Goal: Information Seeking & Learning: Learn about a topic

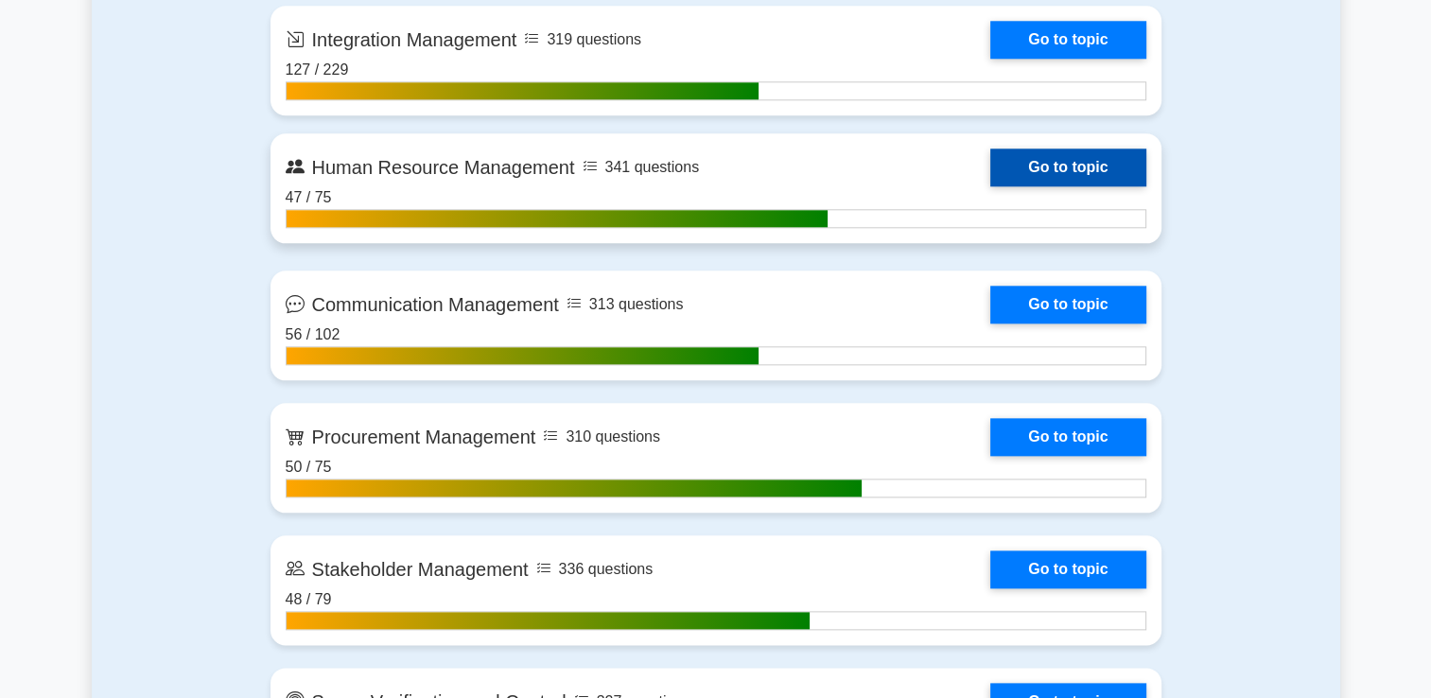
scroll to position [2081, 0]
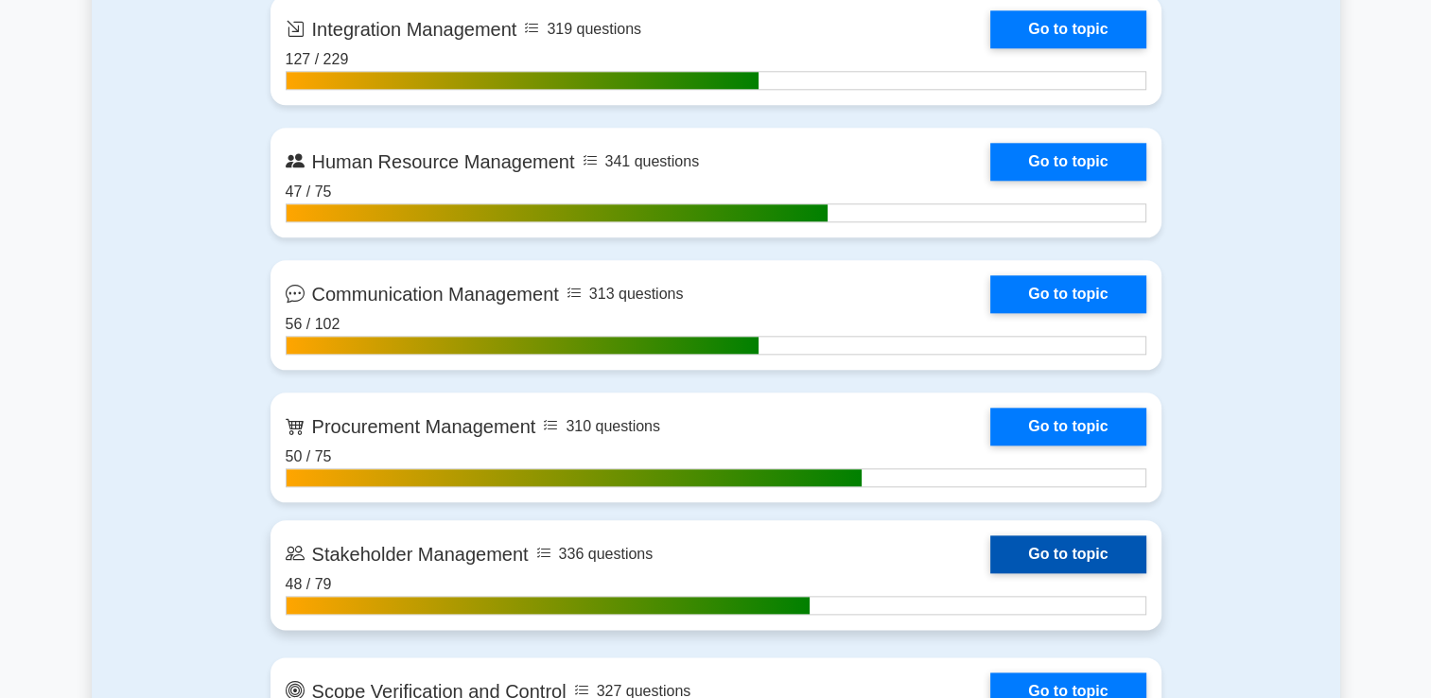
click at [1083, 546] on link "Go to topic" at bounding box center [1067, 554] width 155 height 38
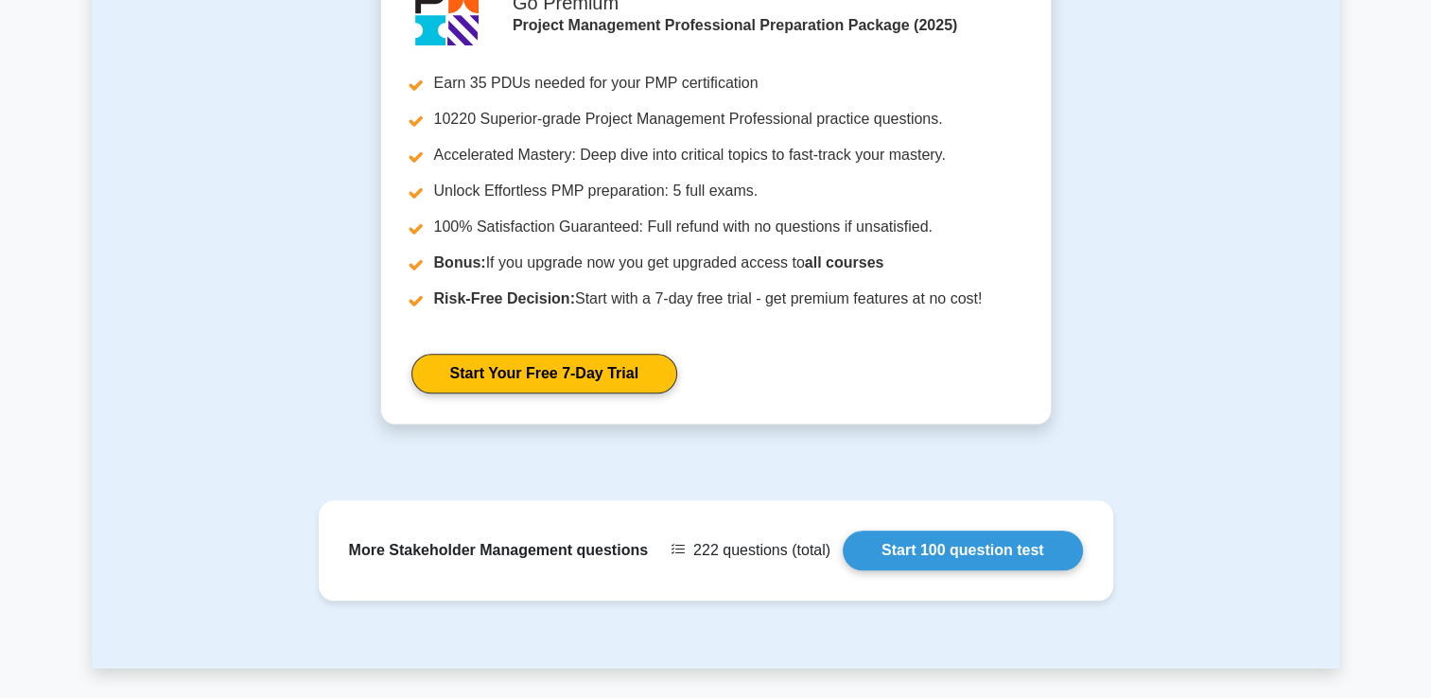
scroll to position [2175, 0]
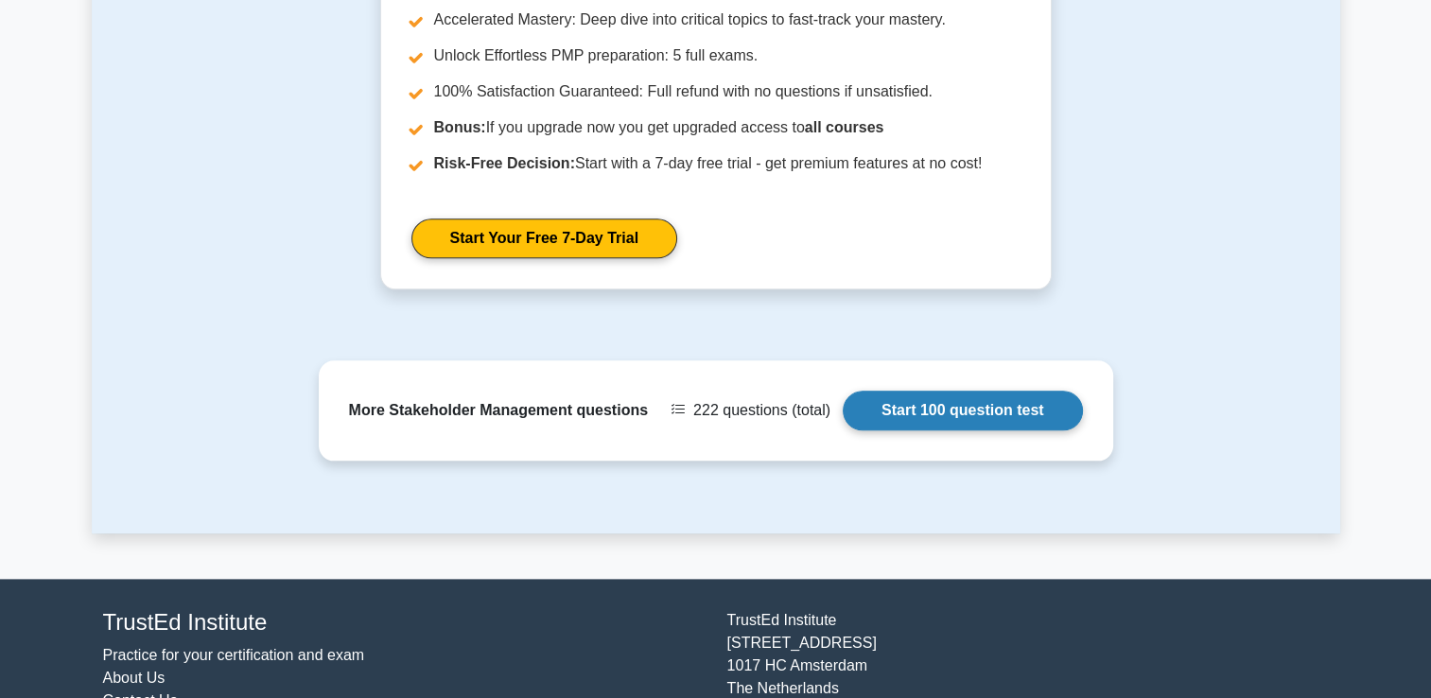
click at [958, 391] on link "Start 100 question test" at bounding box center [963, 411] width 240 height 40
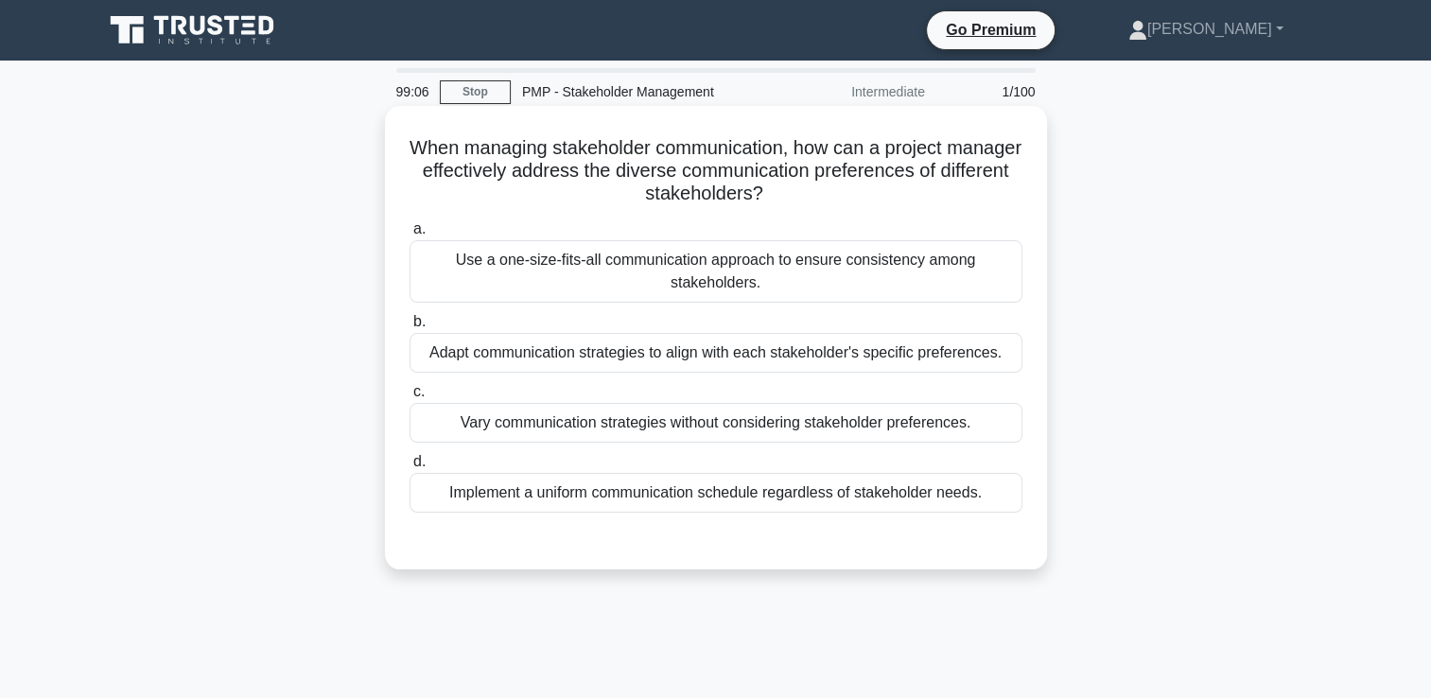
click at [912, 353] on div "Adapt communication strategies to align with each stakeholder's specific prefer…" at bounding box center [716, 353] width 613 height 40
click at [410, 328] on input "b. Adapt communication strategies to align with each stakeholder's specific pre…" at bounding box center [410, 322] width 0 height 12
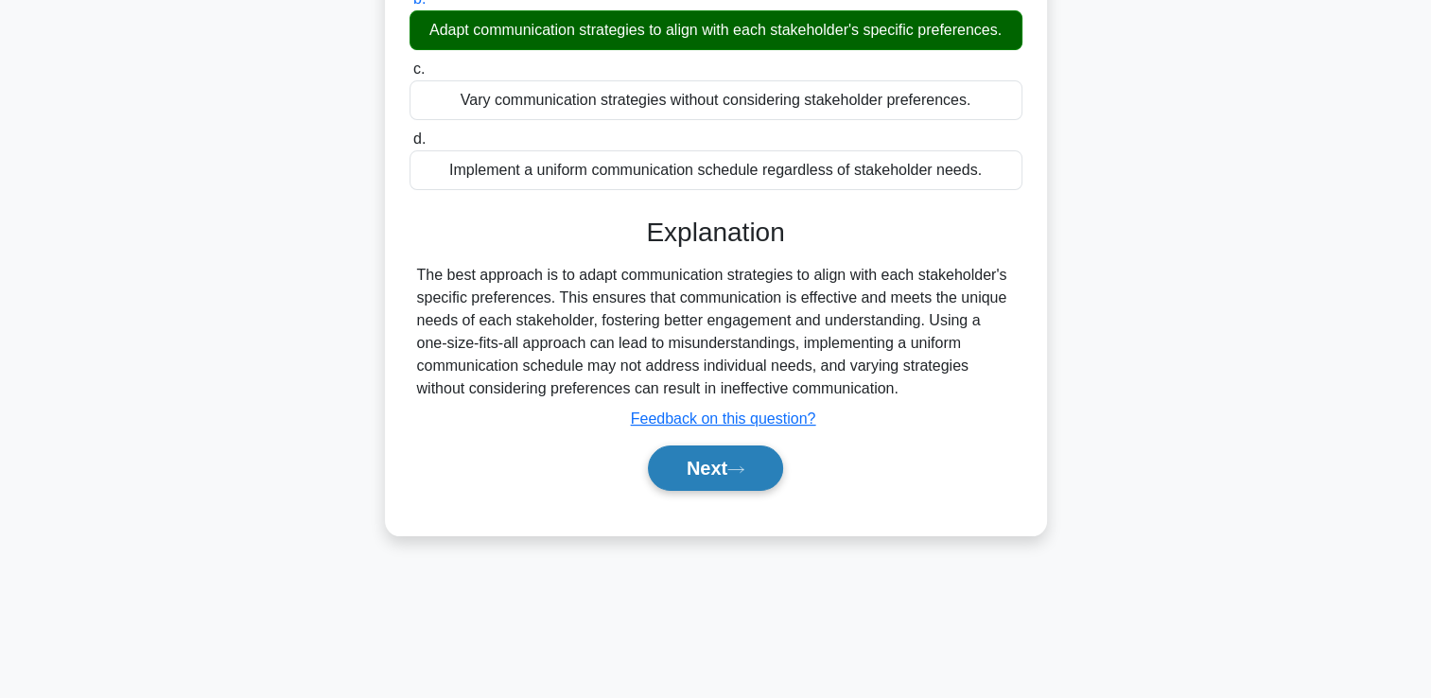
scroll to position [323, 0]
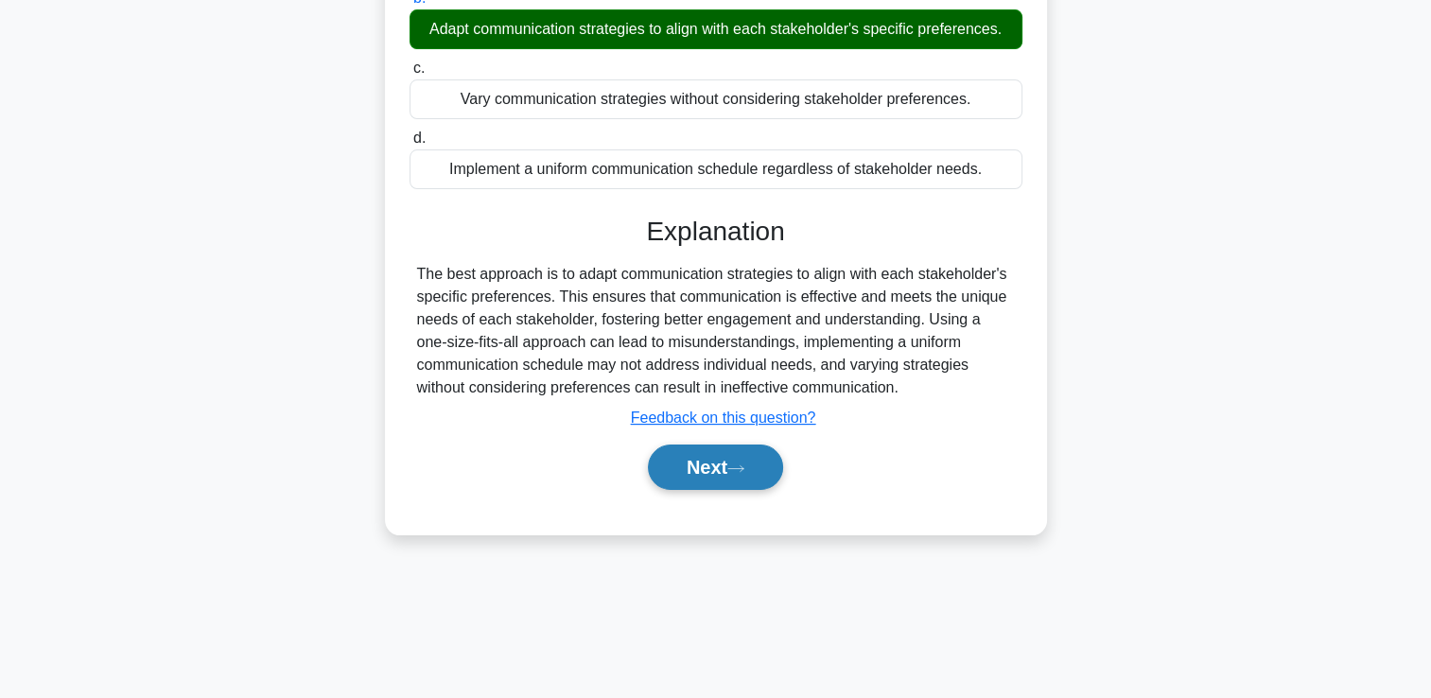
click at [753, 450] on button "Next" at bounding box center [715, 467] width 135 height 45
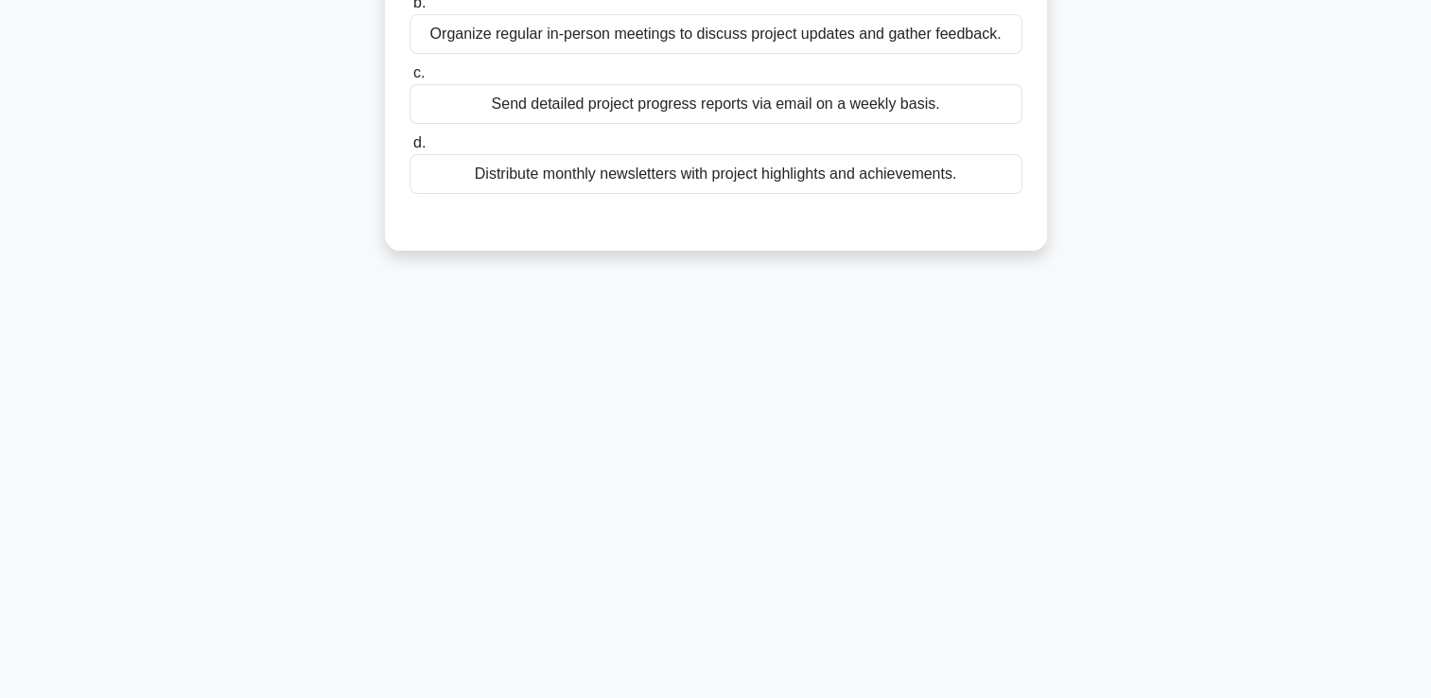
scroll to position [0, 0]
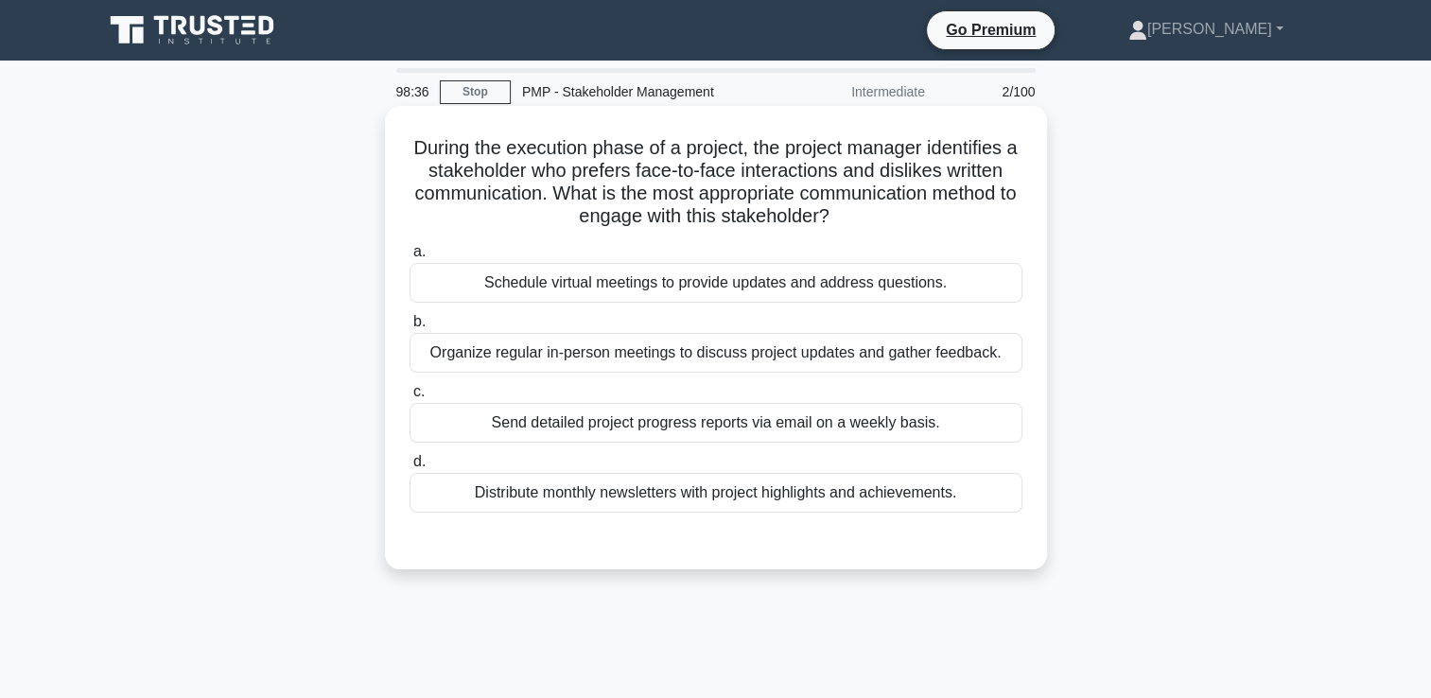
click at [964, 354] on div "Organize regular in-person meetings to discuss project updates and gather feedb…" at bounding box center [716, 353] width 613 height 40
click at [410, 328] on input "b. Organize regular in-person meetings to discuss project updates and gather fe…" at bounding box center [410, 322] width 0 height 12
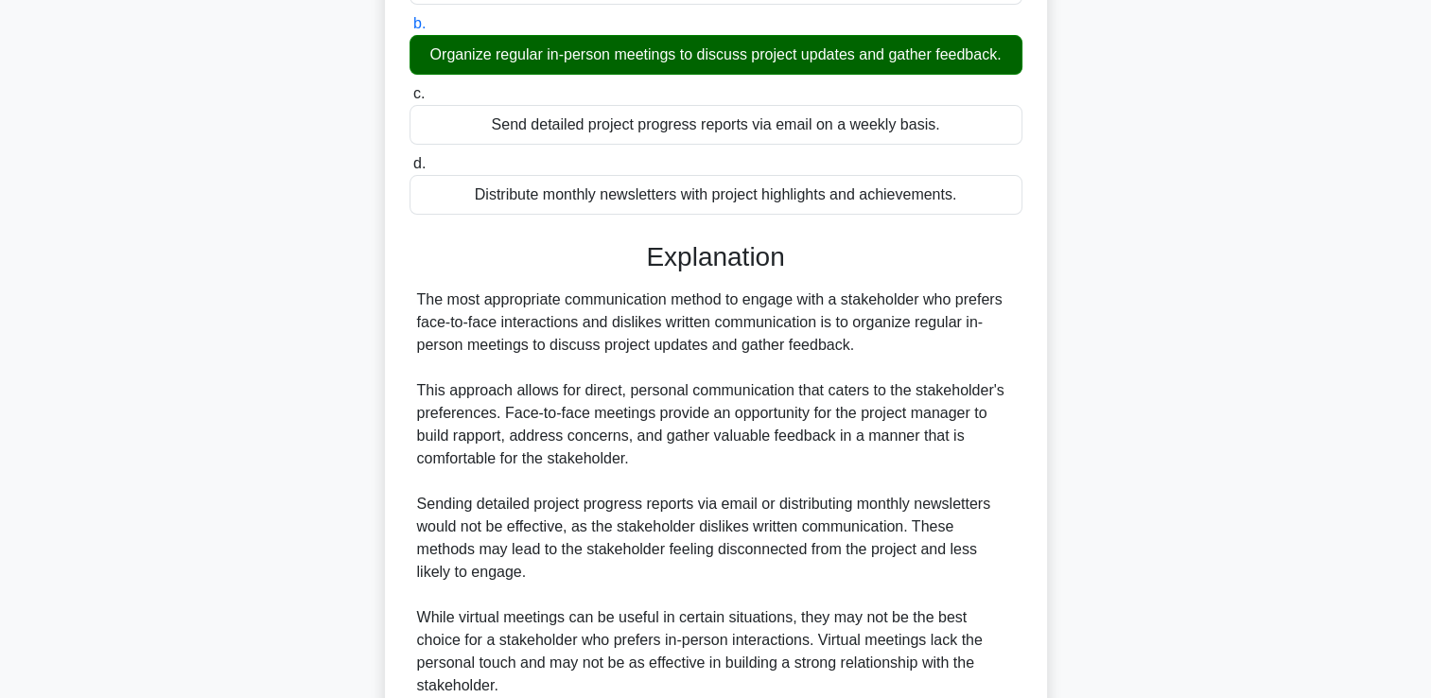
scroll to position [444, 0]
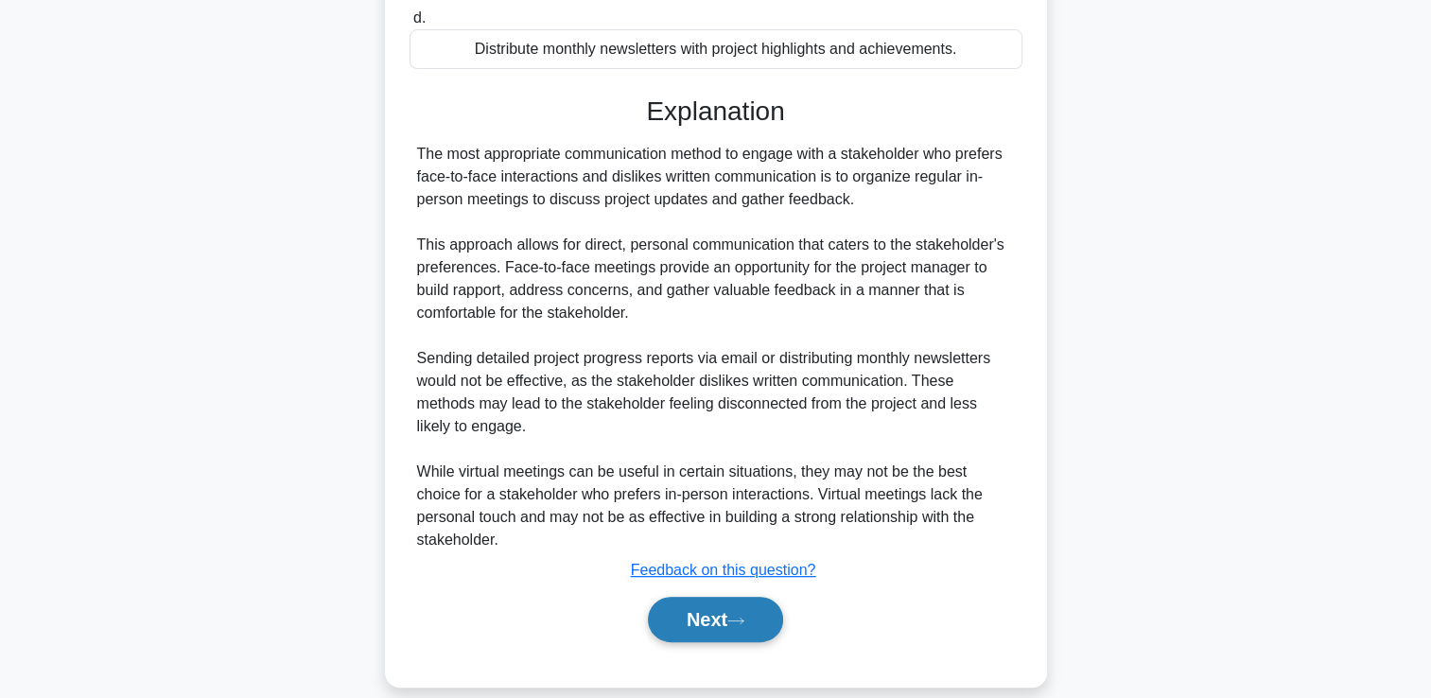
click at [744, 612] on button "Next" at bounding box center [715, 619] width 135 height 45
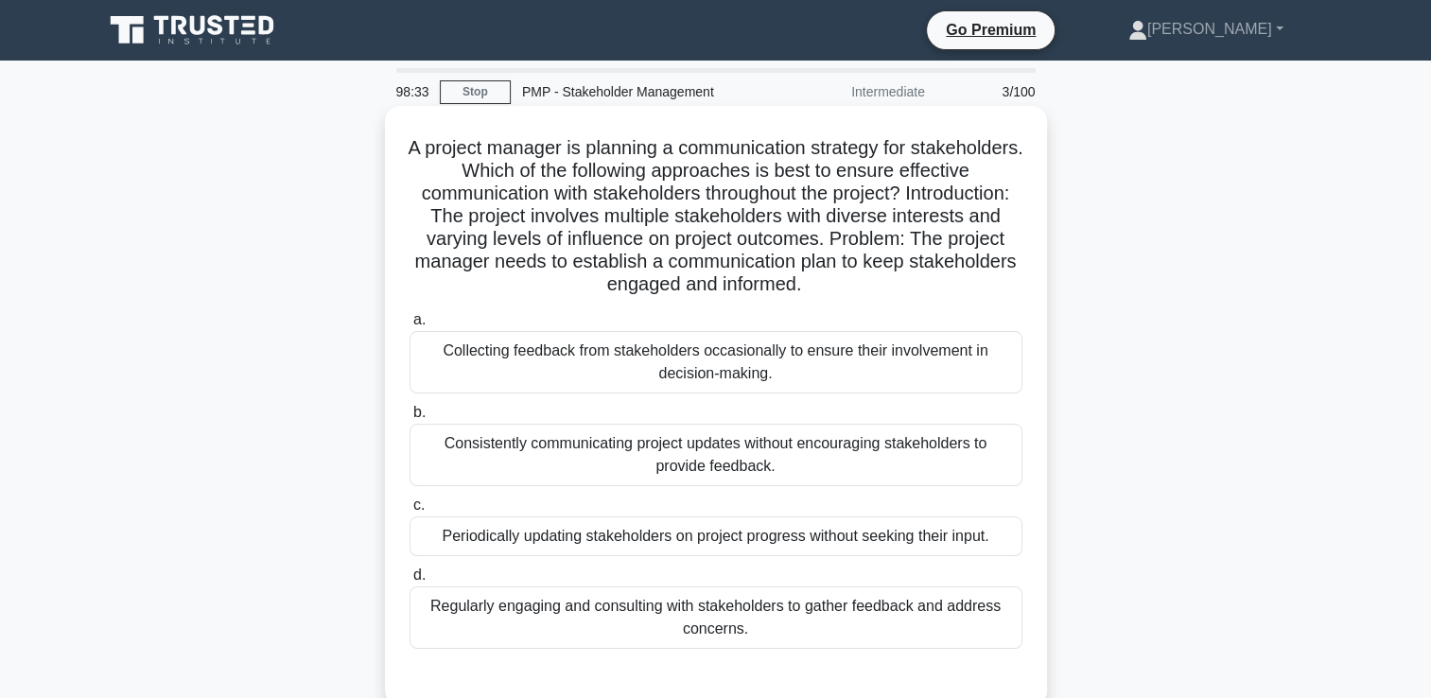
scroll to position [95, 0]
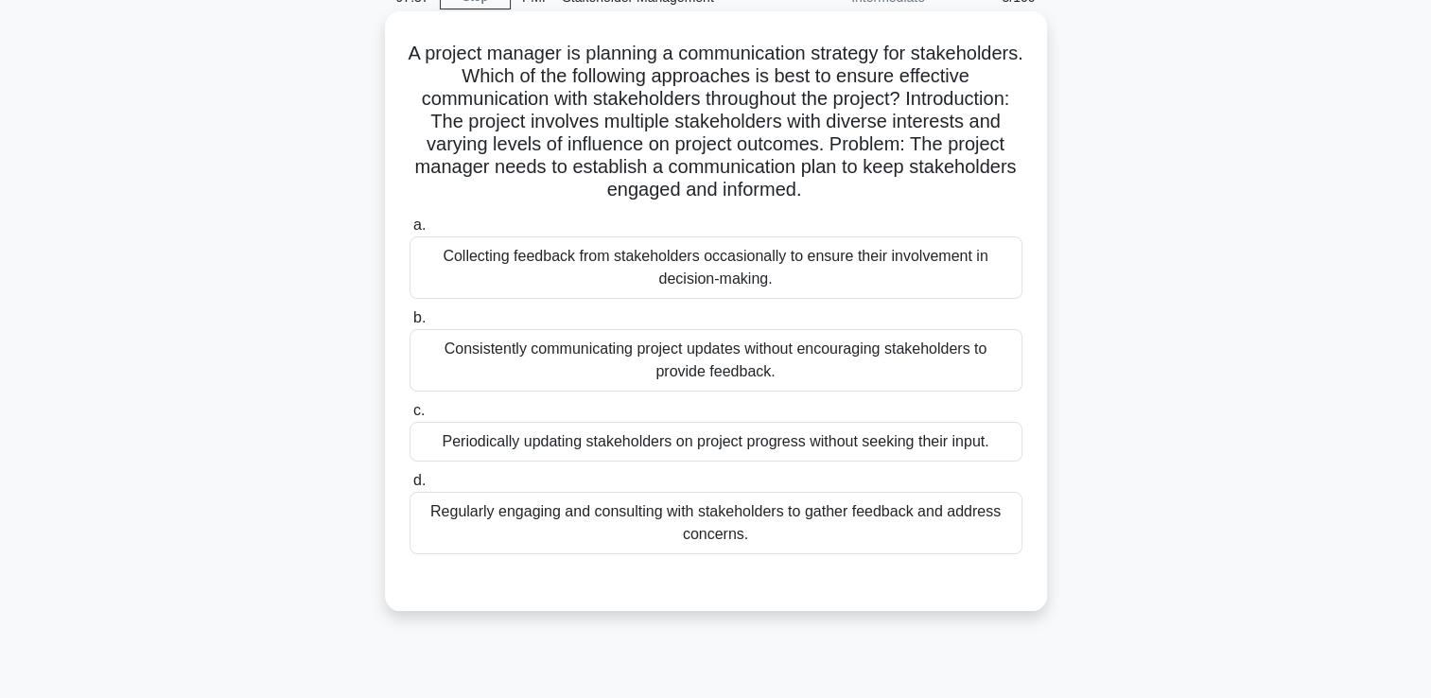
click at [552, 535] on div "Regularly engaging and consulting with stakeholders to gather feedback and addr…" at bounding box center [716, 523] width 613 height 62
click at [410, 487] on input "d. Regularly engaging and consulting with stakeholders to gather feedback and a…" at bounding box center [410, 481] width 0 height 12
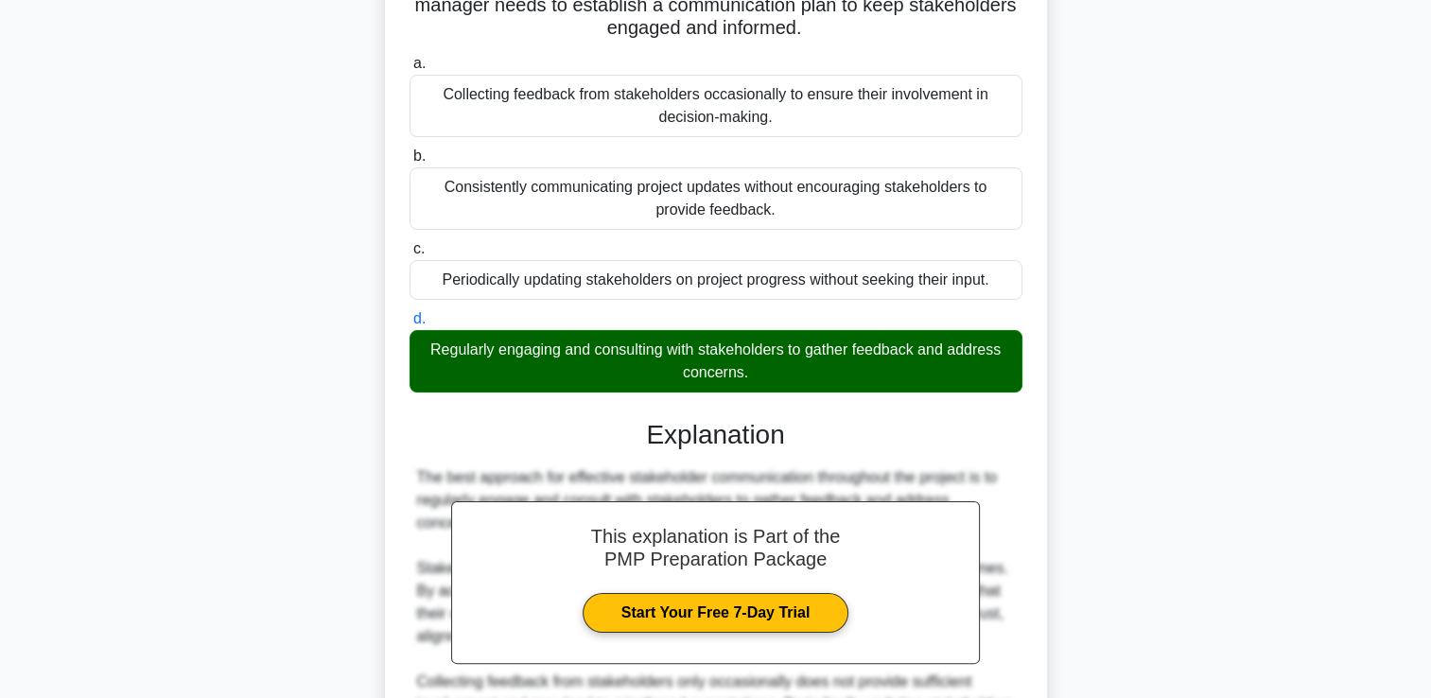
scroll to position [512, 0]
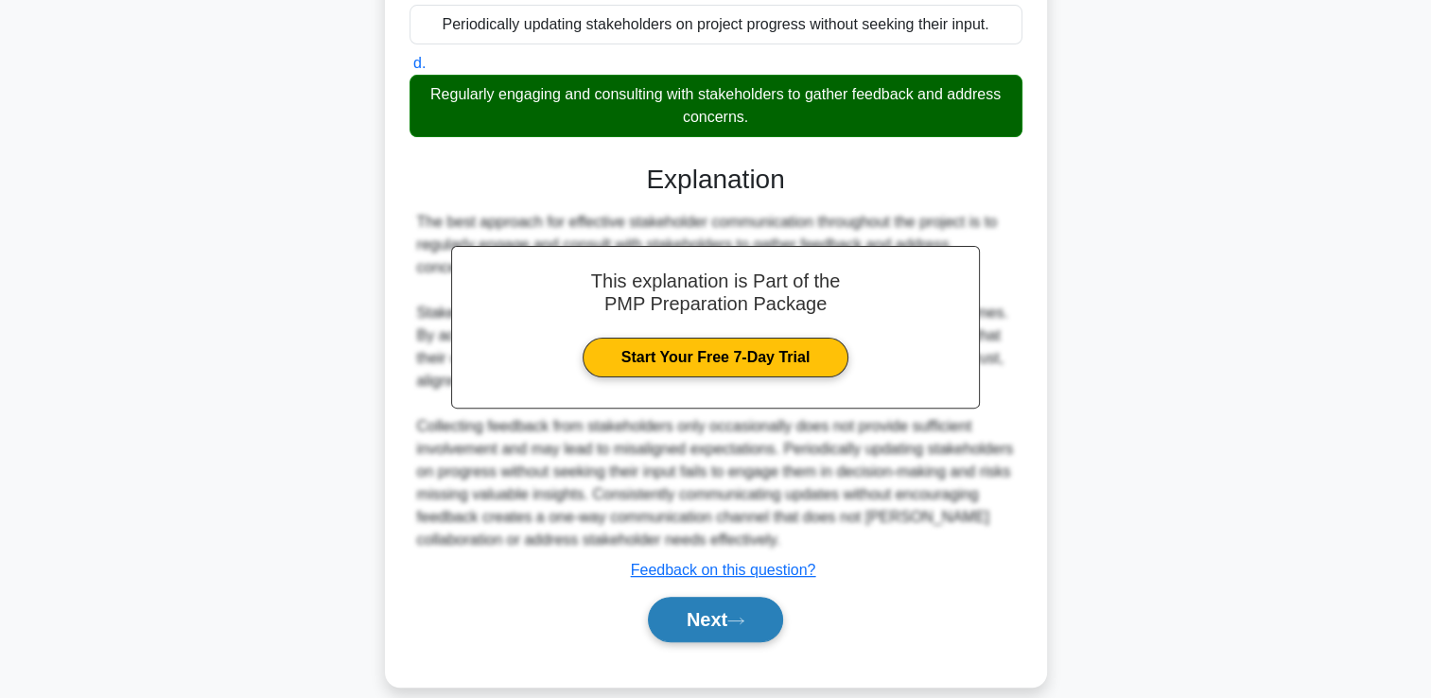
click at [707, 597] on button "Next" at bounding box center [715, 619] width 135 height 45
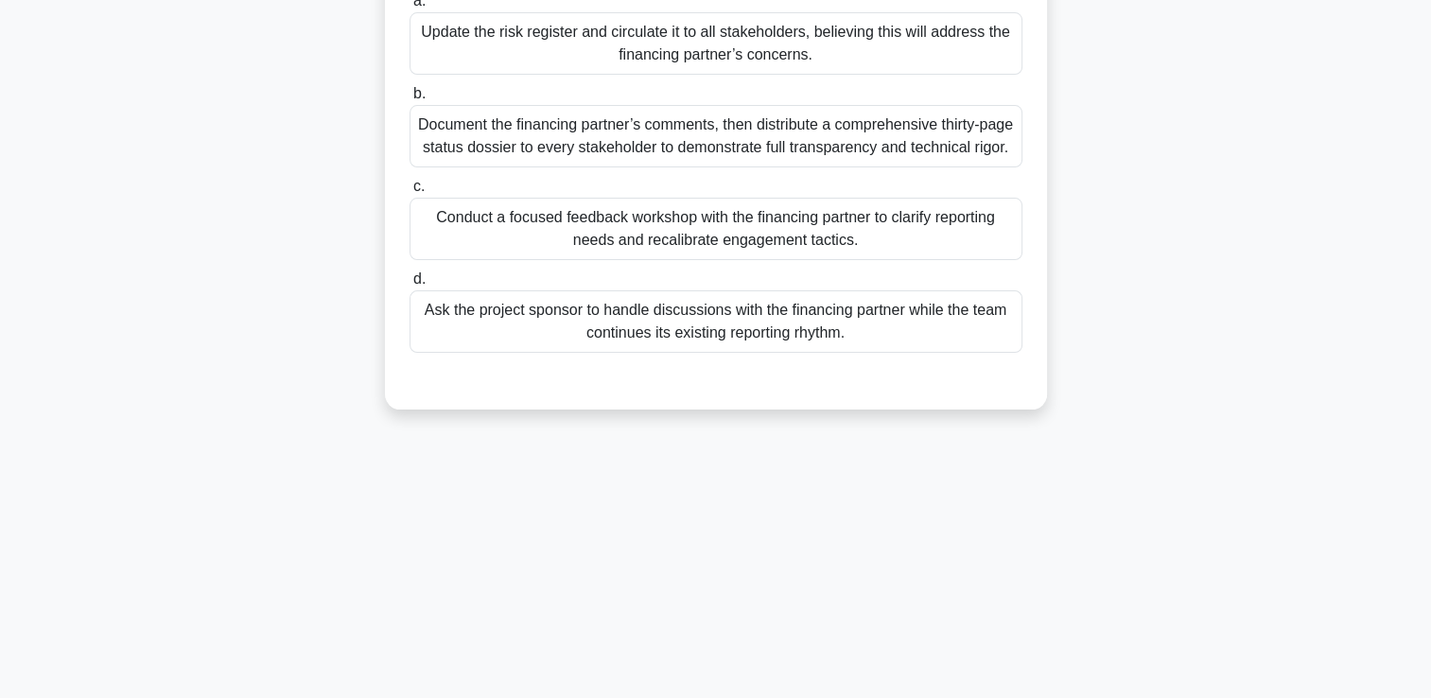
scroll to position [40, 0]
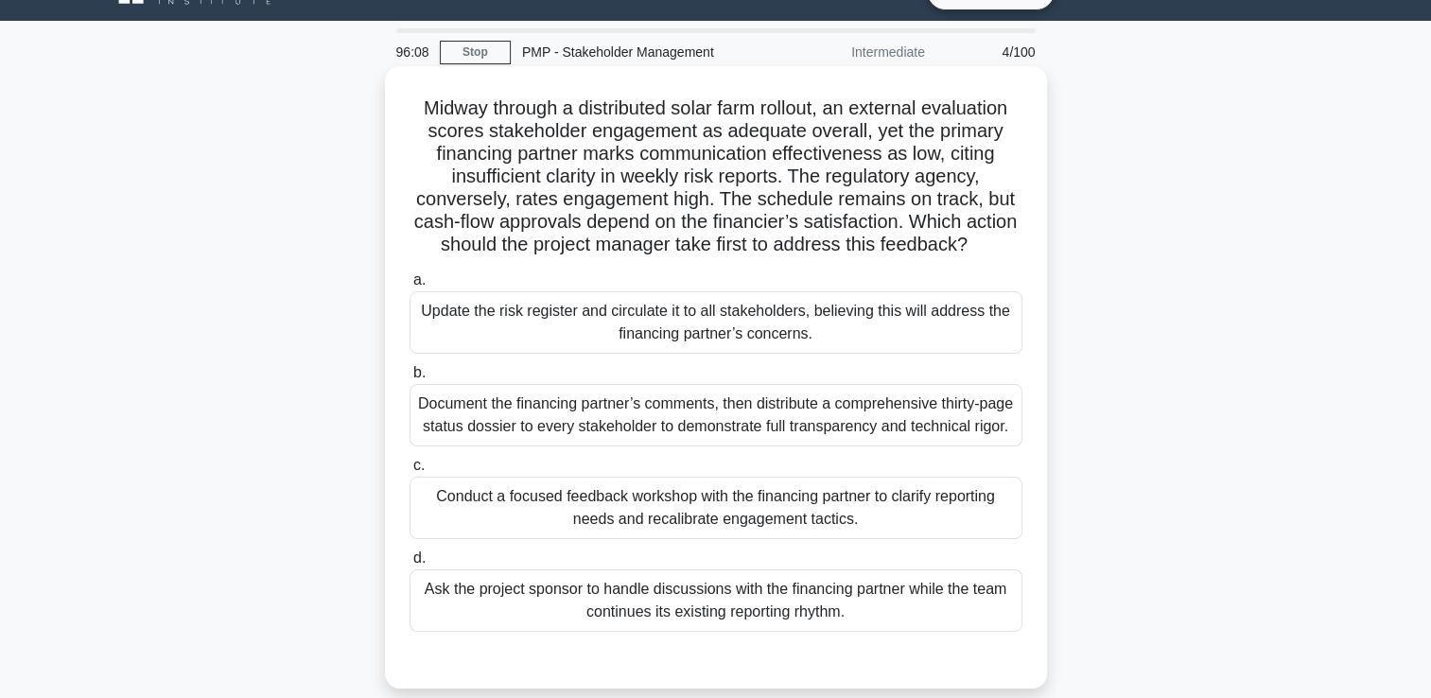
click at [900, 354] on div "Update the risk register and circulate it to all stakeholders, believing this w…" at bounding box center [716, 322] width 613 height 62
click at [410, 287] on input "a. Update the risk register and circulate it to all stakeholders, believing thi…" at bounding box center [410, 280] width 0 height 12
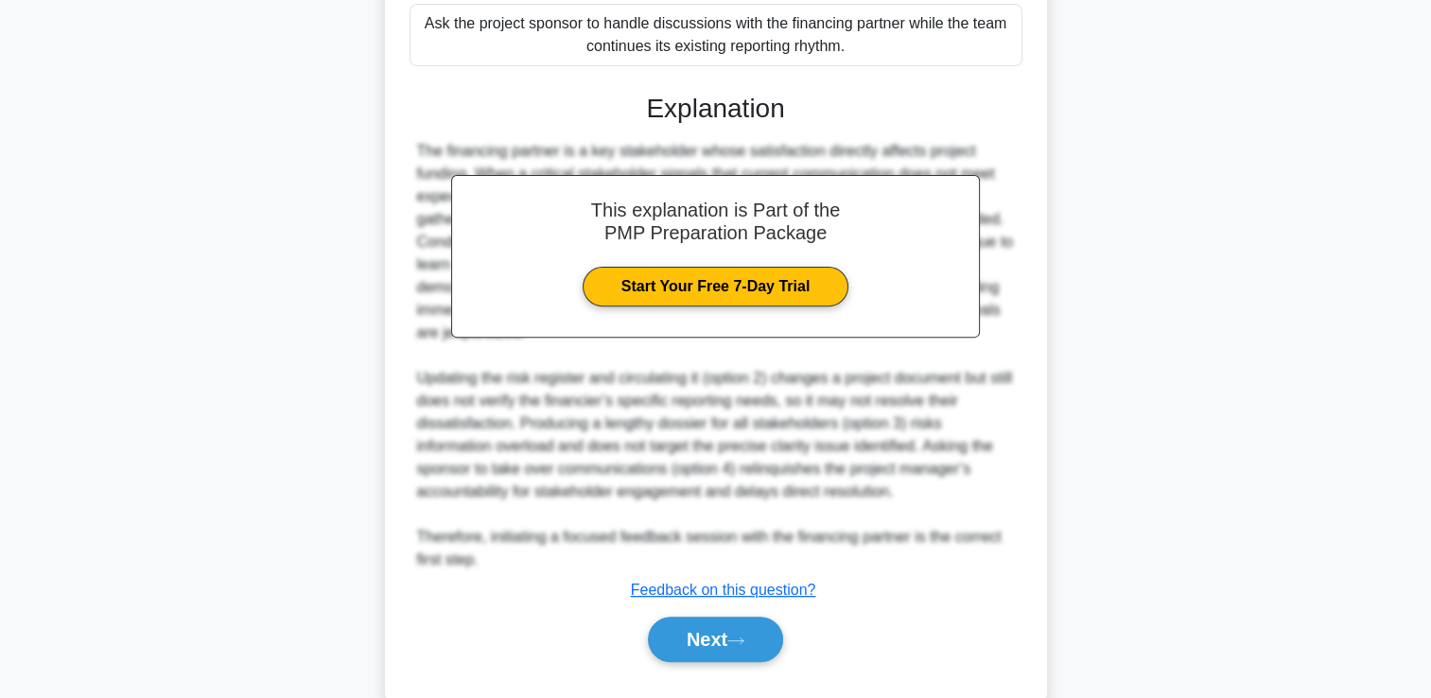
scroll to position [695, 0]
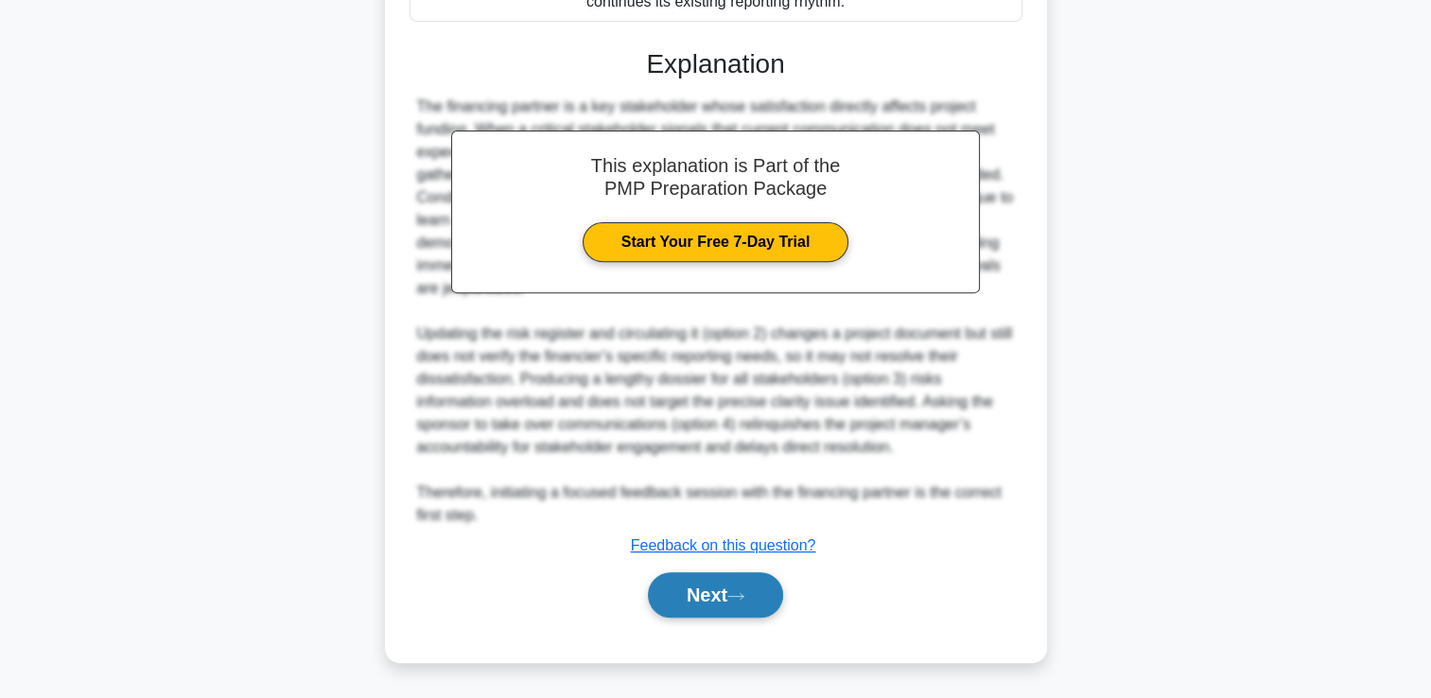
click at [721, 603] on button "Next" at bounding box center [715, 594] width 135 height 45
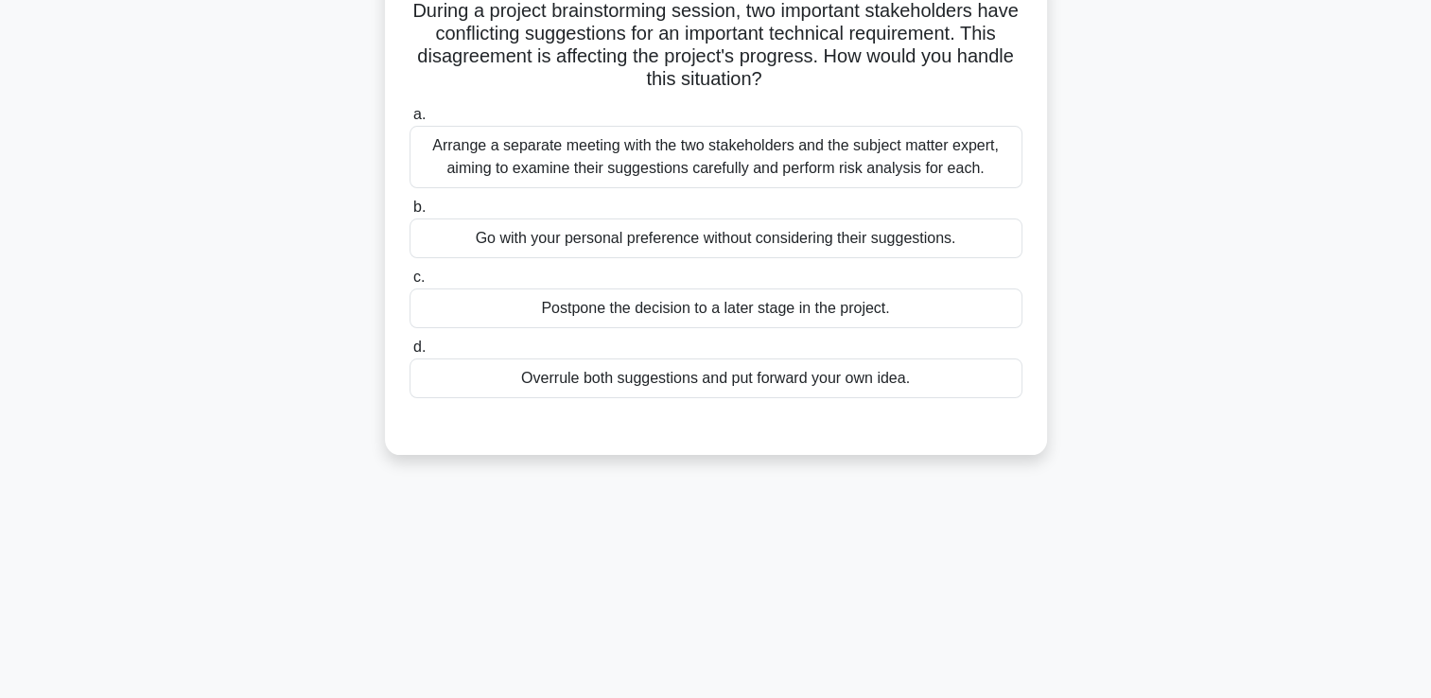
scroll to position [0, 0]
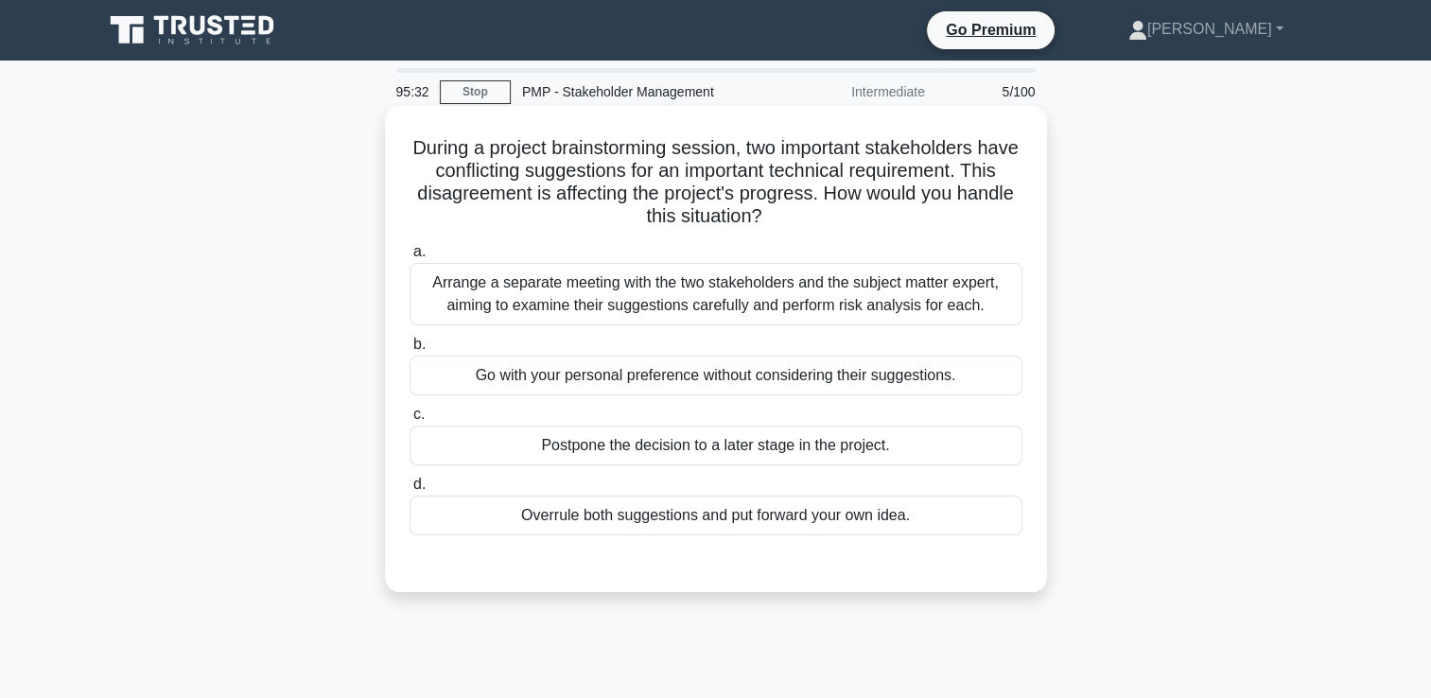
click at [821, 292] on div "Arrange a separate meeting with the two stakeholders and the subject matter exp…" at bounding box center [716, 294] width 613 height 62
click at [410, 258] on input "a. Arrange a separate meeting with the two stakeholders and the subject matter …" at bounding box center [410, 252] width 0 height 12
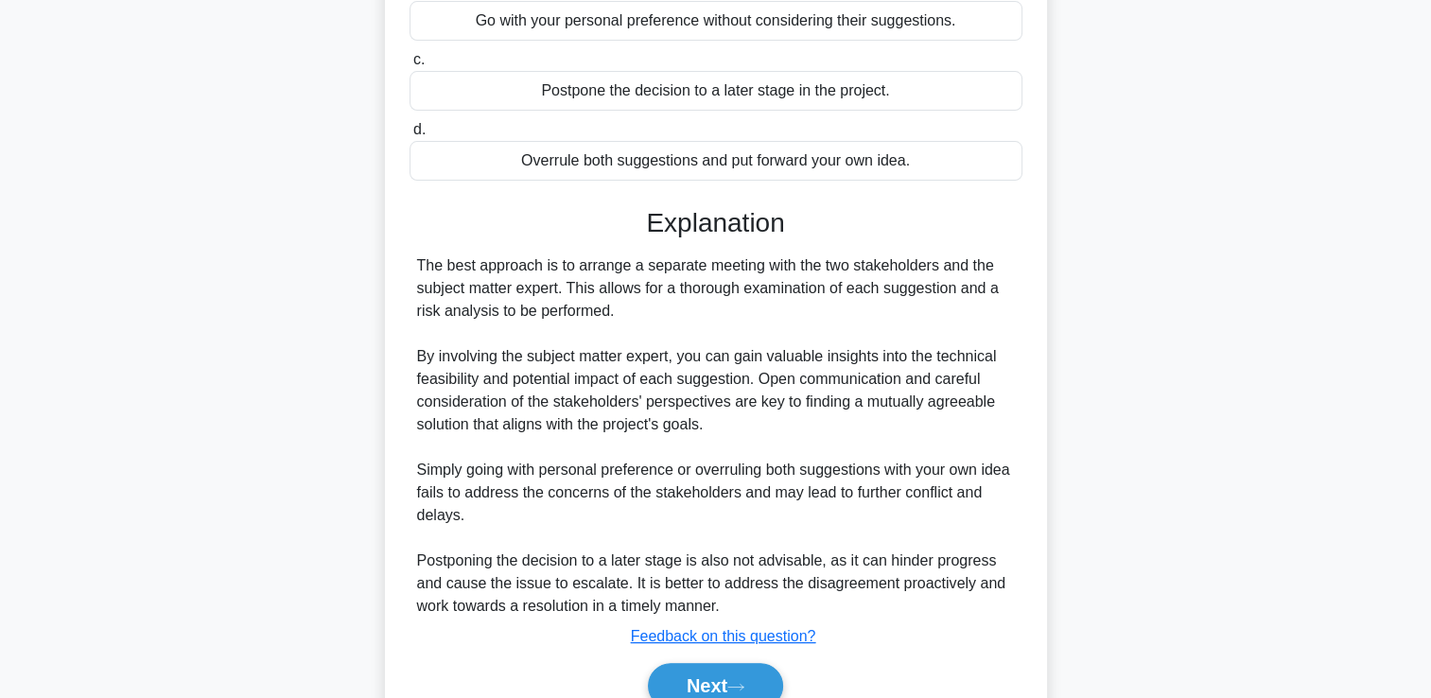
scroll to position [444, 0]
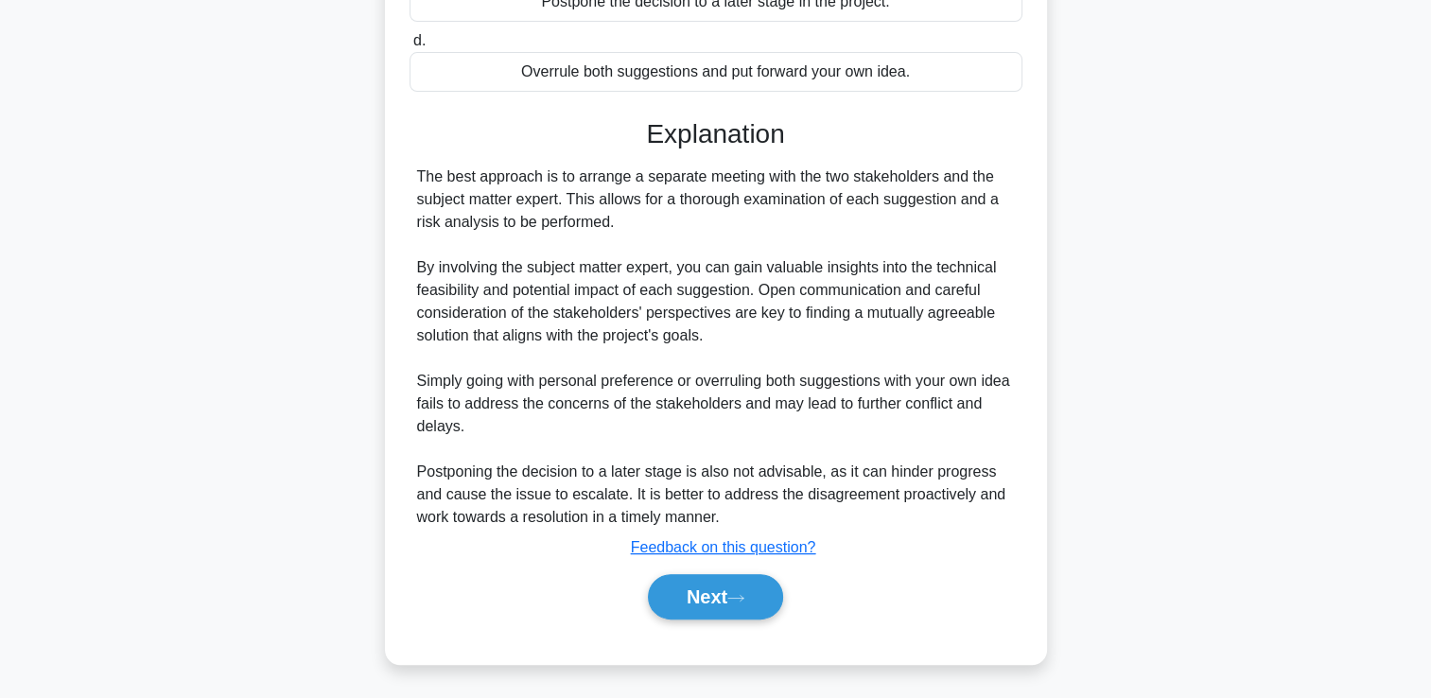
click at [779, 574] on div "Next" at bounding box center [716, 596] width 620 height 45
click at [770, 590] on button "Next" at bounding box center [715, 596] width 135 height 45
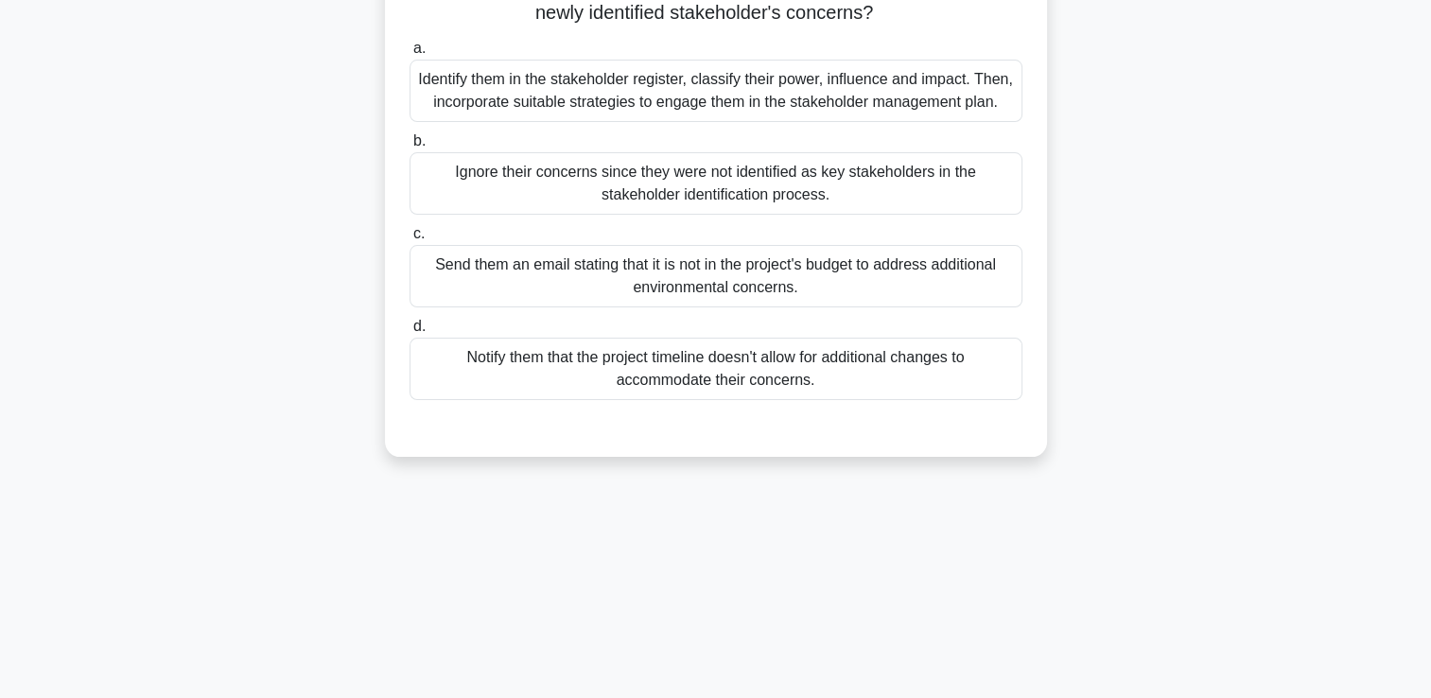
scroll to position [40, 0]
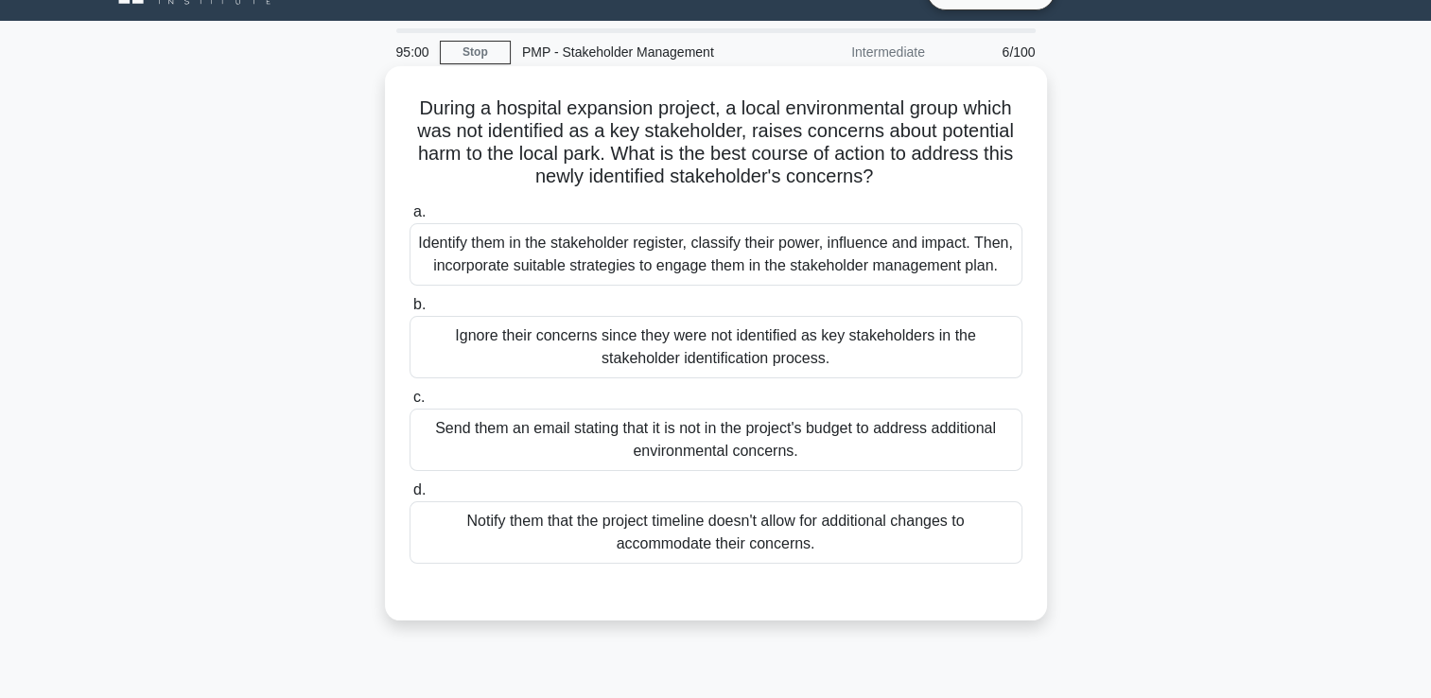
click at [746, 246] on div "Identify them in the stakeholder register, classify their power, influence and …" at bounding box center [716, 254] width 613 height 62
click at [410, 218] on input "a. Identify them in the stakeholder register, classify their power, influence a…" at bounding box center [410, 212] width 0 height 12
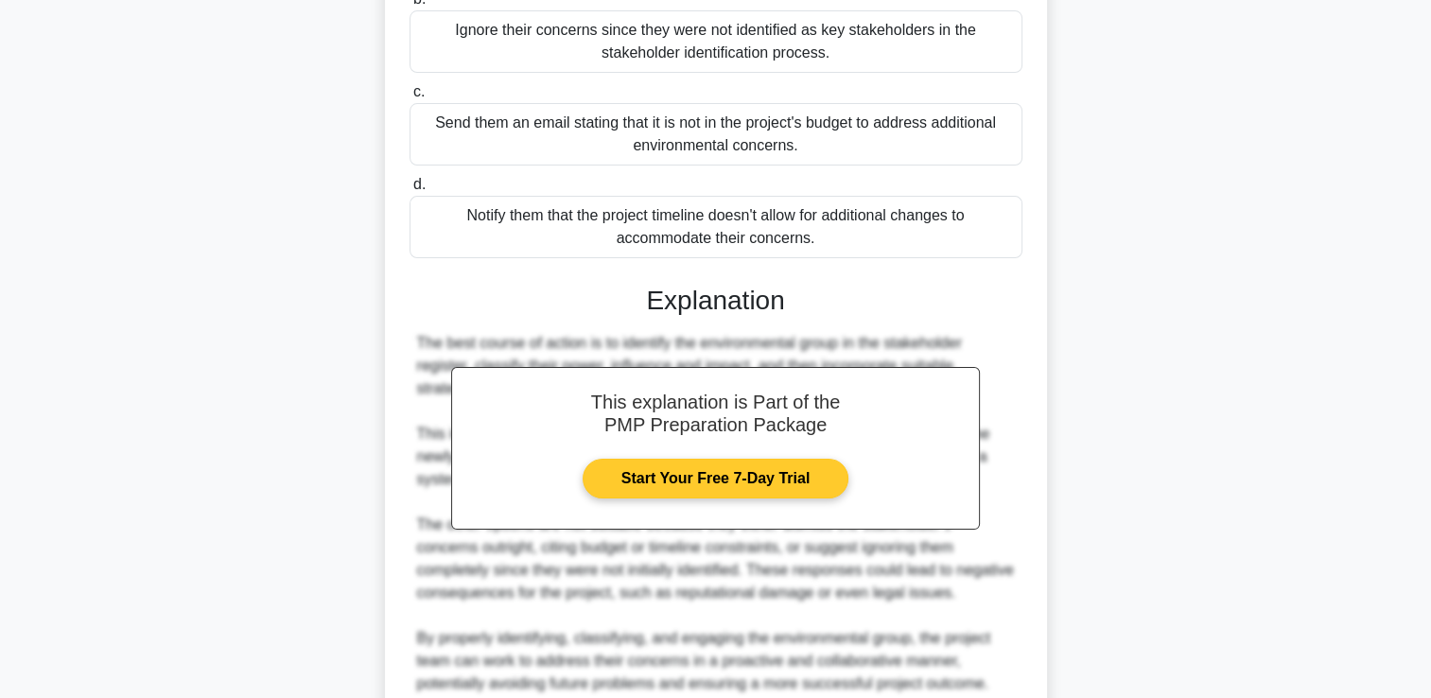
scroll to position [534, 0]
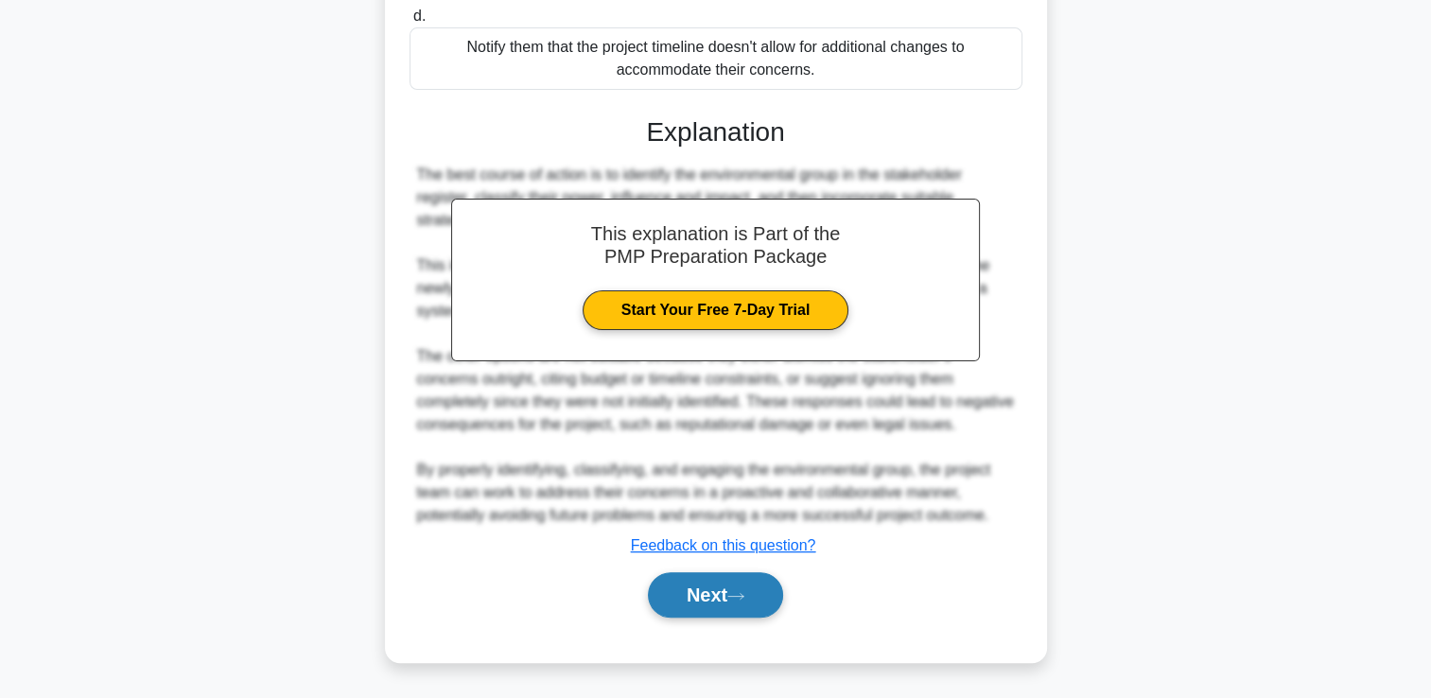
click at [750, 602] on button "Next" at bounding box center [715, 594] width 135 height 45
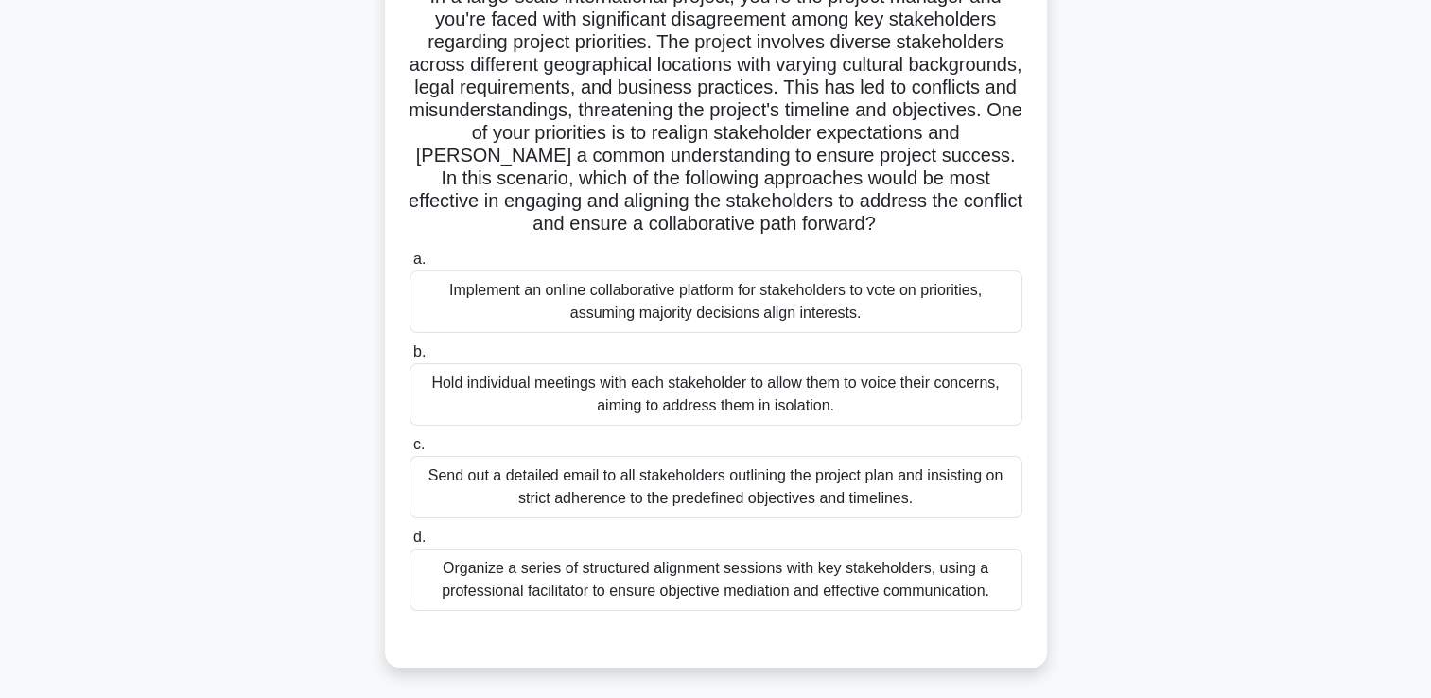
scroll to position [189, 0]
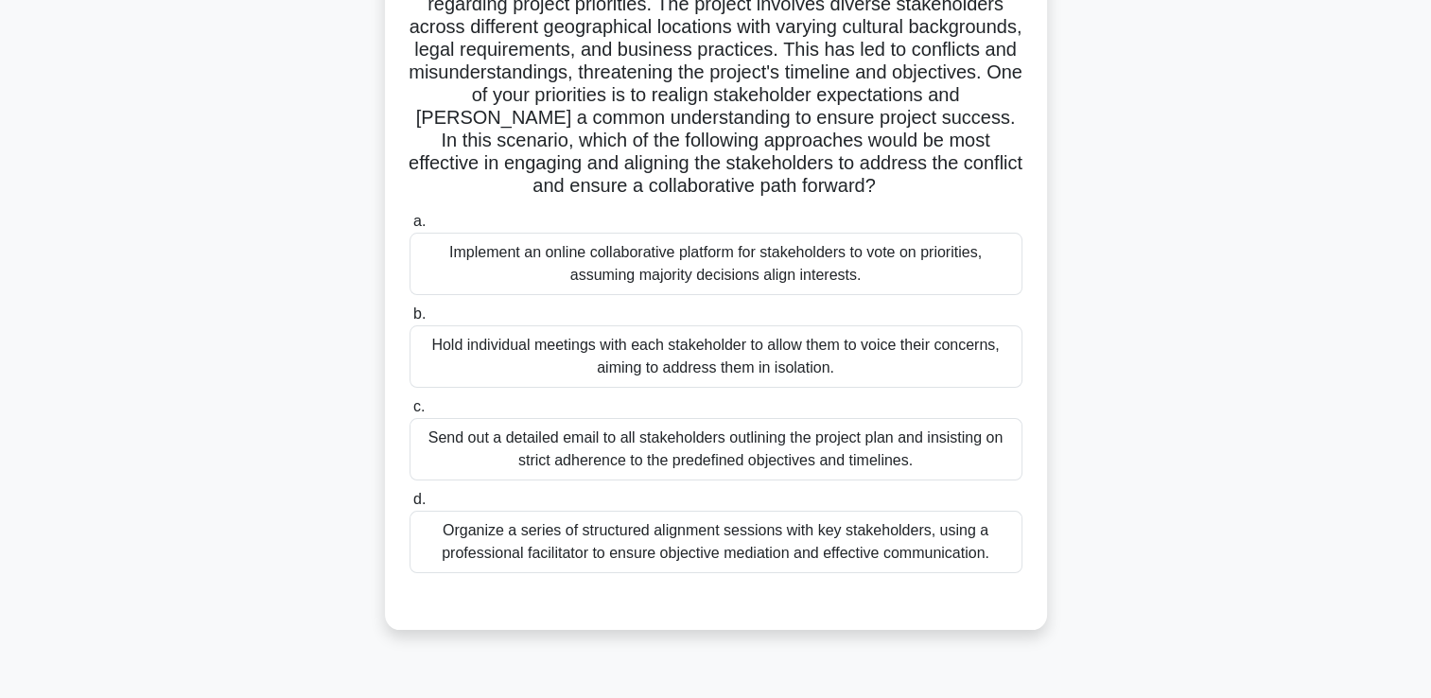
click at [840, 529] on div "Organize a series of structured alignment sessions with key stakeholders, using…" at bounding box center [716, 542] width 613 height 62
click at [410, 506] on input "d. Organize a series of structured alignment sessions with key stakeholders, us…" at bounding box center [410, 500] width 0 height 12
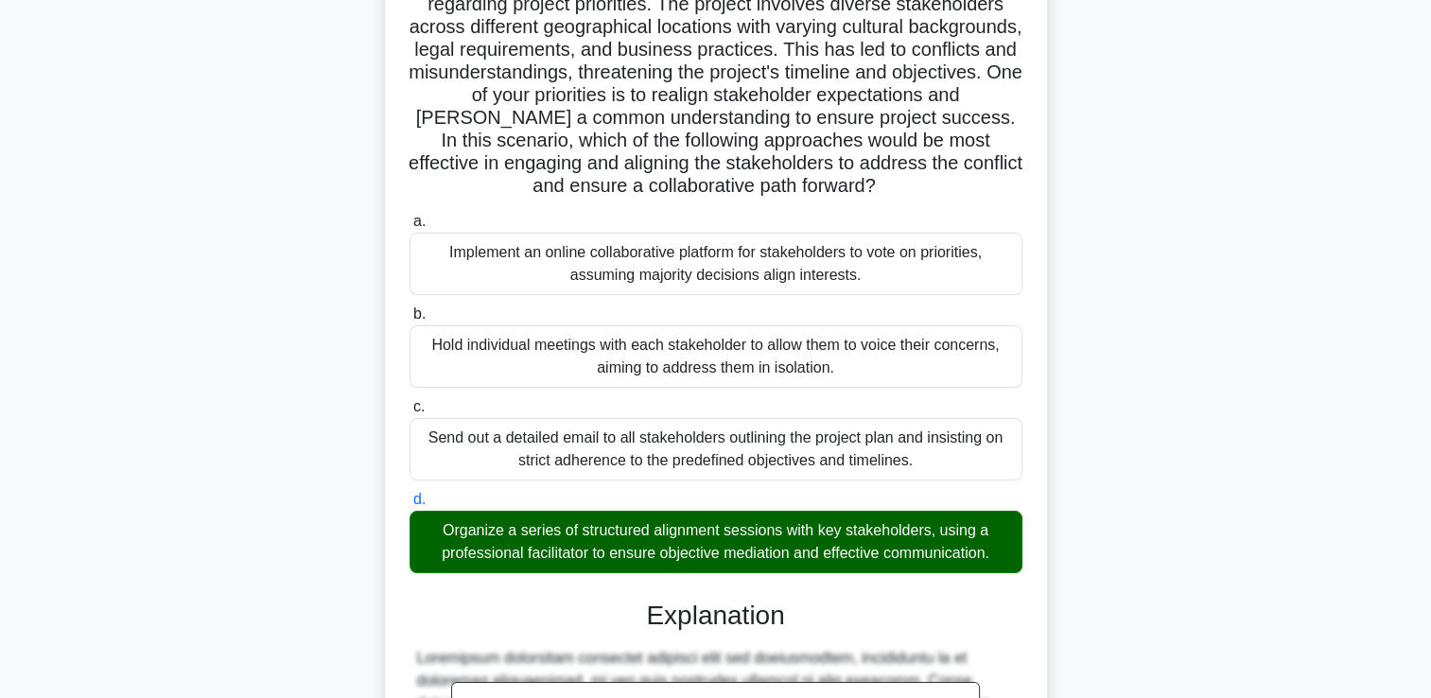
scroll to position [625, 0]
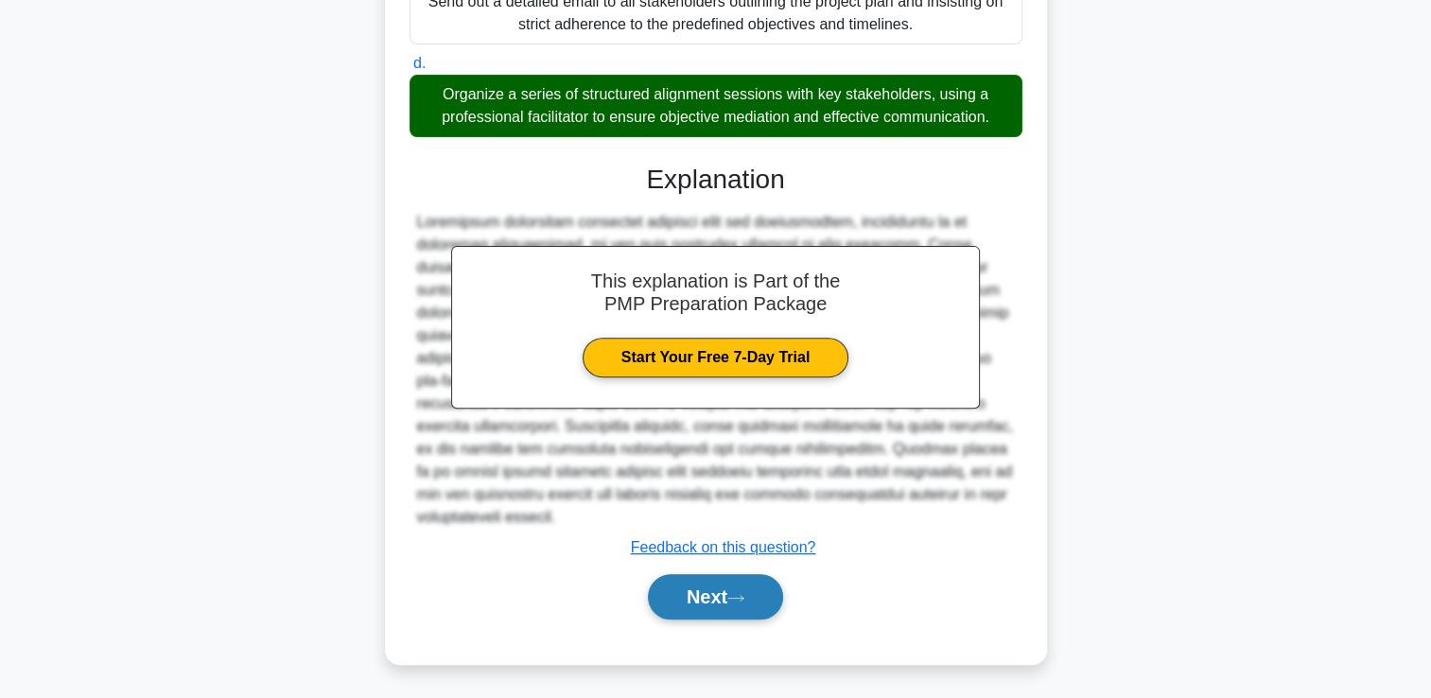
click at [708, 603] on button "Next" at bounding box center [715, 596] width 135 height 45
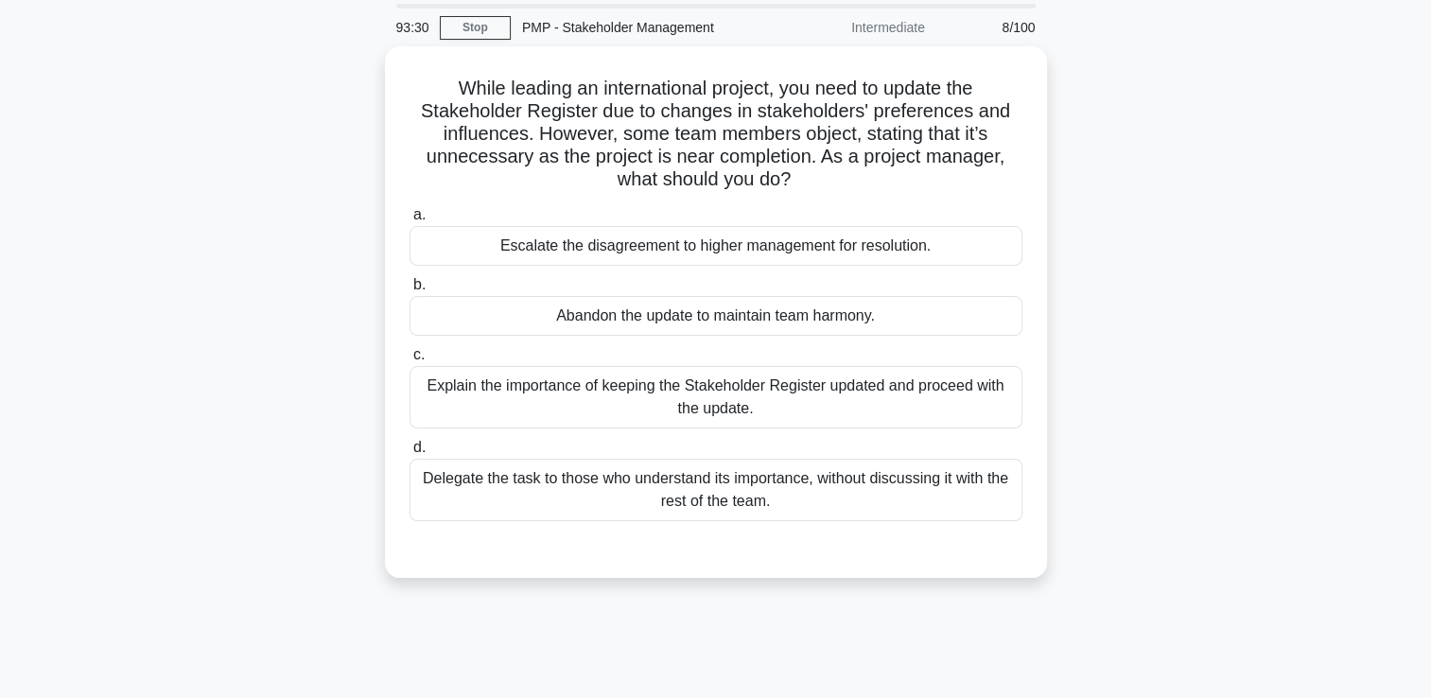
scroll to position [40, 0]
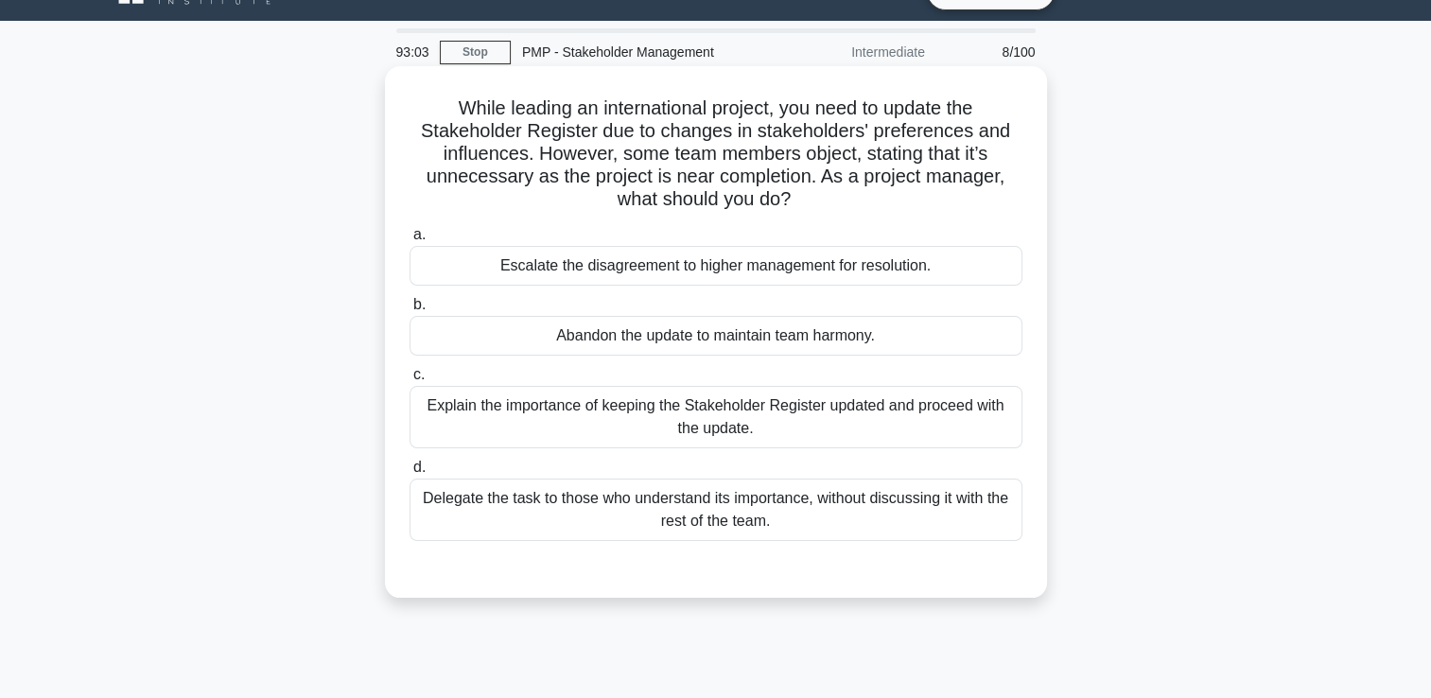
click at [917, 410] on div "Explain the importance of keeping the Stakeholder Register updated and proceed …" at bounding box center [716, 417] width 613 height 62
click at [410, 381] on input "c. Explain the importance of keeping the Stakeholder Register updated and proce…" at bounding box center [410, 375] width 0 height 12
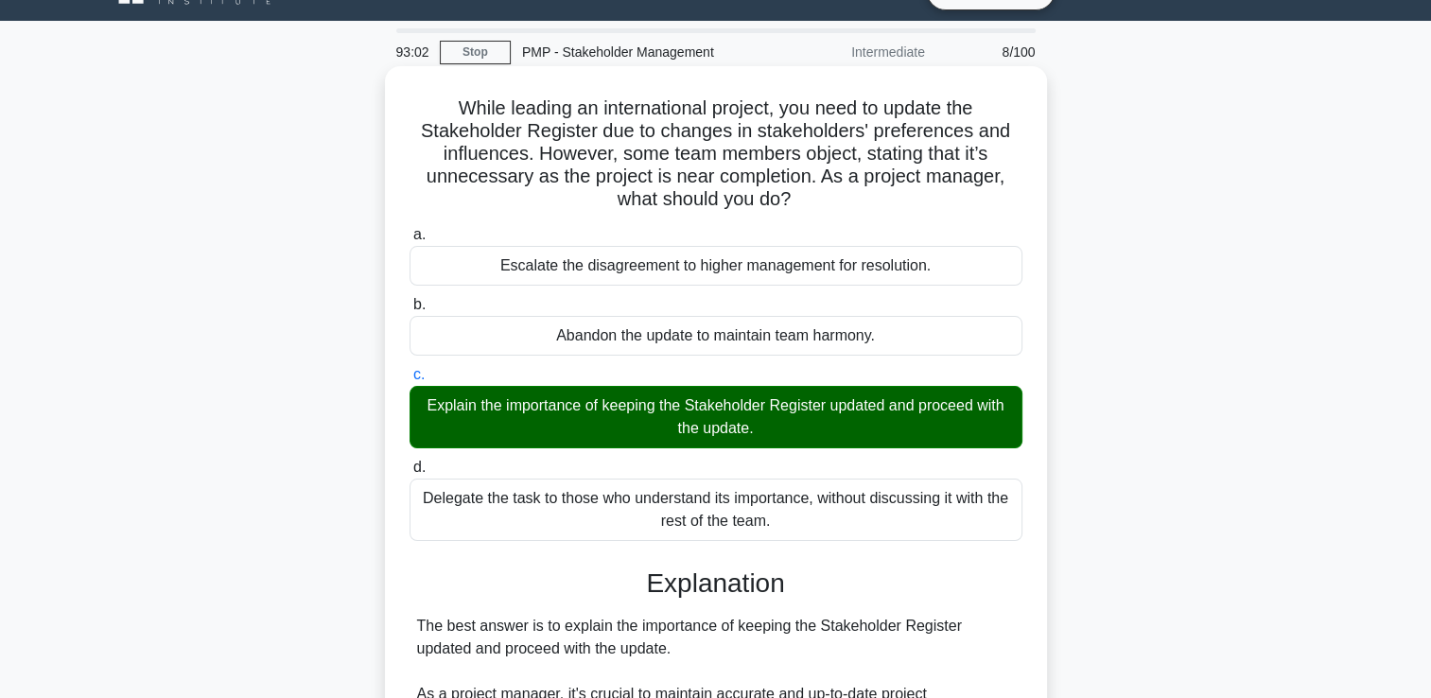
scroll to position [607, 0]
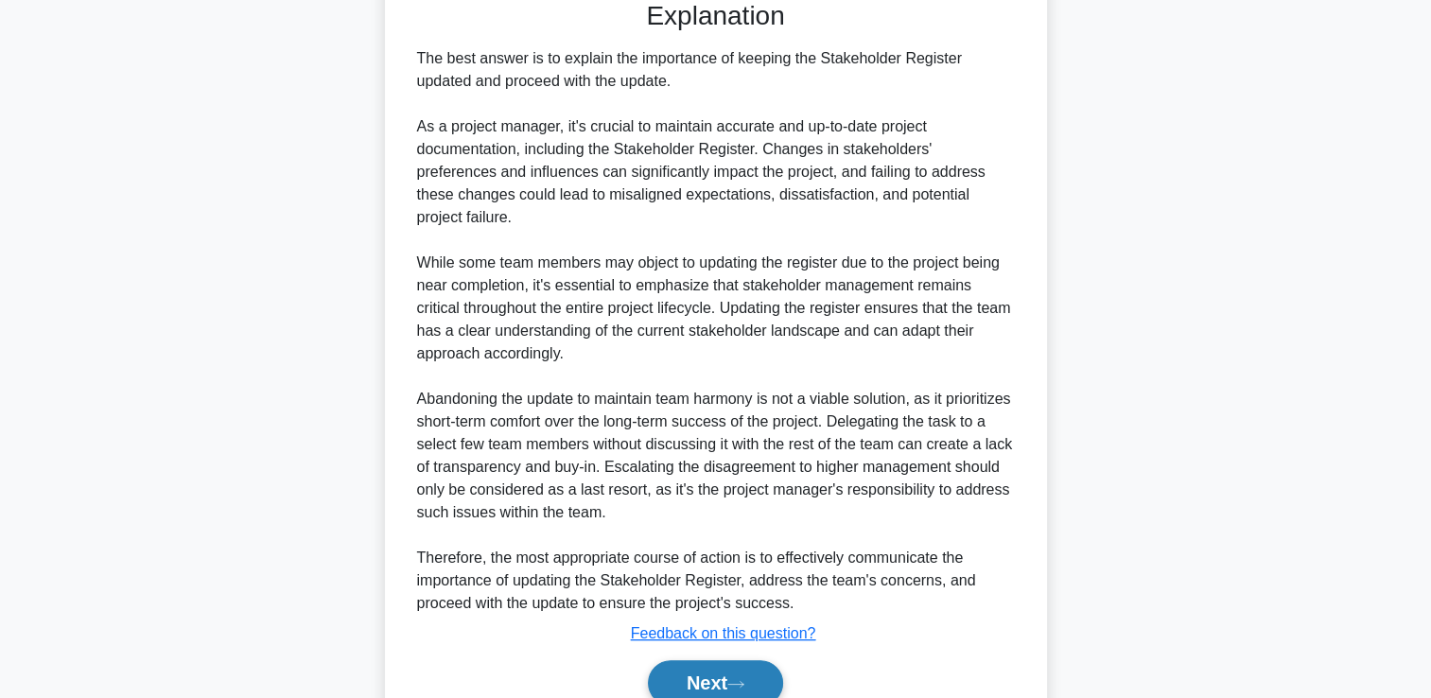
click at [725, 660] on button "Next" at bounding box center [715, 682] width 135 height 45
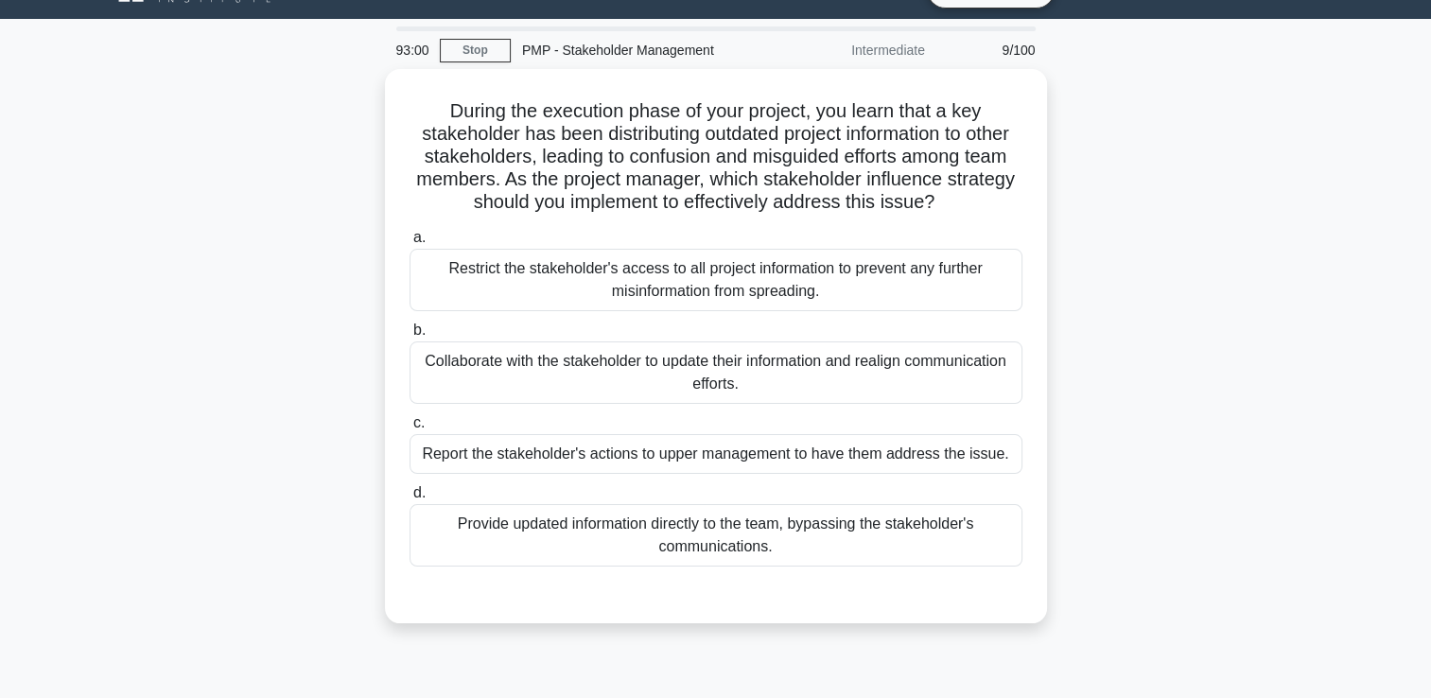
scroll to position [40, 0]
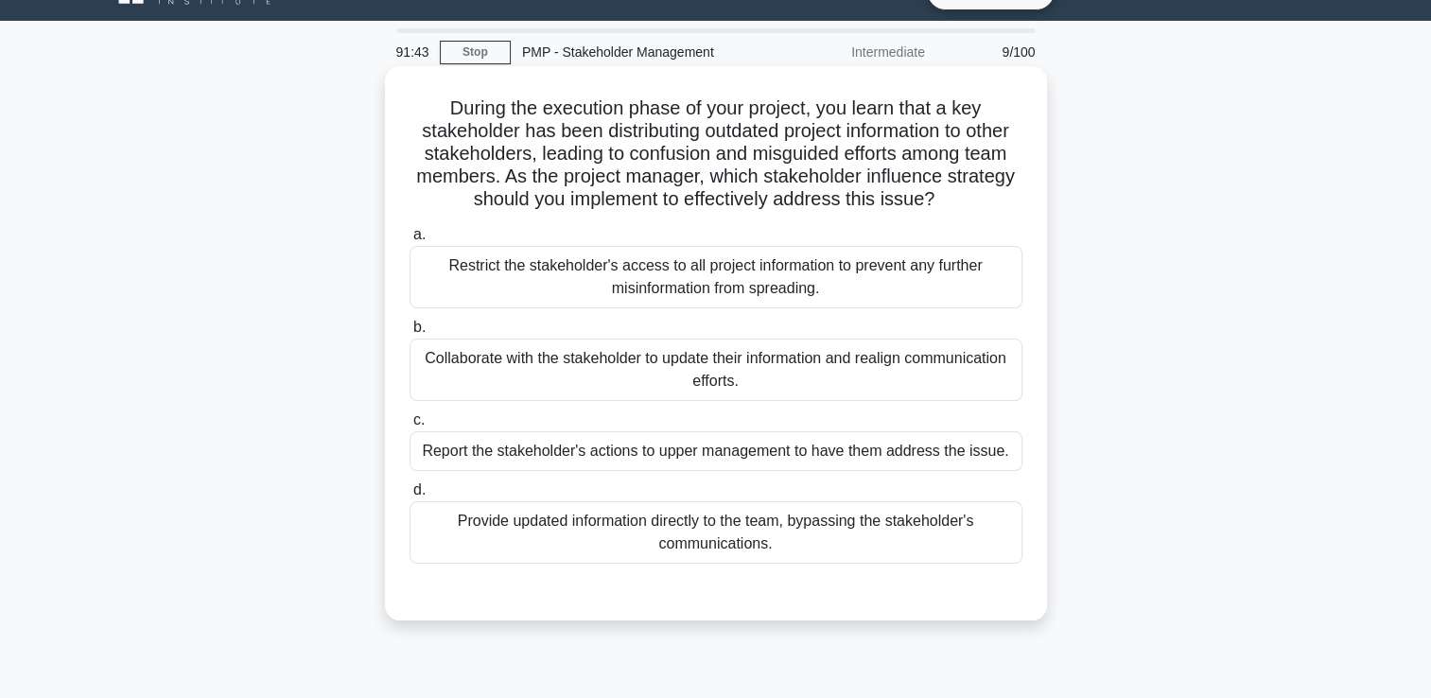
click at [904, 365] on div "Collaborate with the stakeholder to update their information and realign commun…" at bounding box center [716, 370] width 613 height 62
click at [410, 334] on input "b. Collaborate with the stakeholder to update their information and realign com…" at bounding box center [410, 328] width 0 height 12
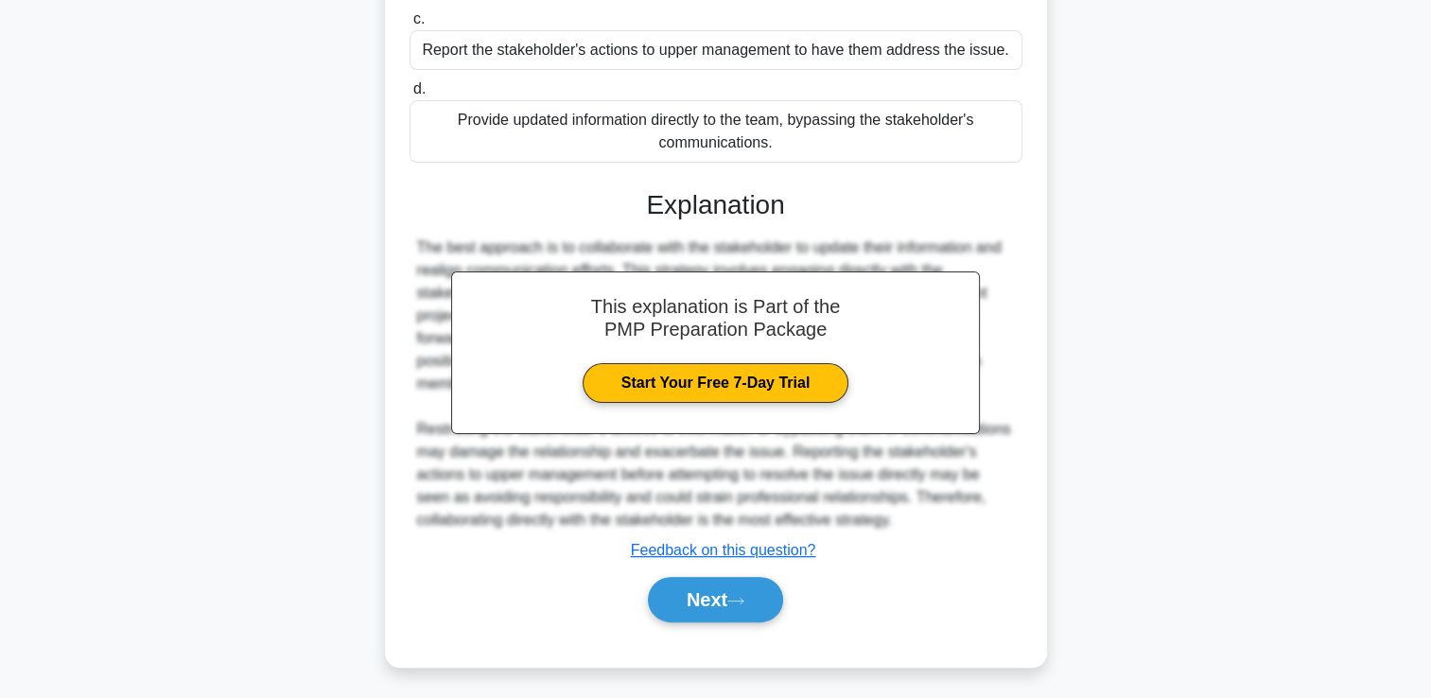
scroll to position [444, 0]
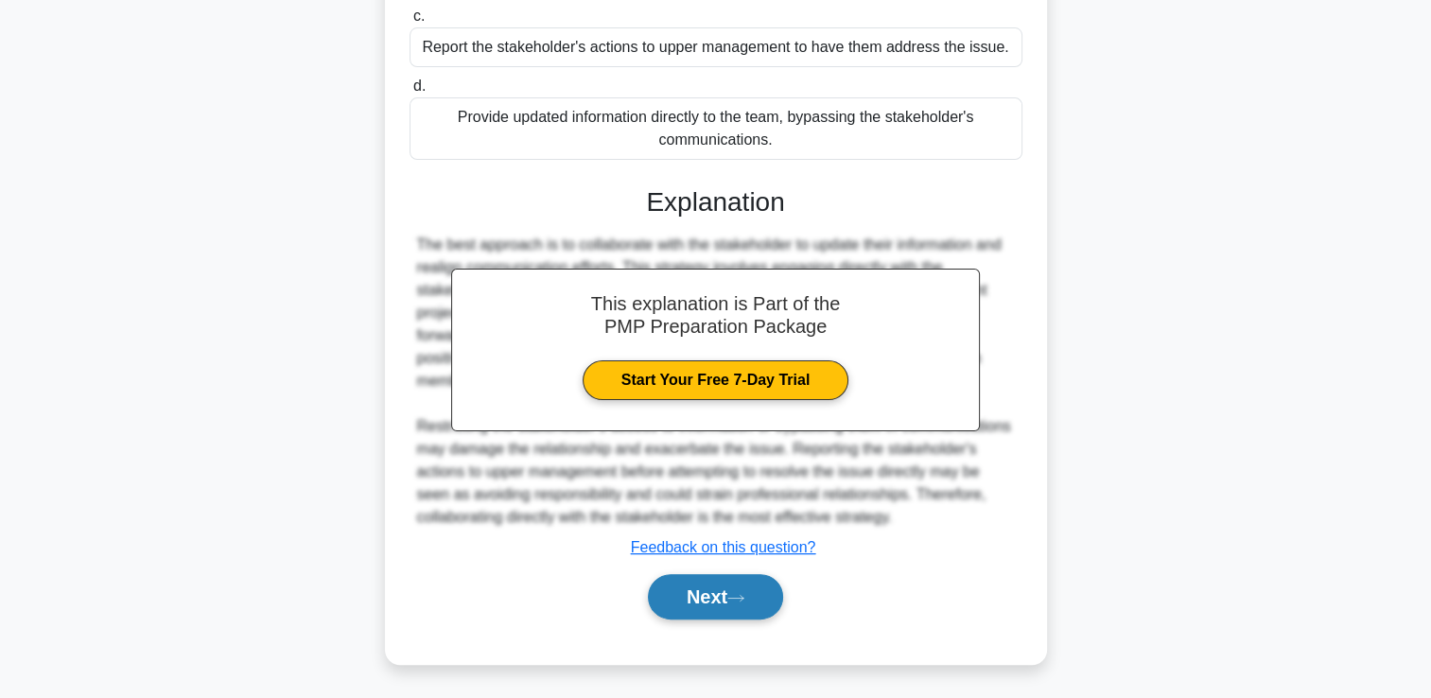
click at [739, 613] on button "Next" at bounding box center [715, 596] width 135 height 45
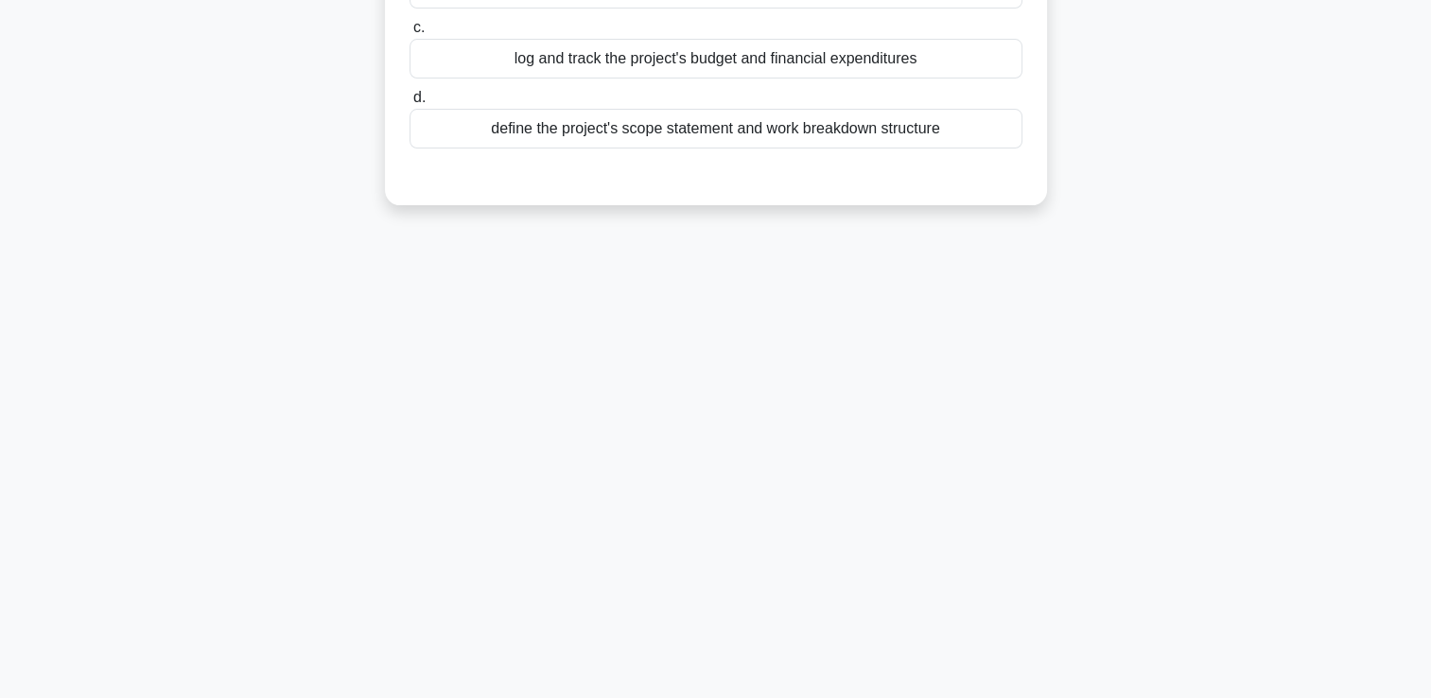
scroll to position [40, 0]
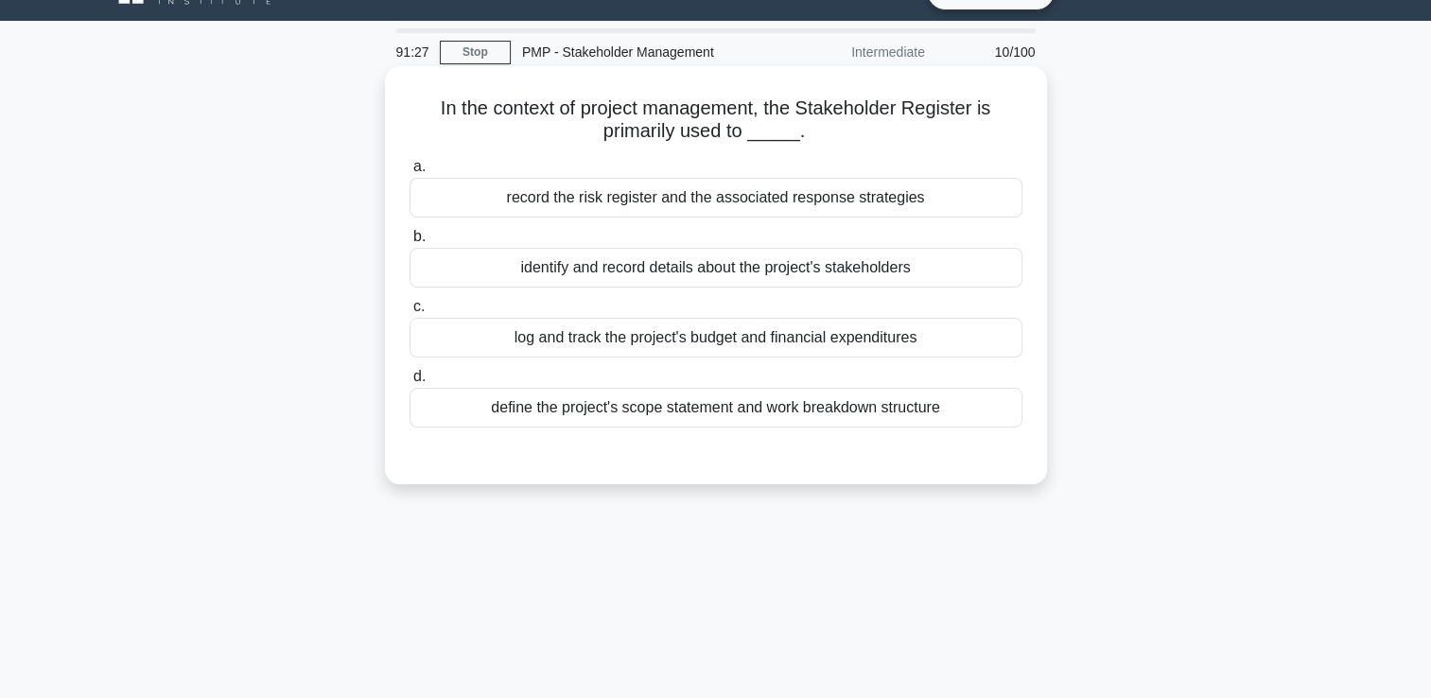
click at [794, 275] on div "identify and record details about the project's stakeholders" at bounding box center [716, 268] width 613 height 40
click at [410, 243] on input "b. identify and record details about the project's stakeholders" at bounding box center [410, 237] width 0 height 12
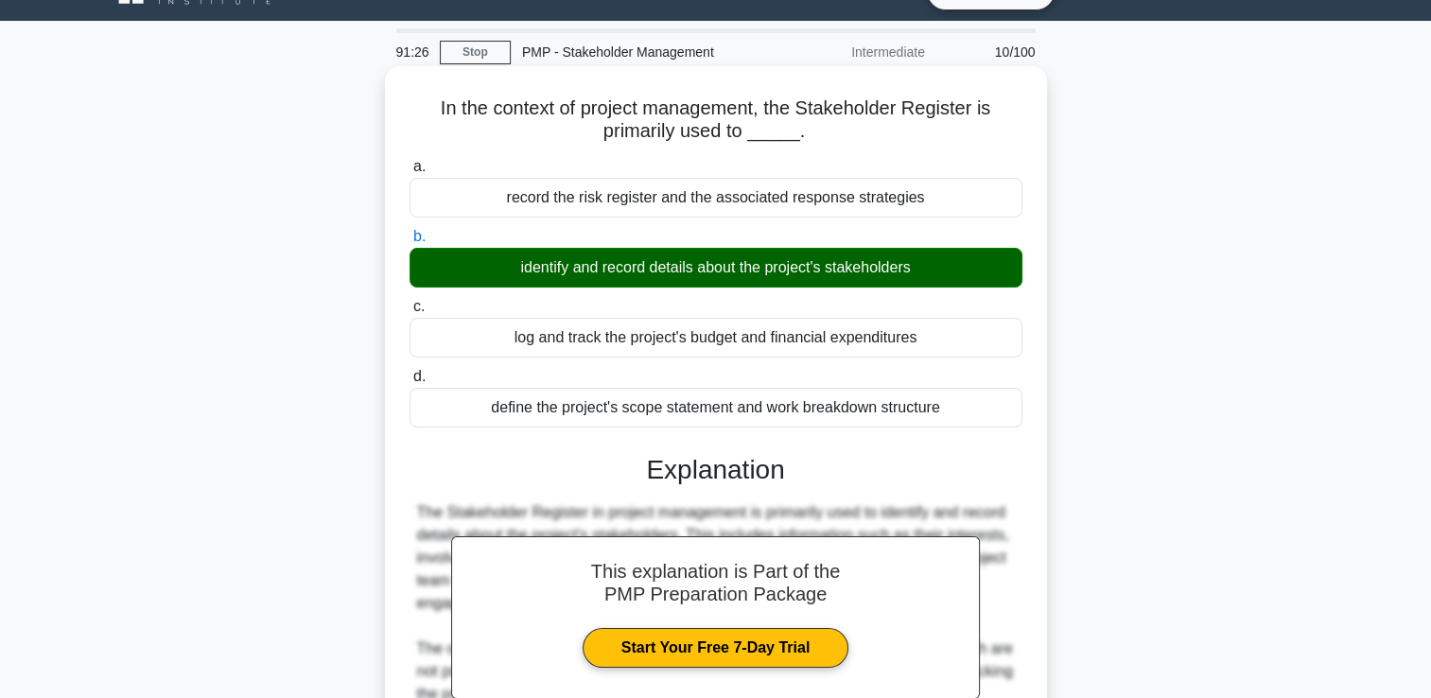
scroll to position [330, 0]
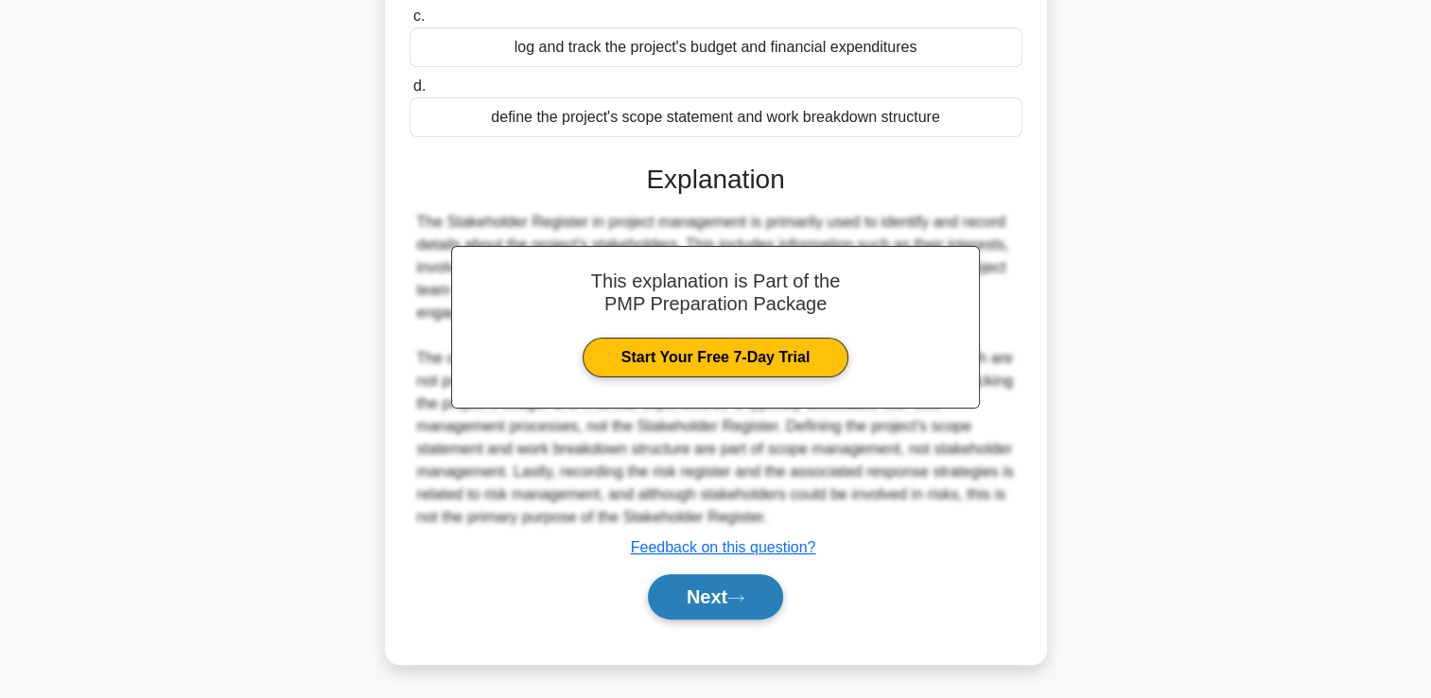
click at [767, 600] on button "Next" at bounding box center [715, 596] width 135 height 45
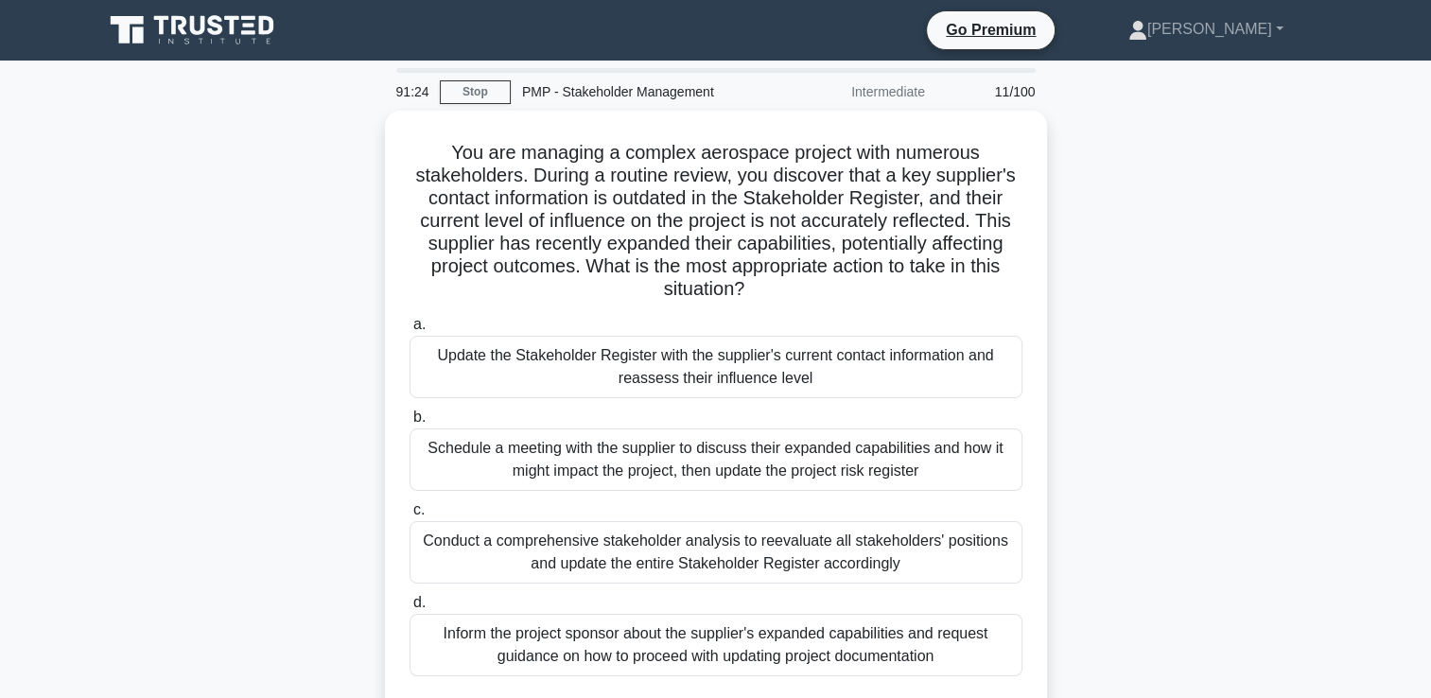
scroll to position [95, 0]
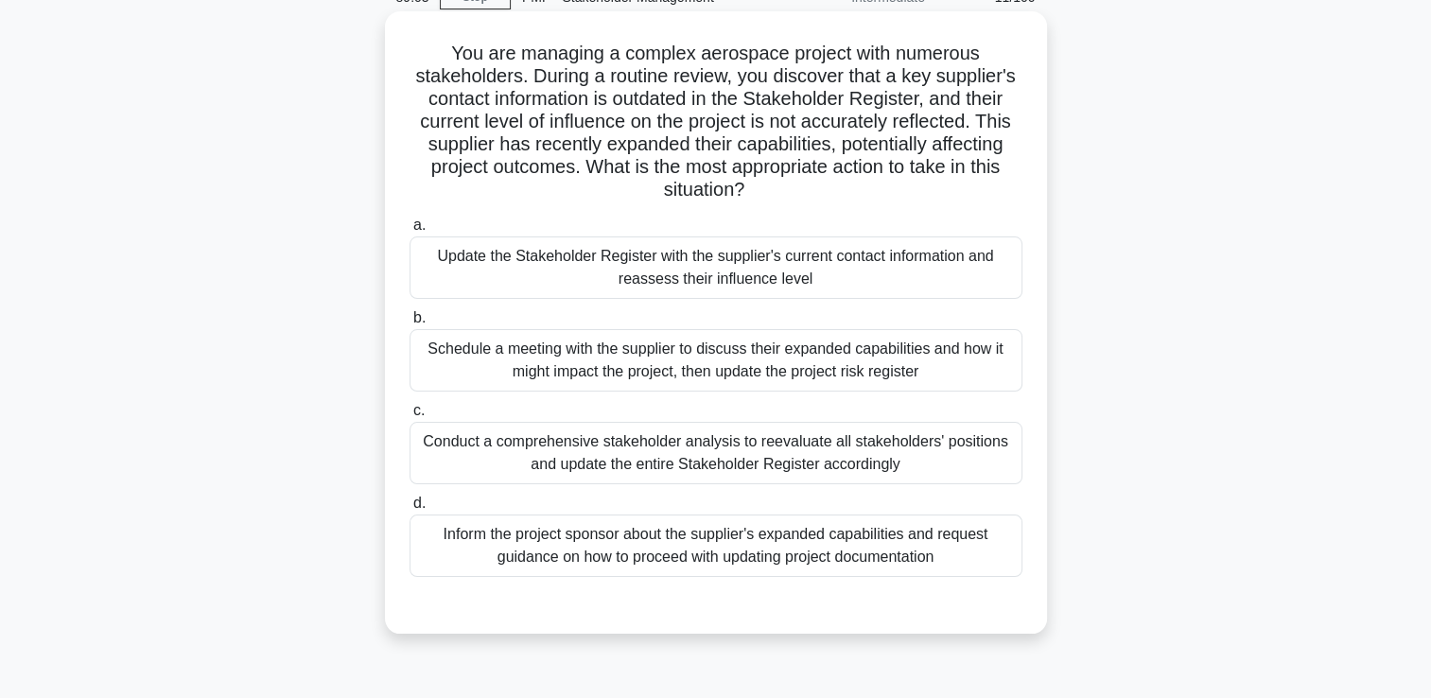
click at [928, 367] on div "Schedule a meeting with the supplier to discuss their expanded capabilities and…" at bounding box center [716, 360] width 613 height 62
click at [410, 324] on input "b. Schedule a meeting with the supplier to discuss their expanded capabilities …" at bounding box center [410, 318] width 0 height 12
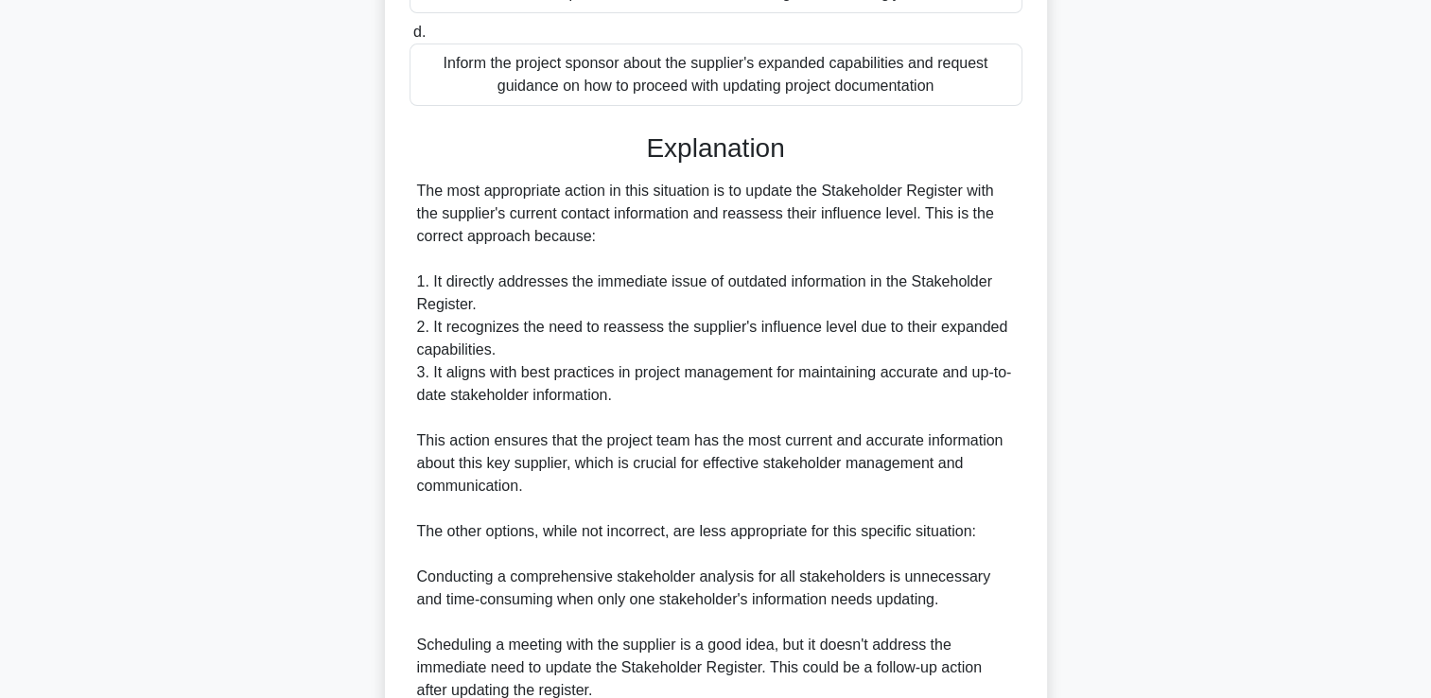
scroll to position [922, 0]
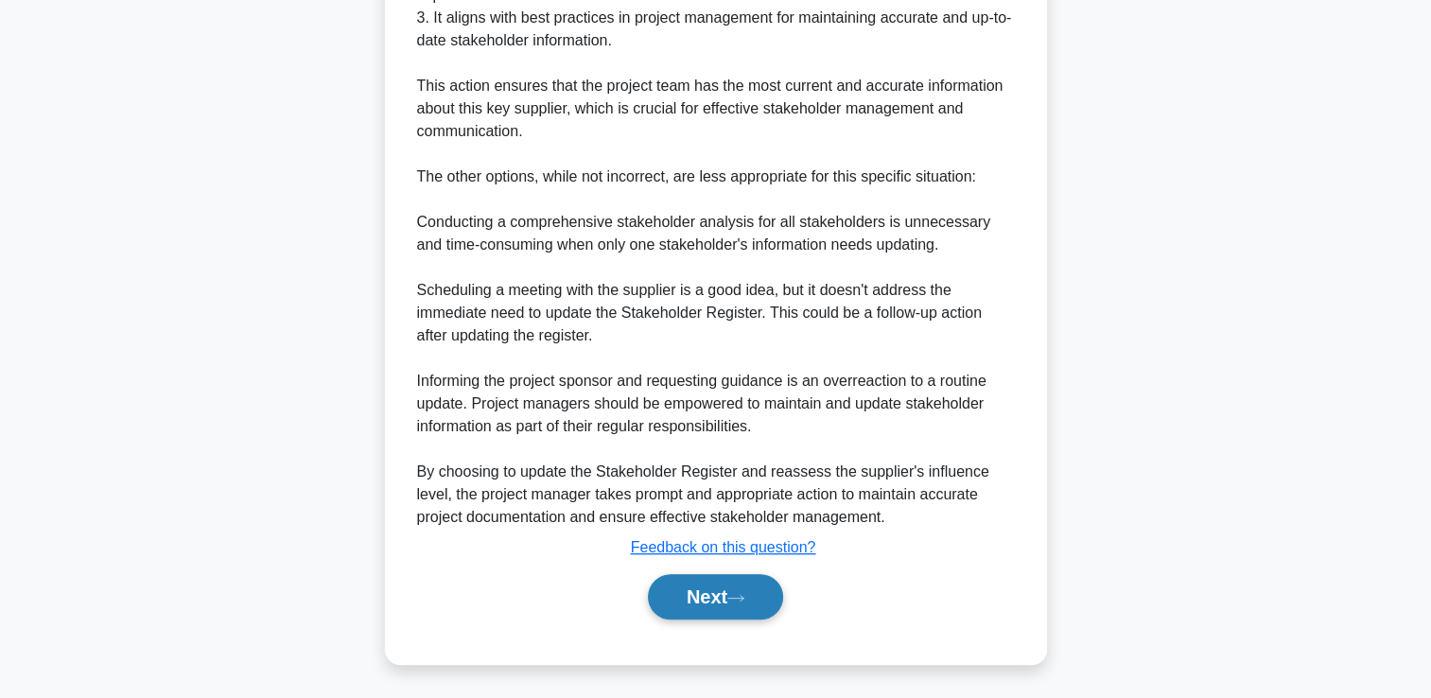
click at [651, 600] on button "Next" at bounding box center [715, 596] width 135 height 45
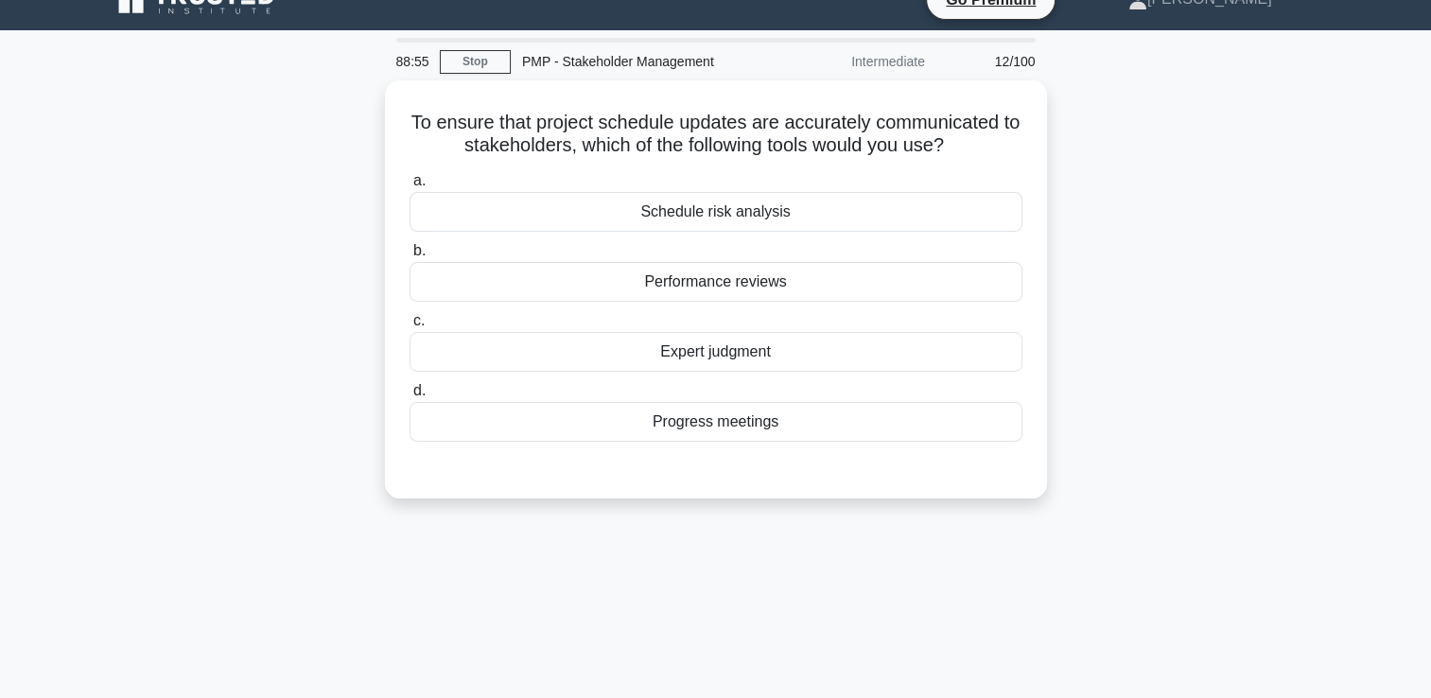
scroll to position [0, 0]
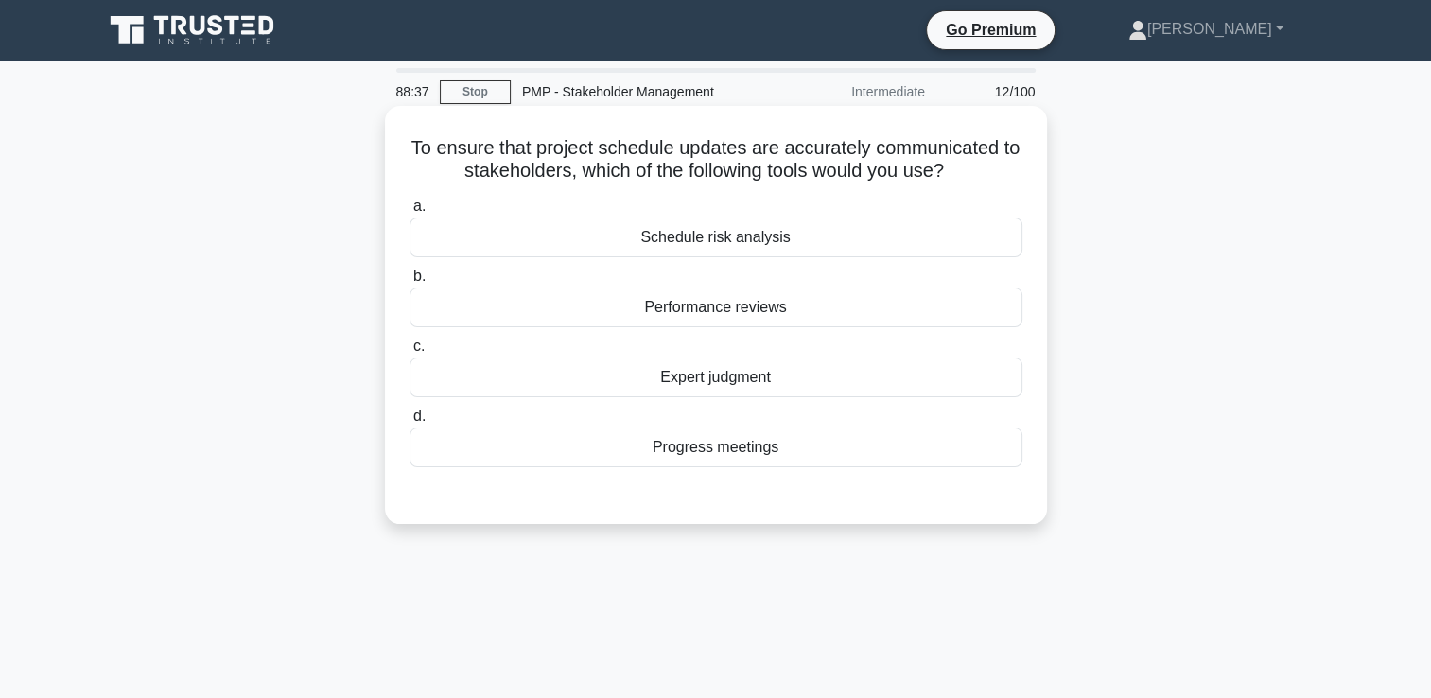
click at [745, 234] on div "Schedule risk analysis" at bounding box center [716, 238] width 613 height 40
click at [410, 213] on input "a. Schedule risk analysis" at bounding box center [410, 207] width 0 height 12
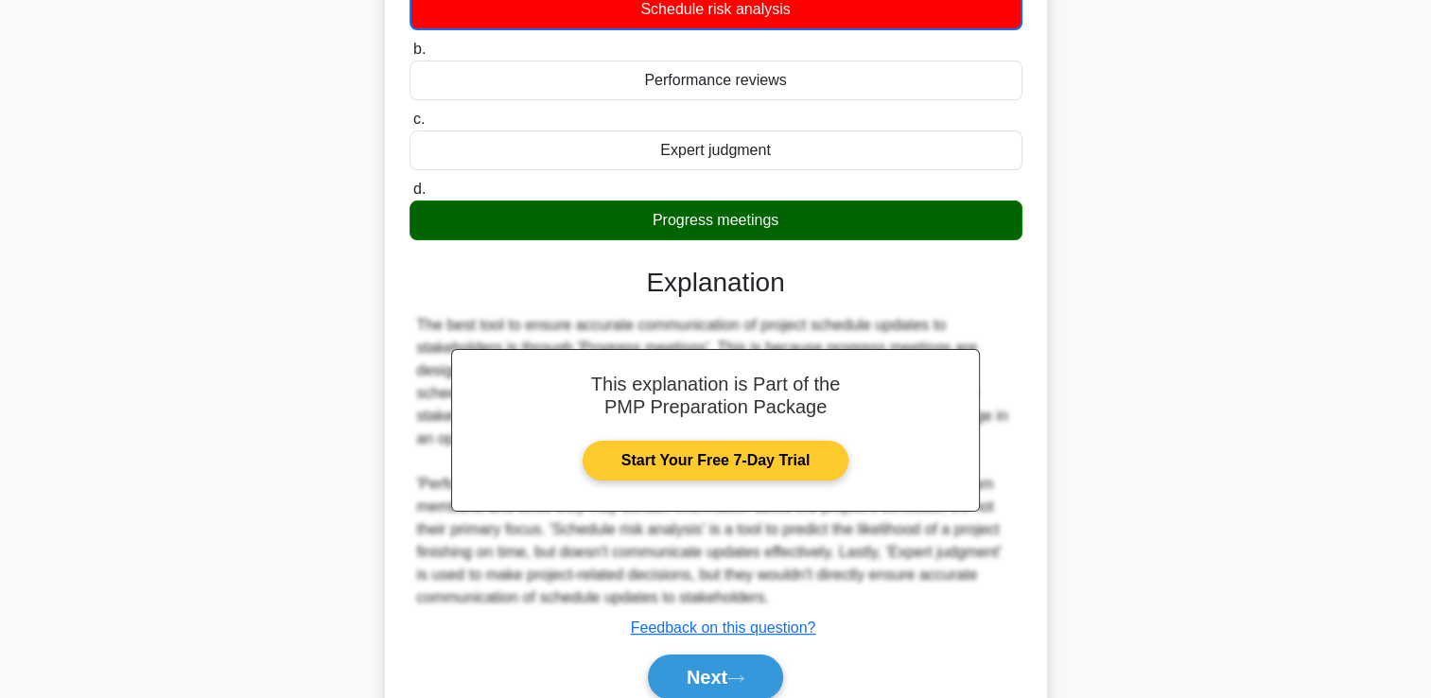
scroll to position [323, 0]
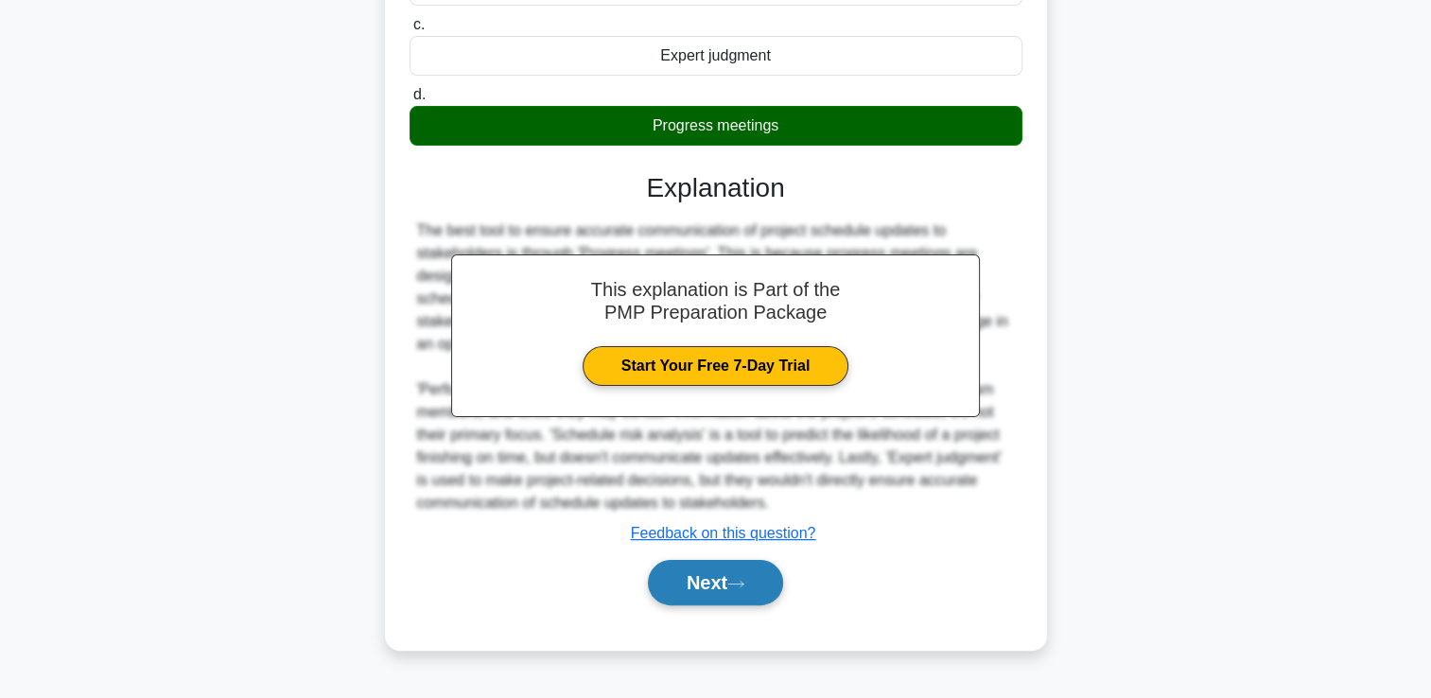
click at [704, 594] on button "Next" at bounding box center [715, 582] width 135 height 45
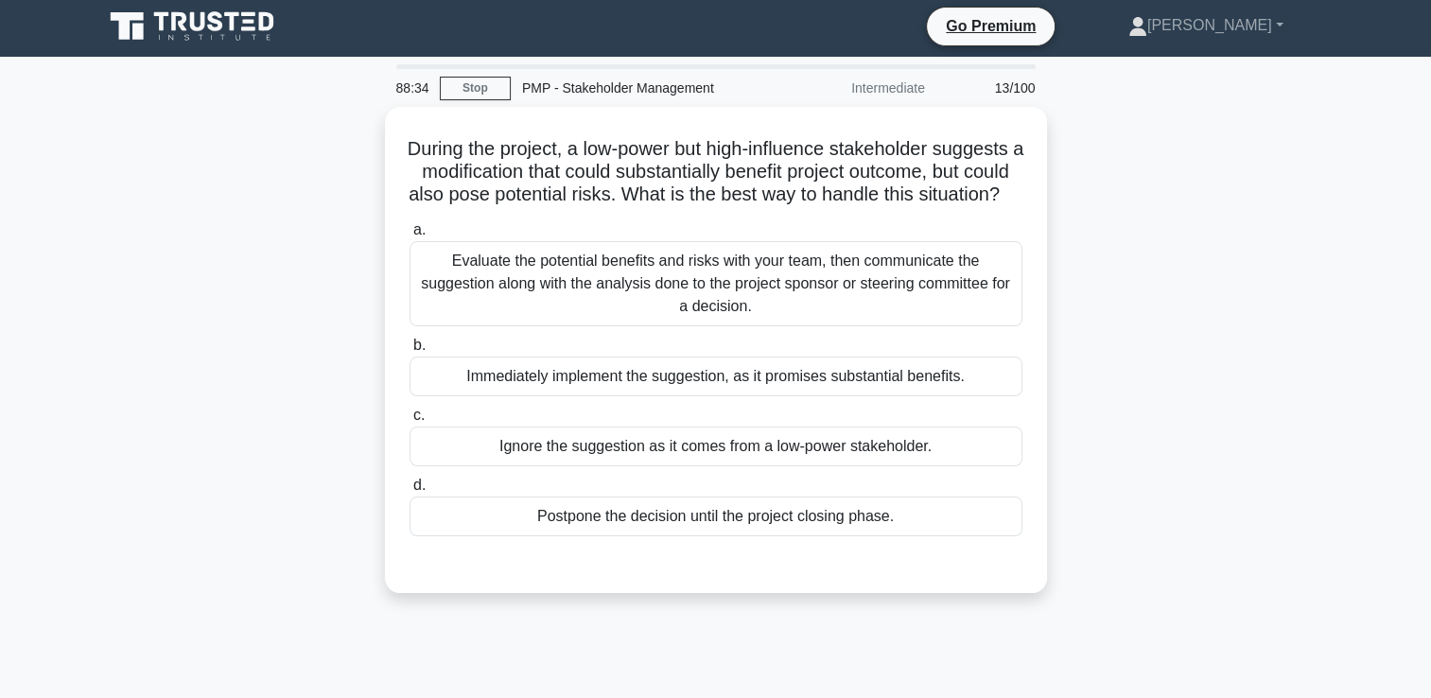
scroll to position [0, 0]
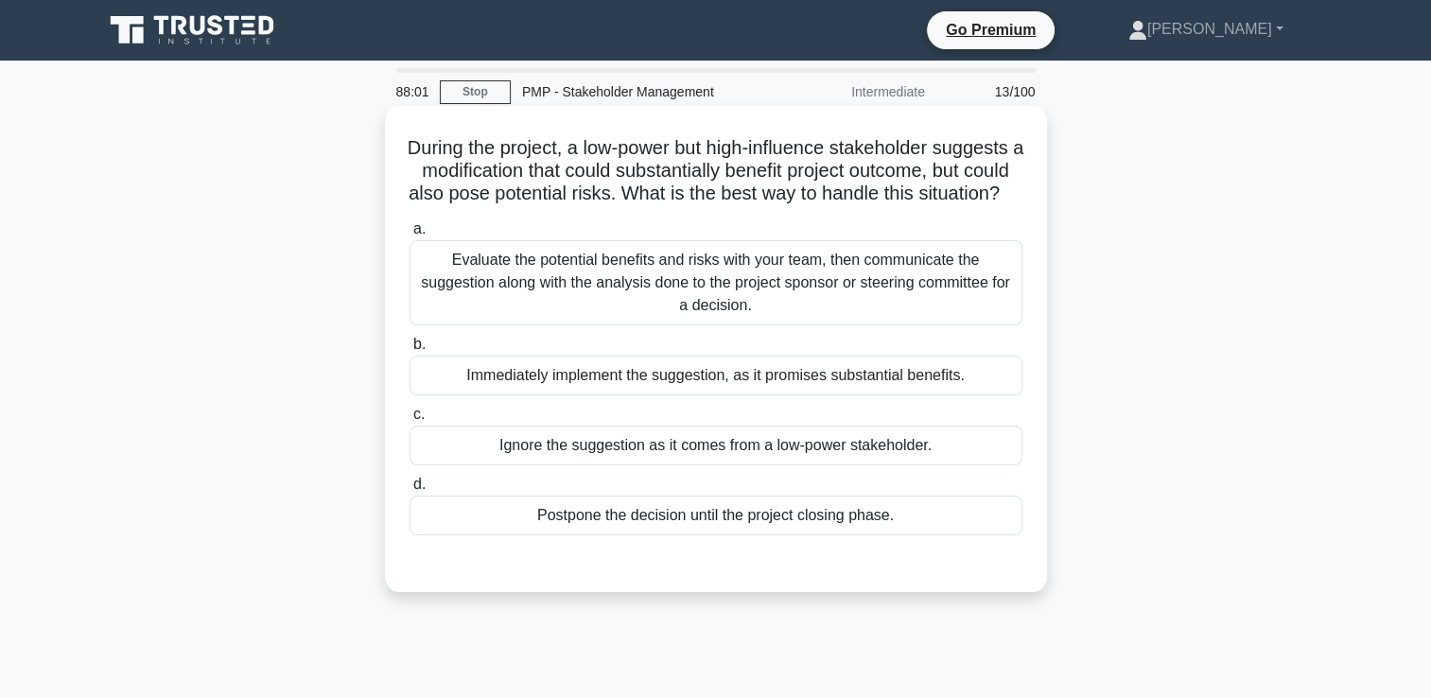
click at [832, 352] on div "a. Evaluate the potential benefits and risks with your team, then communicate t…" at bounding box center [716, 376] width 636 height 325
click at [821, 325] on div "Evaluate the potential benefits and risks with your team, then communicate the …" at bounding box center [716, 282] width 613 height 85
click at [410, 236] on input "a. Evaluate the potential benefits and risks with your team, then communicate t…" at bounding box center [410, 229] width 0 height 12
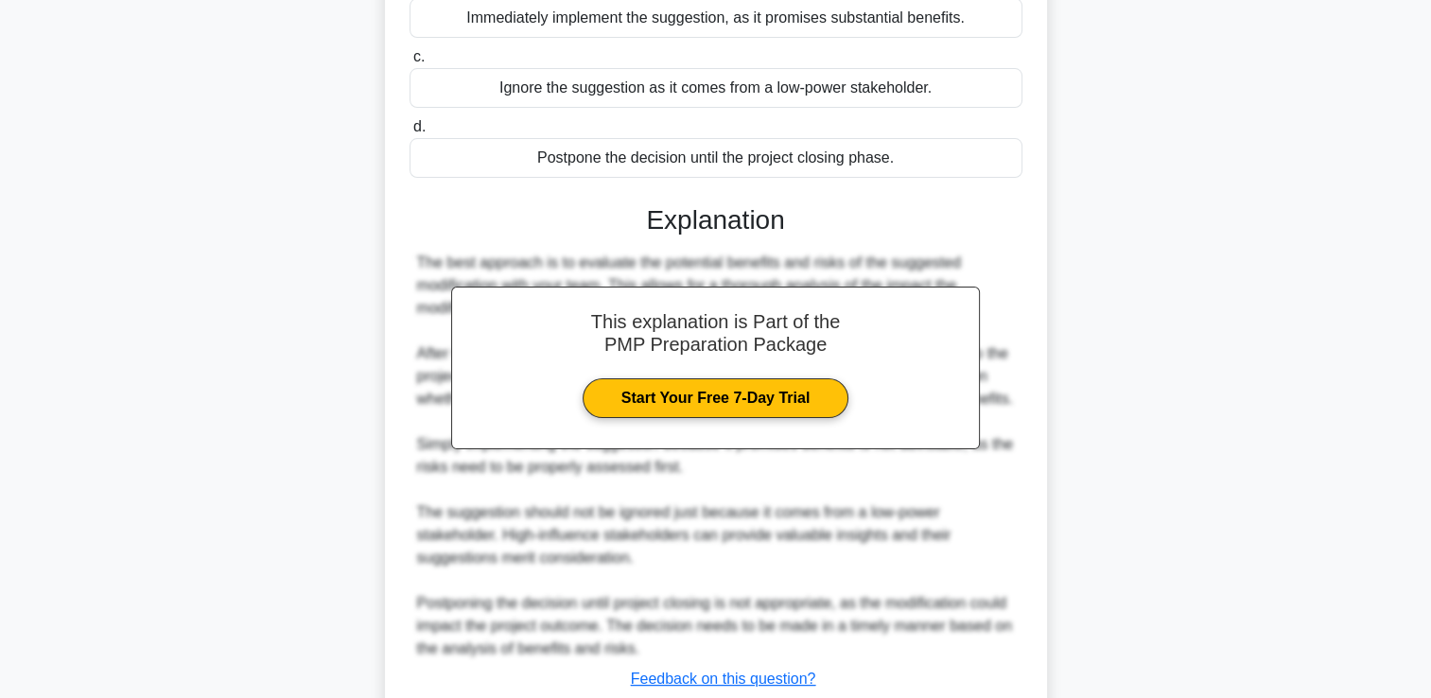
scroll to position [534, 0]
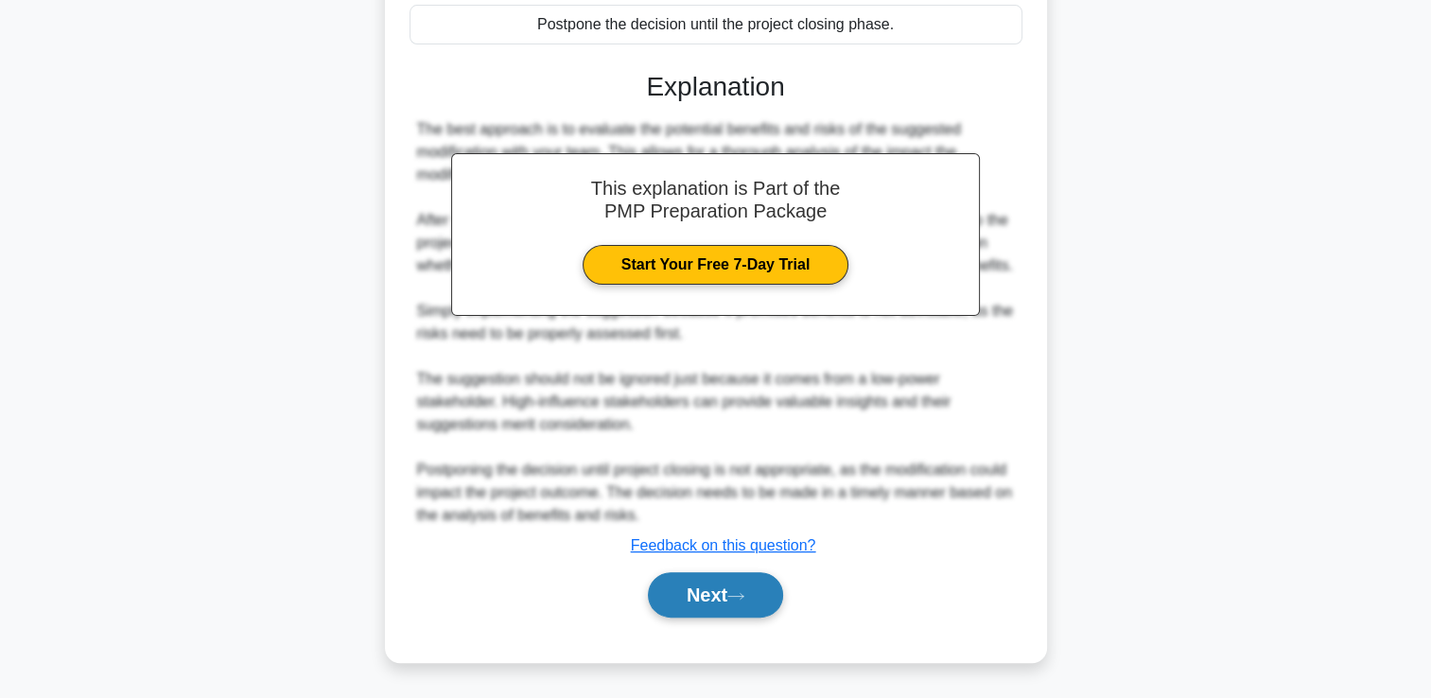
click at [725, 594] on button "Next" at bounding box center [715, 594] width 135 height 45
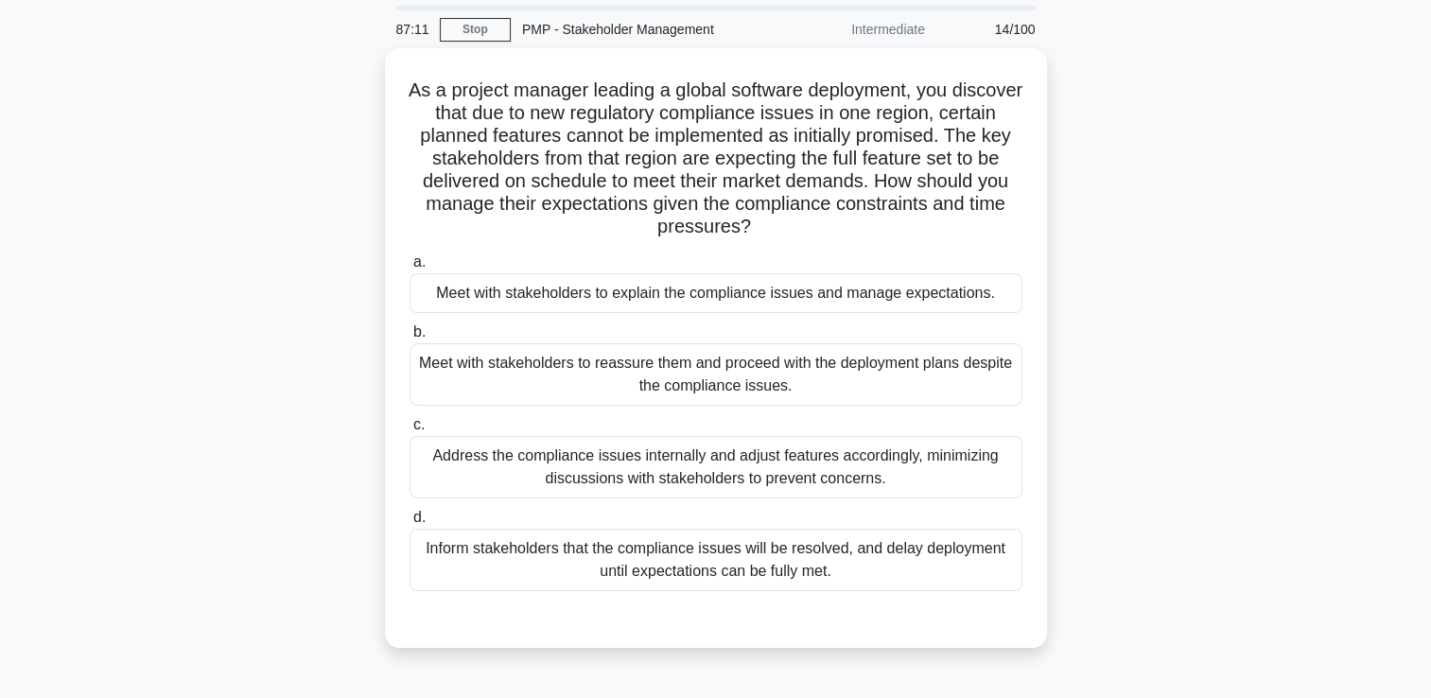
scroll to position [95, 0]
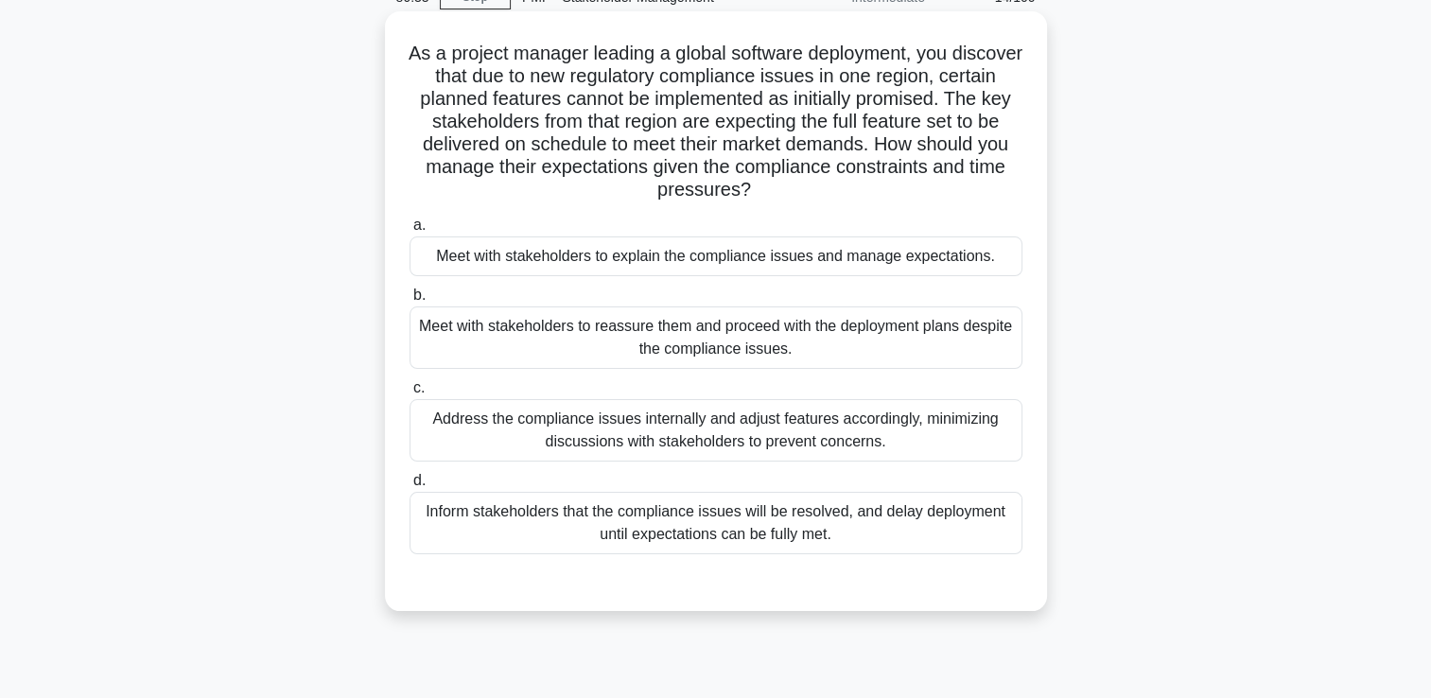
click at [844, 238] on div "Meet with stakeholders to explain the compliance issues and manage expectations." at bounding box center [716, 256] width 613 height 40
click at [410, 232] on input "a. Meet with stakeholders to explain the compliance issues and manage expectati…" at bounding box center [410, 225] width 0 height 12
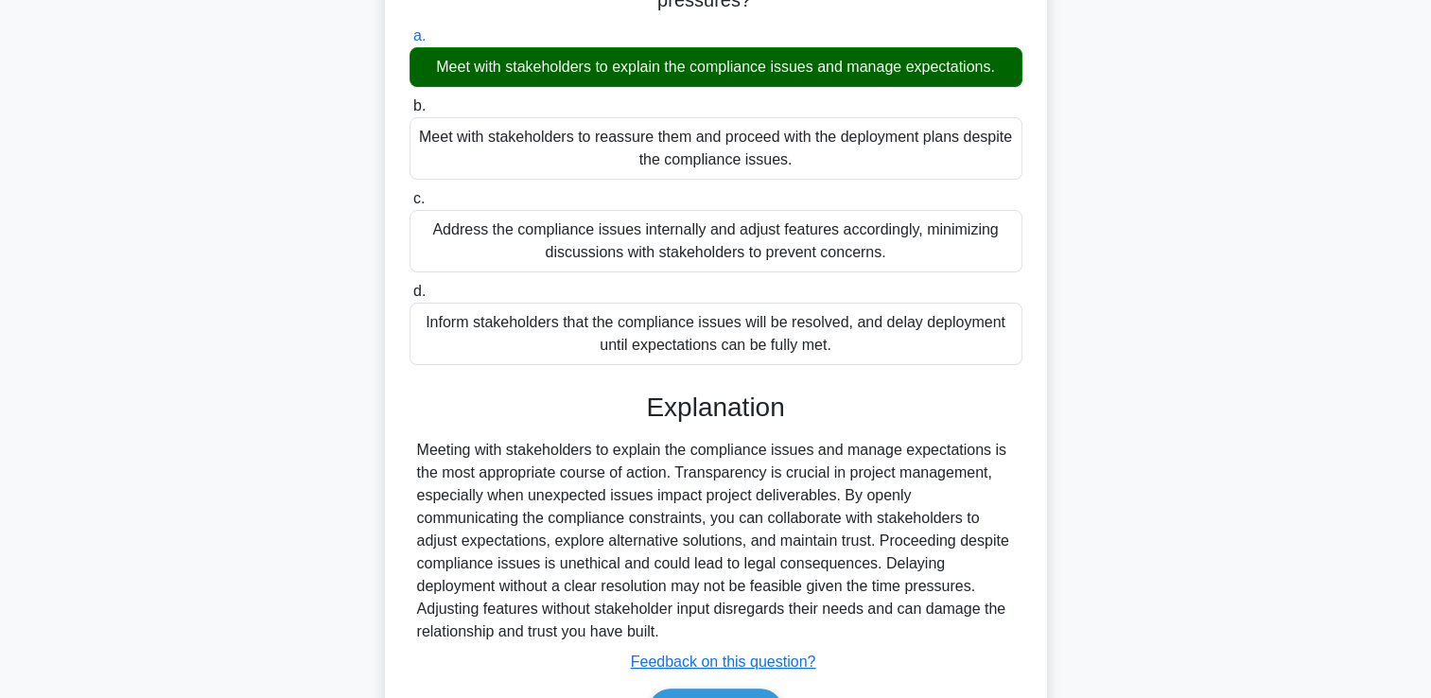
scroll to position [398, 0]
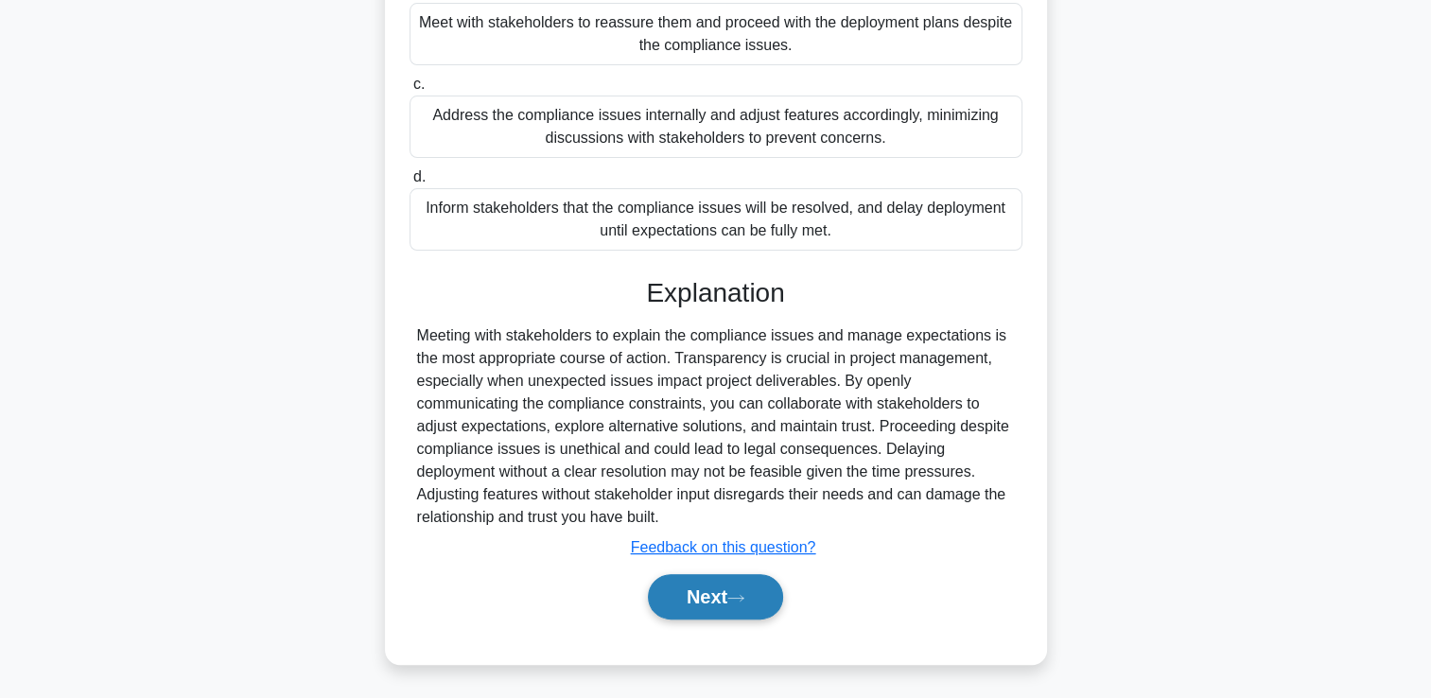
click at [754, 598] on button "Next" at bounding box center [715, 596] width 135 height 45
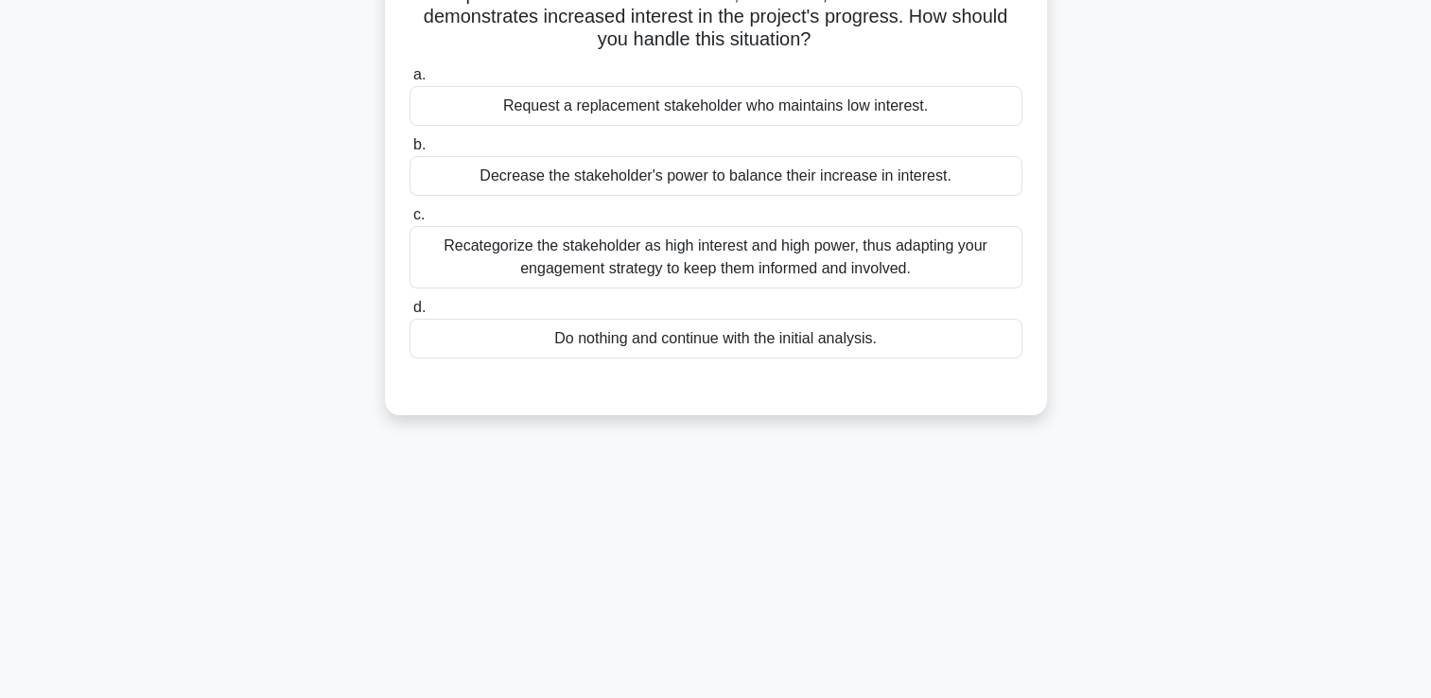
scroll to position [40, 0]
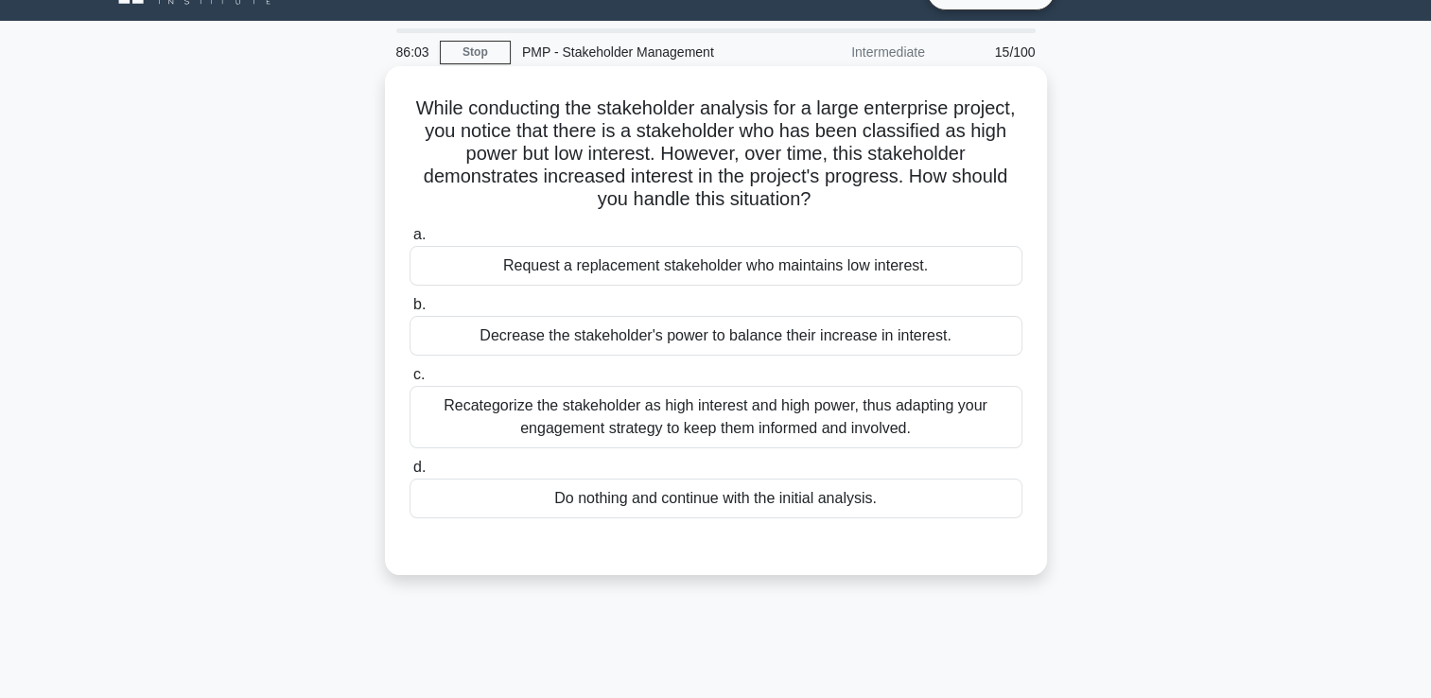
click at [892, 427] on div "Recategorize the stakeholder as high interest and high power, thus adapting you…" at bounding box center [716, 417] width 613 height 62
click at [410, 381] on input "c. Recategorize the stakeholder as high interest and high power, thus adapting …" at bounding box center [410, 375] width 0 height 12
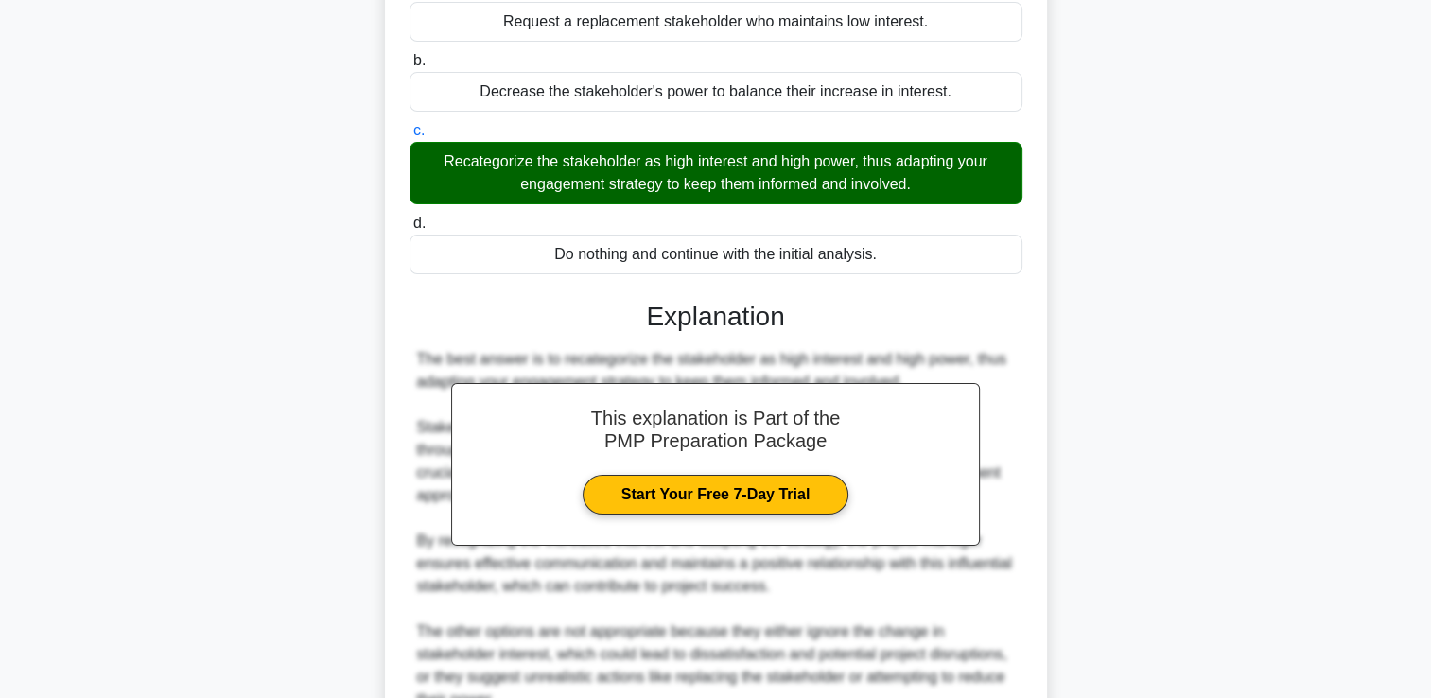
scroll to position [466, 0]
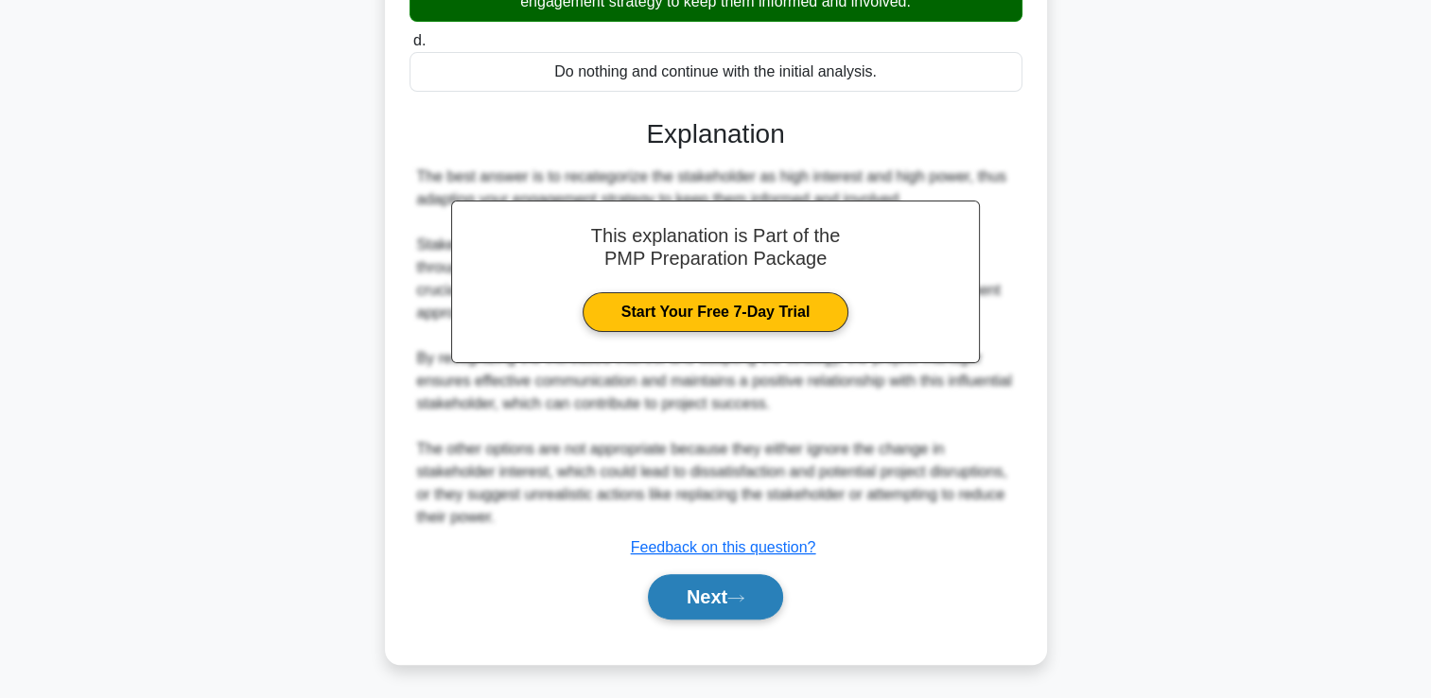
click at [742, 582] on button "Next" at bounding box center [715, 596] width 135 height 45
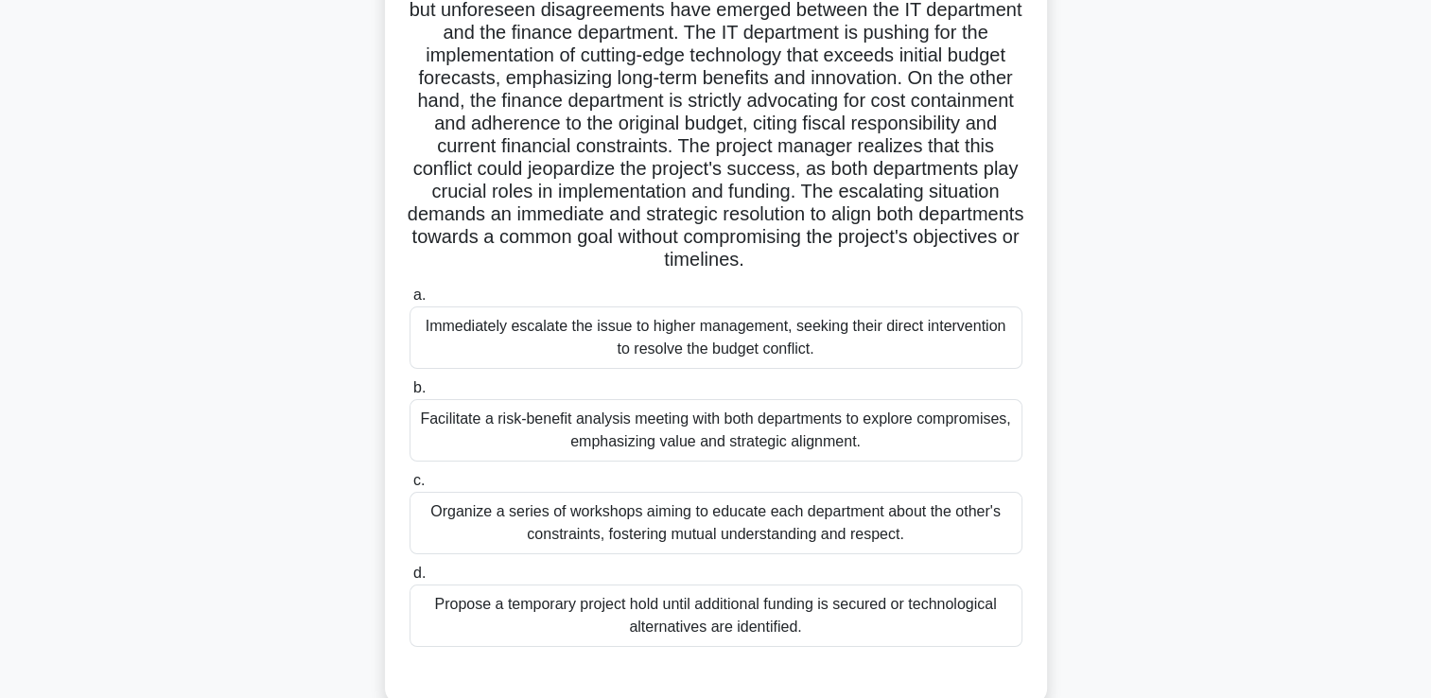
scroll to position [229, 0]
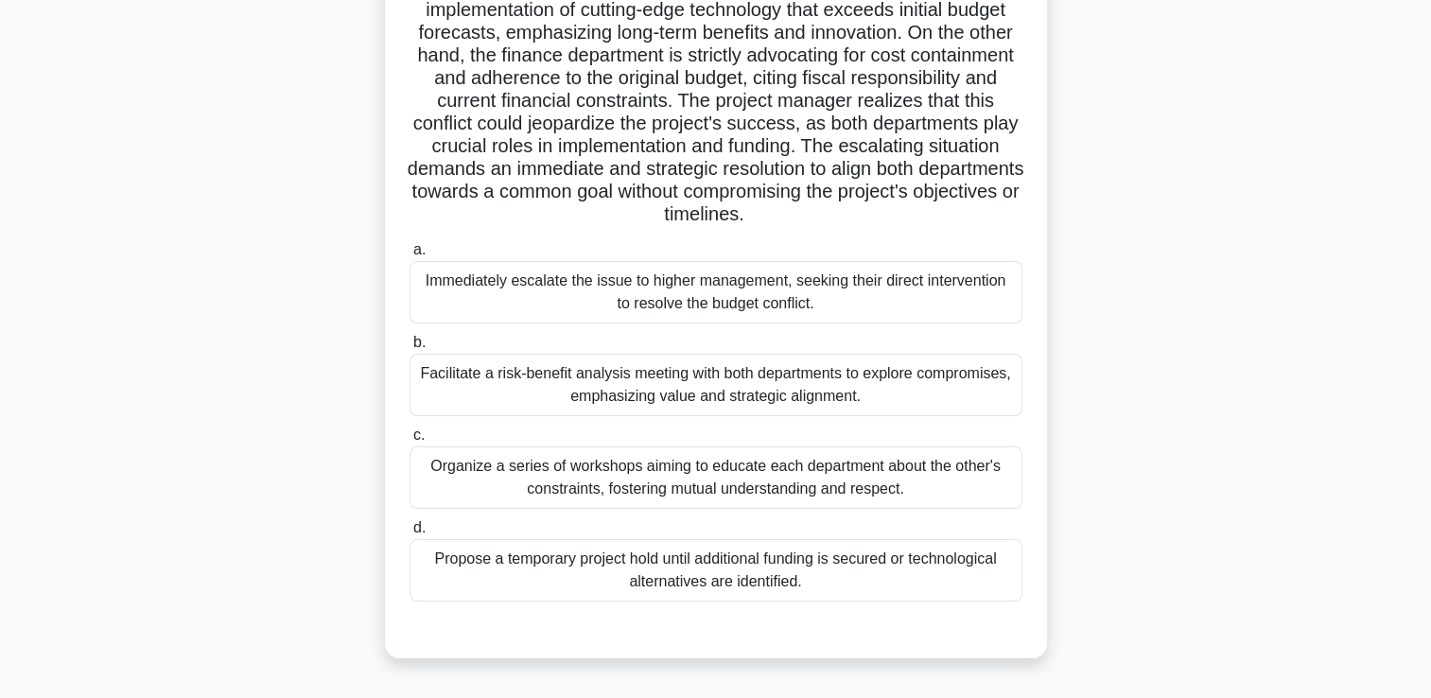
click at [744, 381] on div "Facilitate a risk-benefit analysis meeting with both departments to explore com…" at bounding box center [716, 385] width 613 height 62
click at [410, 349] on input "b. Facilitate a risk-benefit analysis meeting with both departments to explore …" at bounding box center [410, 343] width 0 height 12
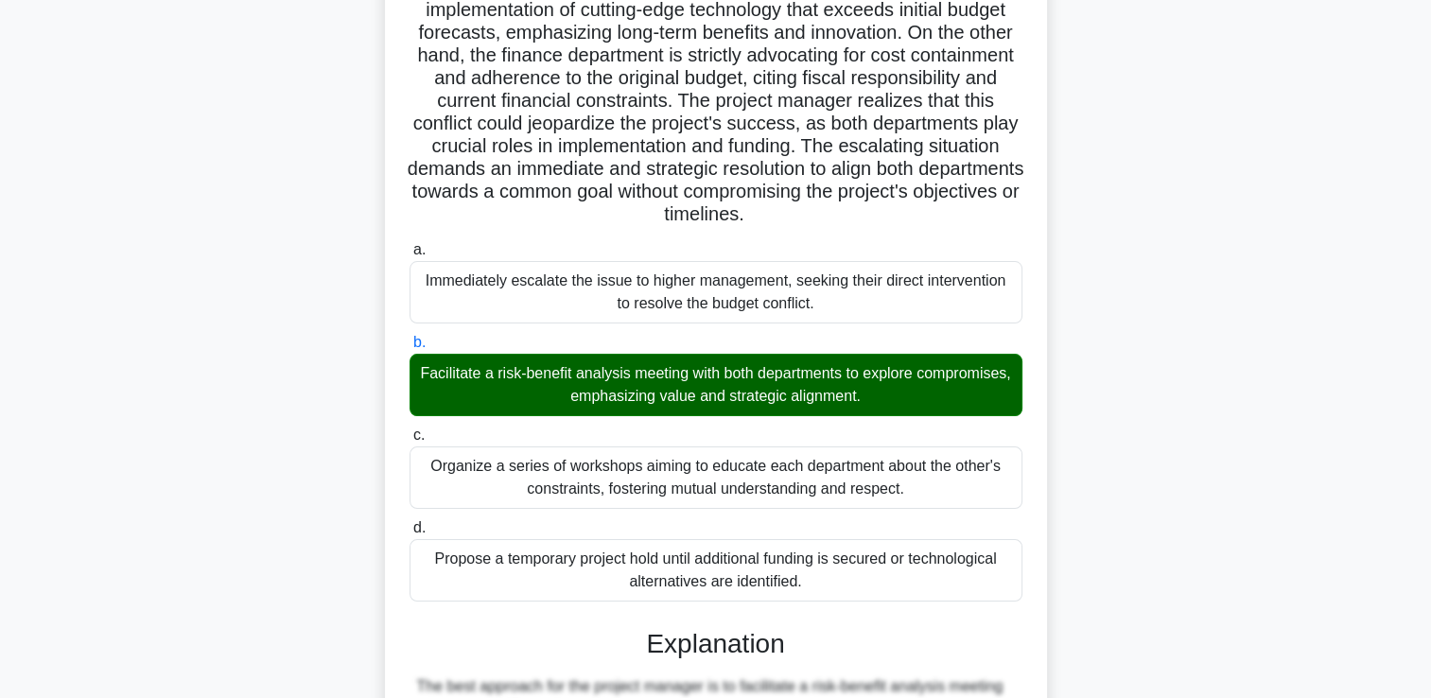
scroll to position [784, 0]
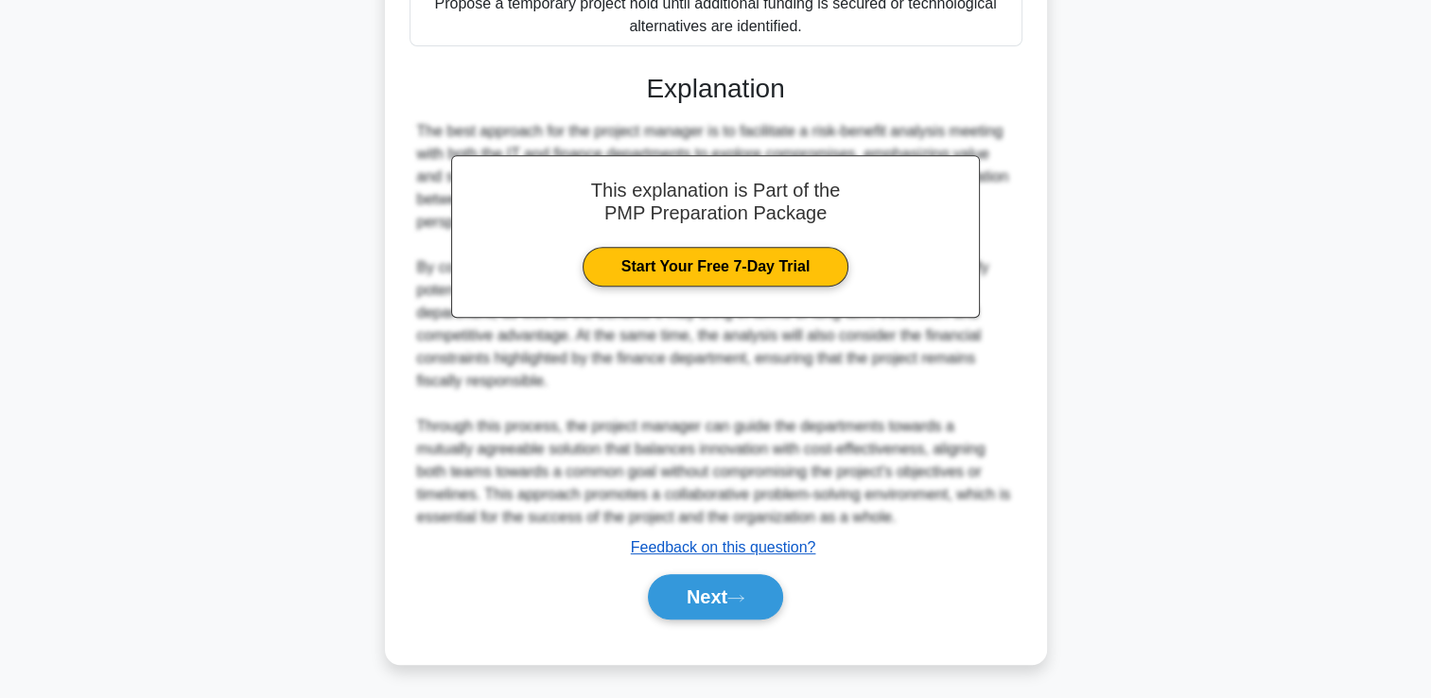
drag, startPoint x: 711, startPoint y: 590, endPoint x: 727, endPoint y: 535, distance: 57.2
click at [711, 590] on button "Next" at bounding box center [715, 596] width 135 height 45
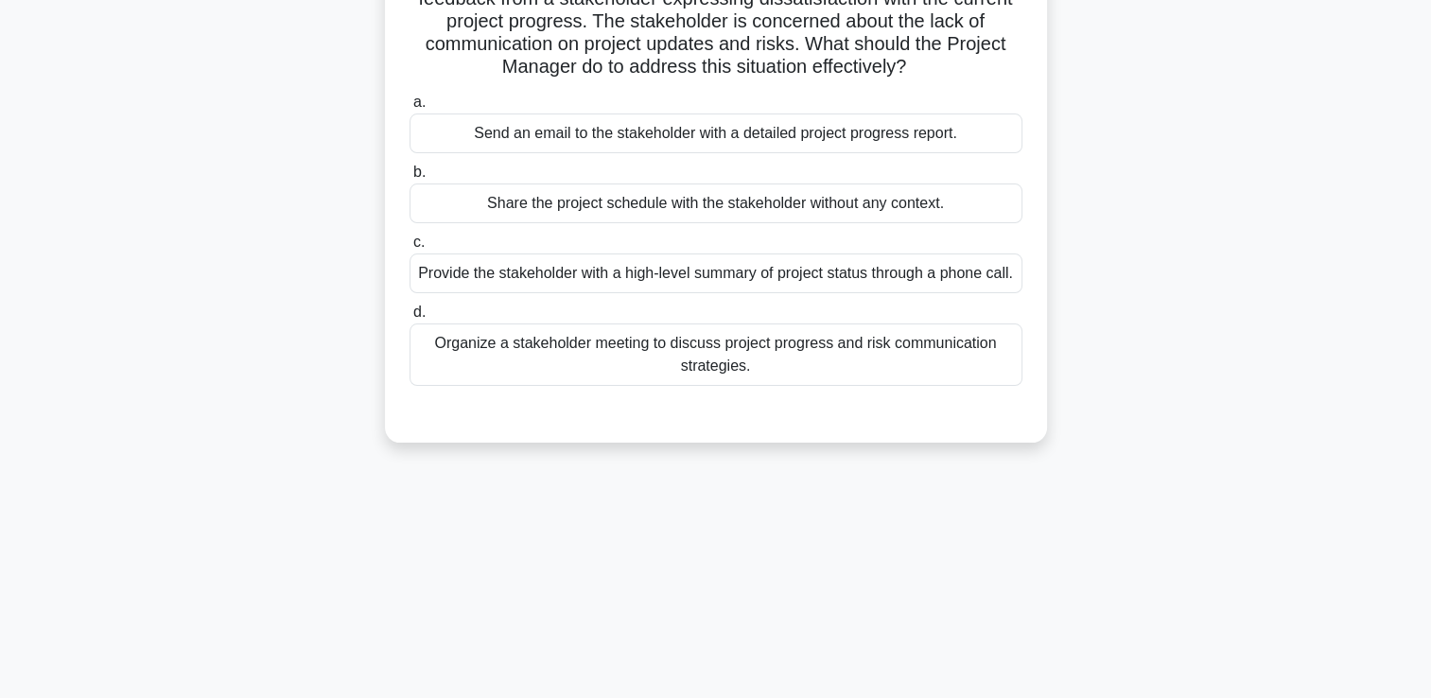
scroll to position [0, 0]
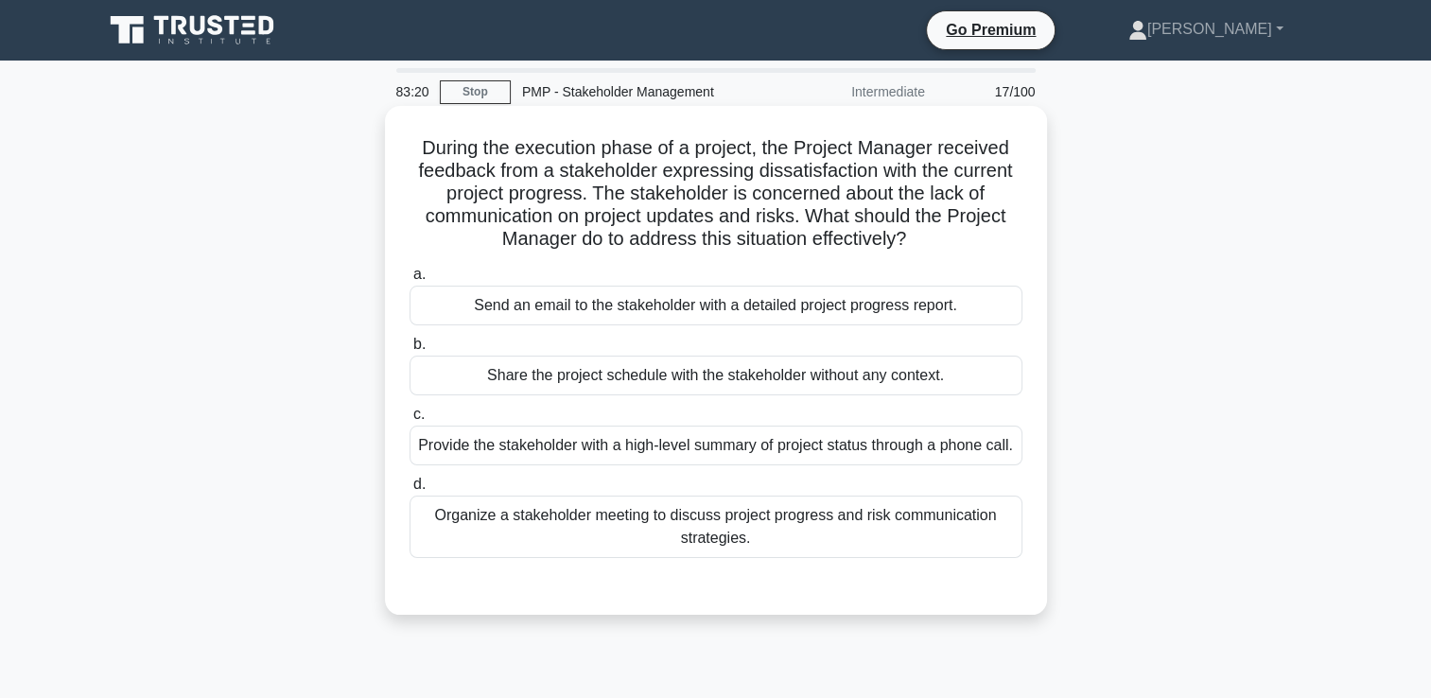
click at [847, 558] on div "Organize a stakeholder meeting to discuss project progress and risk communicati…" at bounding box center [716, 527] width 613 height 62
click at [410, 491] on input "d. Organize a stakeholder meeting to discuss project progress and risk communic…" at bounding box center [410, 485] width 0 height 12
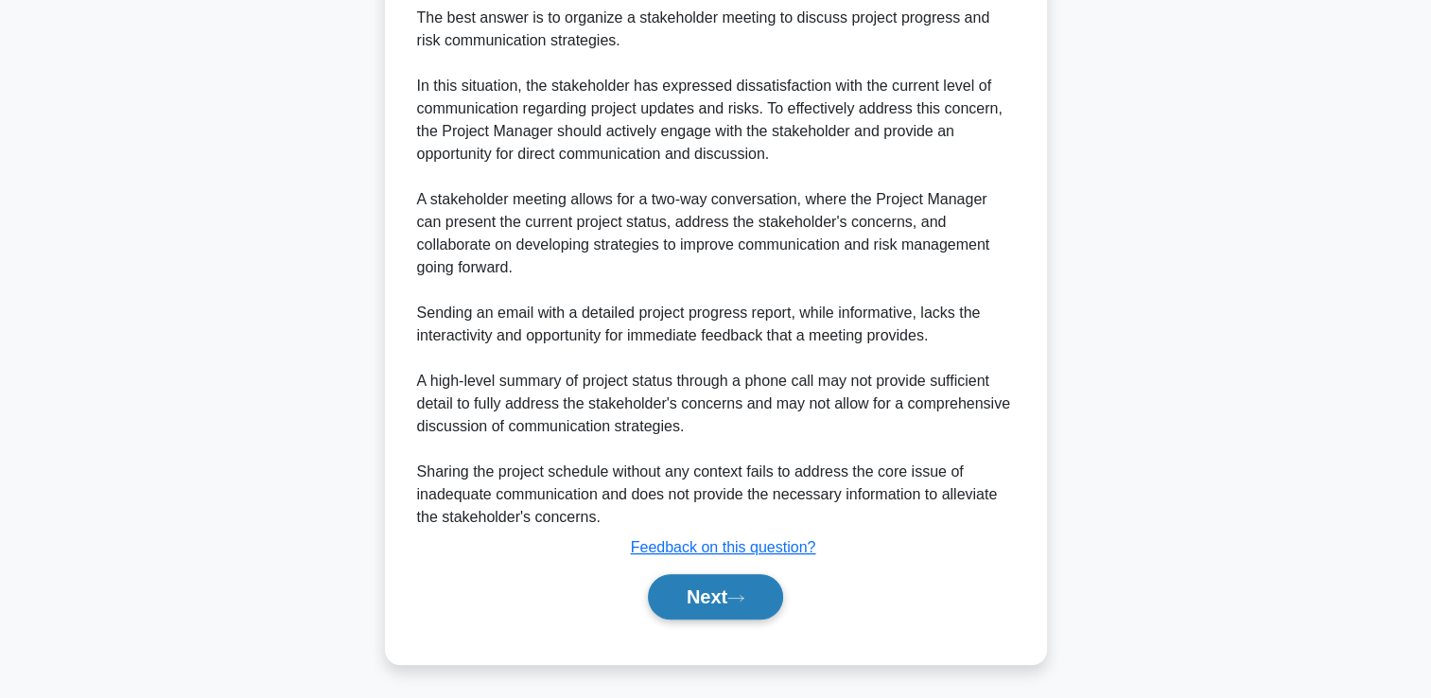
click at [671, 599] on button "Next" at bounding box center [715, 596] width 135 height 45
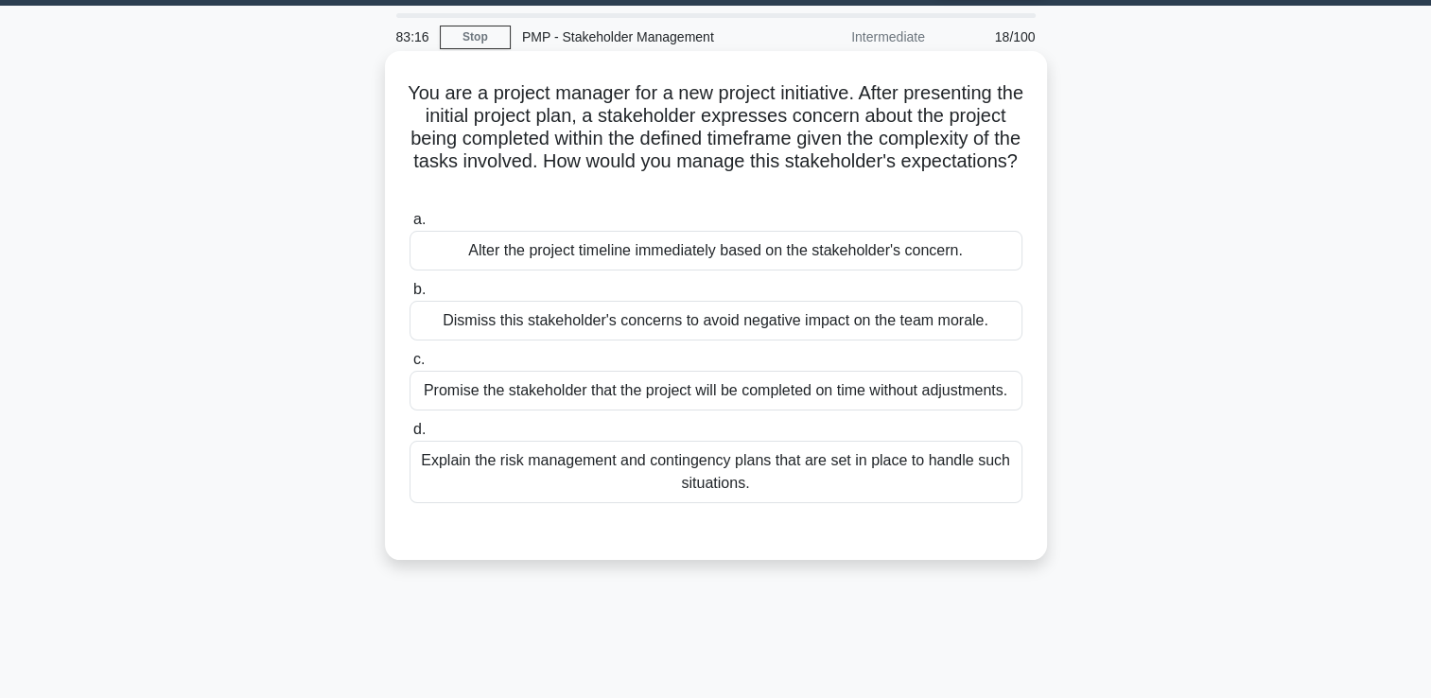
scroll to position [40, 0]
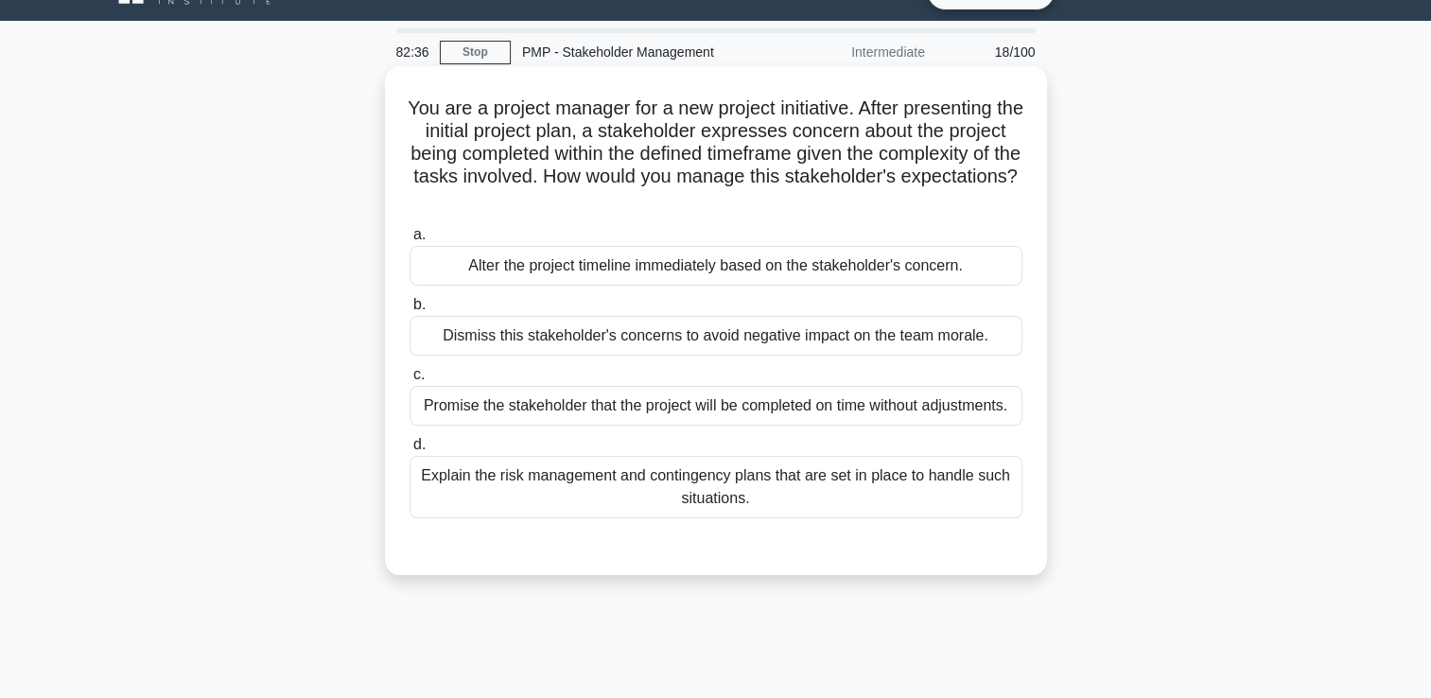
click at [831, 494] on div "Explain the risk management and contingency plans that are set in place to hand…" at bounding box center [716, 487] width 613 height 62
click at [410, 451] on input "d. Explain the risk management and contingency plans that are set in place to h…" at bounding box center [410, 445] width 0 height 12
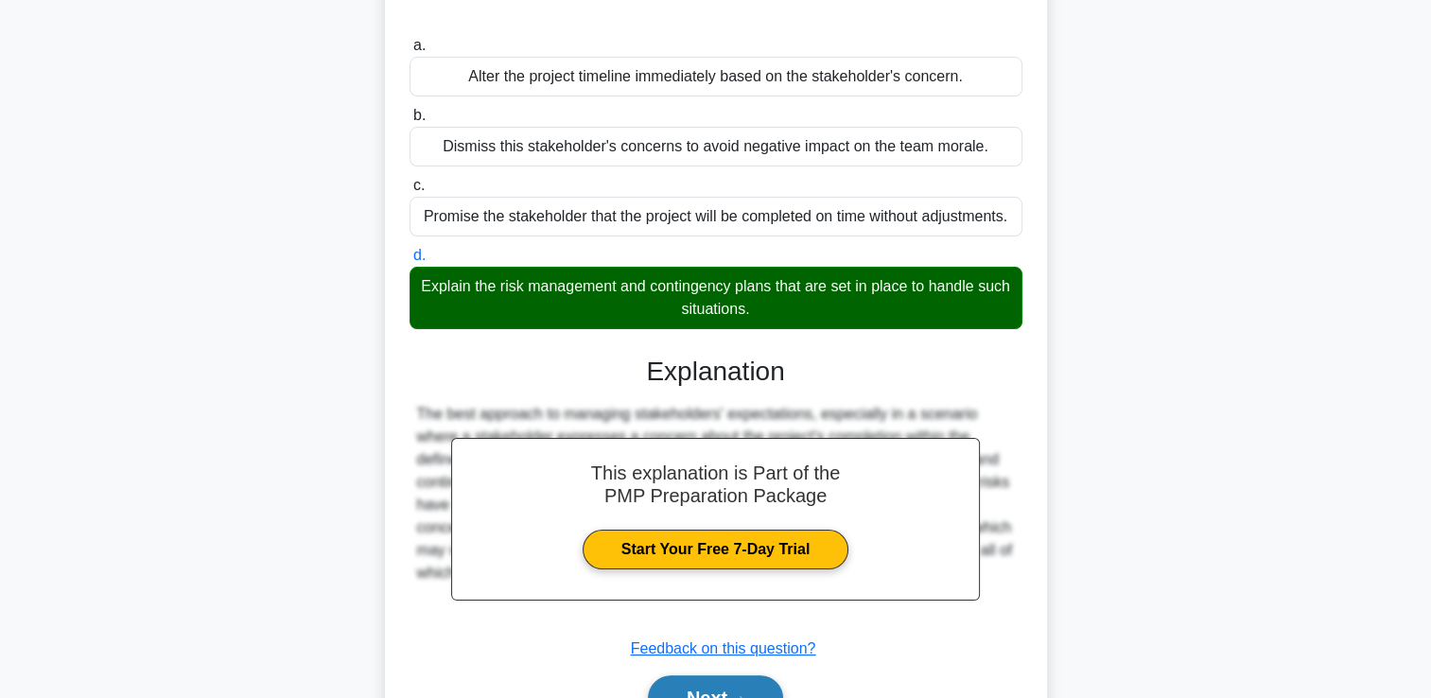
scroll to position [330, 0]
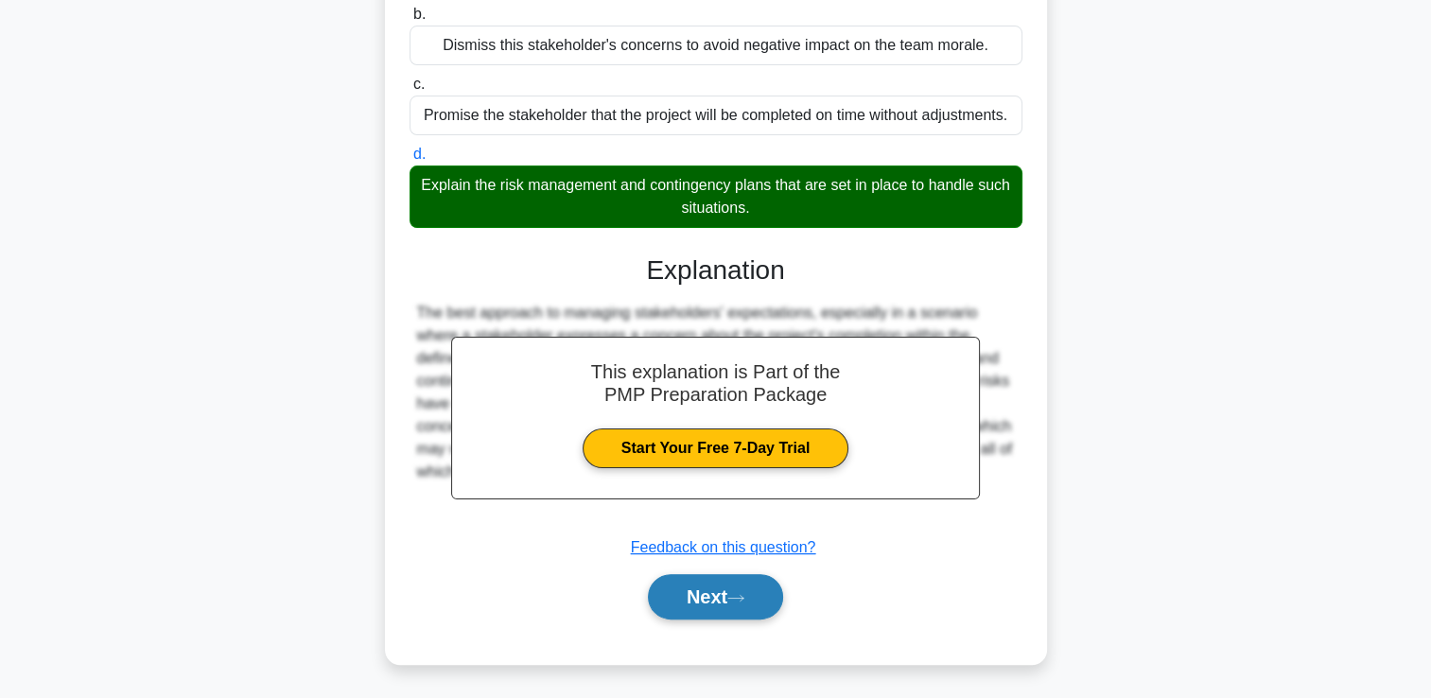
click at [667, 598] on button "Next" at bounding box center [715, 596] width 135 height 45
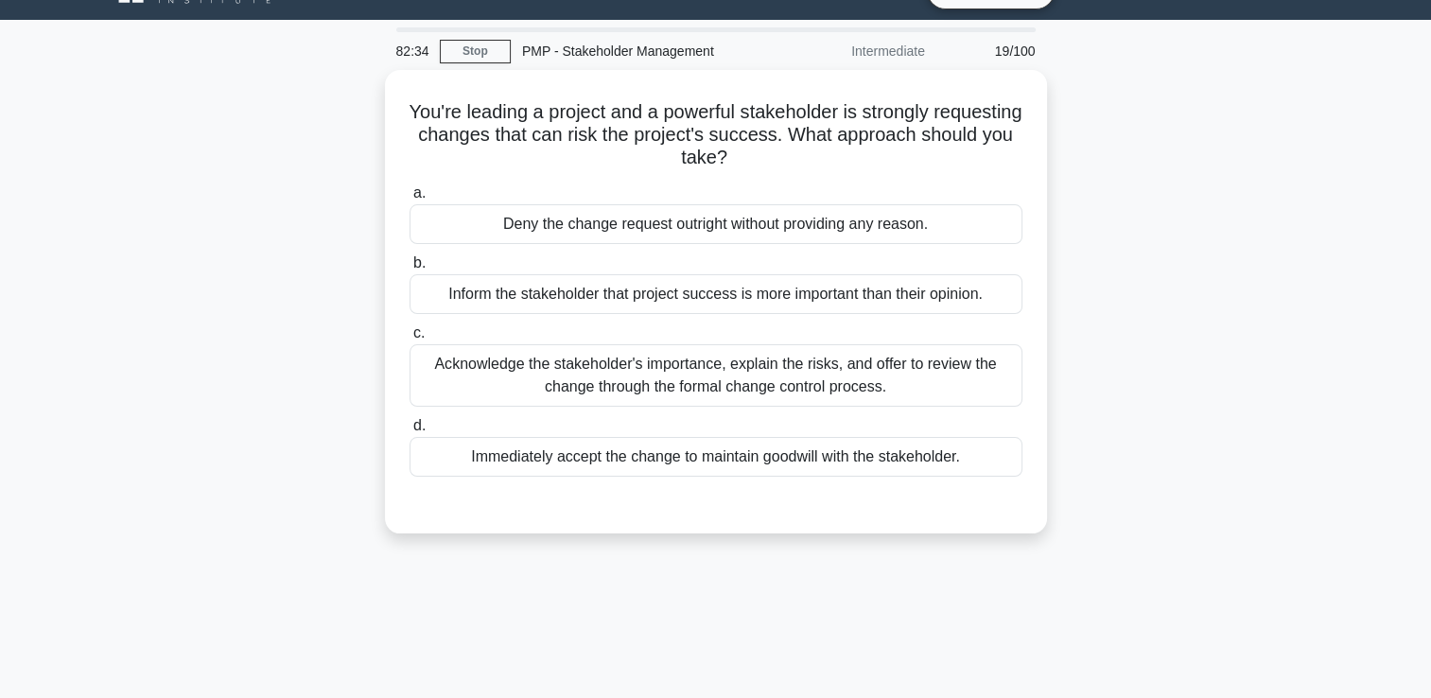
scroll to position [40, 0]
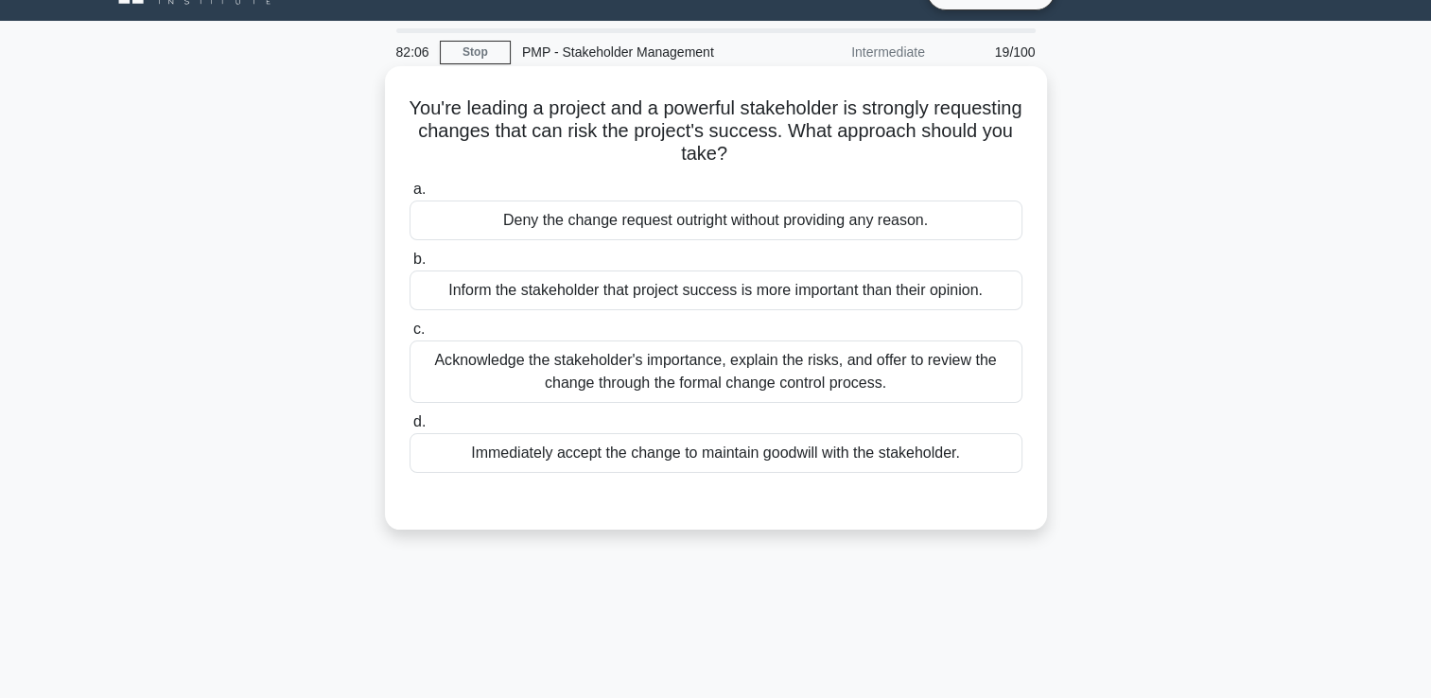
click at [891, 363] on div "Acknowledge the stakeholder's importance, explain the risks, and offer to revie…" at bounding box center [716, 372] width 613 height 62
click at [410, 336] on input "c. Acknowledge the stakeholder's importance, explain the risks, and offer to re…" at bounding box center [410, 329] width 0 height 12
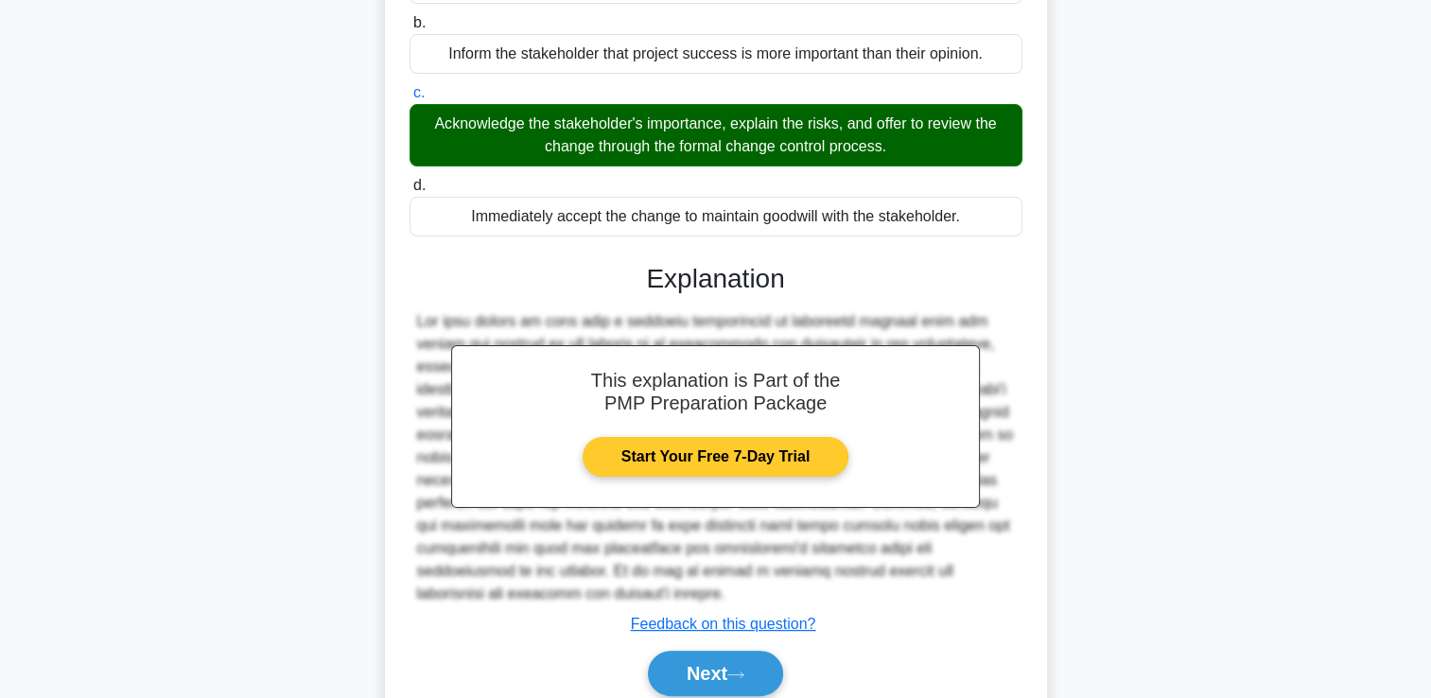
scroll to position [353, 0]
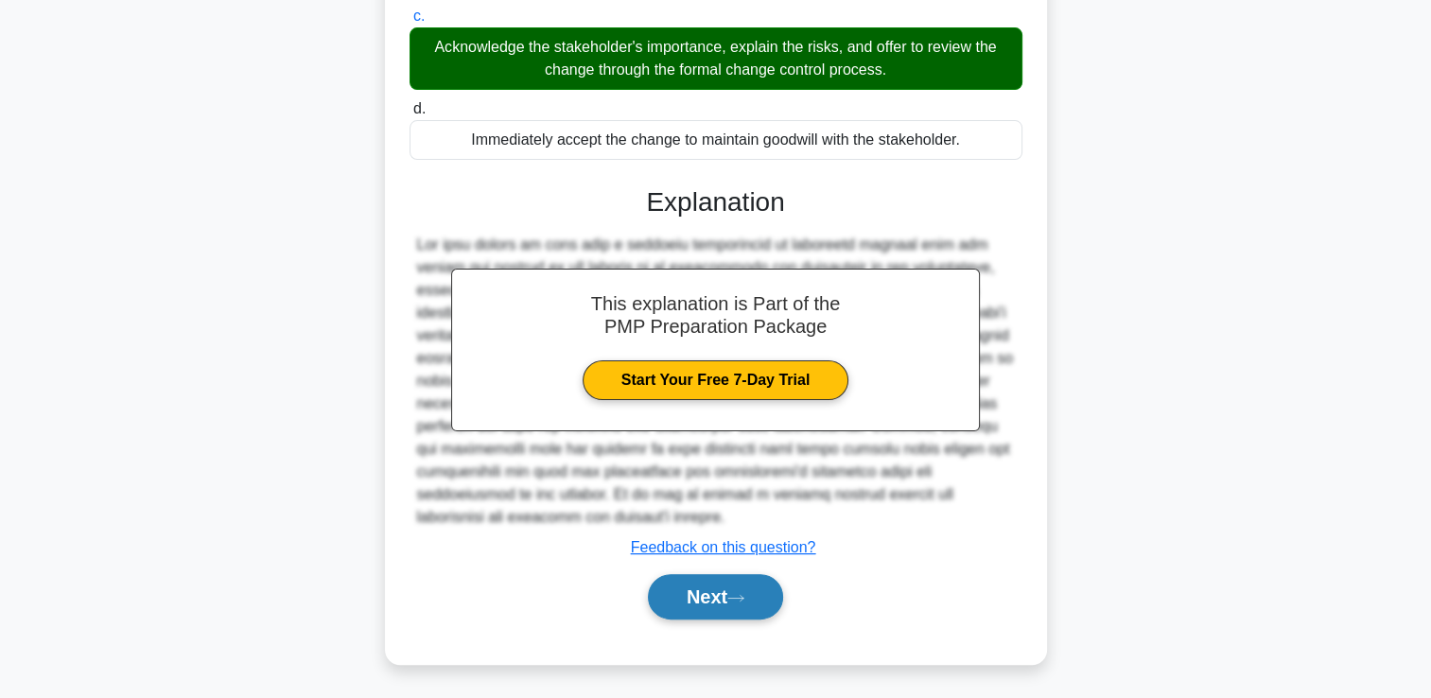
click at [769, 587] on button "Next" at bounding box center [715, 596] width 135 height 45
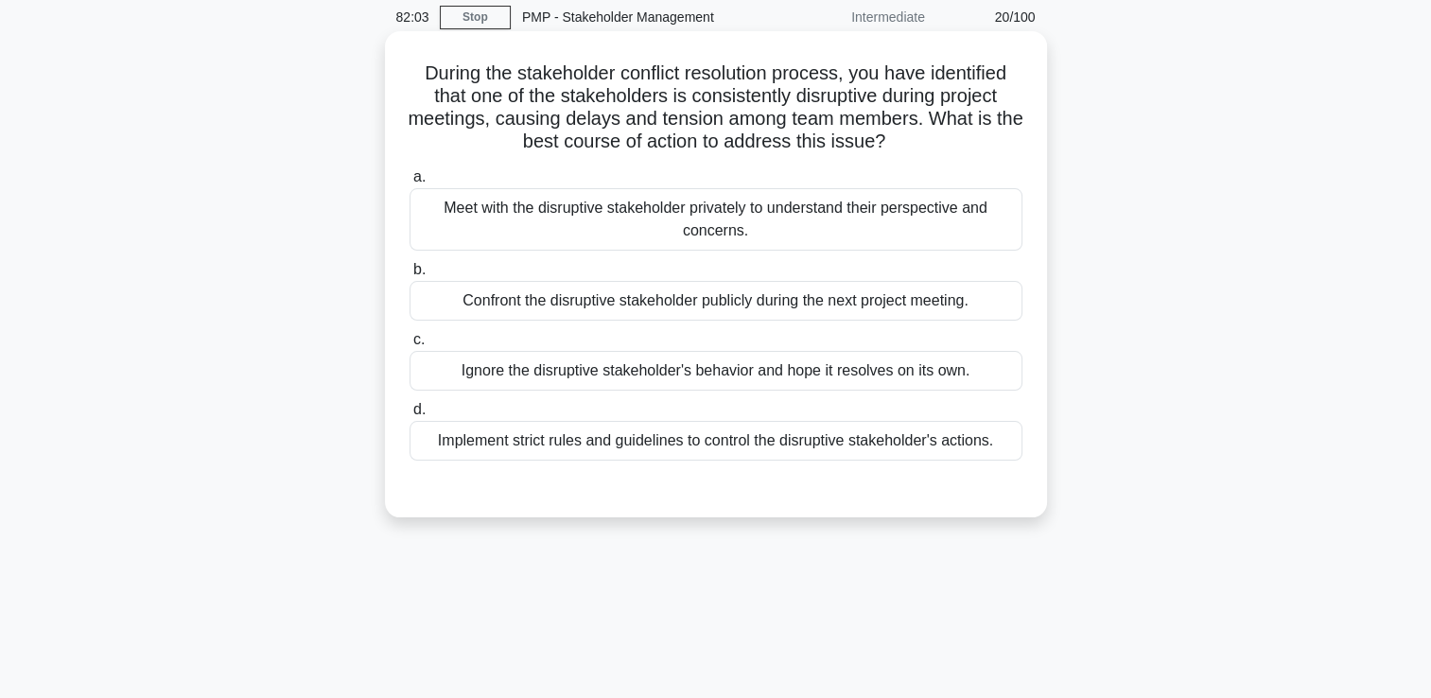
scroll to position [40, 0]
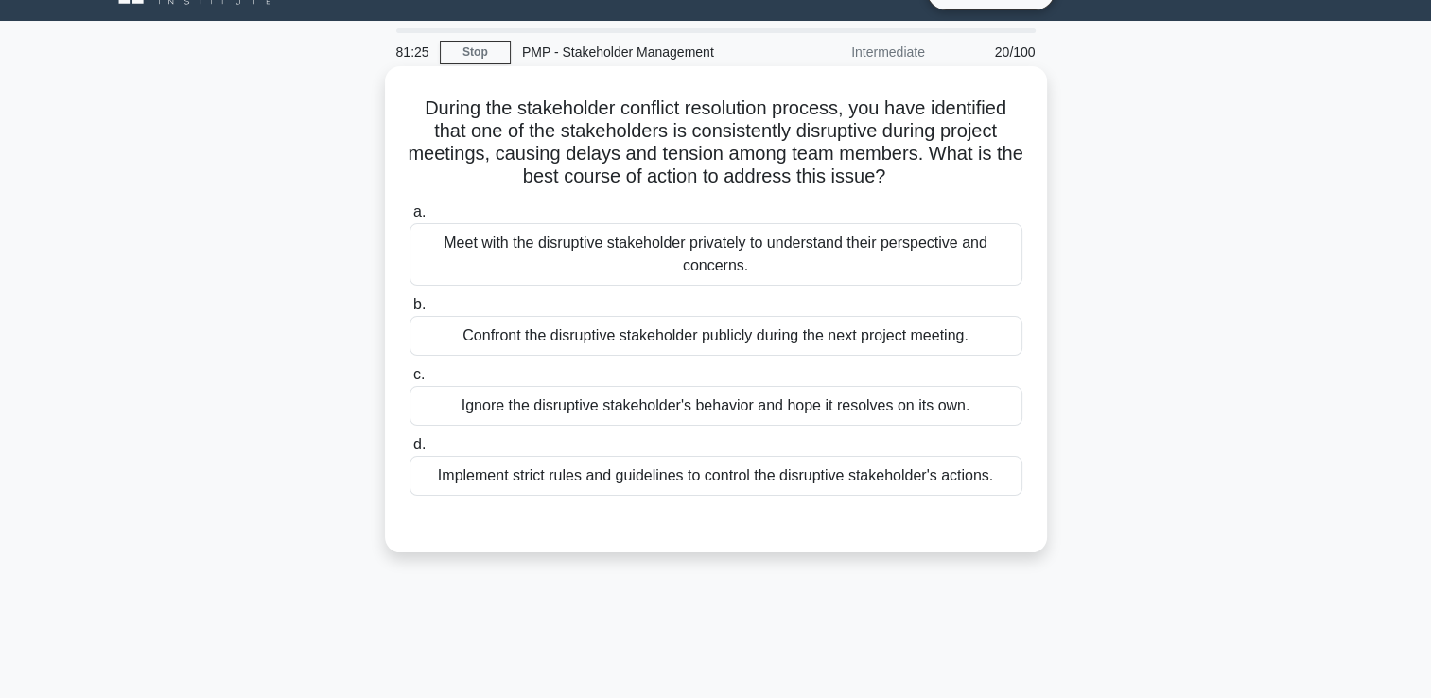
click at [717, 269] on div "Meet with the disruptive stakeholder privately to understand their perspective …" at bounding box center [716, 254] width 613 height 62
click at [410, 218] on input "a. Meet with the disruptive stakeholder privately to understand their perspecti…" at bounding box center [410, 212] width 0 height 12
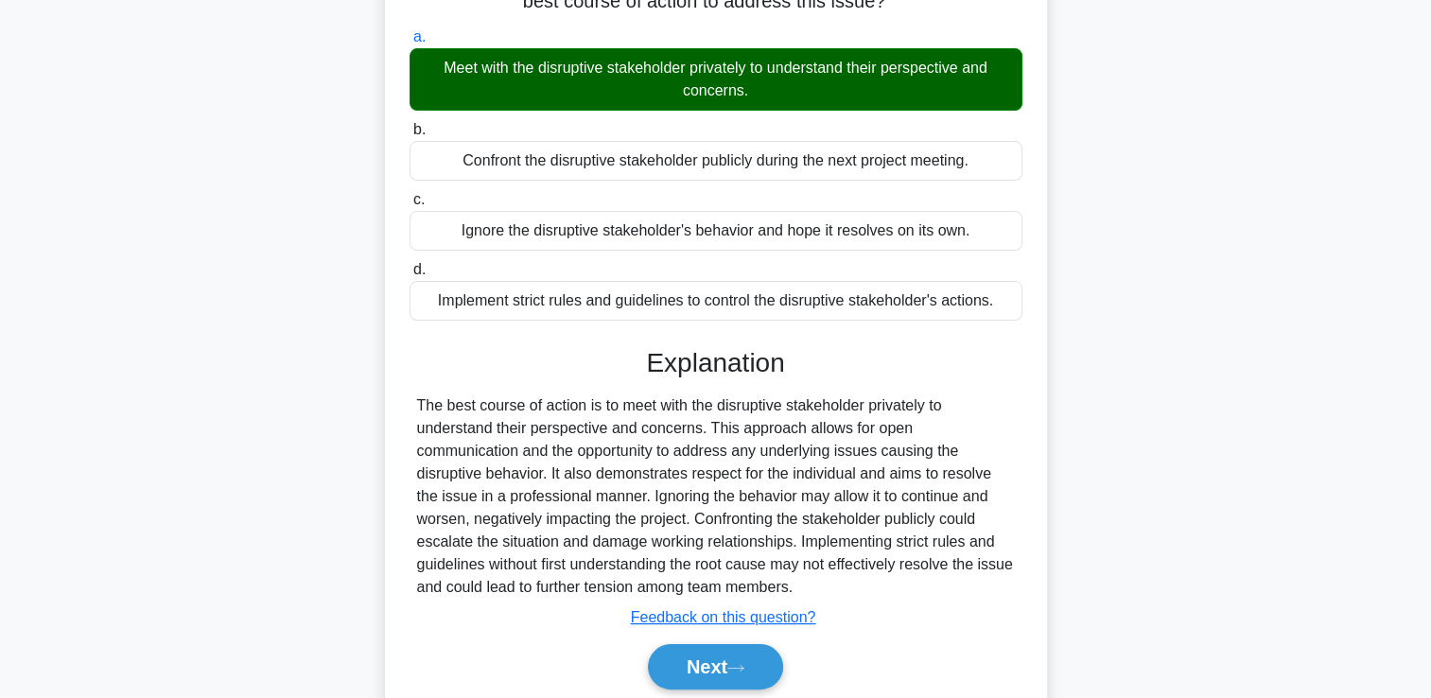
scroll to position [323, 0]
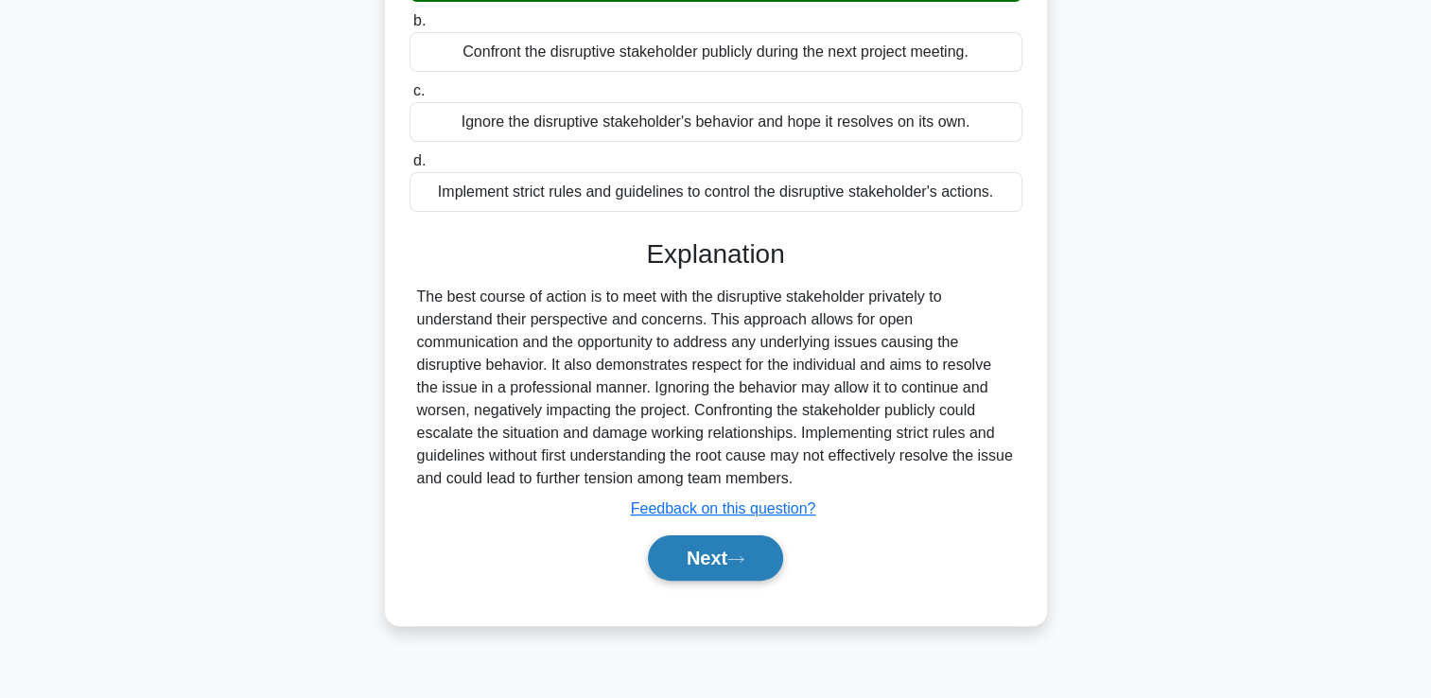
click at [717, 538] on button "Next" at bounding box center [715, 557] width 135 height 45
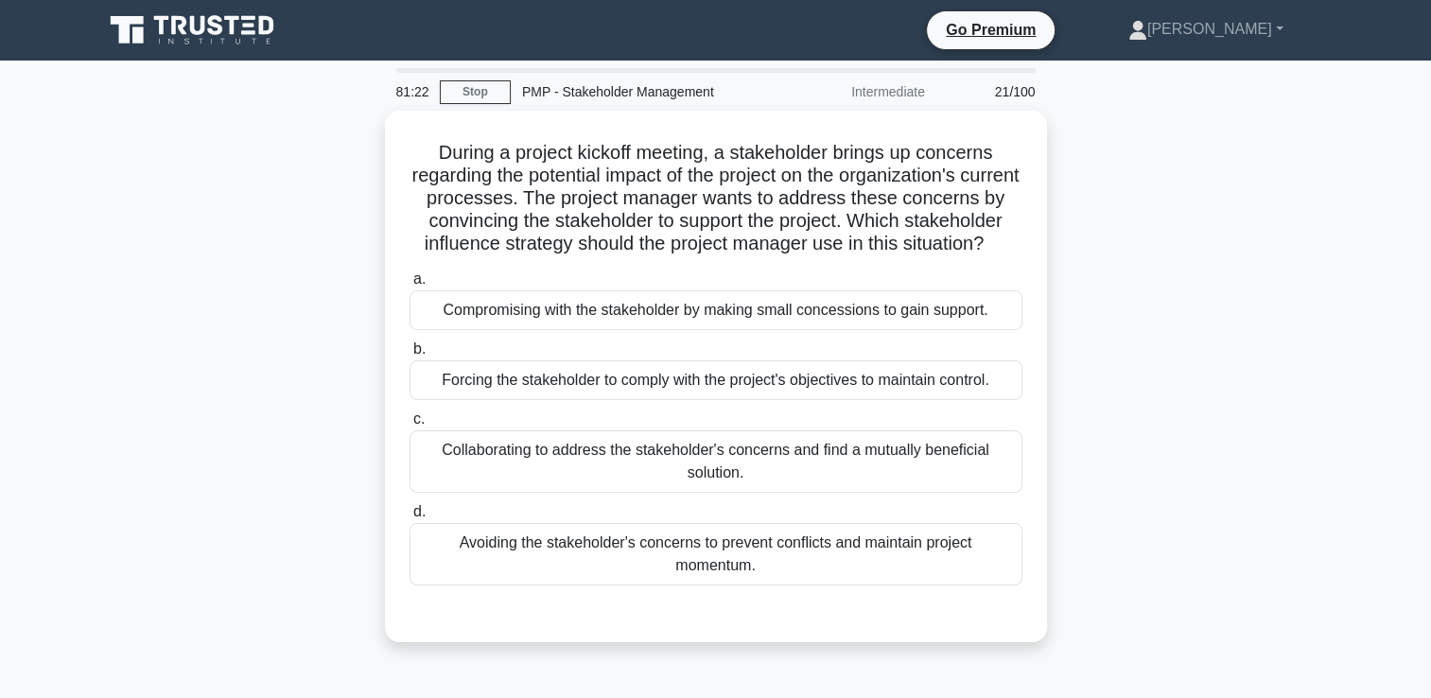
scroll to position [0, 0]
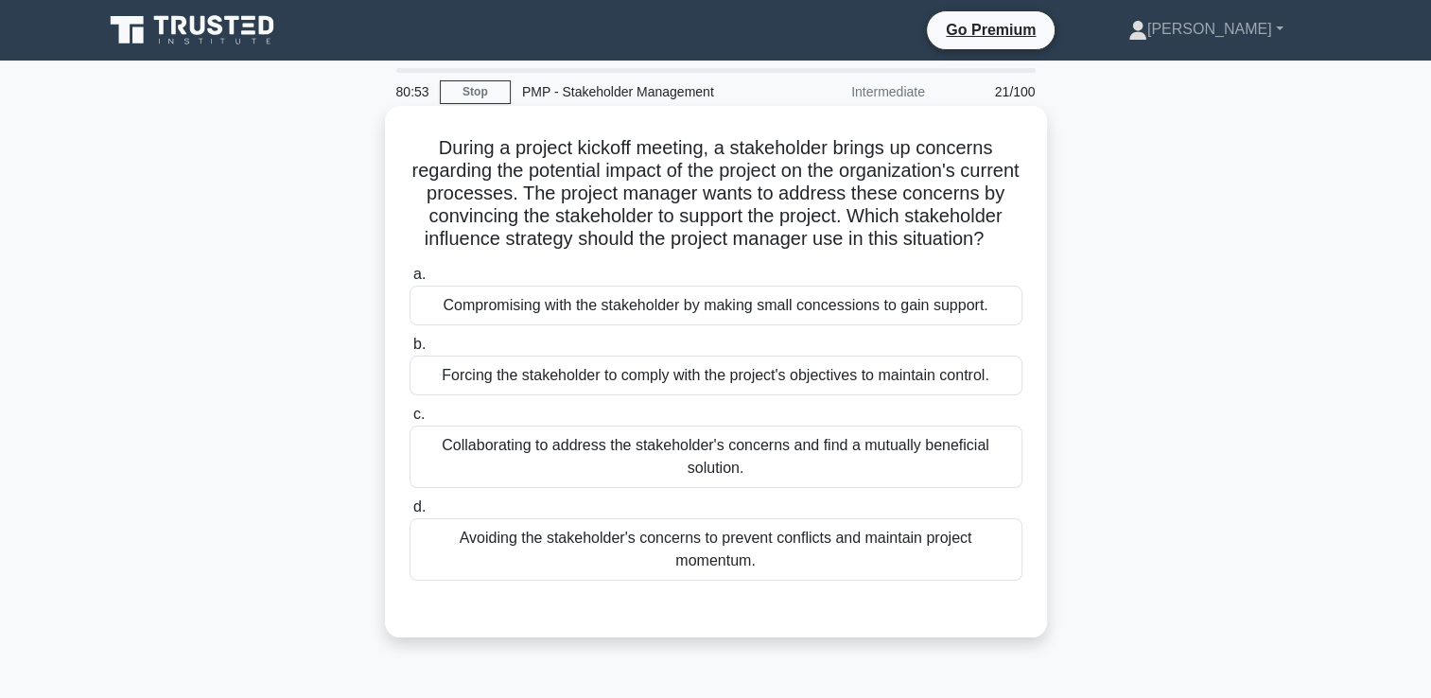
click at [974, 467] on div "Collaborating to address the stakeholder's concerns and find a mutually benefic…" at bounding box center [716, 457] width 613 height 62
click at [410, 421] on input "c. Collaborating to address the stakeholder's concerns and find a mutually bene…" at bounding box center [410, 415] width 0 height 12
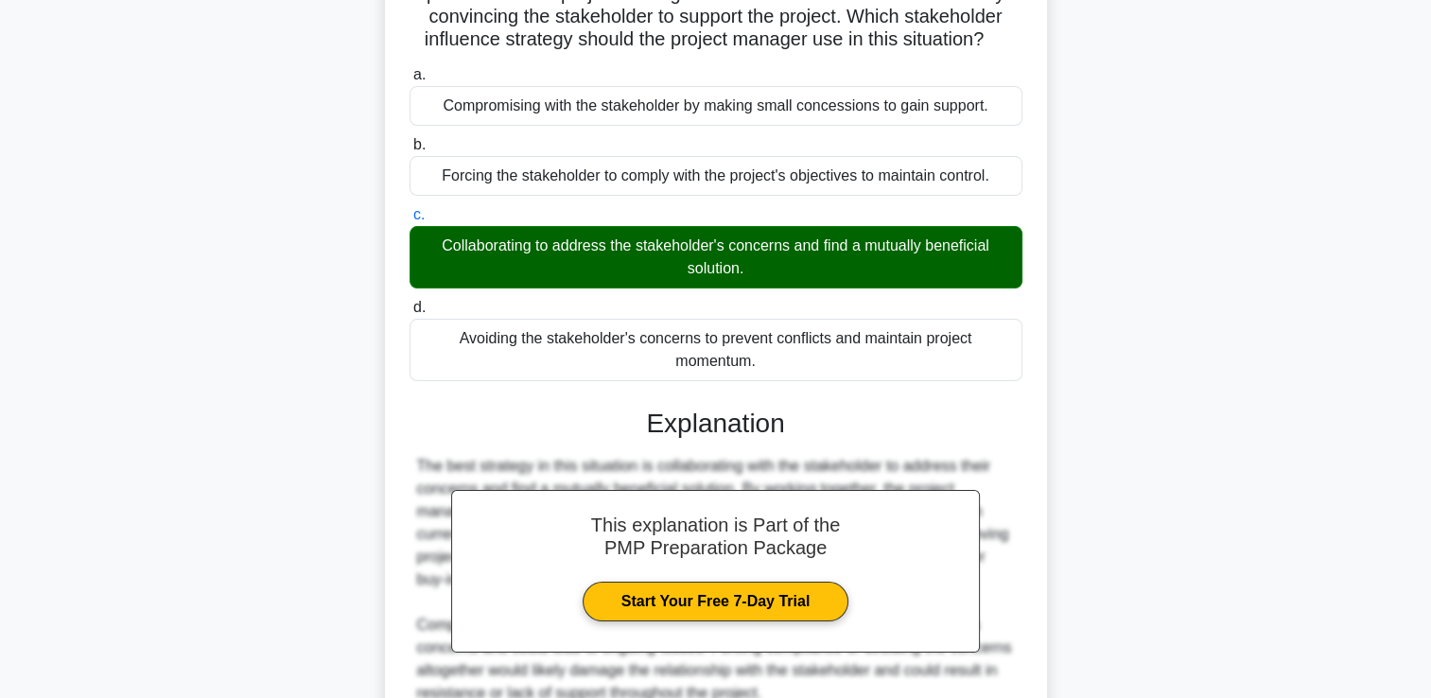
scroll to position [398, 0]
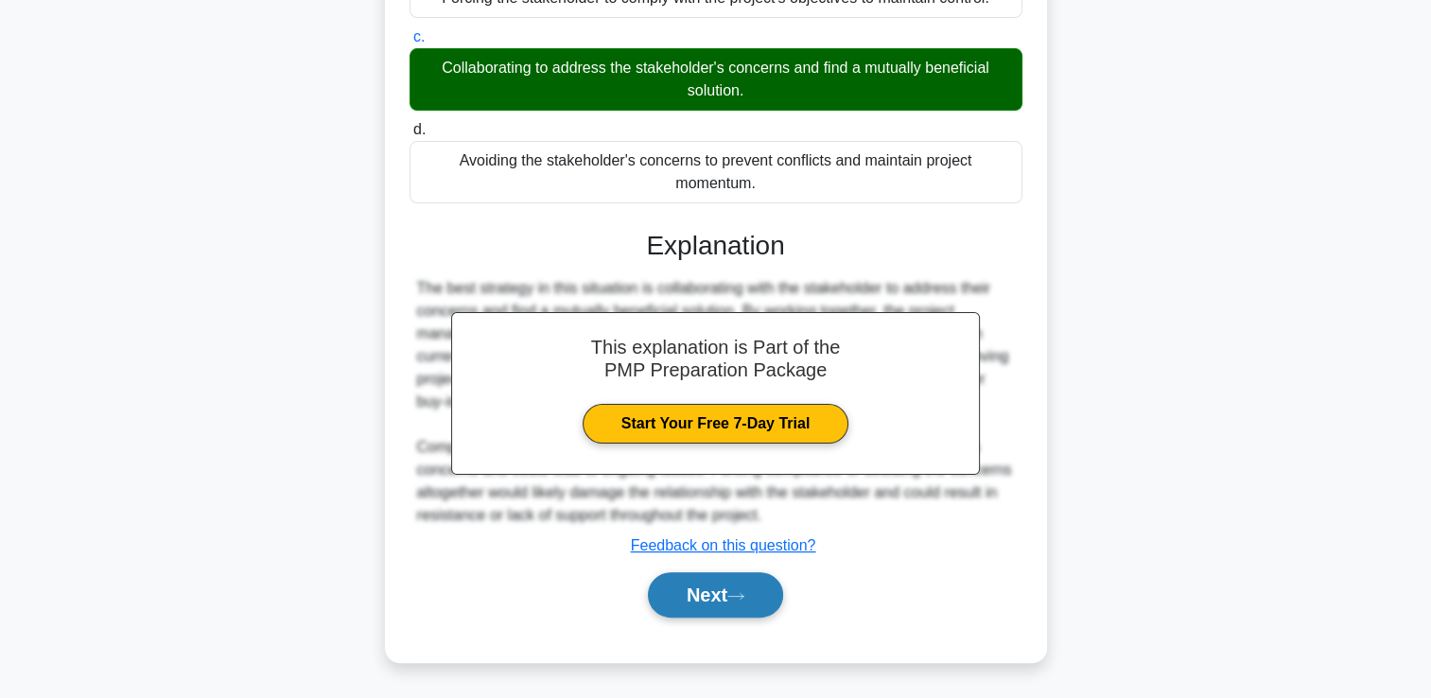
click at [725, 614] on button "Next" at bounding box center [715, 594] width 135 height 45
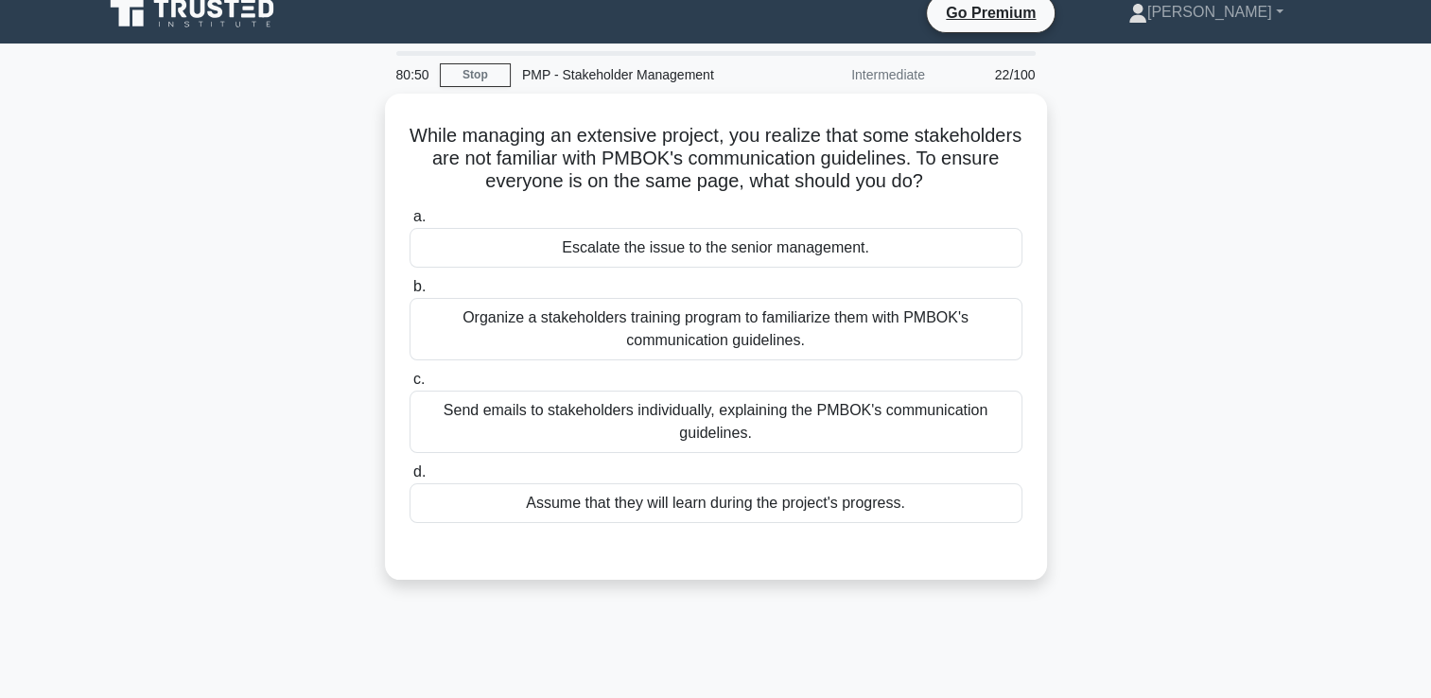
scroll to position [0, 0]
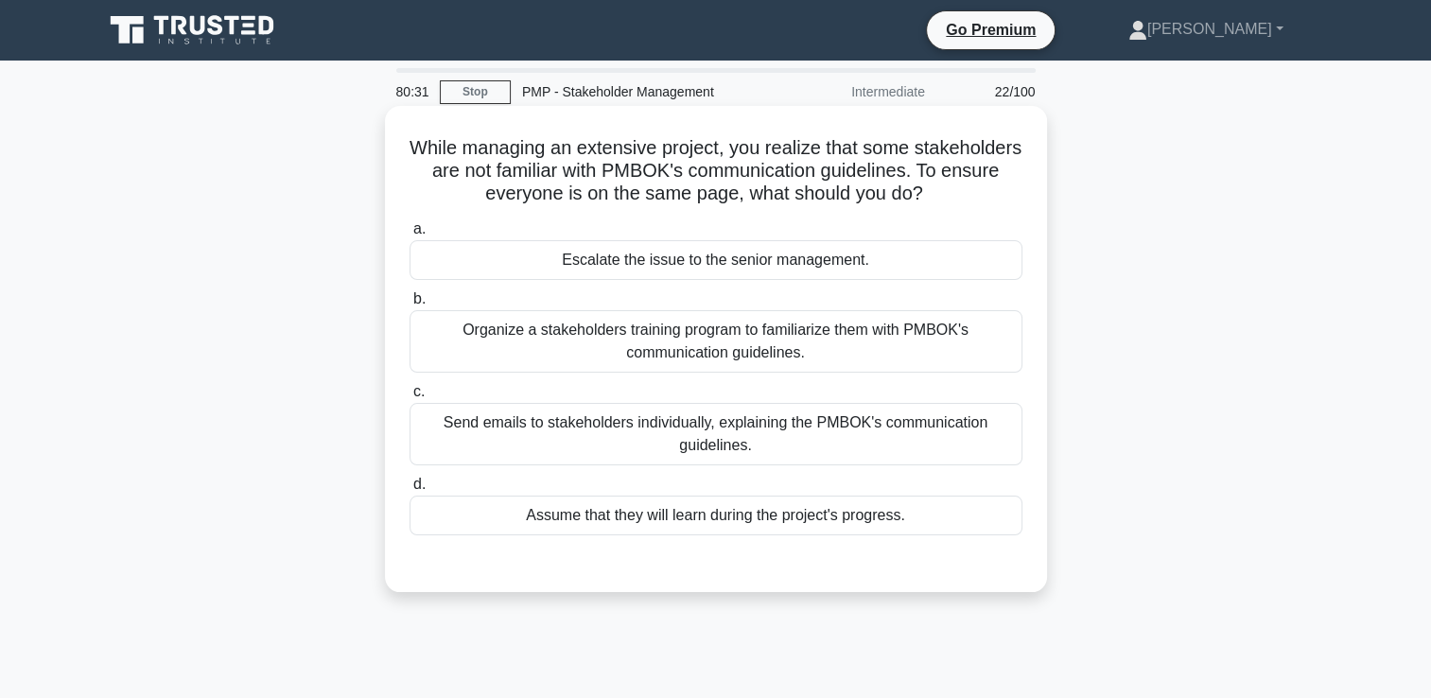
click at [863, 335] on div "Organize a stakeholders training program to familiarize them with PMBOK's commu…" at bounding box center [716, 341] width 613 height 62
drag, startPoint x: 863, startPoint y: 335, endPoint x: 698, endPoint y: 335, distance: 164.6
click at [698, 335] on div "Organize a stakeholders training program to familiarize them with PMBOK's commu…" at bounding box center [716, 341] width 613 height 62
click at [410, 306] on input "b. Organize a stakeholders training program to familiarize them with PMBOK's co…" at bounding box center [410, 299] width 0 height 12
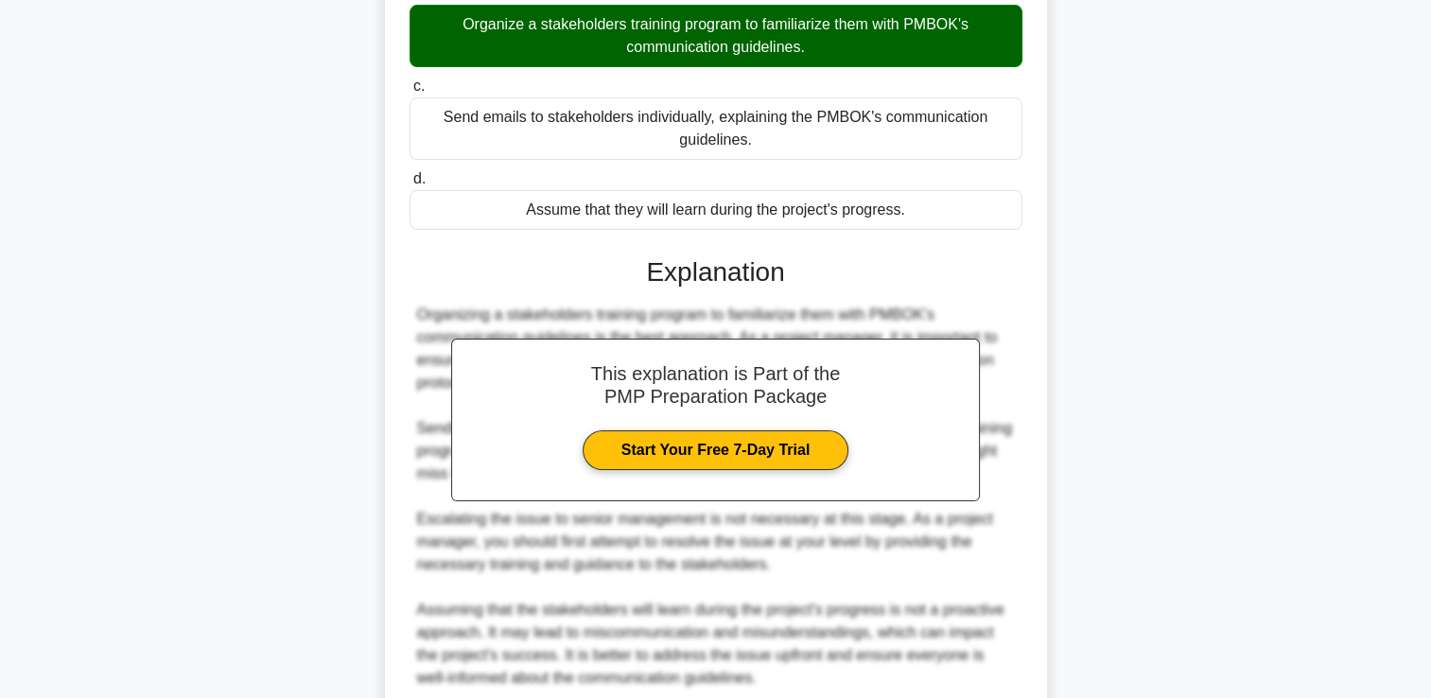
scroll to position [466, 0]
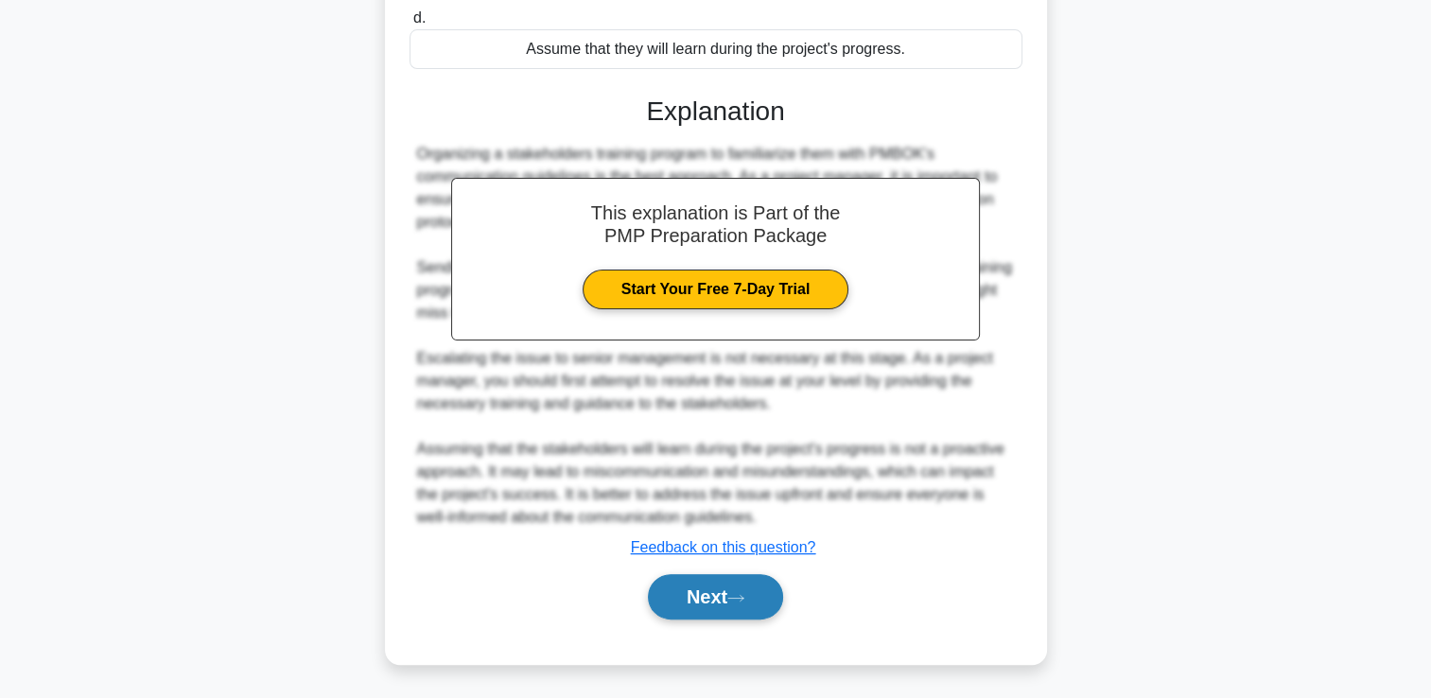
click at [690, 595] on button "Next" at bounding box center [715, 596] width 135 height 45
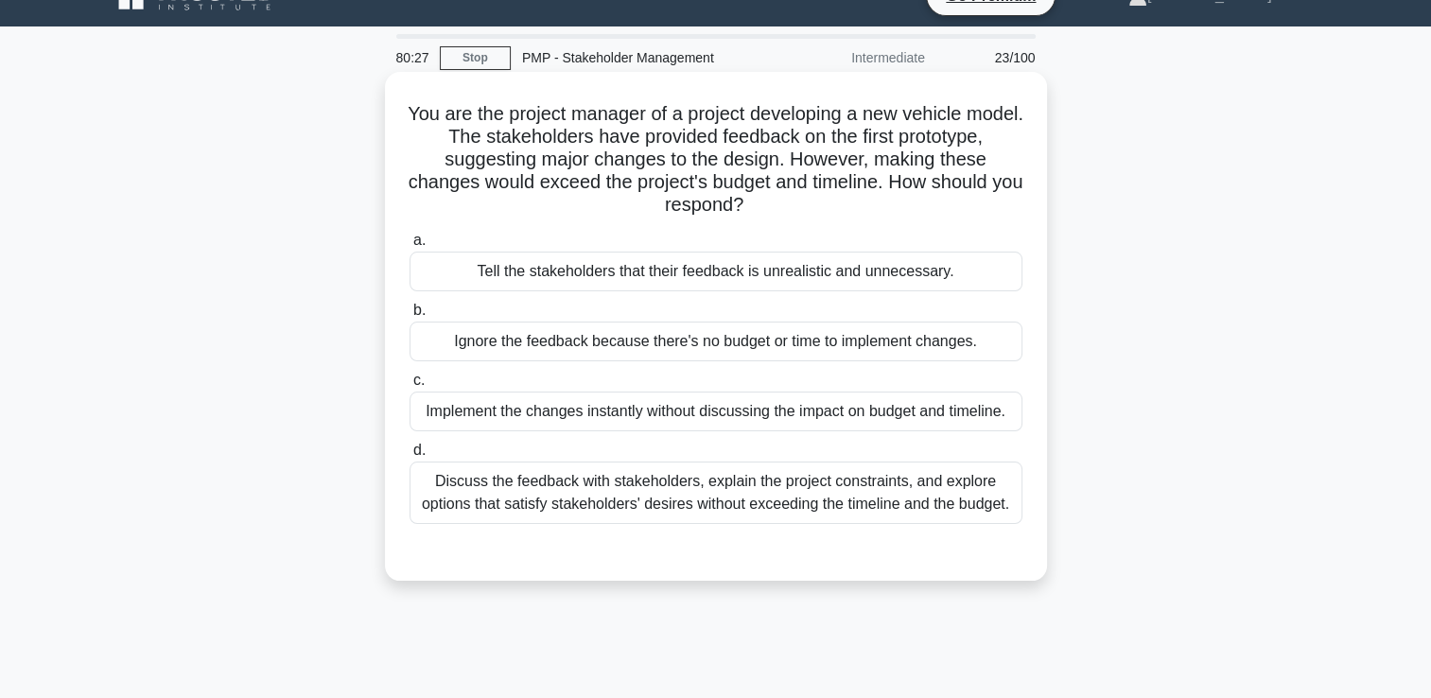
scroll to position [95, 0]
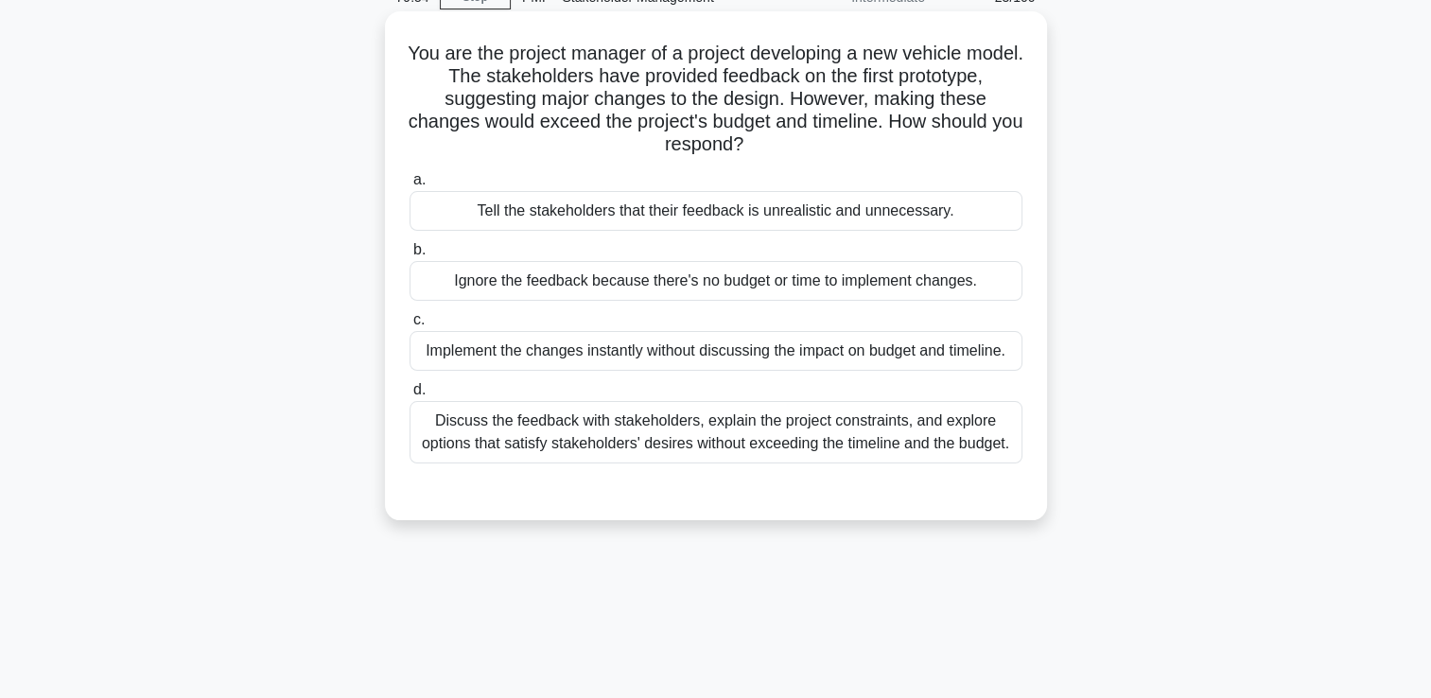
click at [963, 429] on div "Discuss the feedback with stakeholders, explain the project constraints, and ex…" at bounding box center [716, 432] width 613 height 62
click at [410, 396] on input "d. Discuss the feedback with stakeholders, explain the project constraints, and…" at bounding box center [410, 390] width 0 height 12
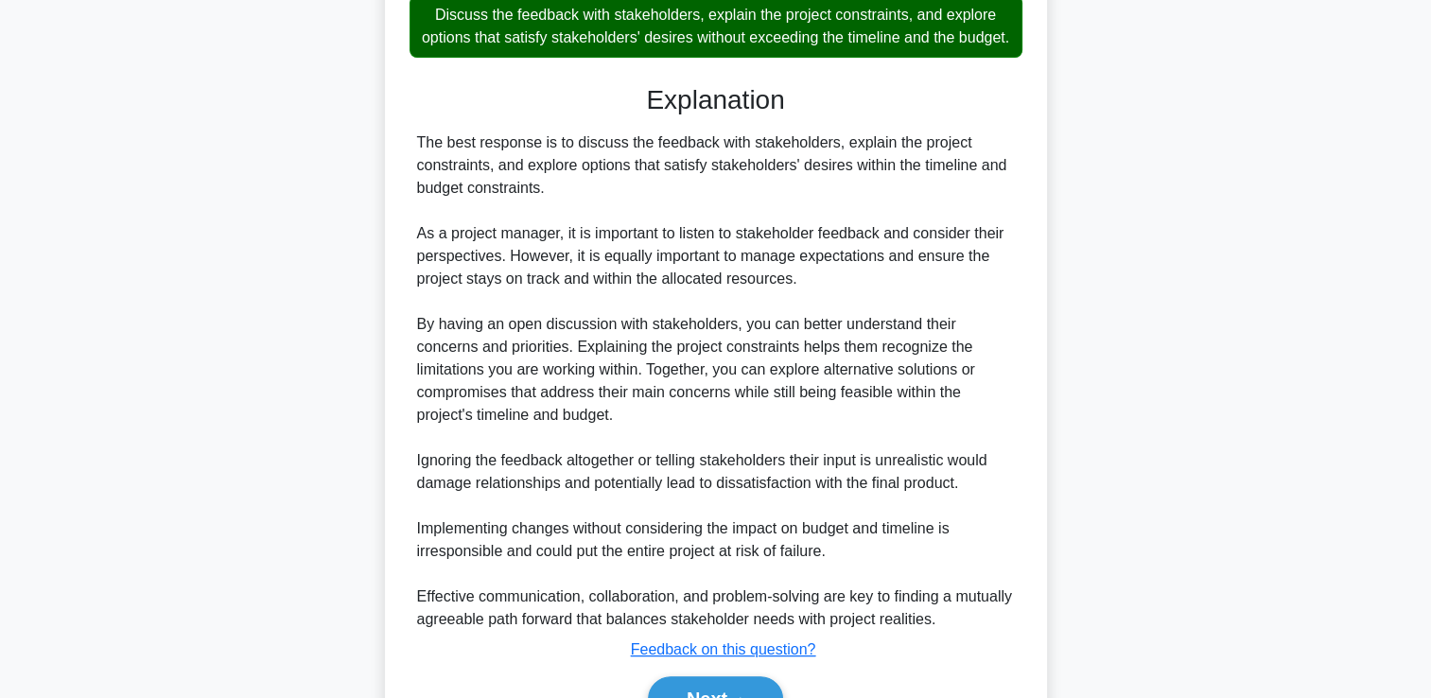
scroll to position [625, 0]
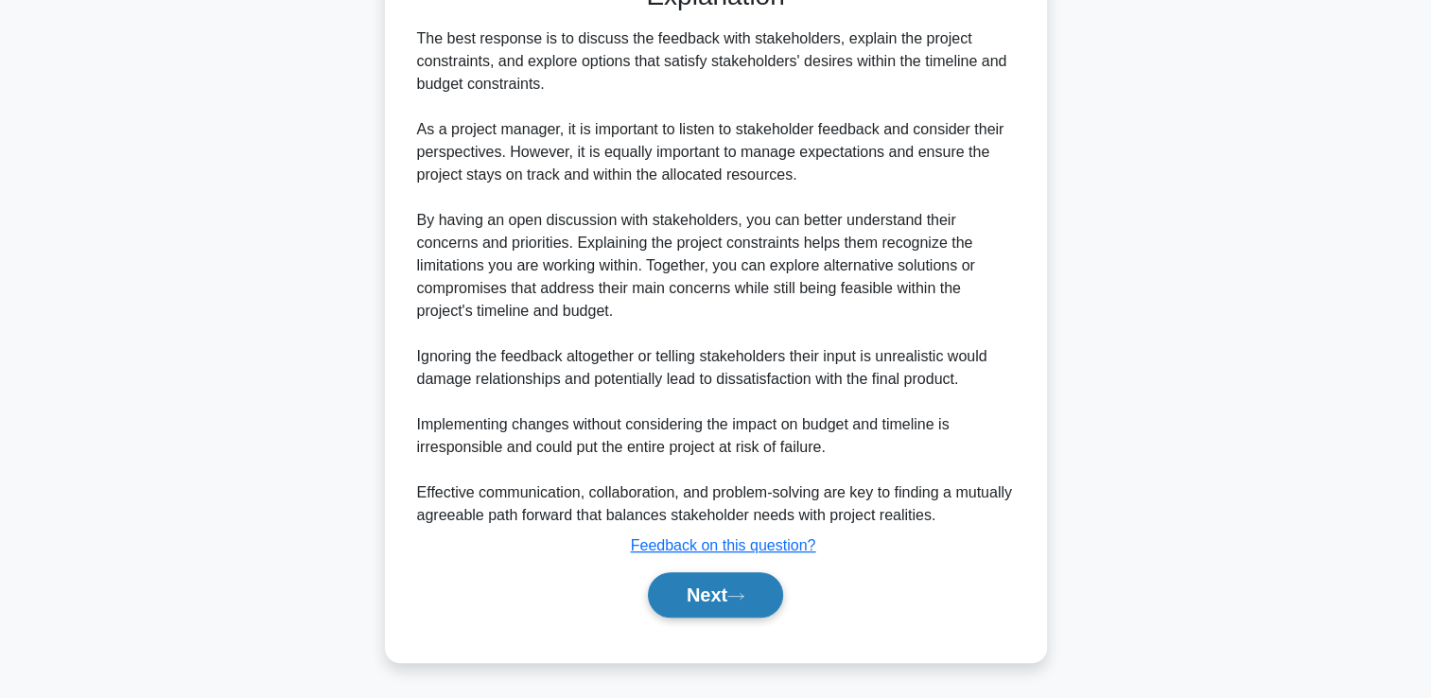
click at [757, 602] on button "Next" at bounding box center [715, 594] width 135 height 45
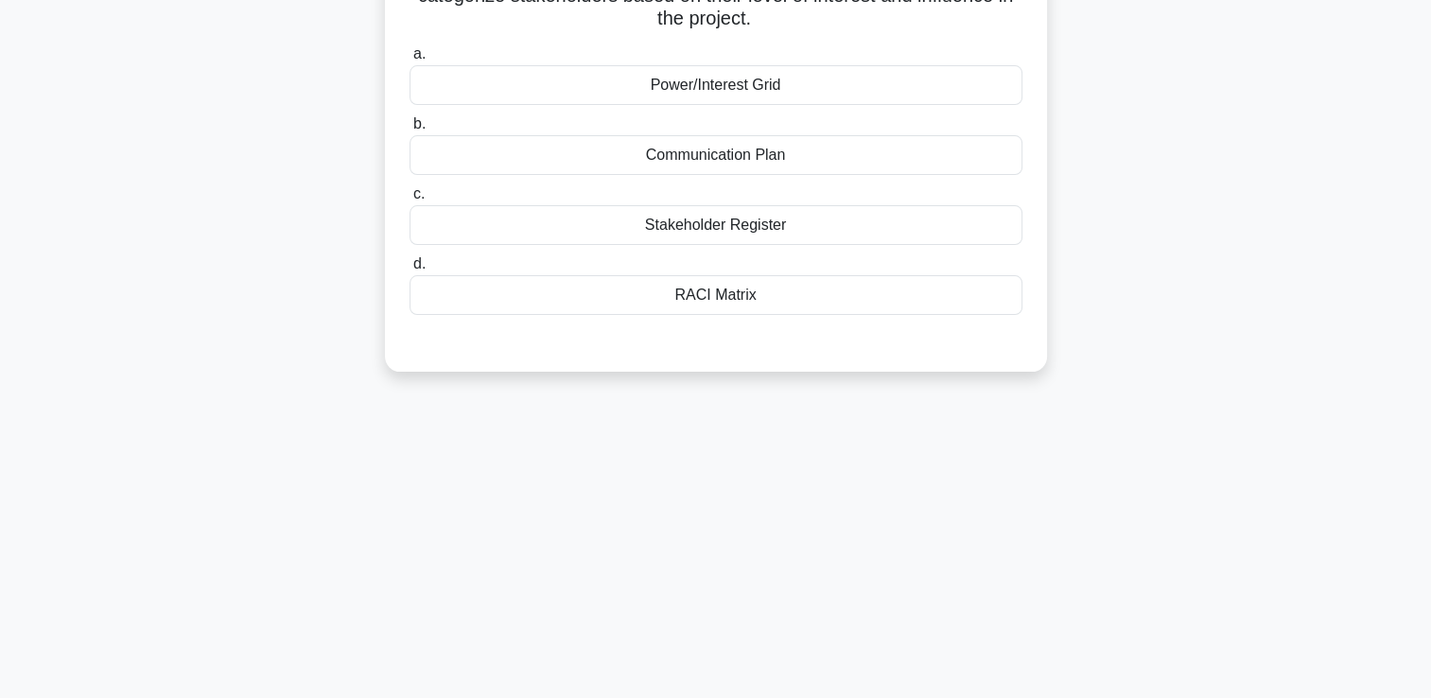
scroll to position [40, 0]
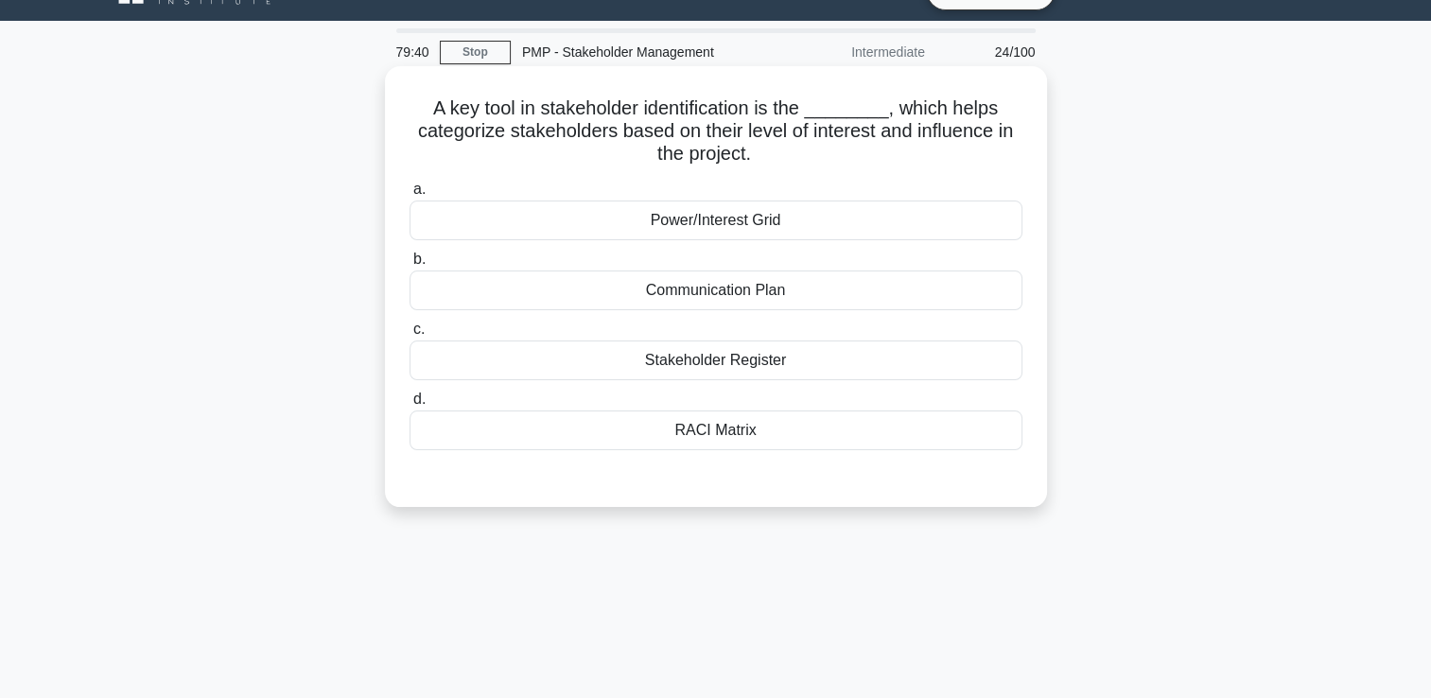
click at [893, 219] on div "Power/Interest Grid" at bounding box center [716, 221] width 613 height 40
click at [410, 196] on input "a. Power/Interest Grid" at bounding box center [410, 189] width 0 height 12
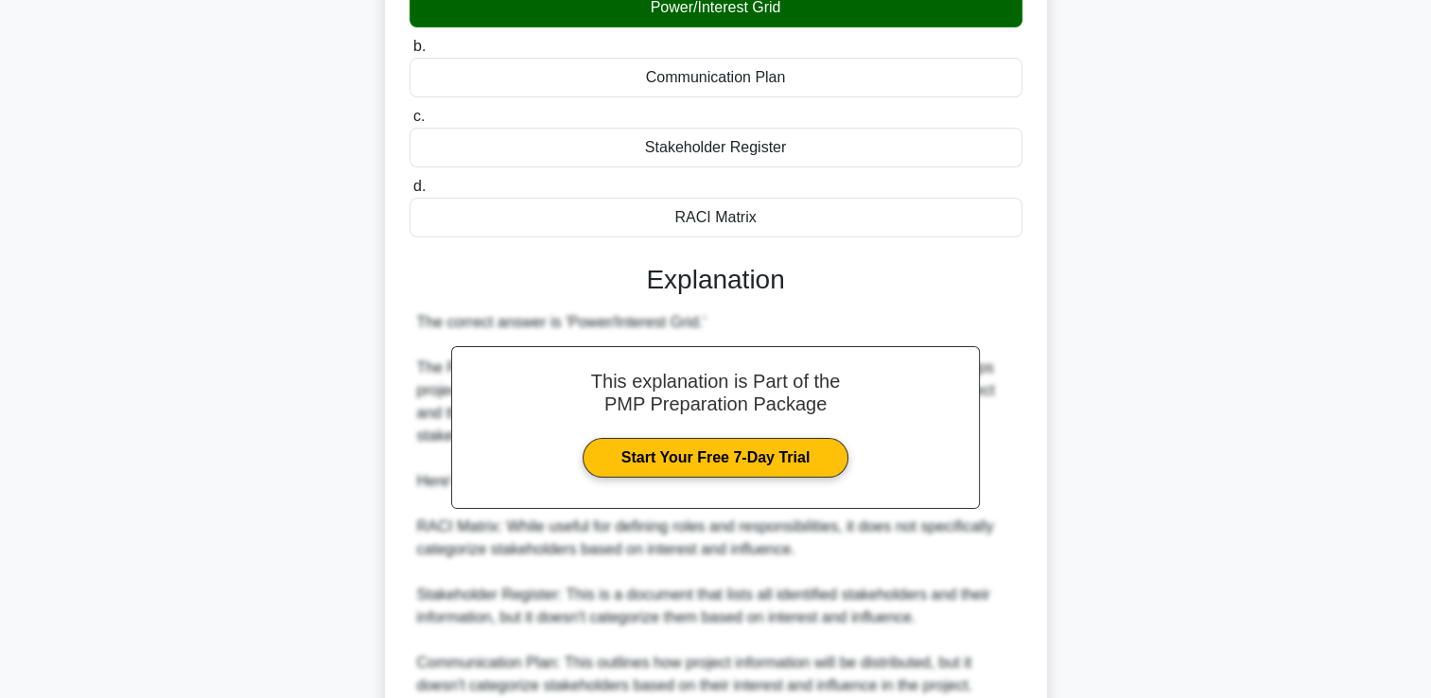
scroll to position [489, 0]
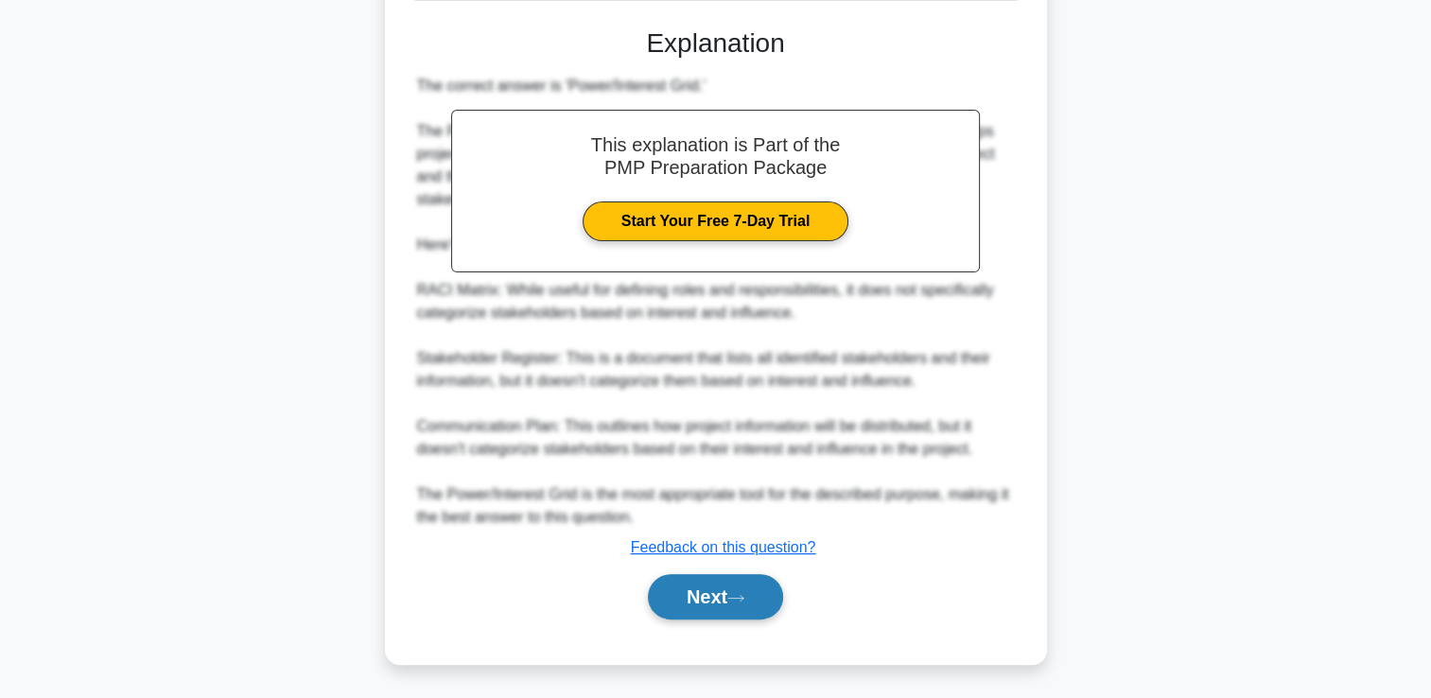
click at [774, 588] on button "Next" at bounding box center [715, 596] width 135 height 45
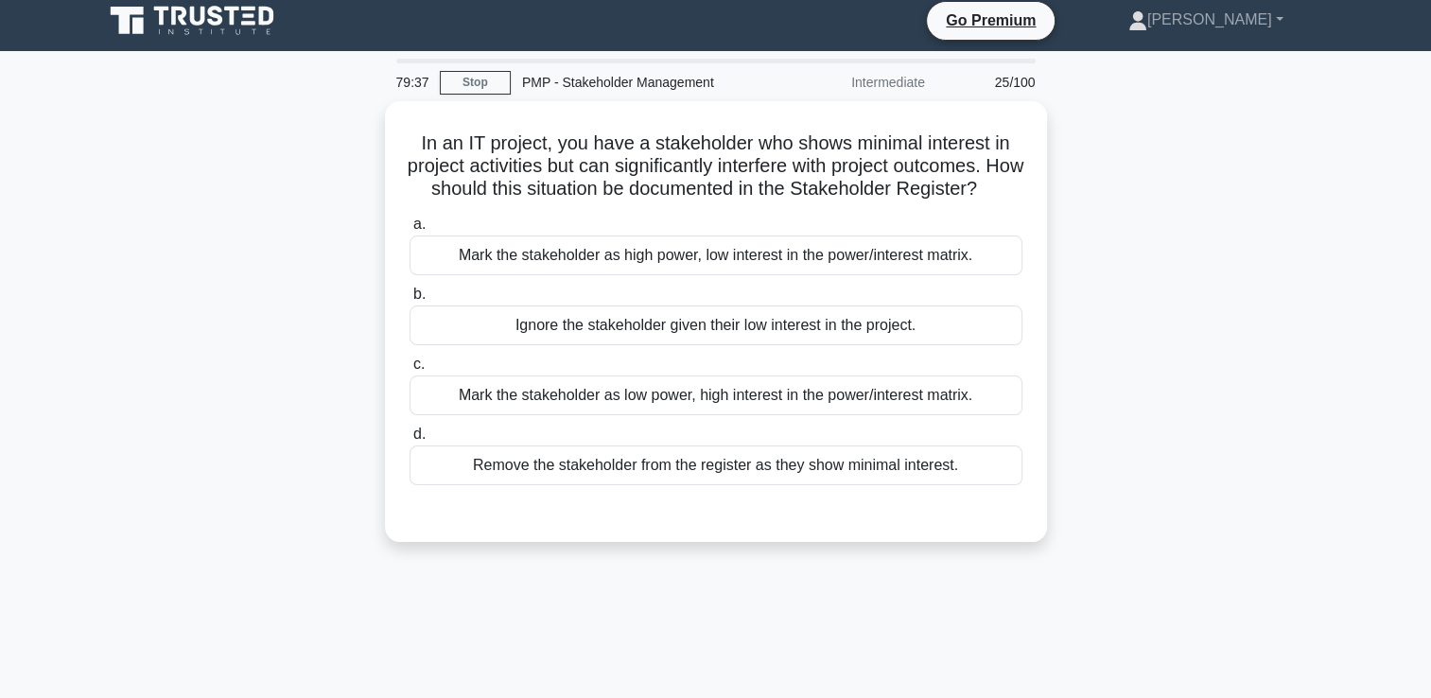
scroll to position [0, 0]
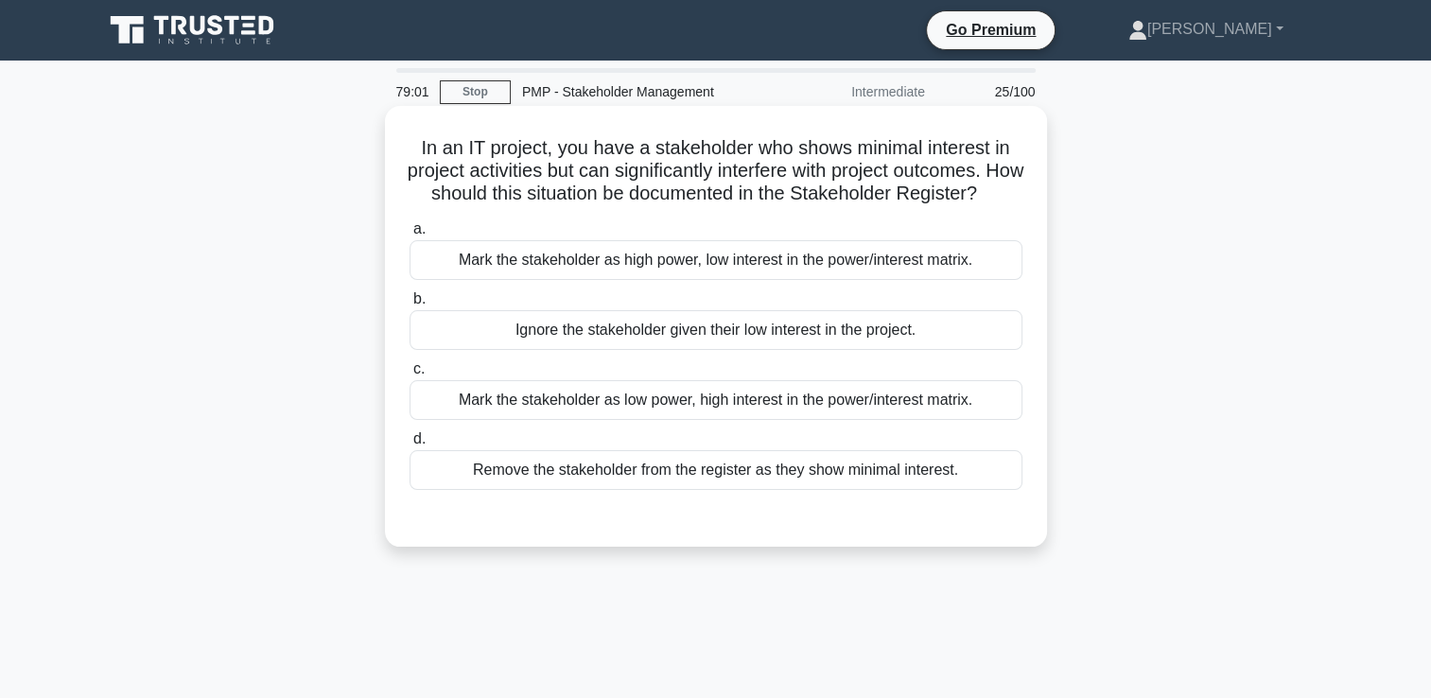
click at [969, 420] on div "Mark the stakeholder as low power, high interest in the power/interest matrix." at bounding box center [716, 400] width 613 height 40
click at [410, 375] on input "c. Mark the stakeholder as low power, high interest in the power/interest matri…" at bounding box center [410, 369] width 0 height 12
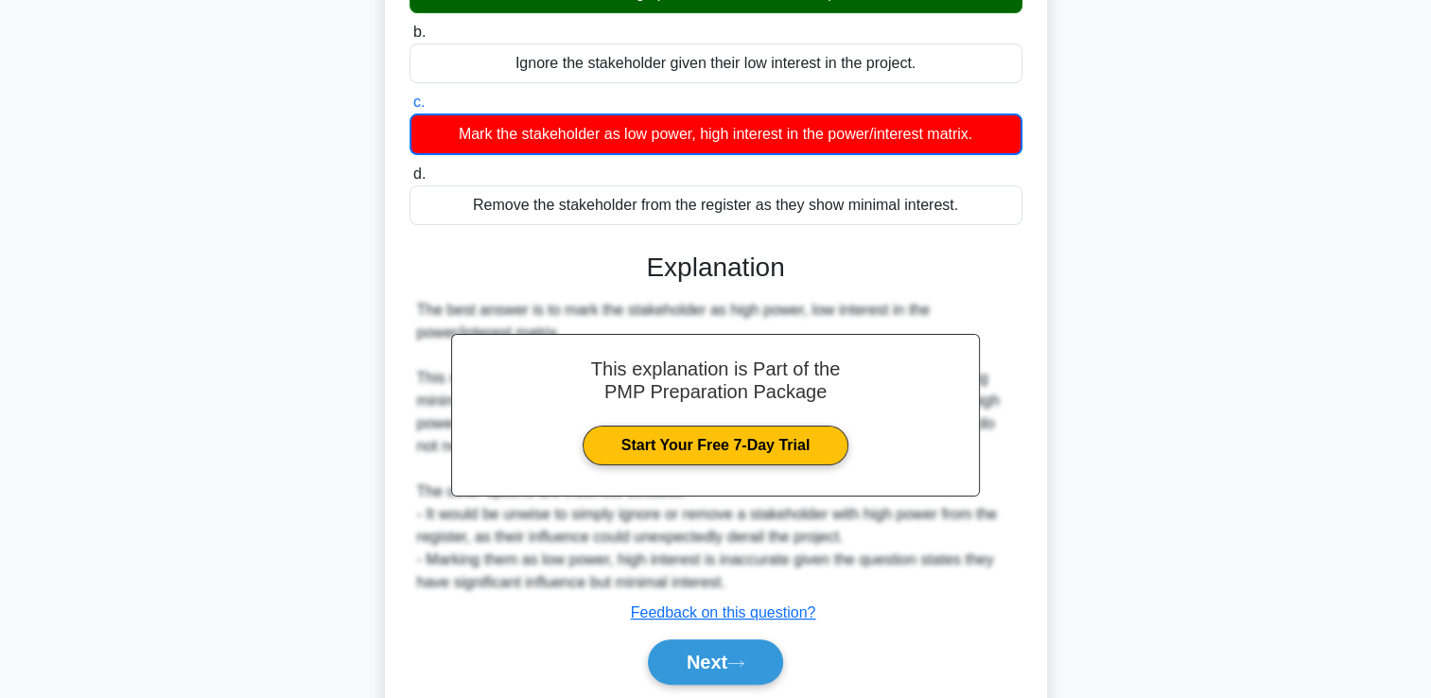
scroll to position [355, 0]
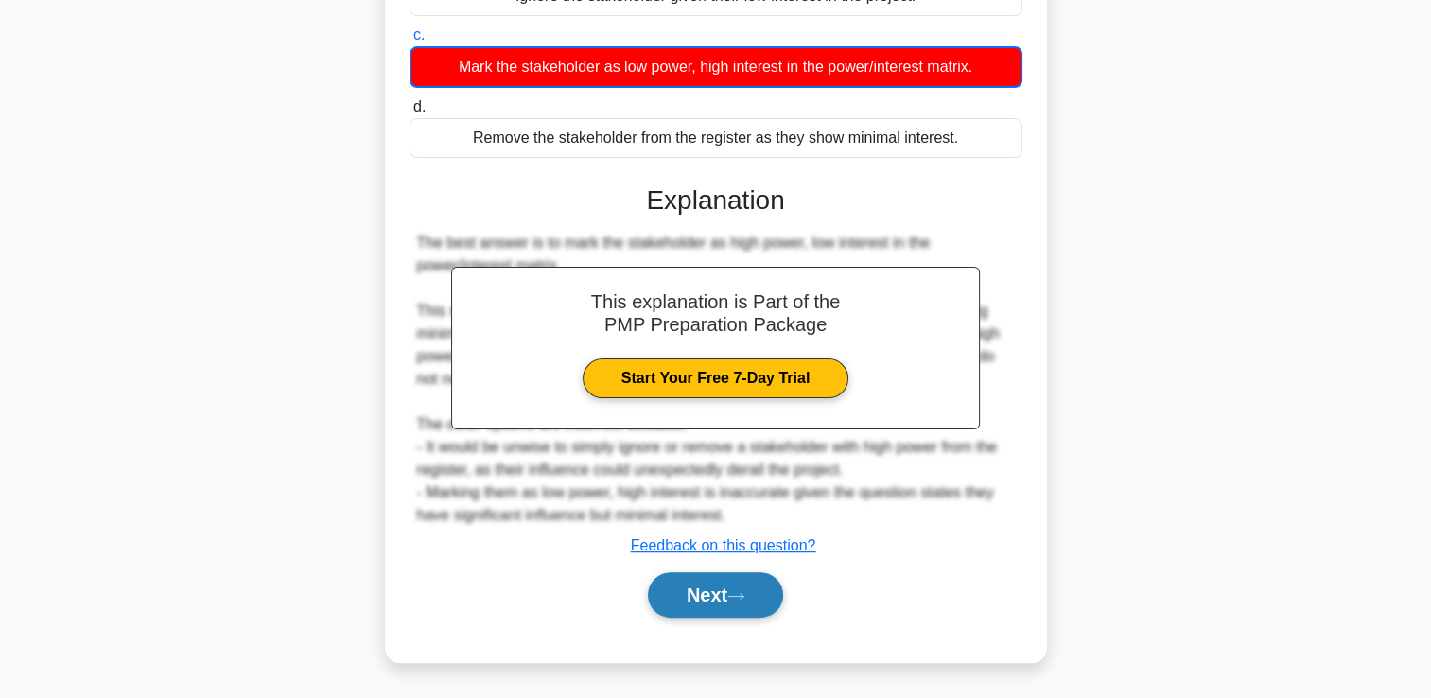
click at [721, 576] on div "Next" at bounding box center [716, 595] width 613 height 61
click at [719, 593] on button "Next" at bounding box center [715, 594] width 135 height 45
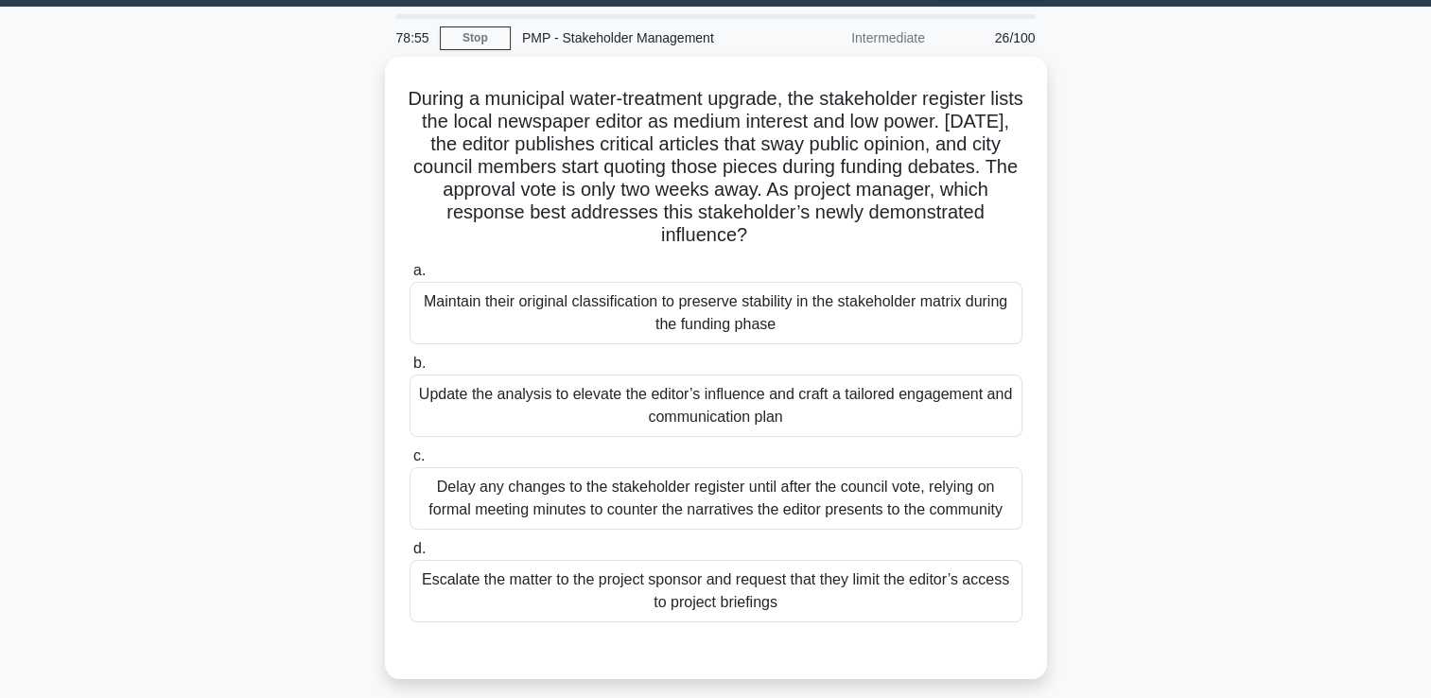
scroll to position [40, 0]
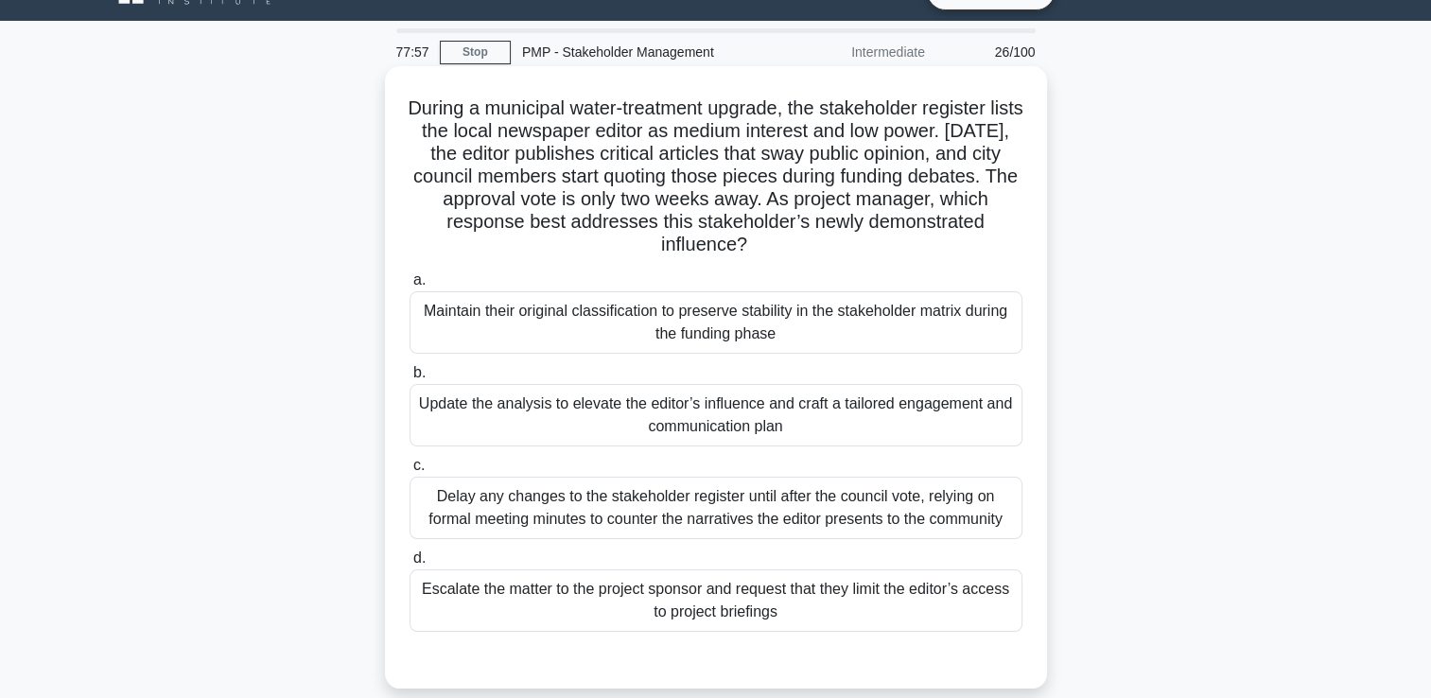
click at [823, 421] on div "Update the analysis to elevate the editor’s influence and craft a tailored enga…" at bounding box center [716, 415] width 613 height 62
click at [410, 379] on input "b. Update the analysis to elevate the editor’s influence and craft a tailored e…" at bounding box center [410, 373] width 0 height 12
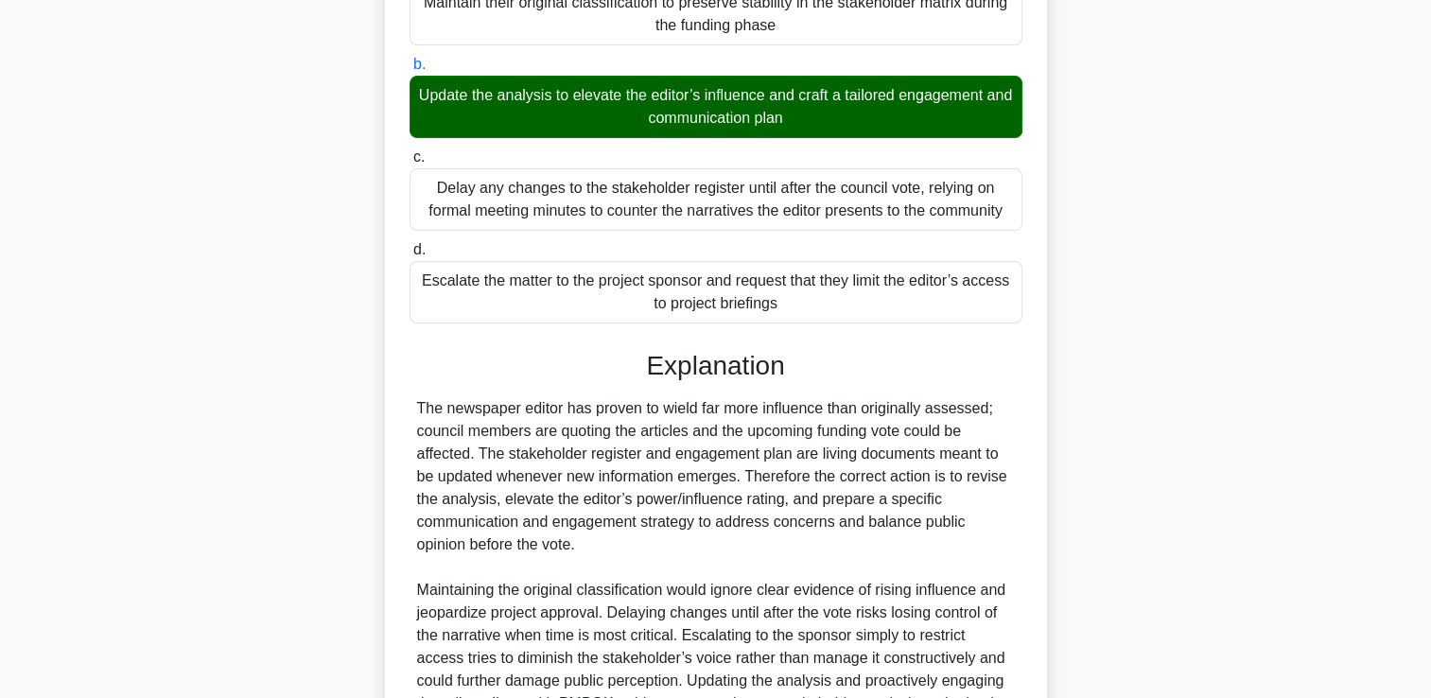
scroll to position [557, 0]
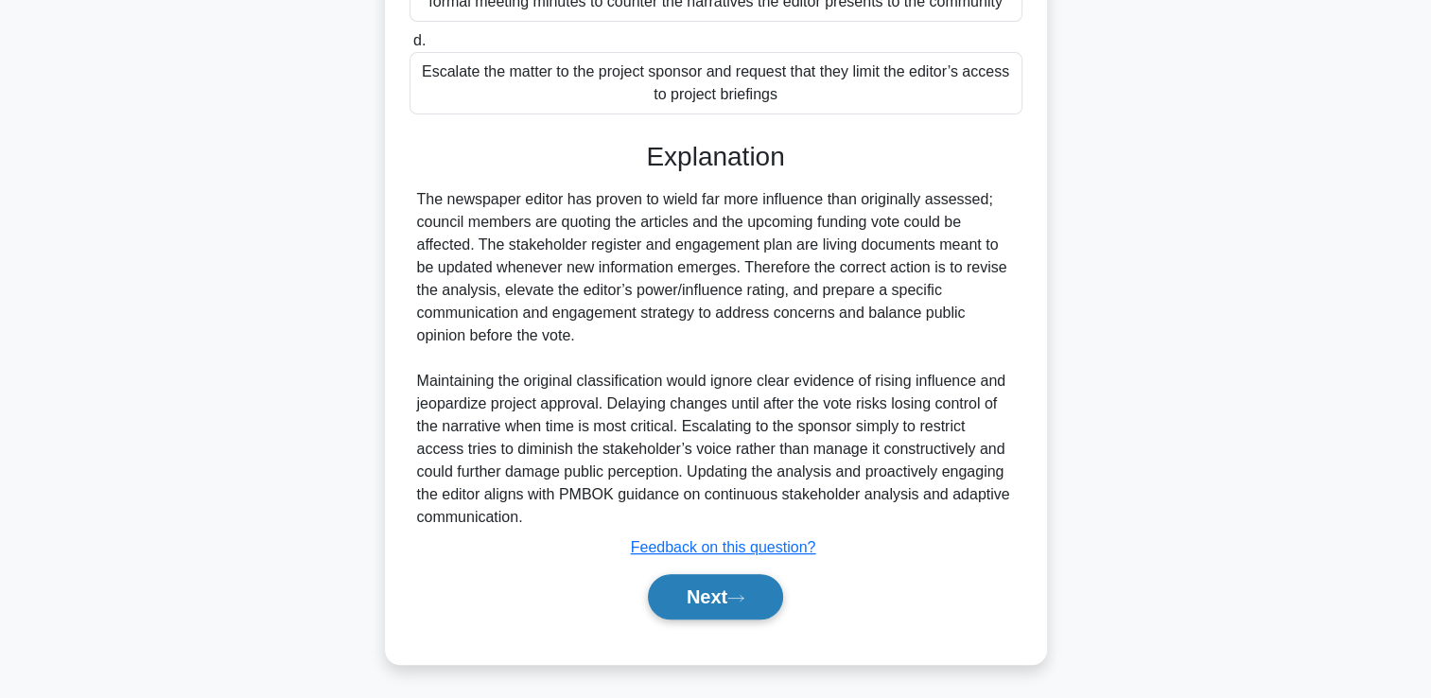
click at [742, 584] on button "Next" at bounding box center [715, 596] width 135 height 45
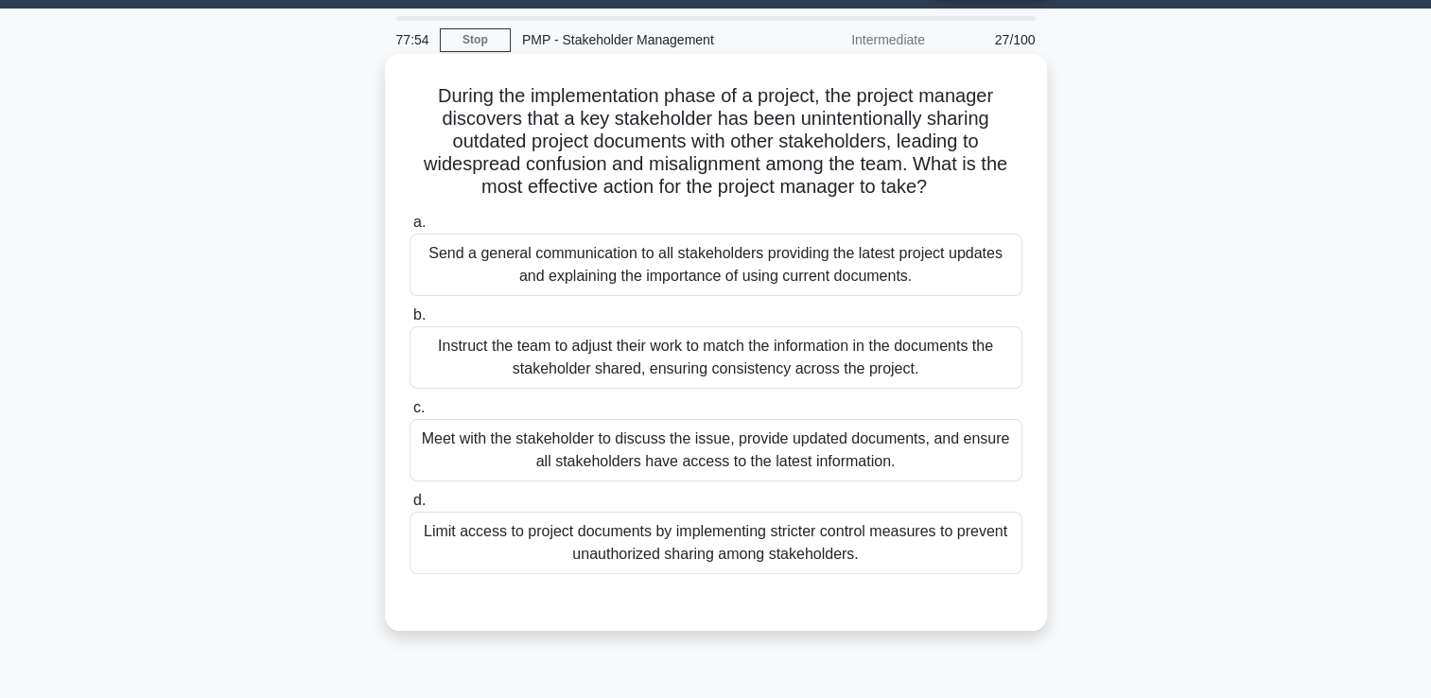
scroll to position [95, 0]
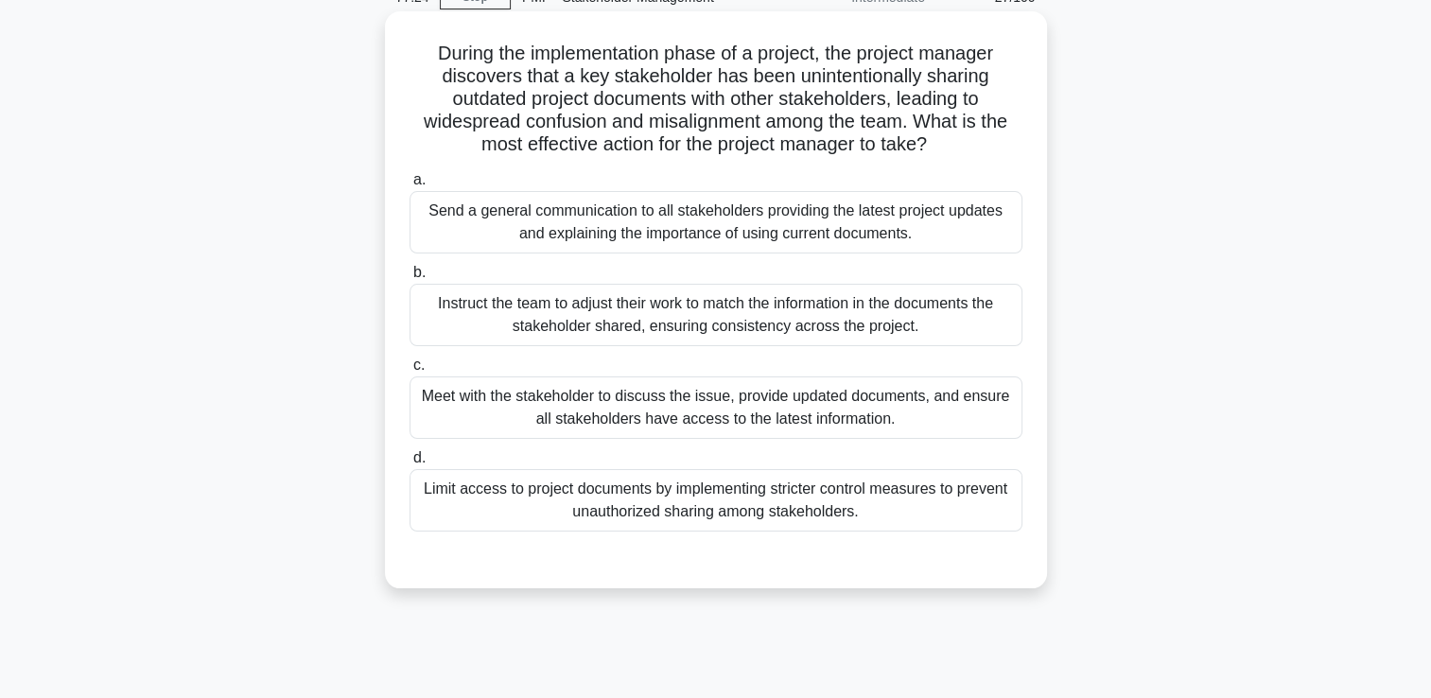
click at [899, 404] on div "Meet with the stakeholder to discuss the issue, provide updated documents, and …" at bounding box center [716, 407] width 613 height 62
click at [410, 372] on input "c. Meet with the stakeholder to discuss the issue, provide updated documents, a…" at bounding box center [410, 365] width 0 height 12
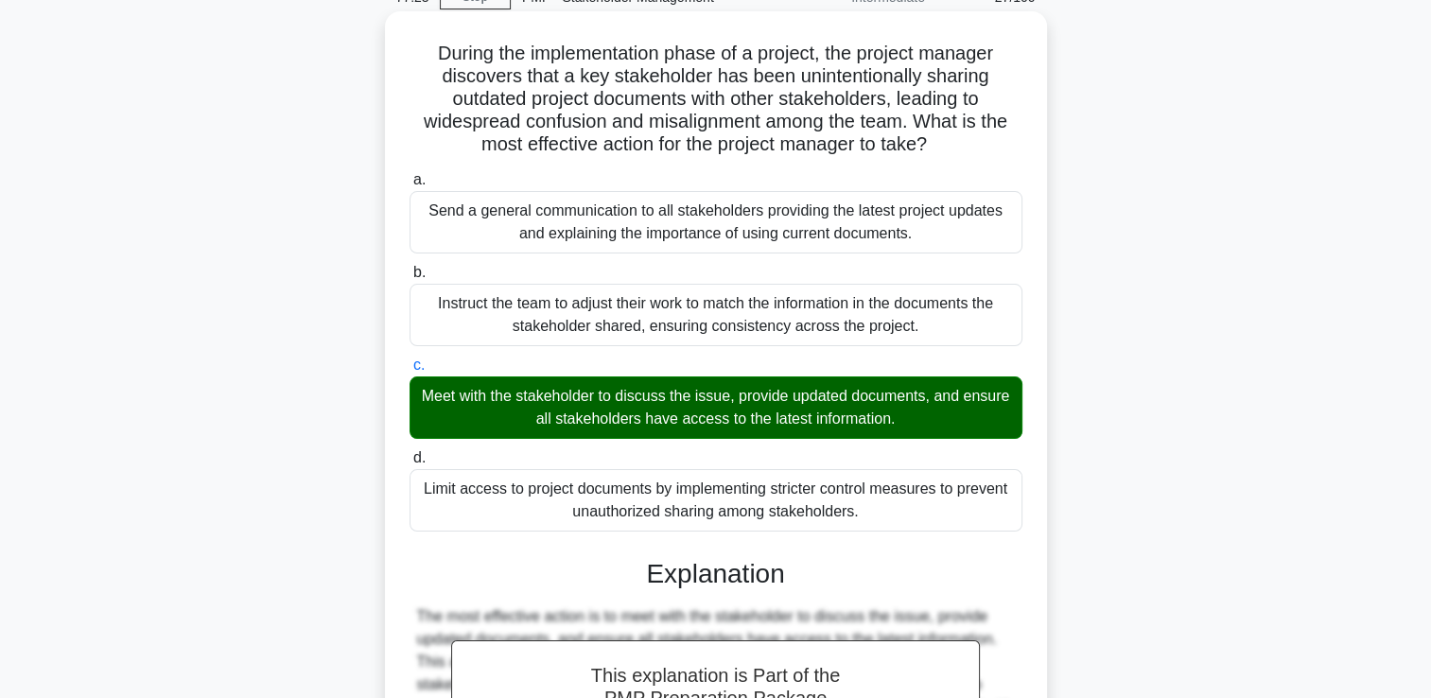
scroll to position [398, 0]
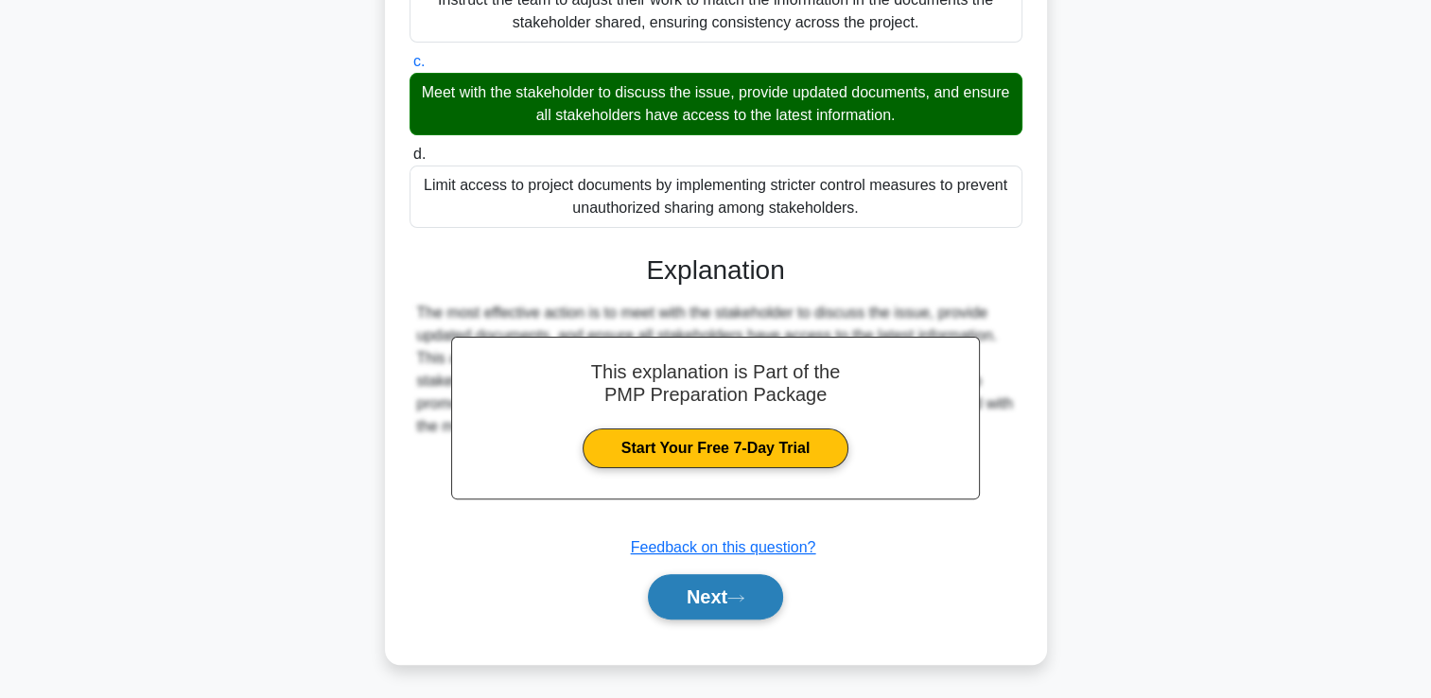
click at [728, 609] on button "Next" at bounding box center [715, 596] width 135 height 45
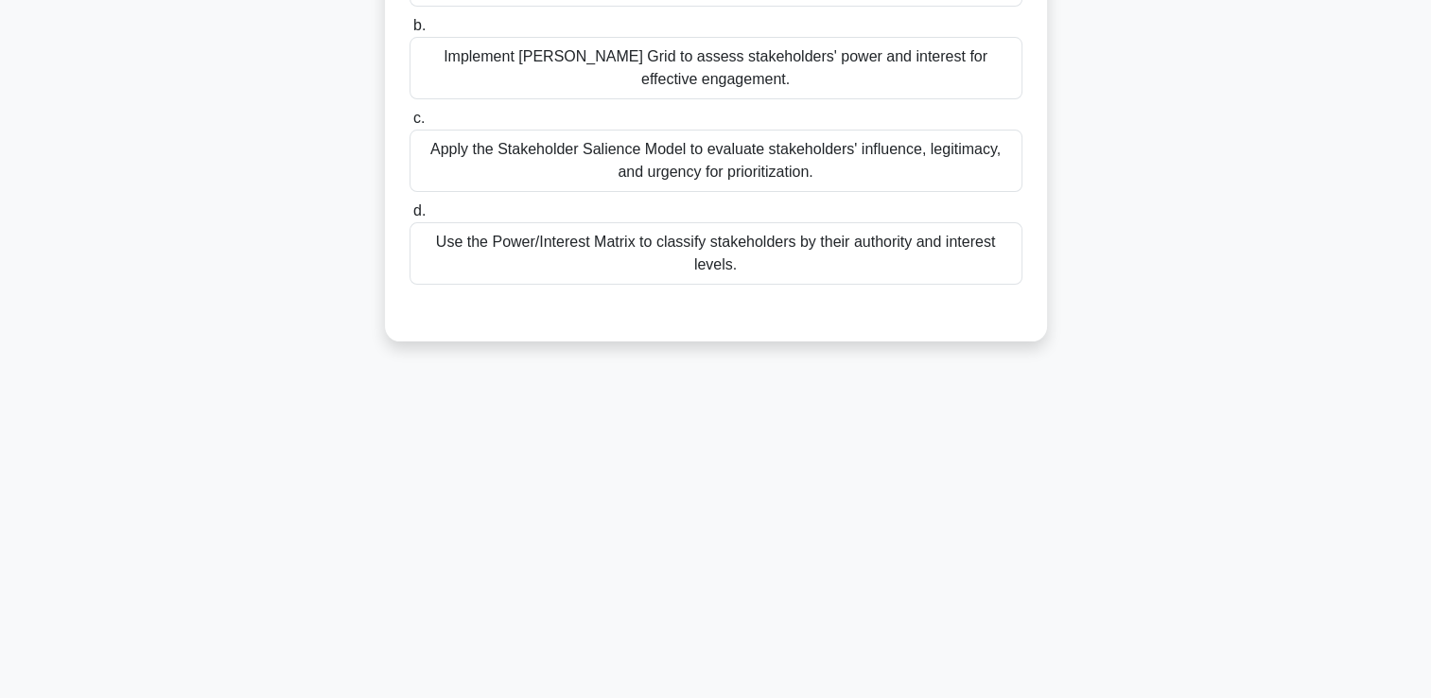
scroll to position [0, 0]
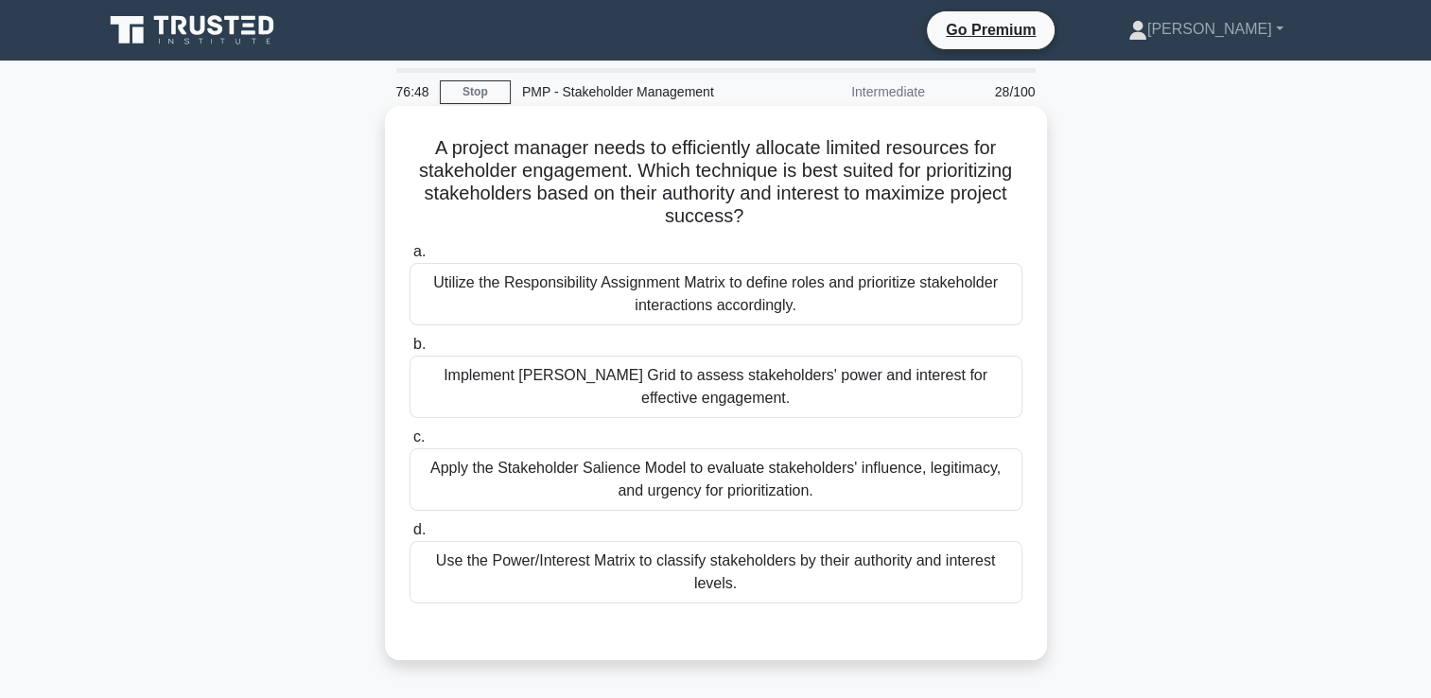
click at [995, 577] on div "Use the Power/Interest Matrix to classify stakeholders by their authority and i…" at bounding box center [716, 572] width 613 height 62
click at [410, 536] on input "d. Use the Power/Interest Matrix to classify stakeholders by their authority an…" at bounding box center [410, 530] width 0 height 12
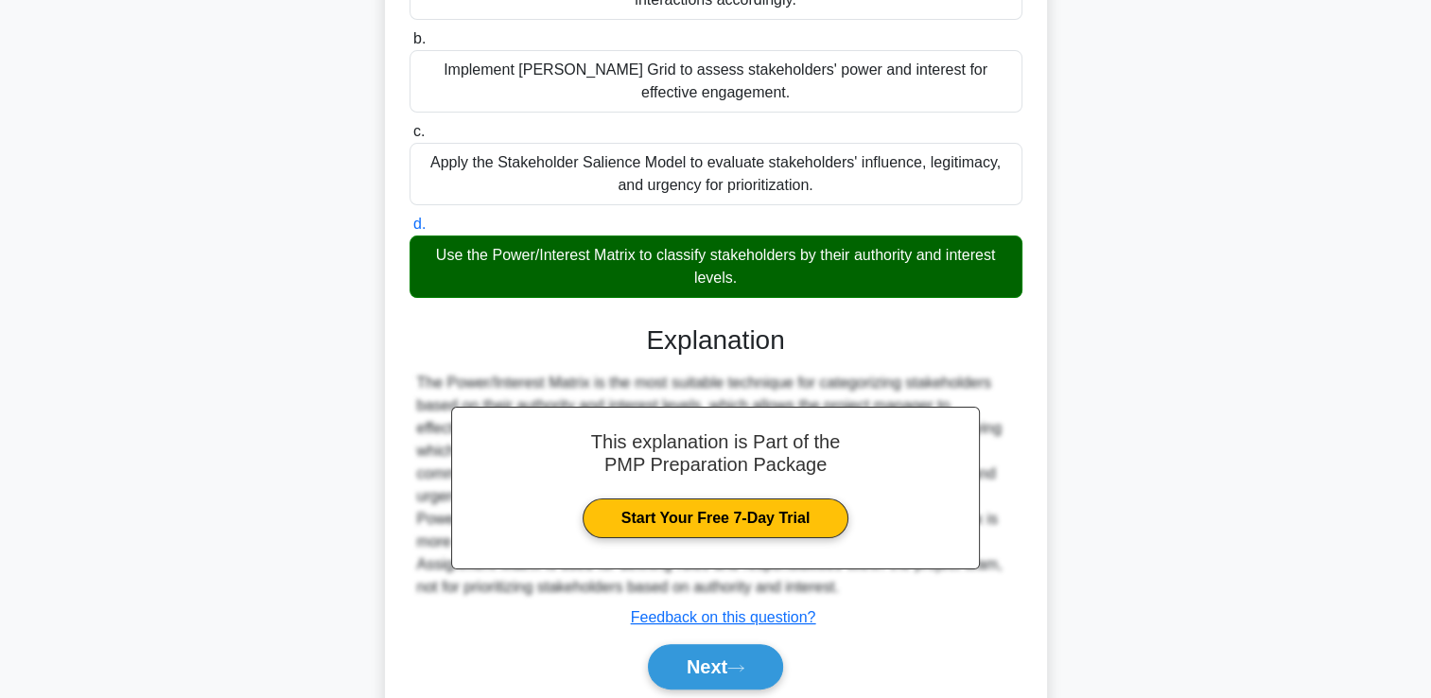
scroll to position [375, 0]
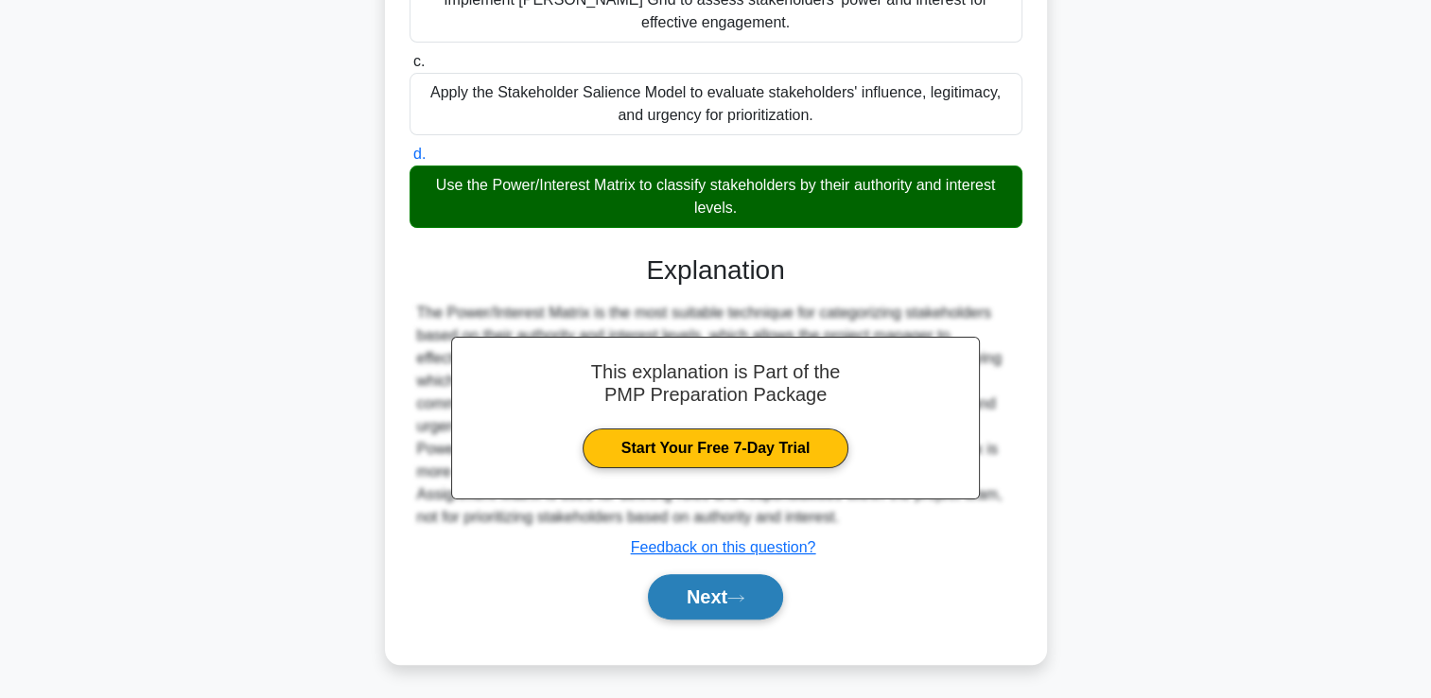
click at [757, 577] on button "Next" at bounding box center [715, 596] width 135 height 45
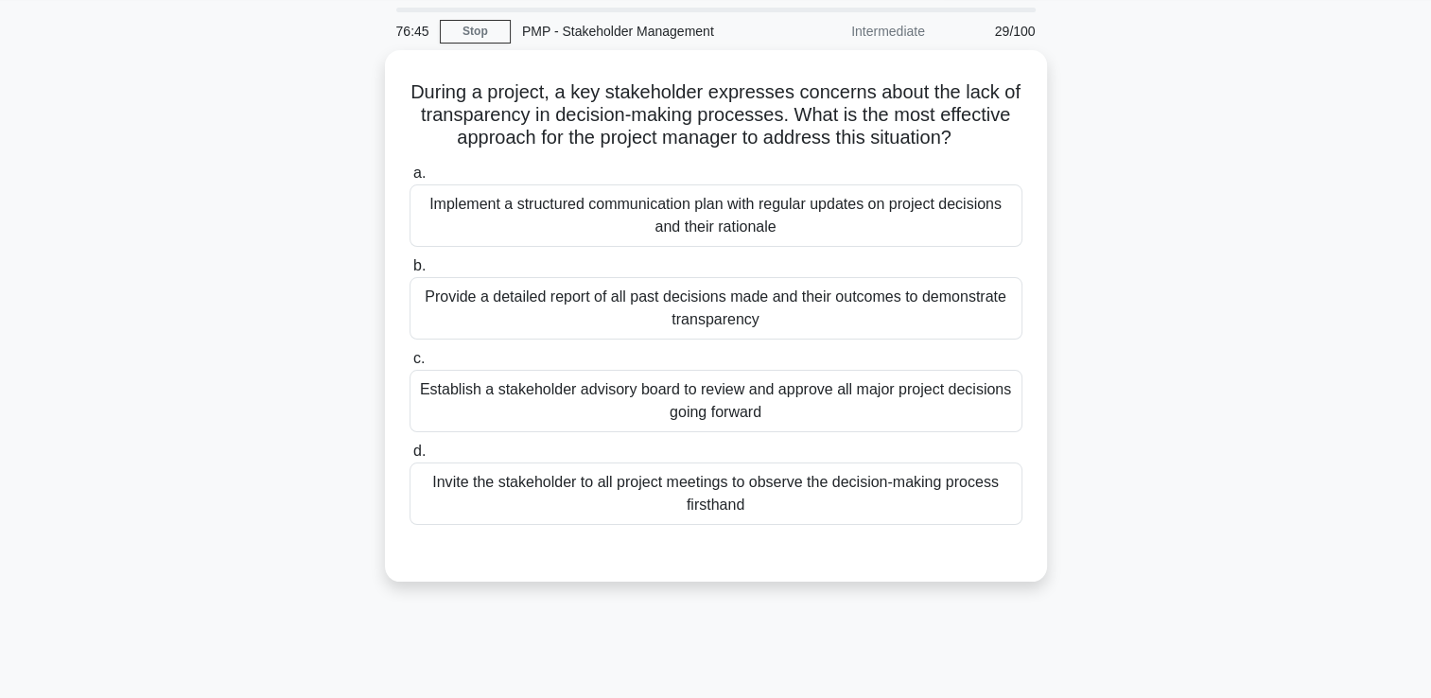
scroll to position [40, 0]
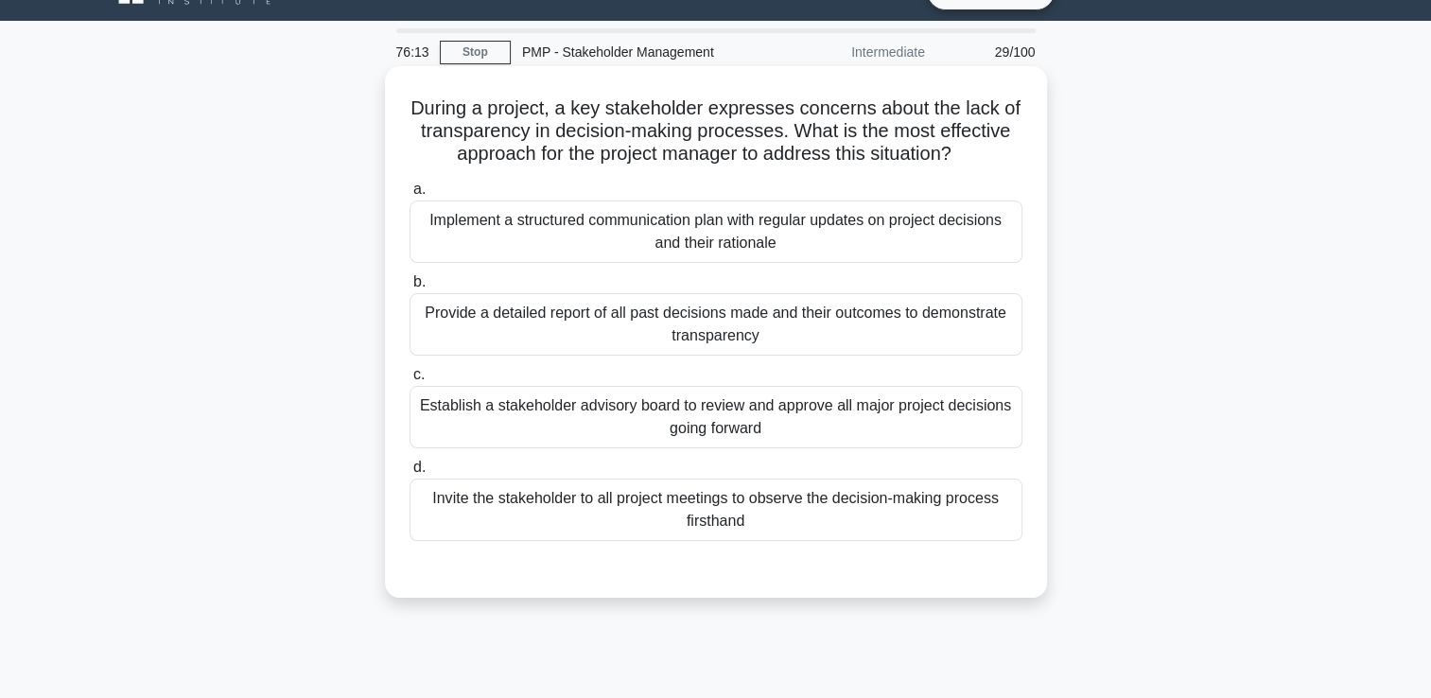
click at [768, 253] on div "Implement a structured communication plan with regular updates on project decis…" at bounding box center [716, 232] width 613 height 62
click at [410, 196] on input "a. Implement a structured communication plan with regular updates on project de…" at bounding box center [410, 189] width 0 height 12
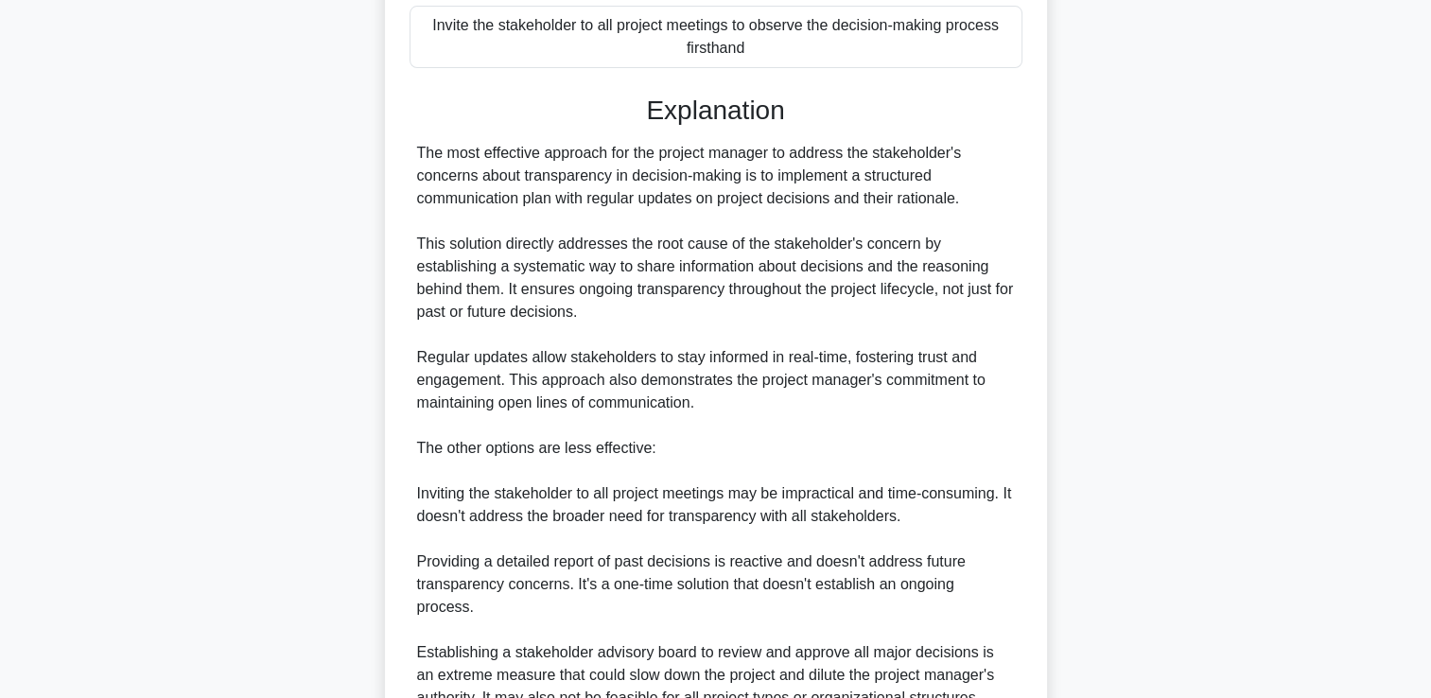
scroll to position [671, 0]
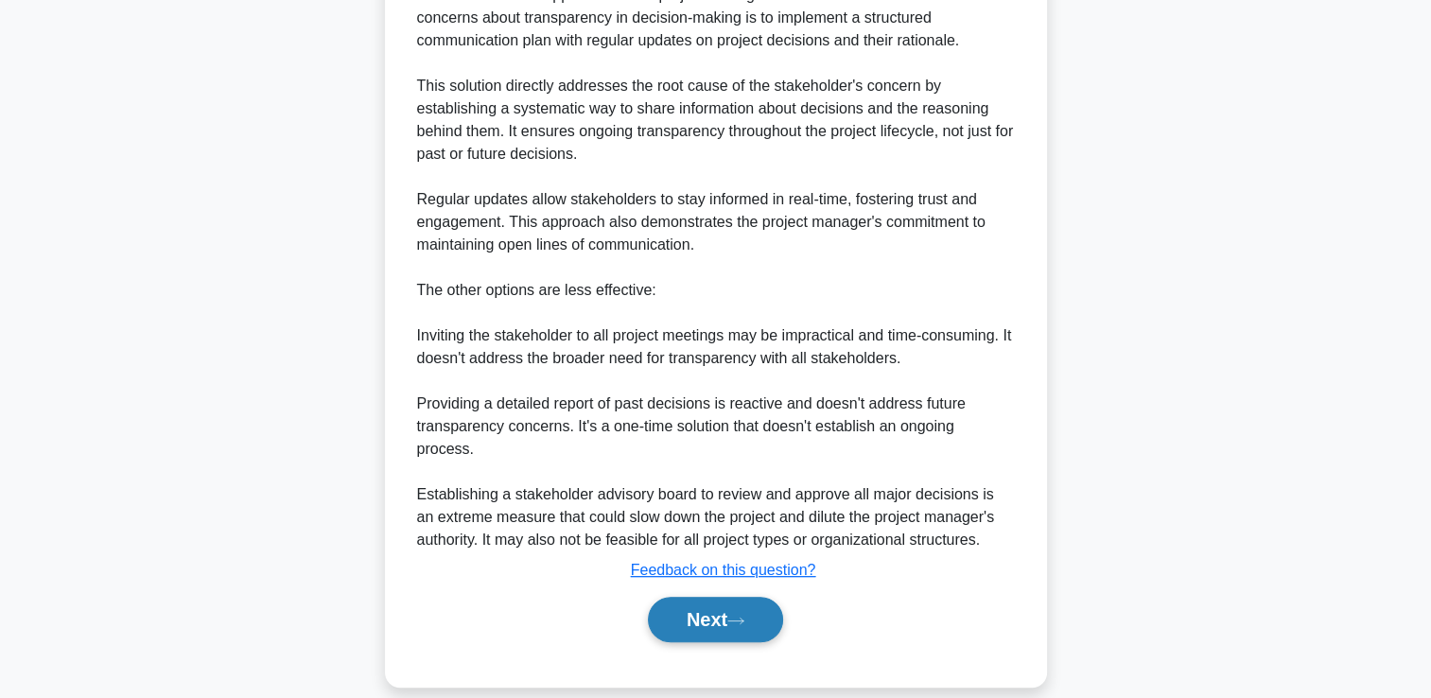
click at [677, 604] on button "Next" at bounding box center [715, 619] width 135 height 45
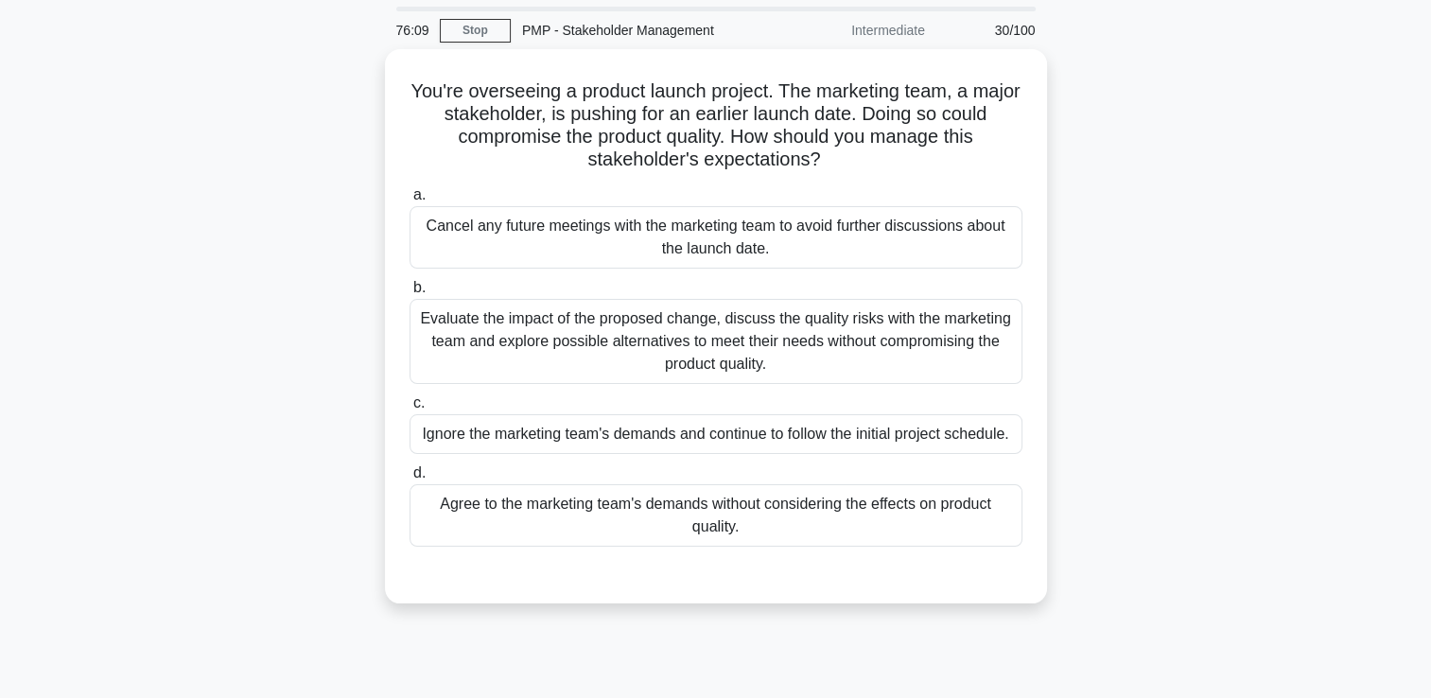
scroll to position [95, 0]
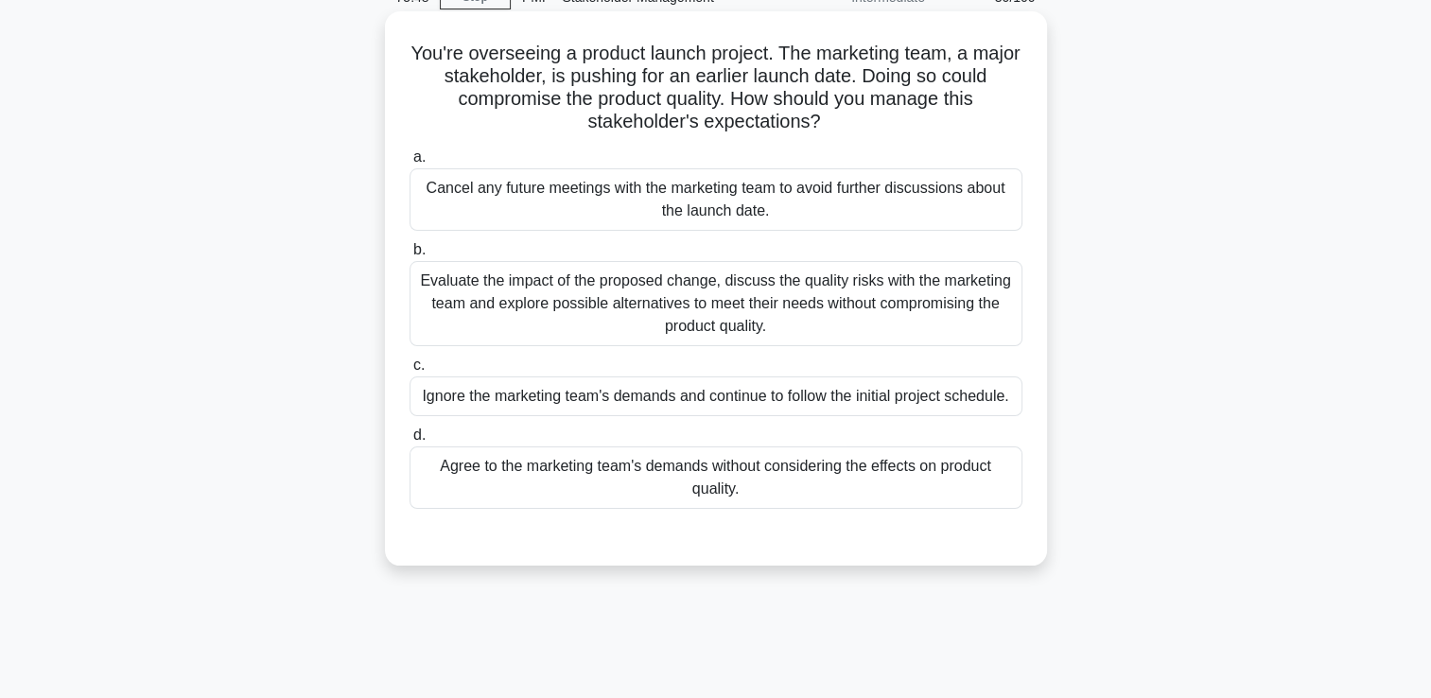
click at [690, 276] on div "Evaluate the impact of the proposed change, discuss the quality risks with the …" at bounding box center [716, 303] width 613 height 85
click at [410, 256] on input "b. Evaluate the impact of the proposed change, discuss the quality risks with t…" at bounding box center [410, 250] width 0 height 12
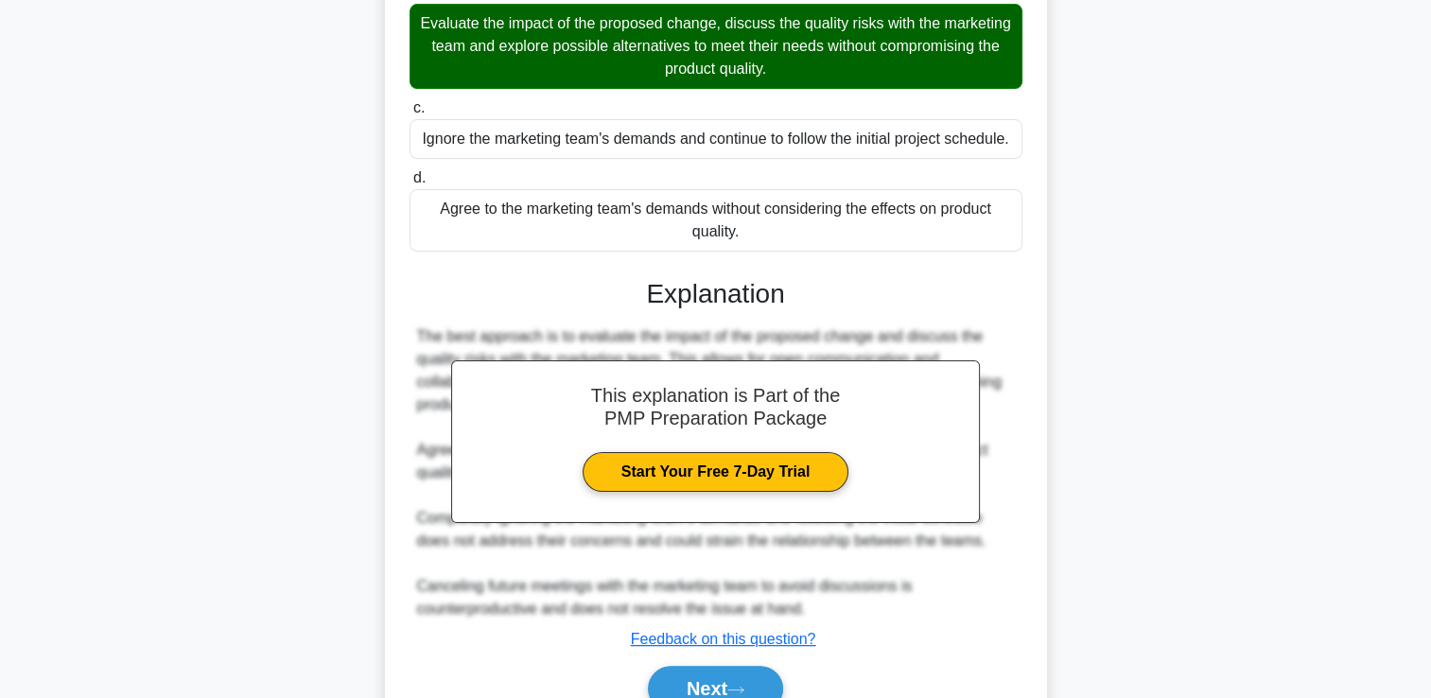
scroll to position [444, 0]
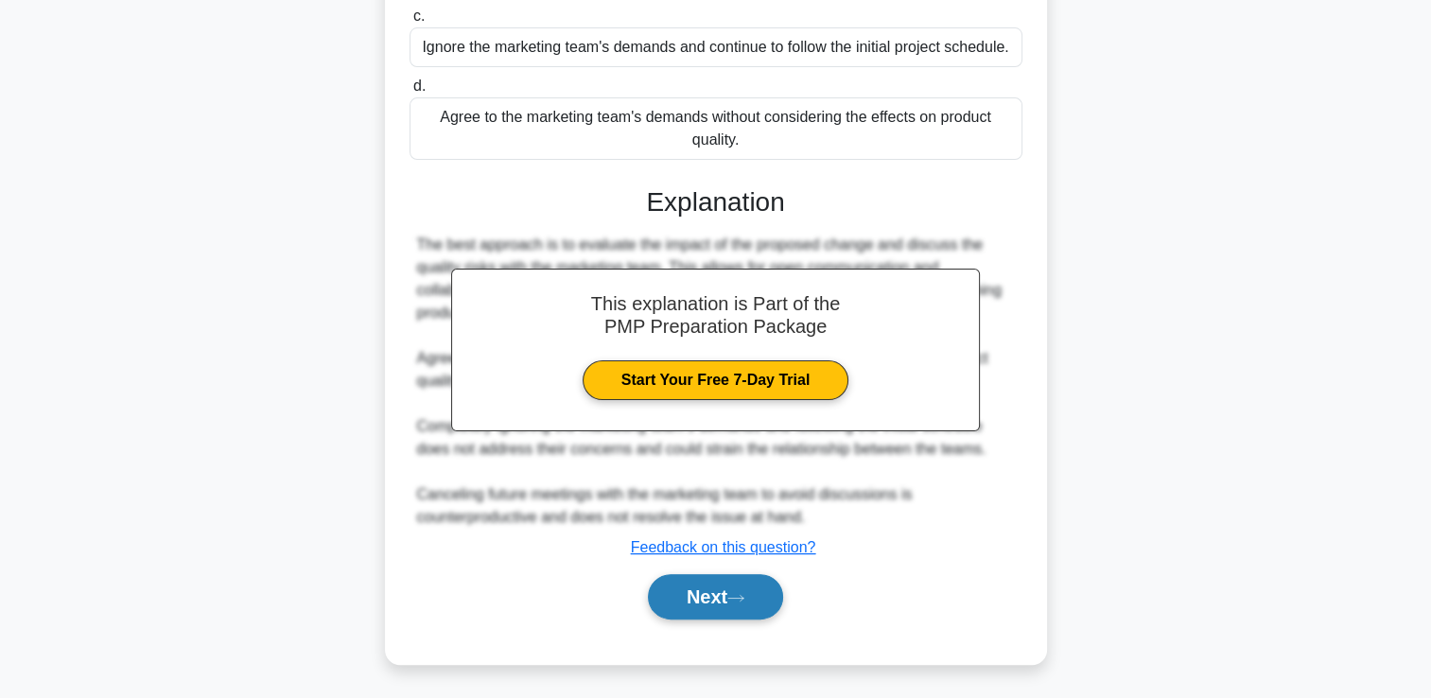
click at [666, 592] on button "Next" at bounding box center [715, 596] width 135 height 45
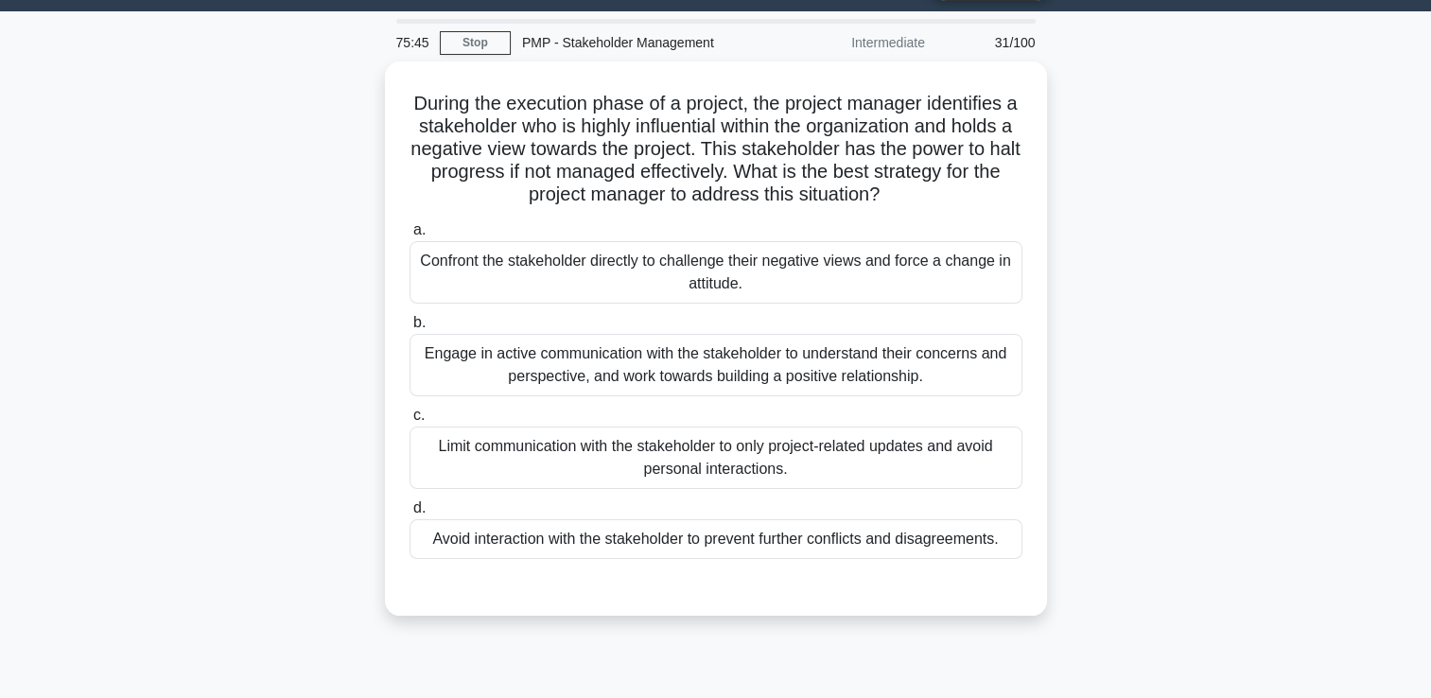
scroll to position [95, 0]
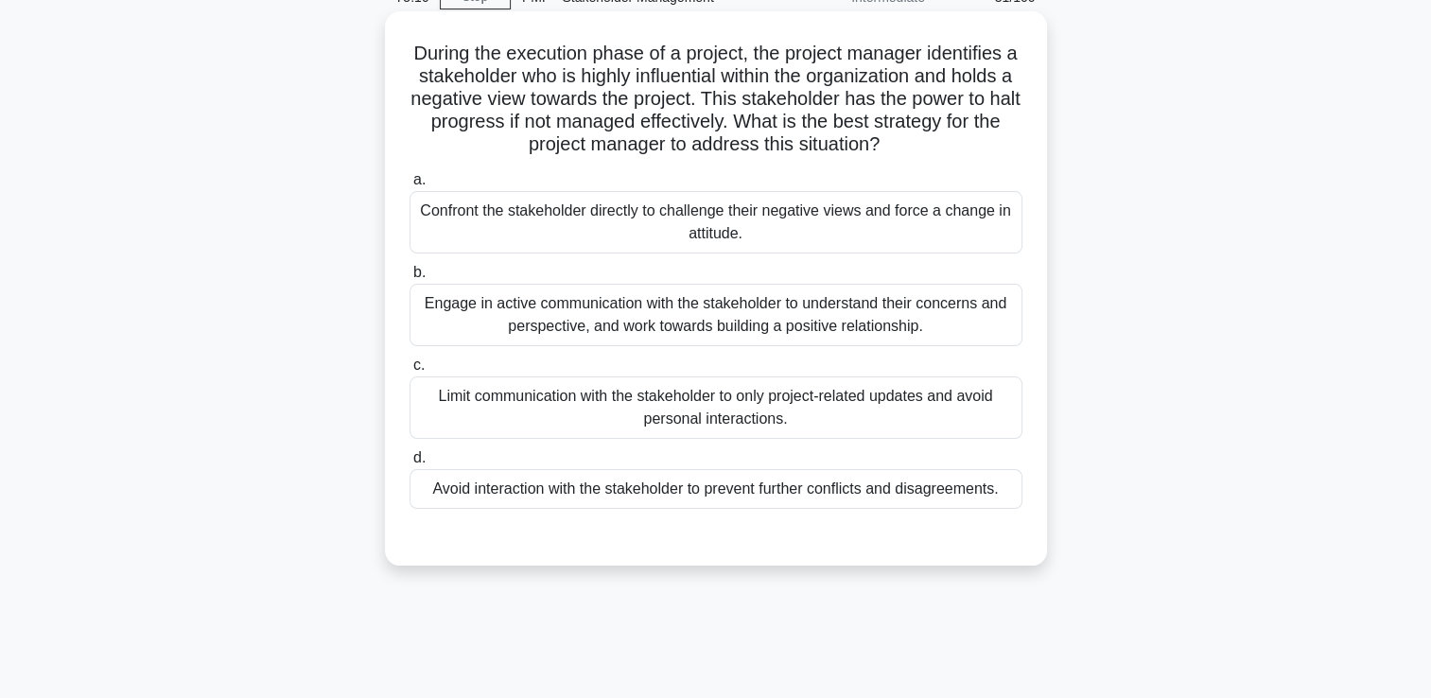
click at [798, 333] on div "Engage in active communication with the stakeholder to understand their concern…" at bounding box center [716, 315] width 613 height 62
click at [410, 279] on input "b. Engage in active communication with the stakeholder to understand their conc…" at bounding box center [410, 273] width 0 height 12
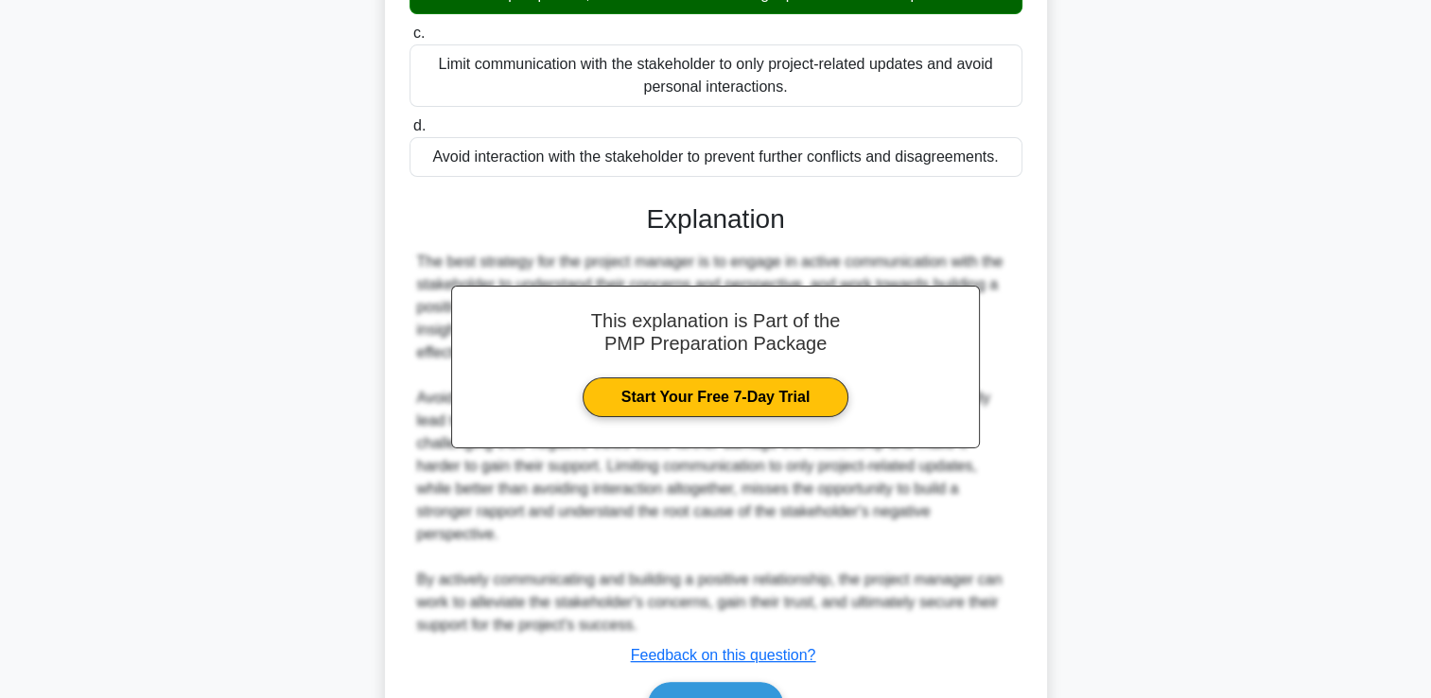
scroll to position [534, 0]
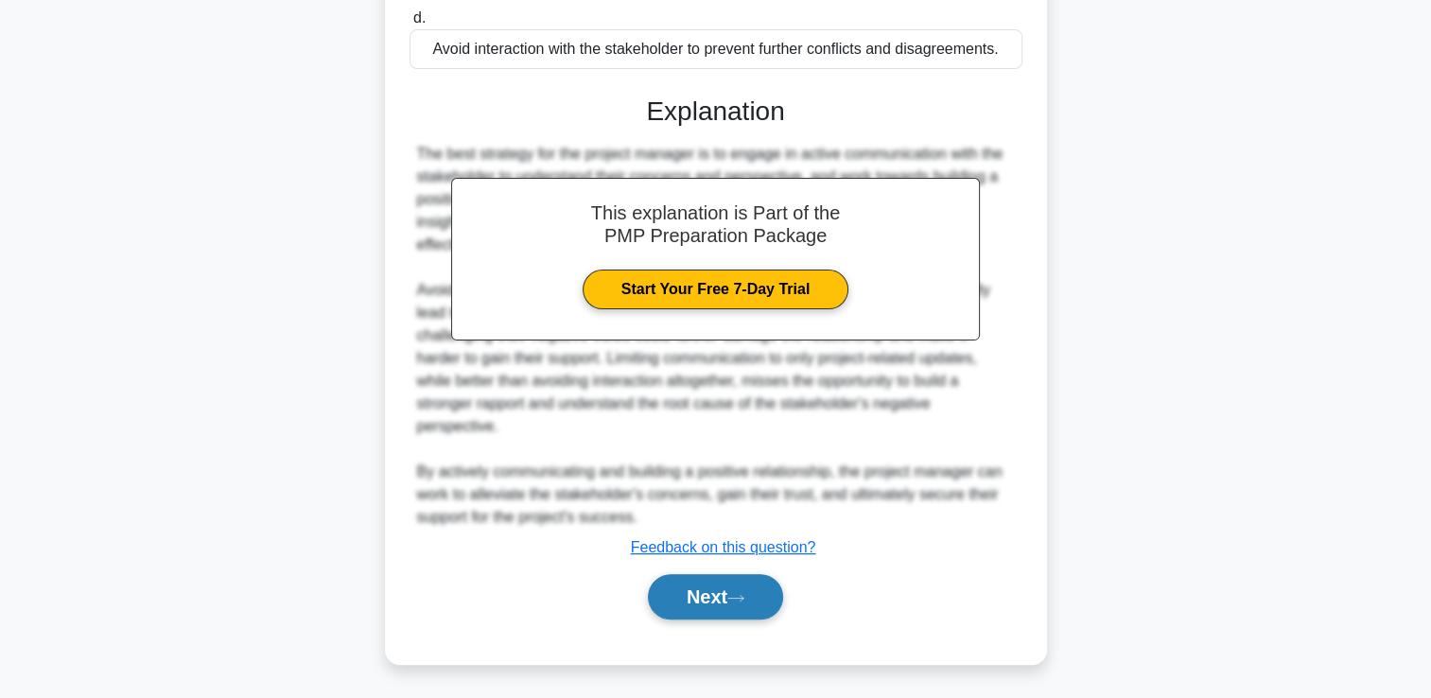
click at [713, 588] on button "Next" at bounding box center [715, 596] width 135 height 45
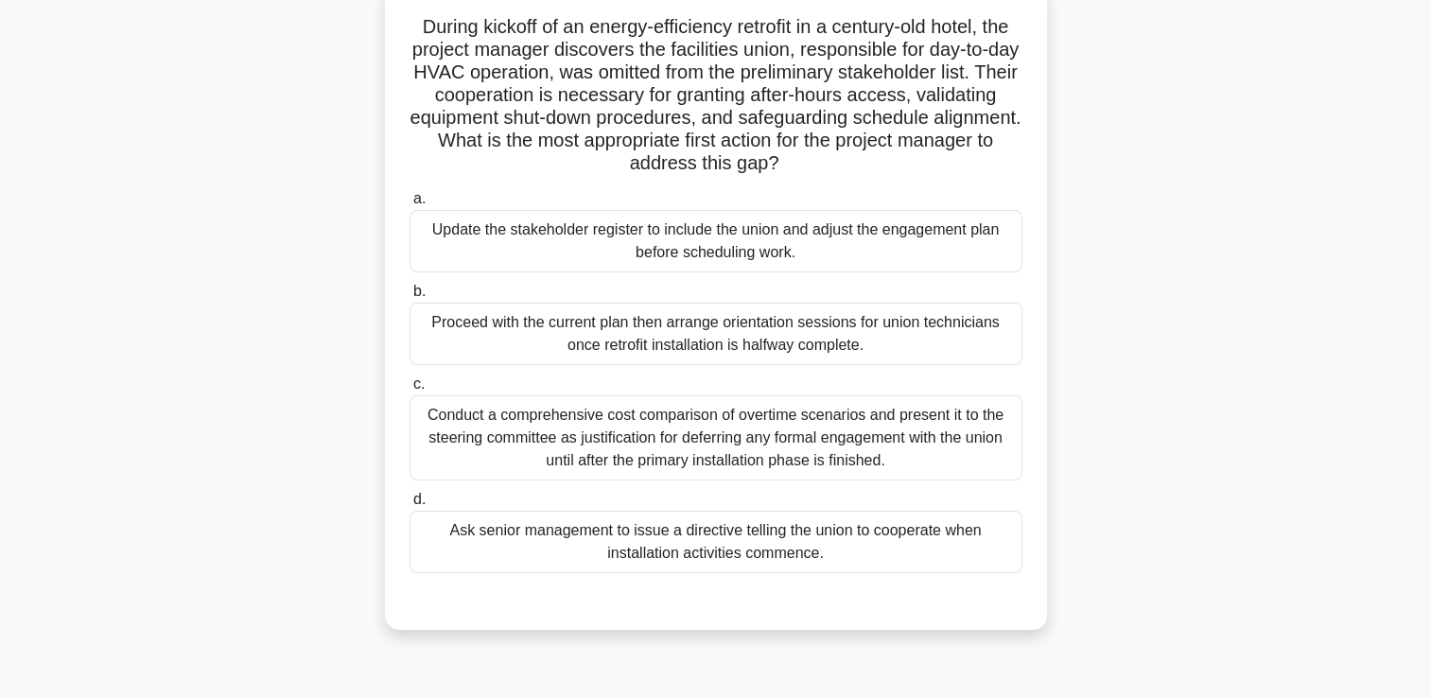
scroll to position [95, 0]
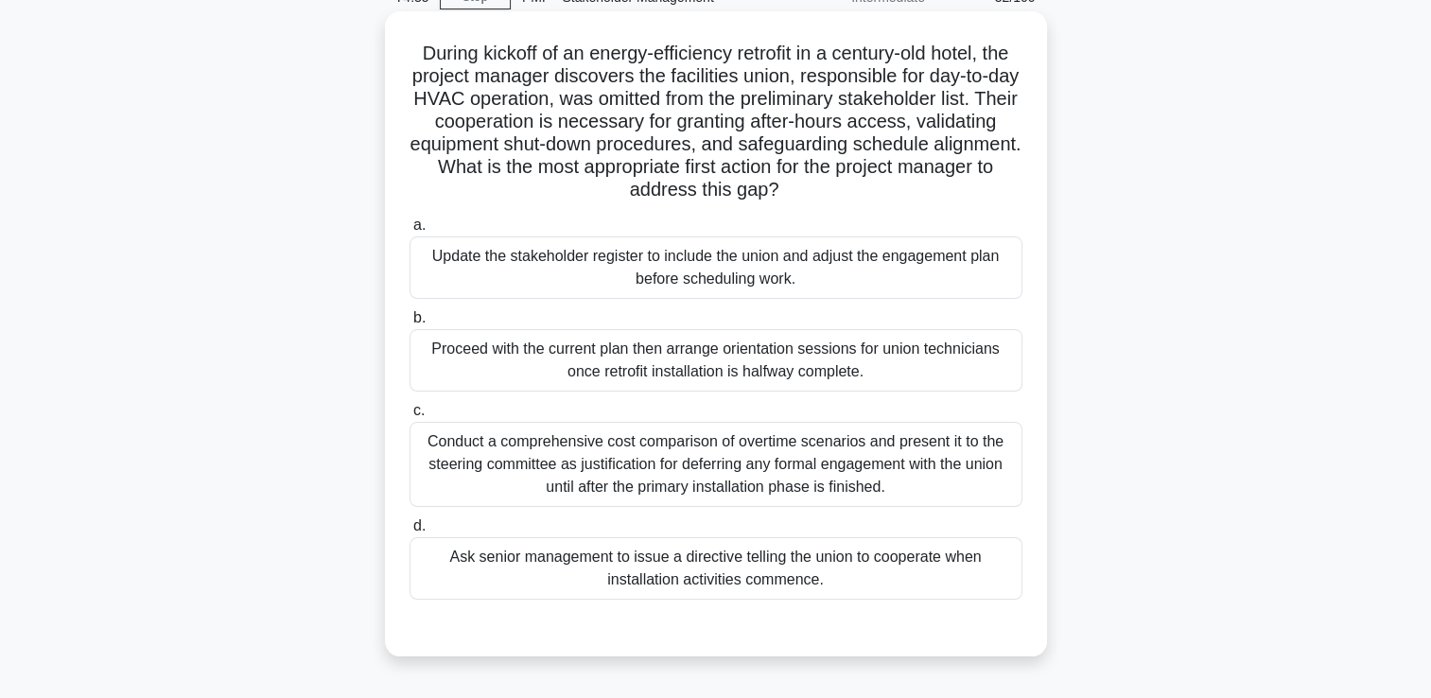
click at [957, 484] on div "Conduct a comprehensive cost comparison of overtime scenarios and present it to…" at bounding box center [716, 464] width 613 height 85
click at [410, 417] on input "c. Conduct a comprehensive cost comparison of overtime scenarios and present it…" at bounding box center [410, 411] width 0 height 12
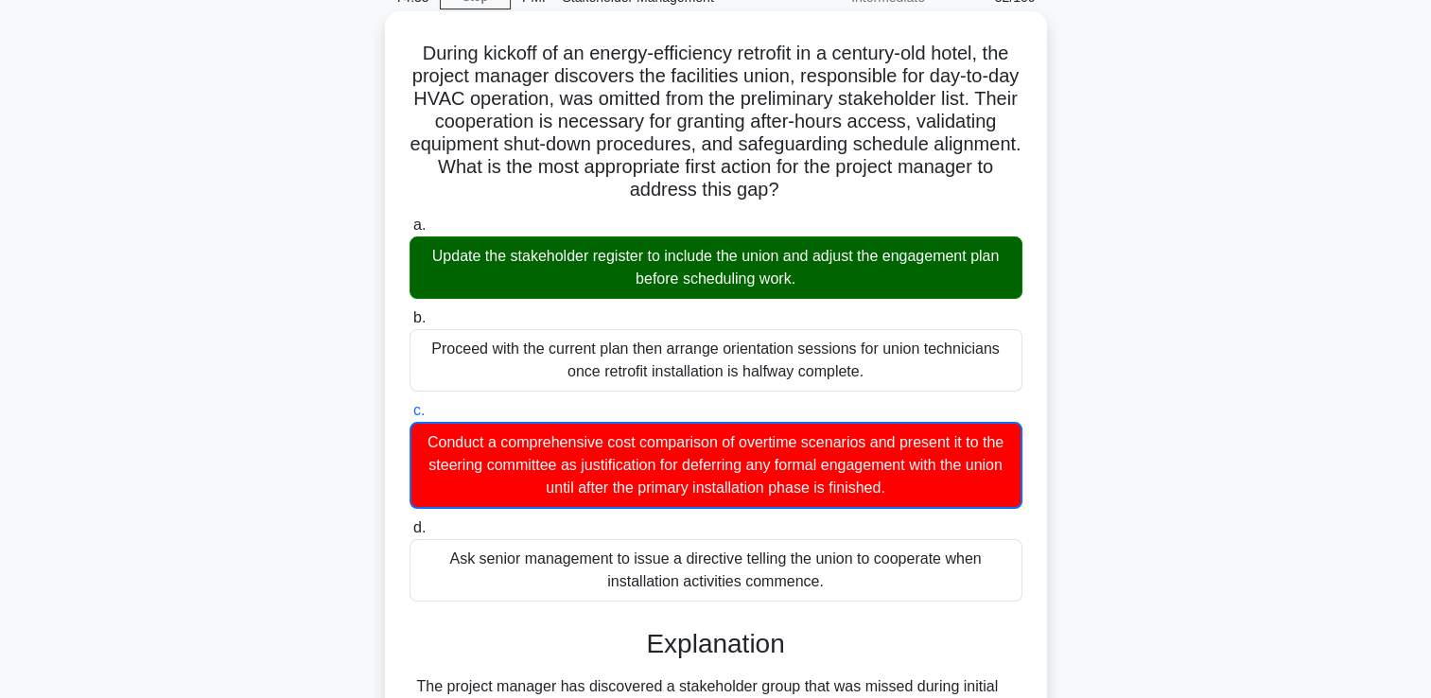
scroll to position [514, 0]
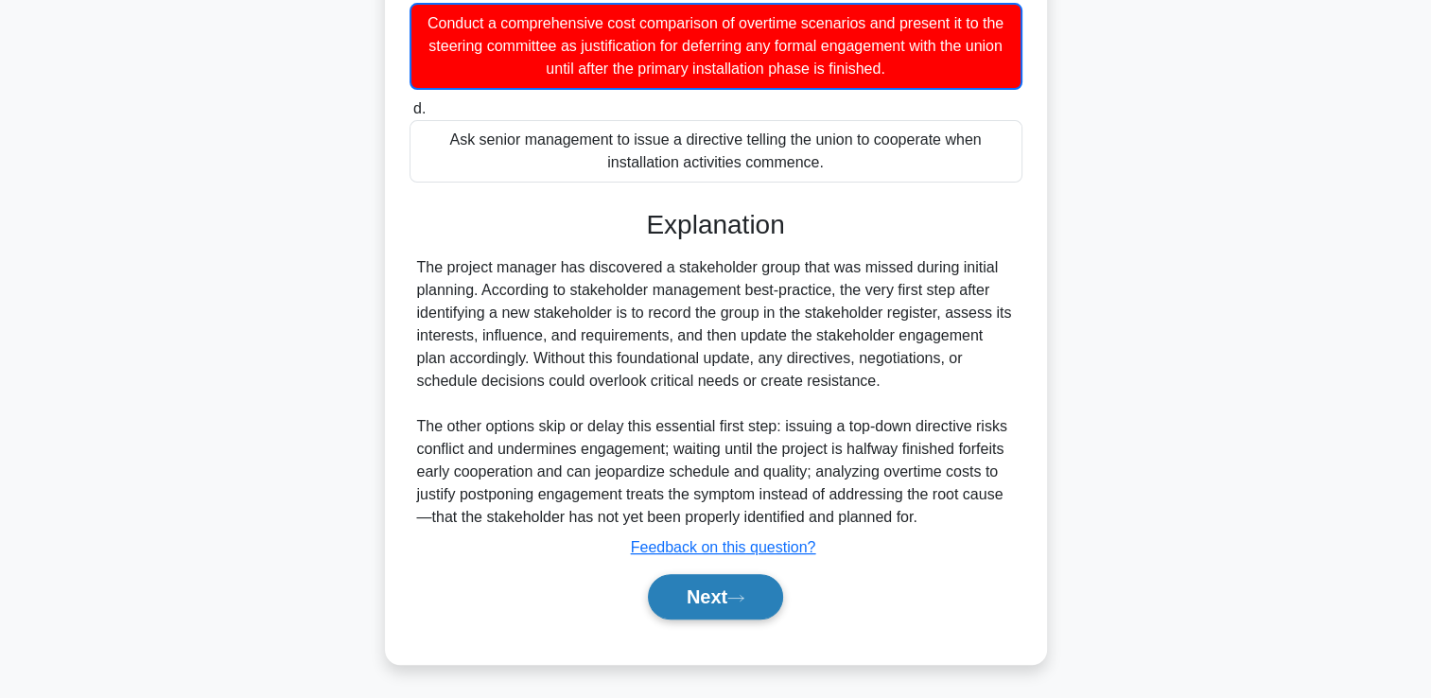
click at [751, 585] on button "Next" at bounding box center [715, 596] width 135 height 45
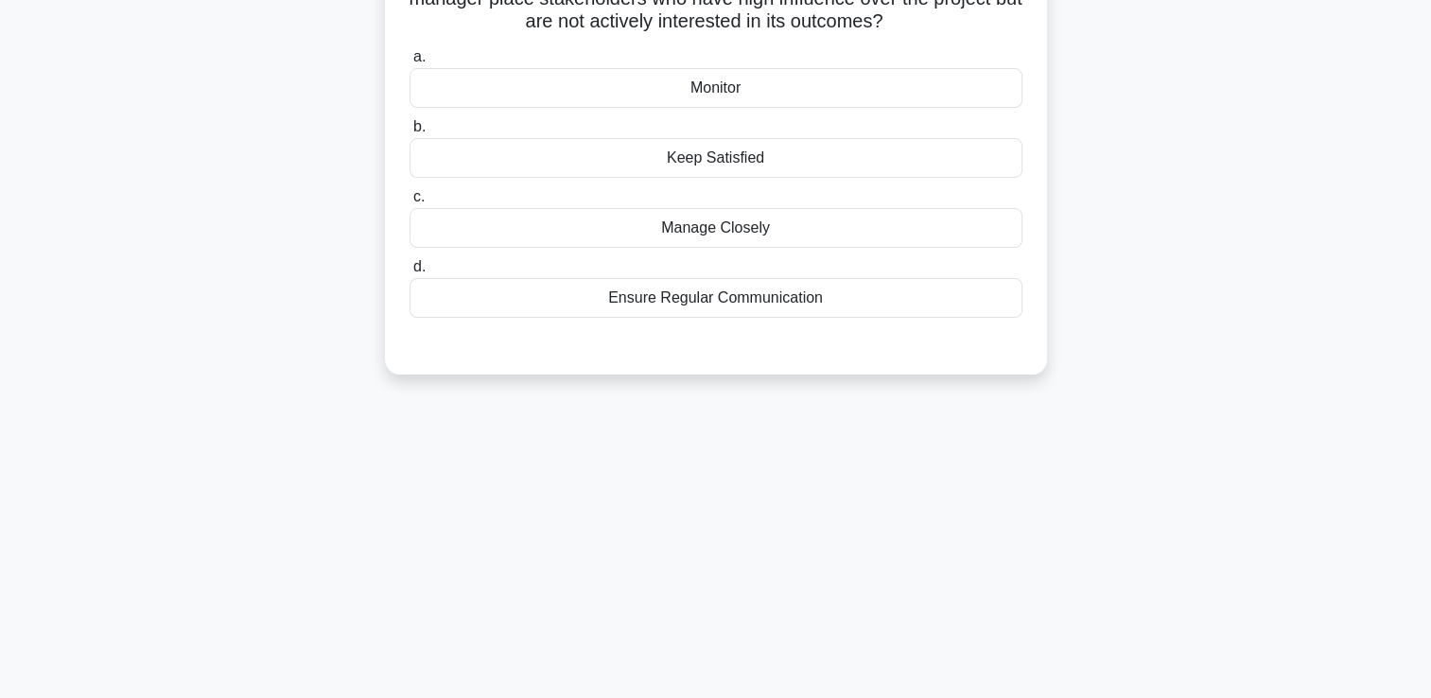
scroll to position [0, 0]
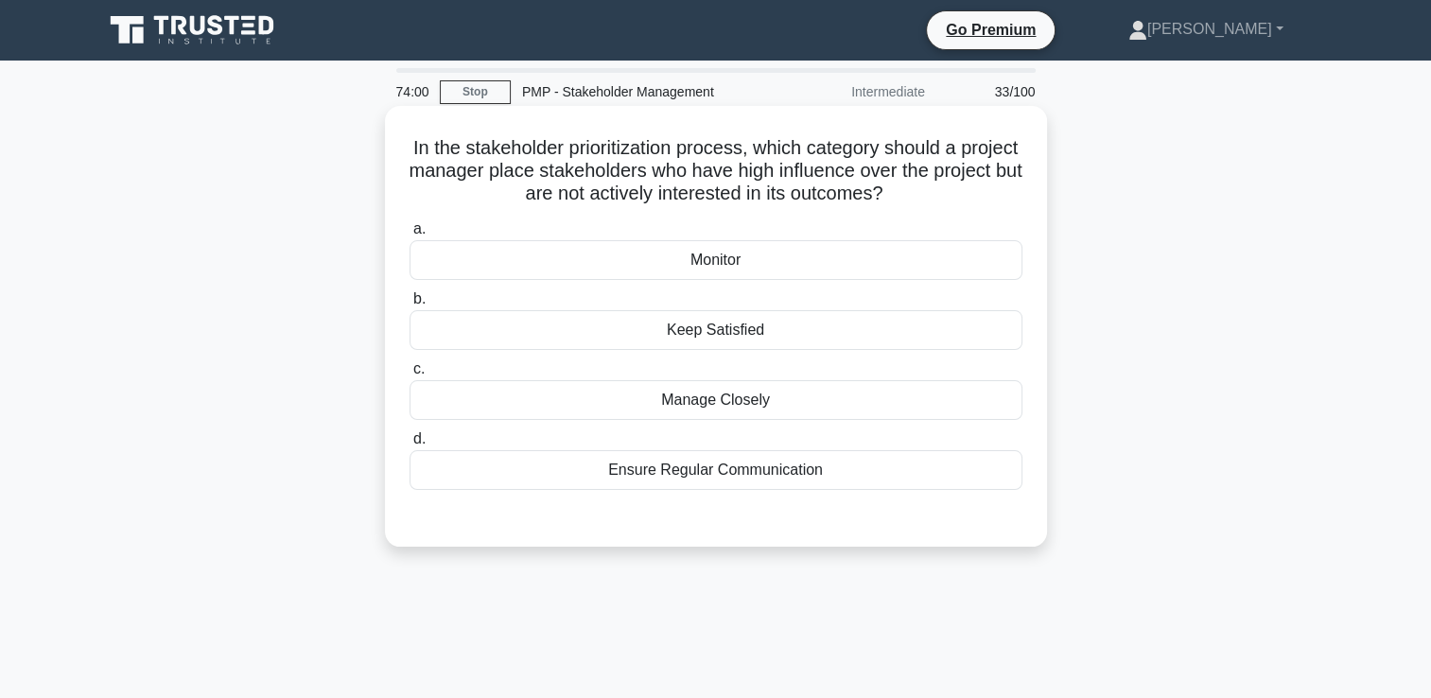
click at [783, 336] on div "Keep Satisfied" at bounding box center [716, 330] width 613 height 40
click at [410, 306] on input "b. Keep Satisfied" at bounding box center [410, 299] width 0 height 12
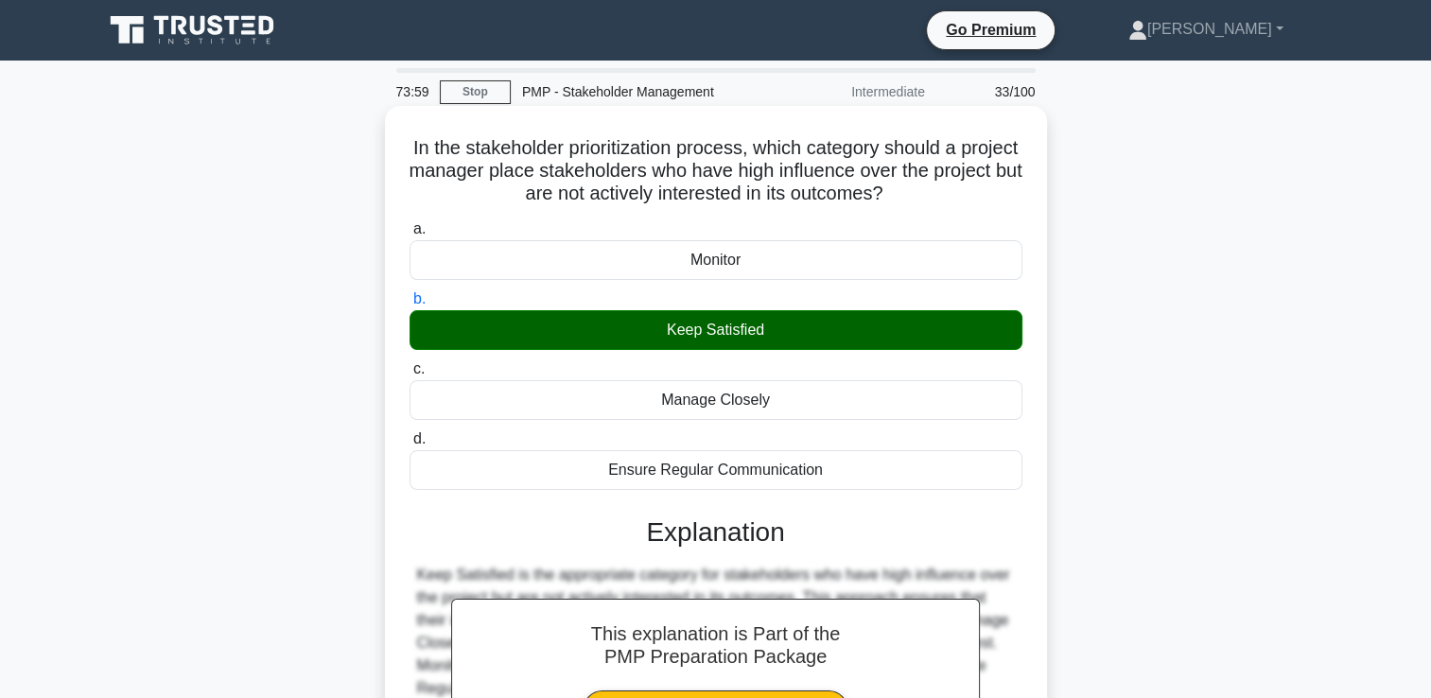
scroll to position [323, 0]
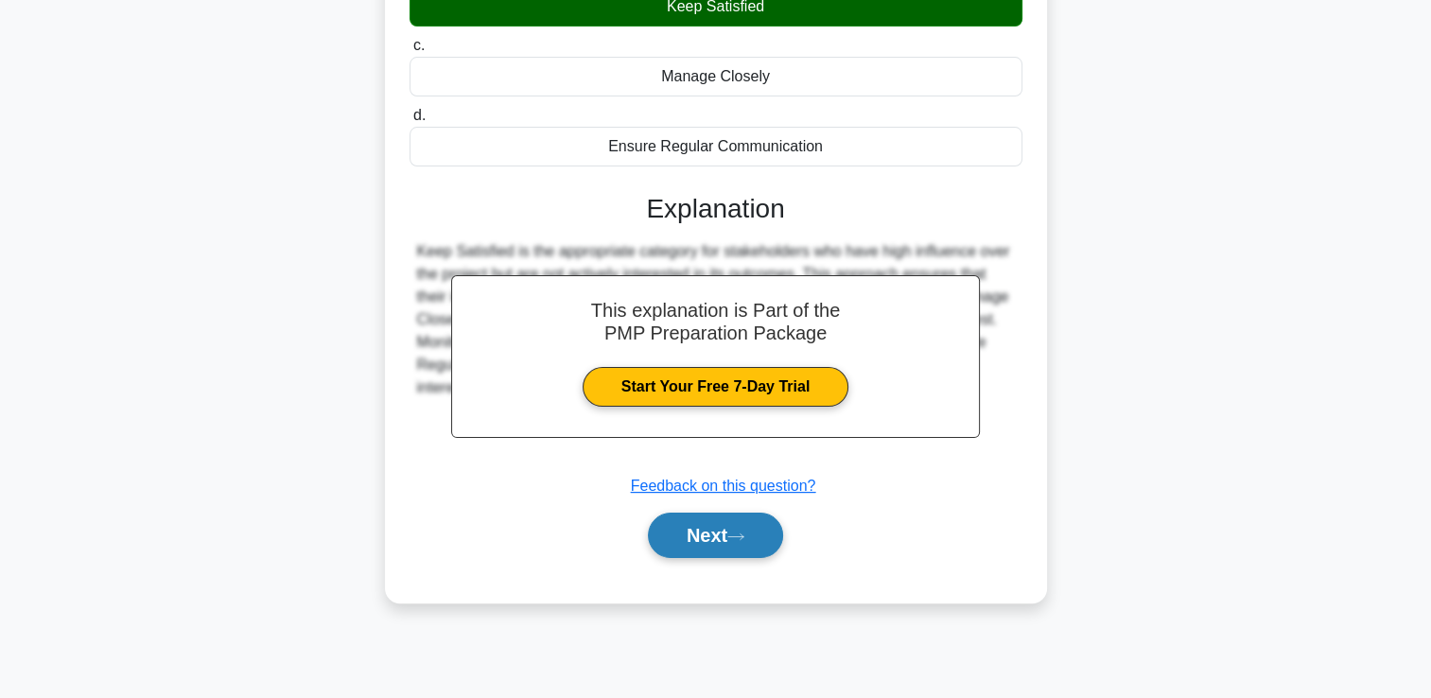
click at [757, 525] on button "Next" at bounding box center [715, 535] width 135 height 45
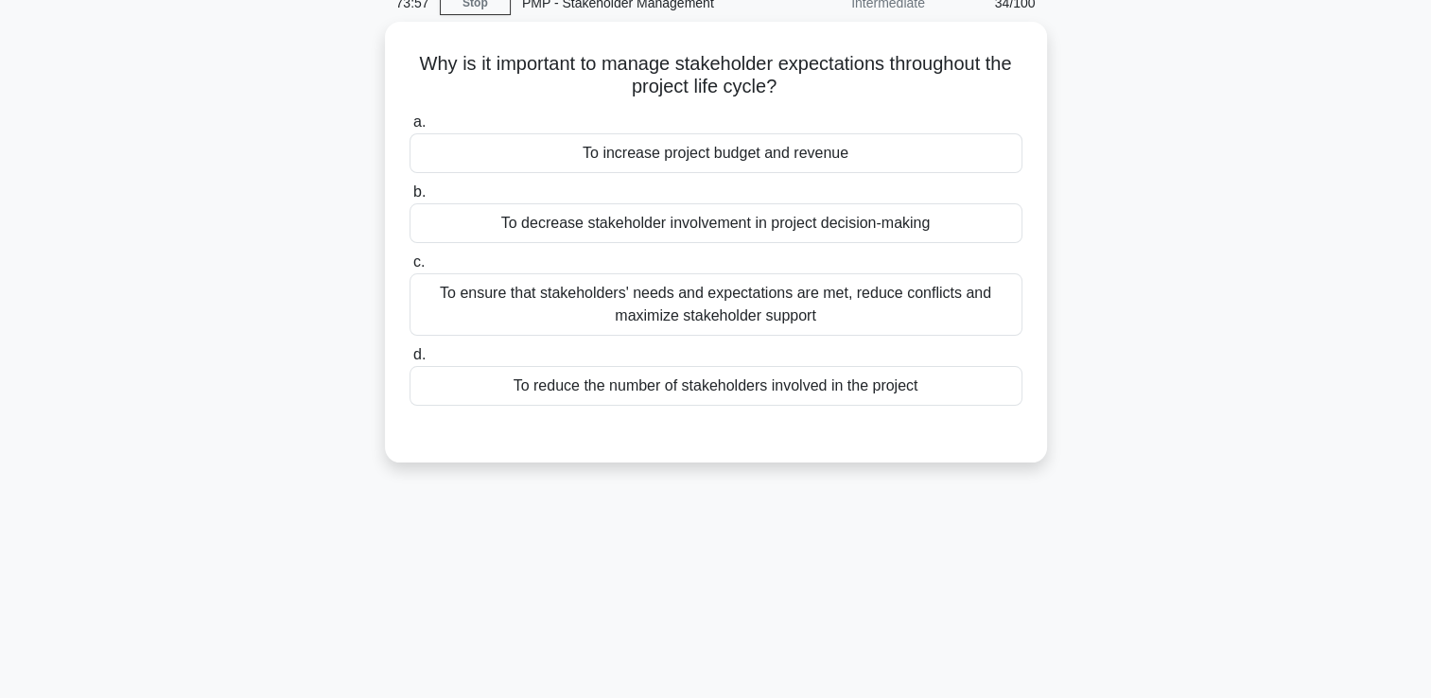
scroll to position [40, 0]
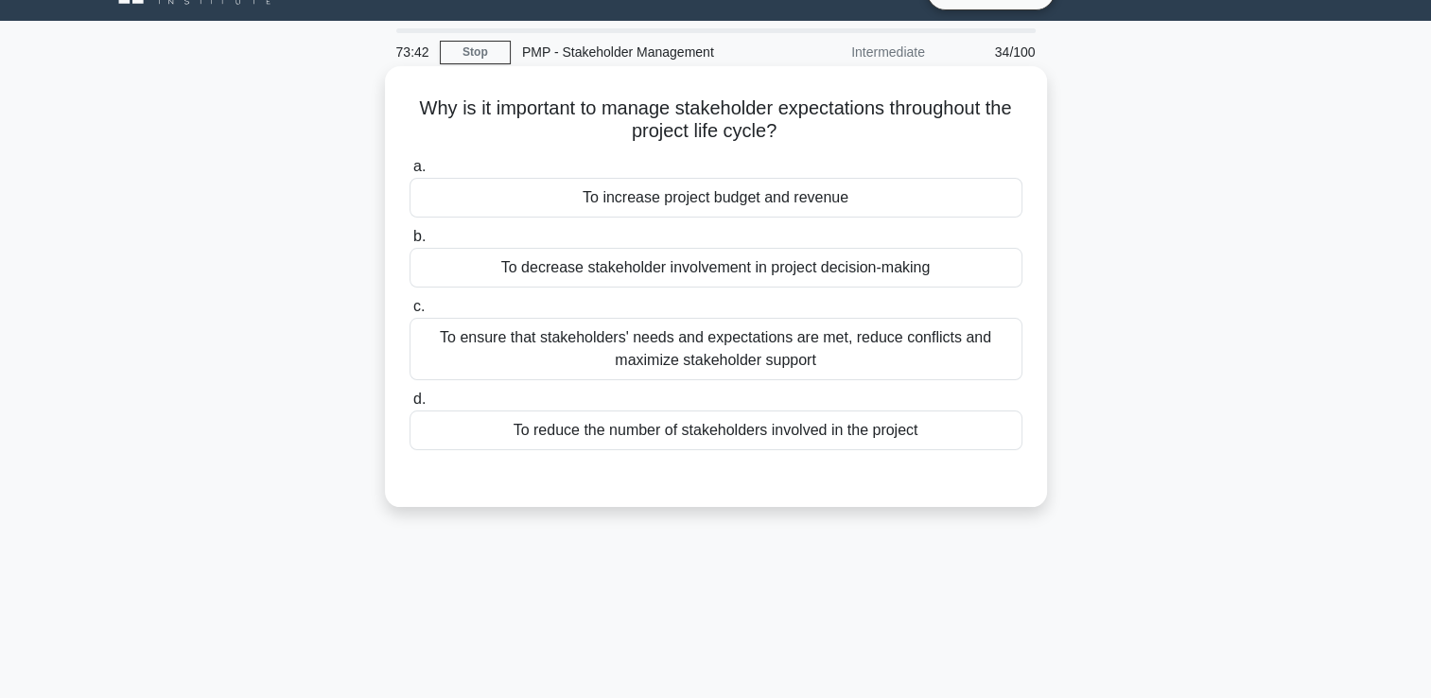
click at [709, 360] on div "To ensure that stakeholders' needs and expectations are met, reduce conflicts a…" at bounding box center [716, 349] width 613 height 62
click at [410, 313] on input "c. To ensure that stakeholders' needs and expectations are met, reduce conflict…" at bounding box center [410, 307] width 0 height 12
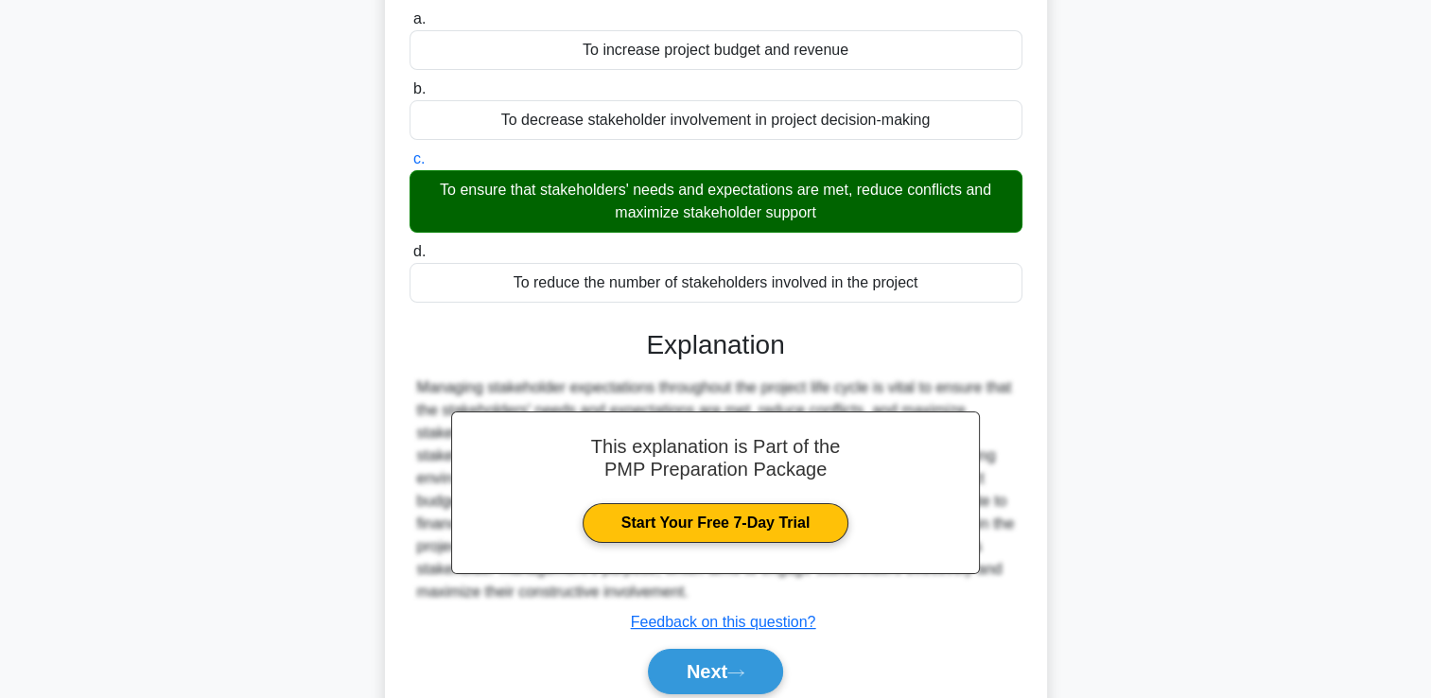
scroll to position [323, 0]
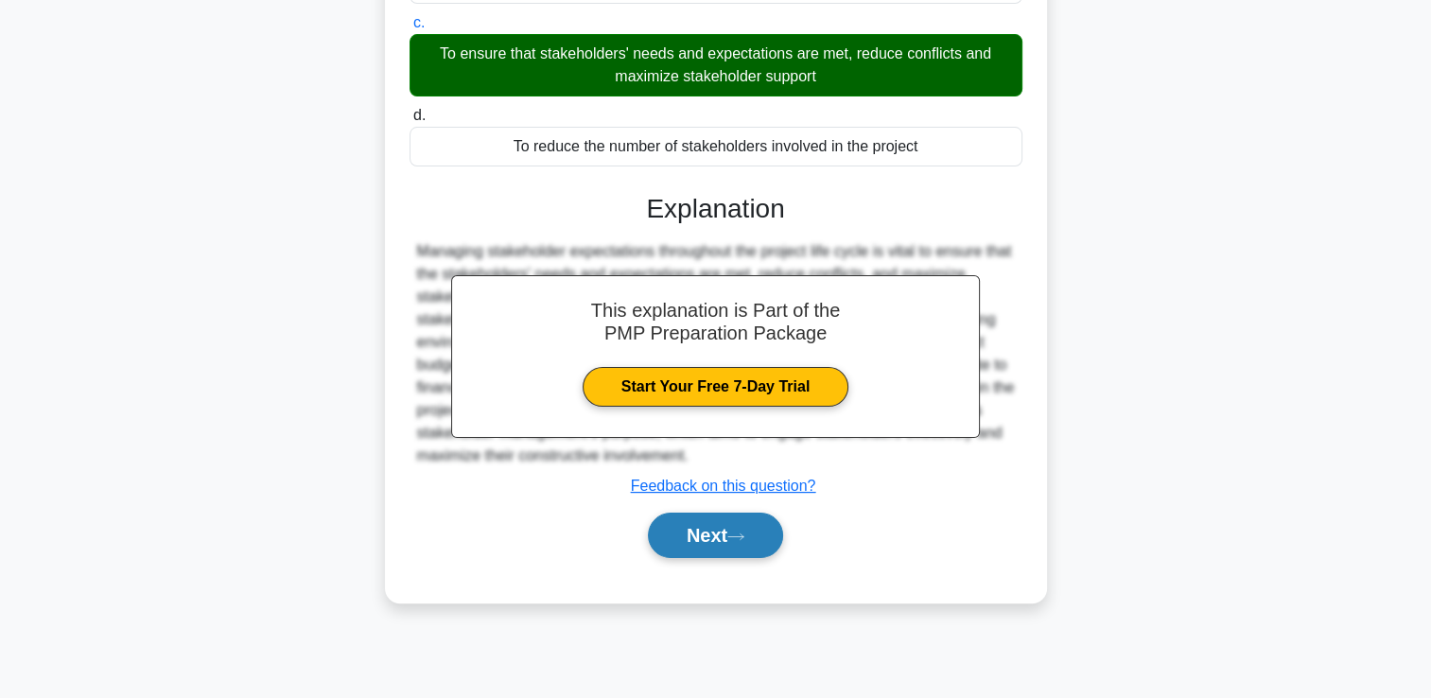
click at [730, 532] on button "Next" at bounding box center [715, 535] width 135 height 45
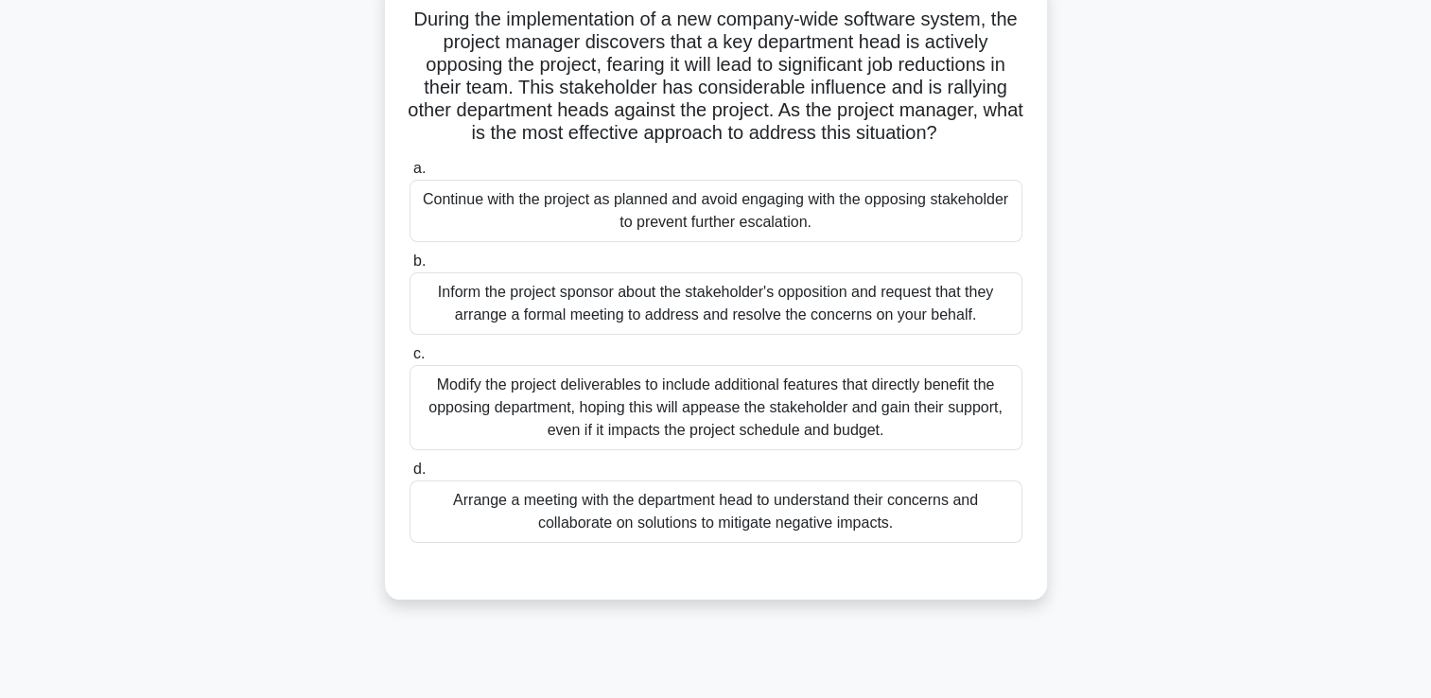
scroll to position [134, 0]
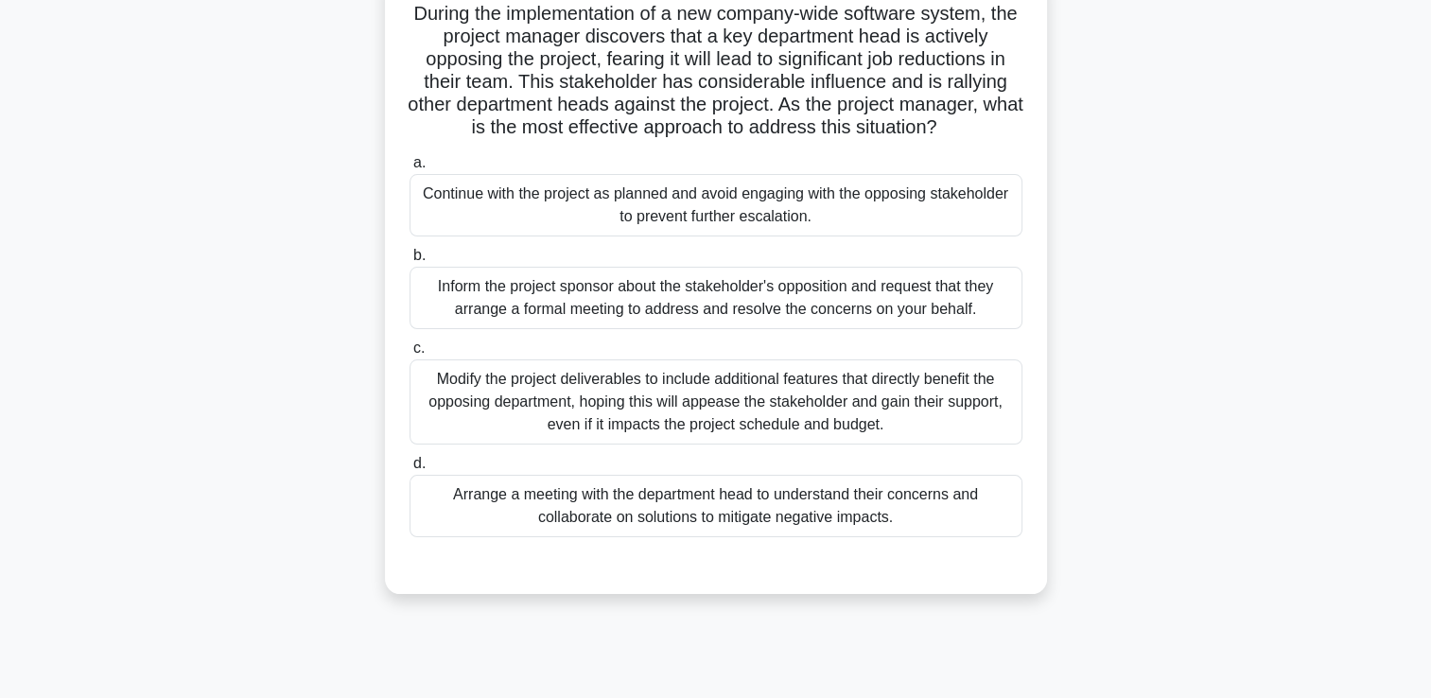
click at [662, 421] on div "Modify the project deliverables to include additional features that directly be…" at bounding box center [716, 401] width 613 height 85
click at [410, 355] on input "c. Modify the project deliverables to include additional features that directly…" at bounding box center [410, 348] width 0 height 12
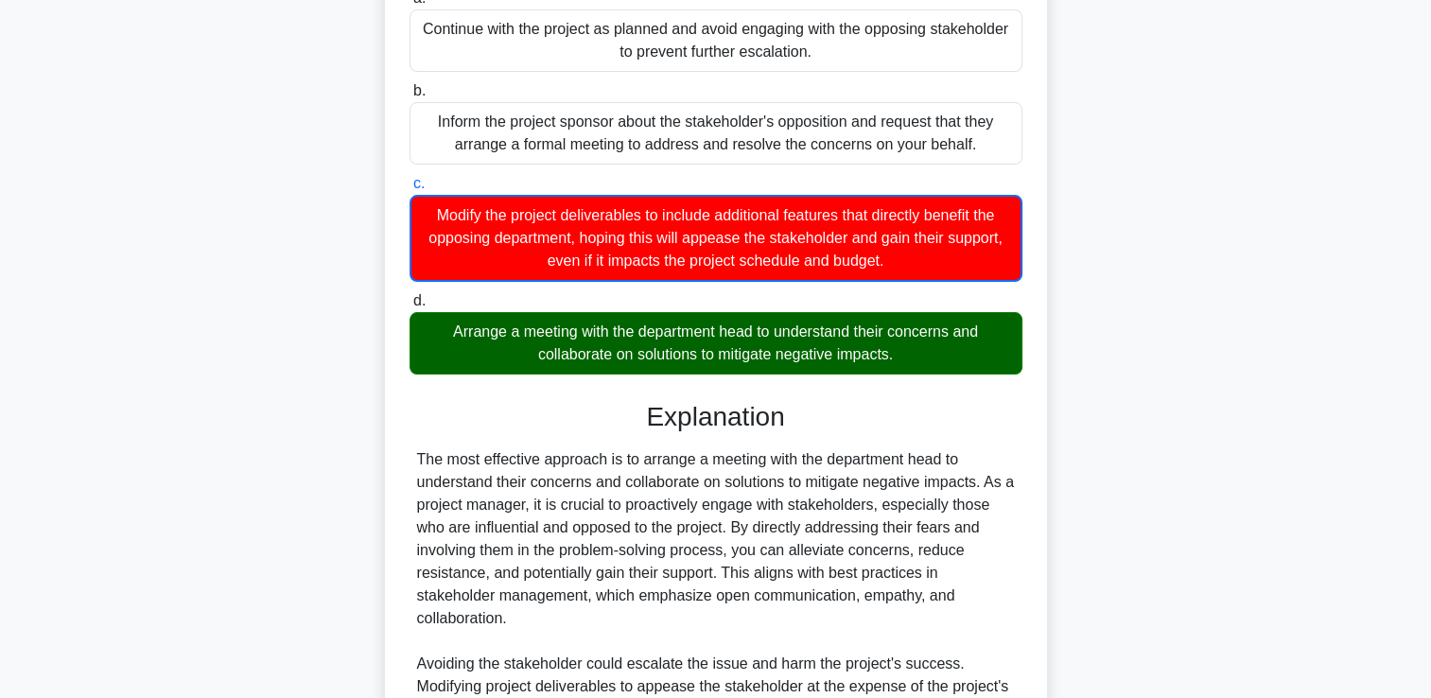
scroll to position [513, 0]
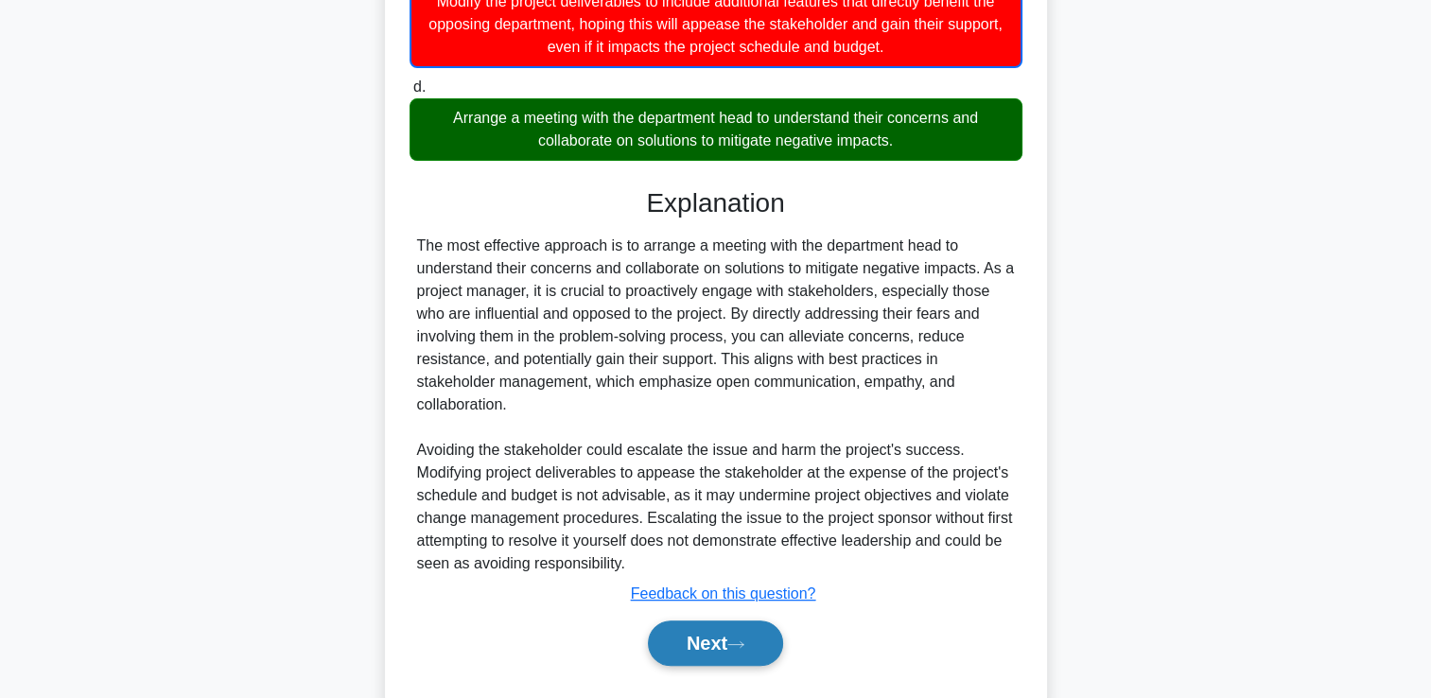
click at [713, 627] on button "Next" at bounding box center [715, 642] width 135 height 45
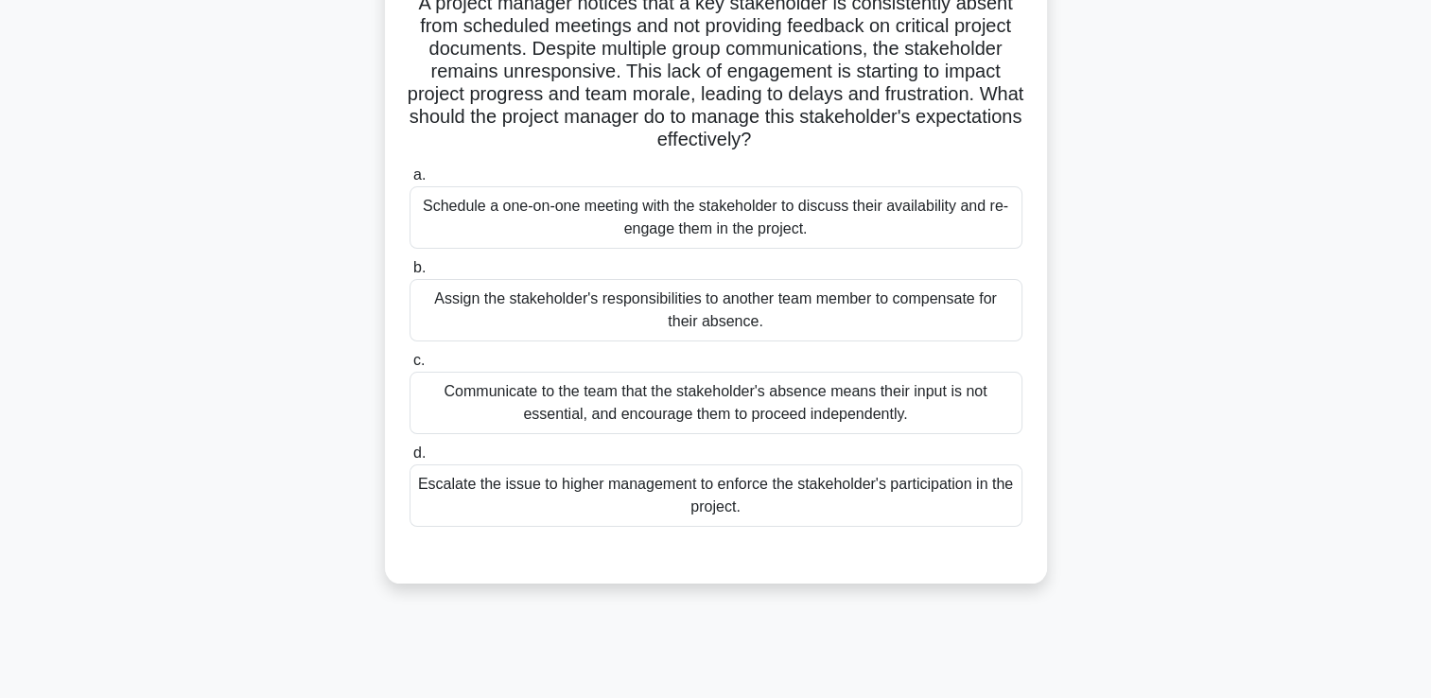
scroll to position [40, 0]
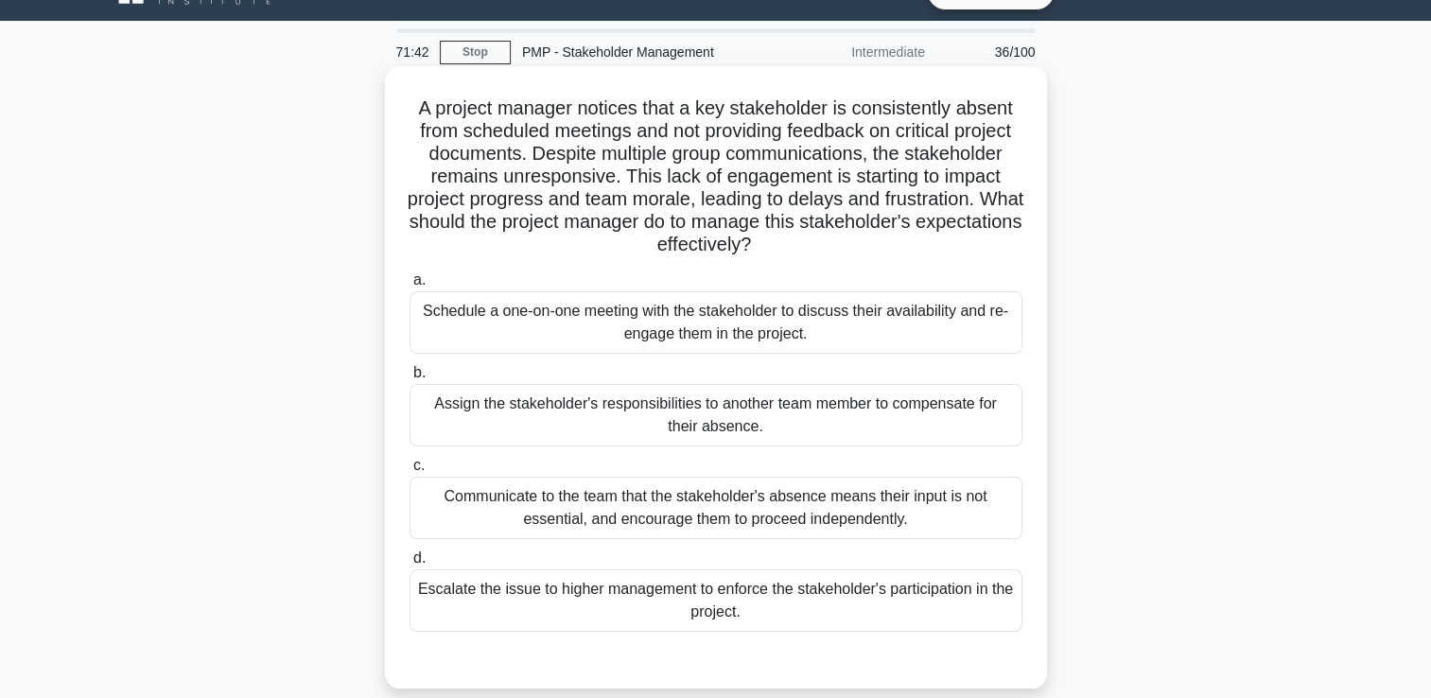
click at [533, 323] on div "Schedule a one-on-one meeting with the stakeholder to discuss their availabilit…" at bounding box center [716, 322] width 613 height 62
click at [410, 287] on input "a. Schedule a one-on-one meeting with the stakeholder to discuss their availabi…" at bounding box center [410, 280] width 0 height 12
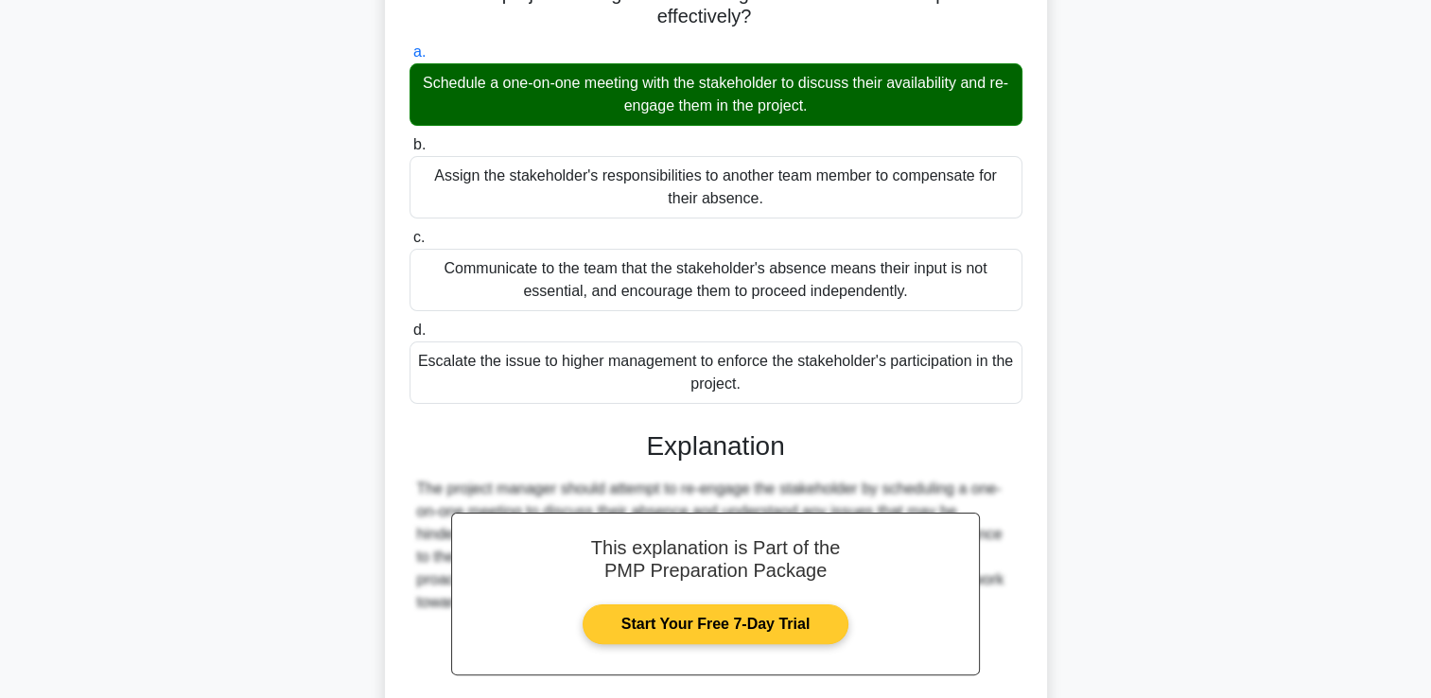
scroll to position [444, 0]
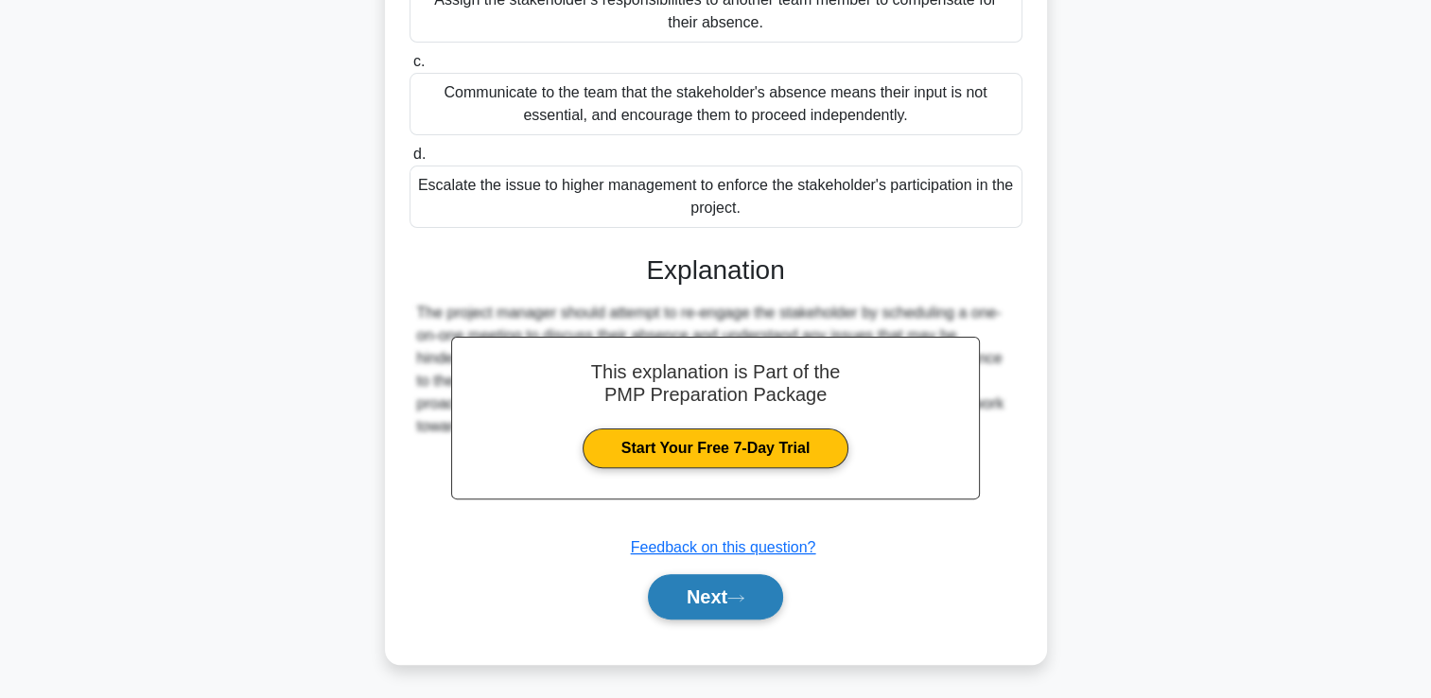
click at [673, 585] on button "Next" at bounding box center [715, 596] width 135 height 45
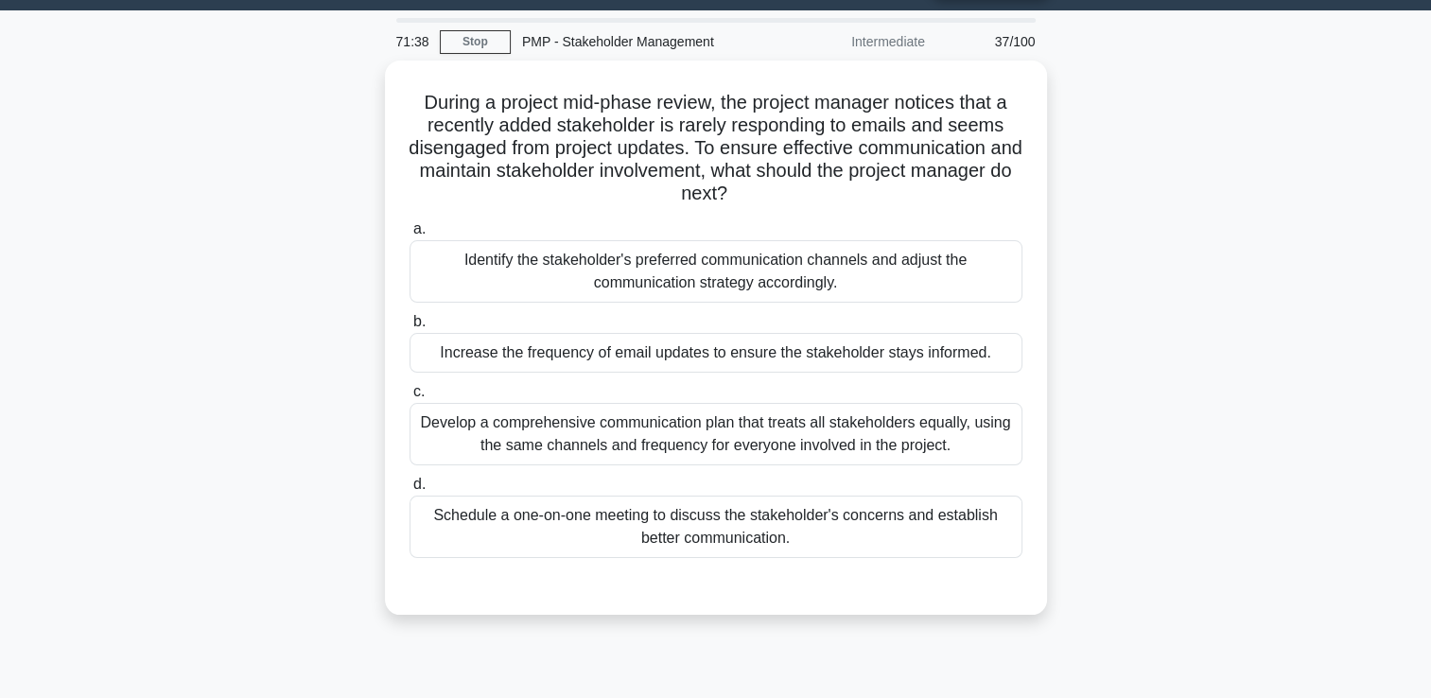
scroll to position [95, 0]
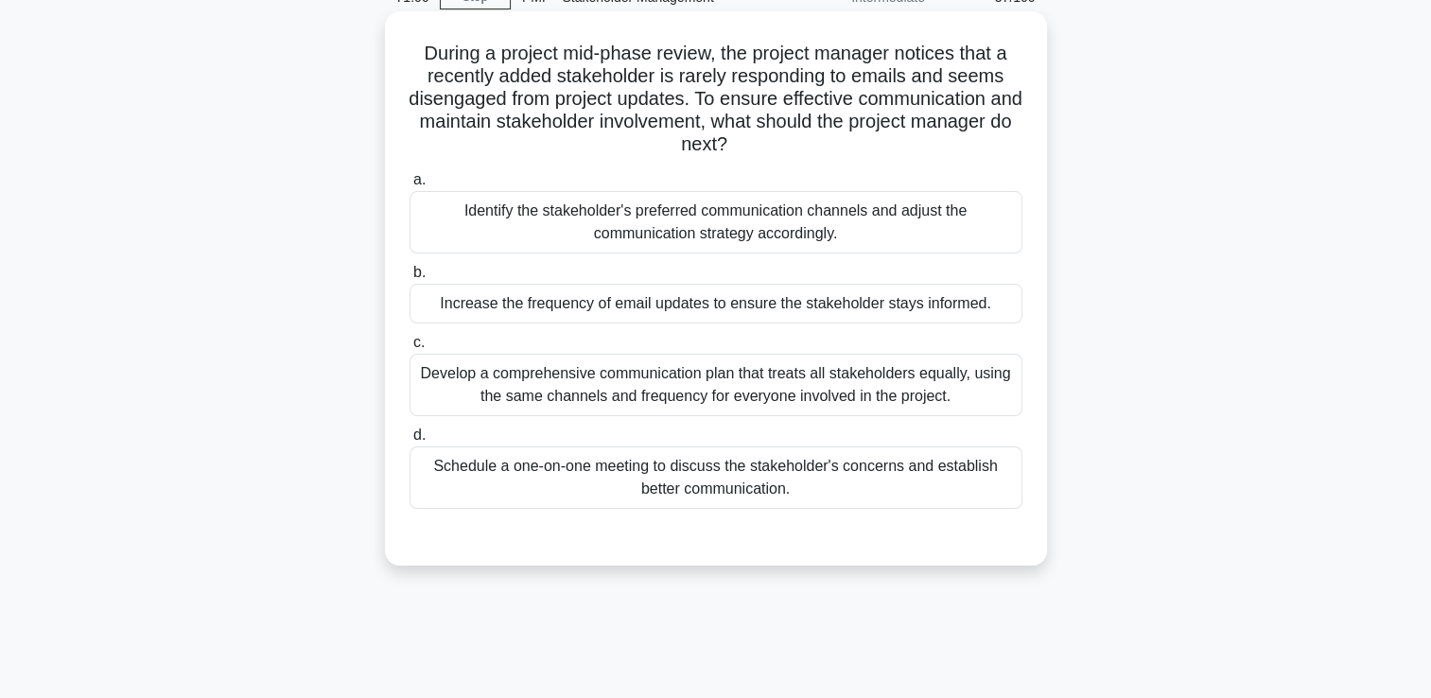
click at [640, 380] on div "Develop a comprehensive communication plan that treats all stakeholders equally…" at bounding box center [716, 385] width 613 height 62
click at [410, 349] on input "c. Develop a comprehensive communication plan that treats all stakeholders equa…" at bounding box center [410, 343] width 0 height 12
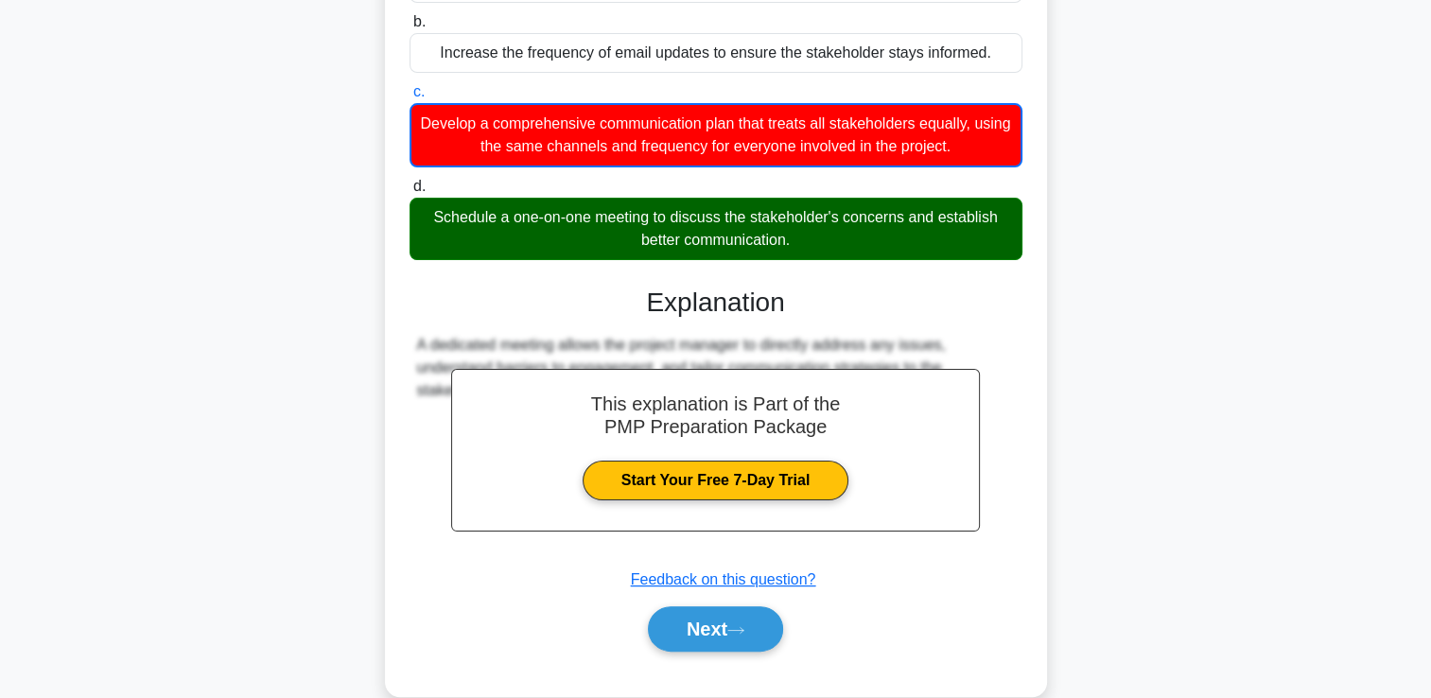
scroll to position [377, 0]
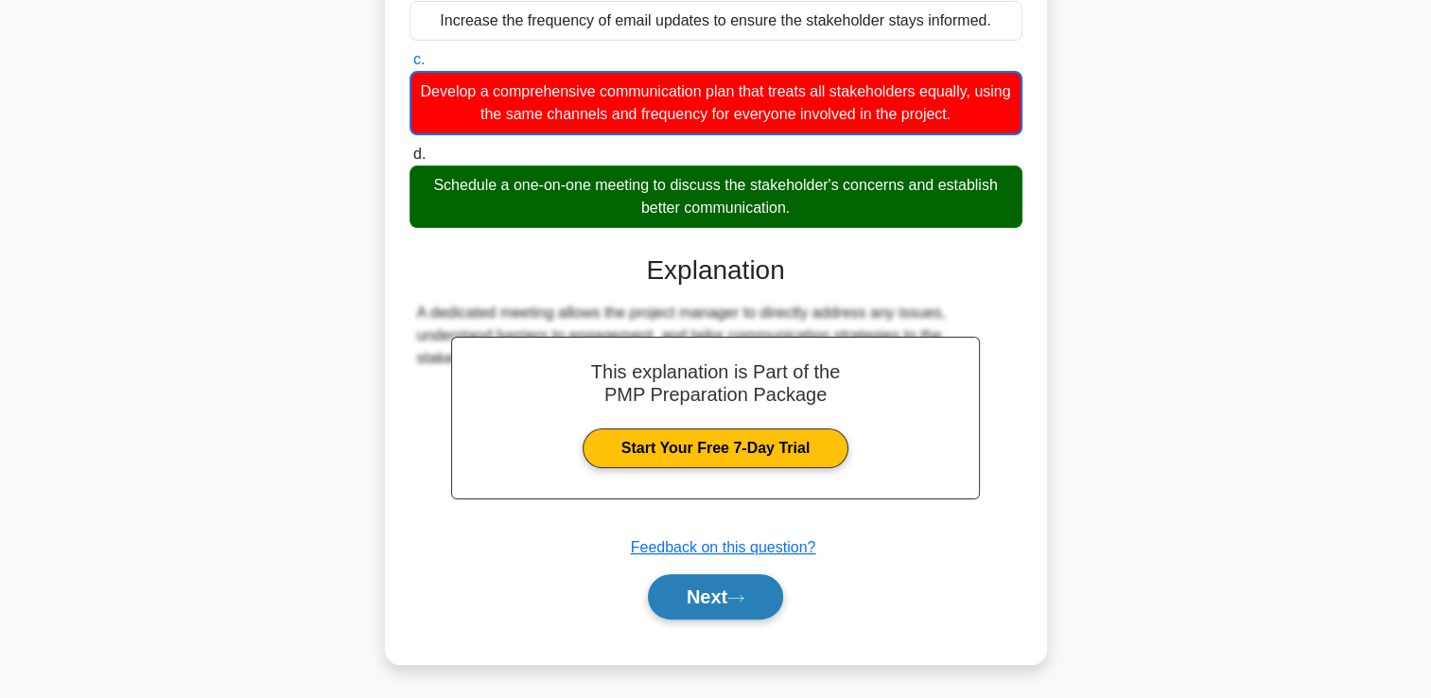
click at [687, 618] on button "Next" at bounding box center [715, 596] width 135 height 45
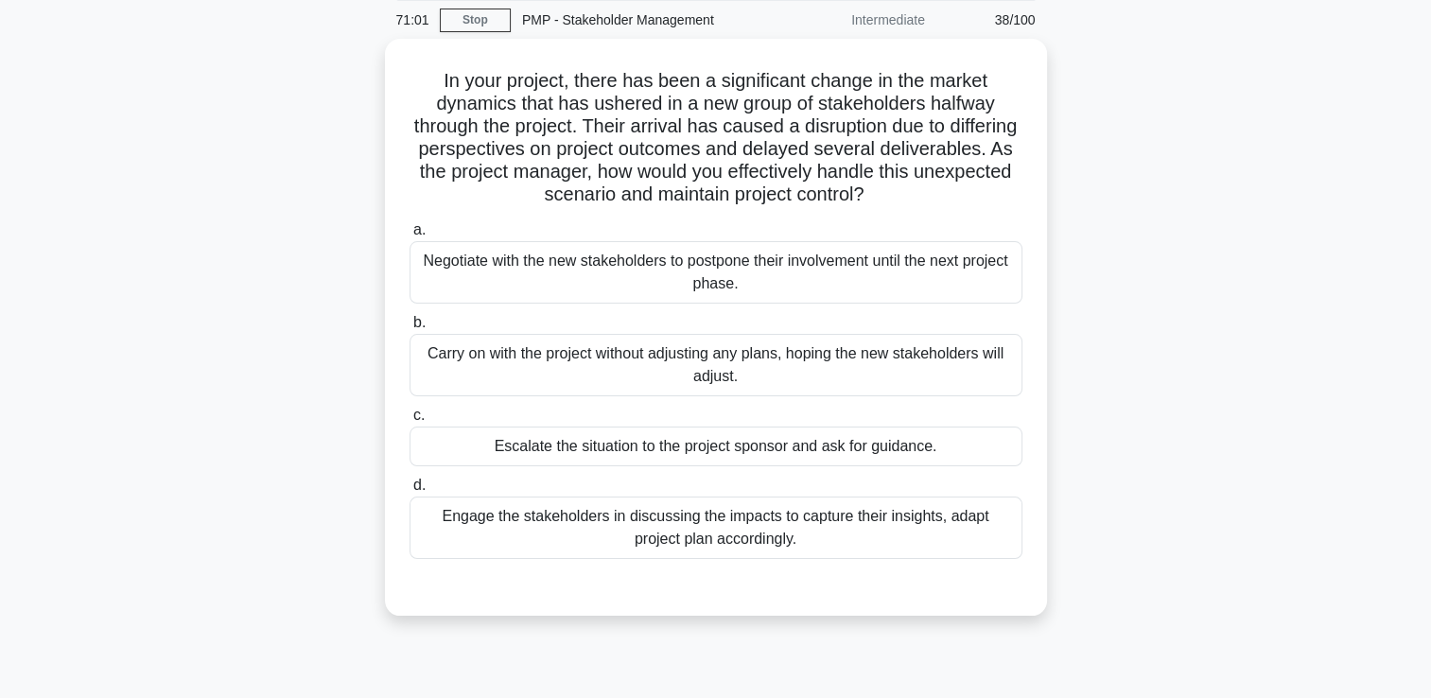
scroll to position [40, 0]
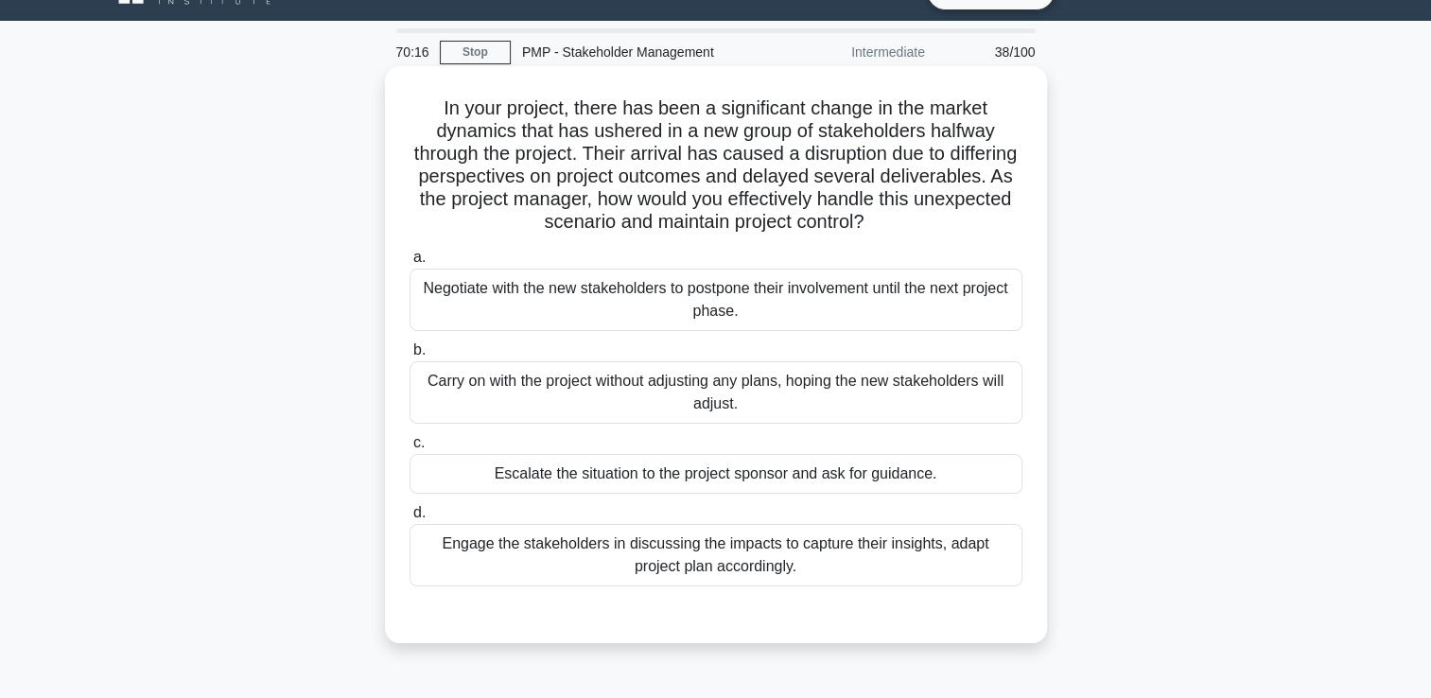
click at [662, 538] on div "Engage the stakeholders in discussing the impacts to capture their insights, ad…" at bounding box center [716, 555] width 613 height 62
click at [410, 519] on input "d. Engage the stakeholders in discussing the impacts to capture their insights,…" at bounding box center [410, 513] width 0 height 12
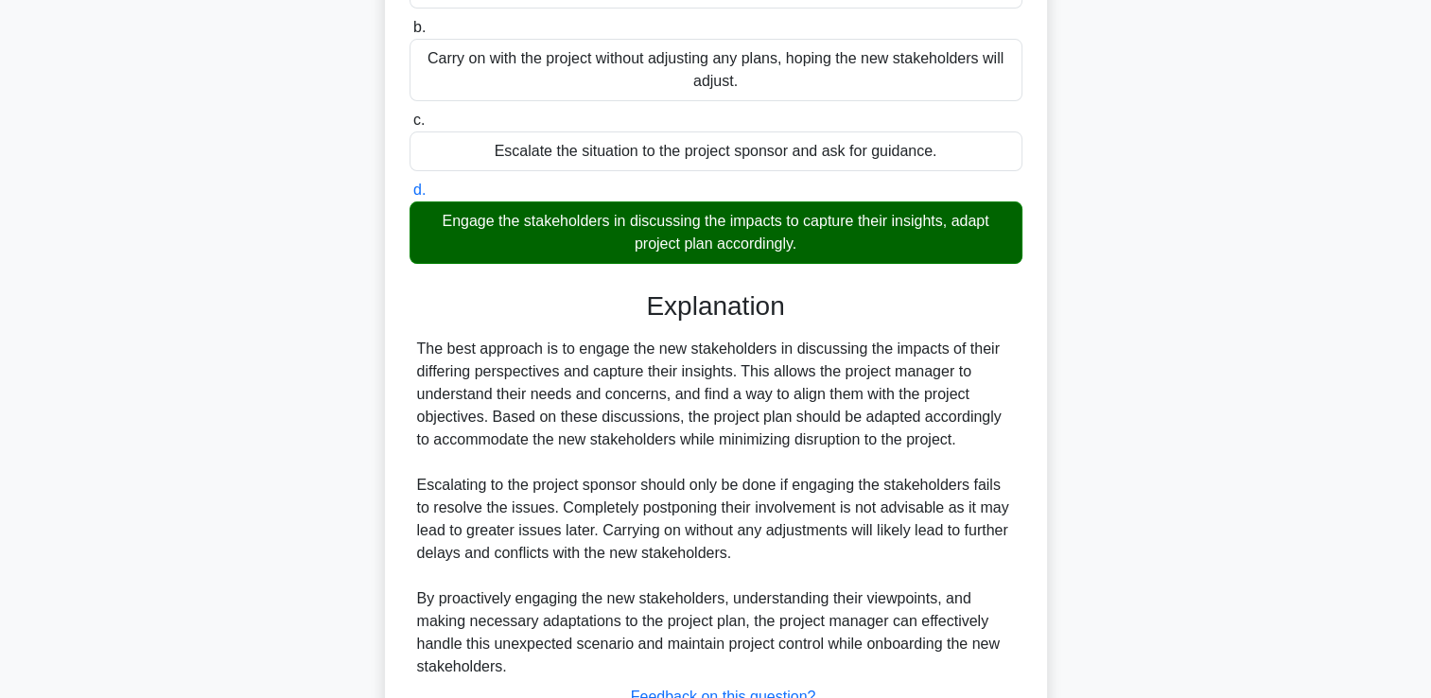
scroll to position [512, 0]
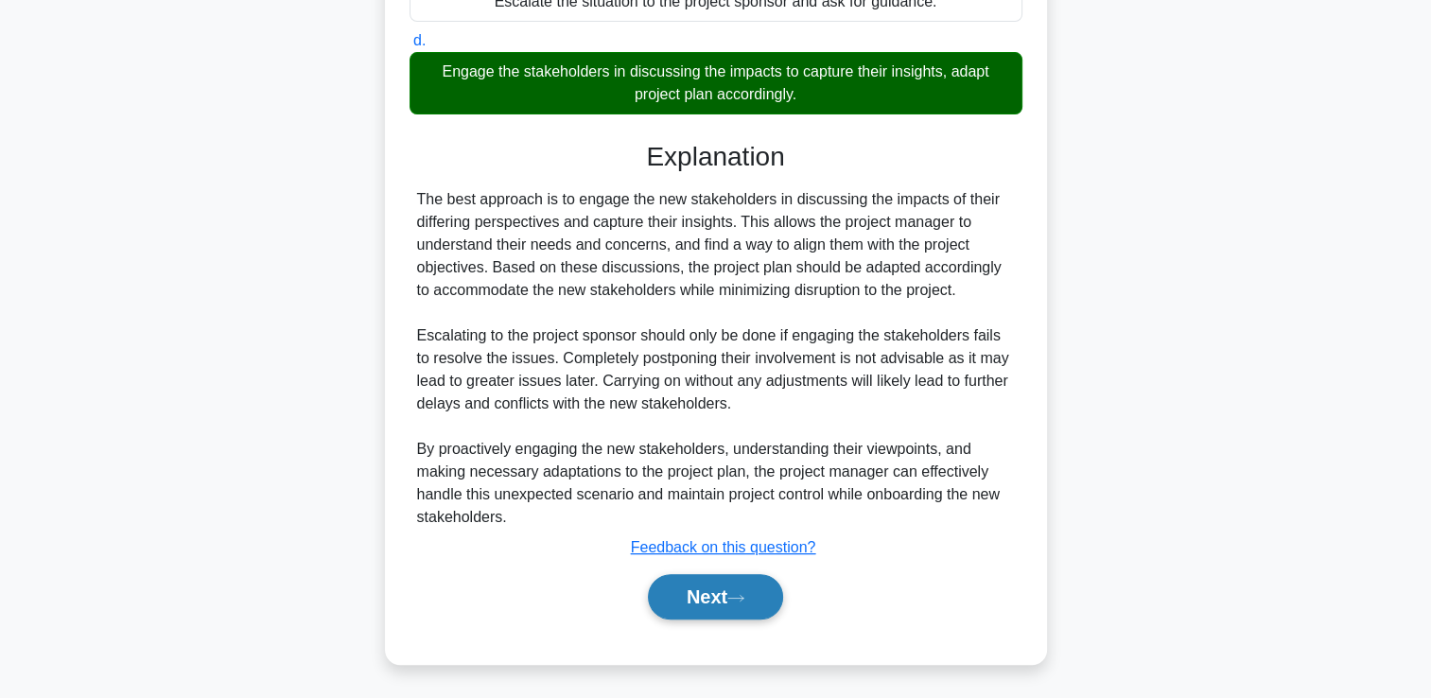
click at [681, 581] on button "Next" at bounding box center [715, 596] width 135 height 45
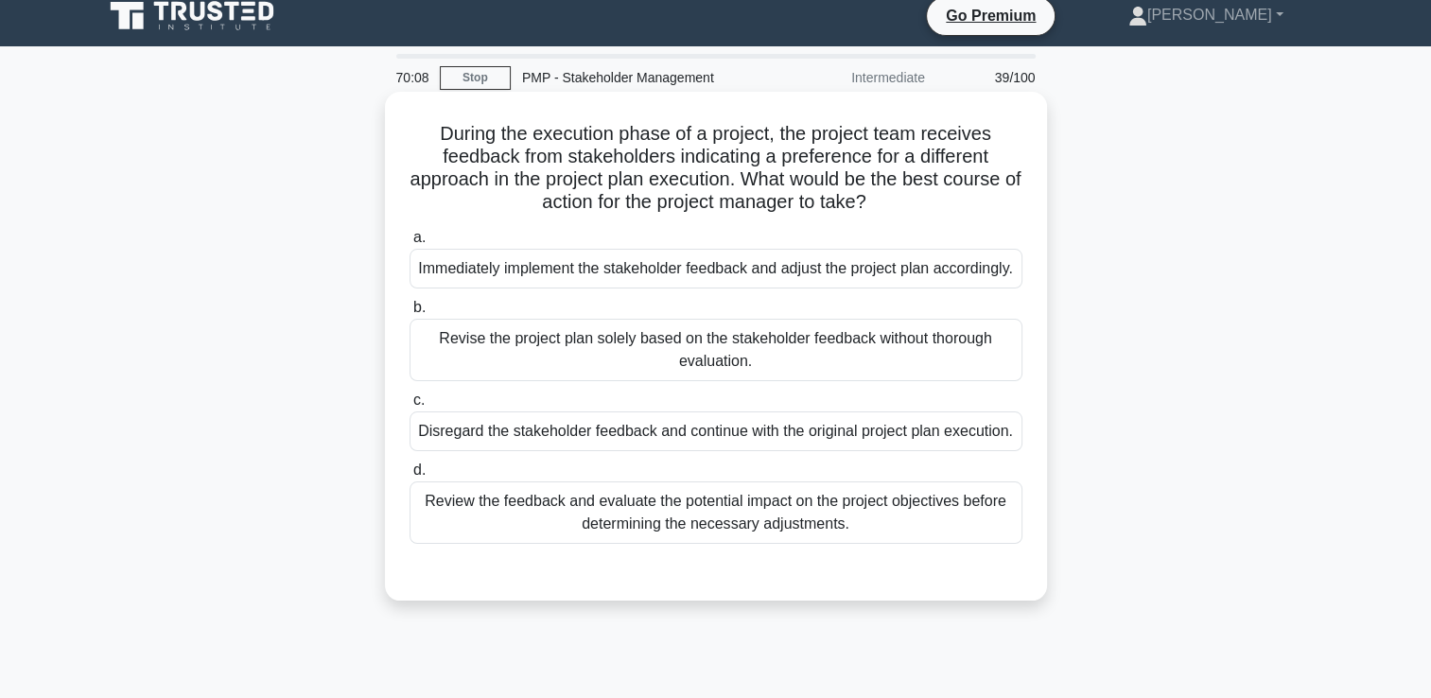
scroll to position [0, 0]
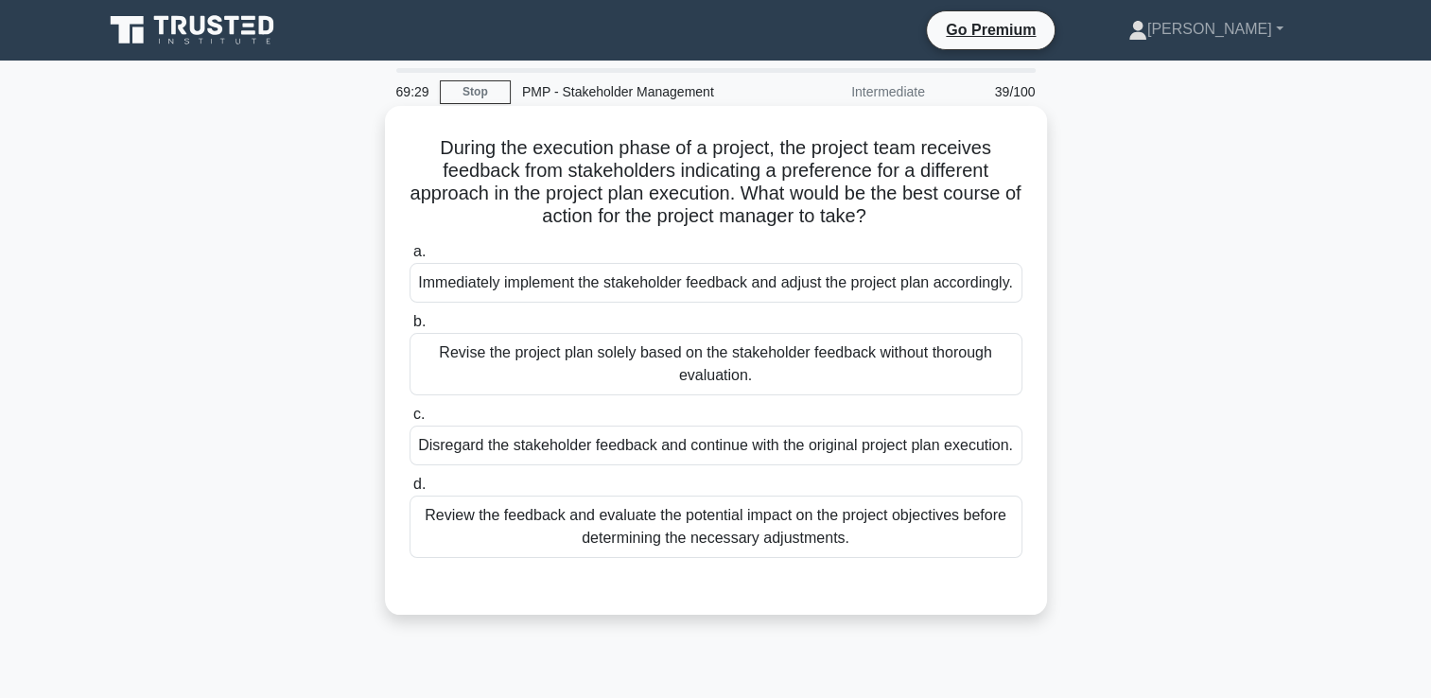
drag, startPoint x: 572, startPoint y: 249, endPoint x: 569, endPoint y: 268, distance: 19.1
click at [572, 255] on label "a. Immediately implement the stakeholder feedback and adjust the project plan a…" at bounding box center [716, 271] width 613 height 62
click at [410, 255] on input "a. Immediately implement the stakeholder feedback and adjust the project plan a…" at bounding box center [410, 252] width 0 height 12
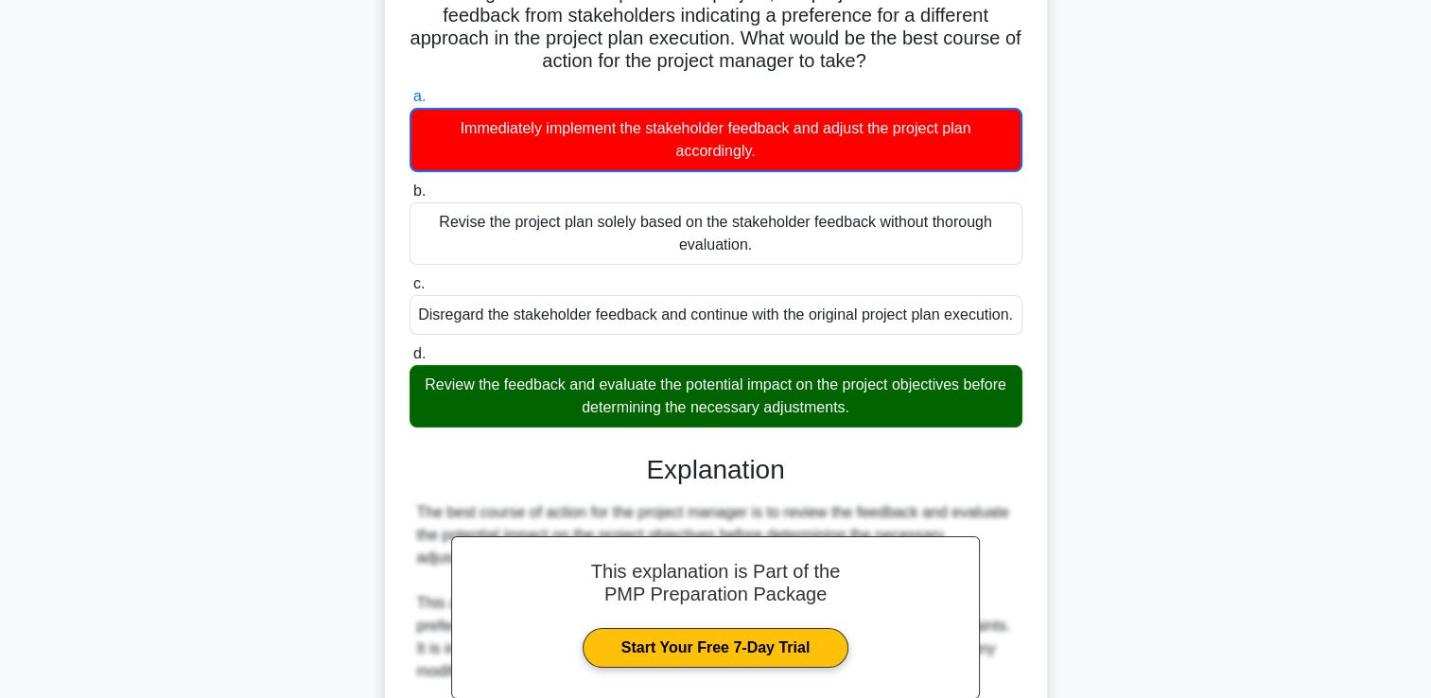
scroll to position [445, 0]
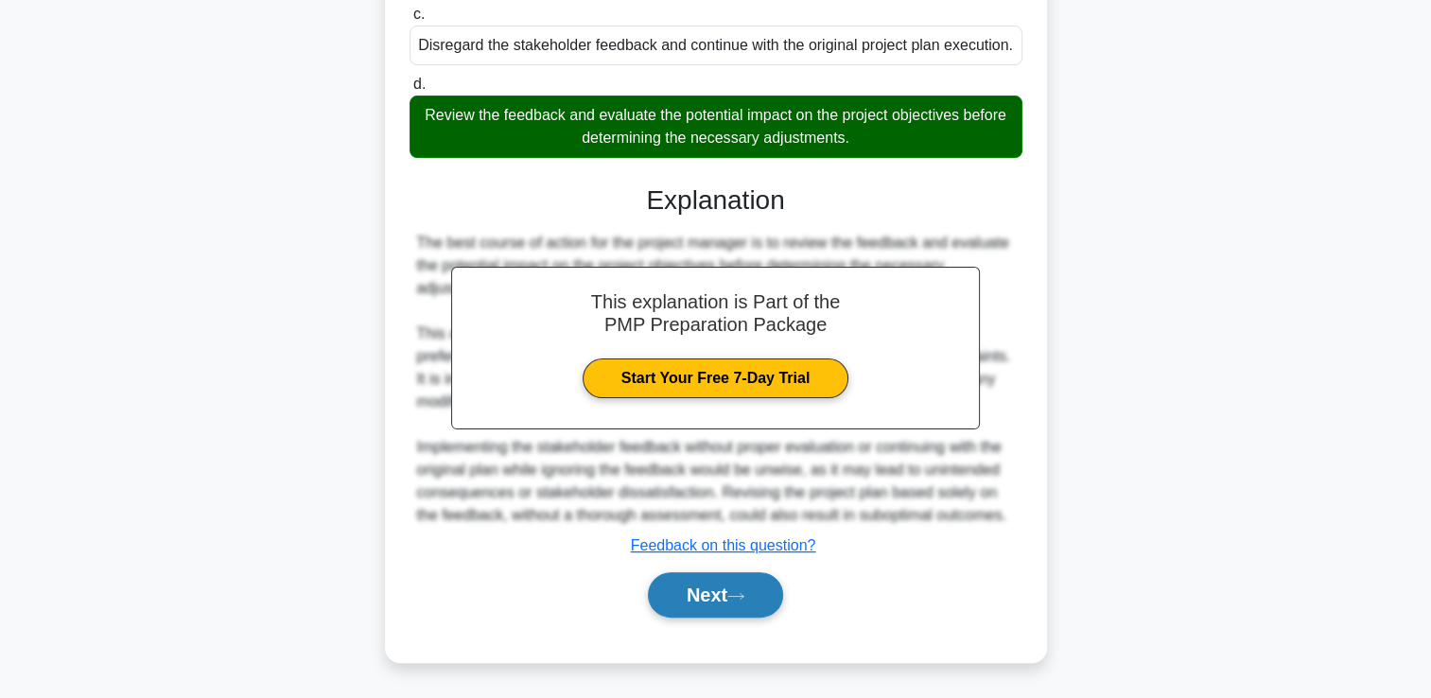
click at [666, 595] on button "Next" at bounding box center [715, 594] width 135 height 45
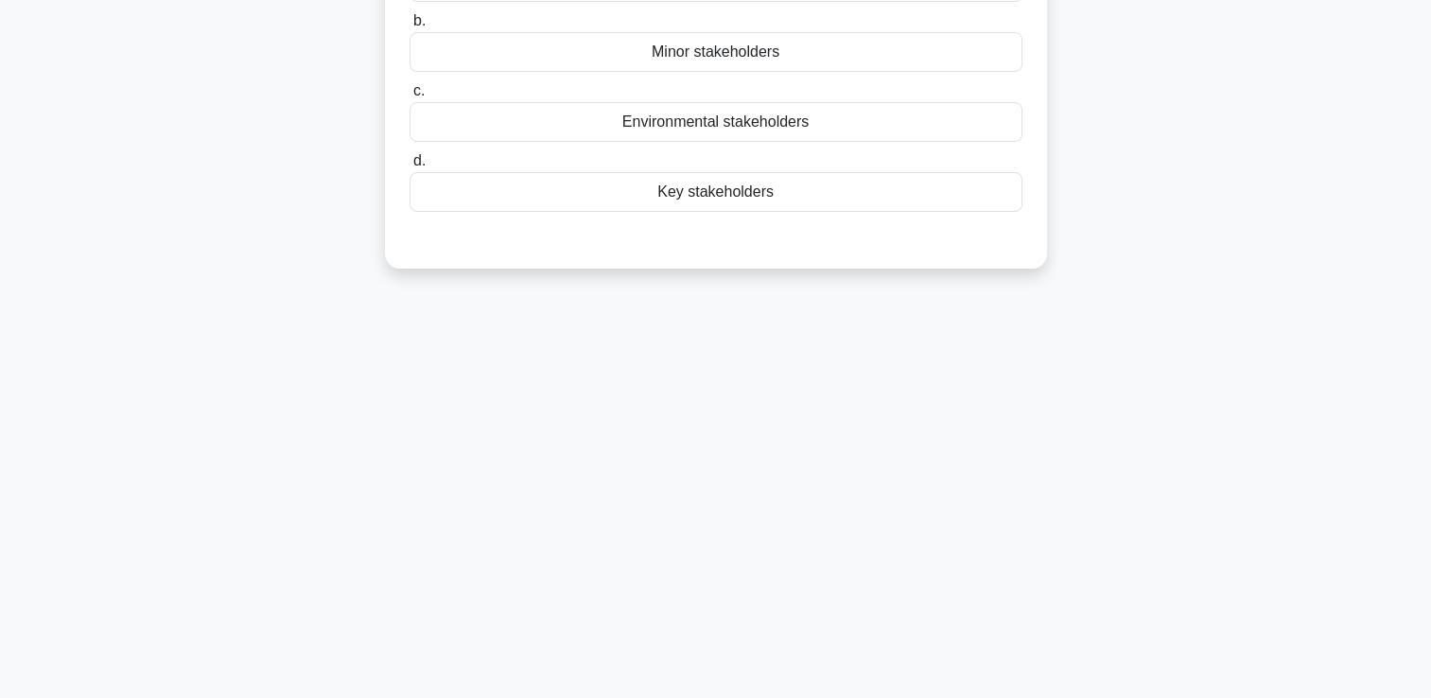
scroll to position [40, 0]
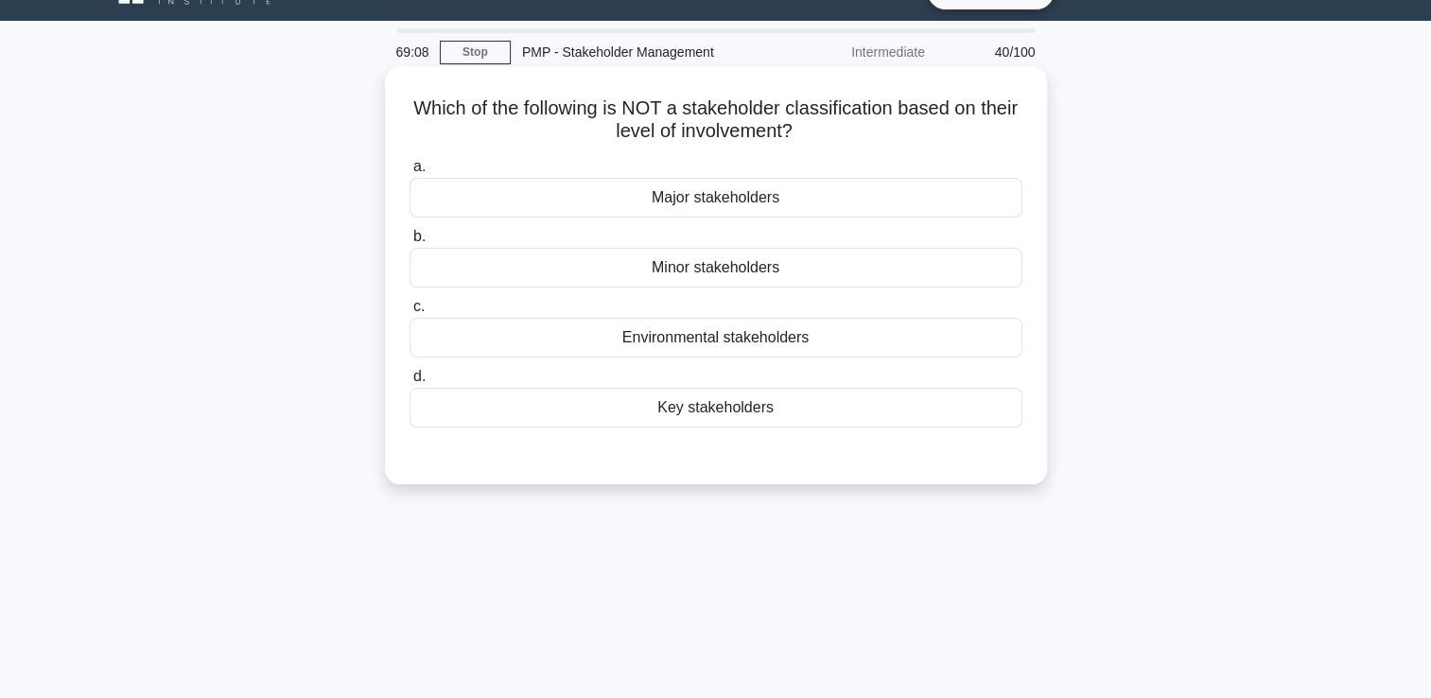
click at [767, 339] on div "Environmental stakeholders" at bounding box center [716, 338] width 613 height 40
click at [410, 313] on input "c. Environmental stakeholders" at bounding box center [410, 307] width 0 height 12
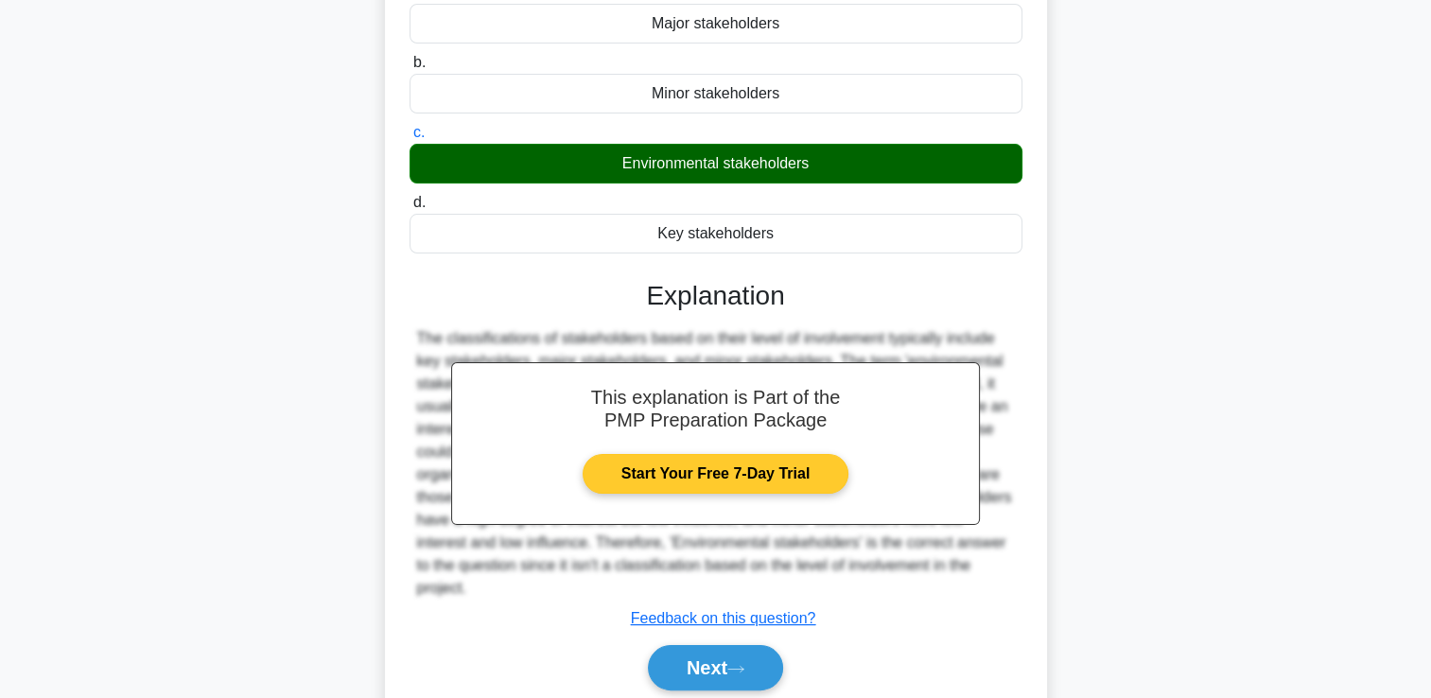
scroll to position [323, 0]
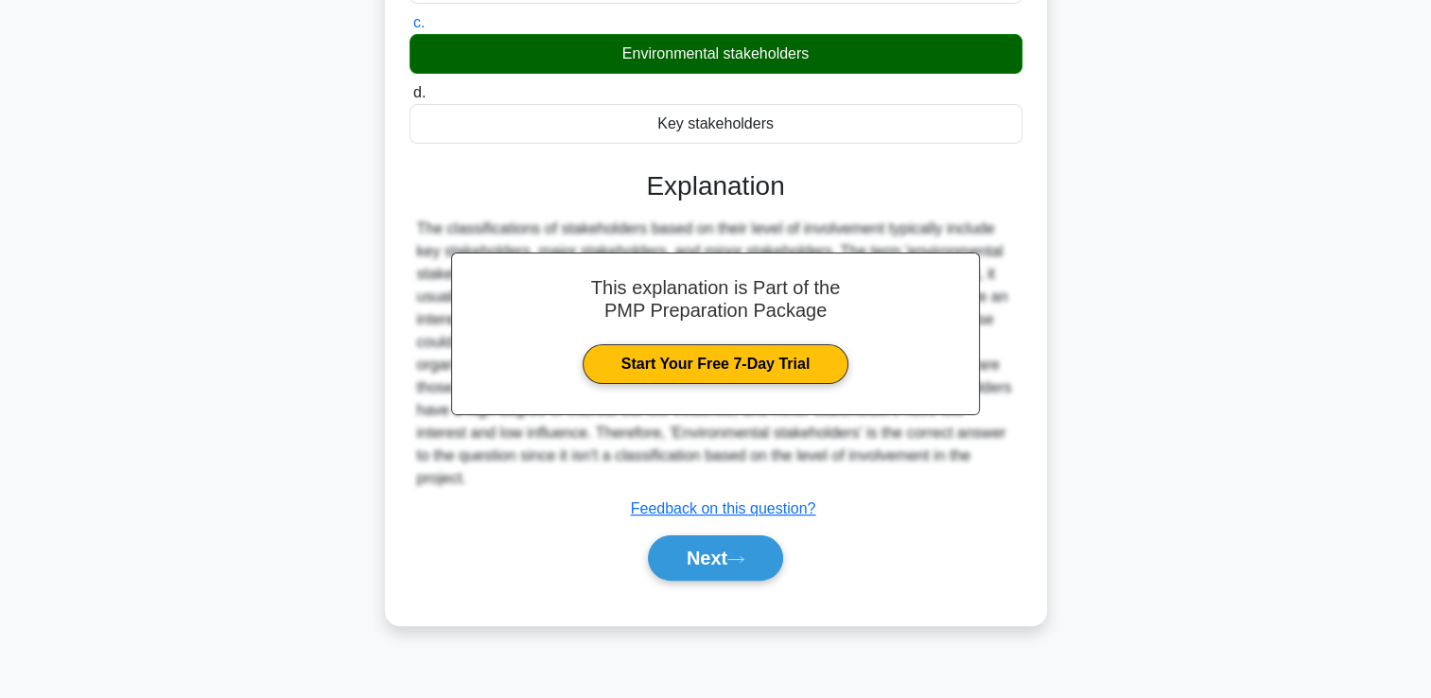
click at [756, 582] on div "Next" at bounding box center [716, 558] width 613 height 61
click at [743, 558] on icon at bounding box center [735, 559] width 15 height 6
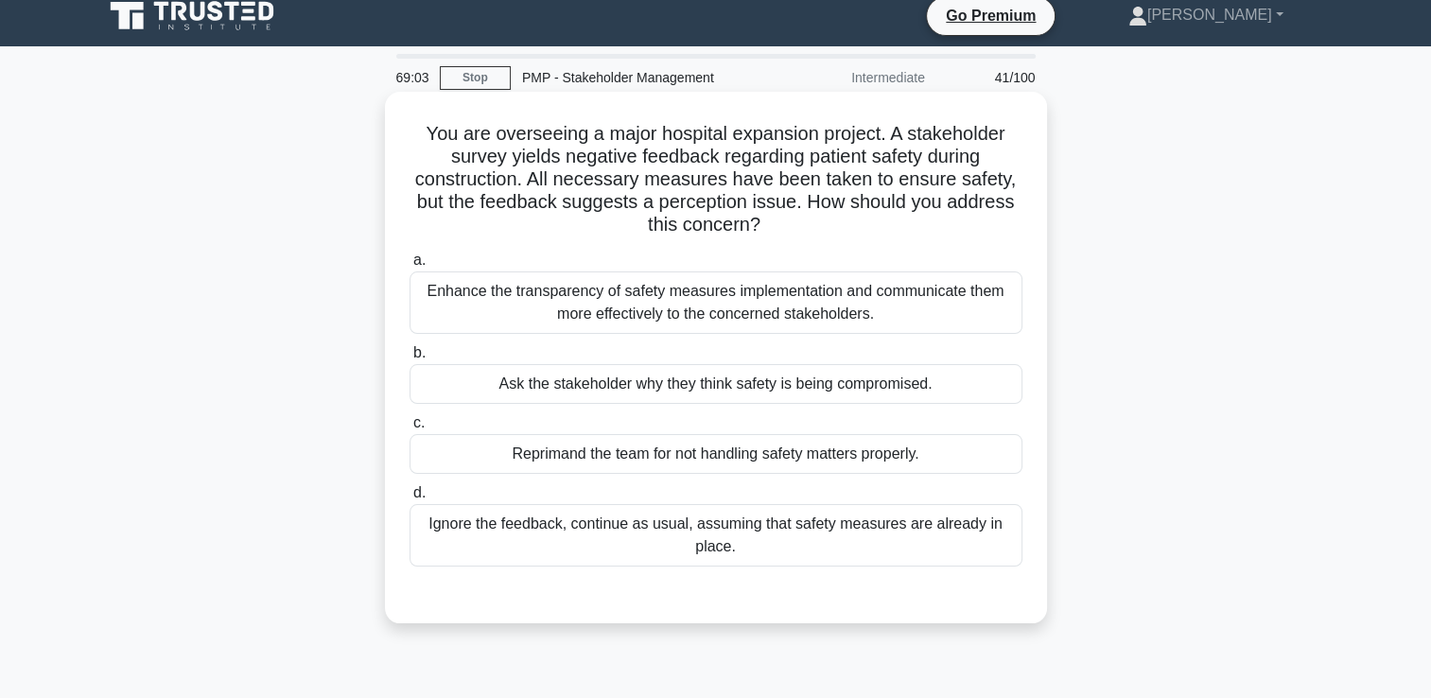
scroll to position [0, 0]
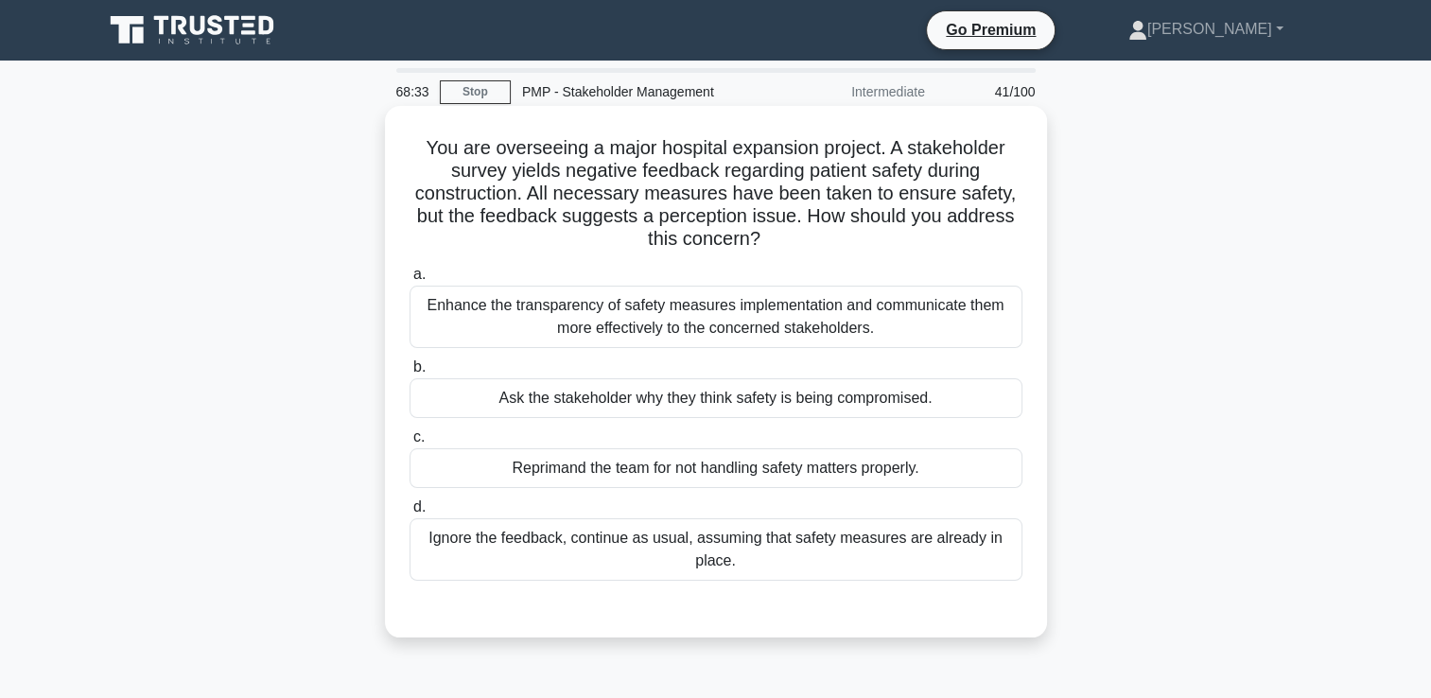
click at [885, 298] on div "Enhance the transparency of safety measures implementation and communicate them…" at bounding box center [716, 317] width 613 height 62
click at [410, 281] on input "a. Enhance the transparency of safety measures implementation and communicate t…" at bounding box center [410, 275] width 0 height 12
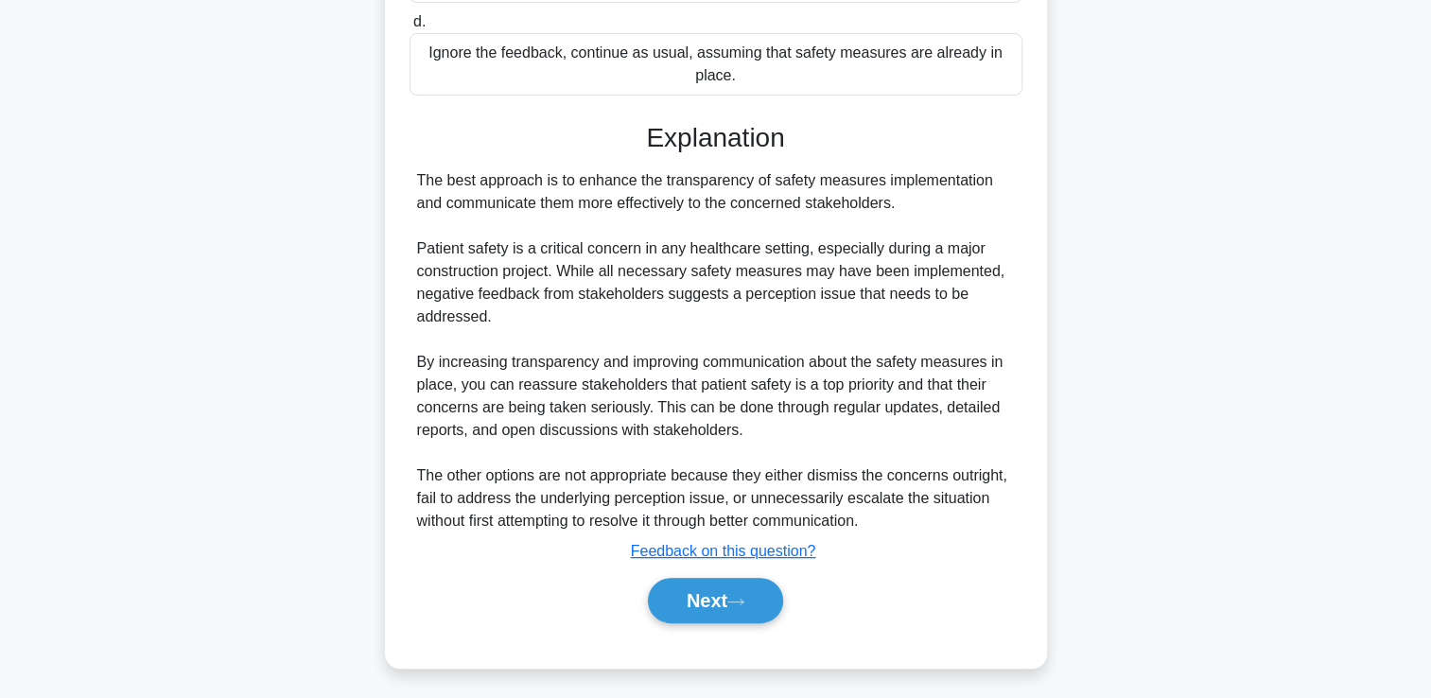
scroll to position [489, 0]
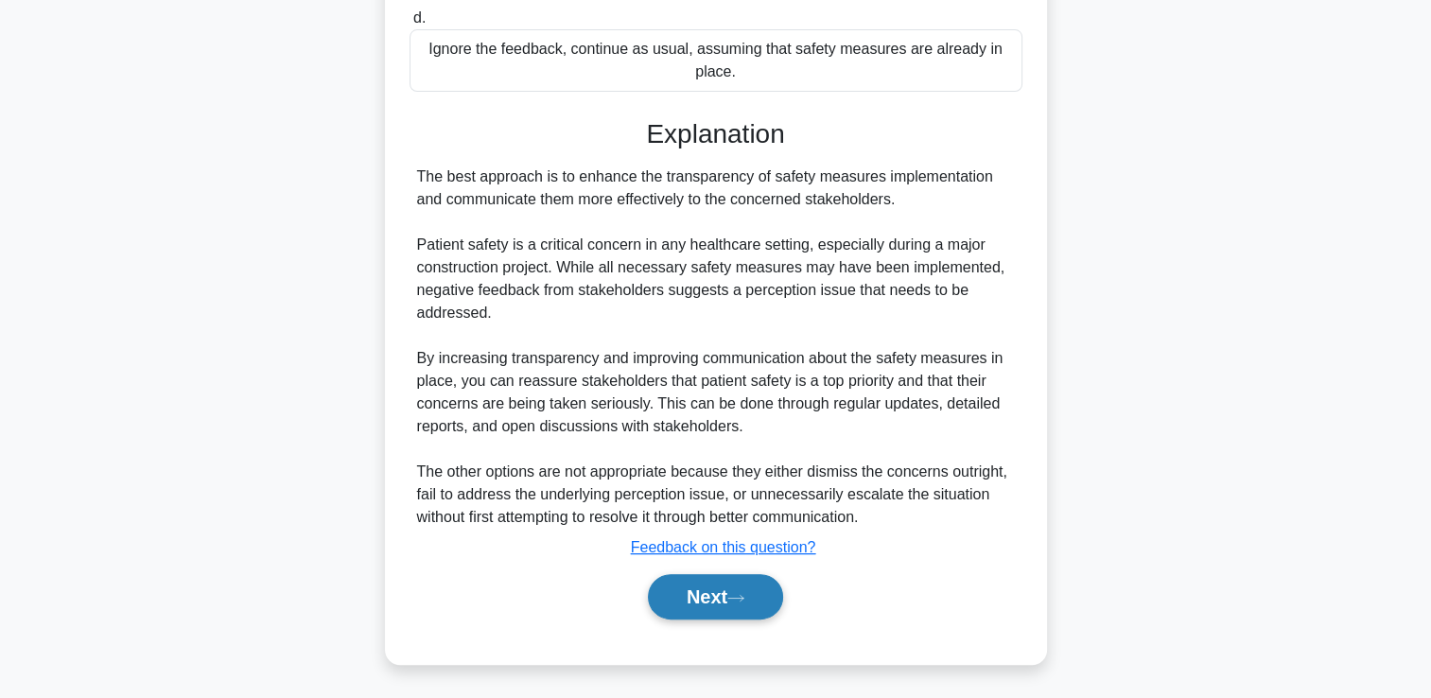
click at [730, 596] on button "Next" at bounding box center [715, 596] width 135 height 45
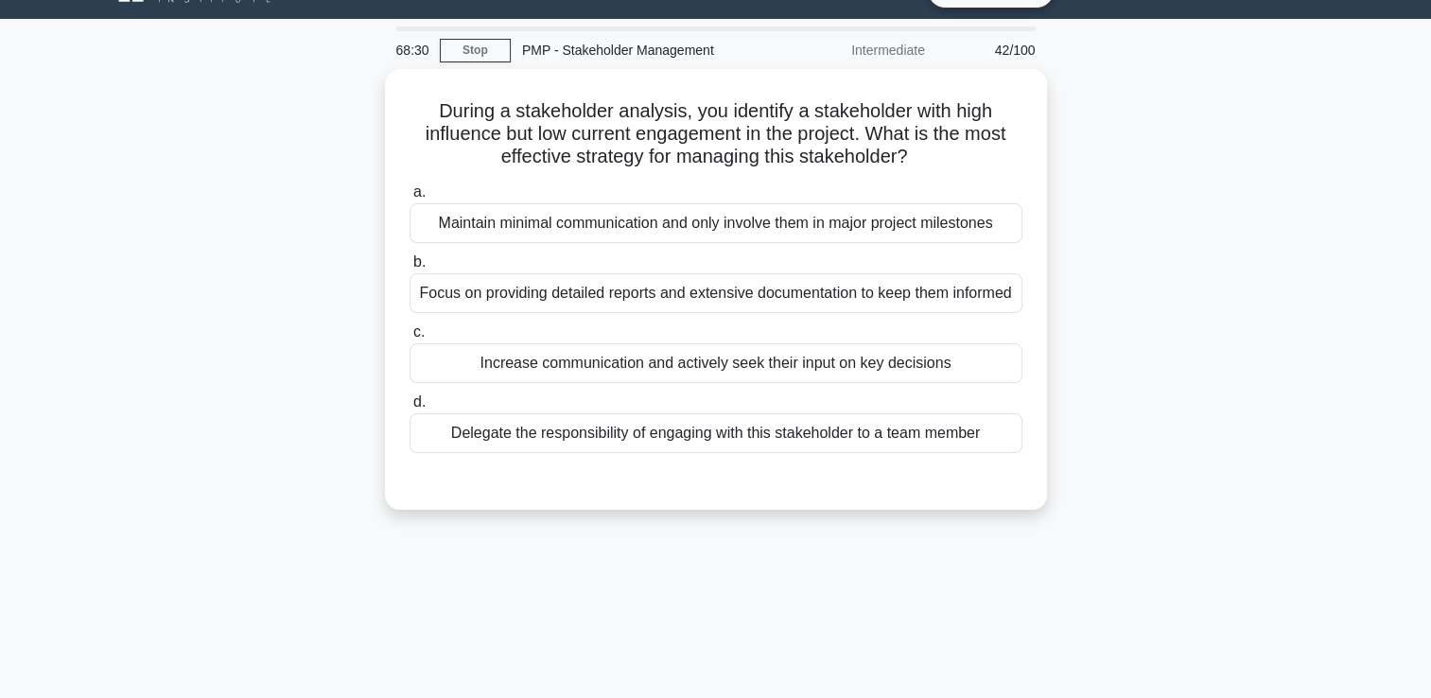
scroll to position [40, 0]
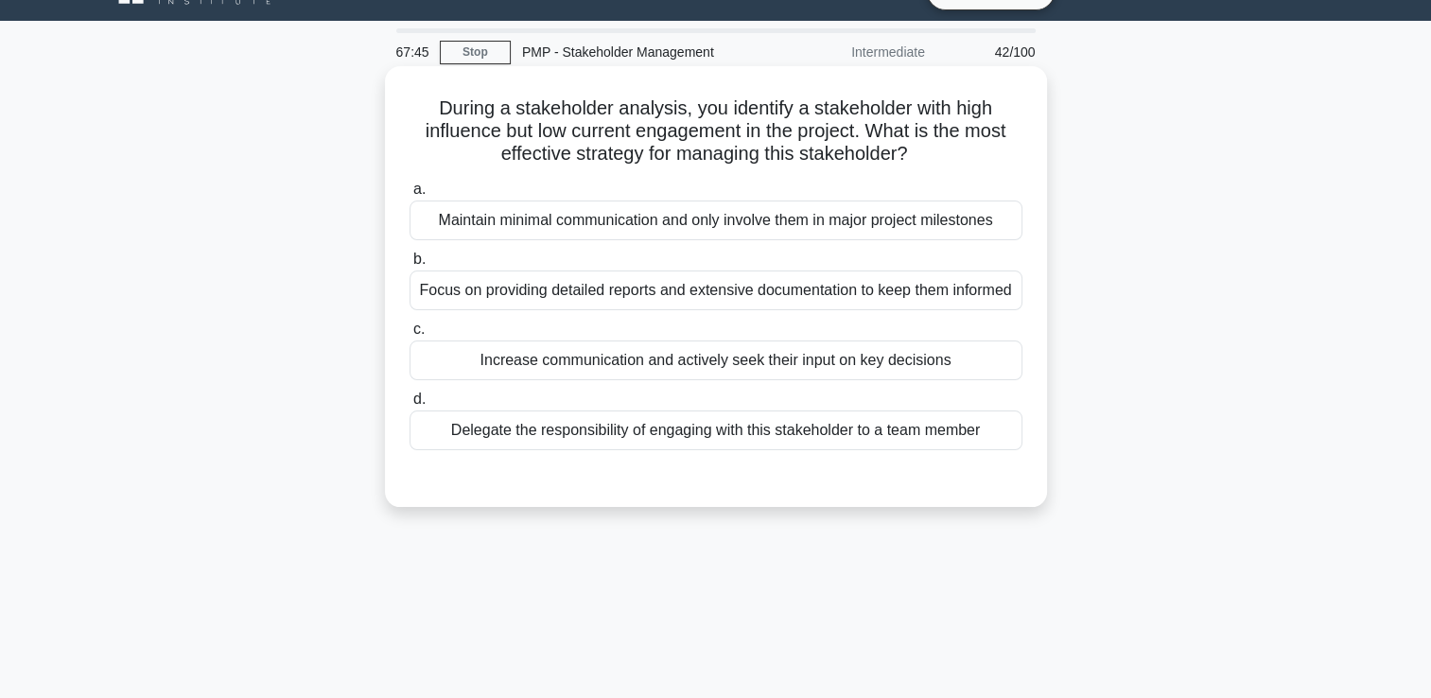
click at [920, 310] on div "Focus on providing detailed reports and extensive documentation to keep them in…" at bounding box center [716, 291] width 613 height 40
click at [410, 266] on input "b. Focus on providing detailed reports and extensive documentation to keep them…" at bounding box center [410, 259] width 0 height 12
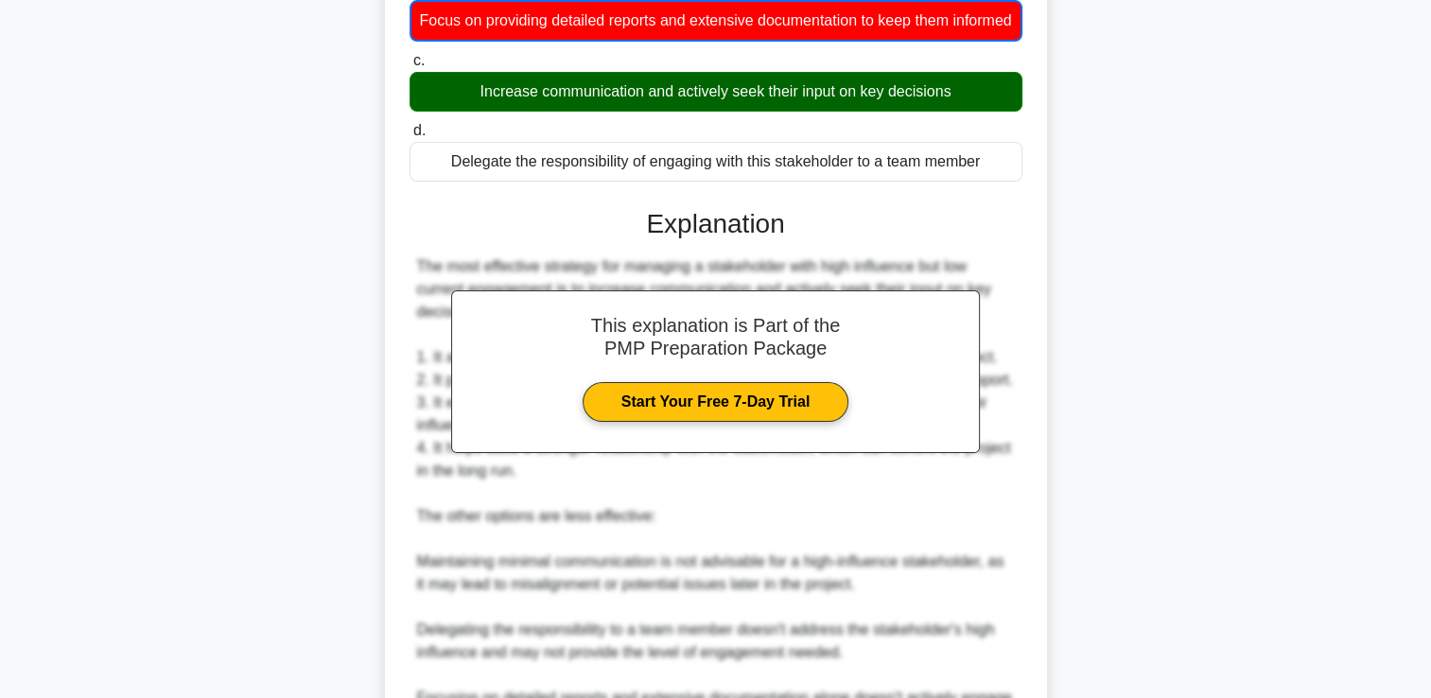
scroll to position [513, 0]
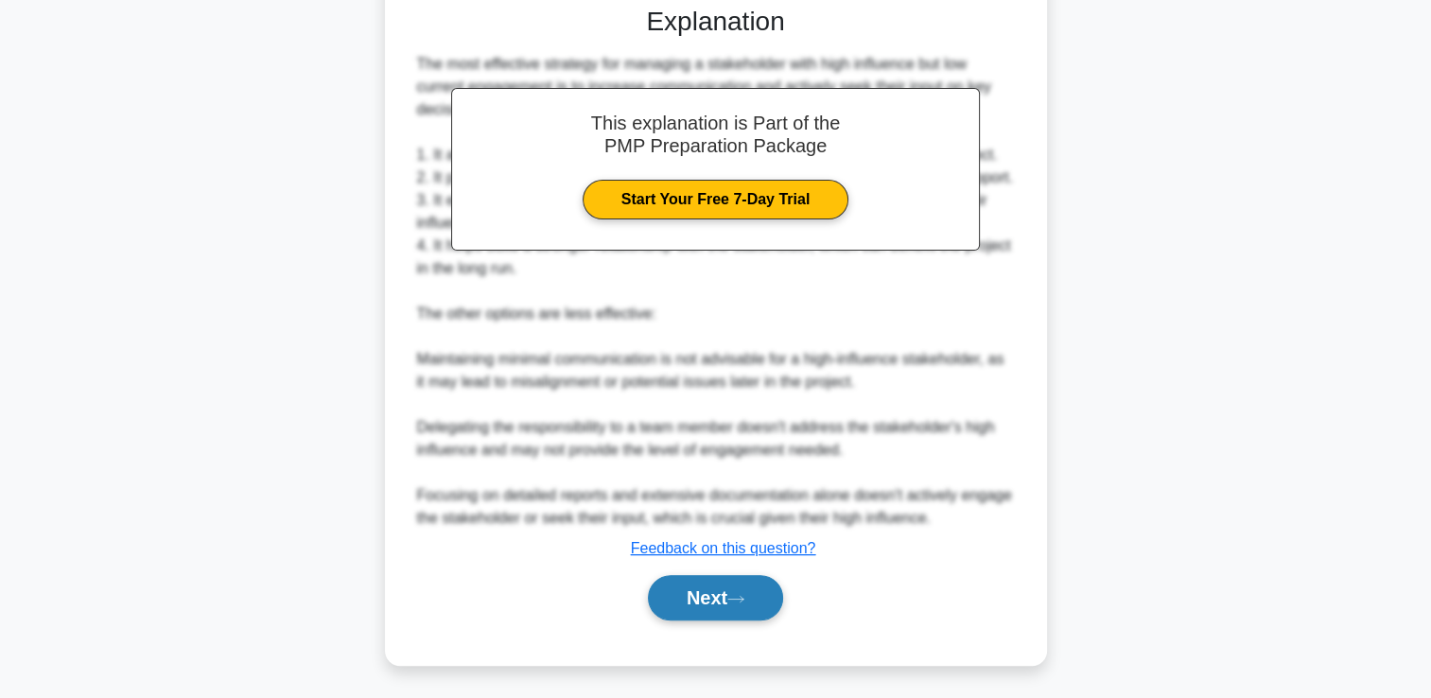
click at [737, 602] on icon at bounding box center [735, 599] width 15 height 6
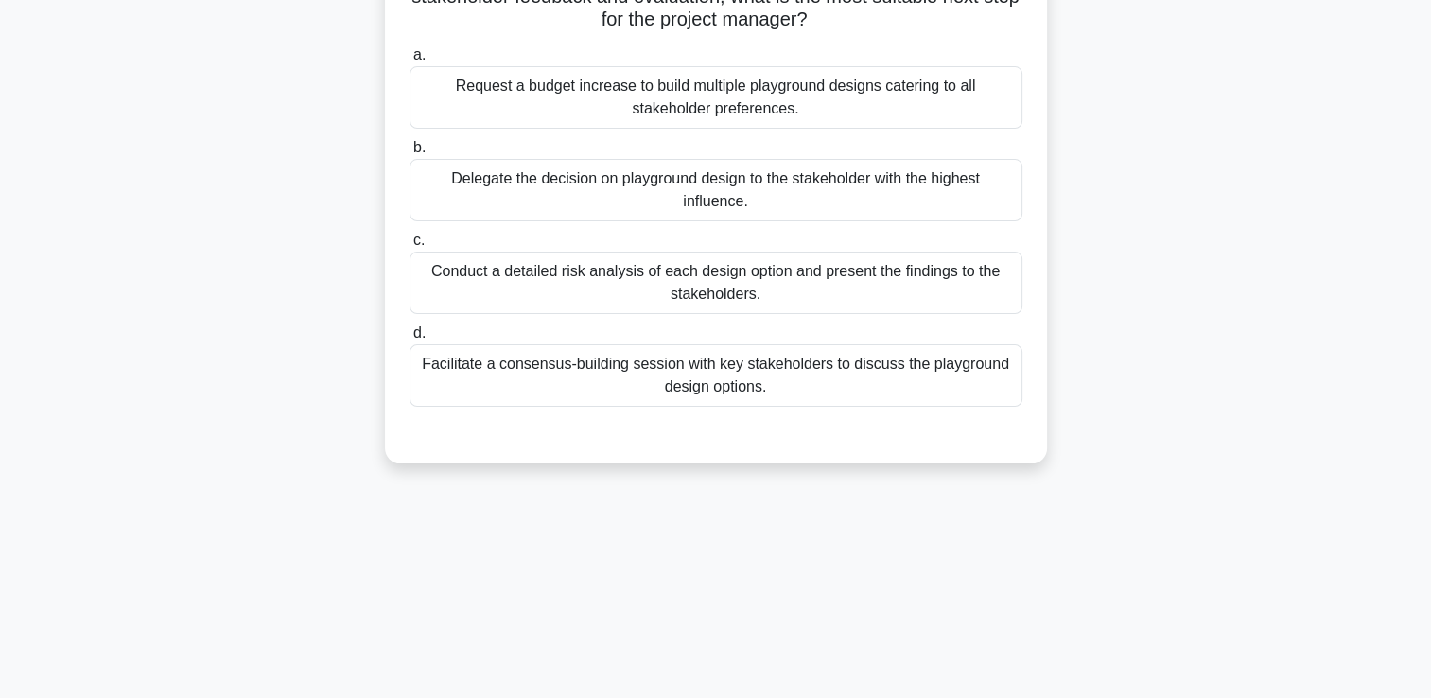
scroll to position [40, 0]
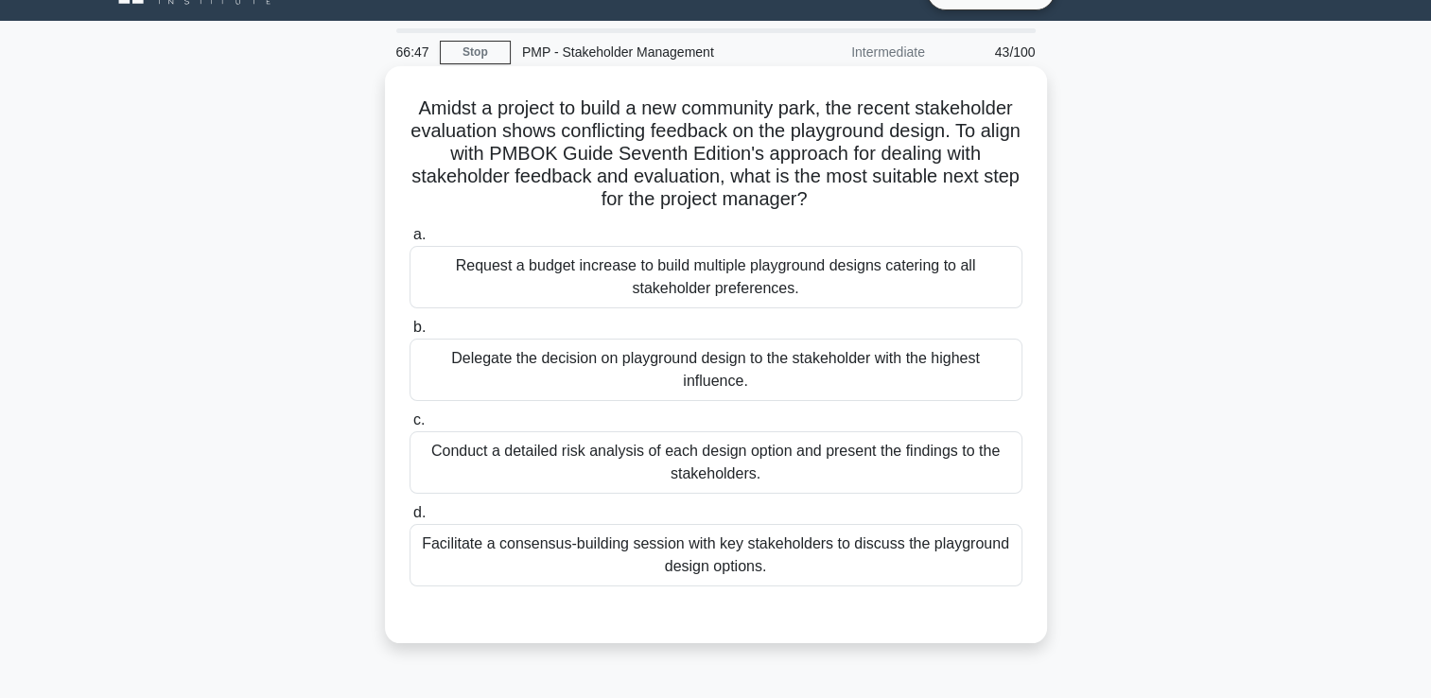
click at [552, 463] on div "Conduct a detailed risk analysis of each design option and present the findings…" at bounding box center [716, 462] width 613 height 62
click at [410, 427] on input "c. Conduct a detailed risk analysis of each design option and present the findi…" at bounding box center [410, 420] width 0 height 12
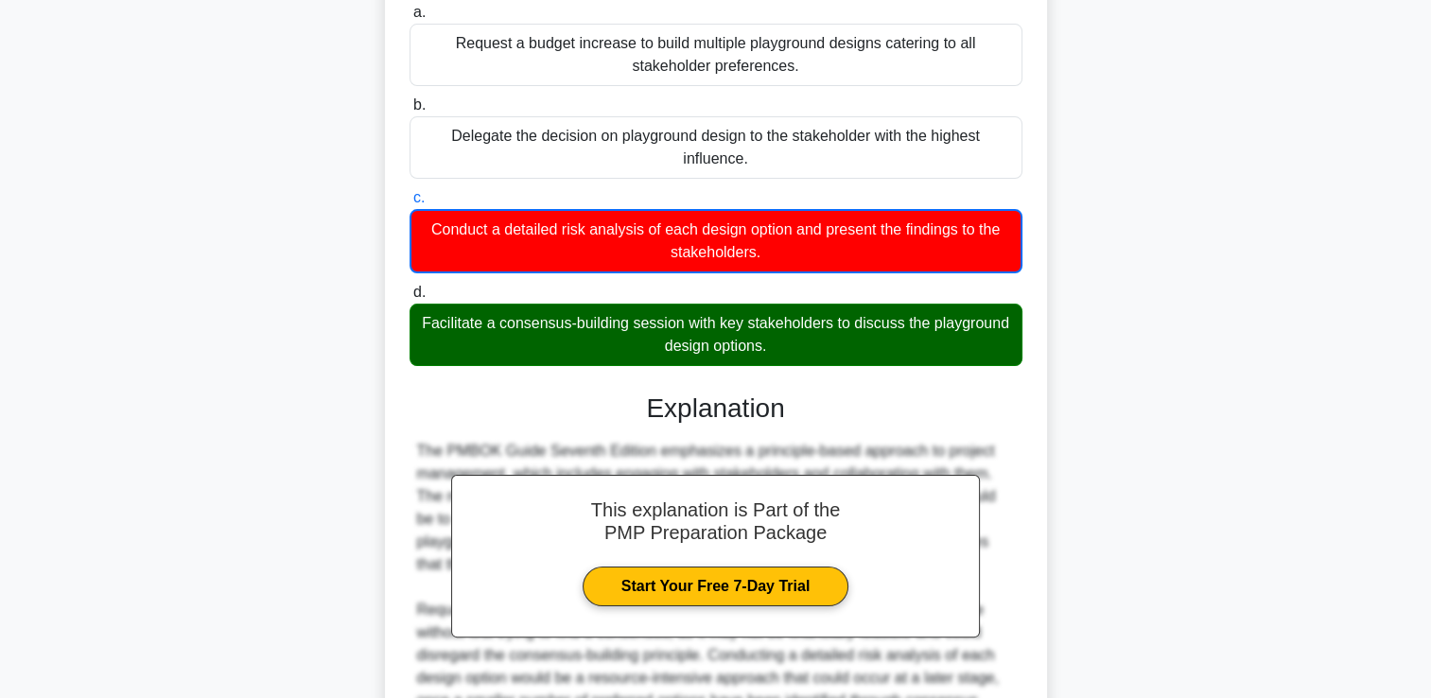
scroll to position [491, 0]
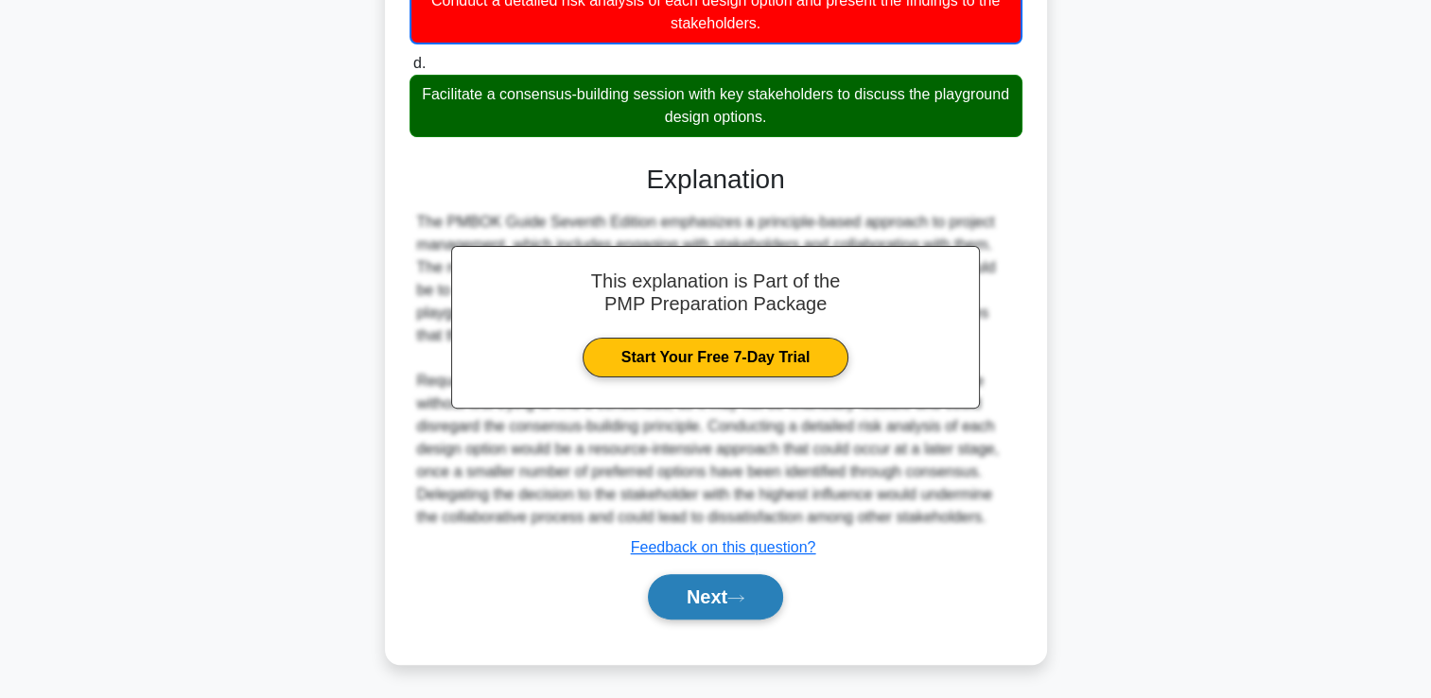
click at [655, 590] on button "Next" at bounding box center [715, 596] width 135 height 45
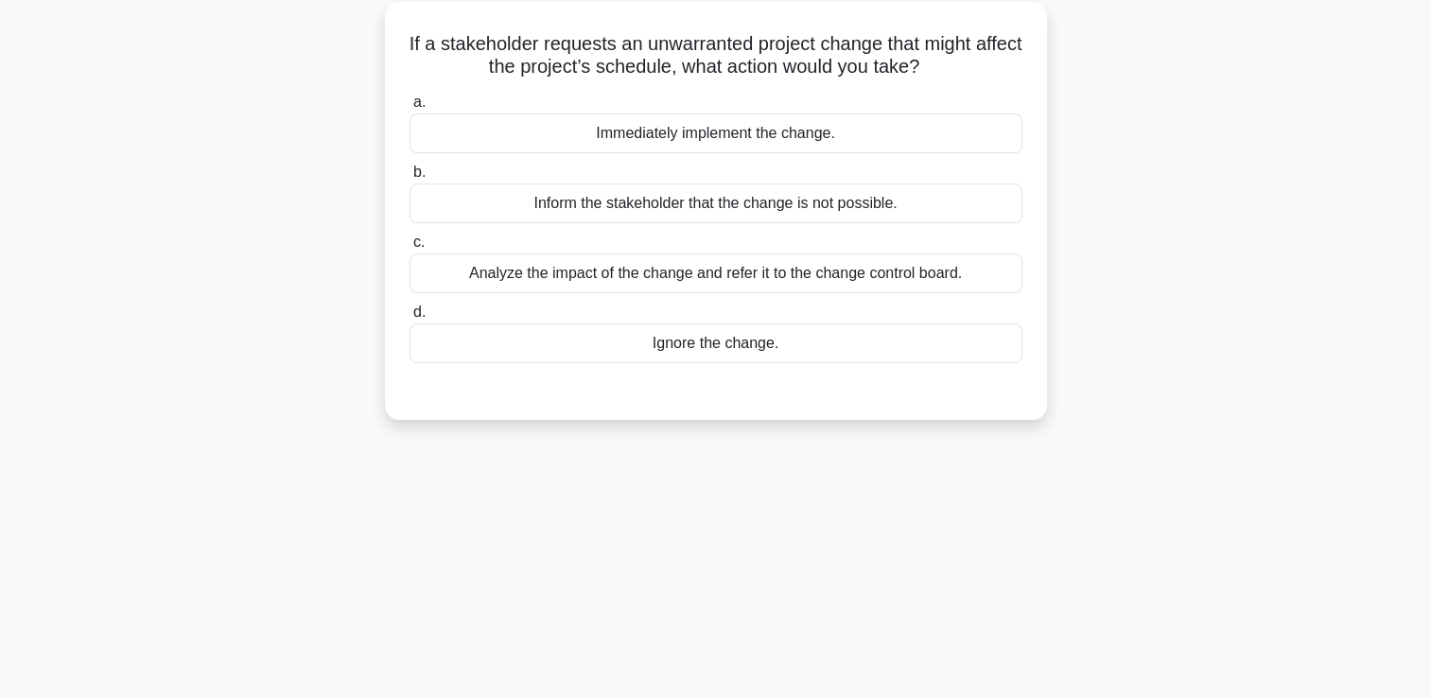
scroll to position [40, 0]
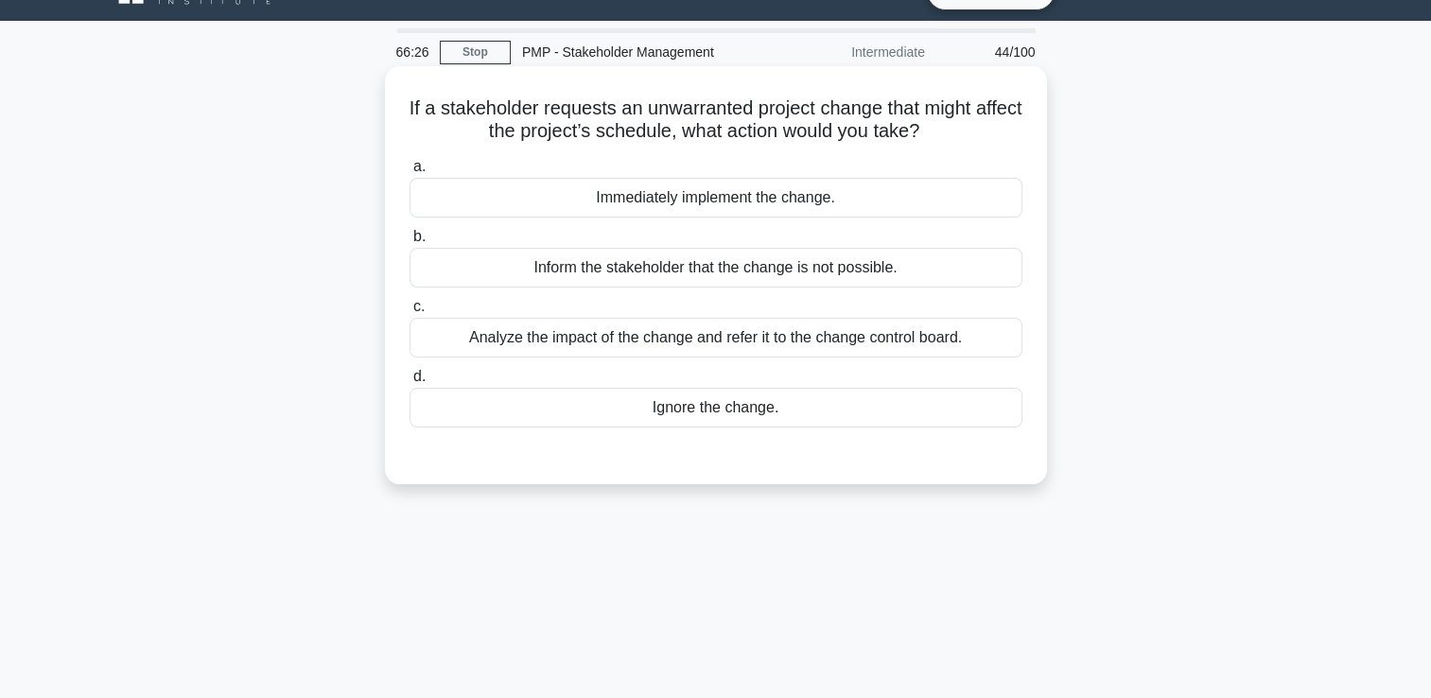
click at [697, 345] on div "Analyze the impact of the change and refer it to the change control board." at bounding box center [716, 338] width 613 height 40
click at [410, 313] on input "c. Analyze the impact of the change and refer it to the change control board." at bounding box center [410, 307] width 0 height 12
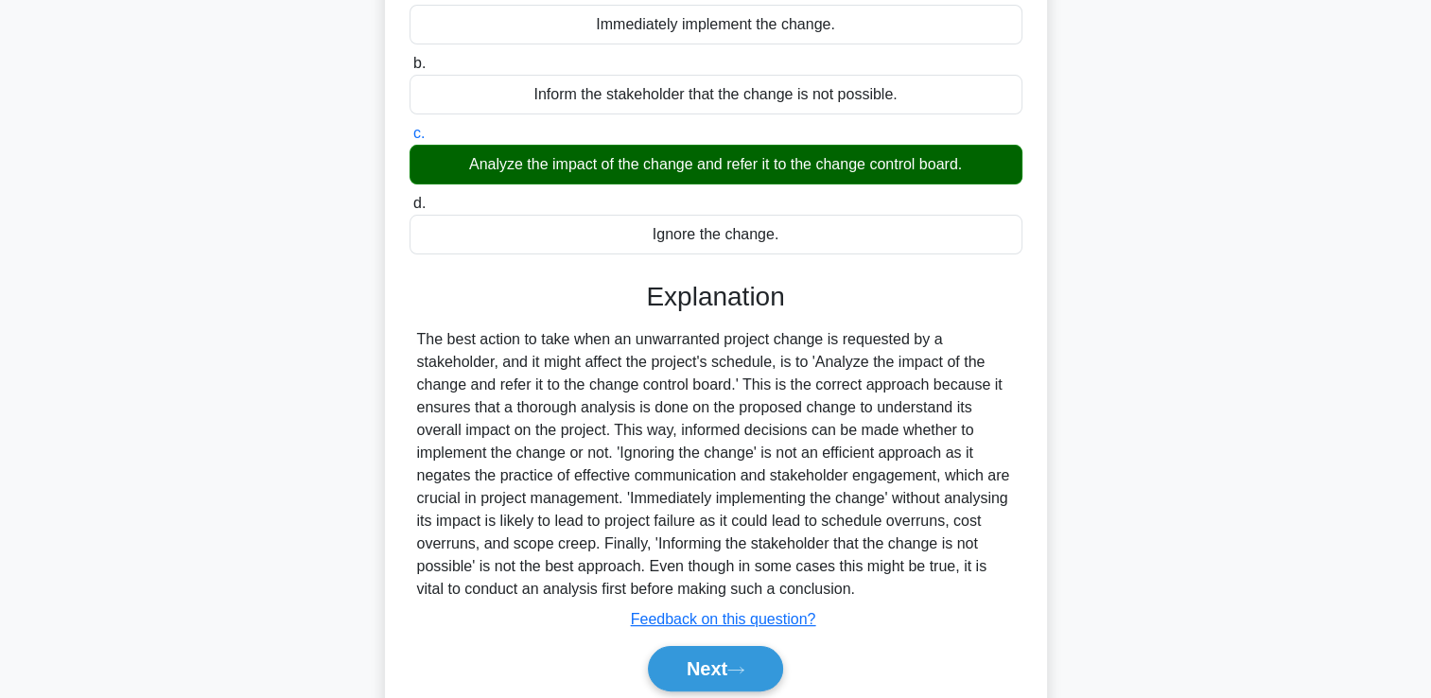
scroll to position [323, 0]
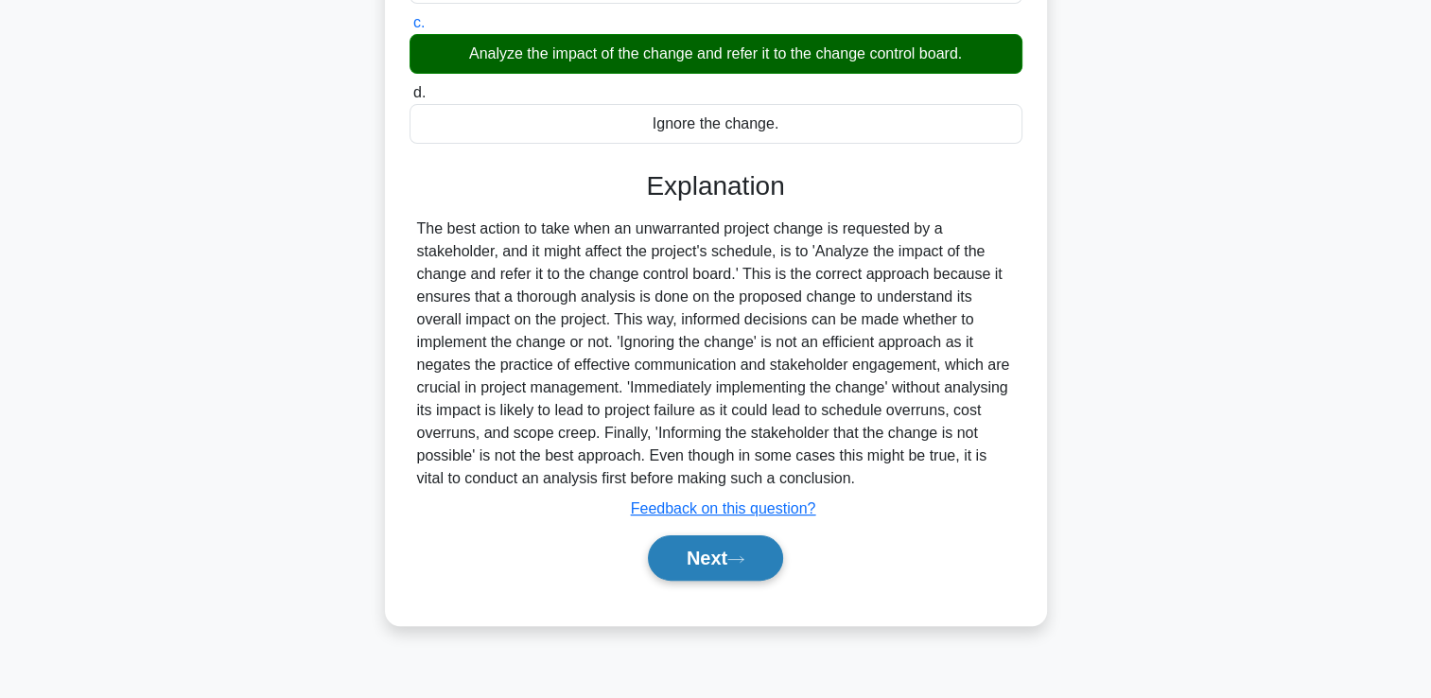
click at [704, 541] on button "Next" at bounding box center [715, 557] width 135 height 45
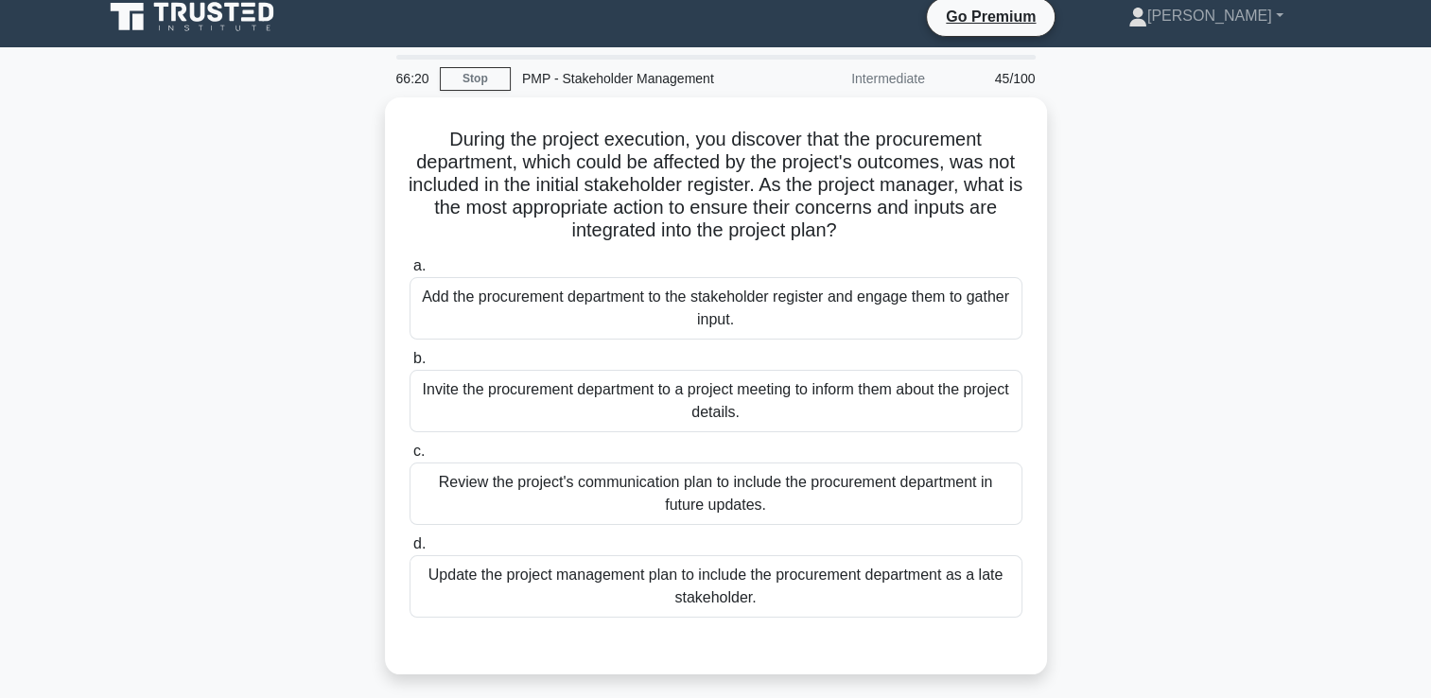
scroll to position [0, 0]
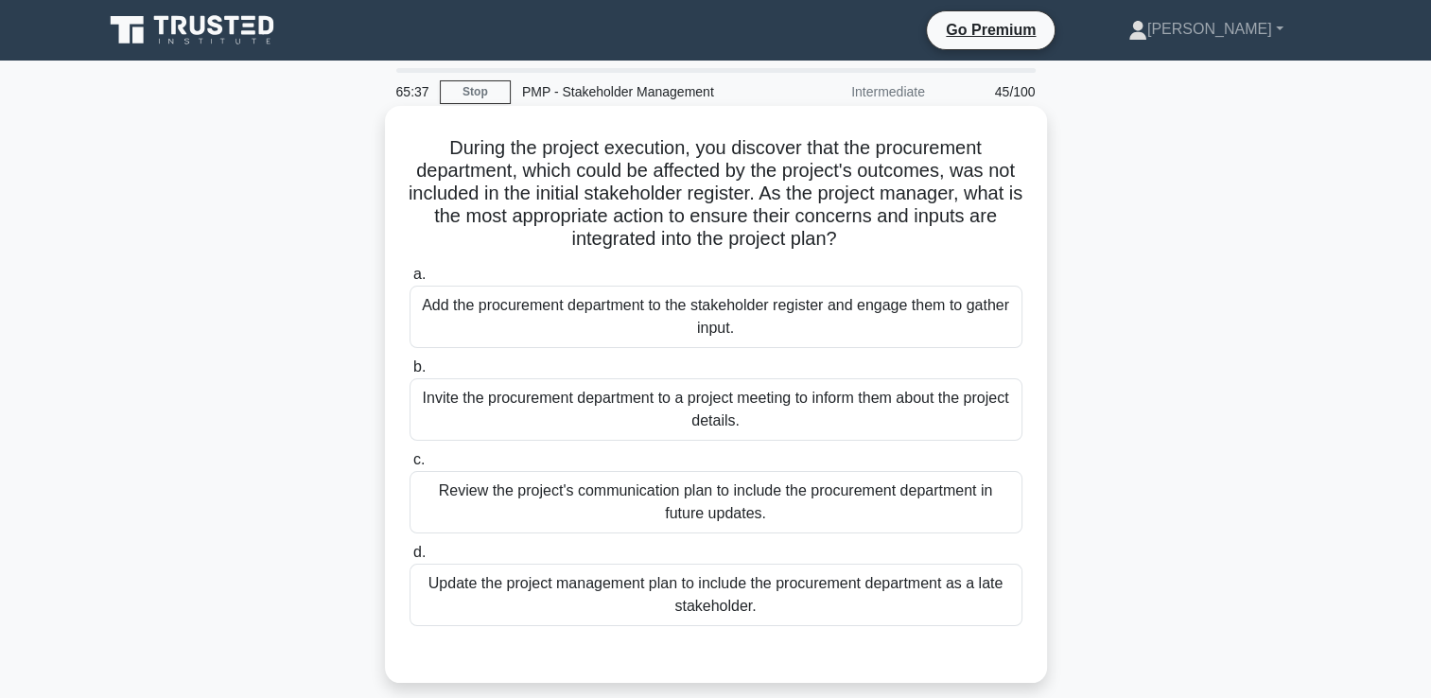
click at [727, 317] on div "Add the procurement department to the stakeholder register and engage them to g…" at bounding box center [716, 317] width 613 height 62
click at [410, 281] on input "a. Add the procurement department to the stakeholder register and engage them t…" at bounding box center [410, 275] width 0 height 12
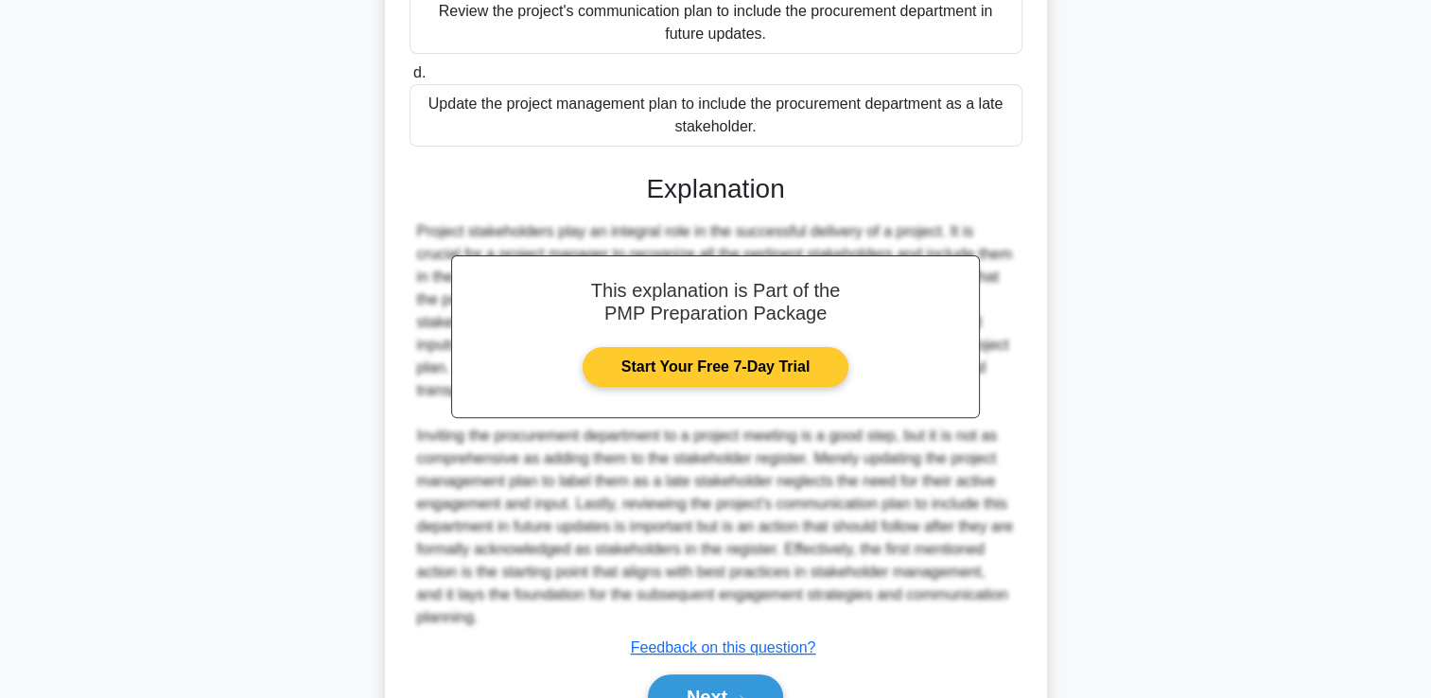
scroll to position [580, 0]
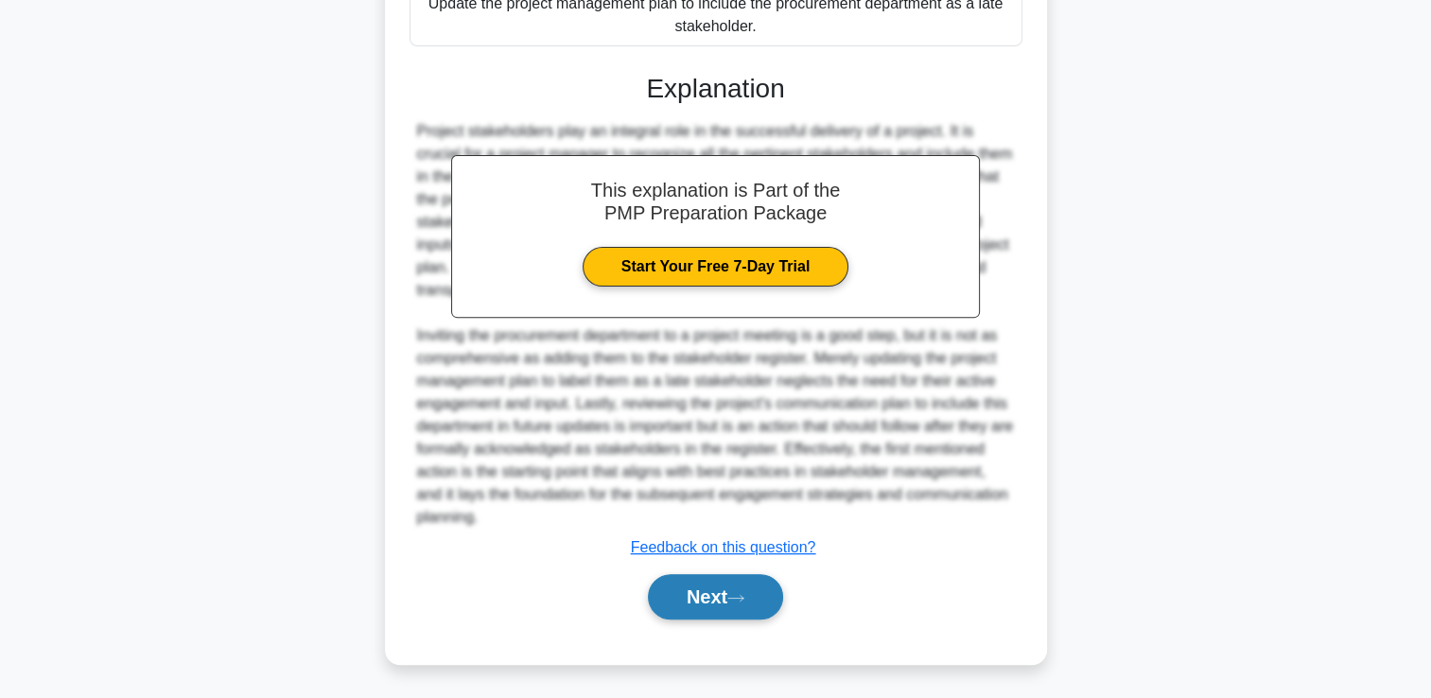
click at [716, 599] on button "Next" at bounding box center [715, 596] width 135 height 45
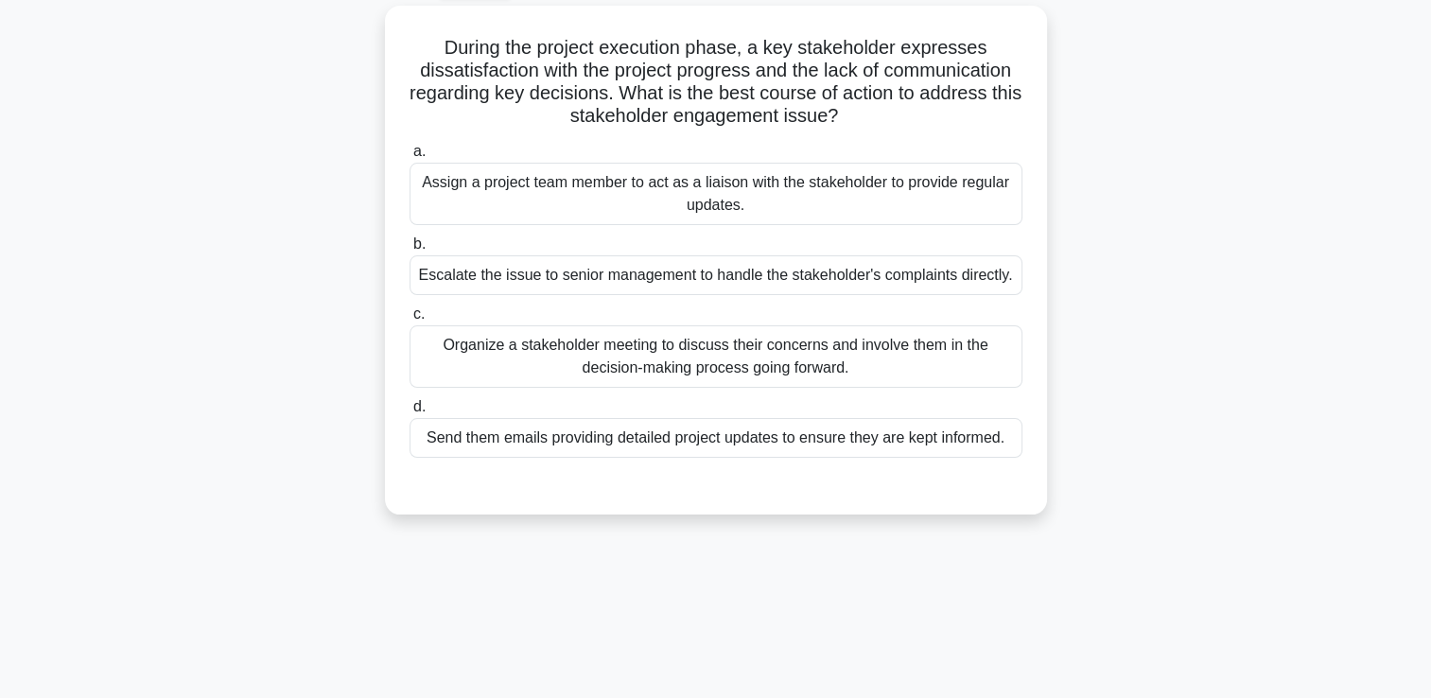
scroll to position [40, 0]
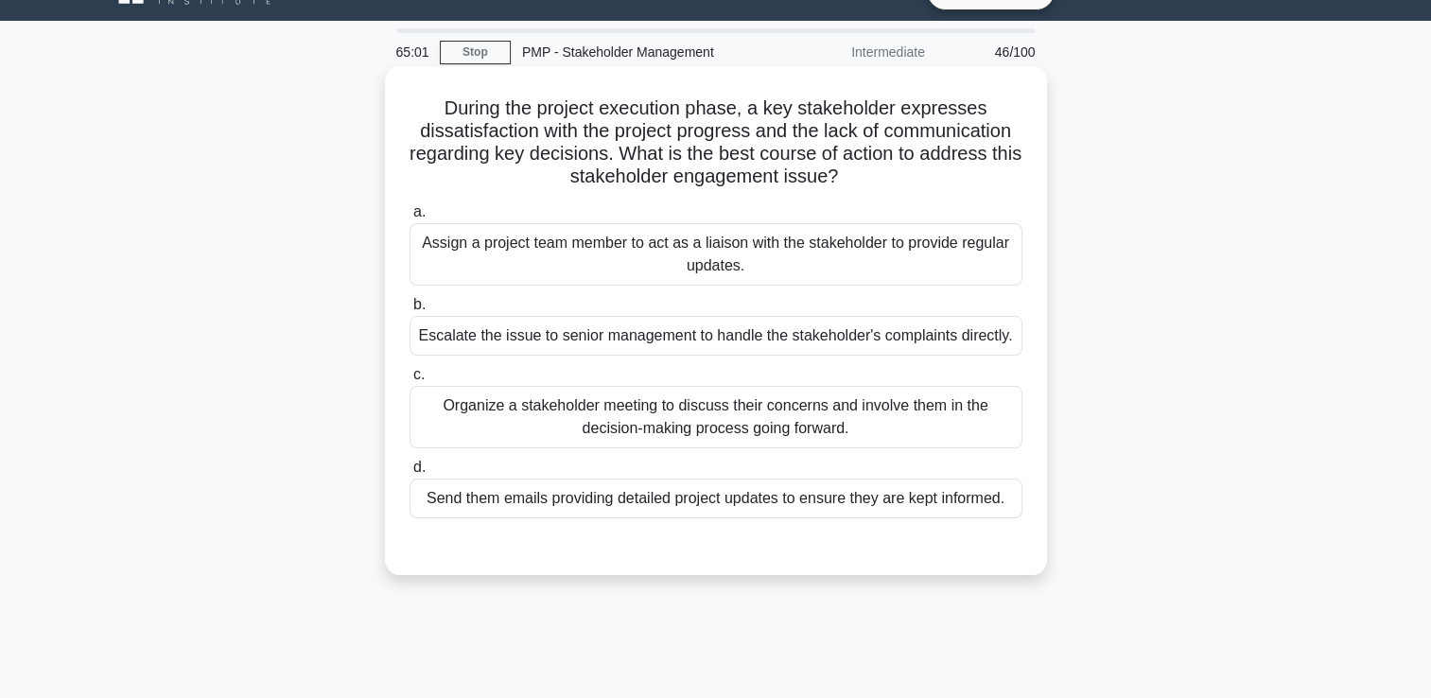
click at [644, 440] on div "Organize a stakeholder meeting to discuss their concerns and involve them in th…" at bounding box center [716, 417] width 613 height 62
click at [410, 381] on input "c. Organize a stakeholder meeting to discuss their concerns and involve them in…" at bounding box center [410, 375] width 0 height 12
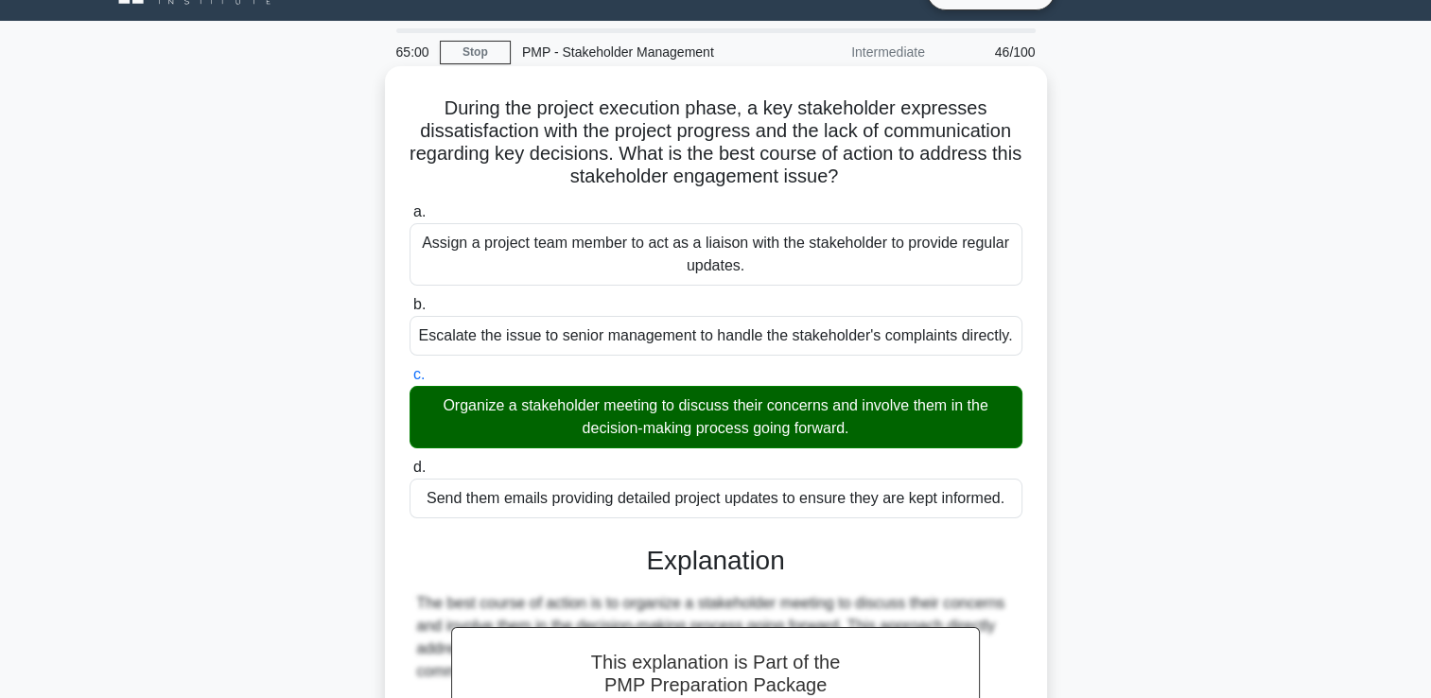
scroll to position [421, 0]
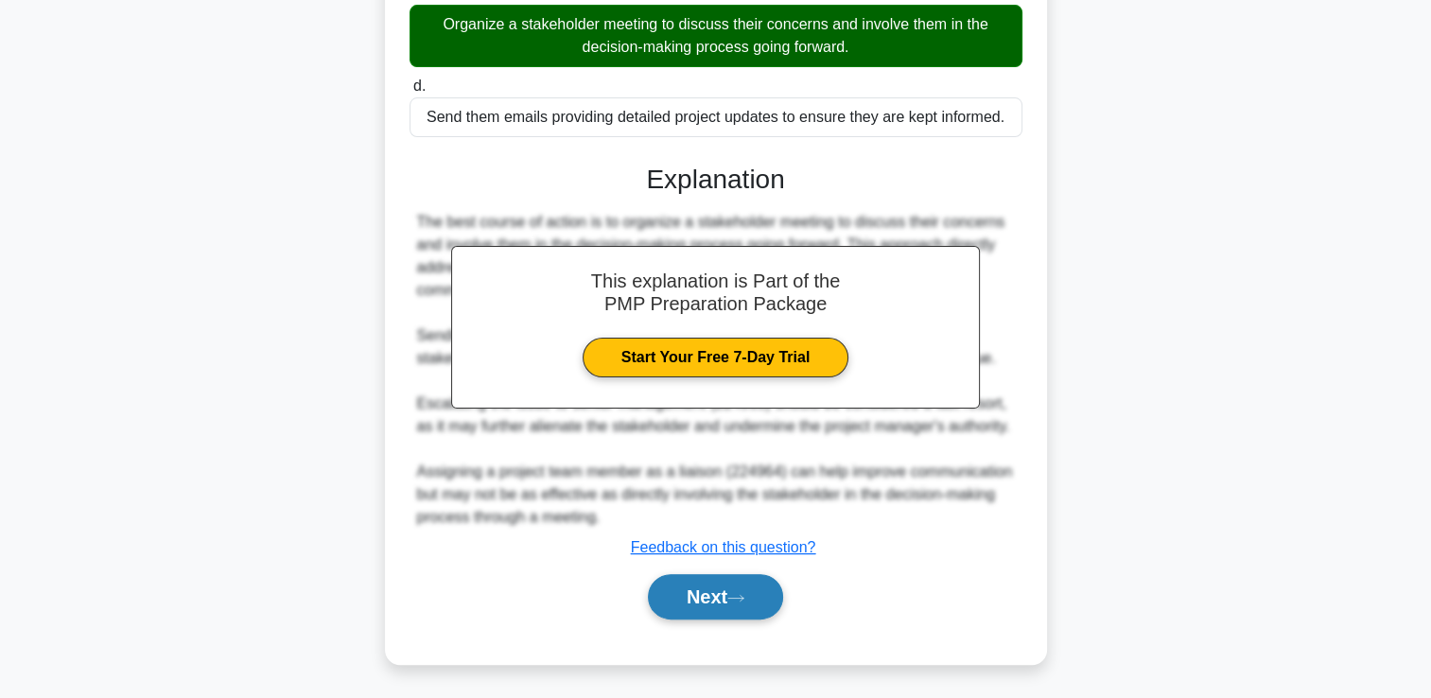
click at [685, 585] on button "Next" at bounding box center [715, 596] width 135 height 45
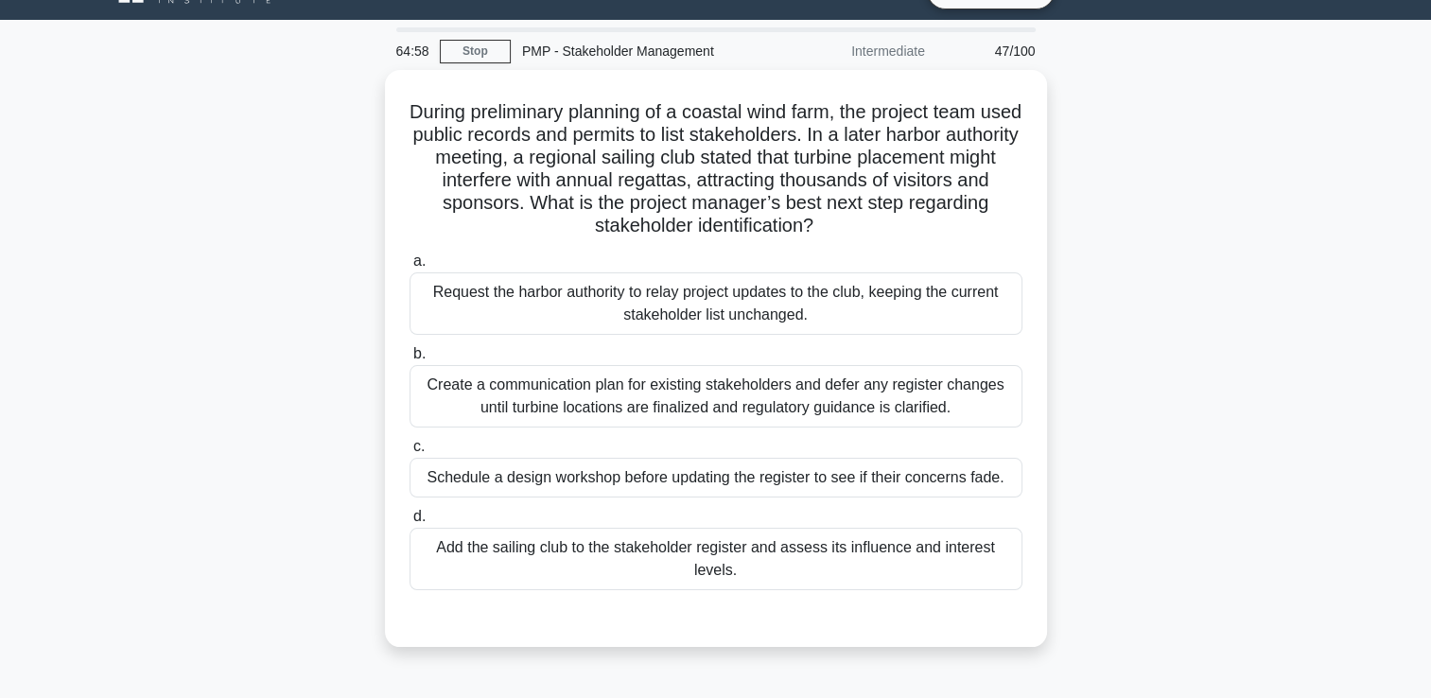
scroll to position [40, 0]
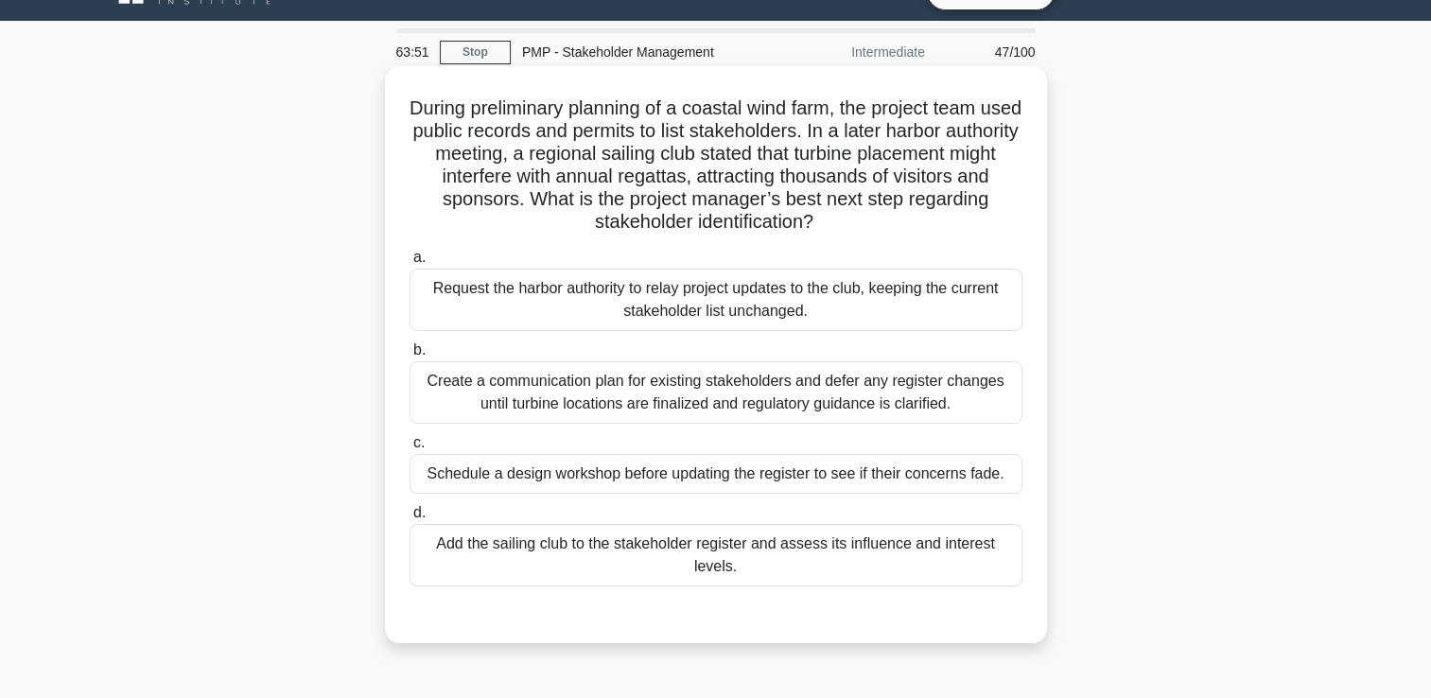
click at [802, 389] on div "Create a communication plan for existing stakeholders and defer any register ch…" at bounding box center [716, 392] width 613 height 62
click at [410, 357] on input "b. Create a communication plan for existing stakeholders and defer any register…" at bounding box center [410, 350] width 0 height 12
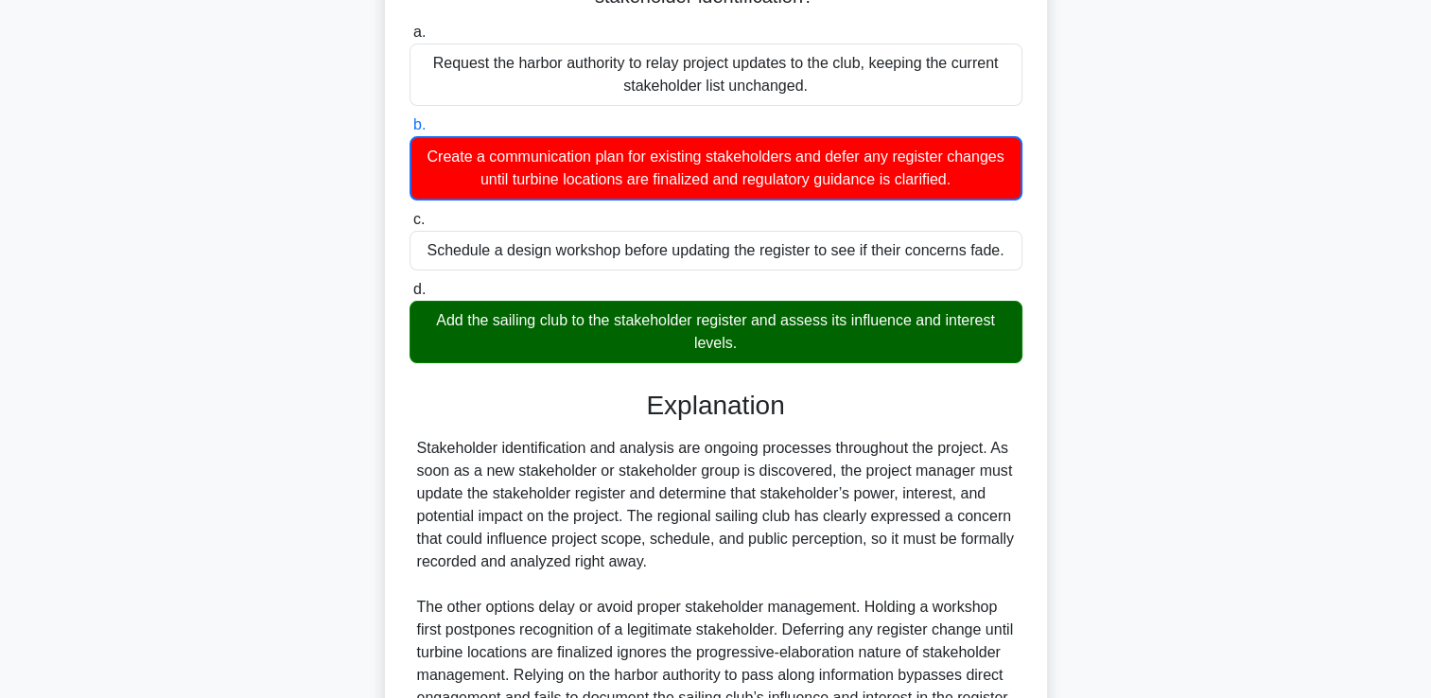
scroll to position [468, 0]
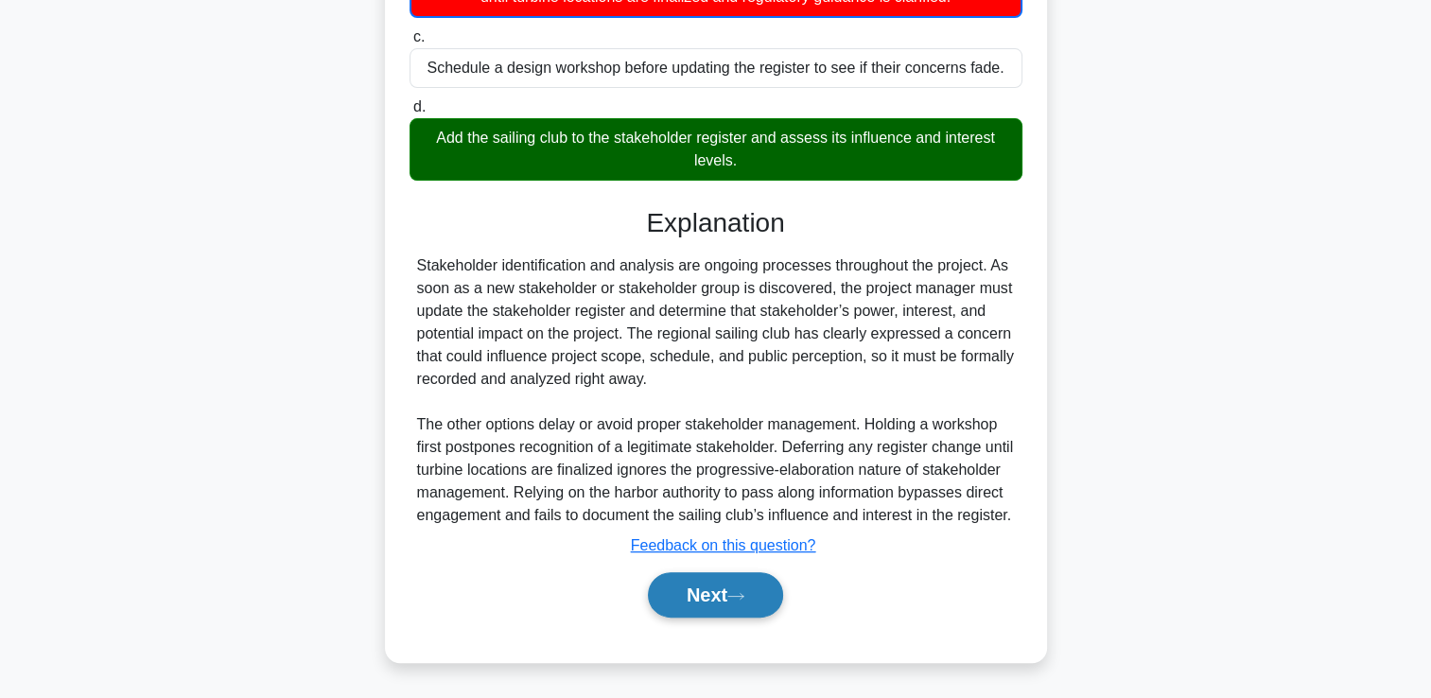
click at [748, 604] on button "Next" at bounding box center [715, 594] width 135 height 45
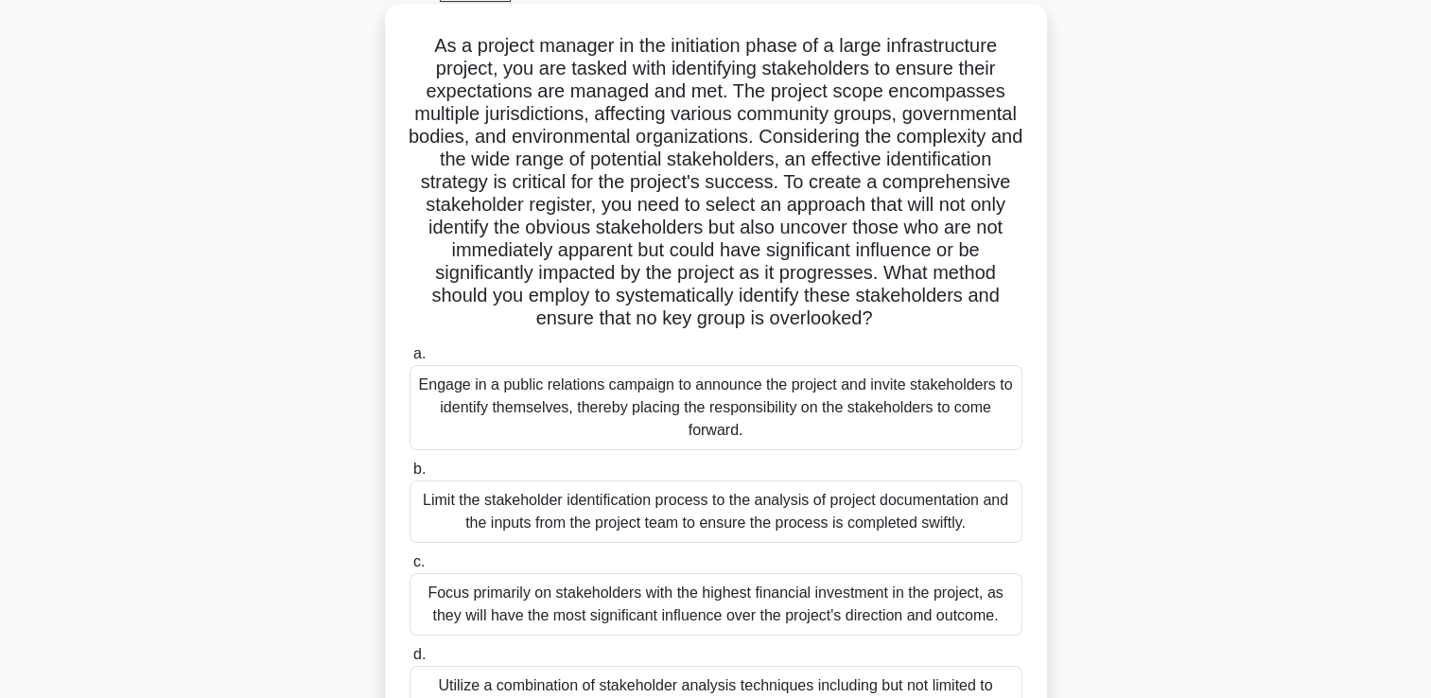
scroll to position [134, 0]
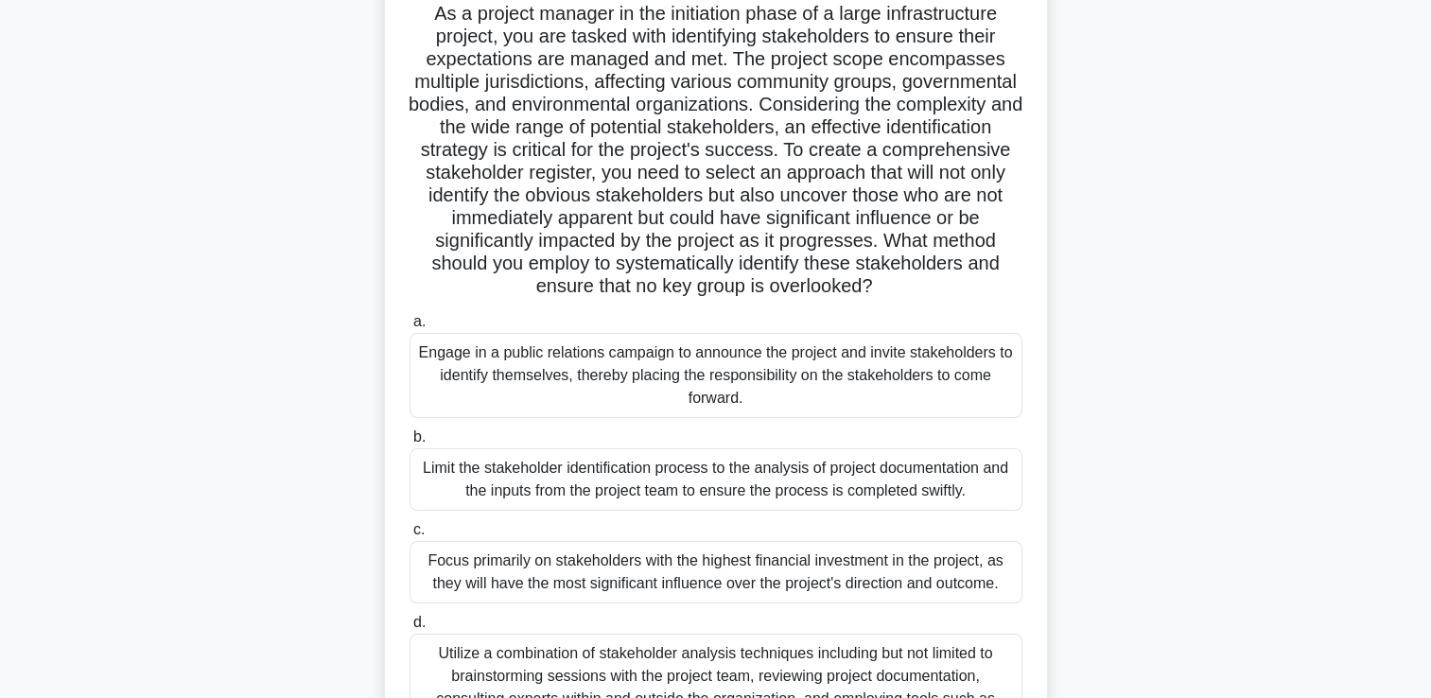
click at [709, 660] on div "Utilize a combination of stakeholder analysis techniques including but not limi…" at bounding box center [716, 688] width 613 height 108
click at [410, 629] on input "d. Utilize a combination of stakeholder analysis techniques including but not l…" at bounding box center [410, 623] width 0 height 12
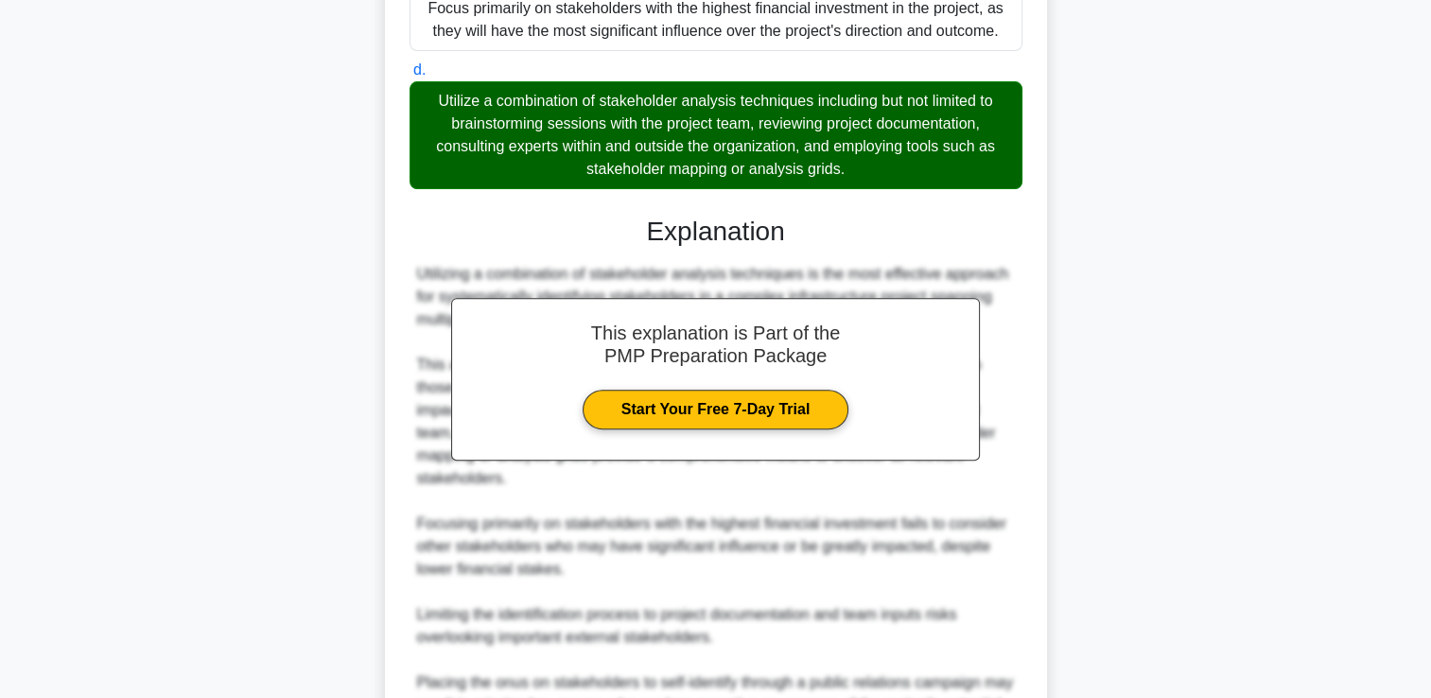
scroll to position [966, 0]
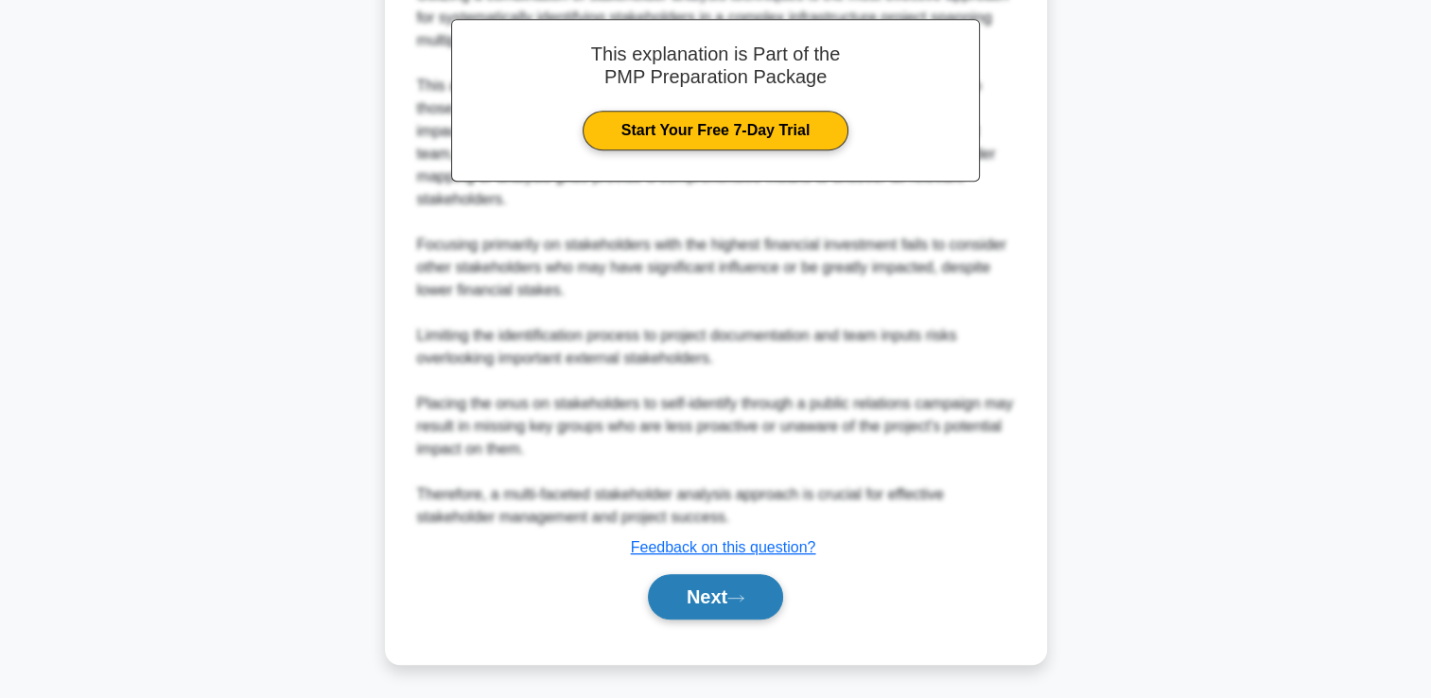
click at [704, 574] on button "Next" at bounding box center [715, 596] width 135 height 45
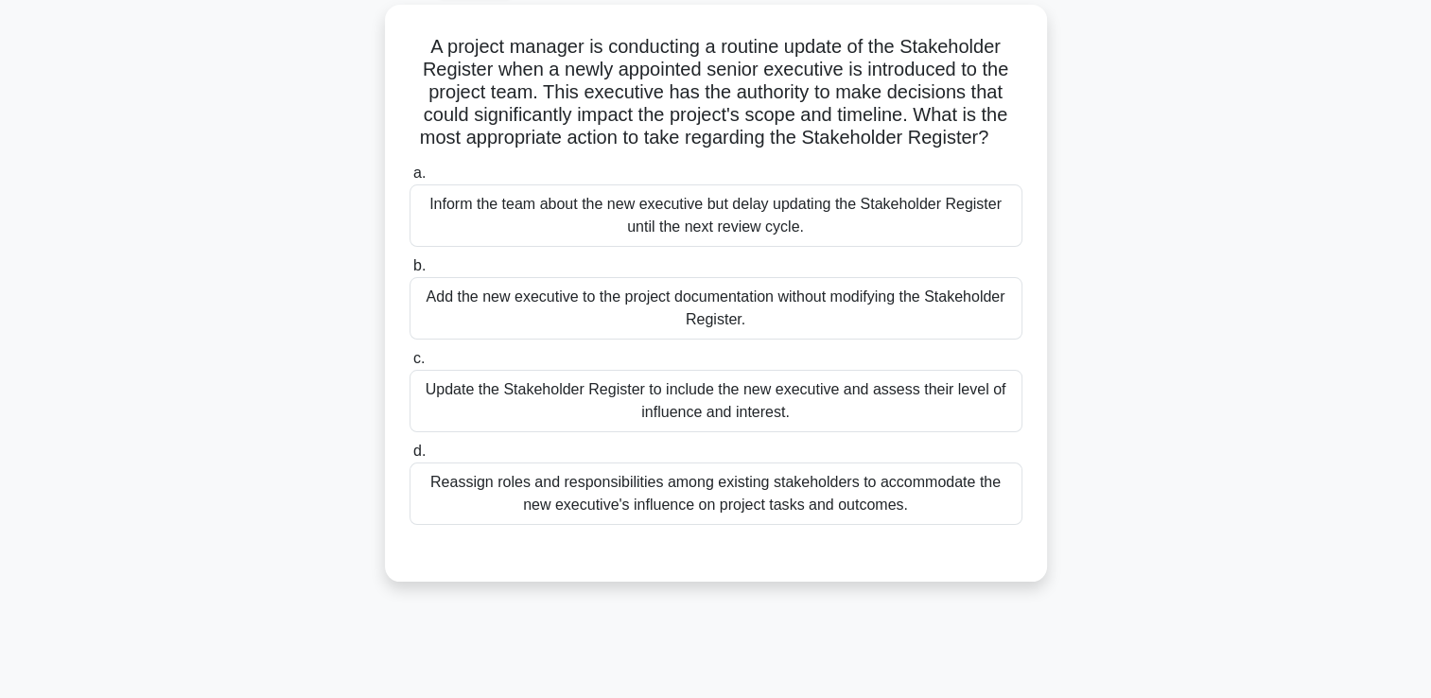
scroll to position [40, 0]
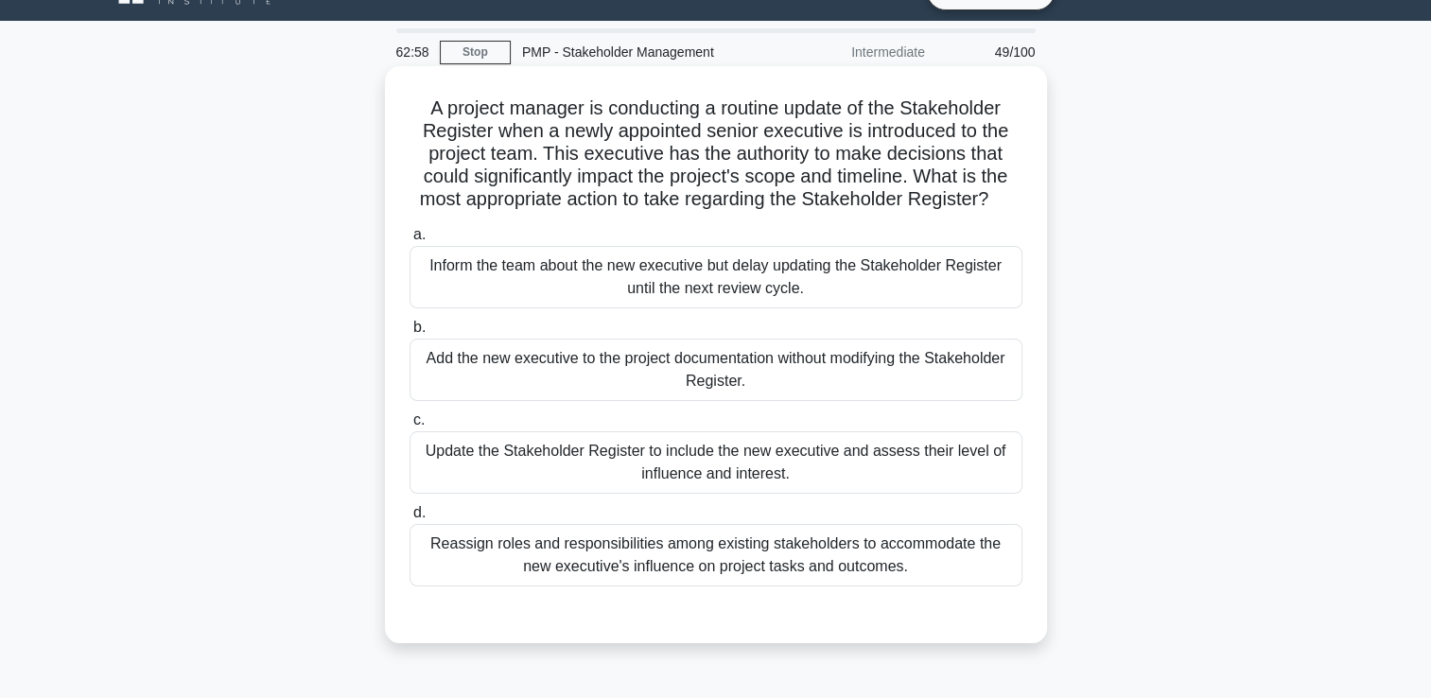
click at [681, 469] on div "Update the Stakeholder Register to include the new executive and assess their l…" at bounding box center [716, 462] width 613 height 62
click at [410, 427] on input "c. Update the Stakeholder Register to include the new executive and assess thei…" at bounding box center [410, 420] width 0 height 12
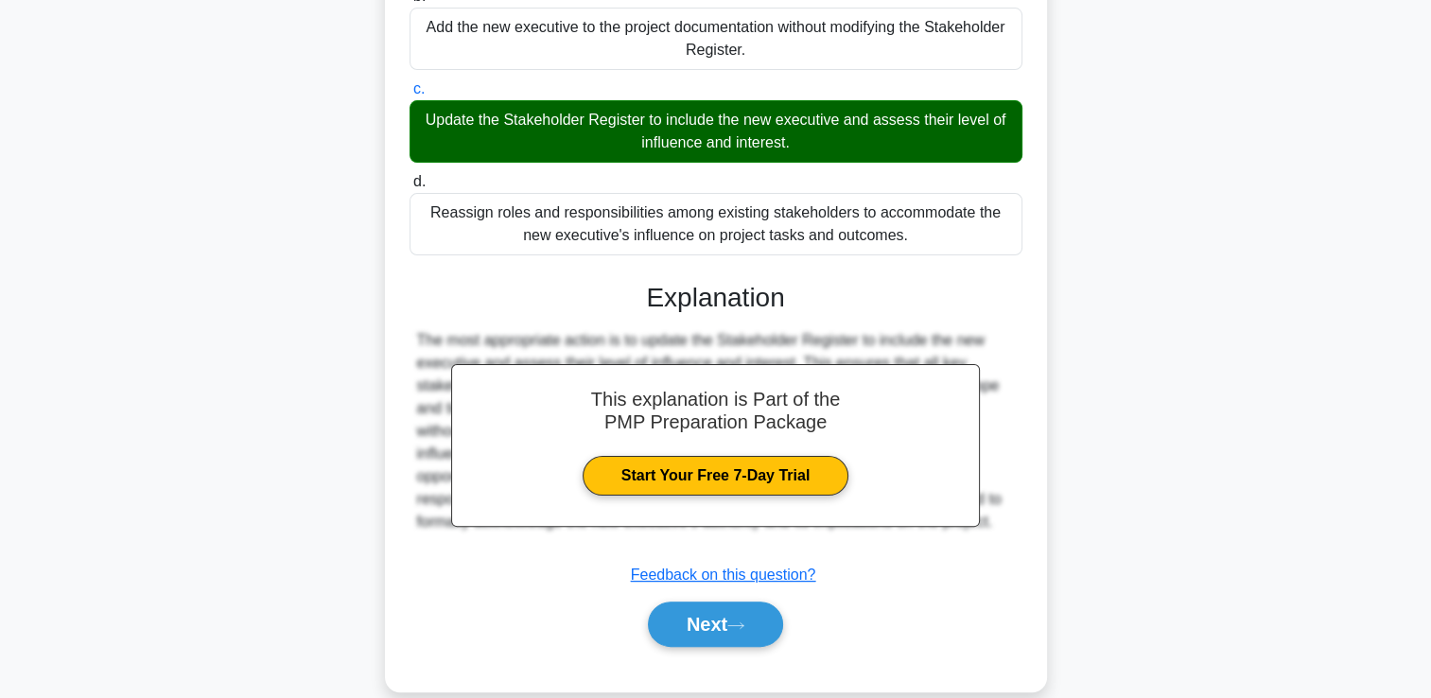
scroll to position [398, 0]
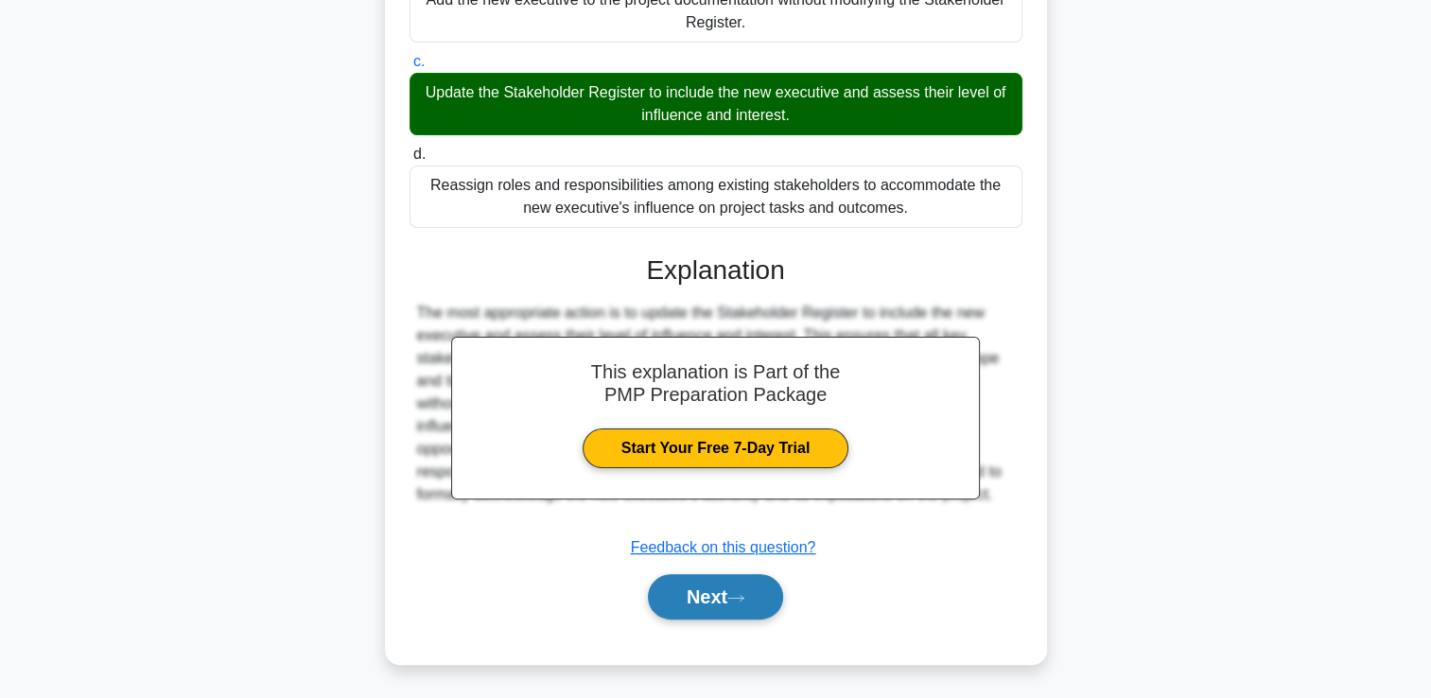
click at [722, 602] on button "Next" at bounding box center [715, 596] width 135 height 45
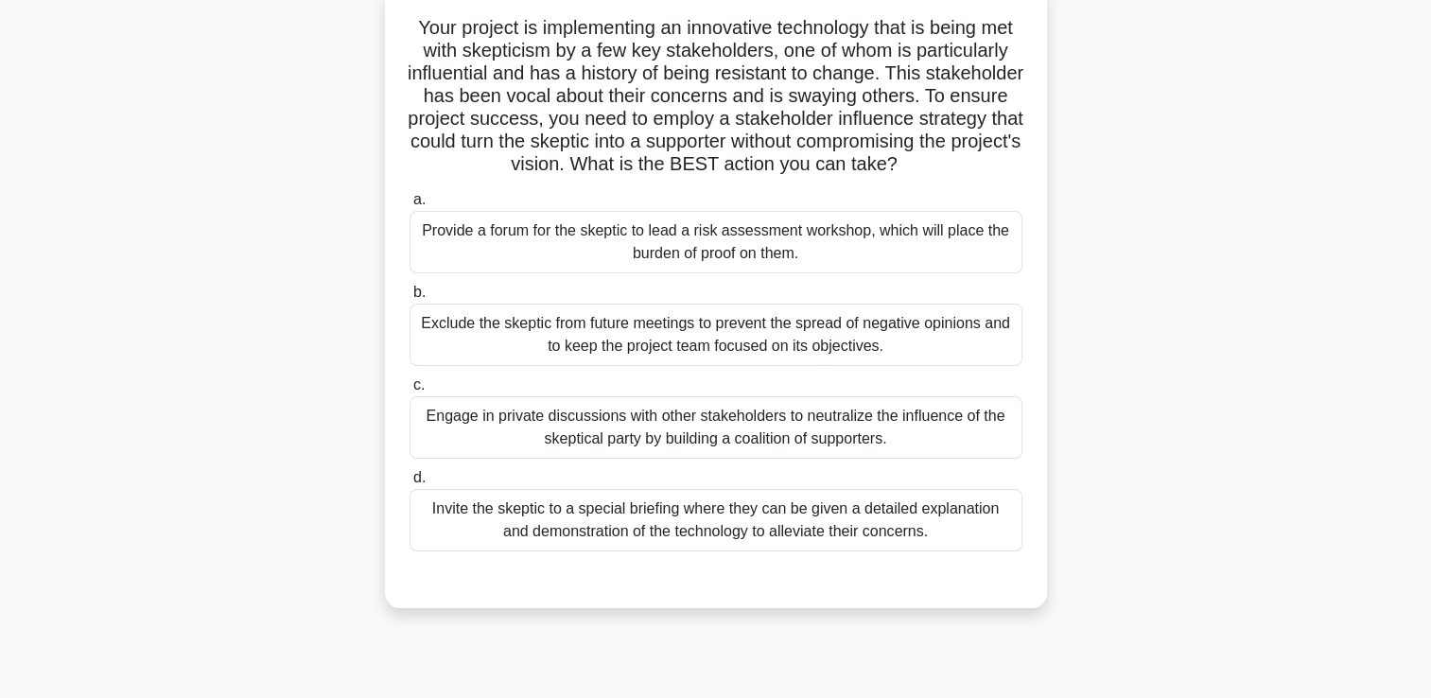
scroll to position [40, 0]
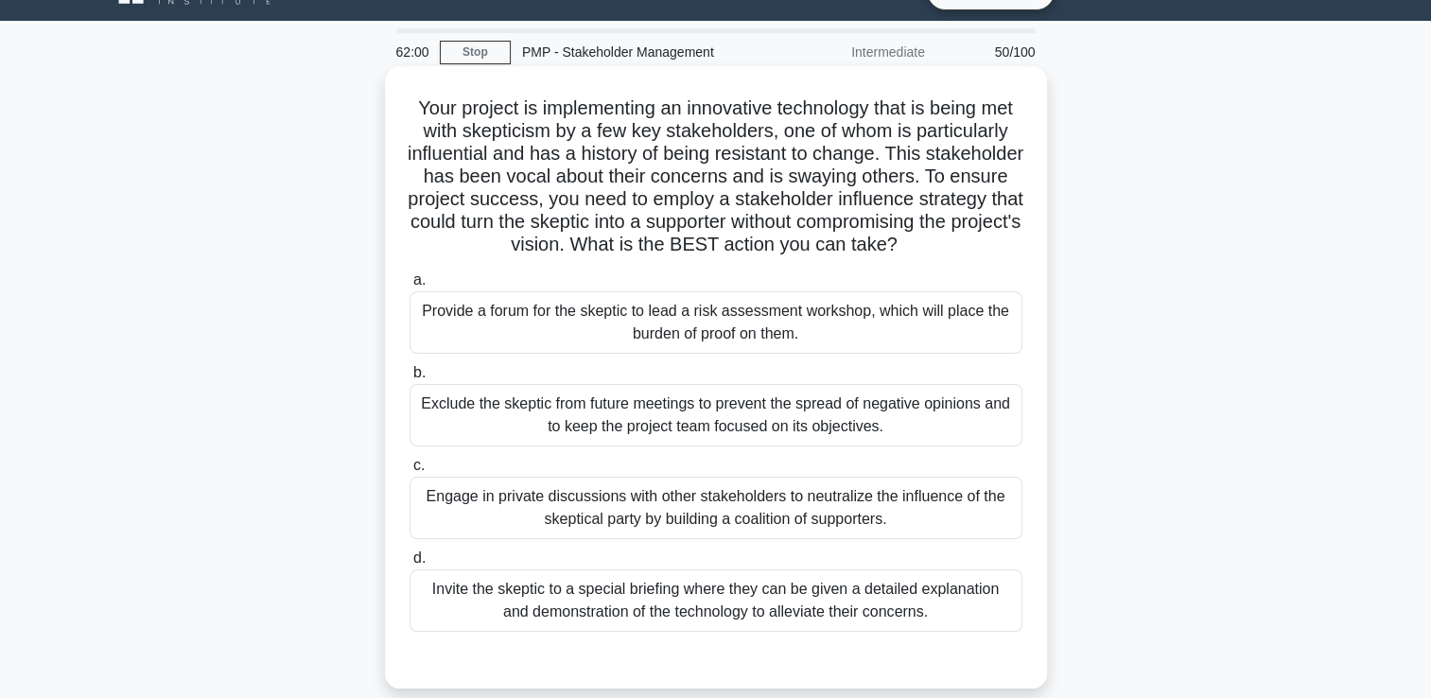
click at [702, 539] on div "Engage in private discussions with other stakeholders to neutralize the influen…" at bounding box center [716, 508] width 613 height 62
click at [410, 472] on input "c. Engage in private discussions with other stakeholders to neutralize the infl…" at bounding box center [410, 466] width 0 height 12
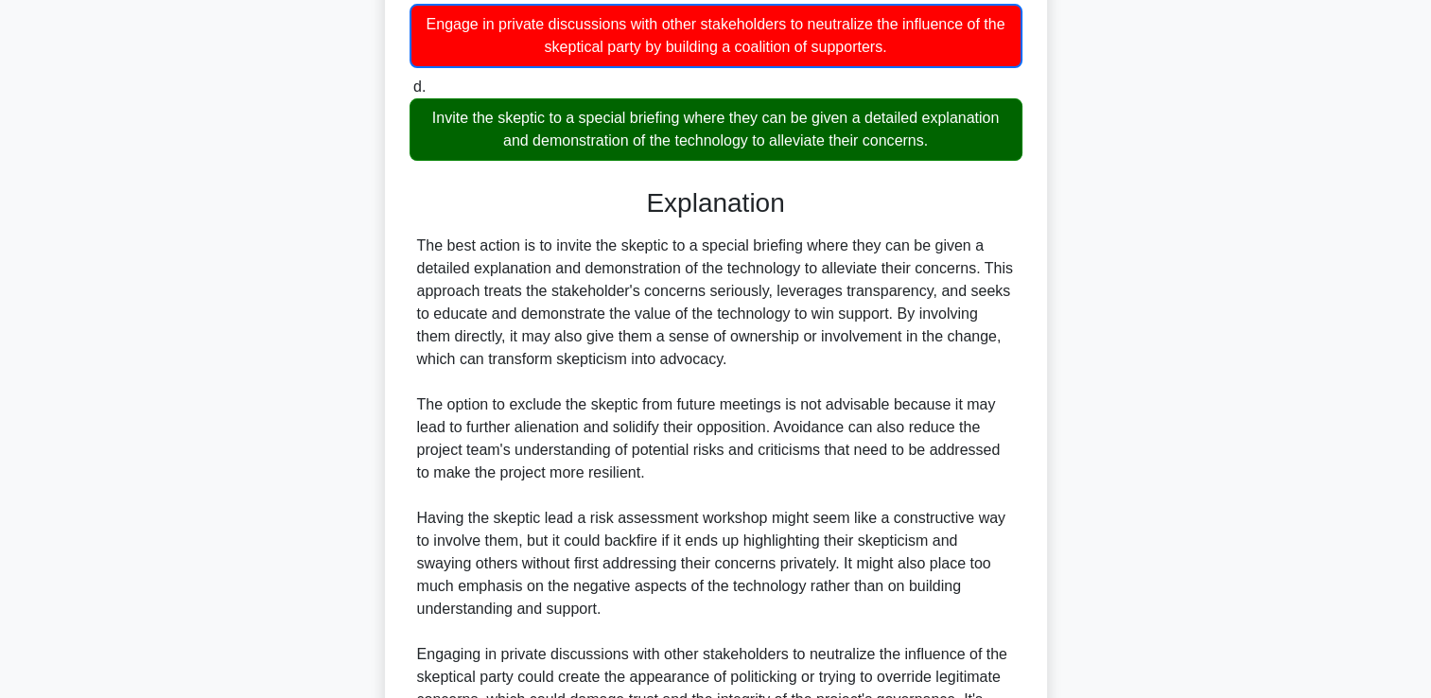
scroll to position [763, 0]
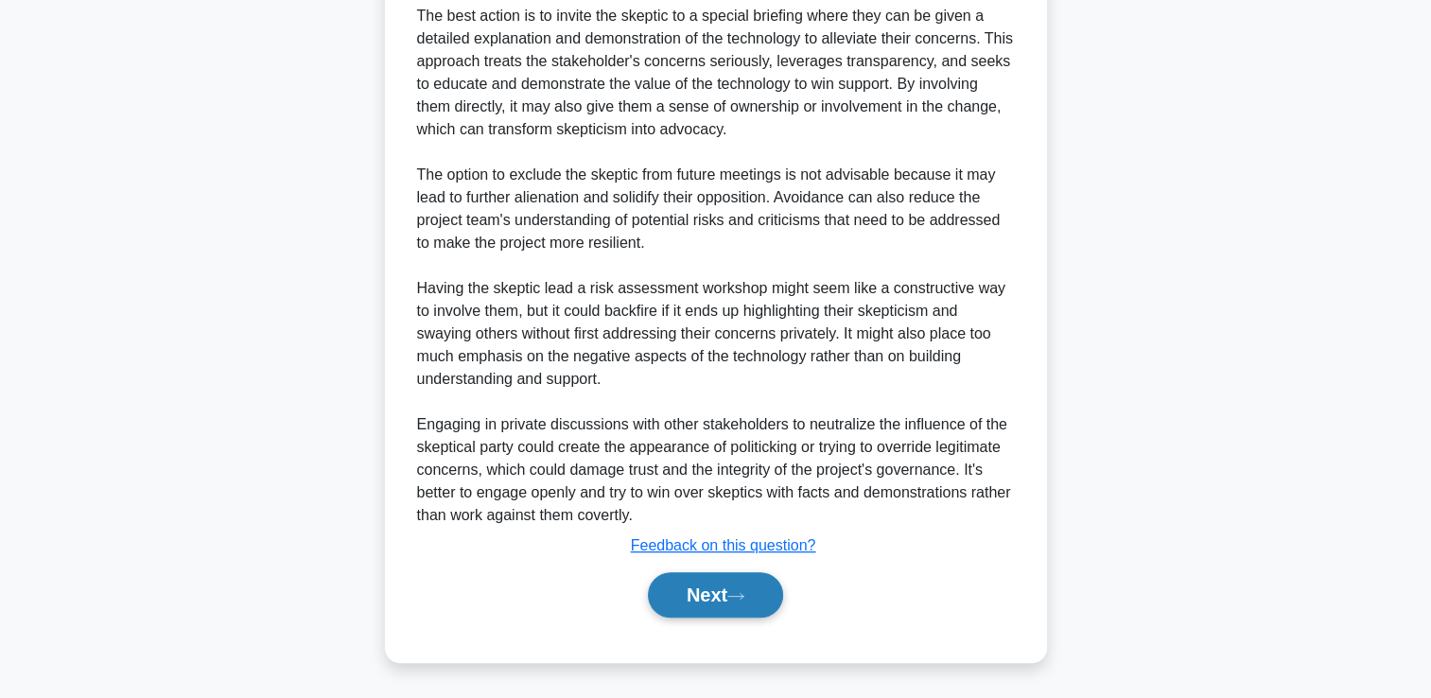
click at [706, 600] on button "Next" at bounding box center [715, 594] width 135 height 45
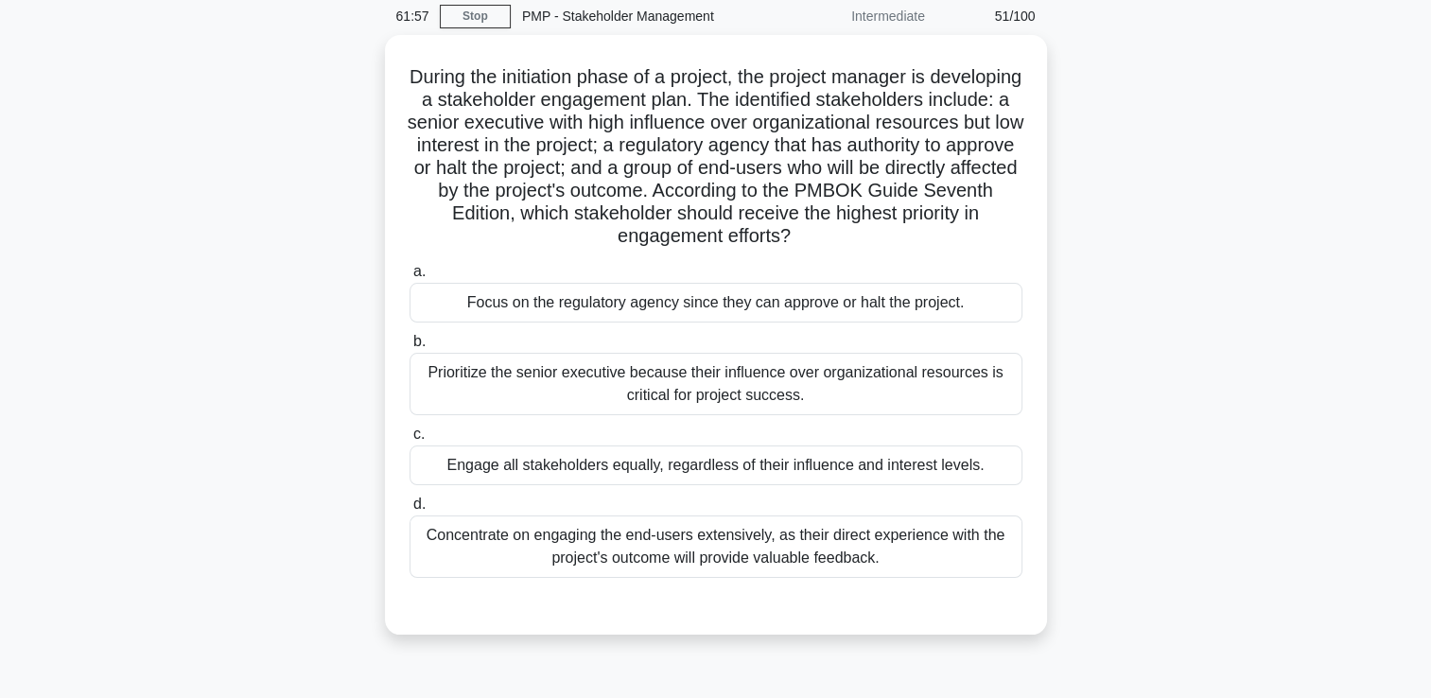
scroll to position [40, 0]
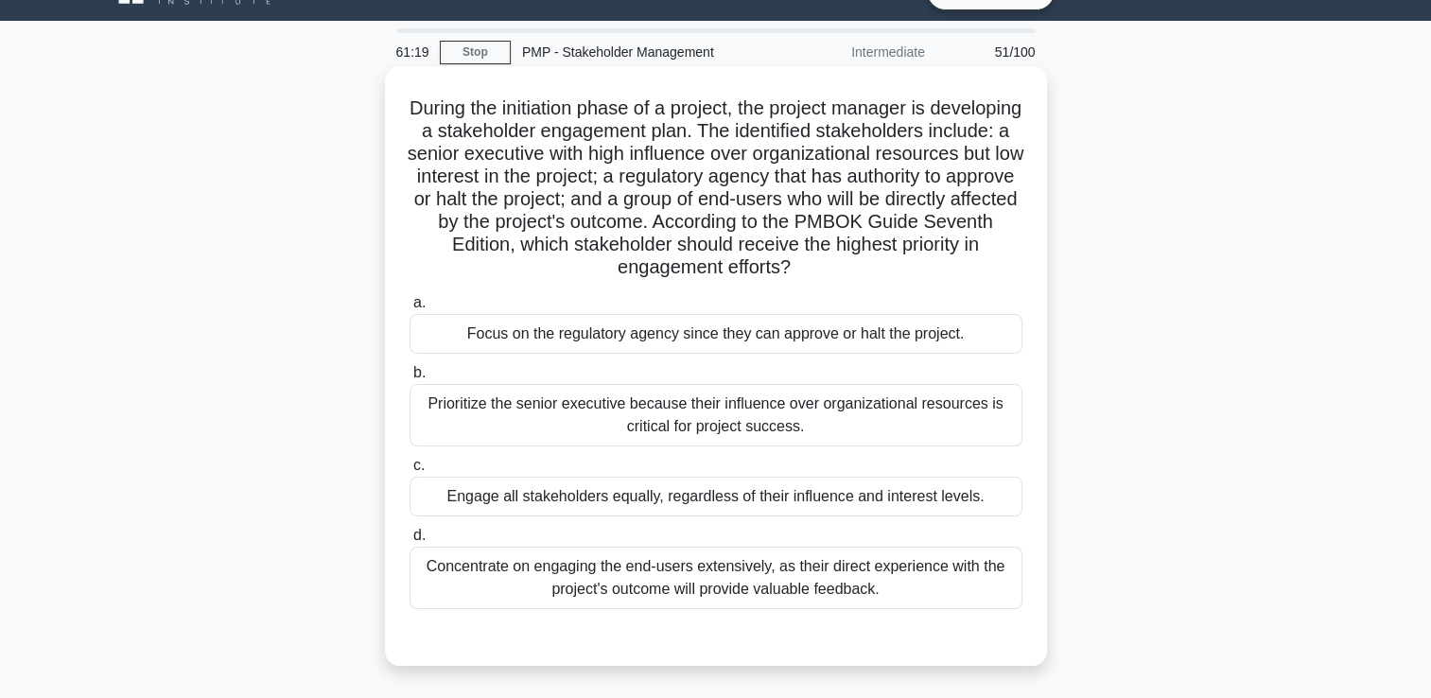
click at [835, 440] on div "Prioritize the senior executive because their influence over organizational res…" at bounding box center [716, 415] width 613 height 62
click at [410, 379] on input "b. Prioritize the senior executive because their influence over organizational …" at bounding box center [410, 373] width 0 height 12
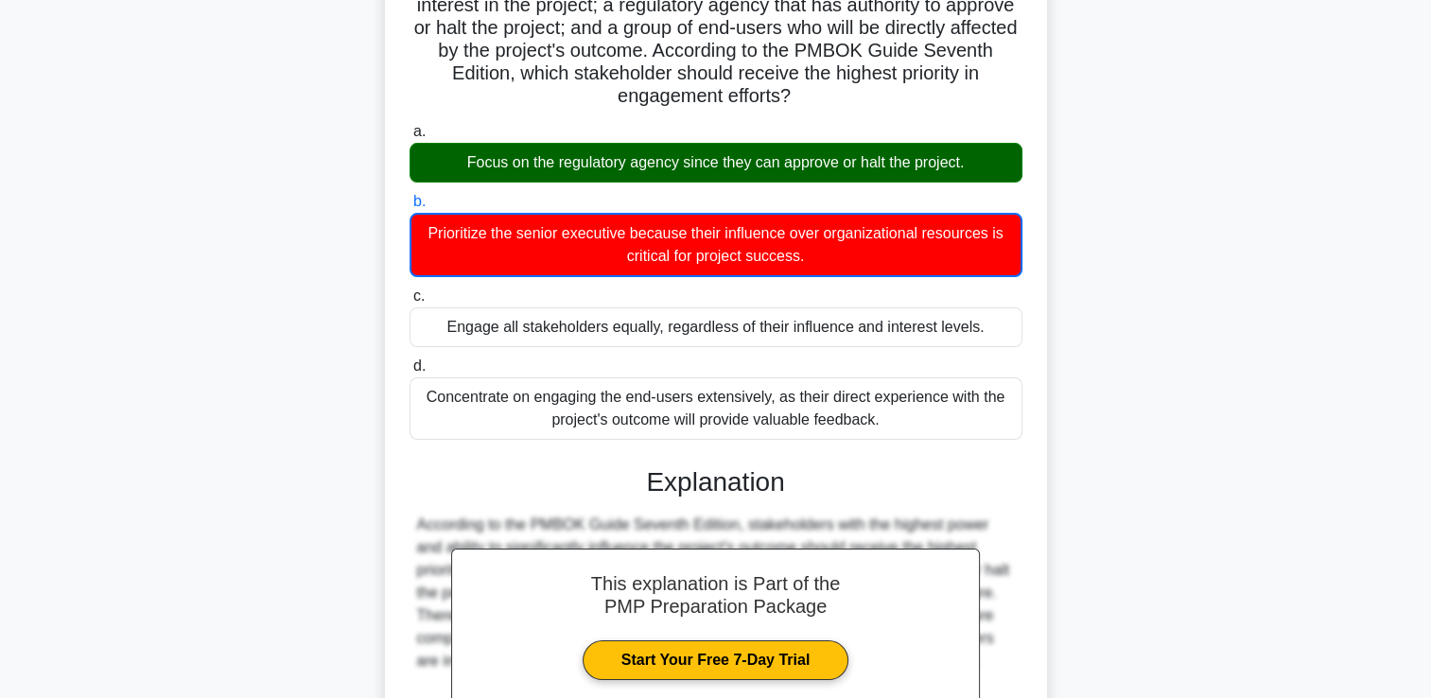
scroll to position [423, 0]
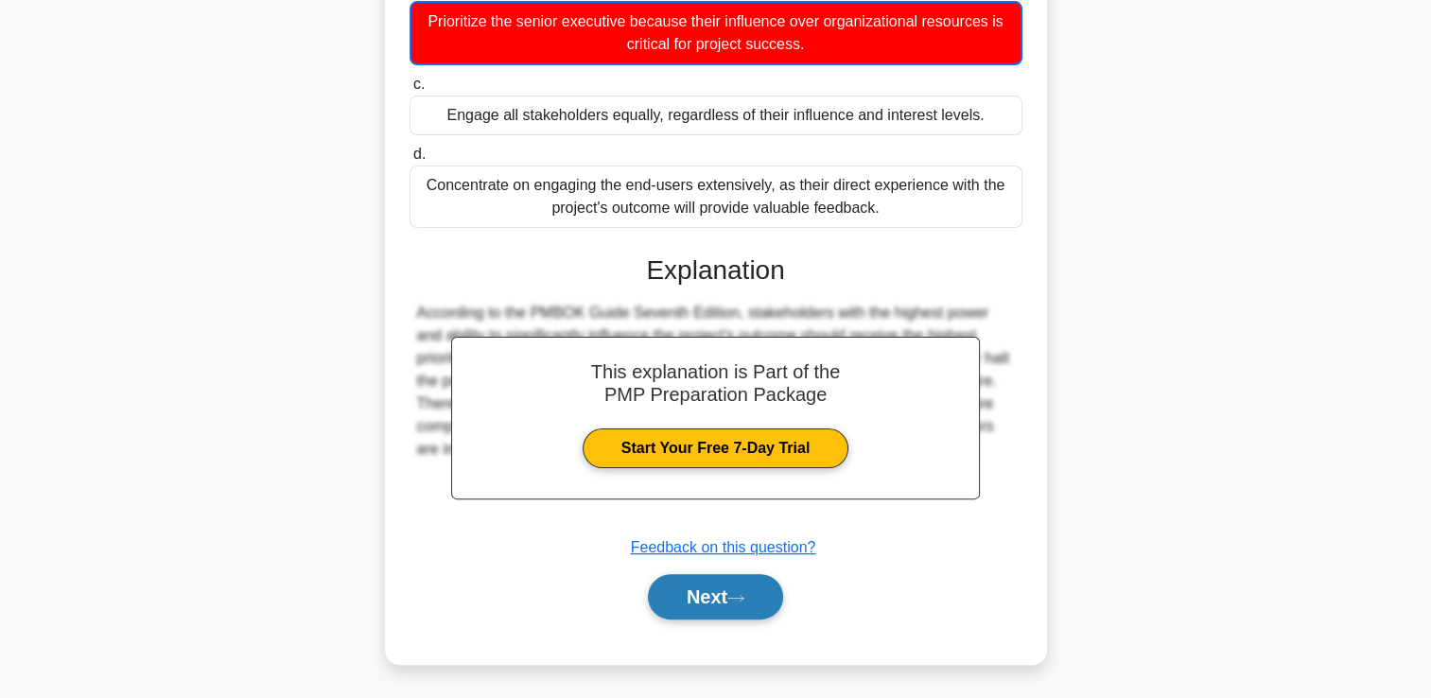
click at [757, 598] on button "Next" at bounding box center [715, 596] width 135 height 45
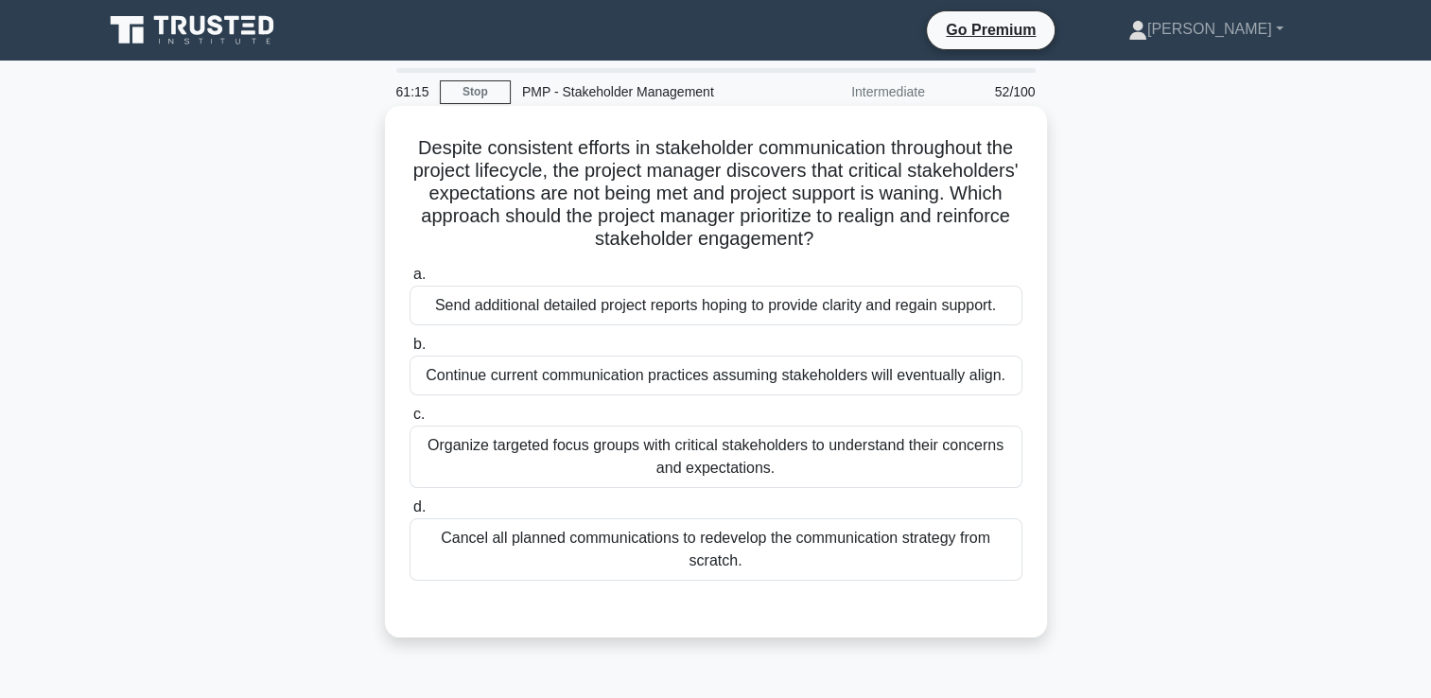
scroll to position [0, 0]
click at [901, 451] on div "Organize targeted focus groups with critical stakeholders to understand their c…" at bounding box center [716, 457] width 613 height 62
click at [410, 421] on input "c. Organize targeted focus groups with critical stakeholders to understand thei…" at bounding box center [410, 415] width 0 height 12
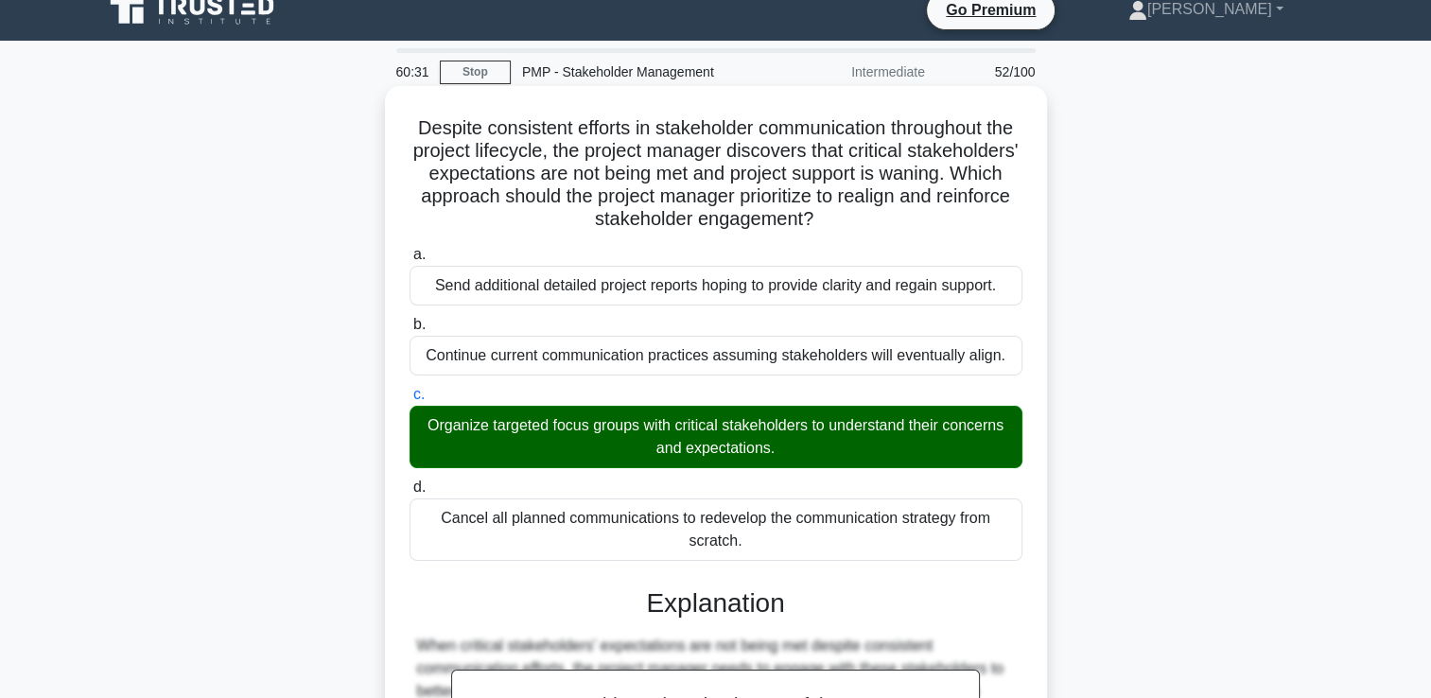
scroll to position [466, 0]
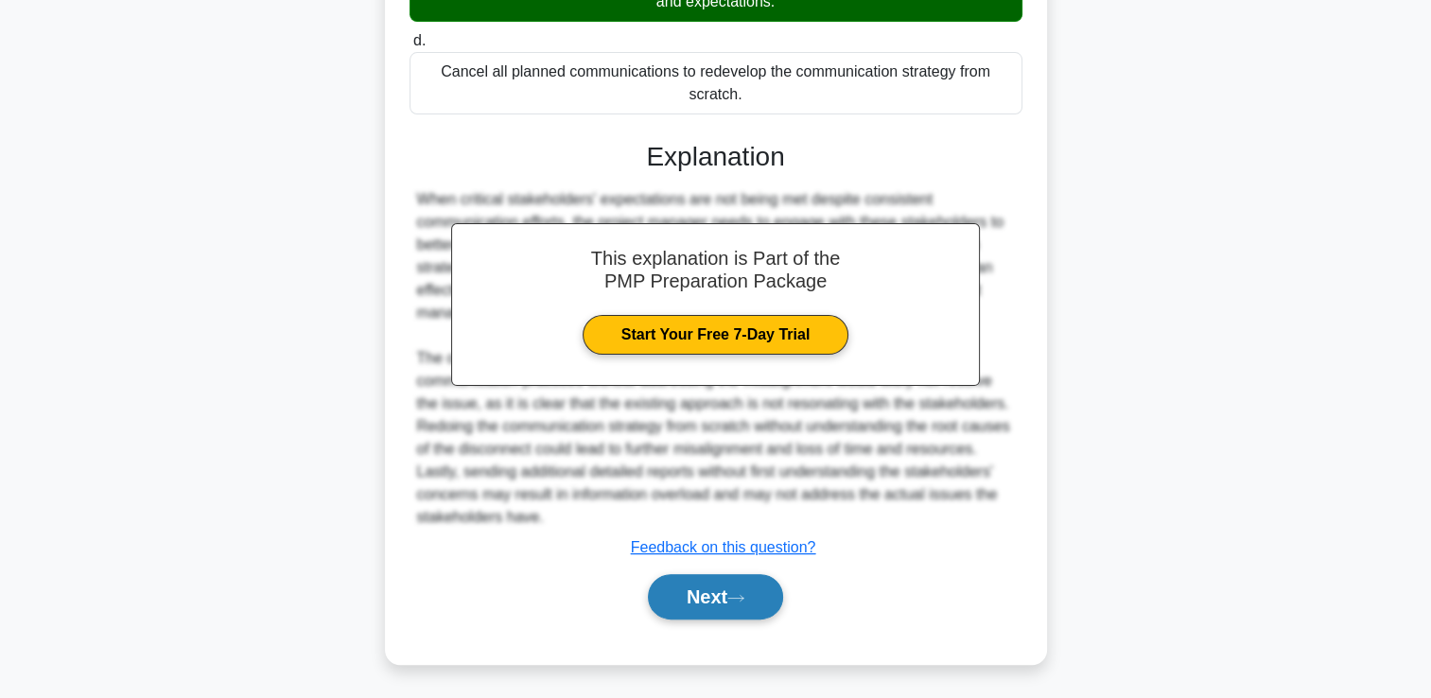
click at [776, 593] on button "Next" at bounding box center [715, 596] width 135 height 45
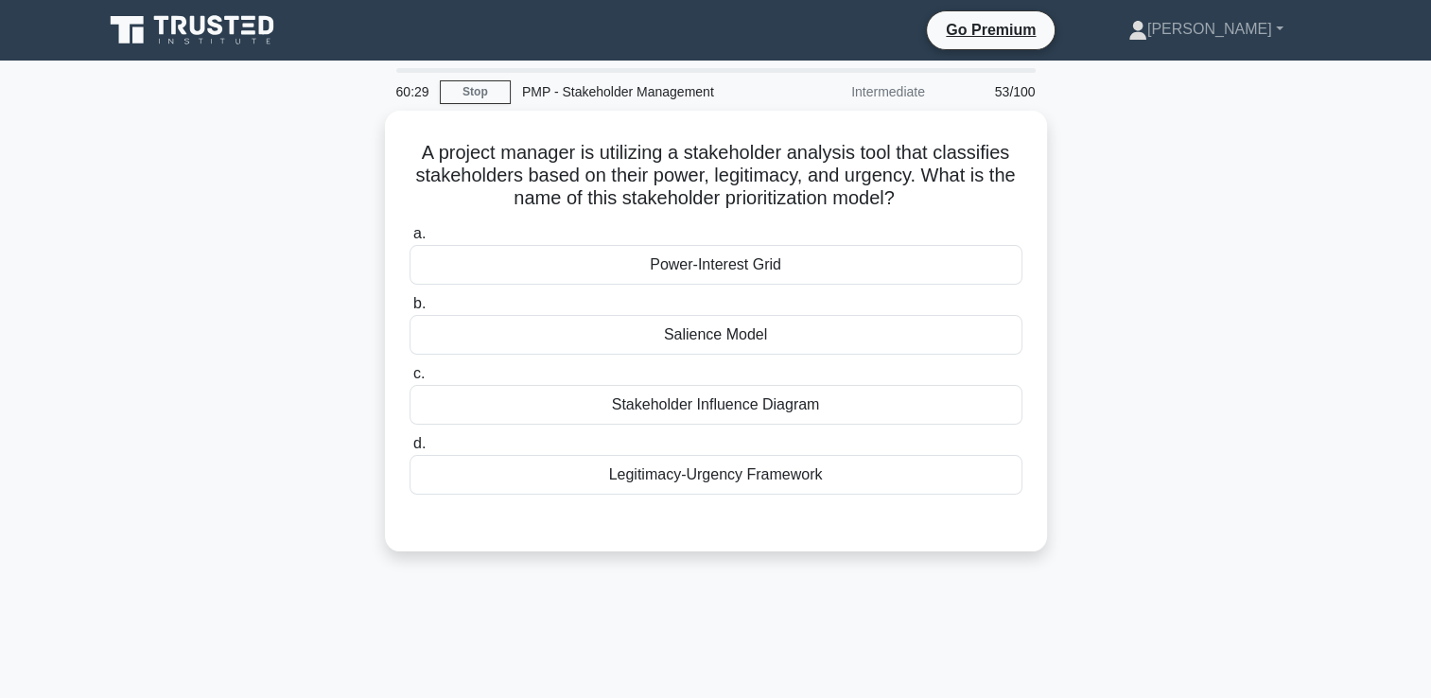
scroll to position [0, 0]
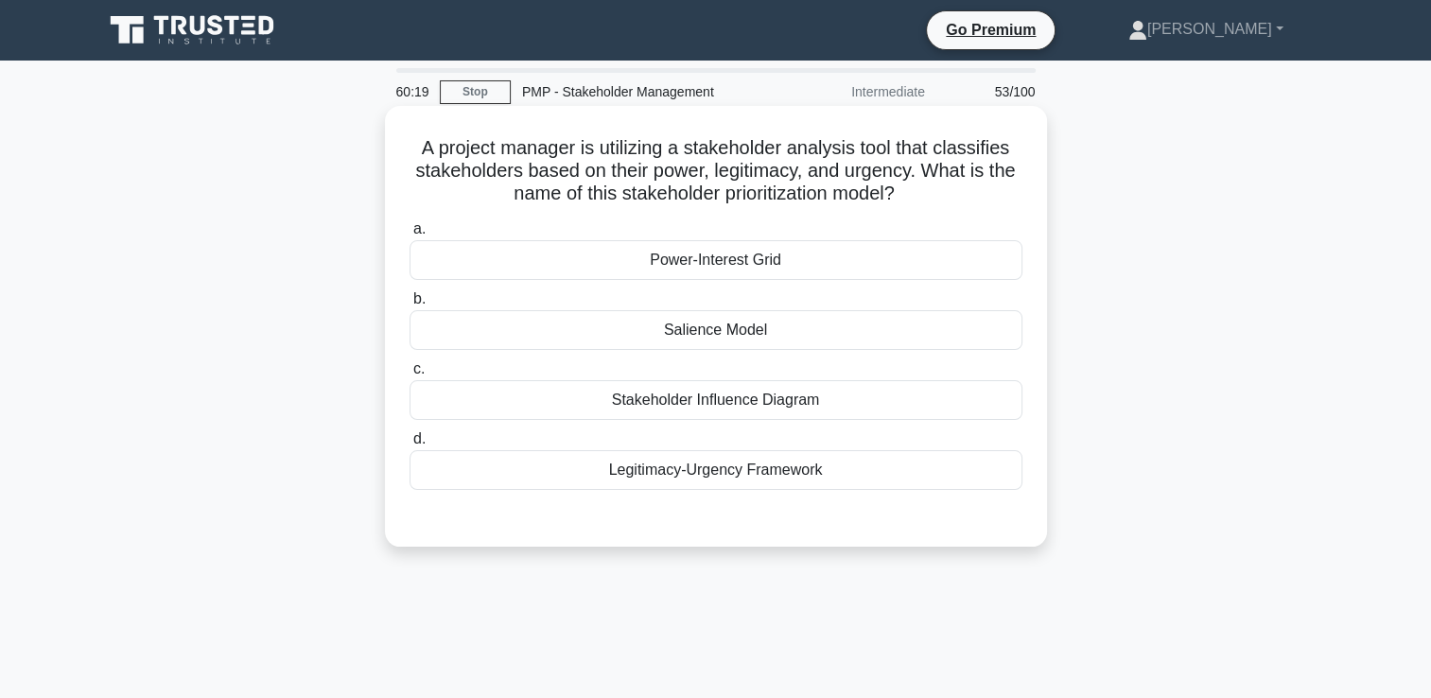
click at [571, 313] on div "Salience Model" at bounding box center [716, 330] width 613 height 40
click at [410, 306] on input "b. Salience Model" at bounding box center [410, 299] width 0 height 12
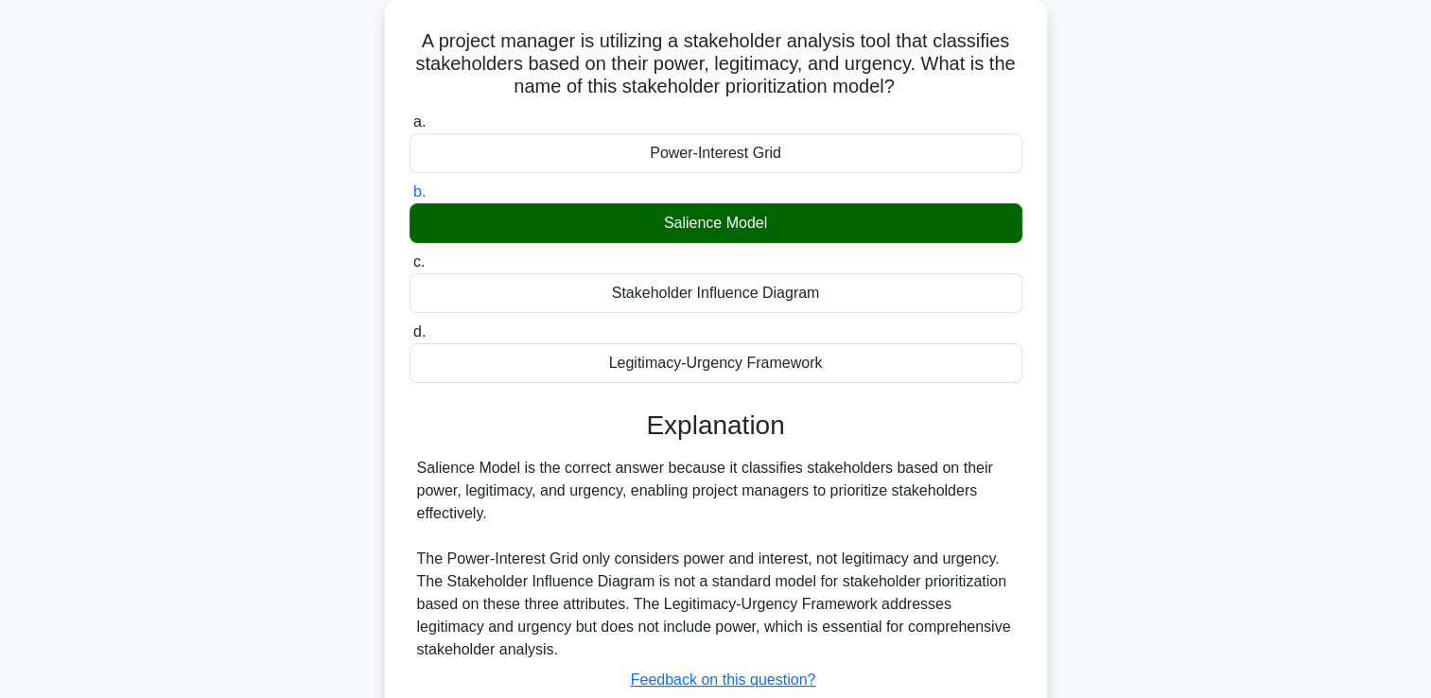
scroll to position [323, 0]
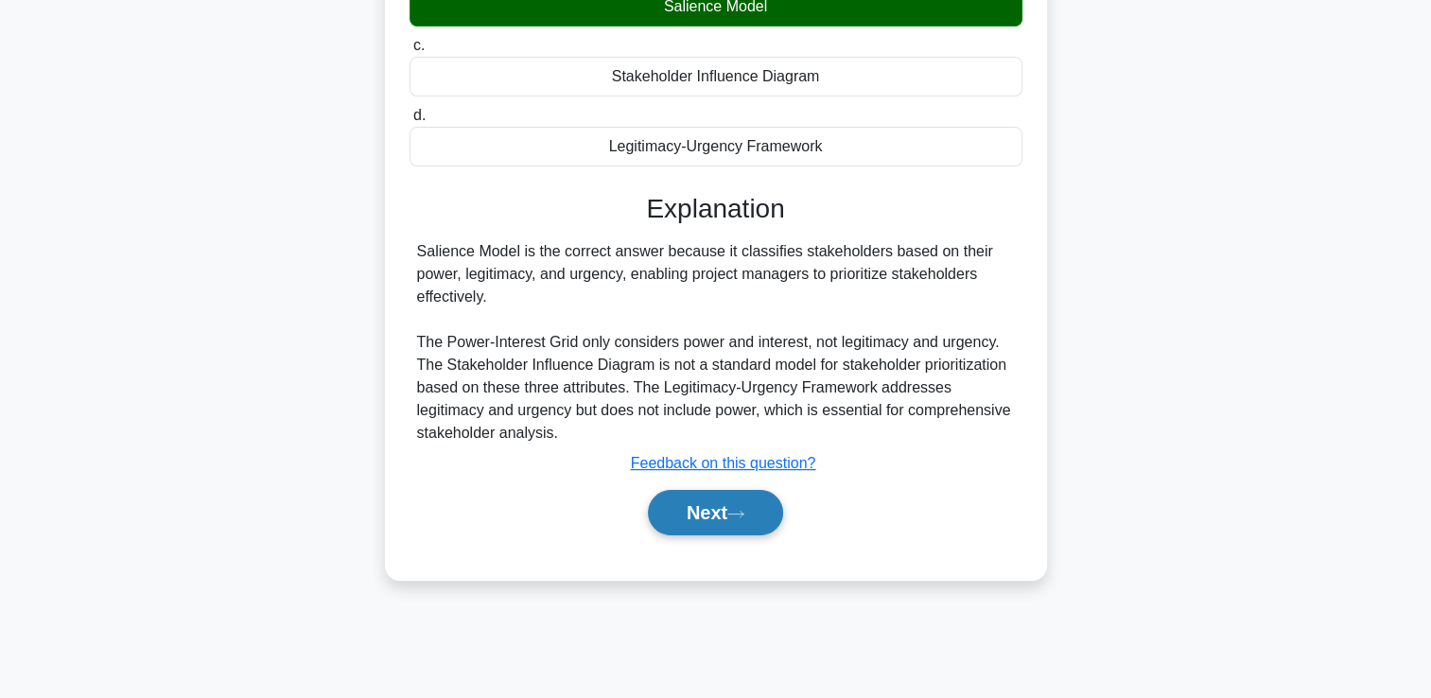
click at [697, 518] on button "Next" at bounding box center [715, 512] width 135 height 45
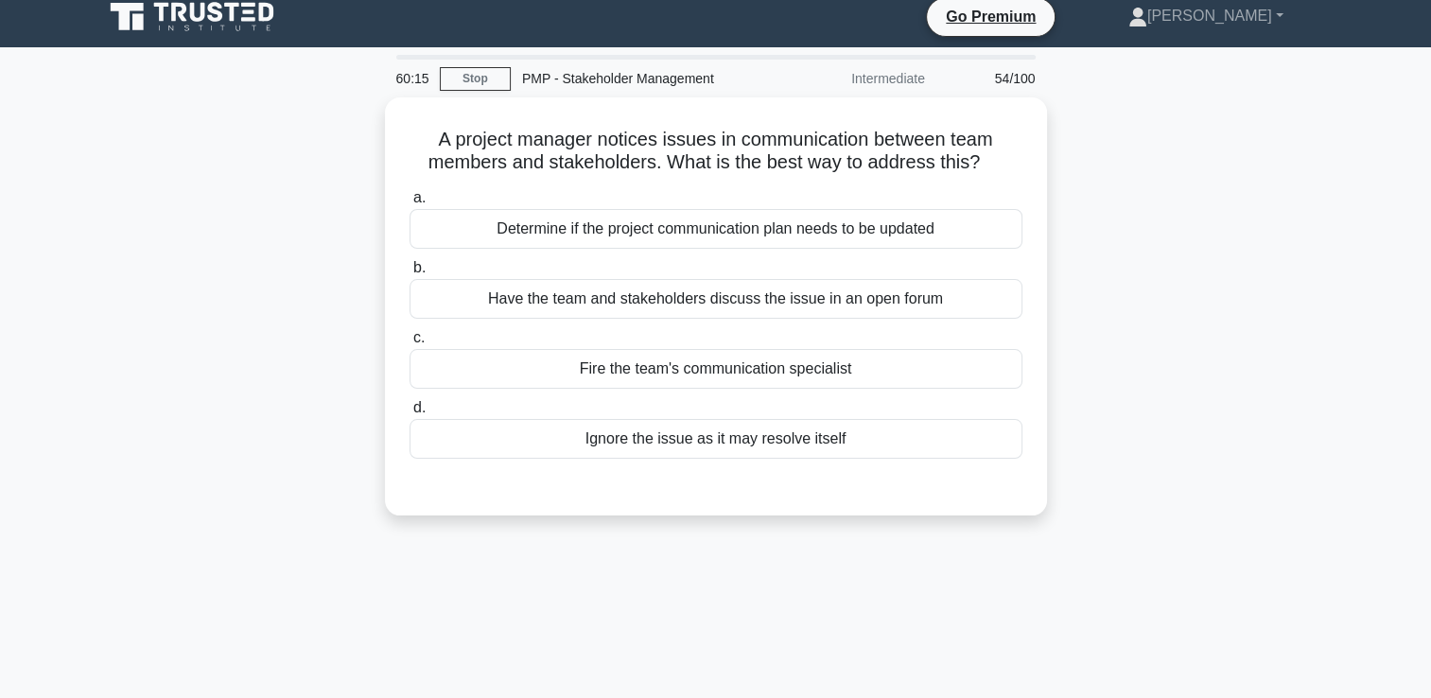
scroll to position [0, 0]
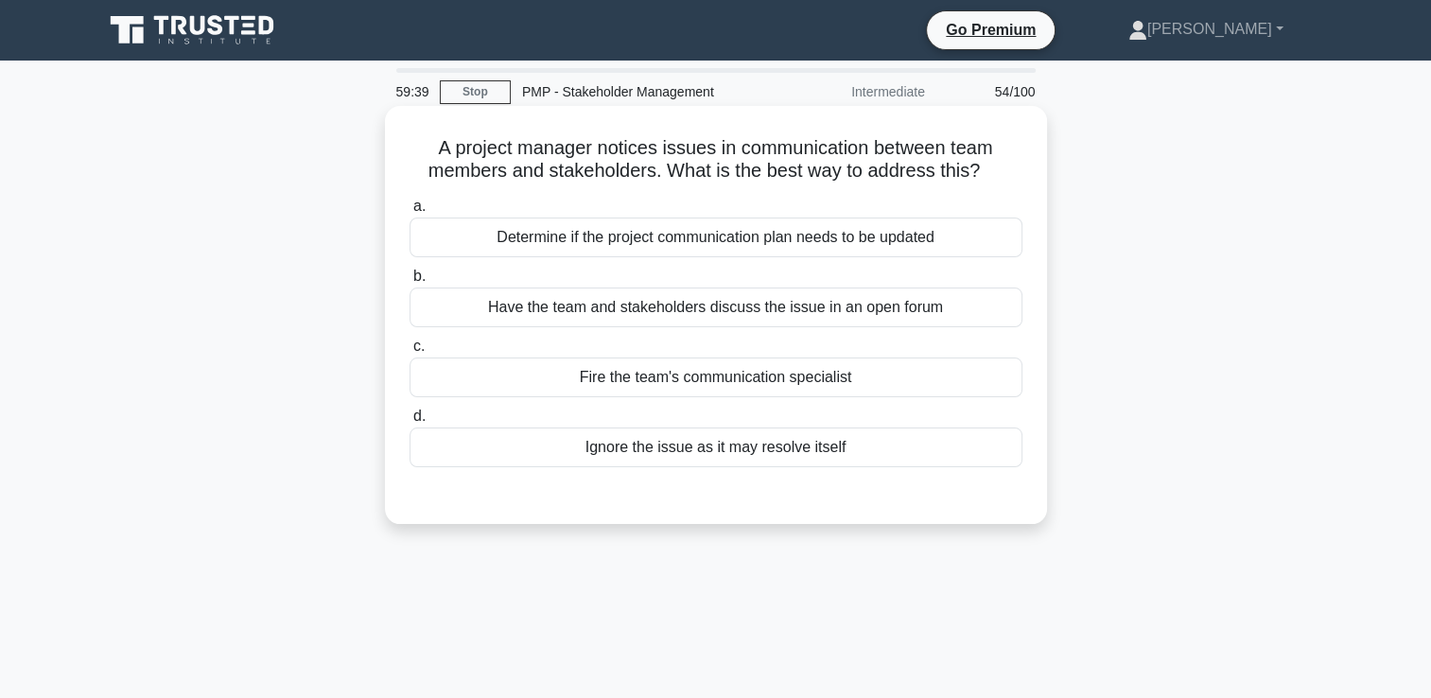
click at [676, 244] on div "Determine if the project communication plan needs to be updated" at bounding box center [716, 238] width 613 height 40
click at [410, 213] on input "a. Determine if the project communication plan needs to be updated" at bounding box center [410, 207] width 0 height 12
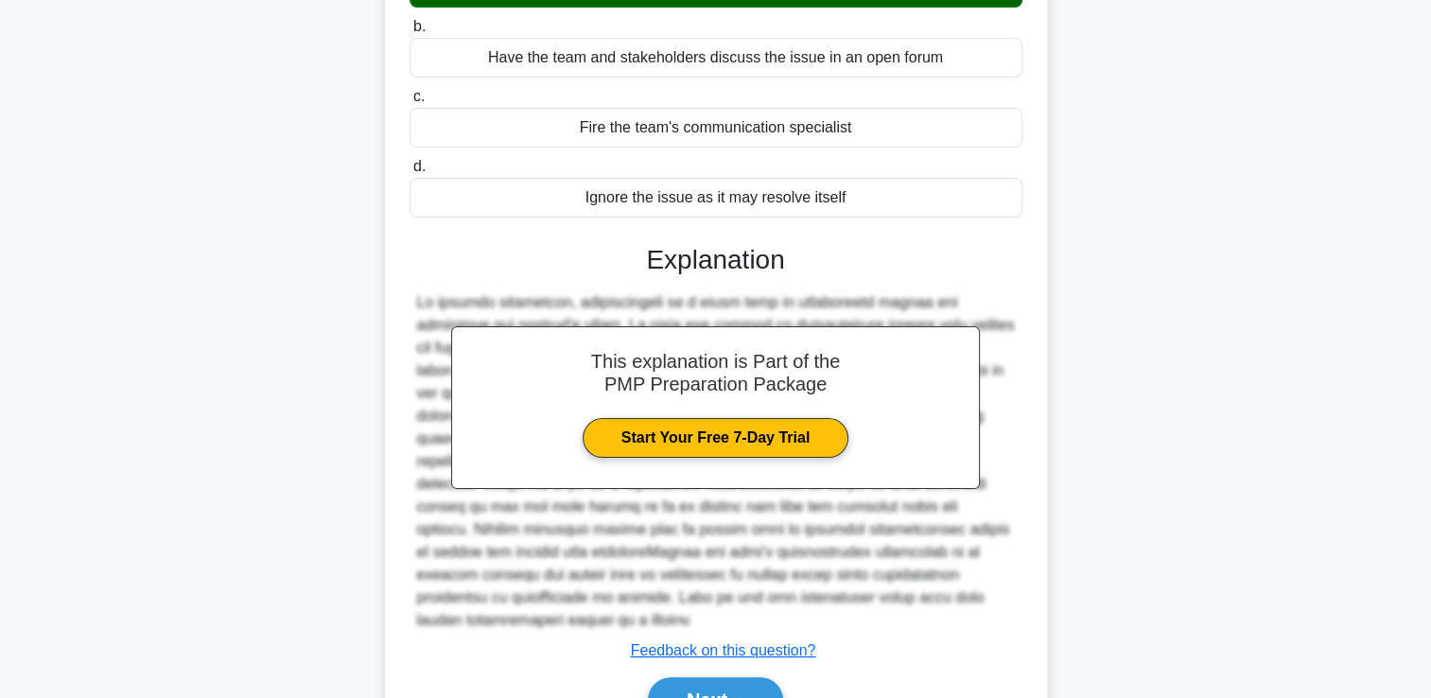
scroll to position [330, 0]
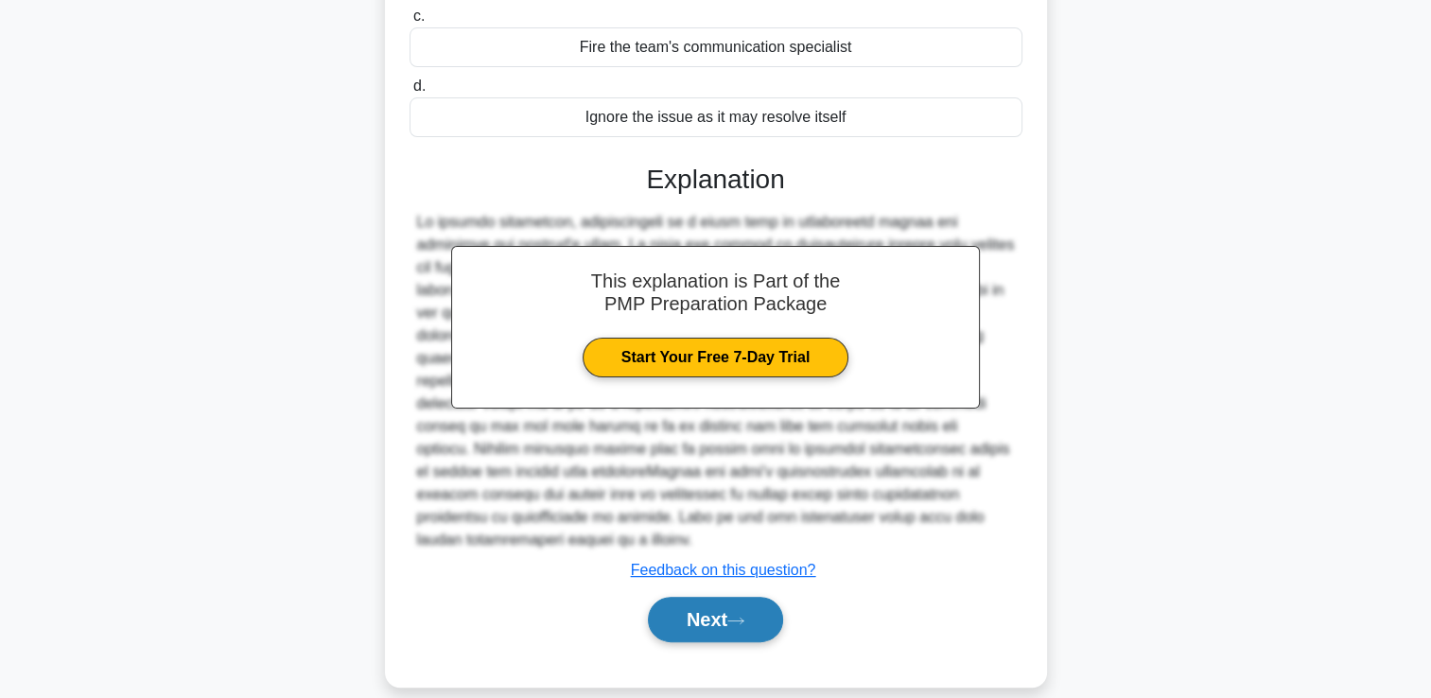
click at [721, 607] on button "Next" at bounding box center [715, 619] width 135 height 45
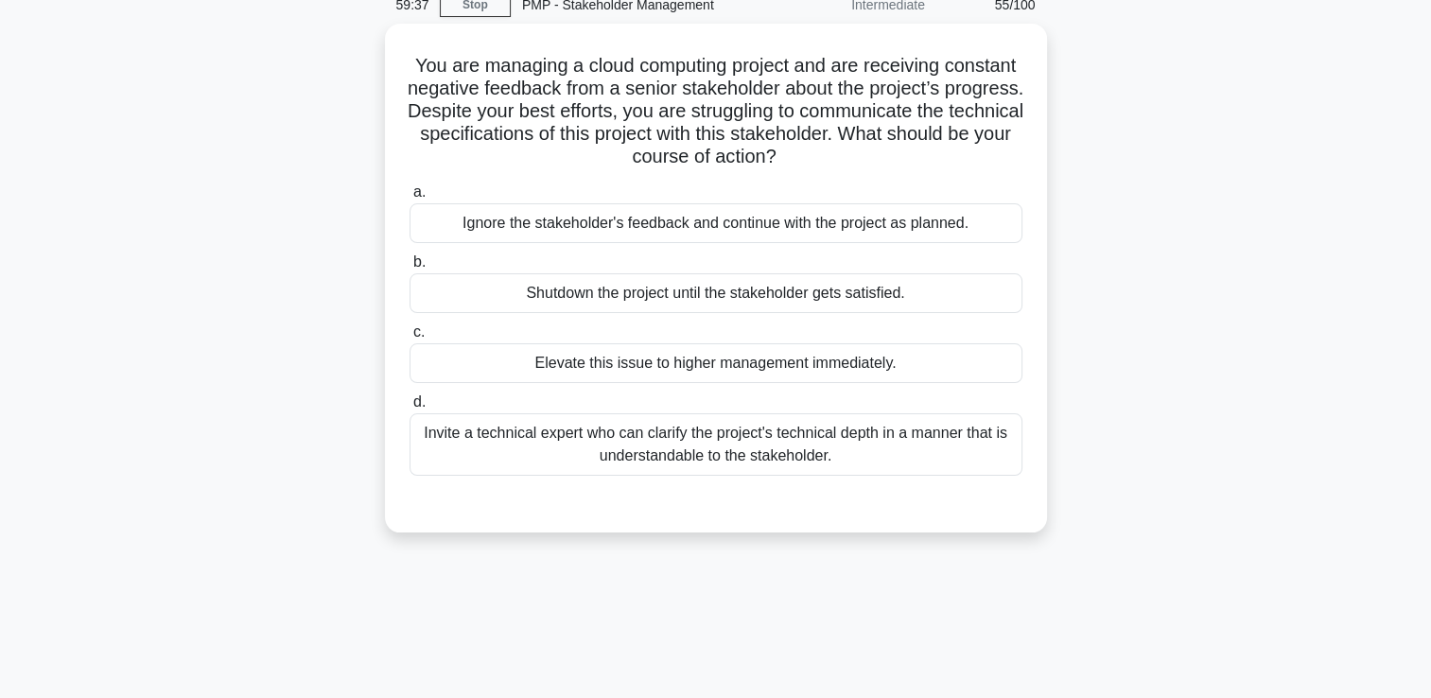
scroll to position [40, 0]
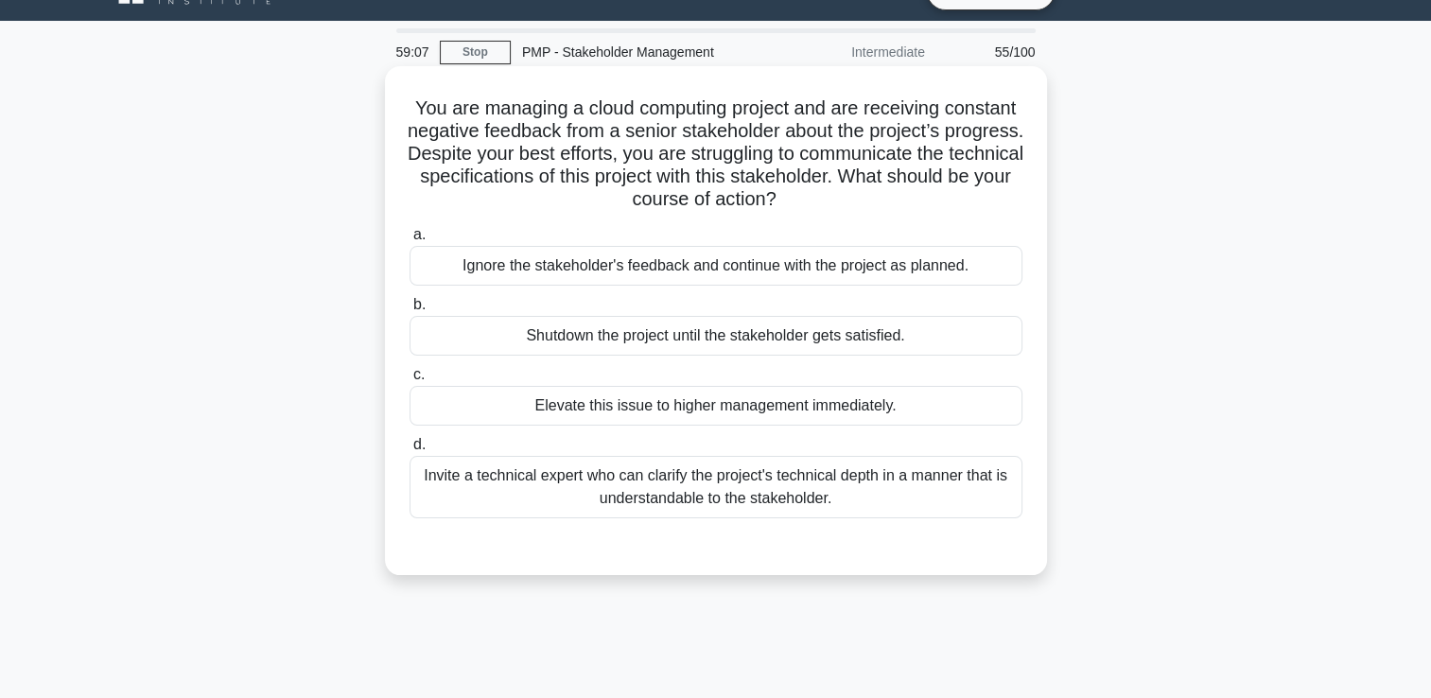
click at [734, 500] on div "Invite a technical expert who can clarify the project's technical depth in a ma…" at bounding box center [716, 487] width 613 height 62
click at [410, 451] on input "d. Invite a technical expert who can clarify the project's technical depth in a…" at bounding box center [410, 445] width 0 height 12
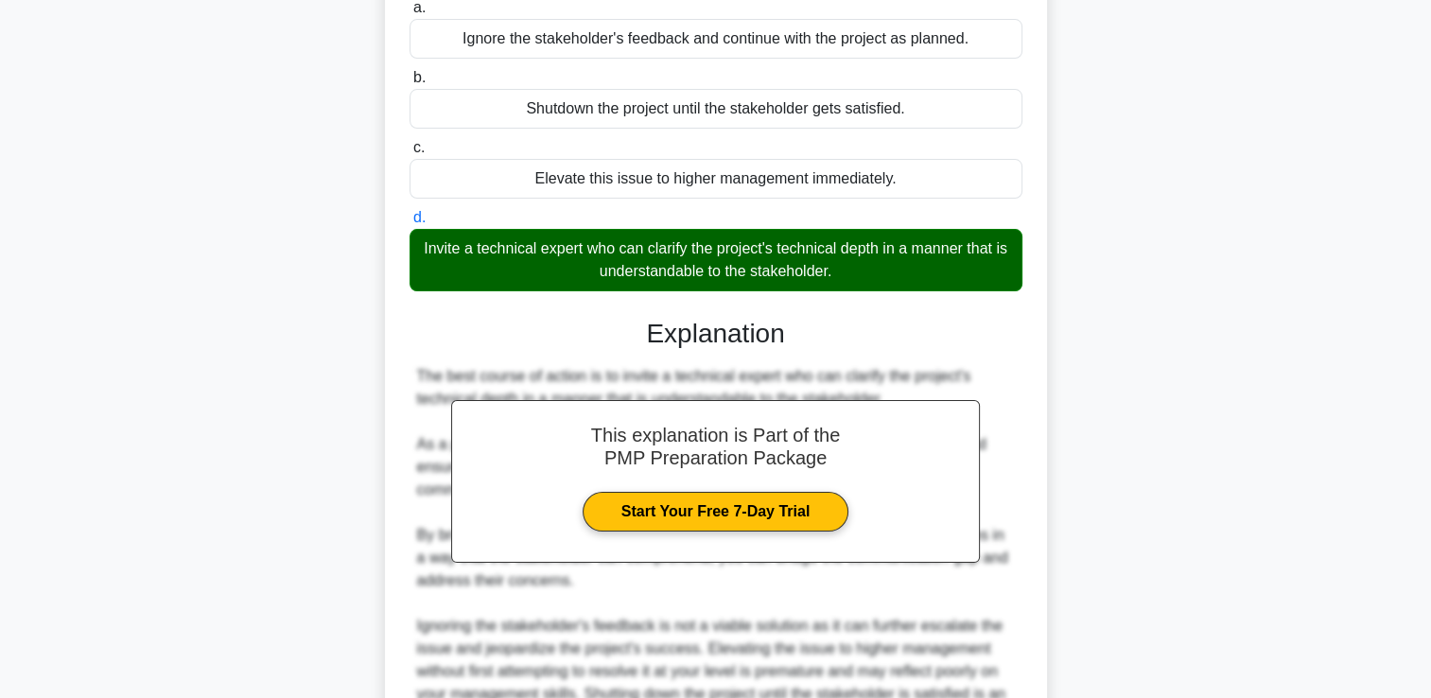
scroll to position [418, 0]
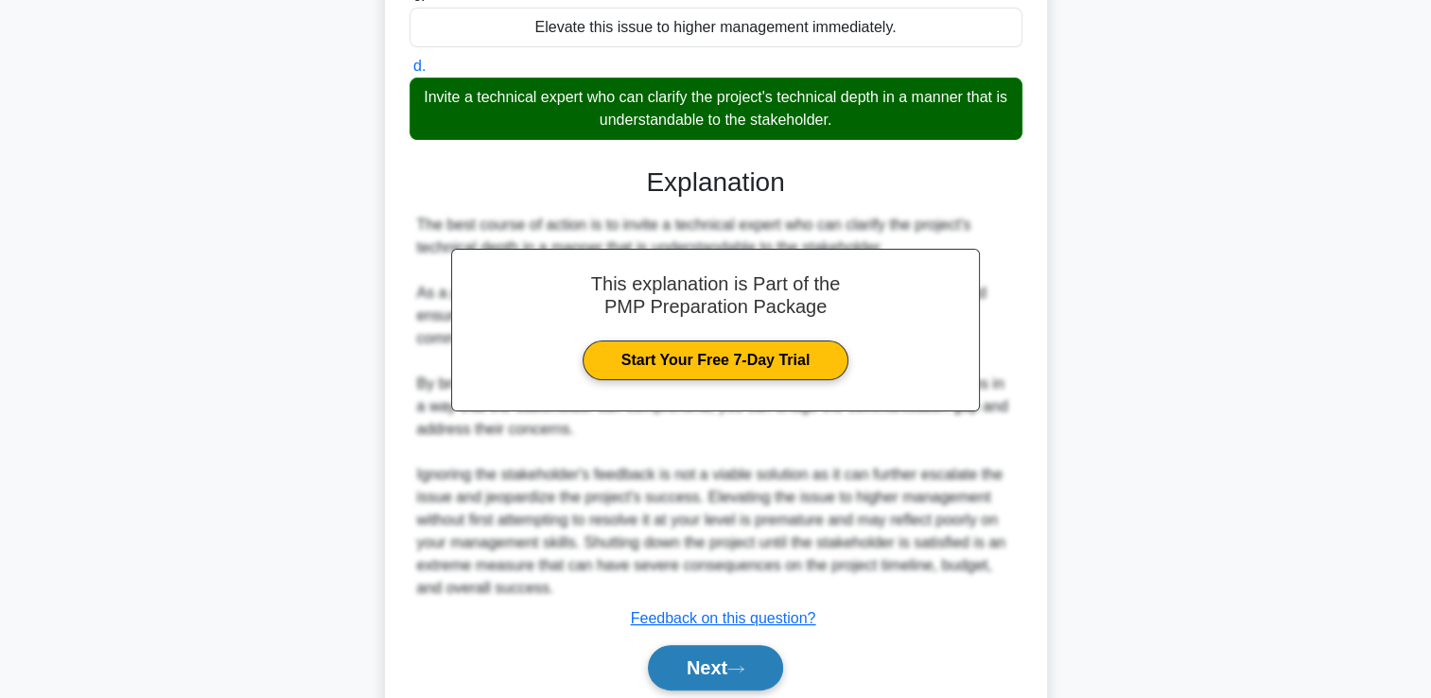
click at [693, 665] on button "Next" at bounding box center [715, 667] width 135 height 45
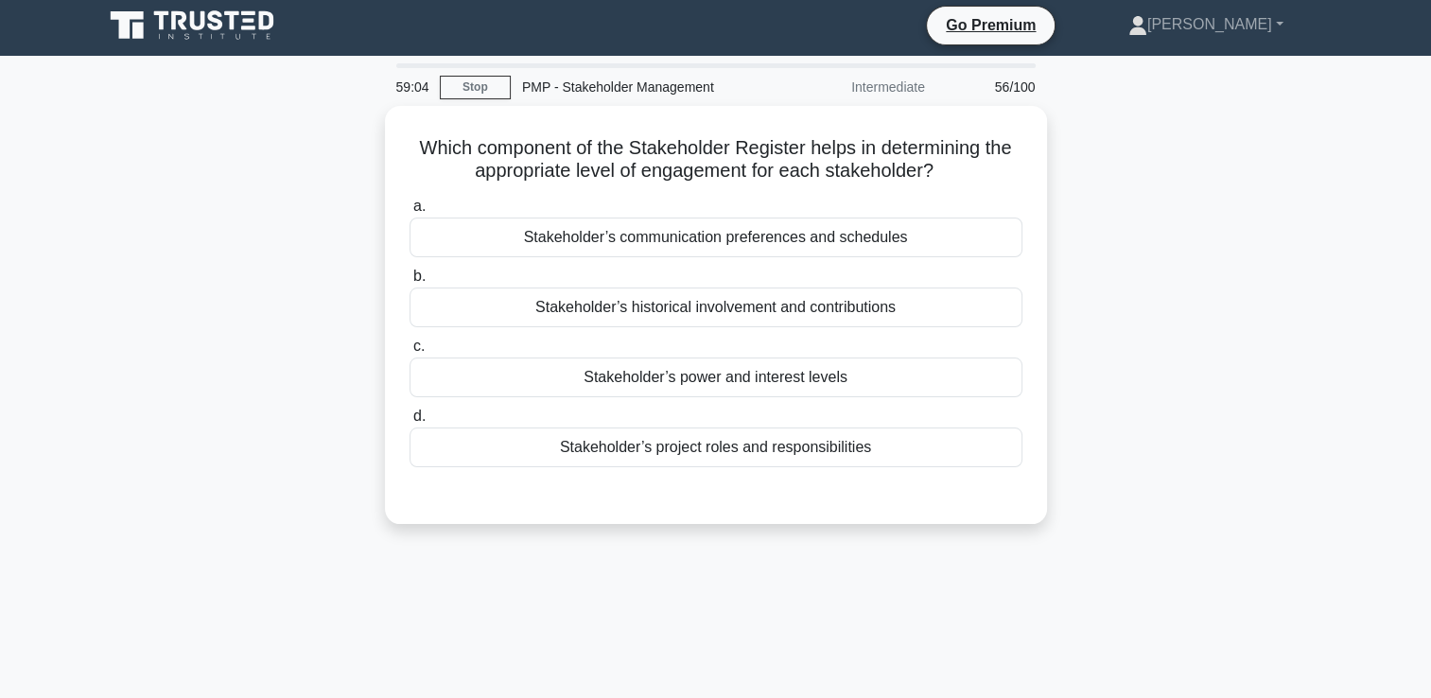
scroll to position [0, 0]
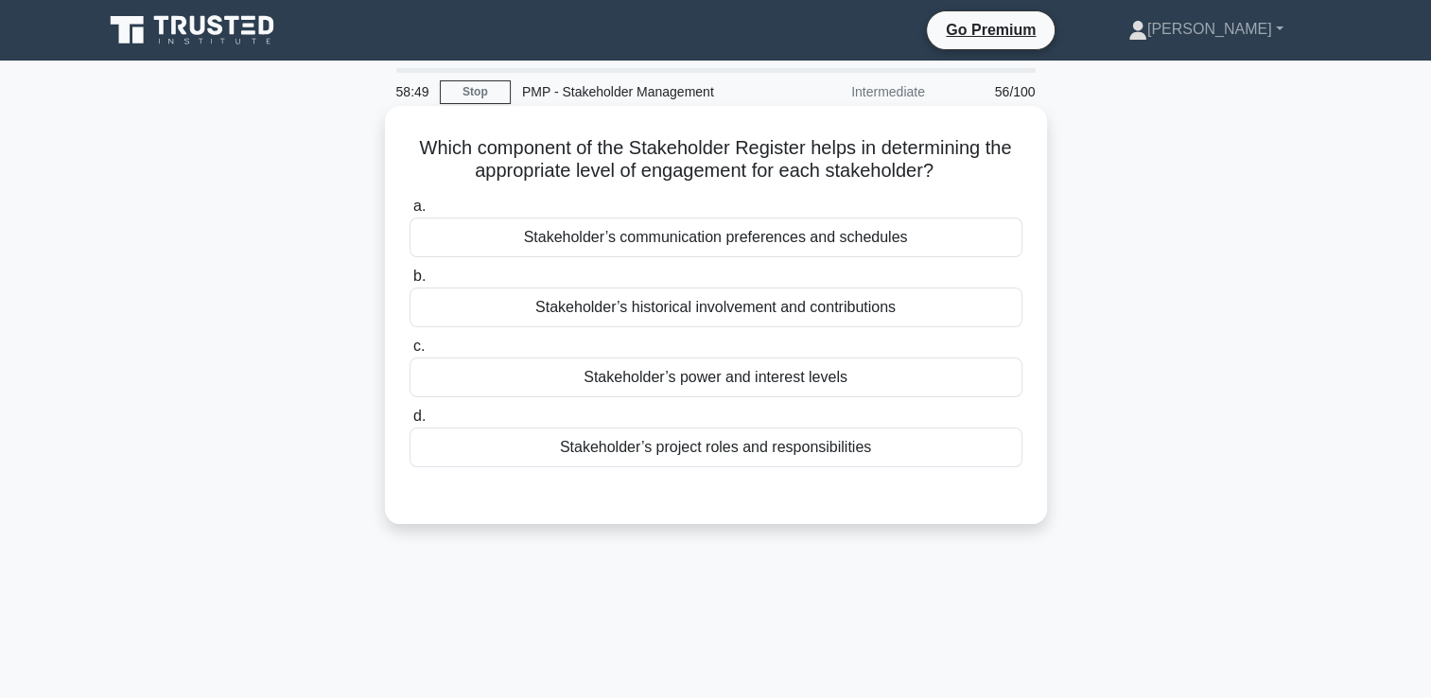
click at [739, 378] on div "Stakeholder’s power and interest levels" at bounding box center [716, 378] width 613 height 40
click at [410, 353] on input "c. Stakeholder’s power and interest levels" at bounding box center [410, 347] width 0 height 12
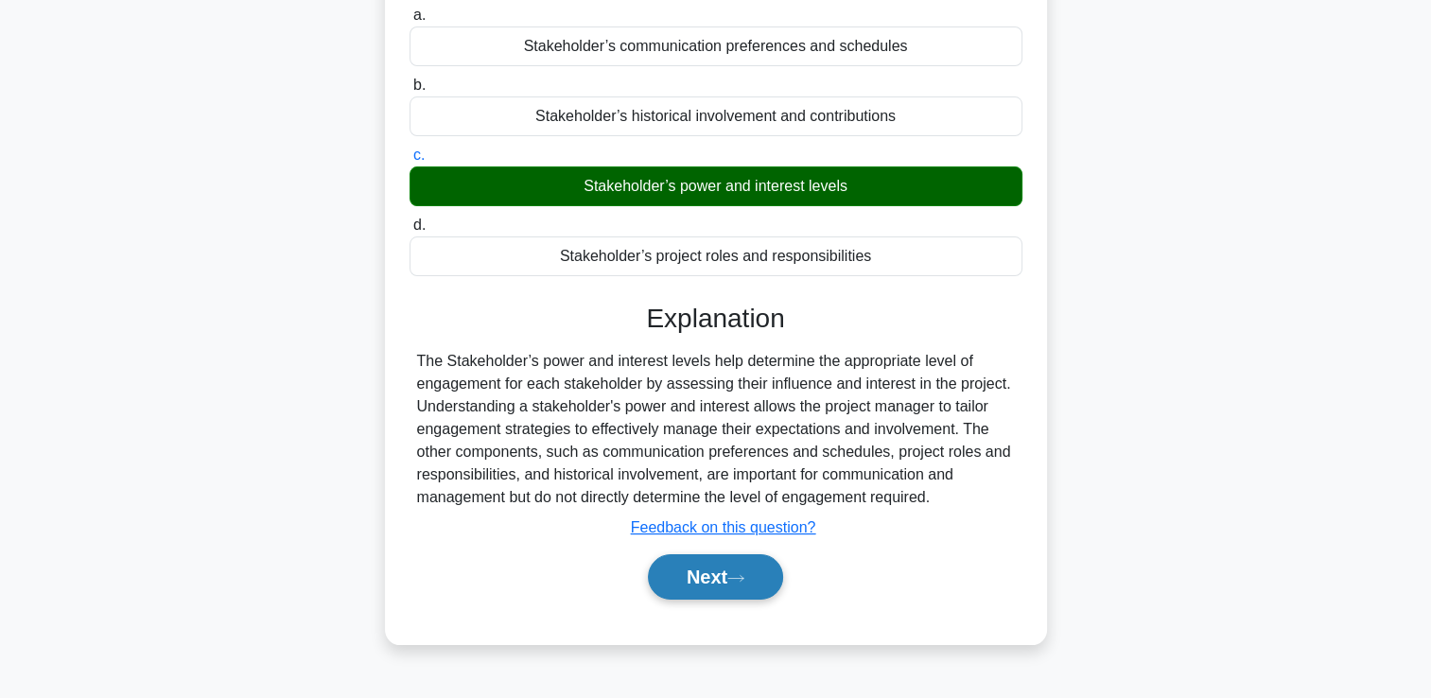
scroll to position [323, 0]
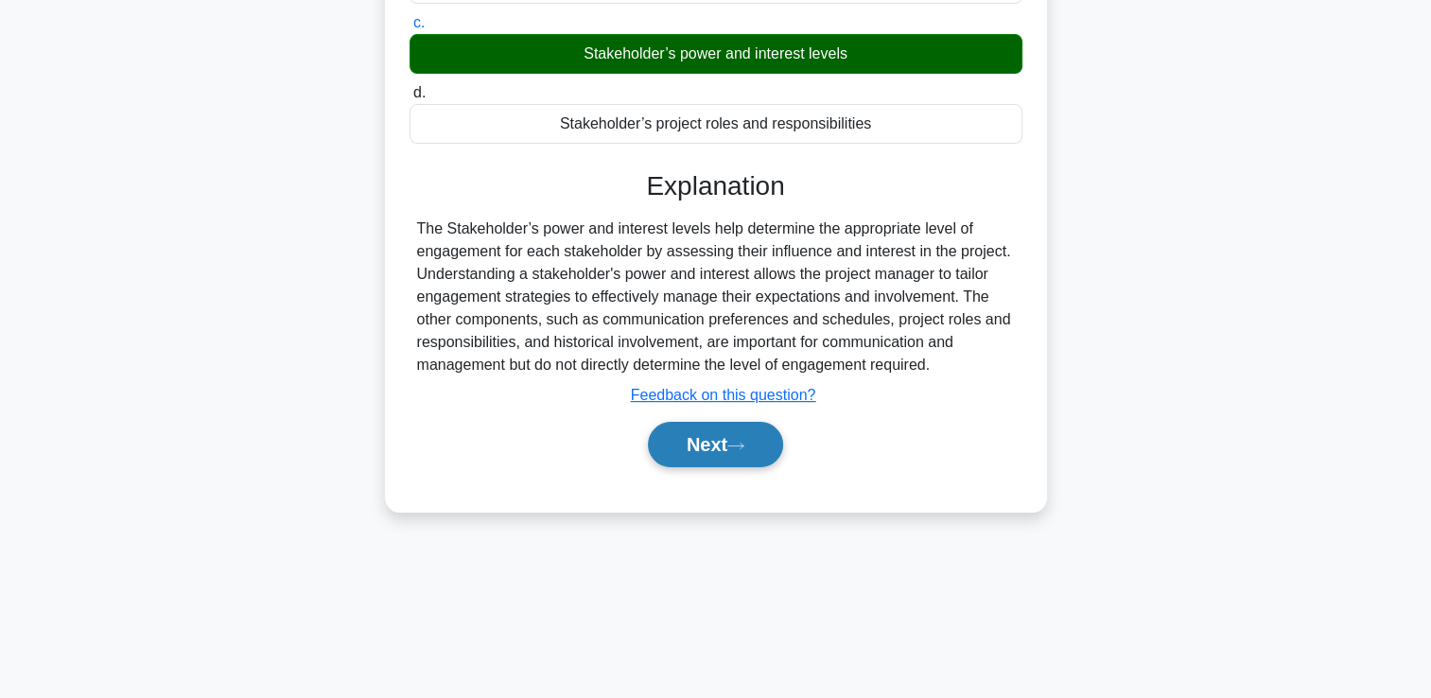
click at [726, 462] on button "Next" at bounding box center [715, 444] width 135 height 45
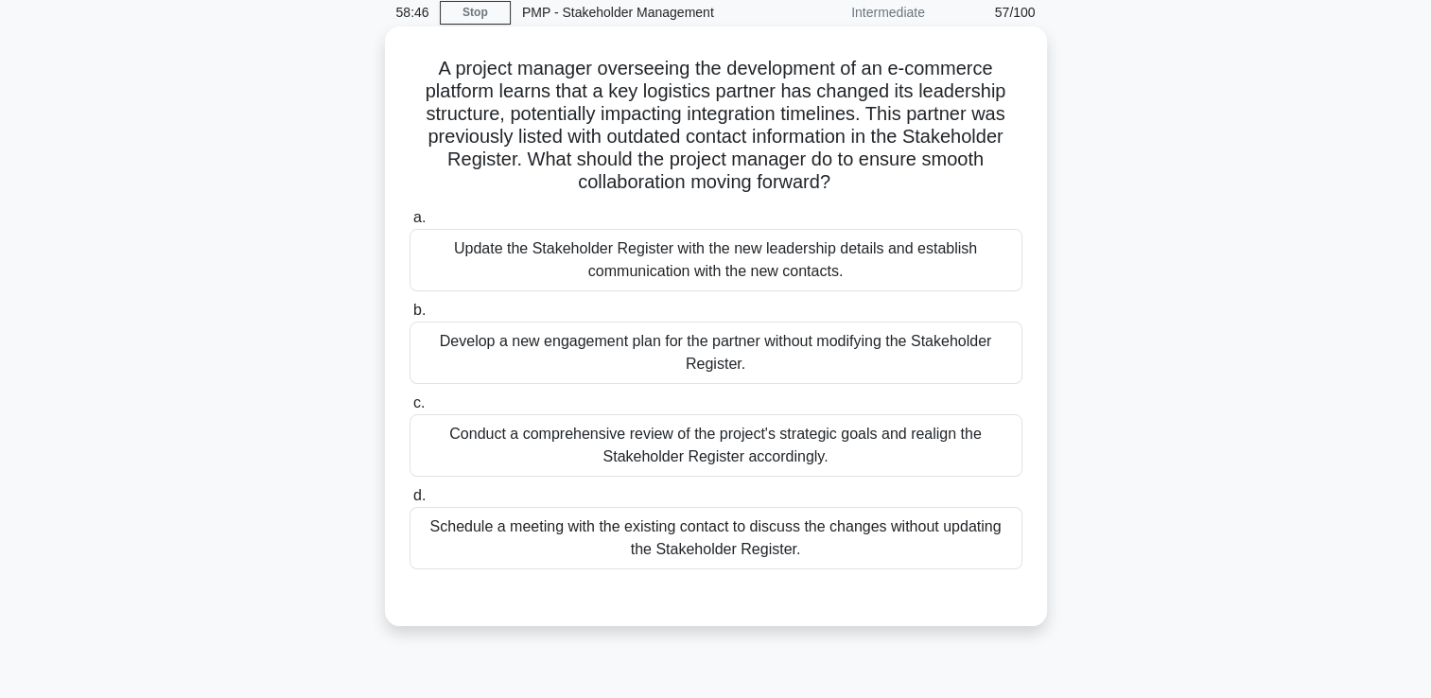
scroll to position [40, 0]
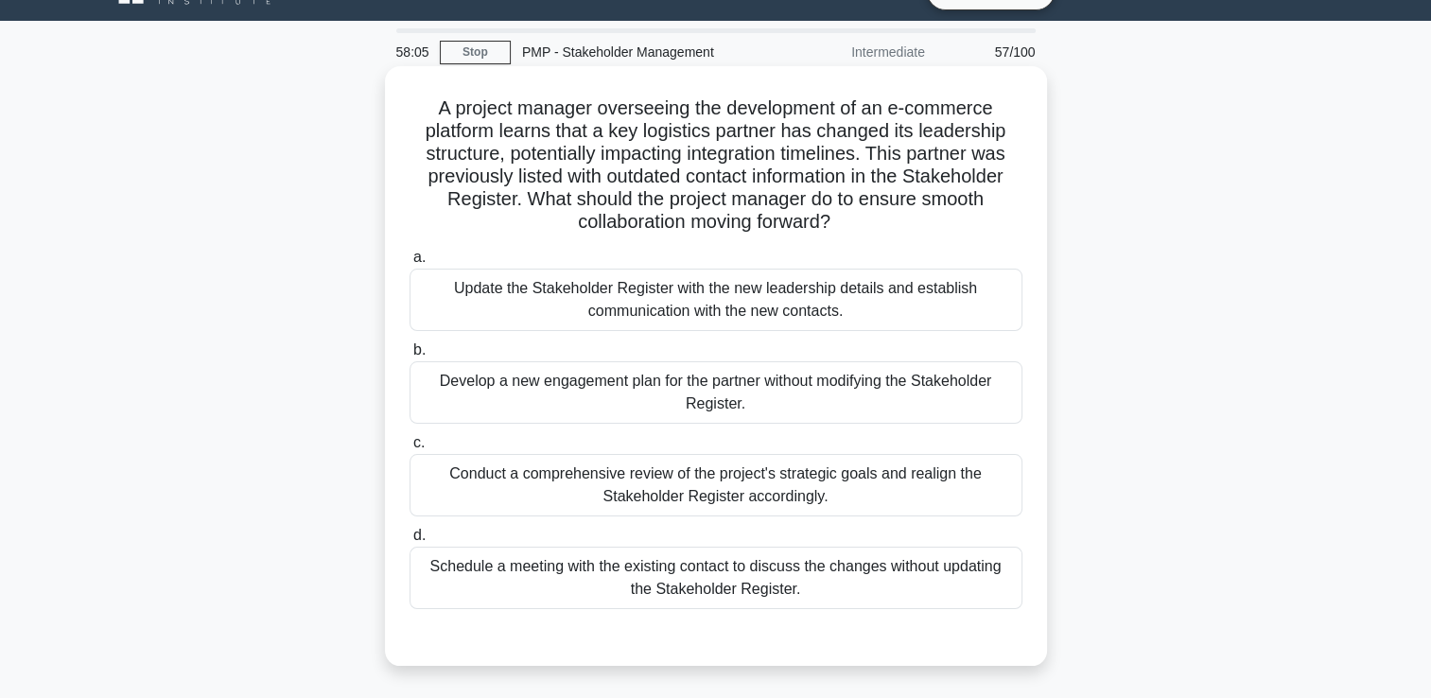
click at [714, 306] on div "Update the Stakeholder Register with the new leadership details and establish c…" at bounding box center [716, 300] width 613 height 62
click at [410, 264] on input "a. Update the Stakeholder Register with the new leadership details and establis…" at bounding box center [410, 258] width 0 height 12
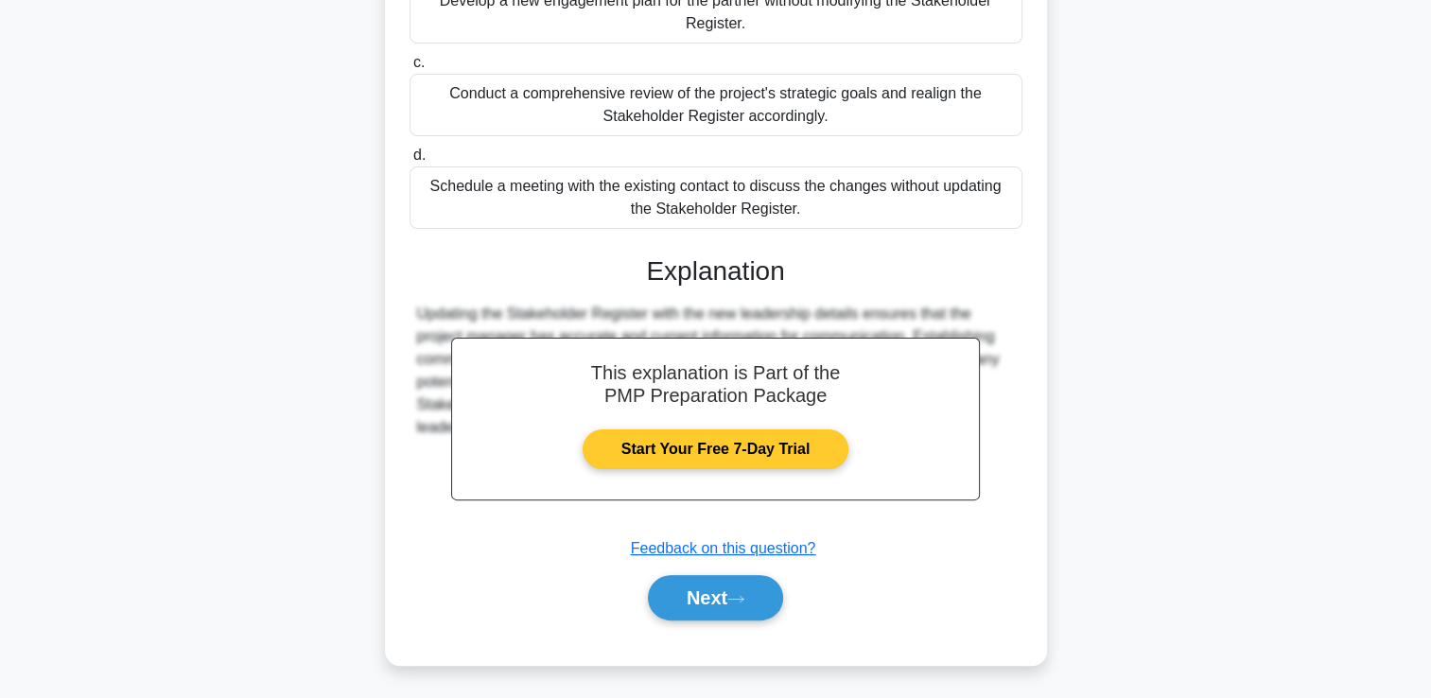
scroll to position [421, 0]
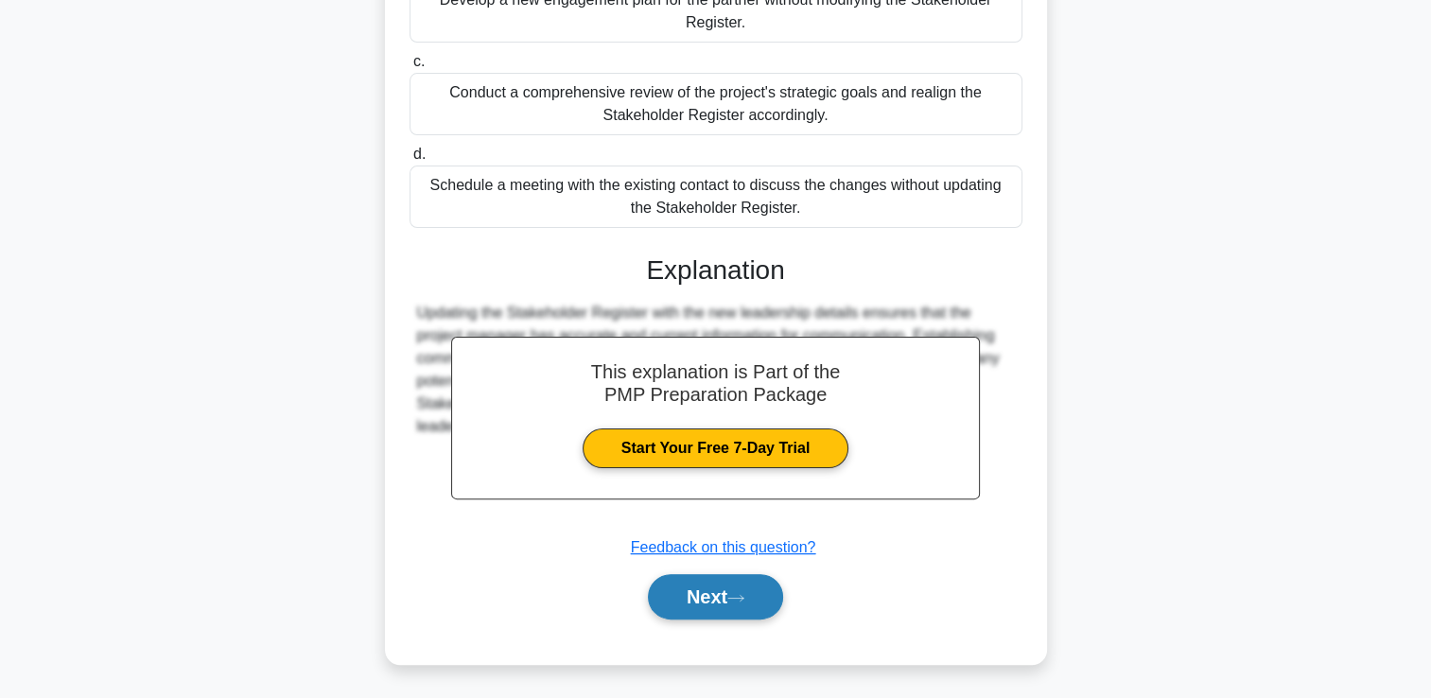
click at [730, 588] on button "Next" at bounding box center [715, 596] width 135 height 45
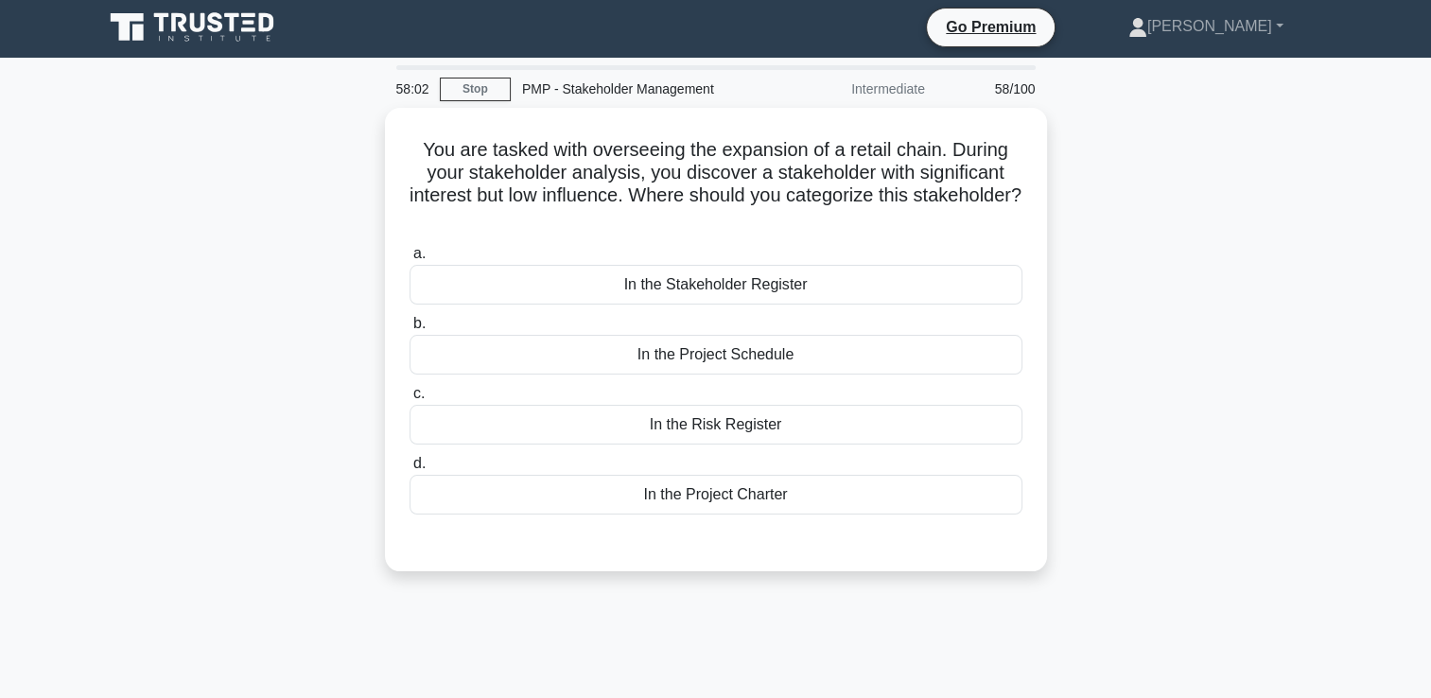
scroll to position [0, 0]
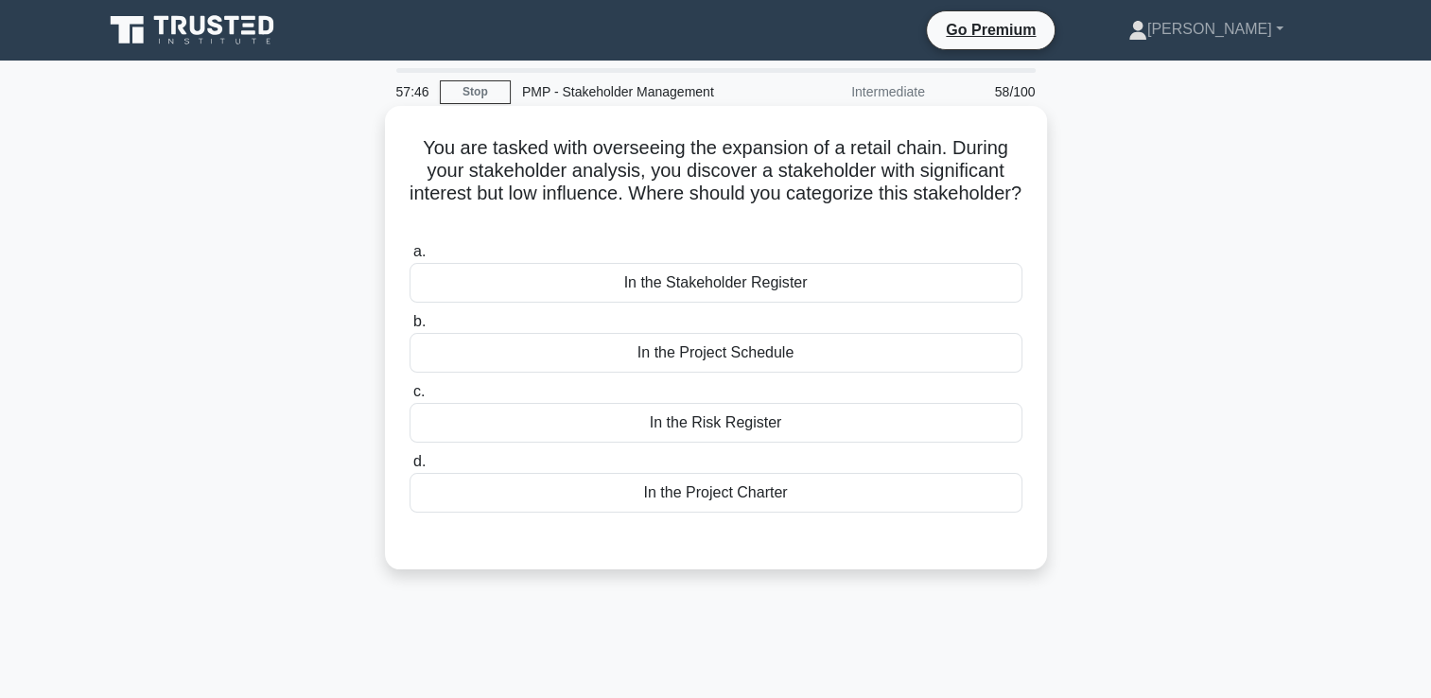
click at [725, 284] on div "In the Stakeholder Register" at bounding box center [716, 283] width 613 height 40
click at [410, 258] on input "a. In the Stakeholder Register" at bounding box center [410, 252] width 0 height 12
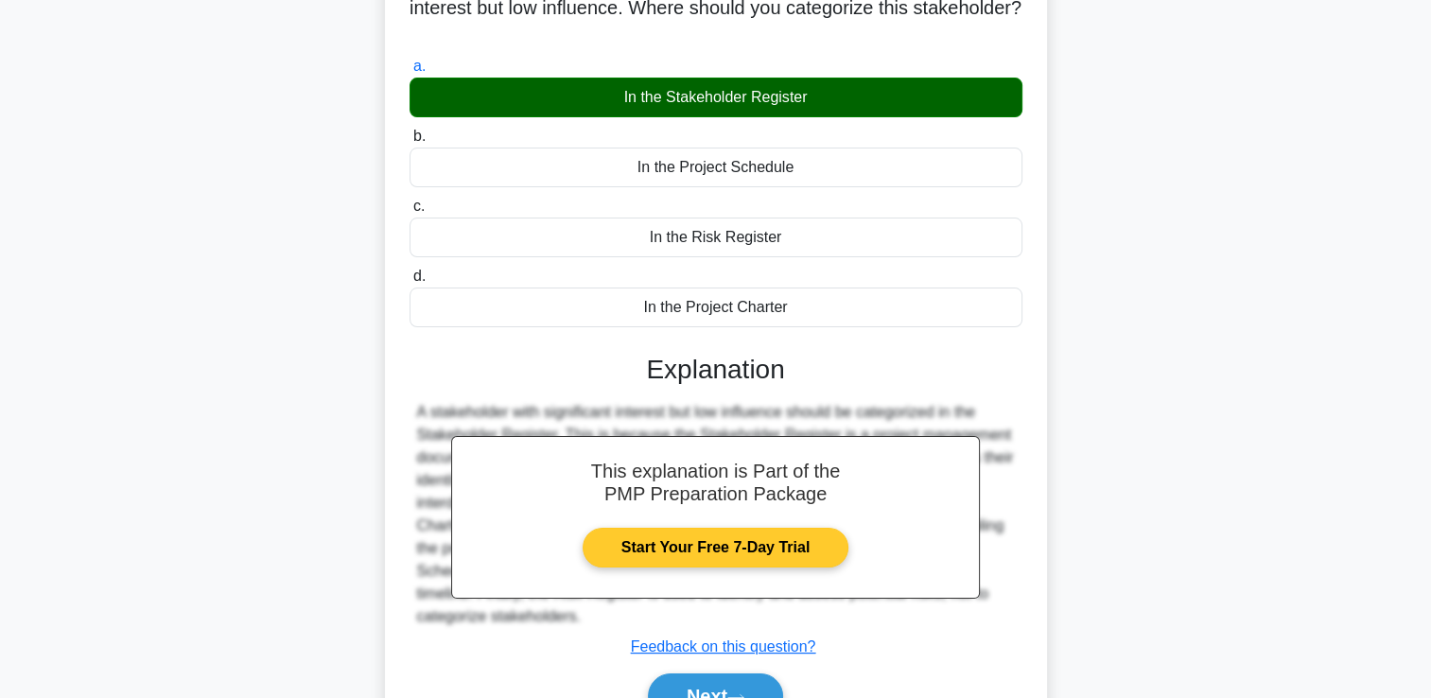
scroll to position [323, 0]
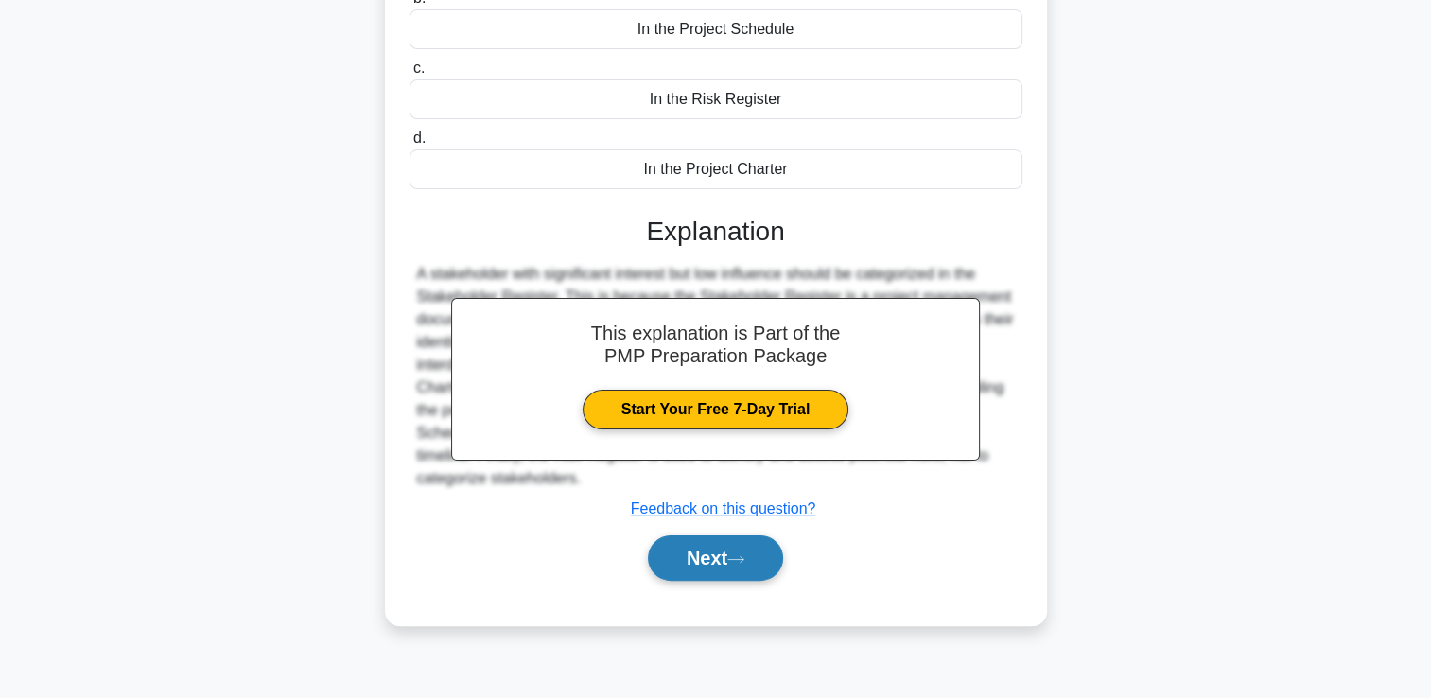
click at [720, 552] on button "Next" at bounding box center [715, 557] width 135 height 45
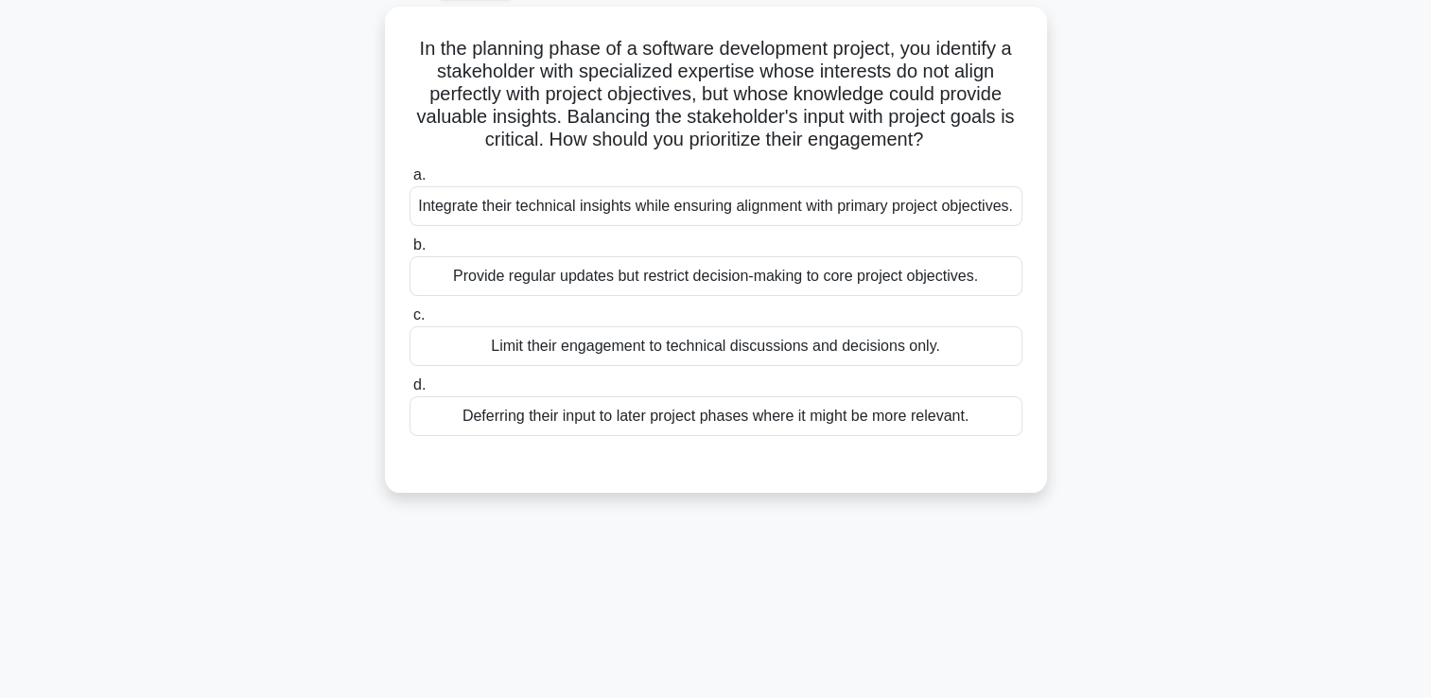
scroll to position [40, 0]
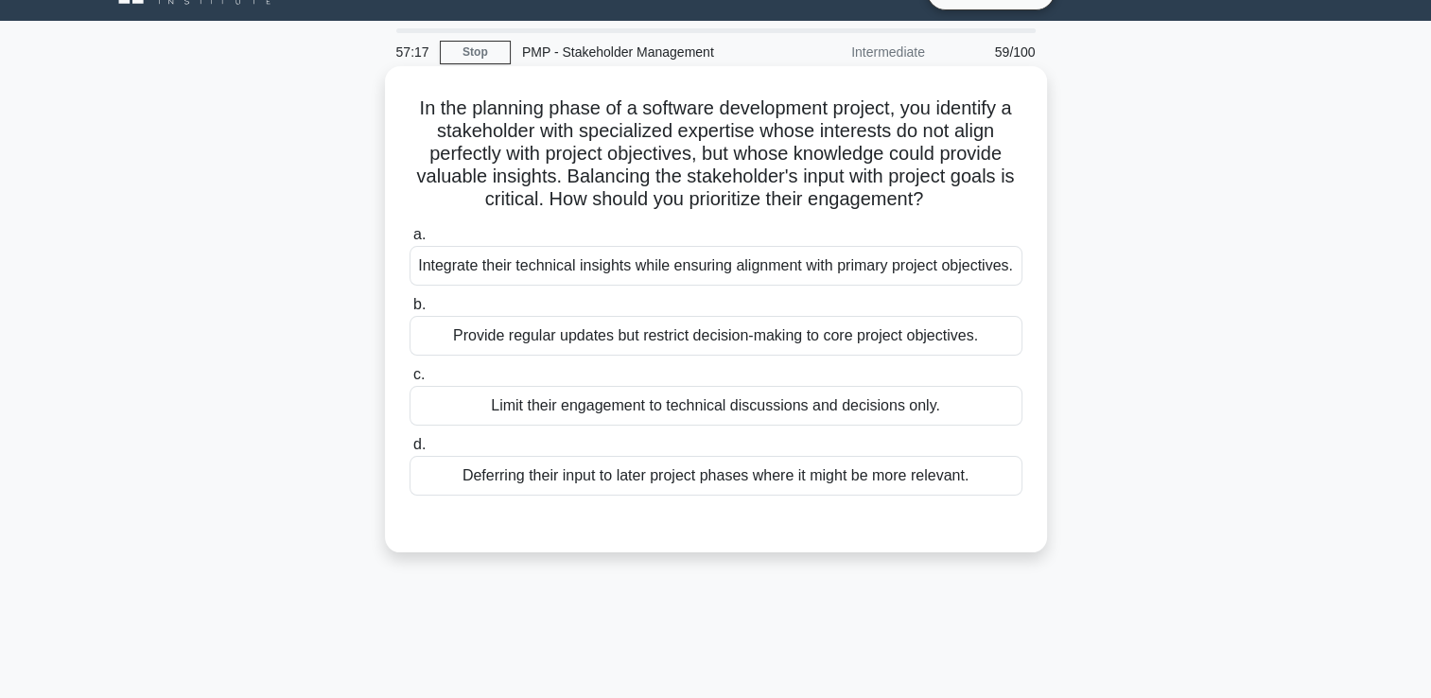
click at [706, 286] on div "Integrate their technical insights while ensuring alignment with primary projec…" at bounding box center [716, 266] width 613 height 40
click at [410, 241] on input "a. Integrate their technical insights while ensuring alignment with primary pro…" at bounding box center [410, 235] width 0 height 12
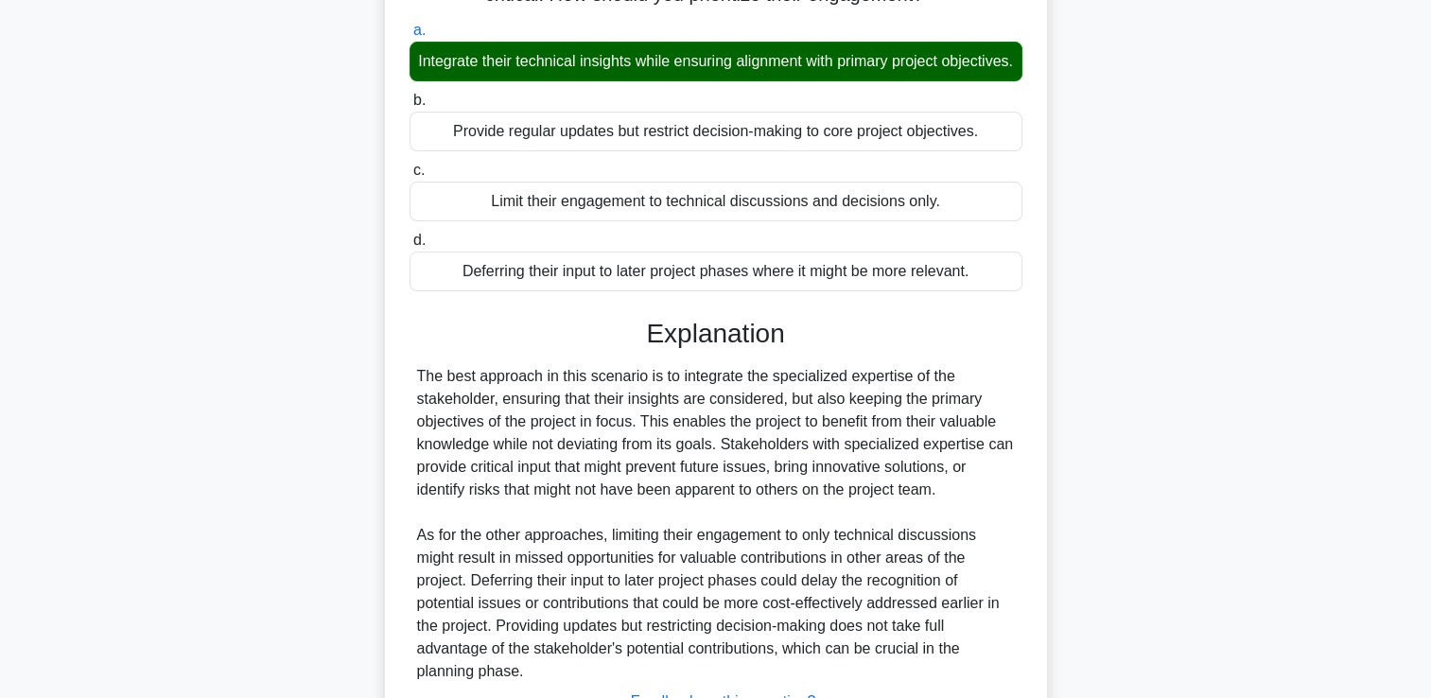
scroll to position [421, 0]
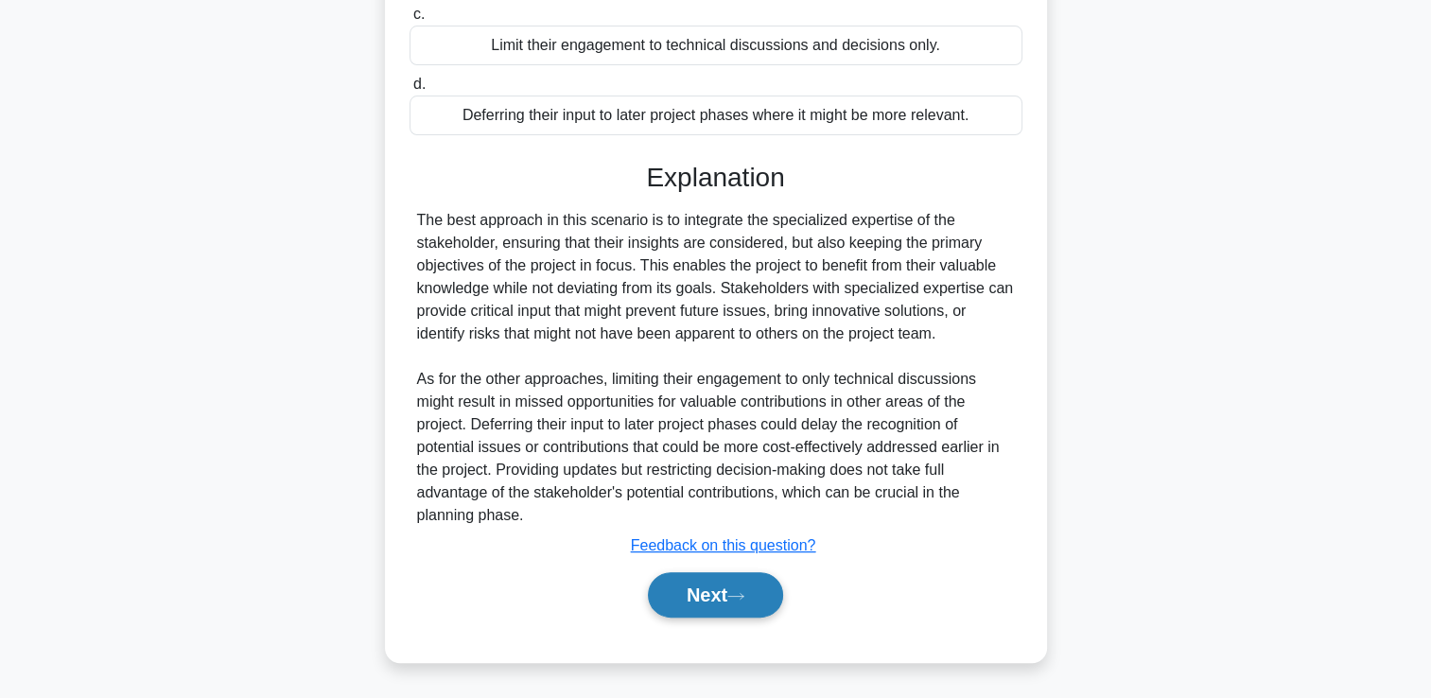
click at [723, 605] on button "Next" at bounding box center [715, 594] width 135 height 45
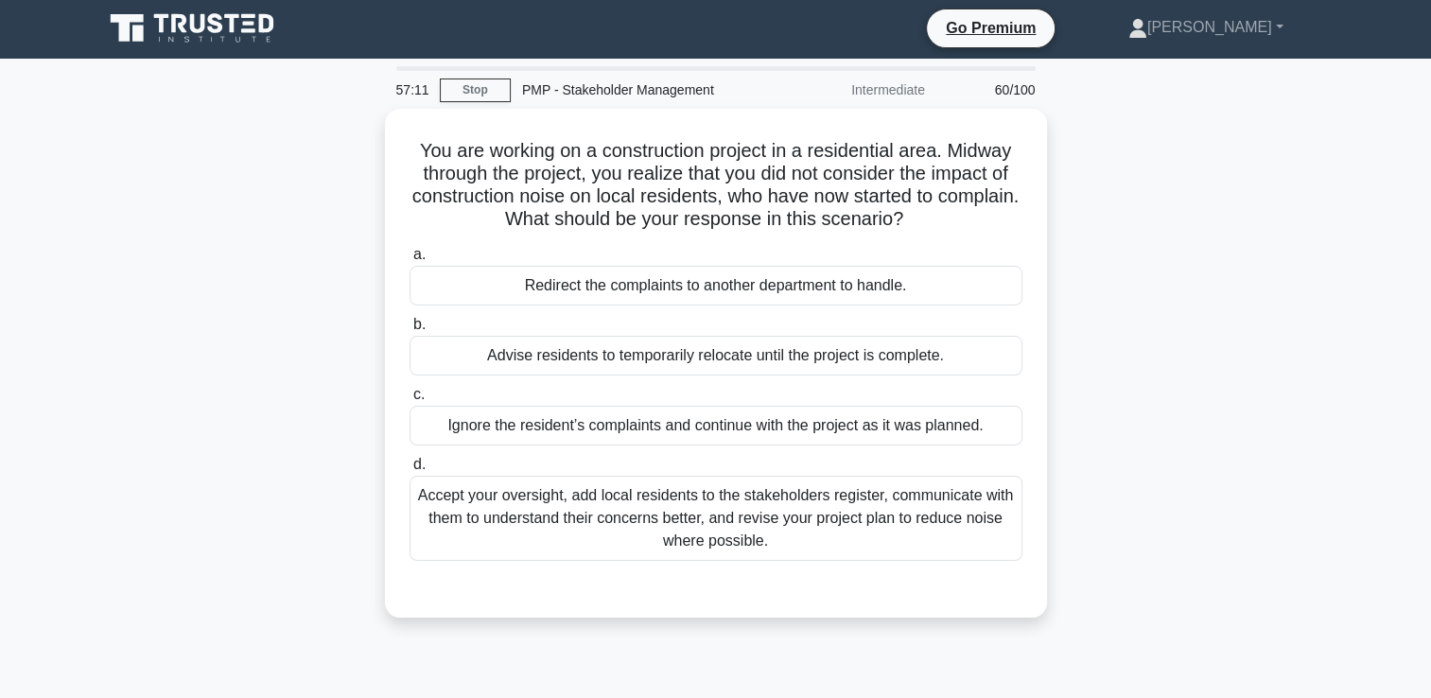
scroll to position [0, 0]
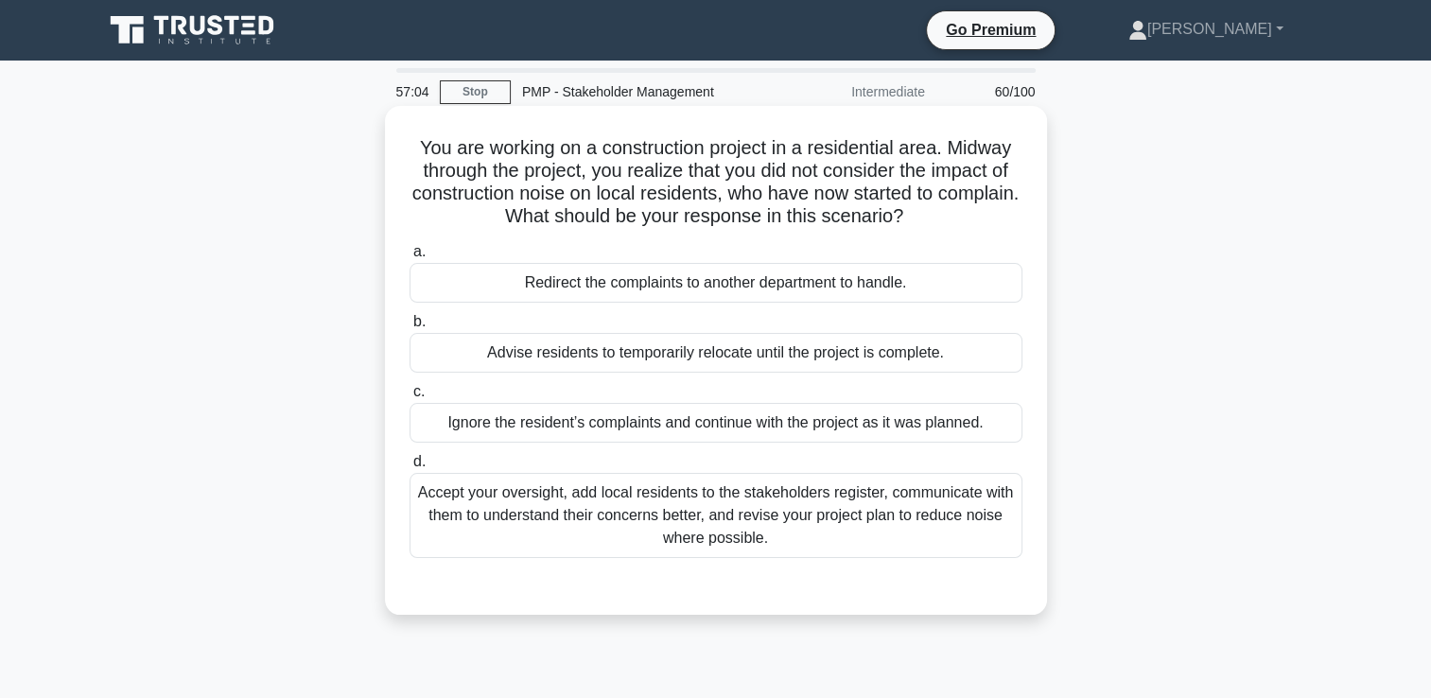
click at [702, 501] on div "Accept your oversight, add local residents to the stakeholders register, commun…" at bounding box center [716, 515] width 613 height 85
click at [410, 468] on input "d. Accept your oversight, add local residents to the stakeholders register, com…" at bounding box center [410, 462] width 0 height 12
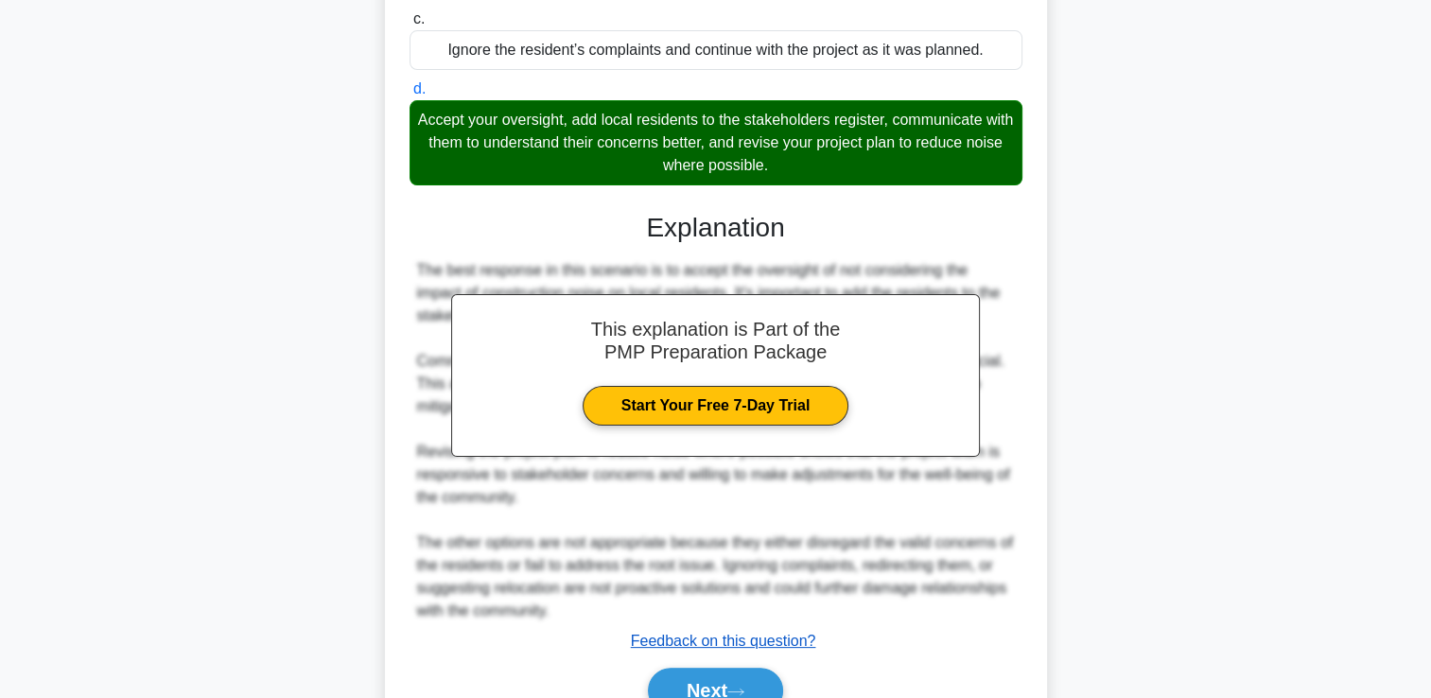
scroll to position [372, 0]
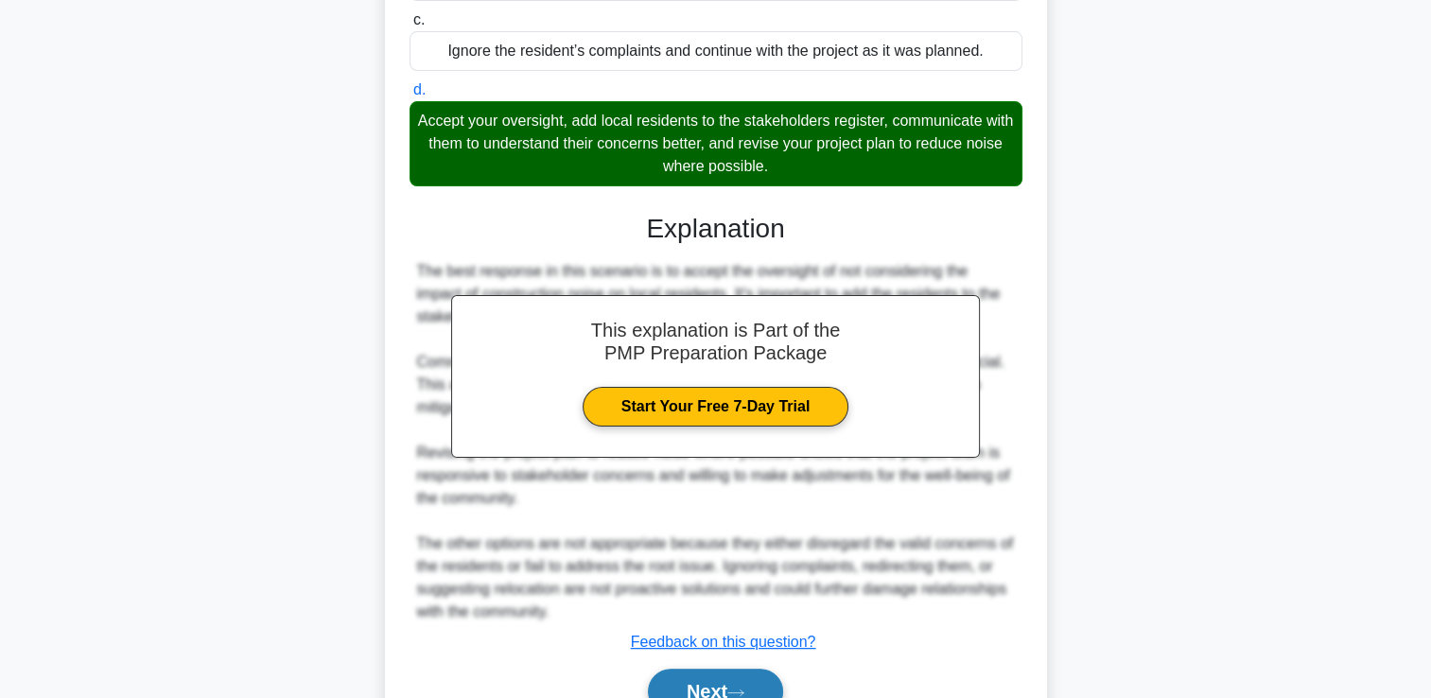
click at [723, 683] on button "Next" at bounding box center [715, 691] width 135 height 45
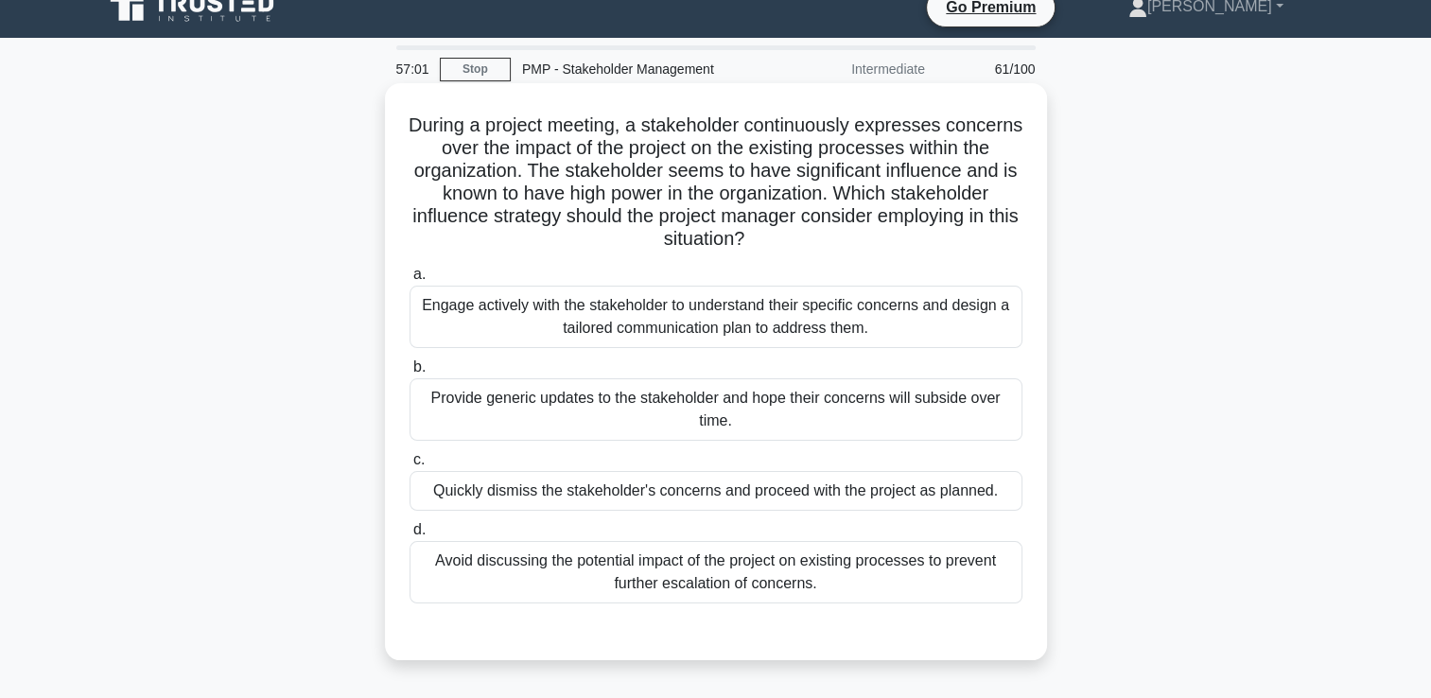
scroll to position [0, 0]
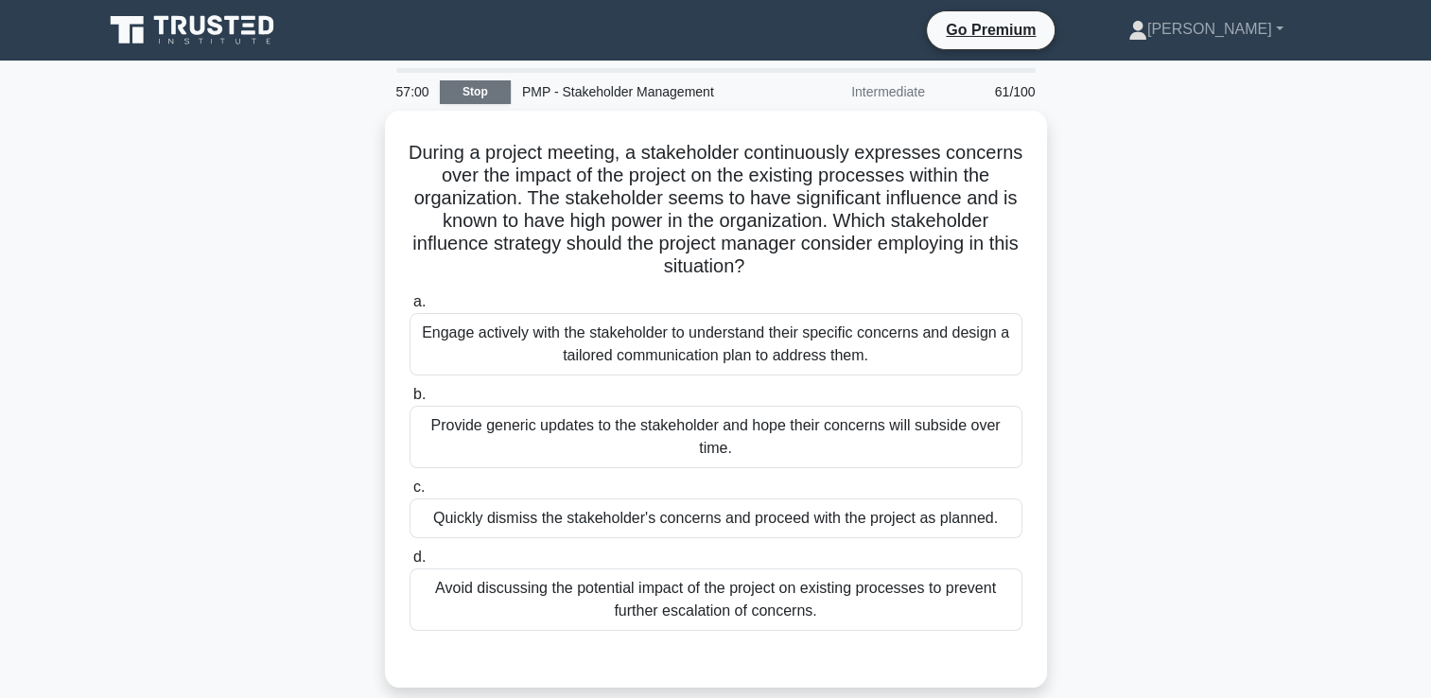
click at [481, 96] on link "Stop" at bounding box center [475, 92] width 71 height 24
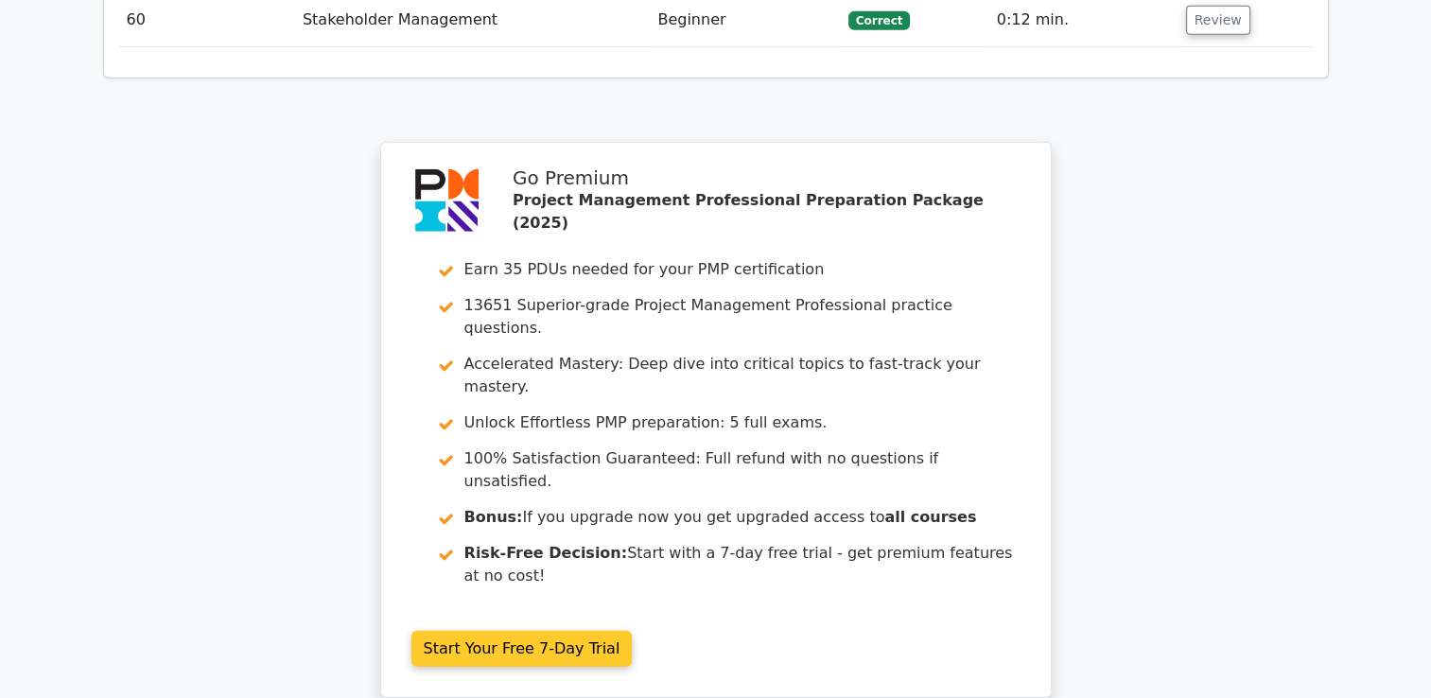
scroll to position [5705, 0]
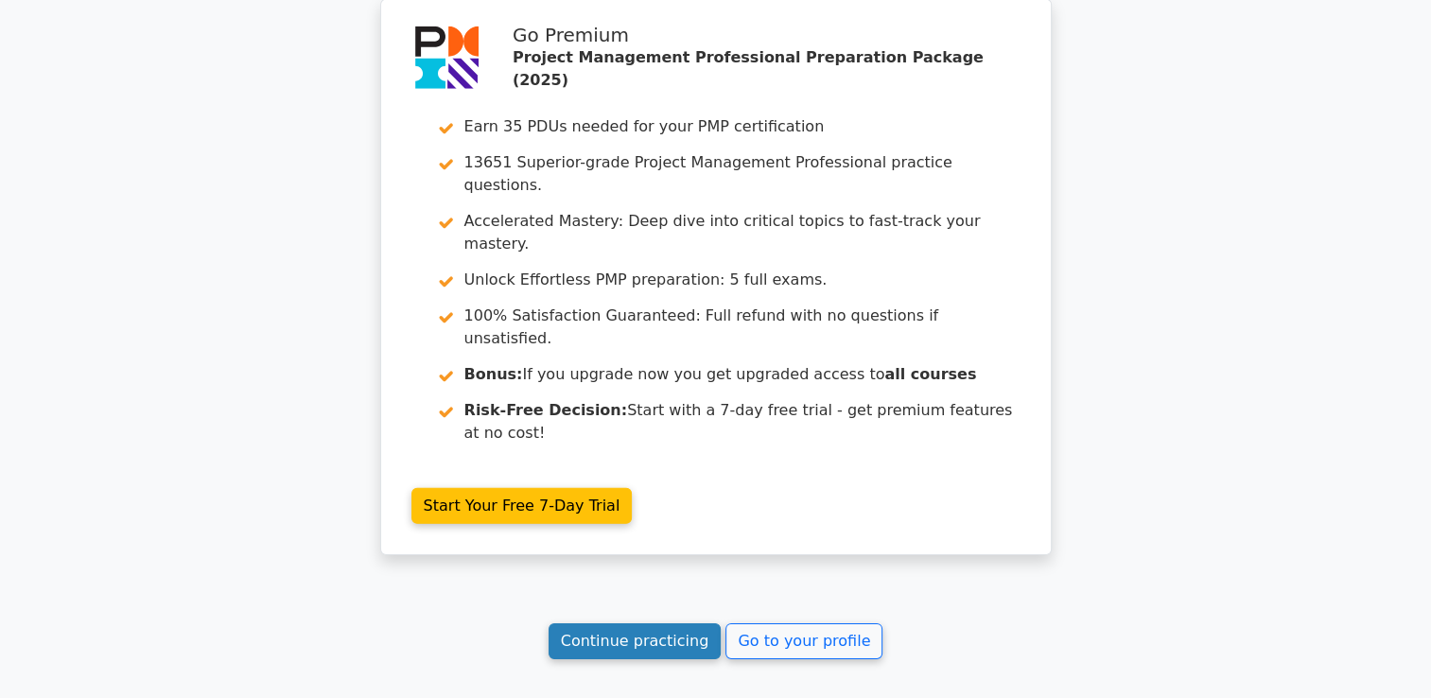
click at [636, 623] on link "Continue practicing" at bounding box center [635, 641] width 173 height 36
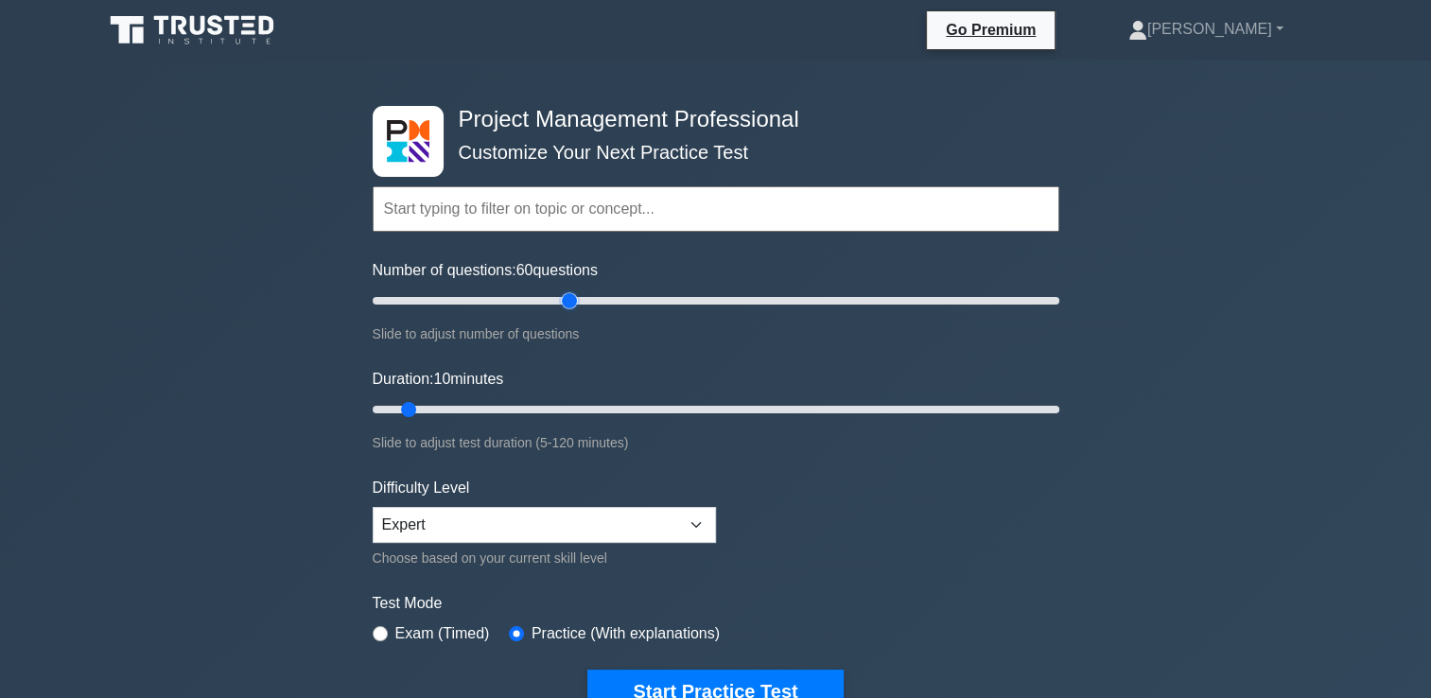
drag, startPoint x: 408, startPoint y: 297, endPoint x: 566, endPoint y: 301, distance: 158.0
type input "60"
click at [566, 301] on input "Number of questions: 60 questions" at bounding box center [716, 300] width 687 height 23
drag, startPoint x: 409, startPoint y: 410, endPoint x: 695, endPoint y: 406, distance: 286.6
type input "60"
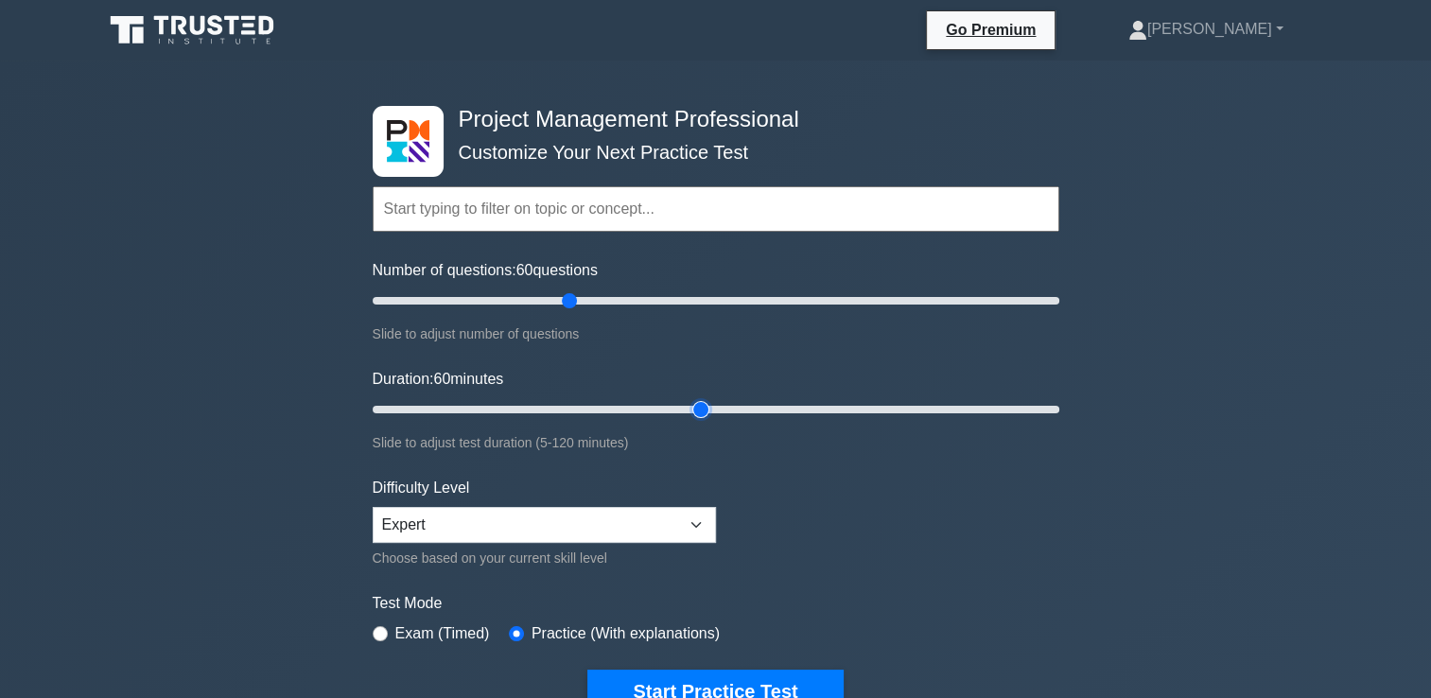
click at [695, 406] on input "Duration: 60 minutes" at bounding box center [716, 409] width 687 height 23
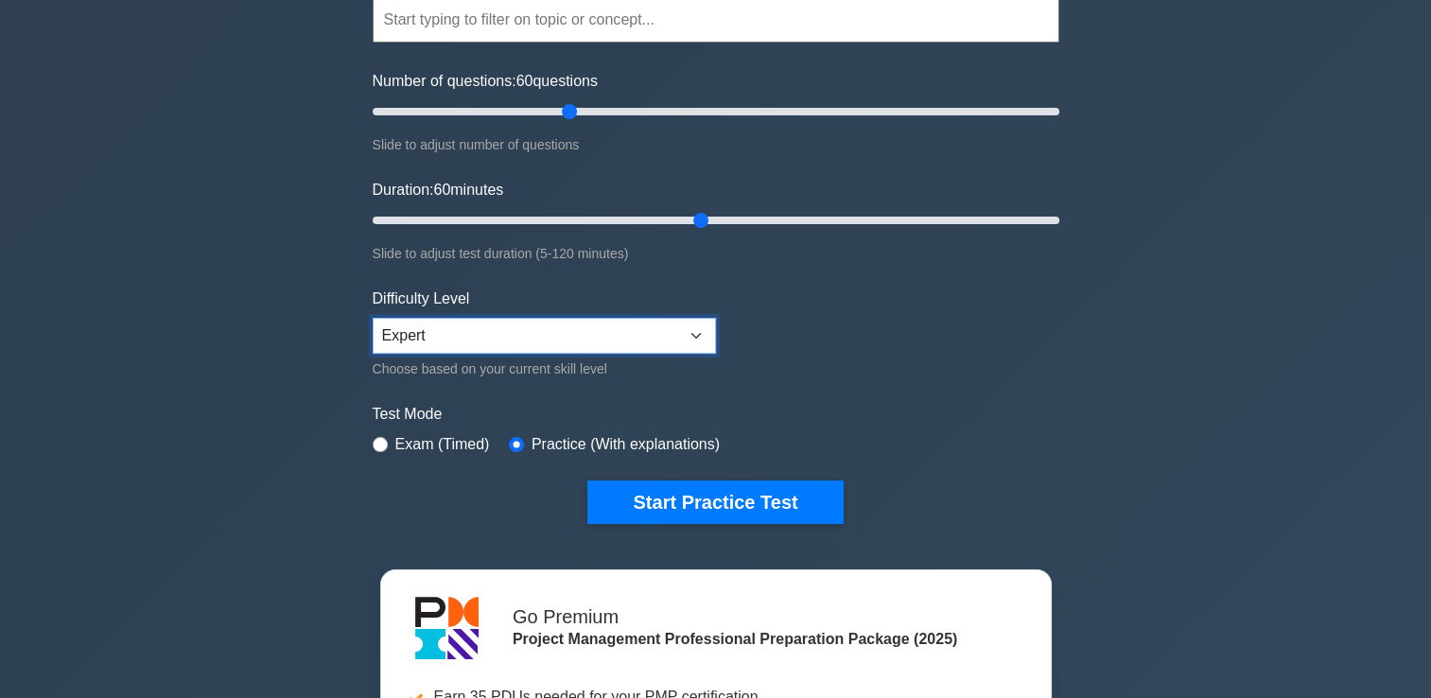
click at [546, 344] on select "Beginner Intermediate Expert" at bounding box center [544, 336] width 343 height 36
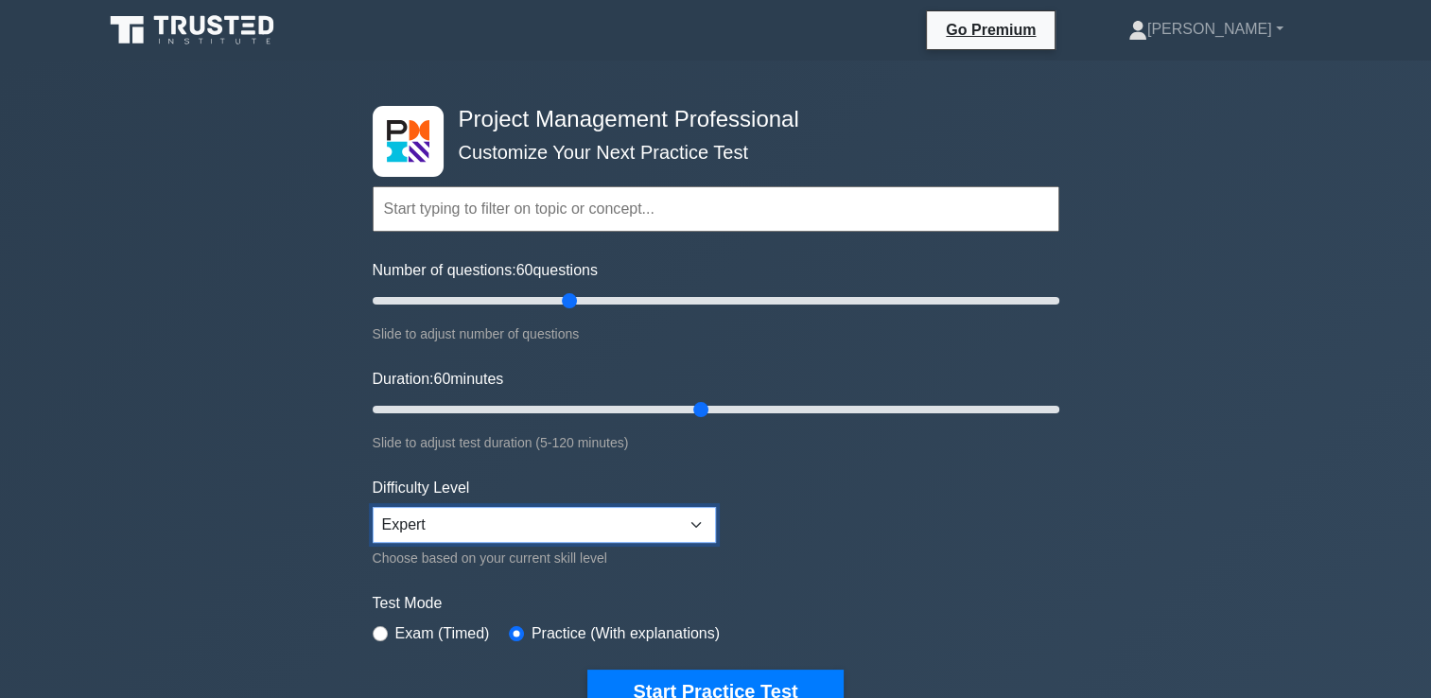
scroll to position [95, 0]
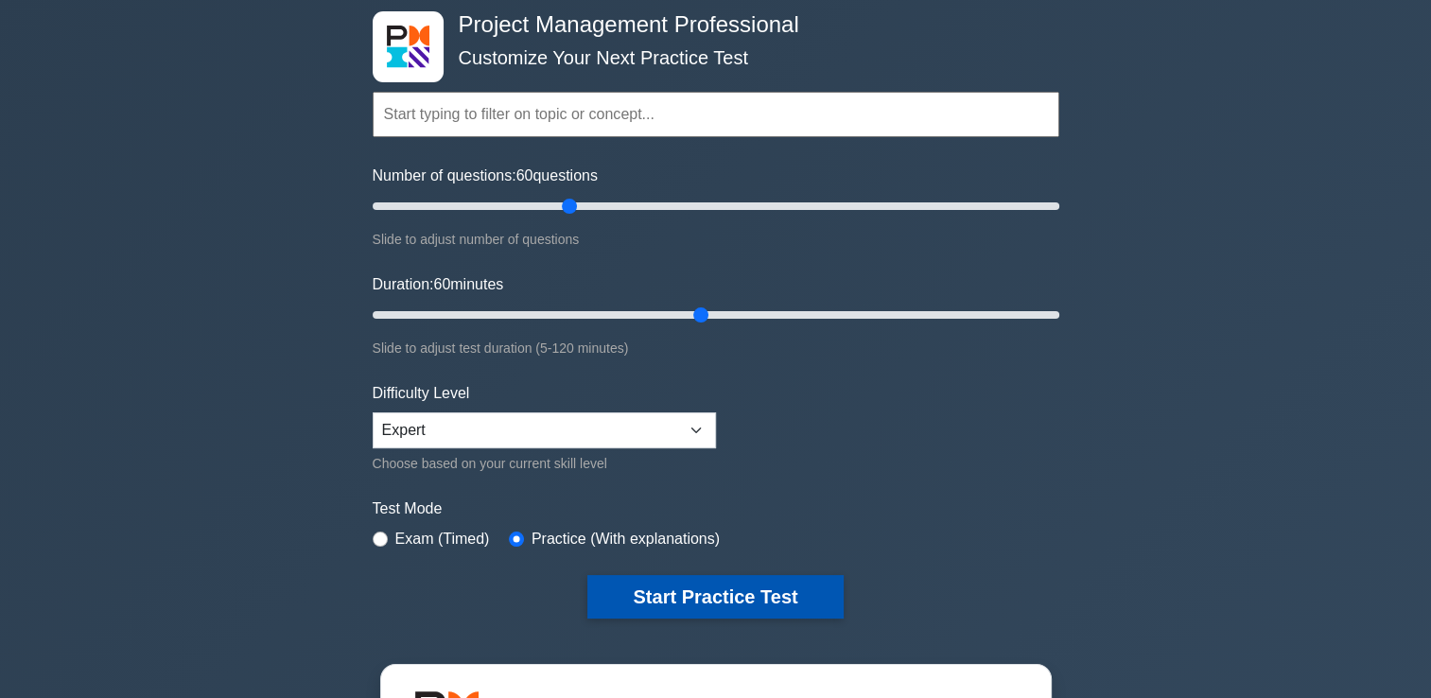
click at [692, 576] on button "Start Practice Test" at bounding box center [714, 597] width 255 height 44
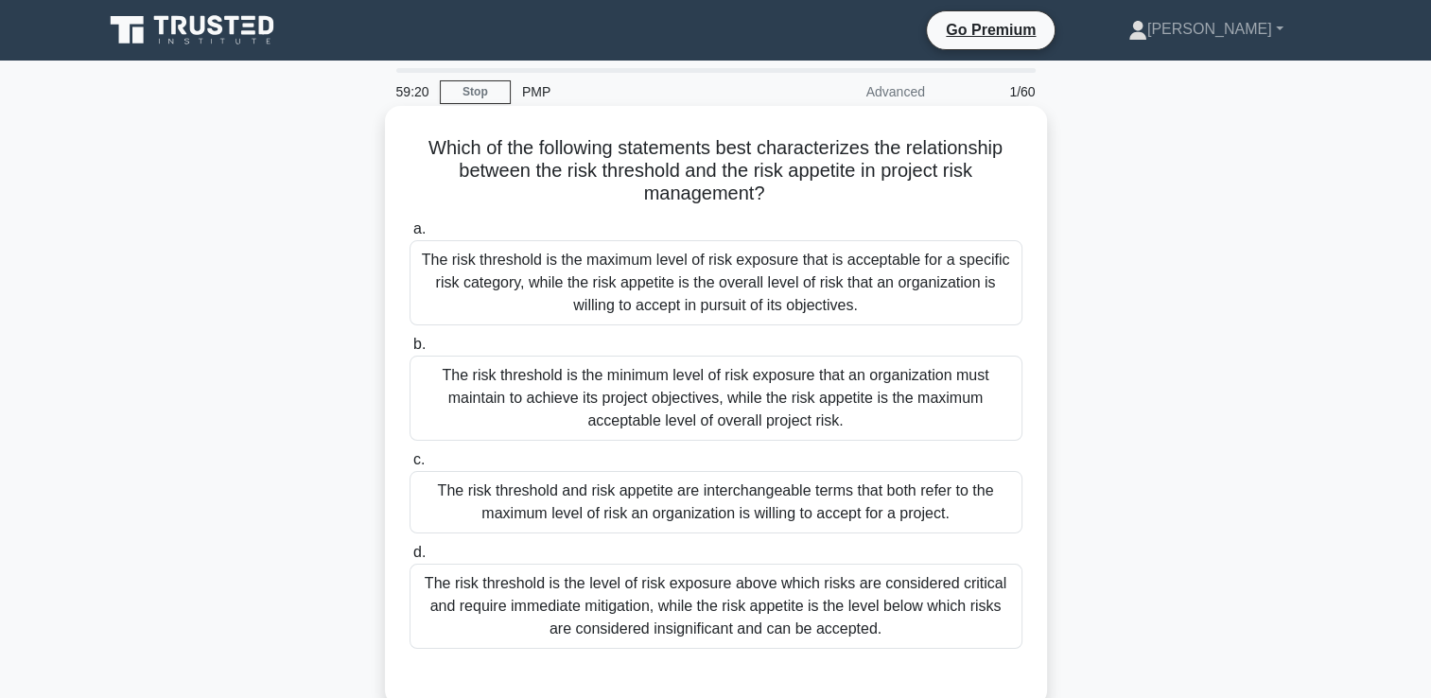
click at [696, 503] on div "The risk threshold and risk appetite are interchangeable terms that both refer …" at bounding box center [716, 502] width 613 height 62
click at [410, 466] on input "c. The risk threshold and risk appetite are interchangeable terms that both ref…" at bounding box center [410, 460] width 0 height 12
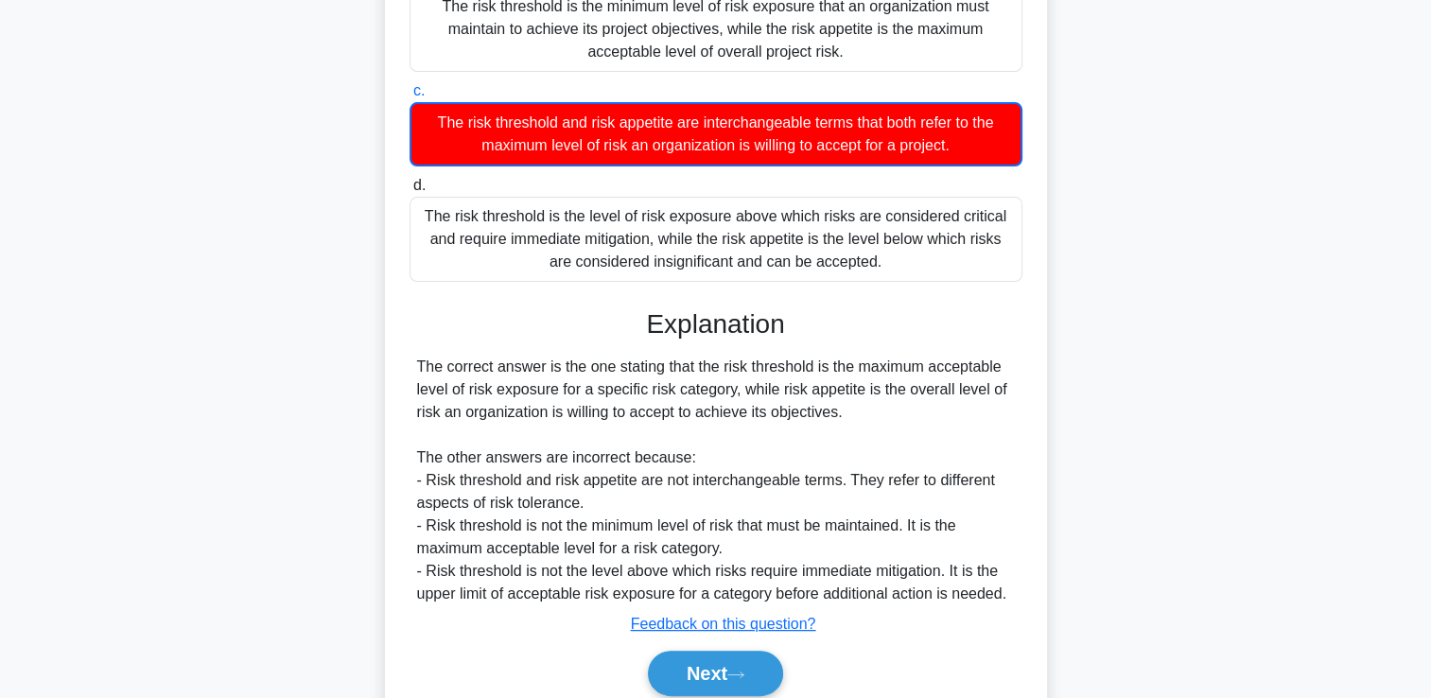
scroll to position [445, 0]
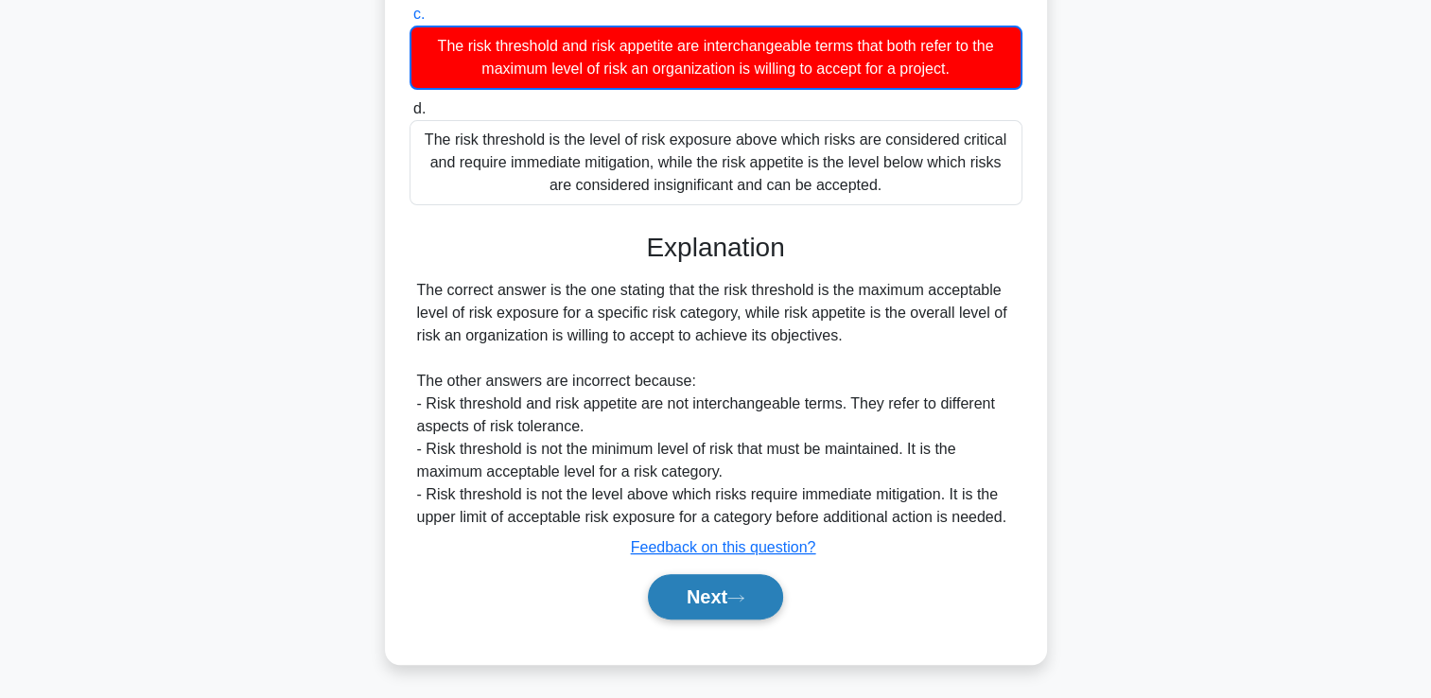
click at [693, 600] on button "Next" at bounding box center [715, 596] width 135 height 45
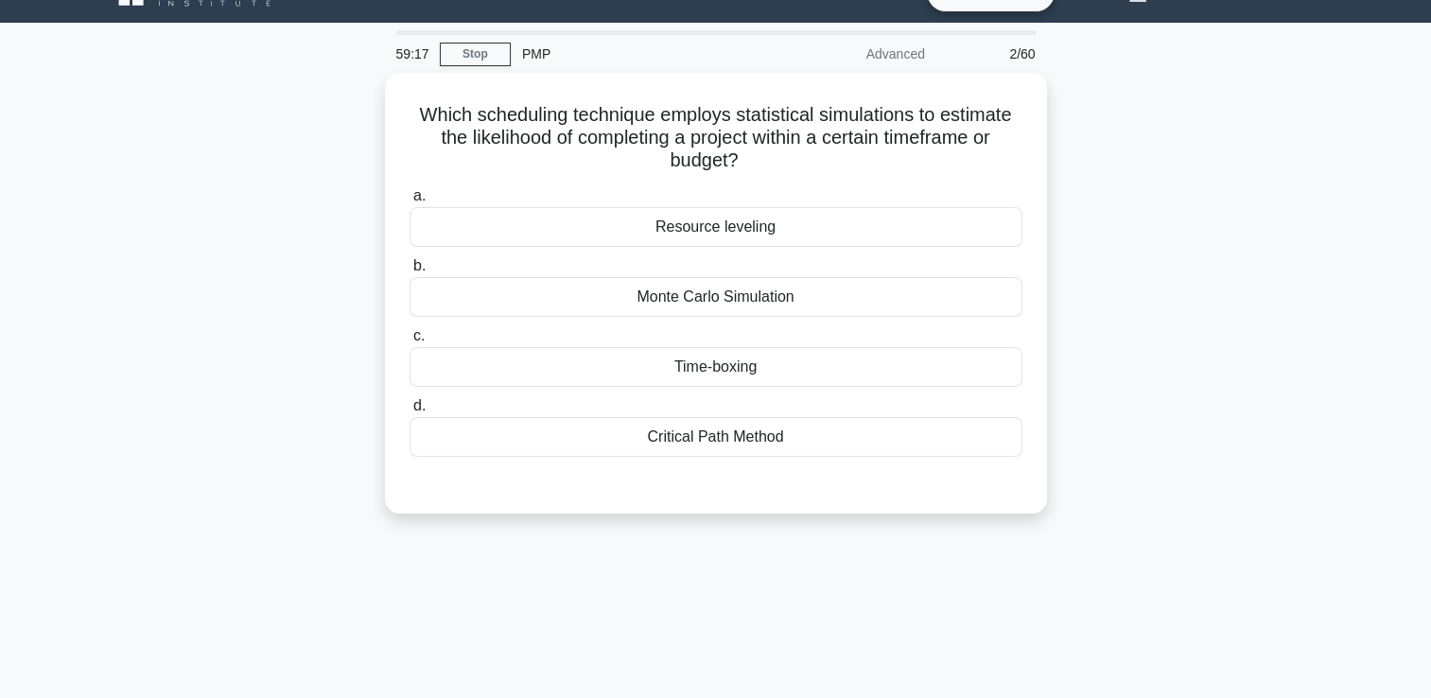
scroll to position [0, 0]
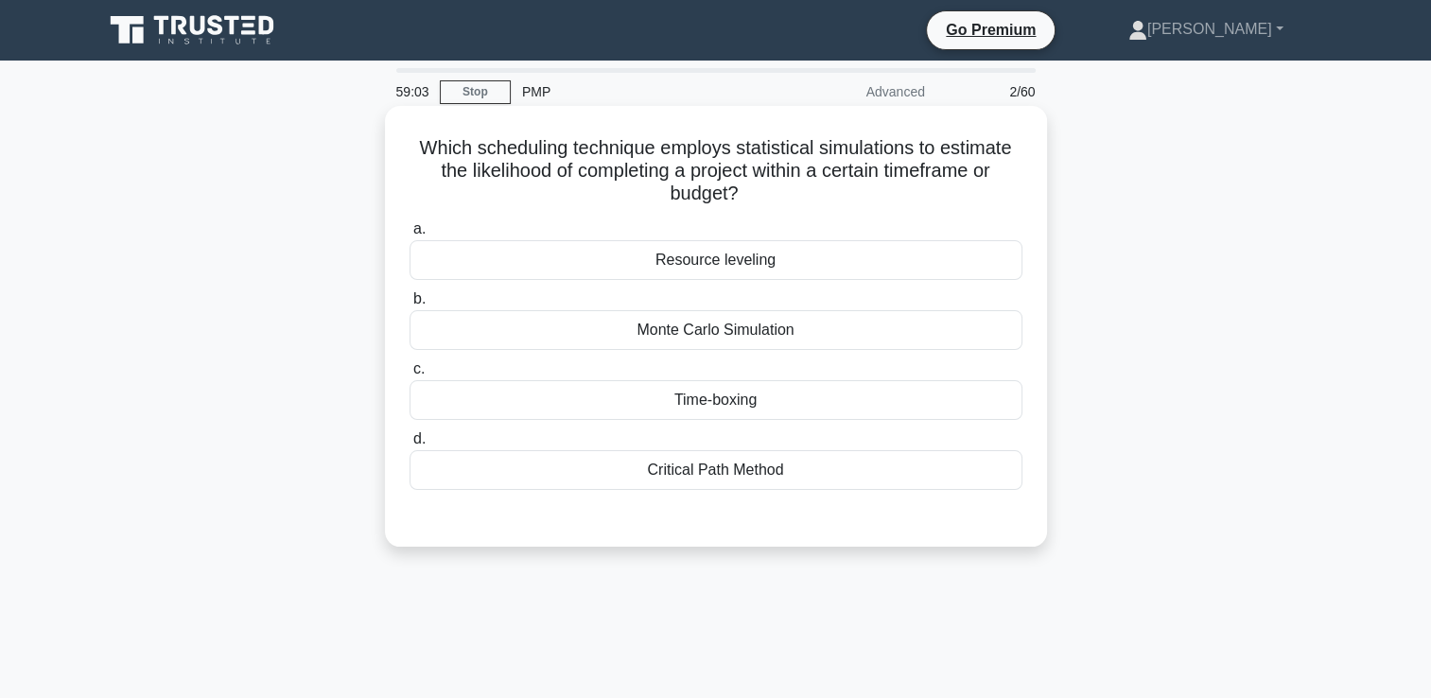
click at [611, 357] on div "a. Resource leveling b. Monte Carlo Simulation c. d." at bounding box center [716, 354] width 636 height 280
click at [616, 326] on div "Monte Carlo Simulation" at bounding box center [716, 330] width 613 height 40
click at [410, 306] on input "b. Monte Carlo Simulation" at bounding box center [410, 299] width 0 height 12
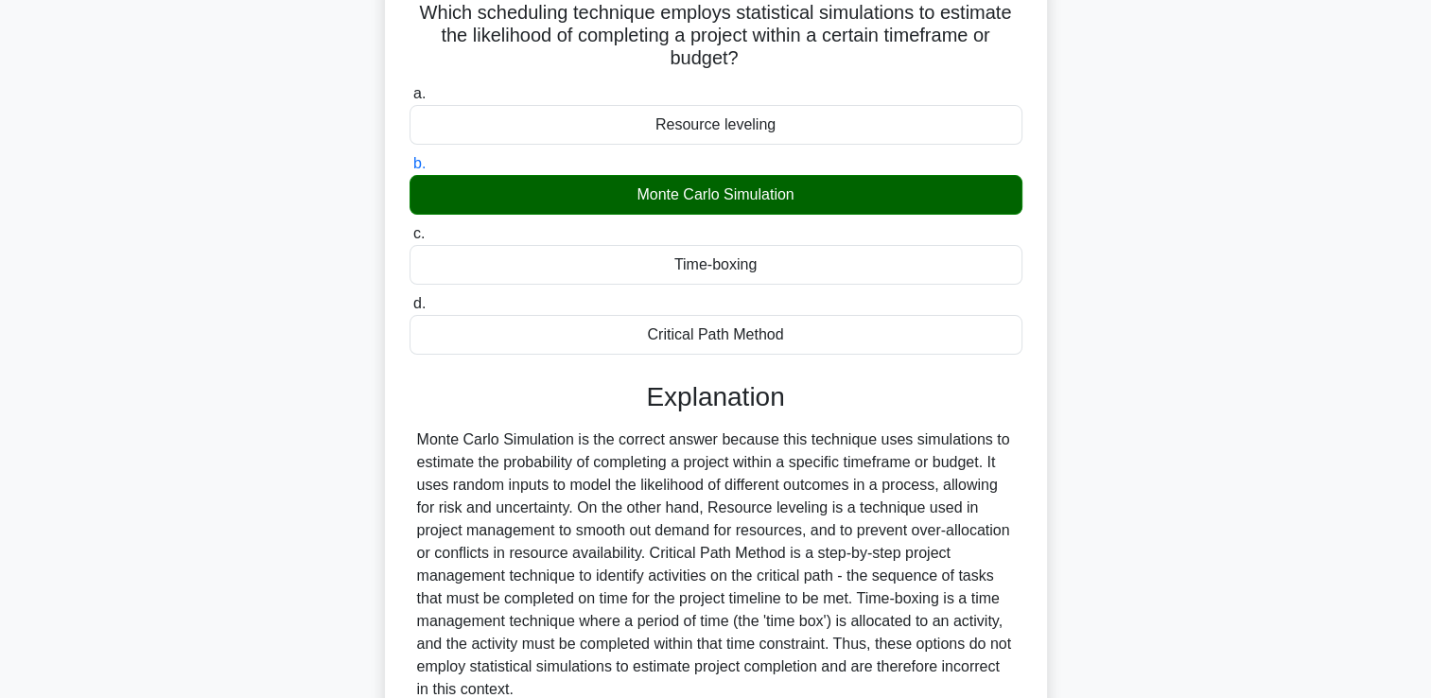
scroll to position [323, 0]
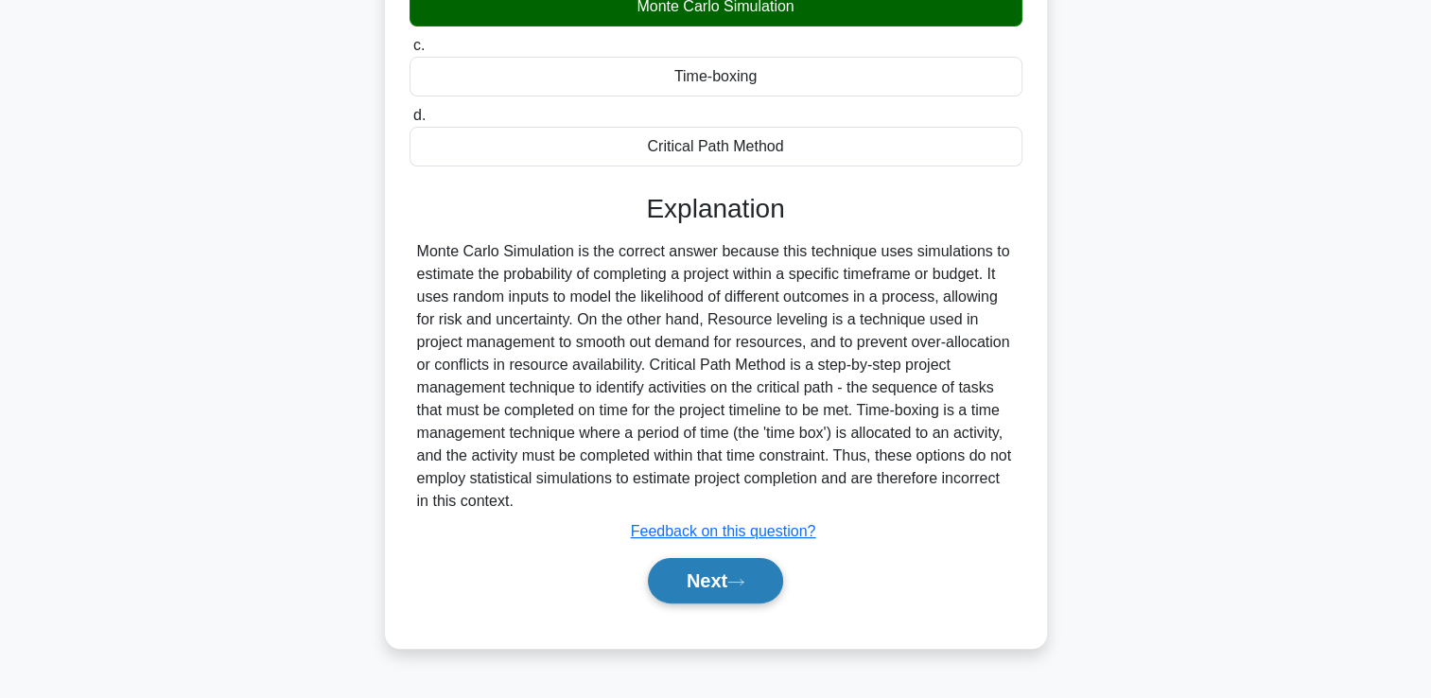
click at [664, 573] on button "Next" at bounding box center [715, 580] width 135 height 45
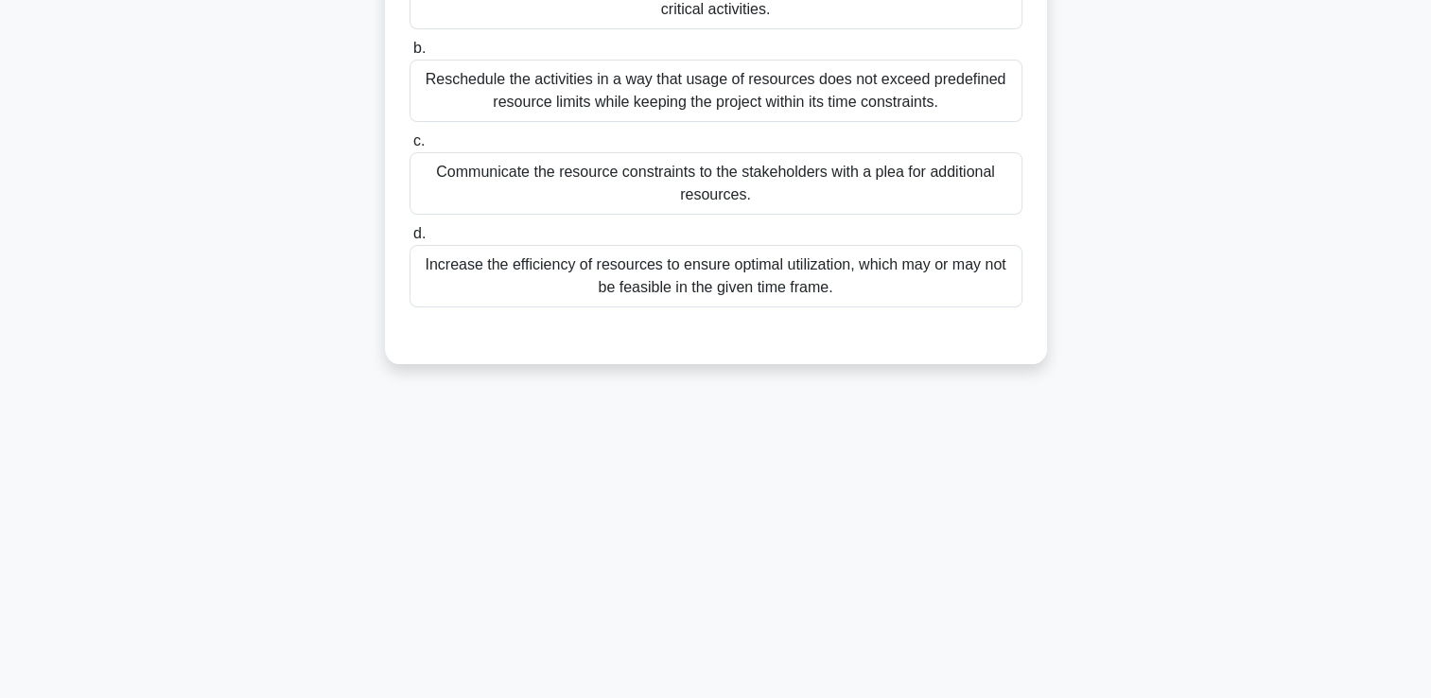
scroll to position [40, 0]
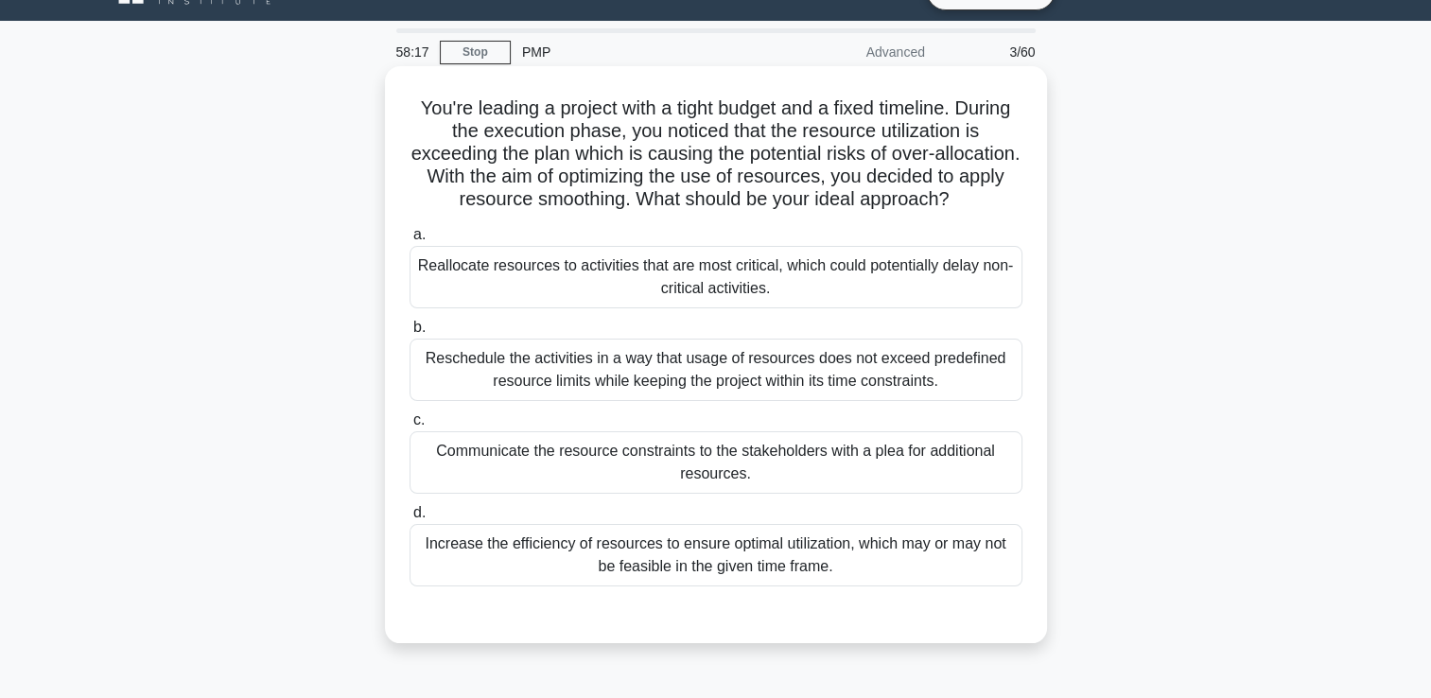
click at [465, 344] on div "Reschedule the activities in a way that usage of resources does not exceed pred…" at bounding box center [716, 370] width 613 height 62
click at [410, 334] on input "b. Reschedule the activities in a way that usage of resources does not exceed p…" at bounding box center [410, 328] width 0 height 12
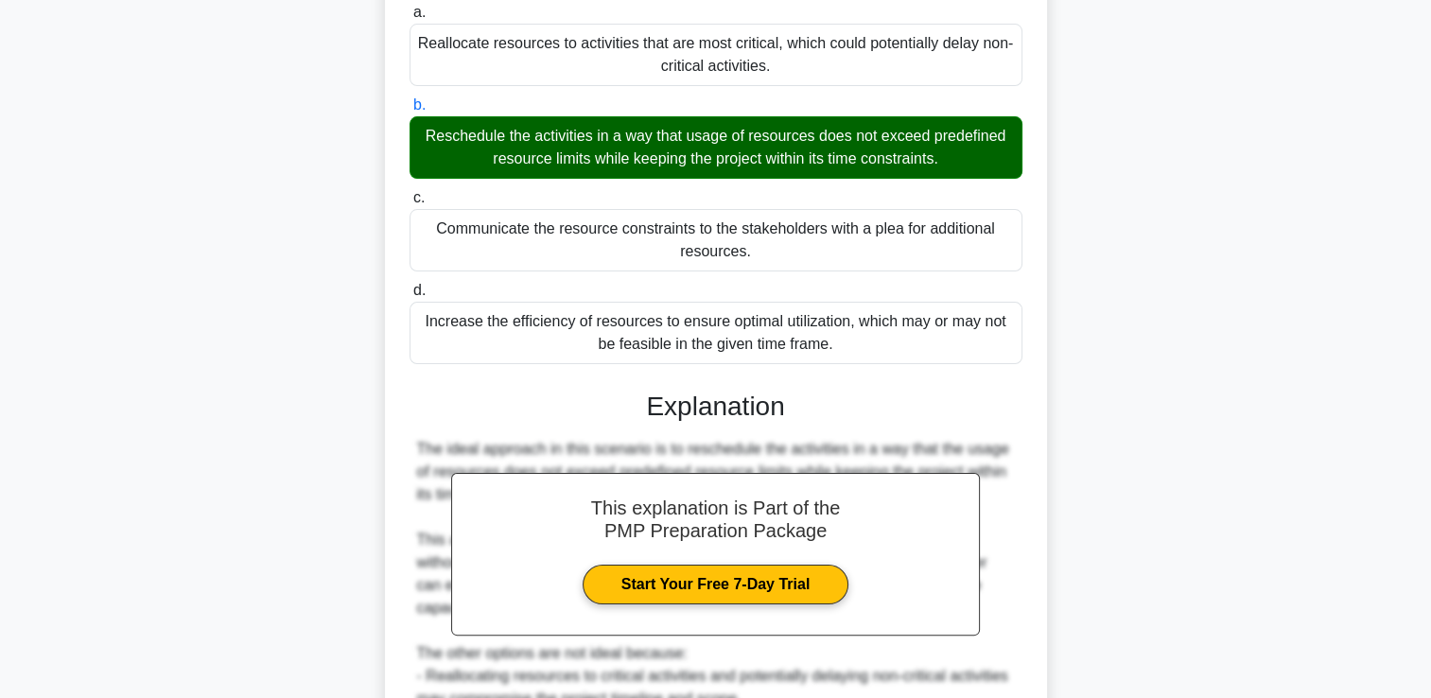
scroll to position [513, 0]
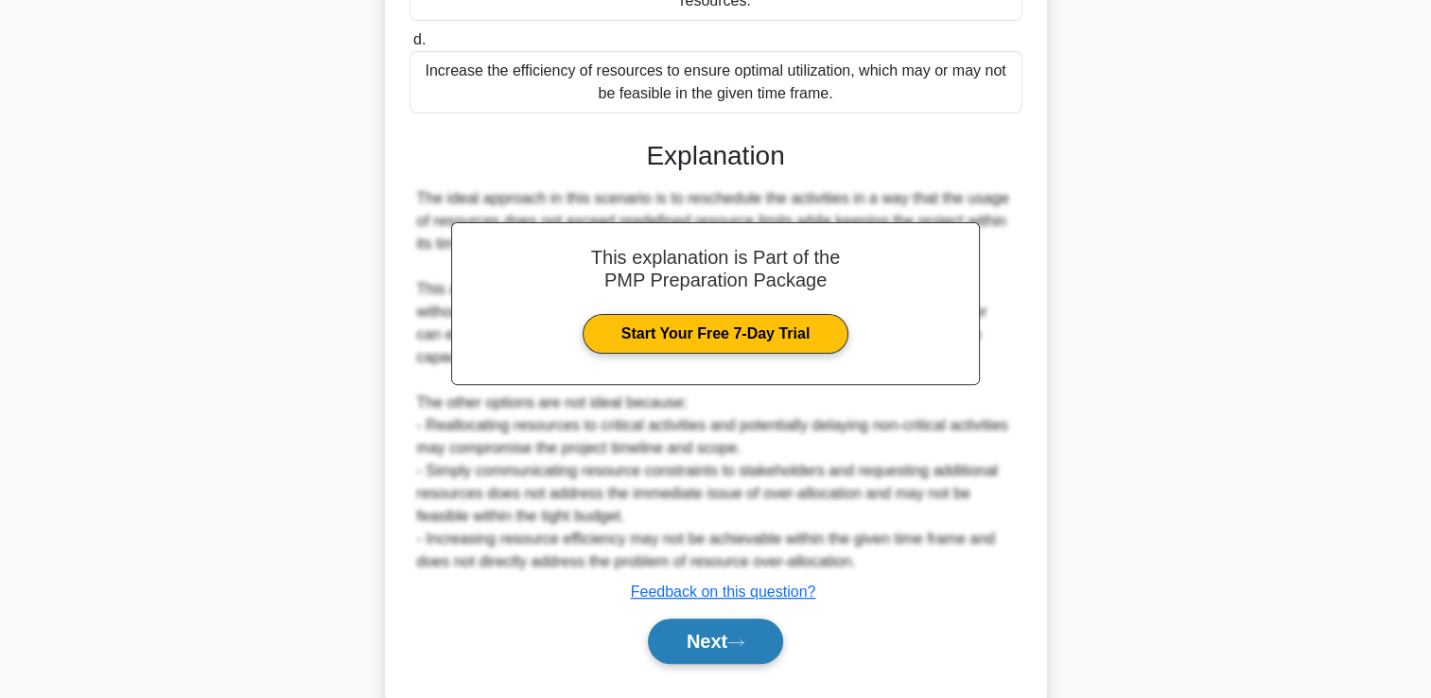
click at [662, 632] on button "Next" at bounding box center [715, 641] width 135 height 45
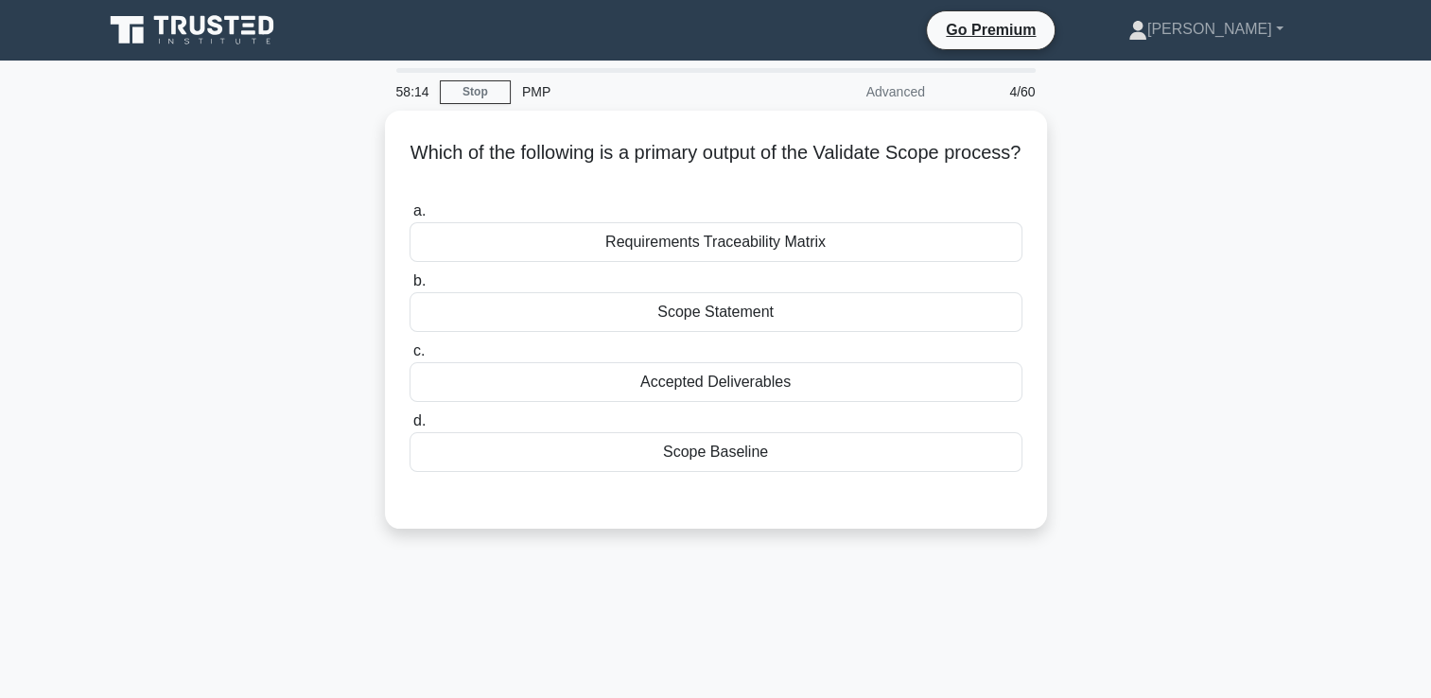
scroll to position [0, 0]
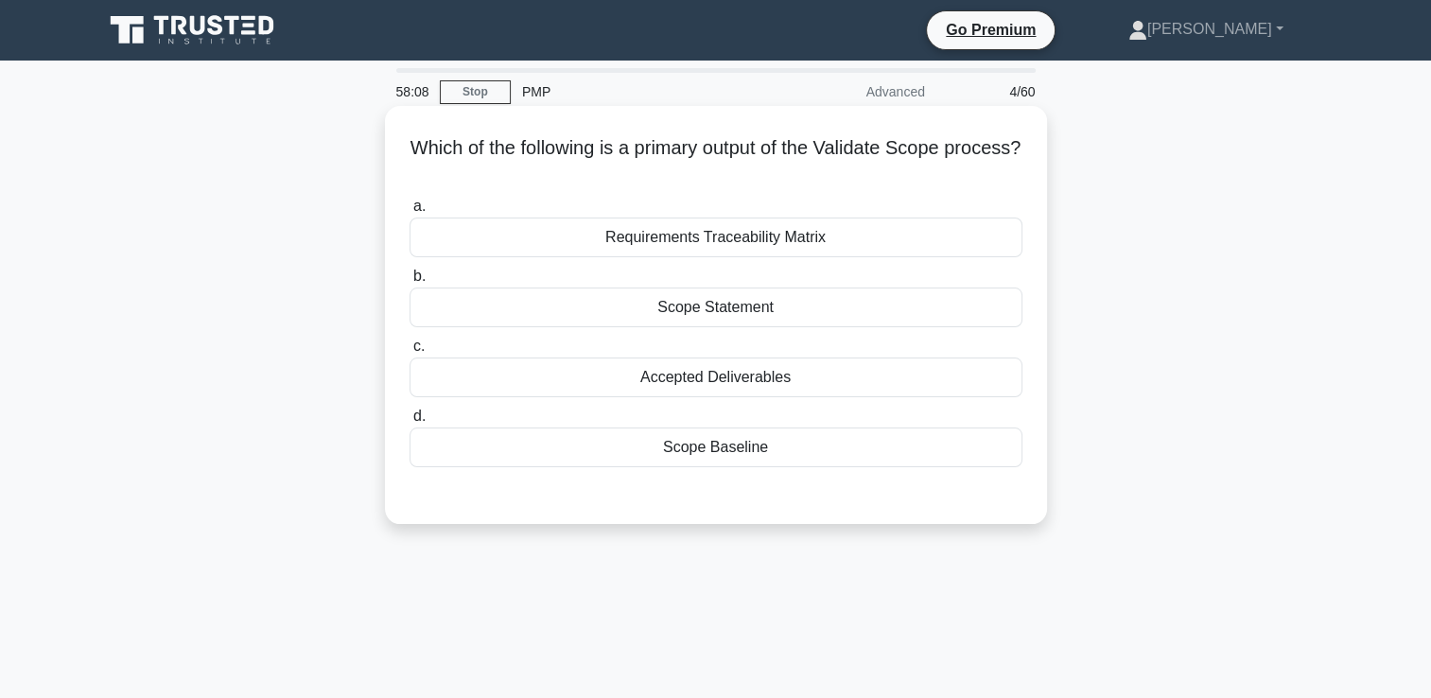
click at [574, 240] on div "Requirements Traceability Matrix" at bounding box center [716, 238] width 613 height 40
click at [410, 213] on input "a. Requirements Traceability Matrix" at bounding box center [410, 207] width 0 height 12
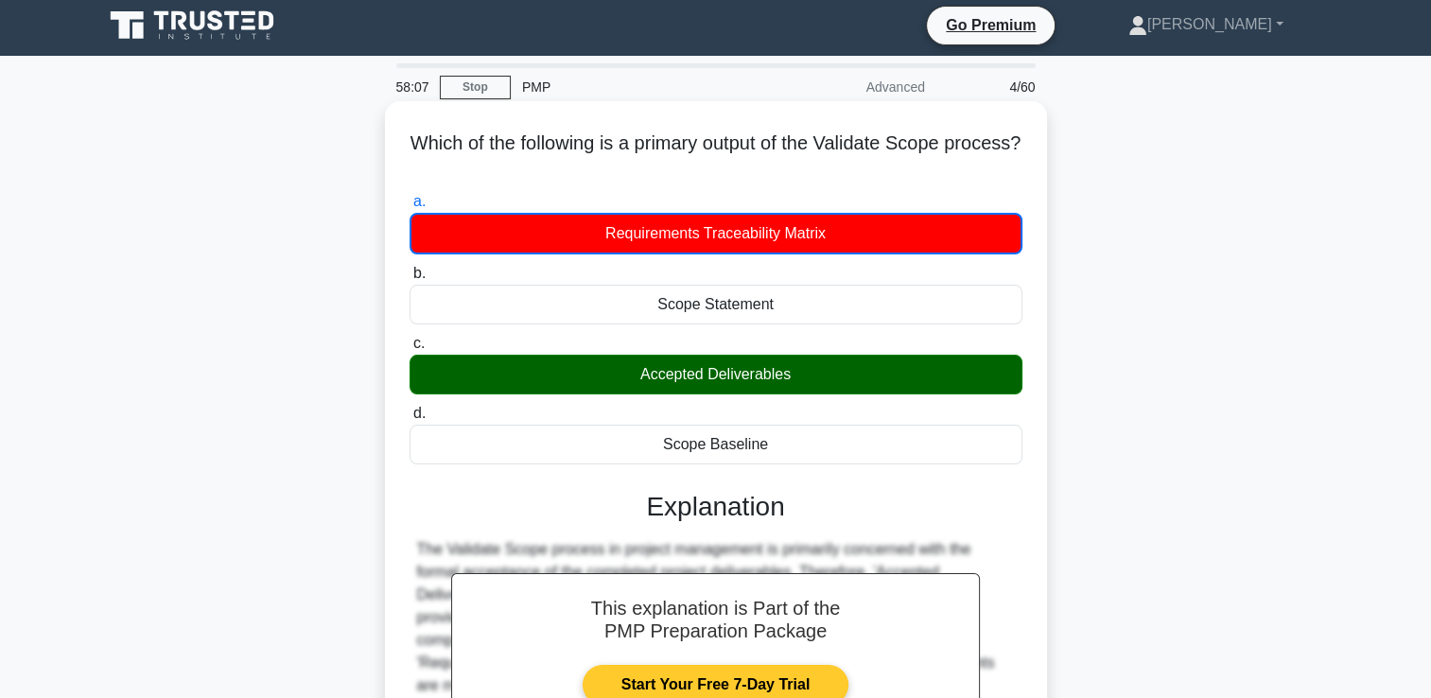
scroll to position [323, 0]
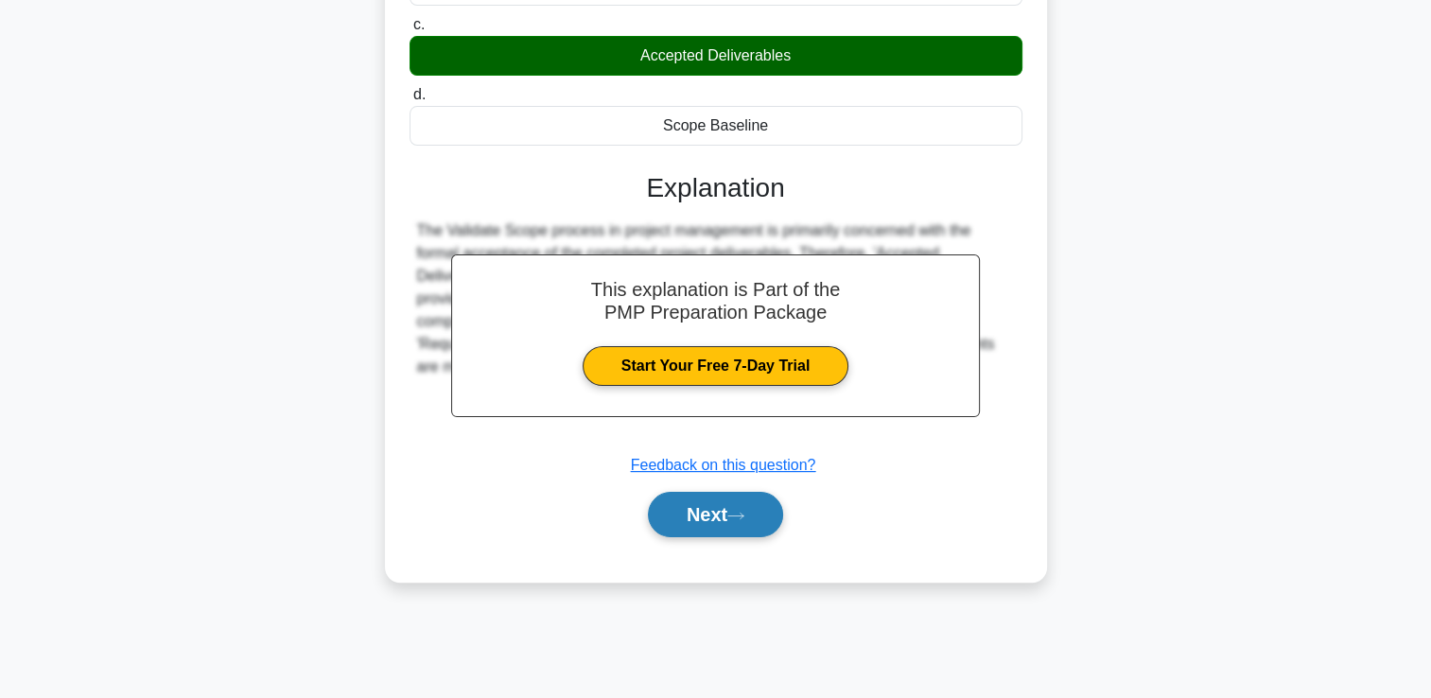
click at [654, 519] on button "Next" at bounding box center [715, 514] width 135 height 45
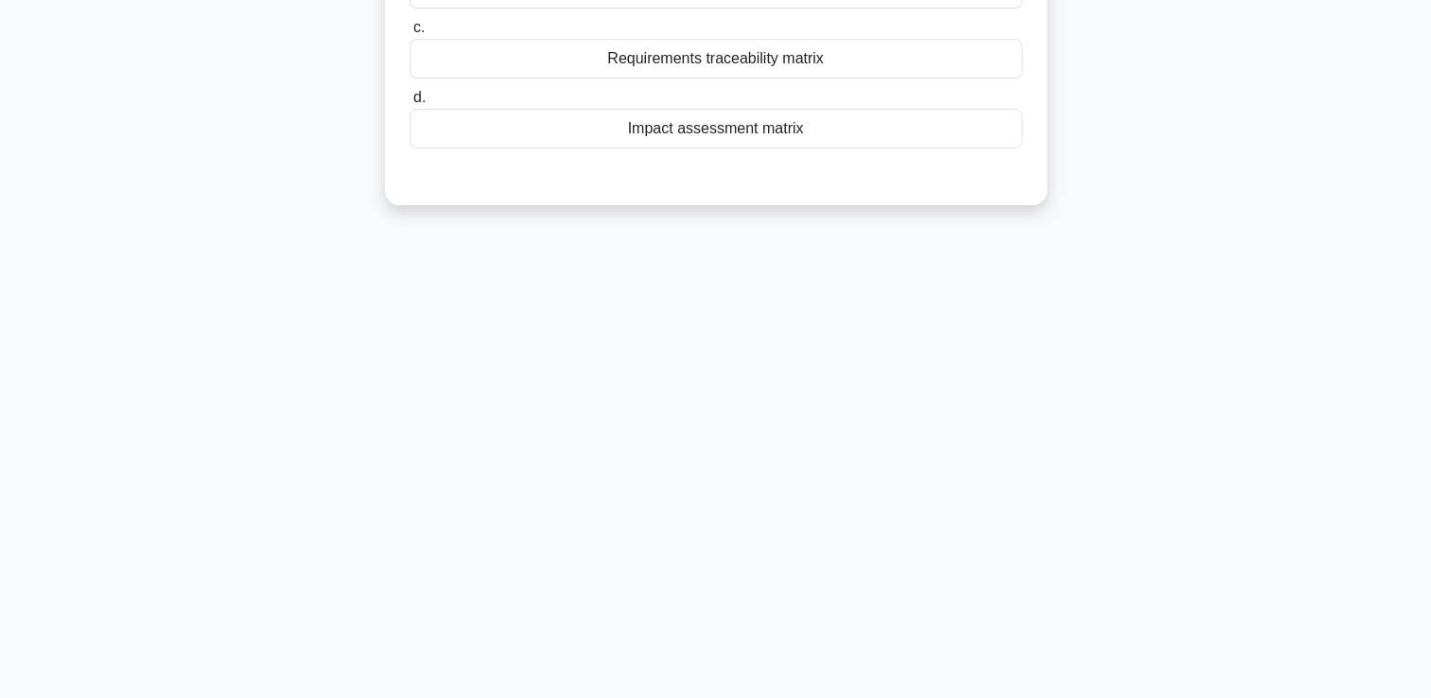
scroll to position [40, 0]
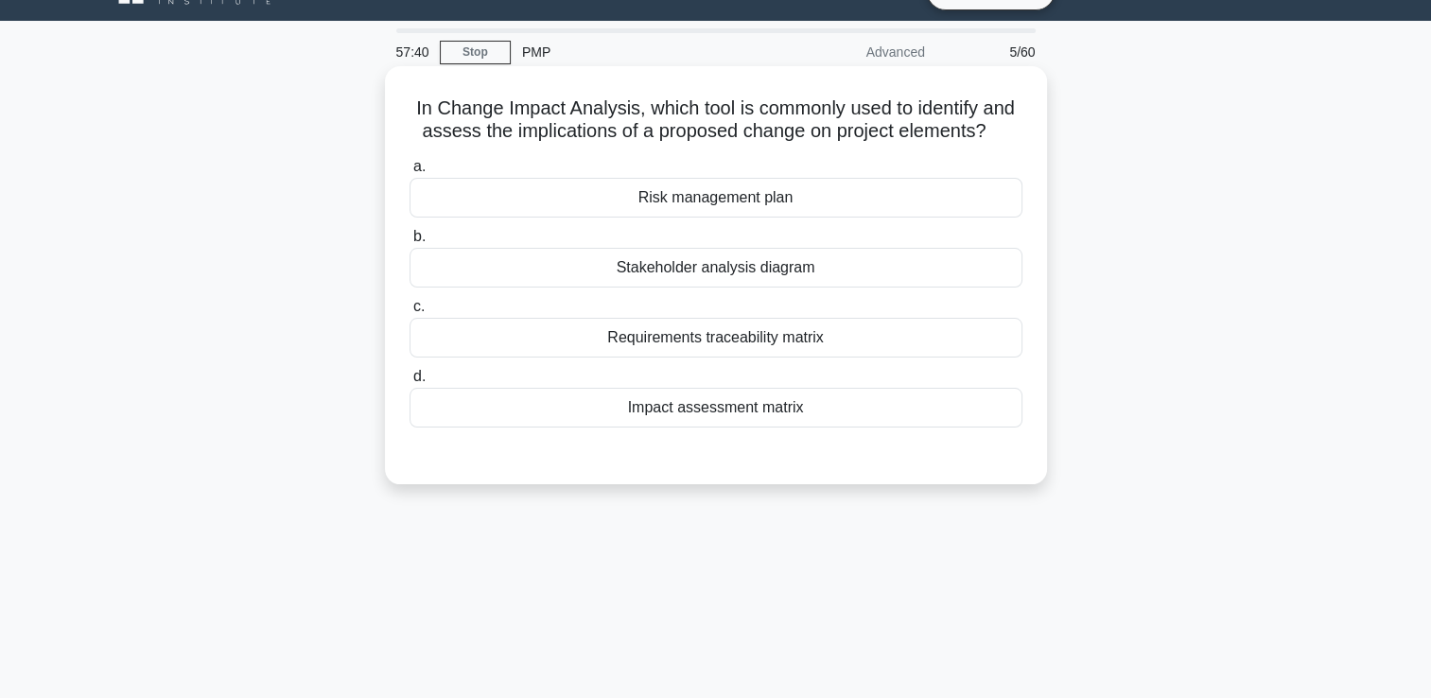
click at [672, 332] on div "Requirements traceability matrix" at bounding box center [716, 338] width 613 height 40
click at [410, 313] on input "c. Requirements traceability matrix" at bounding box center [410, 307] width 0 height 12
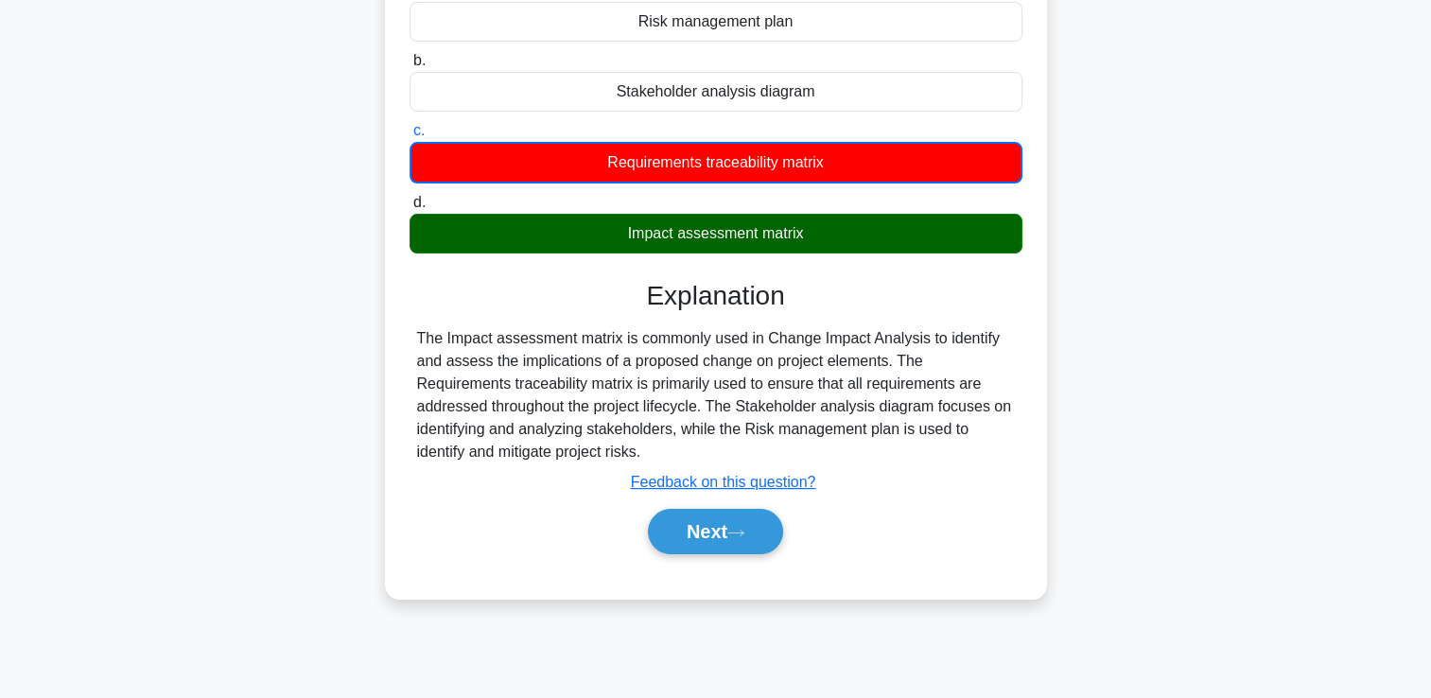
scroll to position [323, 0]
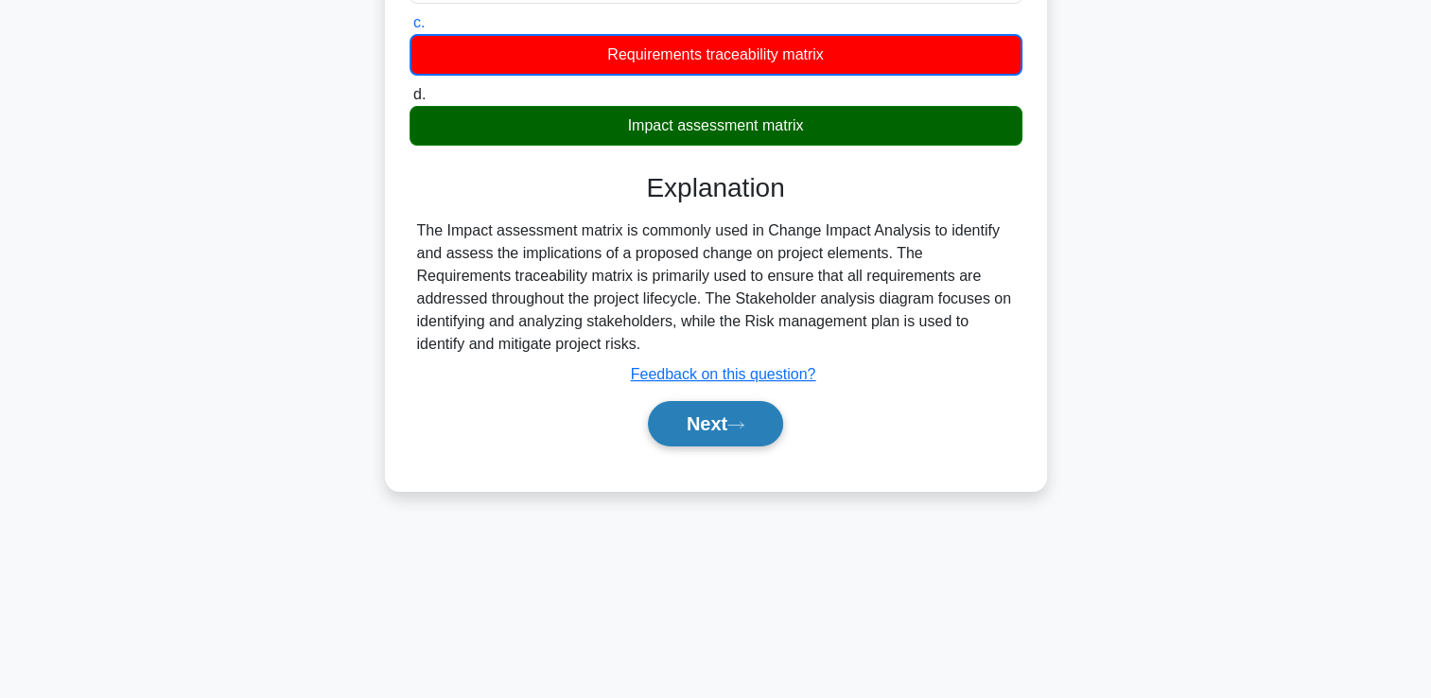
click at [694, 421] on button "Next" at bounding box center [715, 423] width 135 height 45
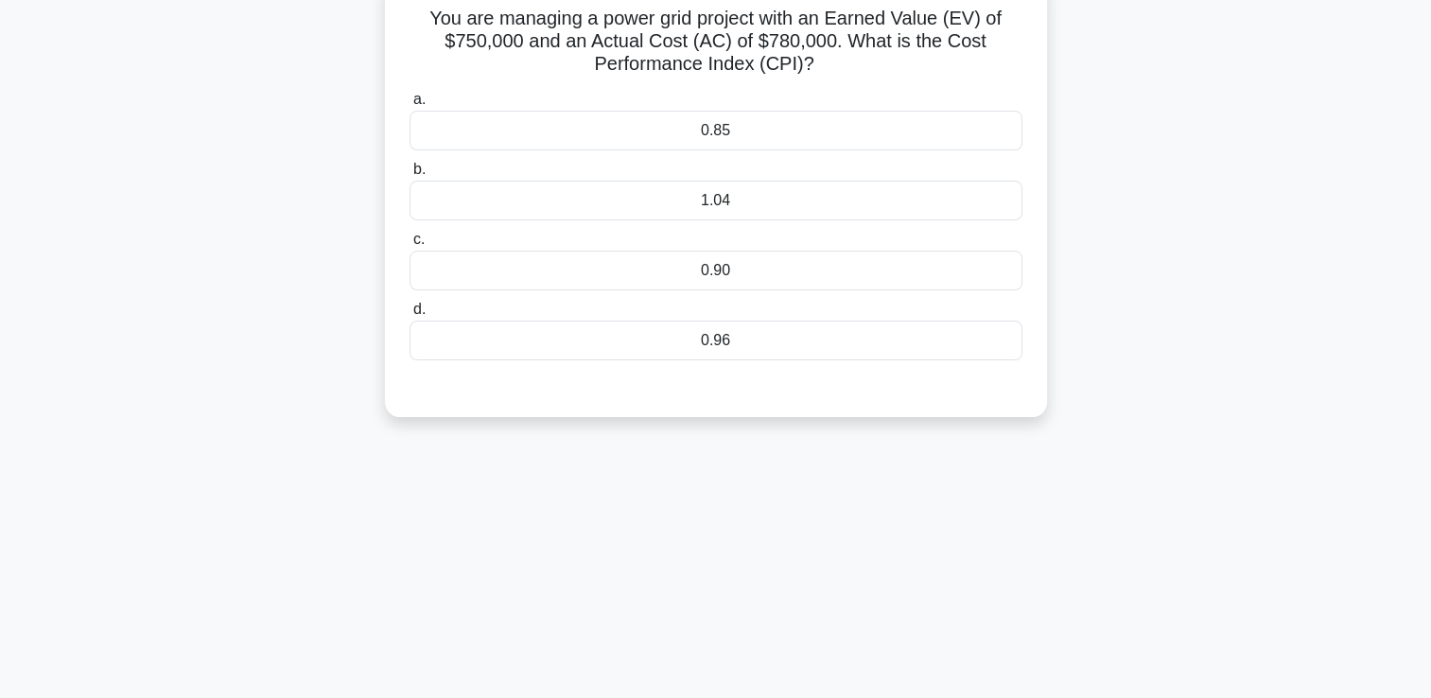
scroll to position [40, 0]
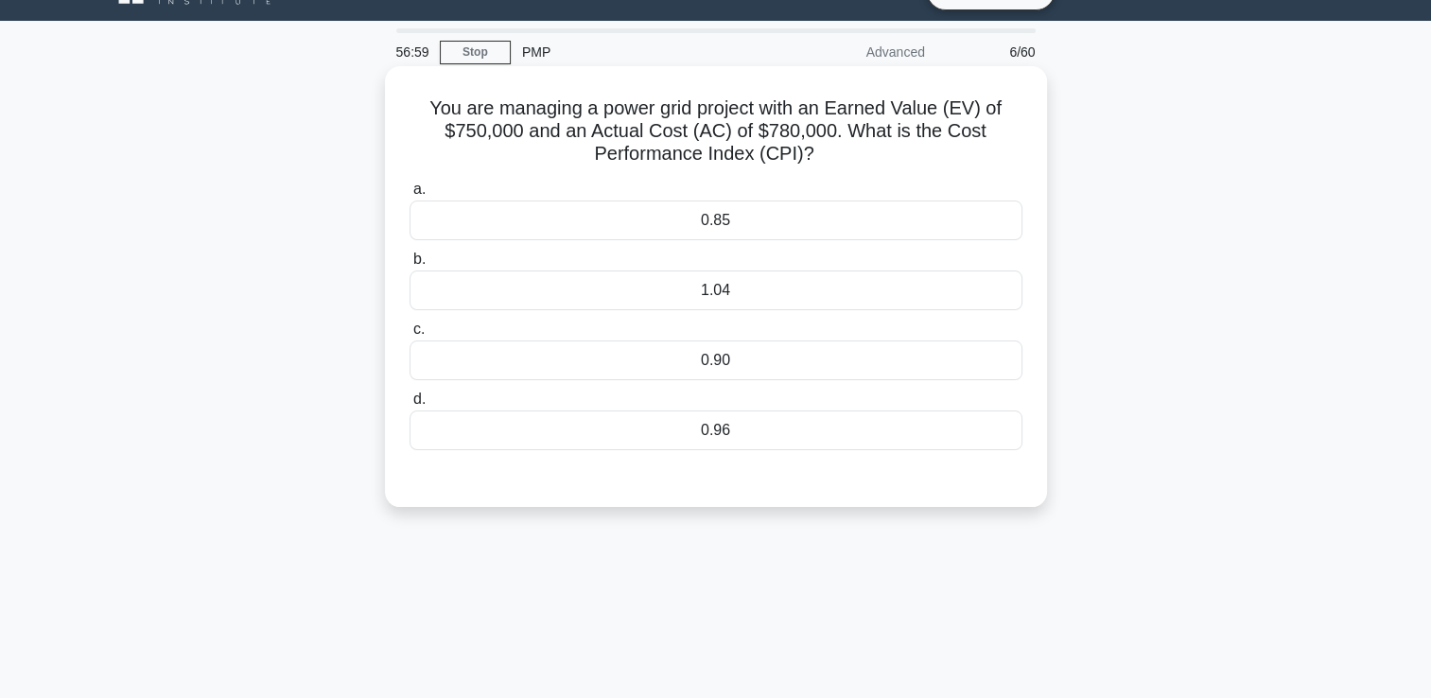
click at [568, 432] on div "0.96" at bounding box center [716, 430] width 613 height 40
click at [410, 406] on input "d. 0.96" at bounding box center [410, 399] width 0 height 12
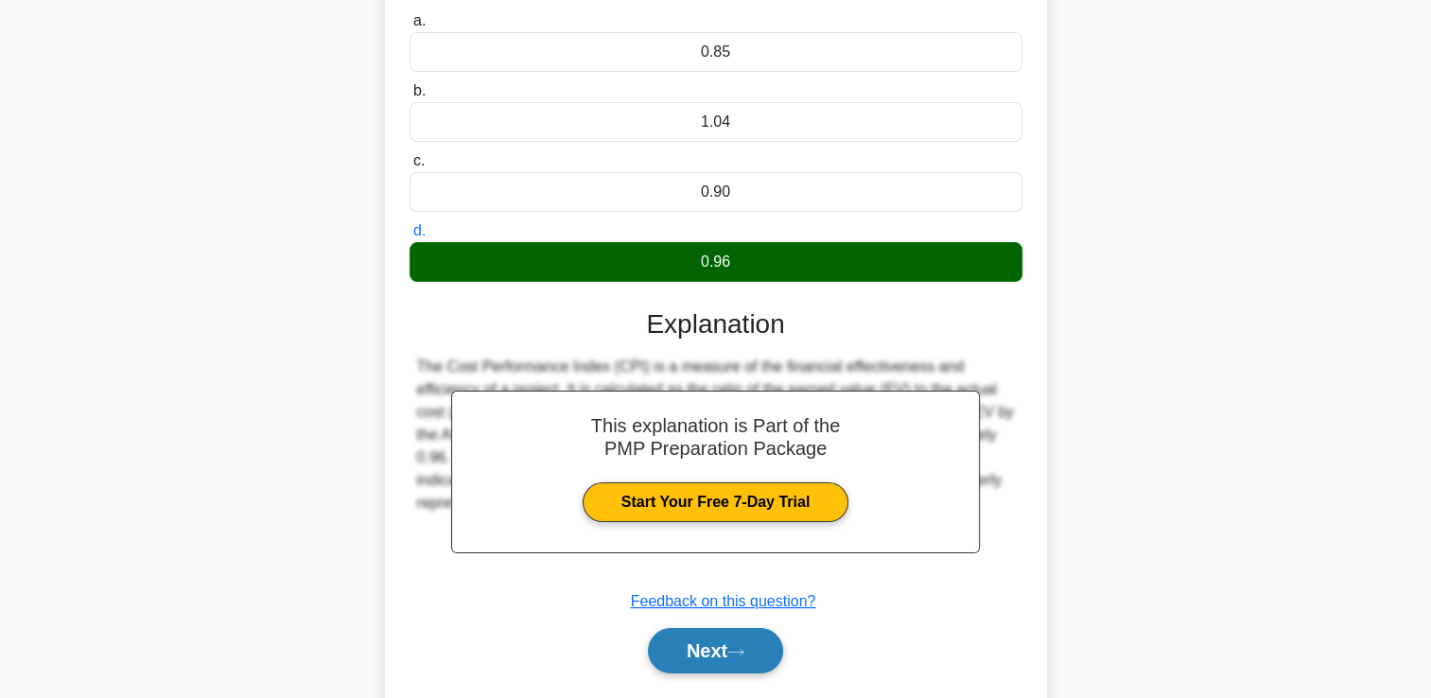
scroll to position [323, 0]
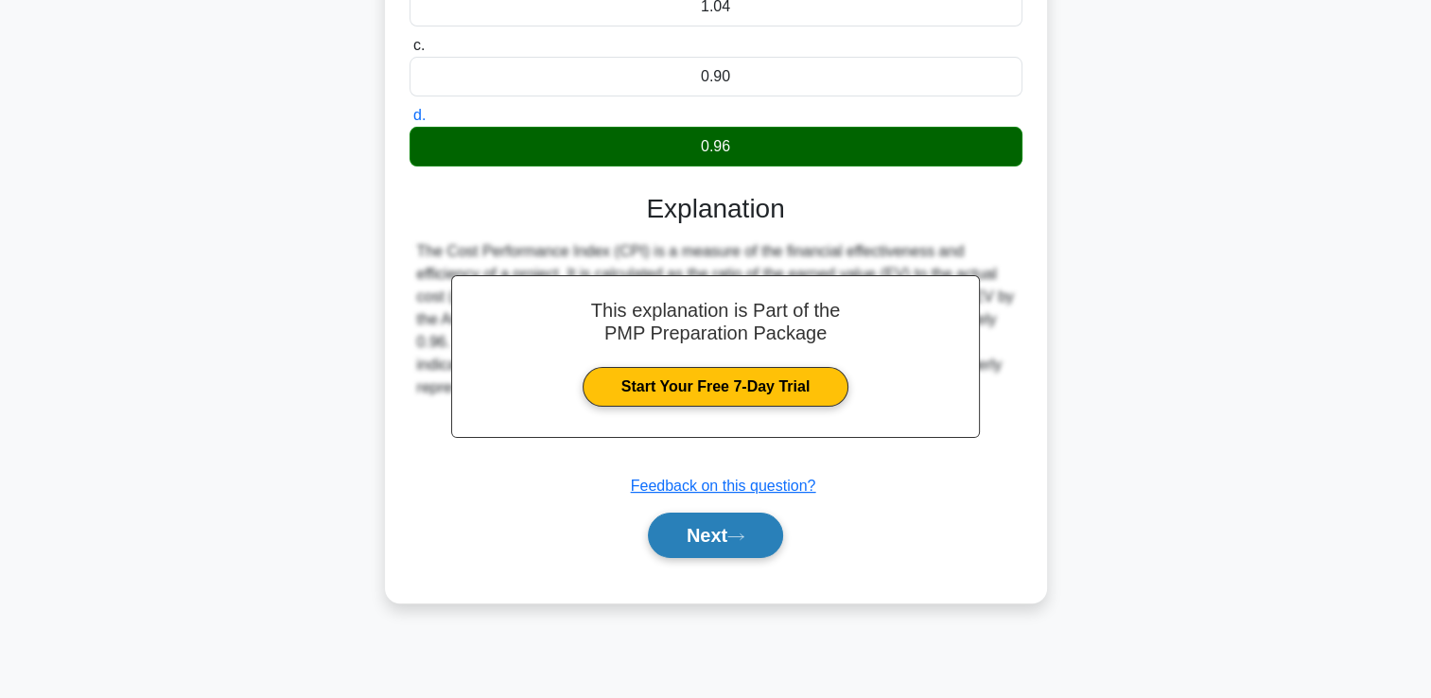
click at [683, 527] on button "Next" at bounding box center [715, 535] width 135 height 45
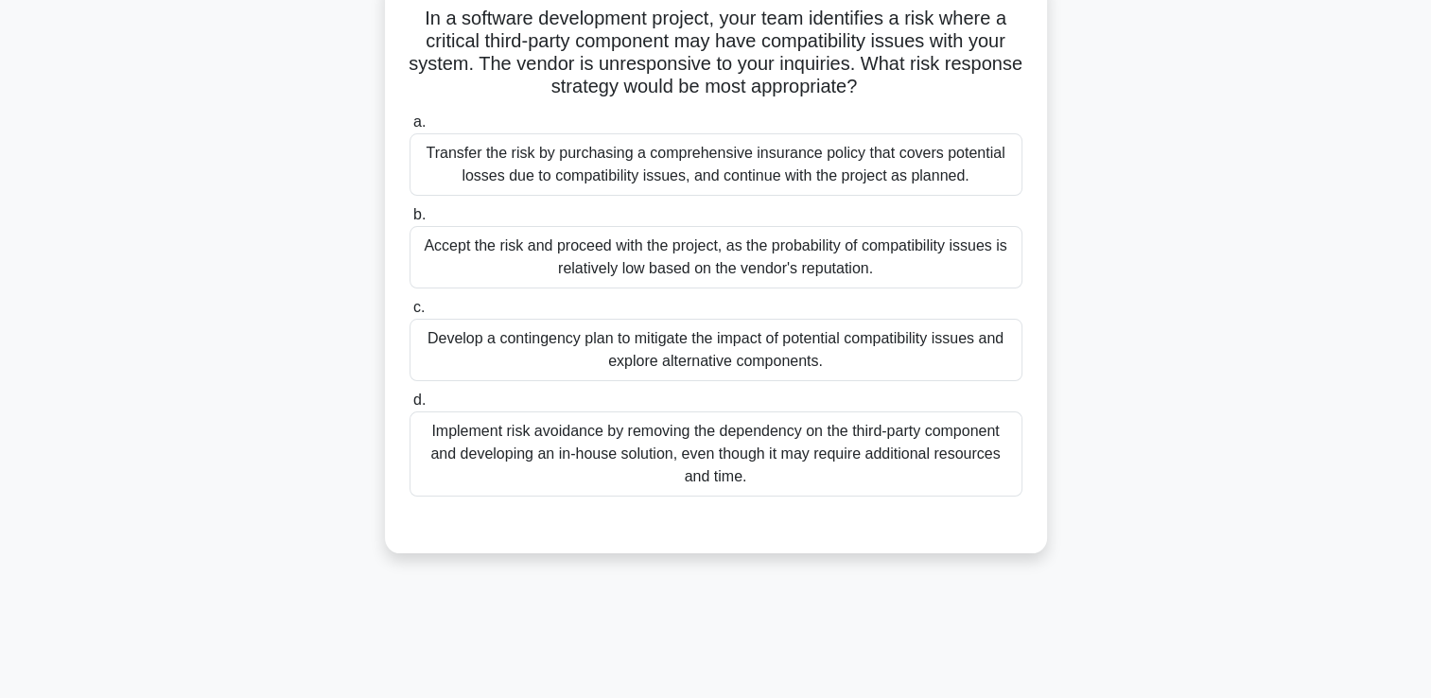
scroll to position [40, 0]
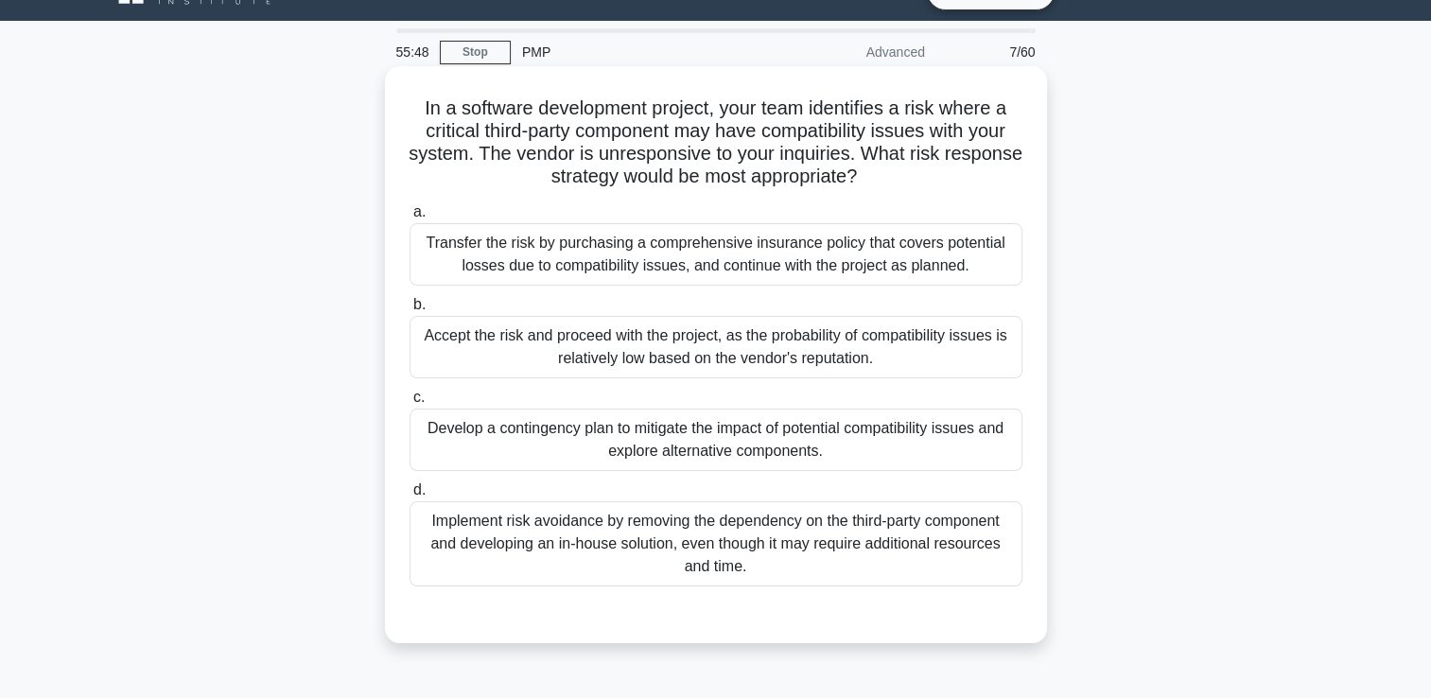
click at [673, 432] on div "Develop a contingency plan to mitigate the impact of potential compatibility is…" at bounding box center [716, 440] width 613 height 62
click at [410, 404] on input "c. Develop a contingency plan to mitigate the impact of potential compatibility…" at bounding box center [410, 398] width 0 height 12
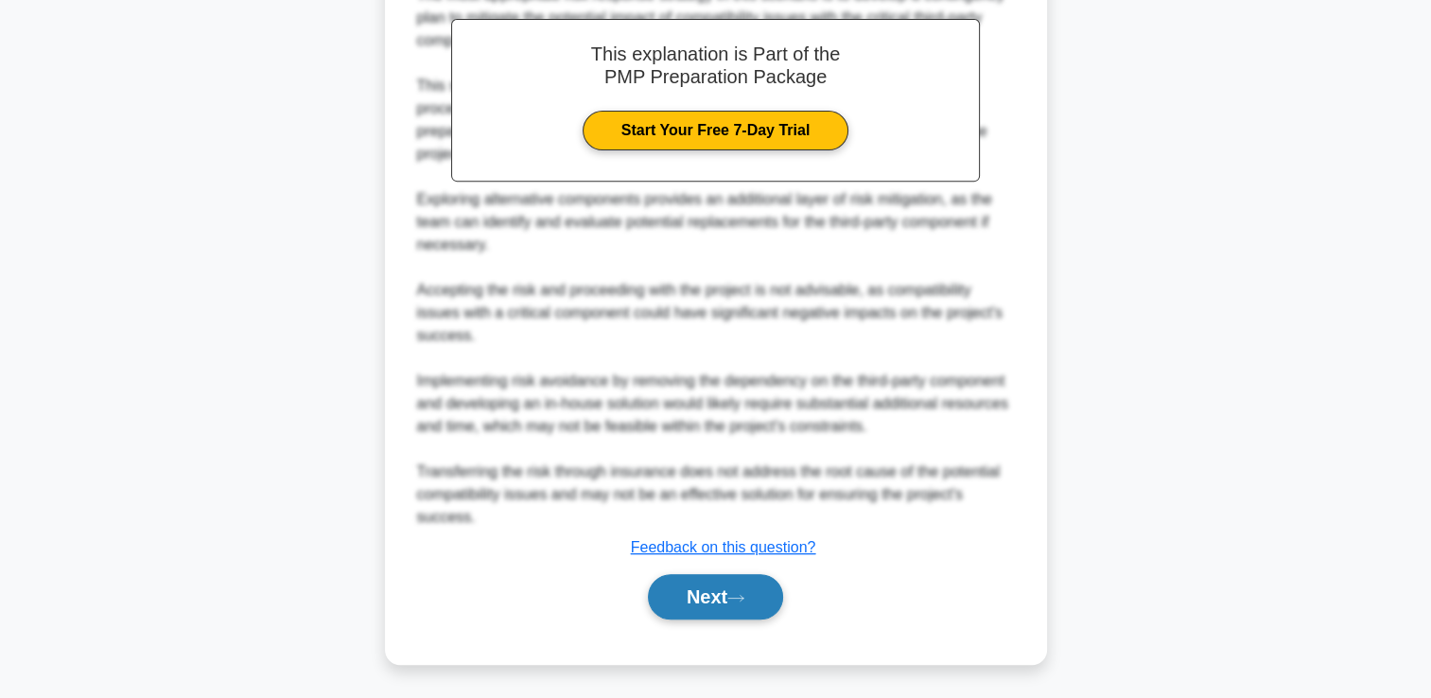
click at [733, 595] on button "Next" at bounding box center [715, 596] width 135 height 45
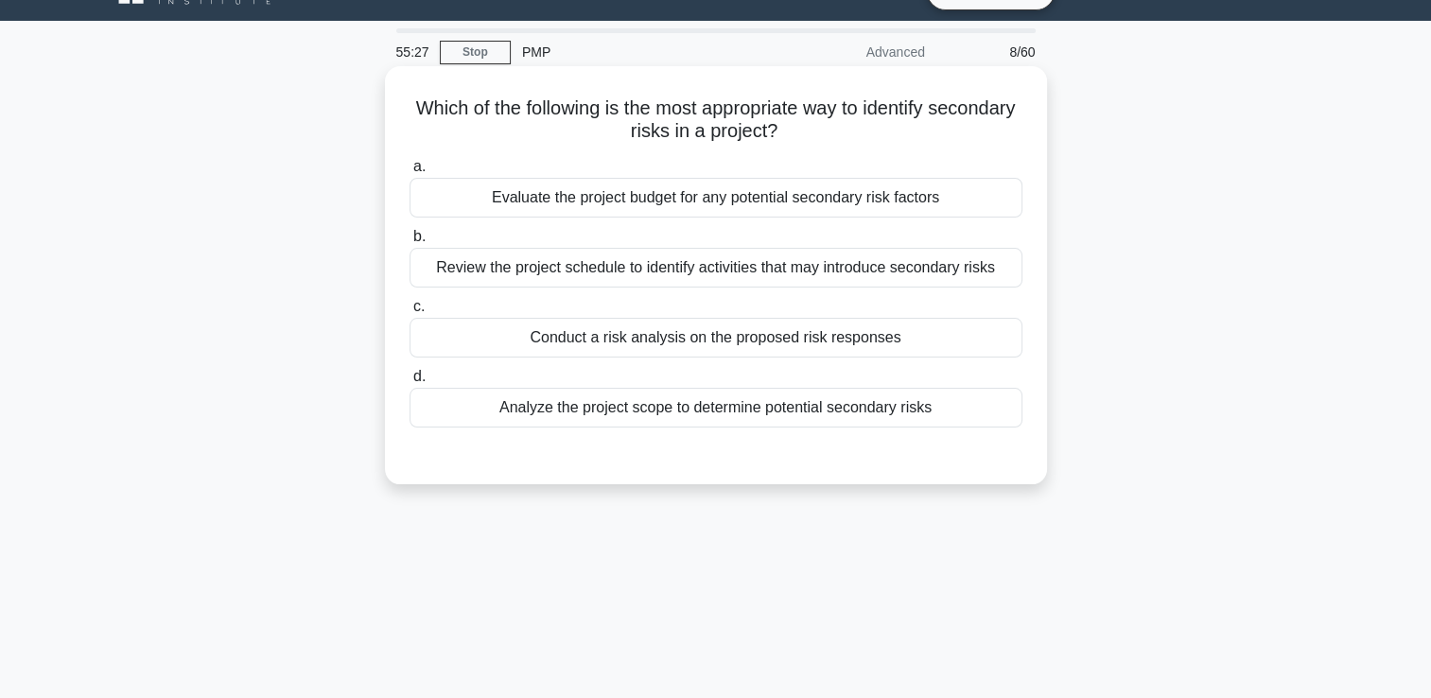
click at [647, 283] on div "Review the project schedule to identify activities that may introduce secondary…" at bounding box center [716, 268] width 613 height 40
click at [410, 243] on input "b. Review the project schedule to identify activities that may introduce second…" at bounding box center [410, 237] width 0 height 12
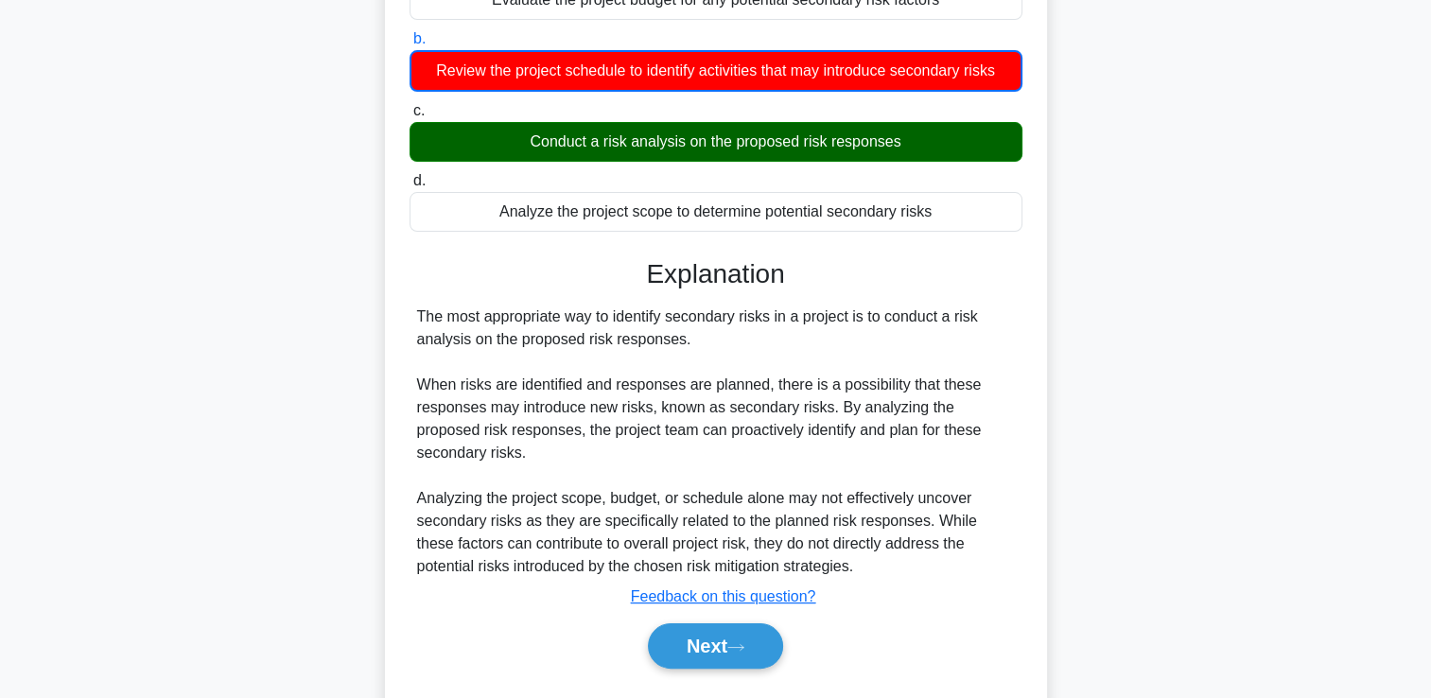
scroll to position [229, 0]
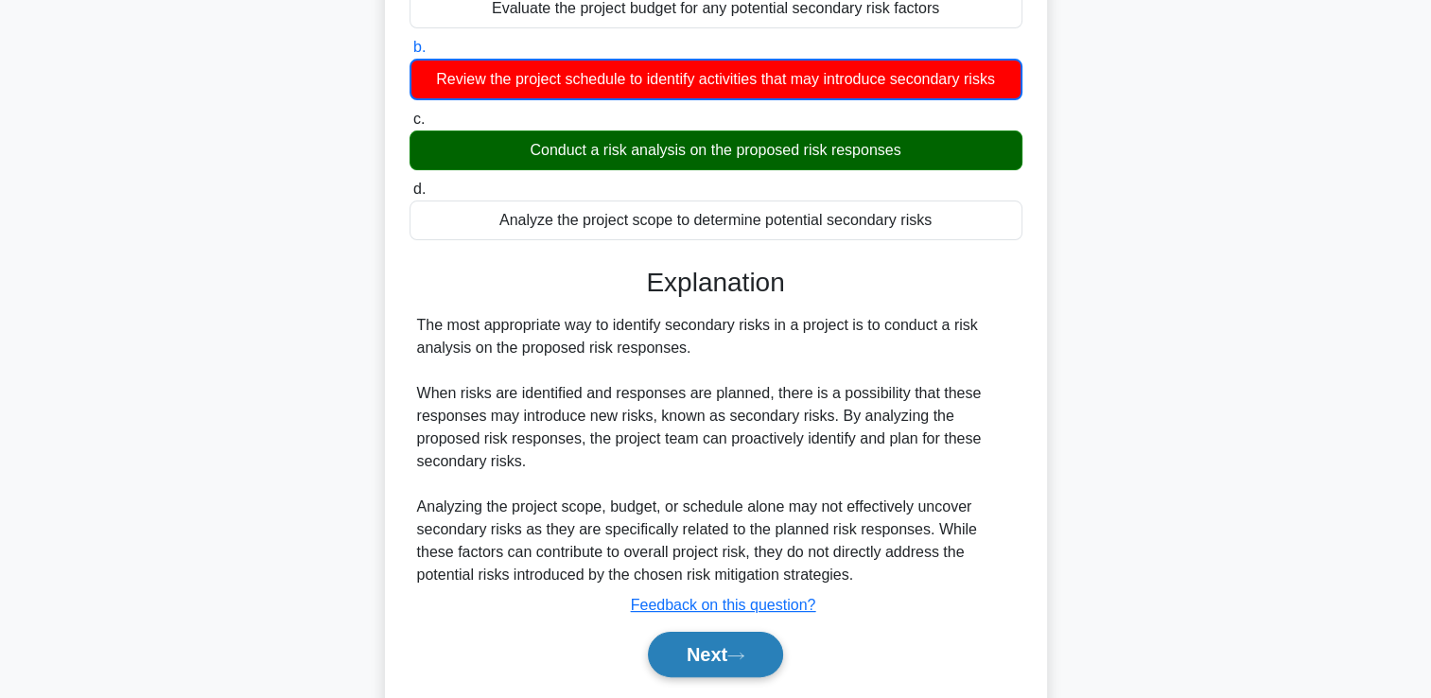
click at [708, 637] on button "Next" at bounding box center [715, 654] width 135 height 45
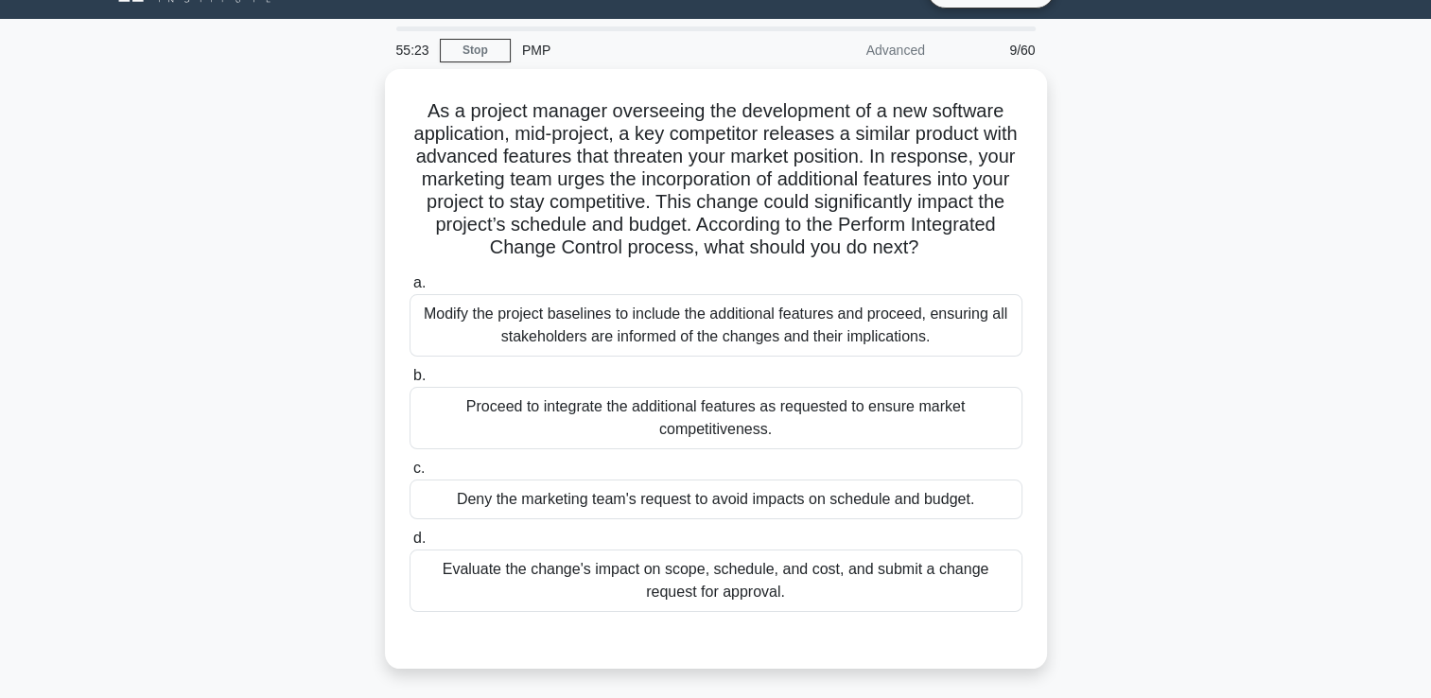
scroll to position [0, 0]
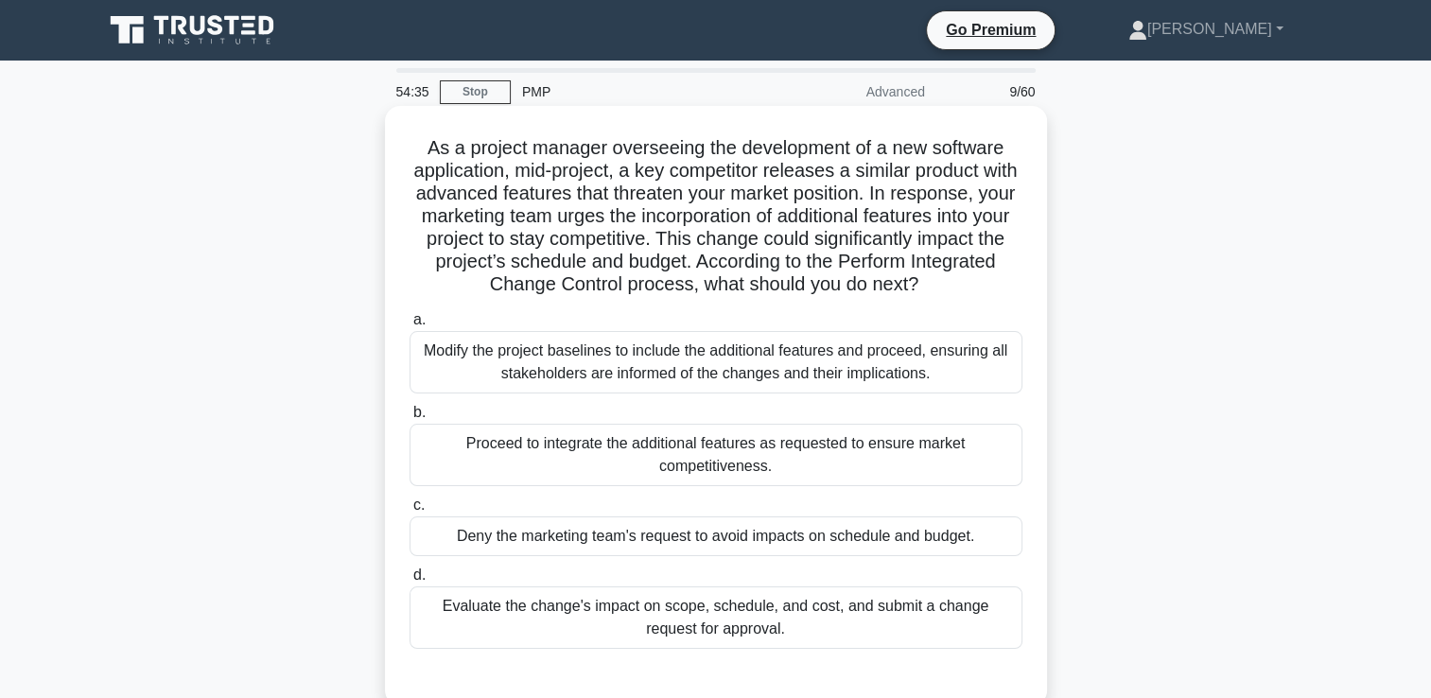
click at [757, 361] on div "Modify the project baselines to include the additional features and proceed, en…" at bounding box center [716, 362] width 613 height 62
click at [410, 326] on input "a. Modify the project baselines to include the additional features and proceed,…" at bounding box center [410, 320] width 0 height 12
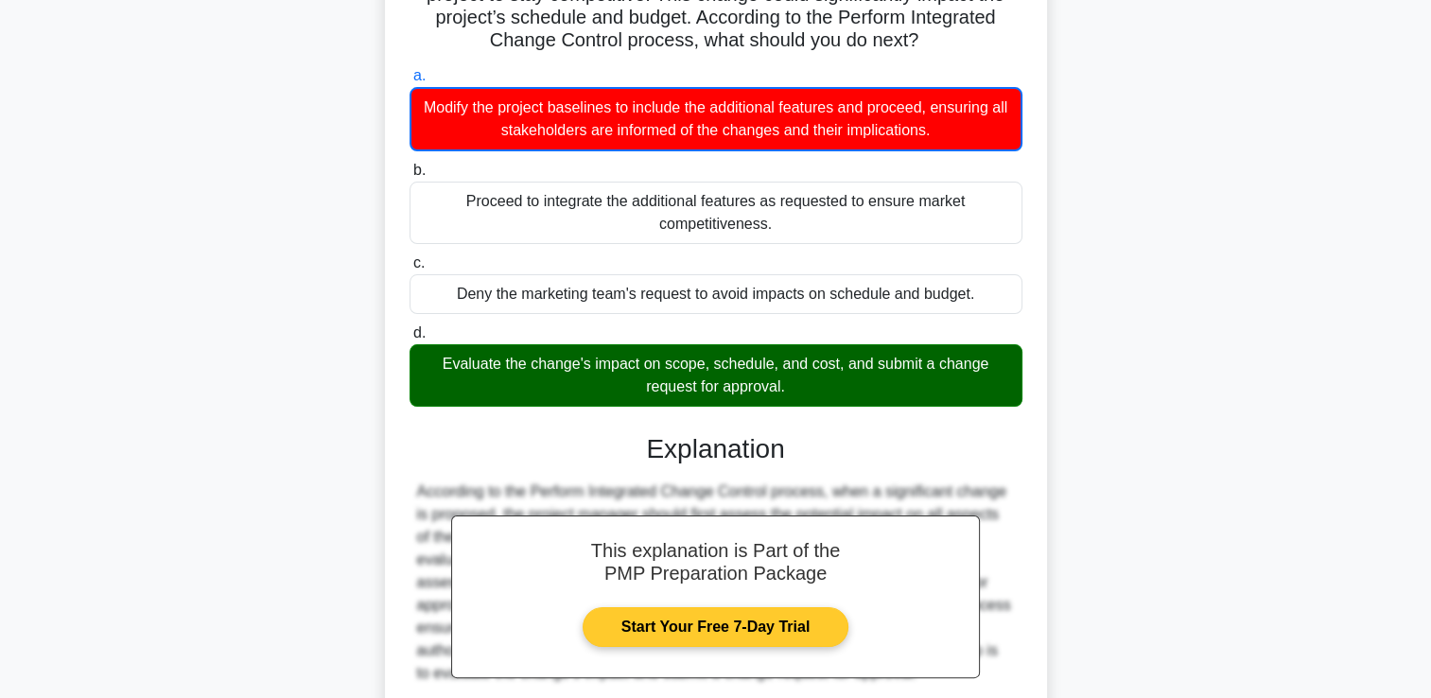
scroll to position [423, 0]
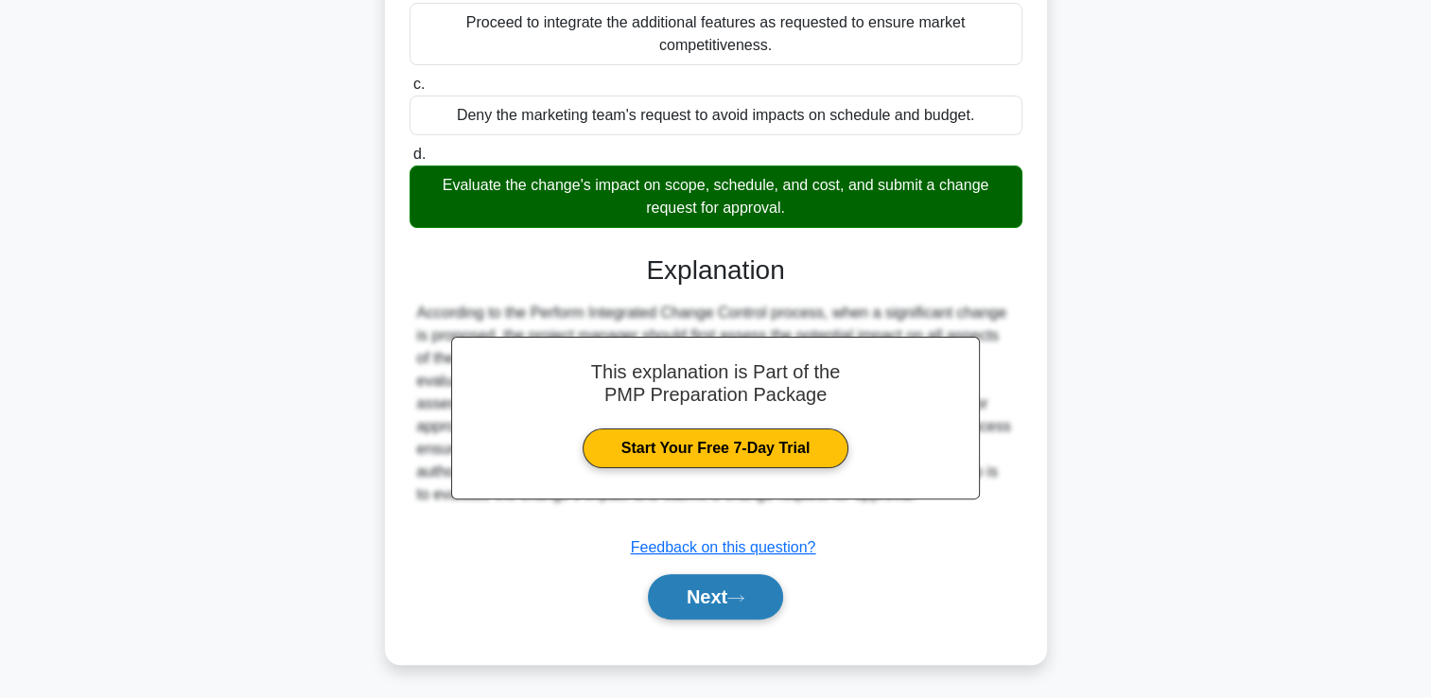
click at [717, 611] on button "Next" at bounding box center [715, 596] width 135 height 45
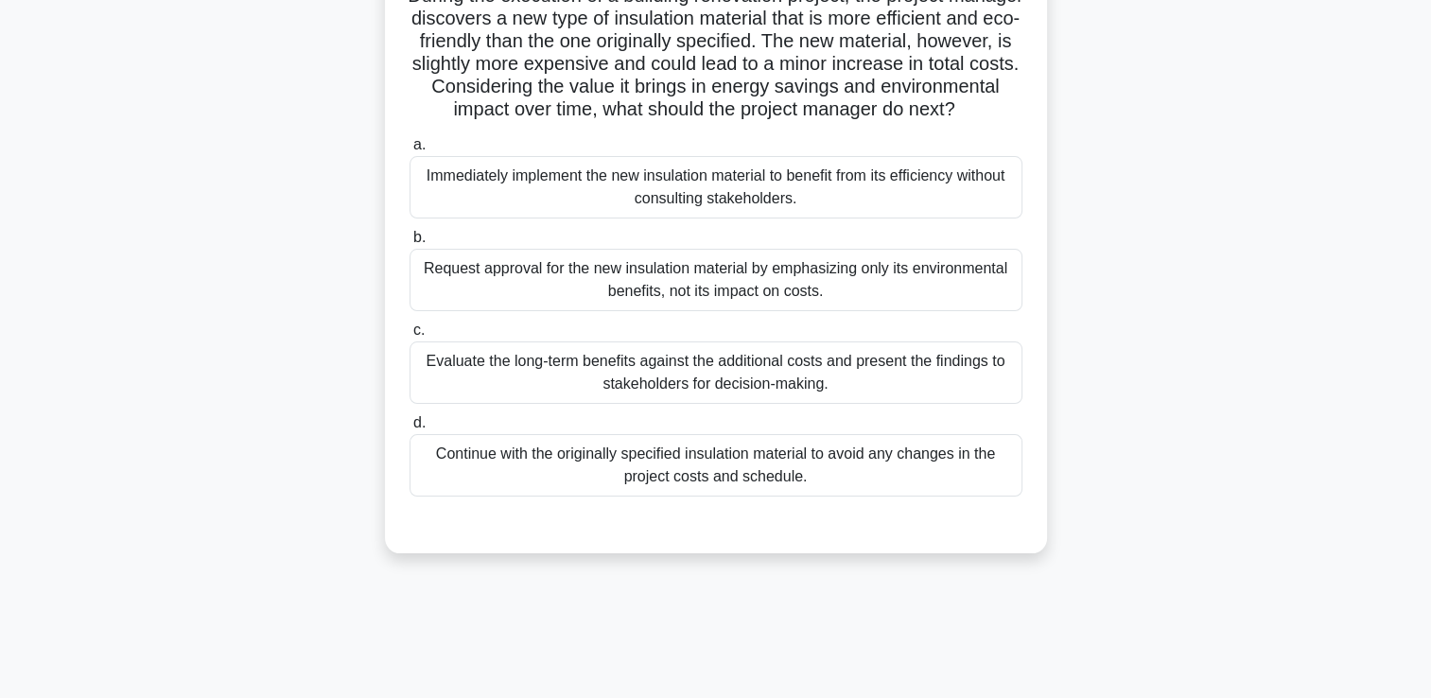
scroll to position [40, 0]
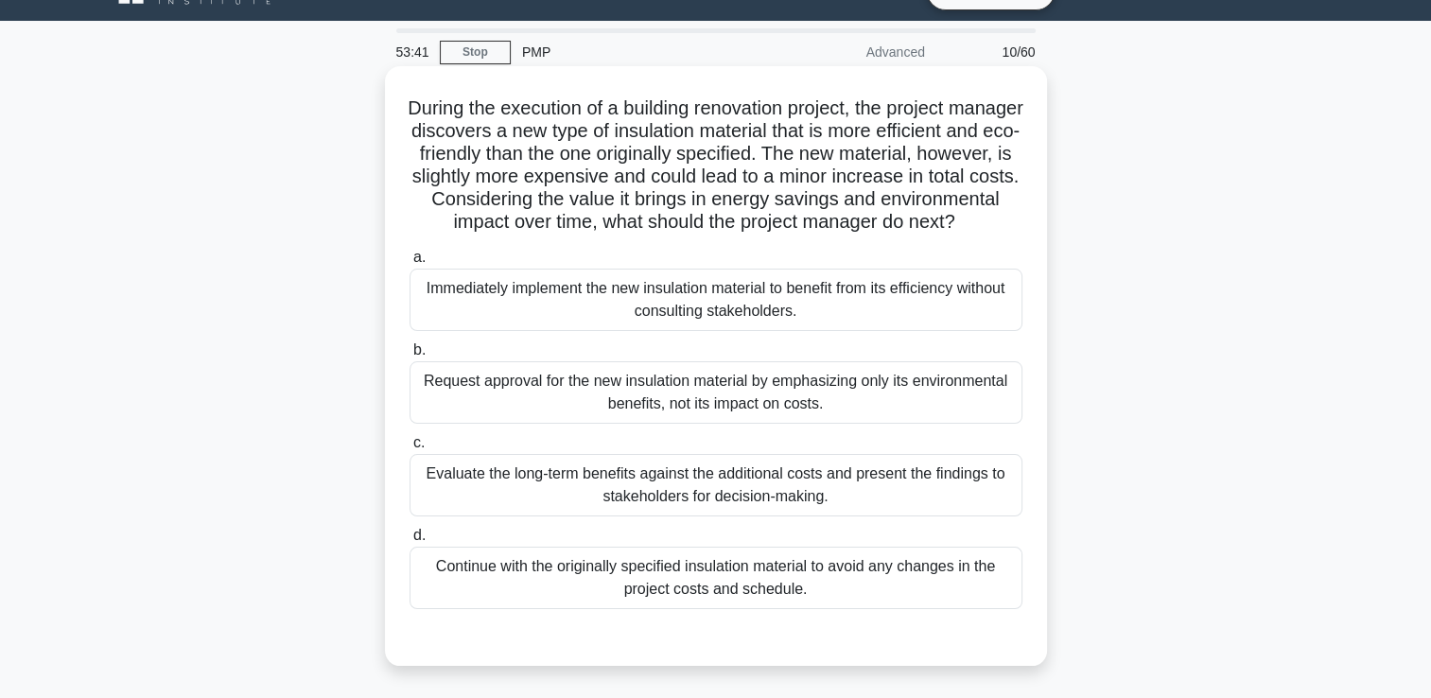
click at [580, 516] on div "Evaluate the long-term benefits against the additional costs and present the fi…" at bounding box center [716, 485] width 613 height 62
click at [410, 449] on input "c. Evaluate the long-term benefits against the additional costs and present the…" at bounding box center [410, 443] width 0 height 12
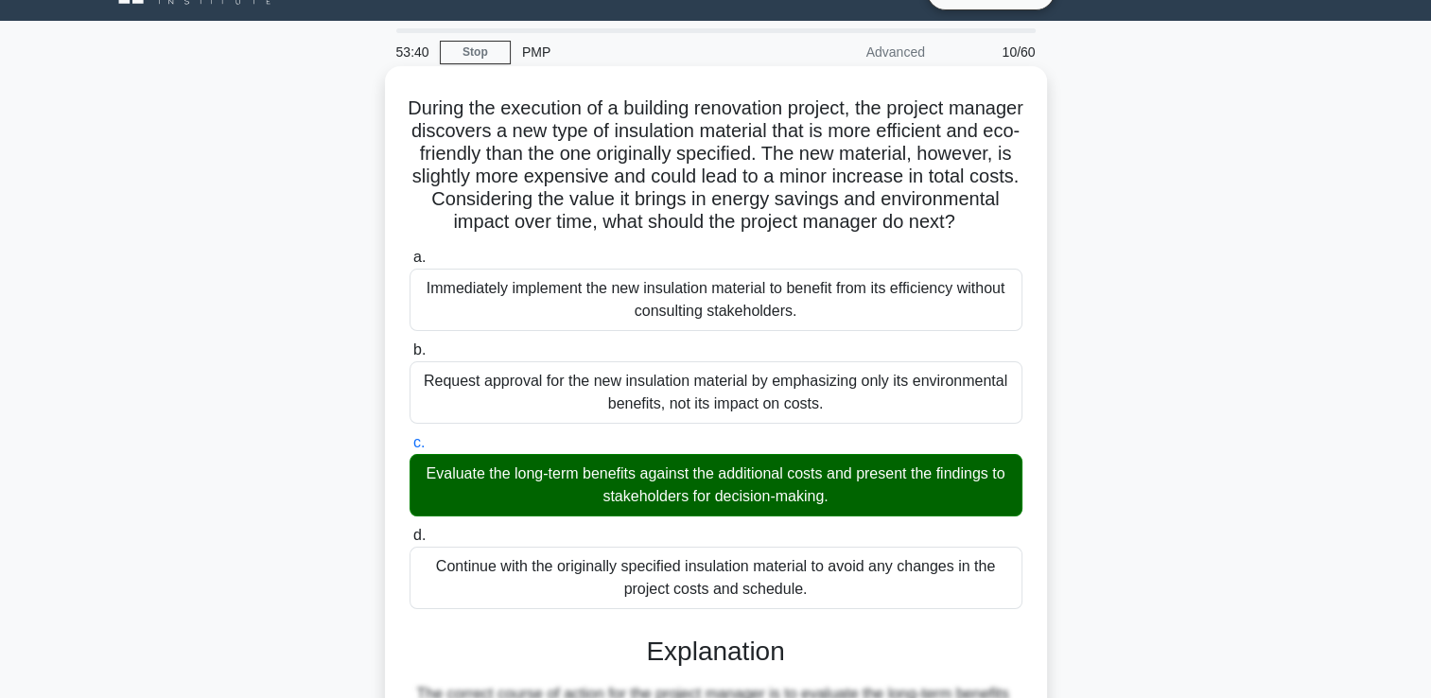
scroll to position [513, 0]
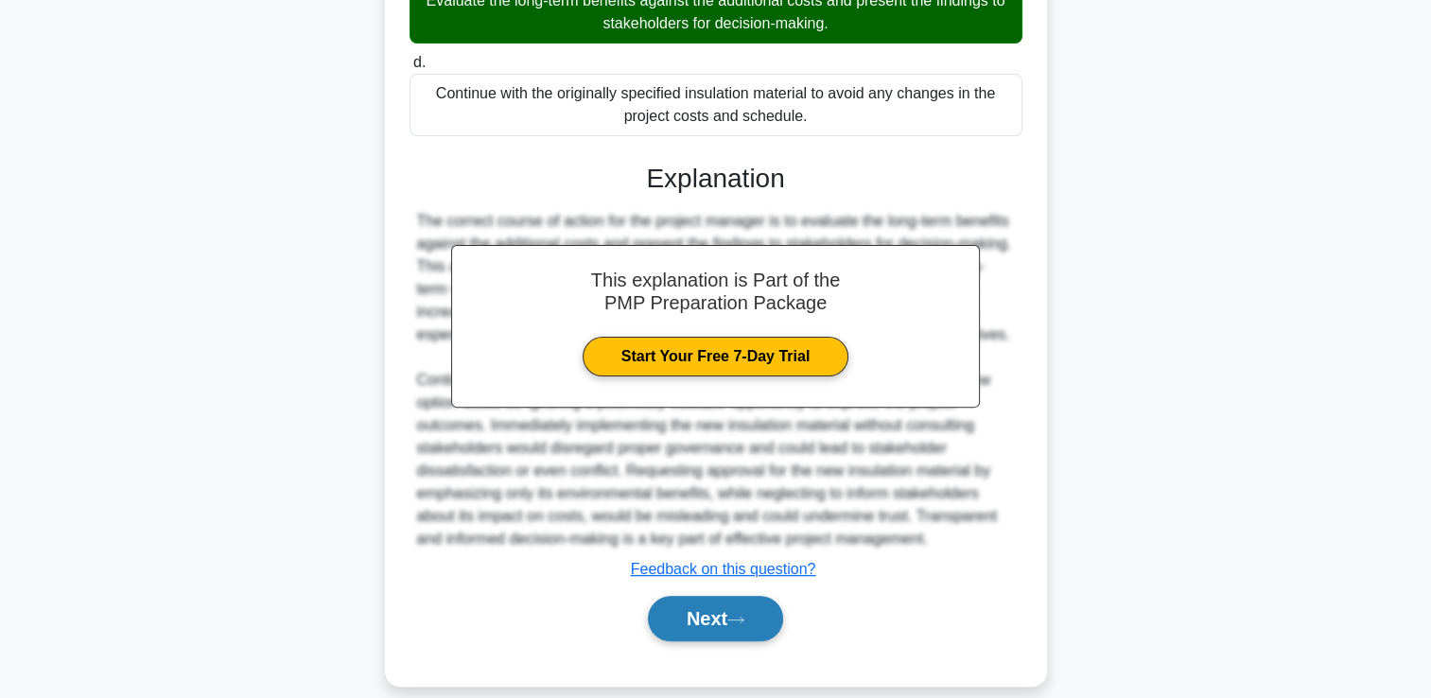
click at [689, 641] on button "Next" at bounding box center [715, 618] width 135 height 45
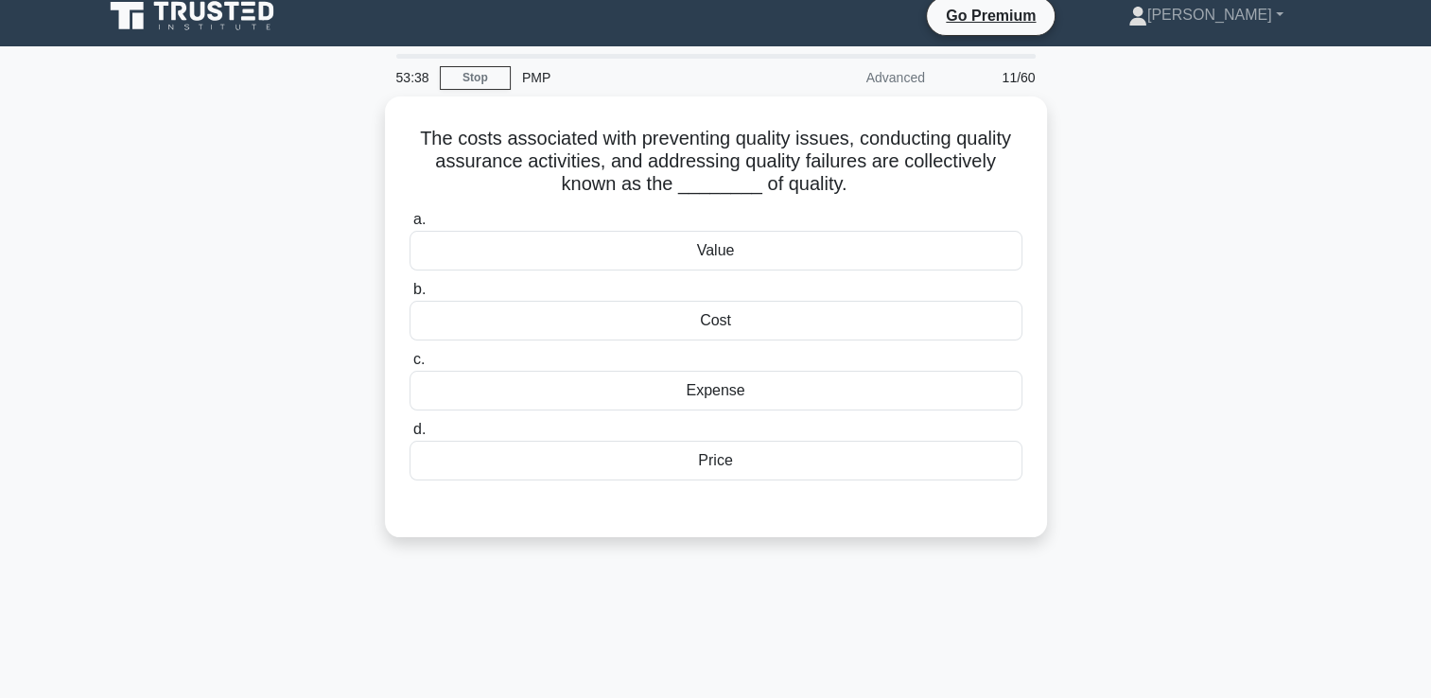
scroll to position [0, 0]
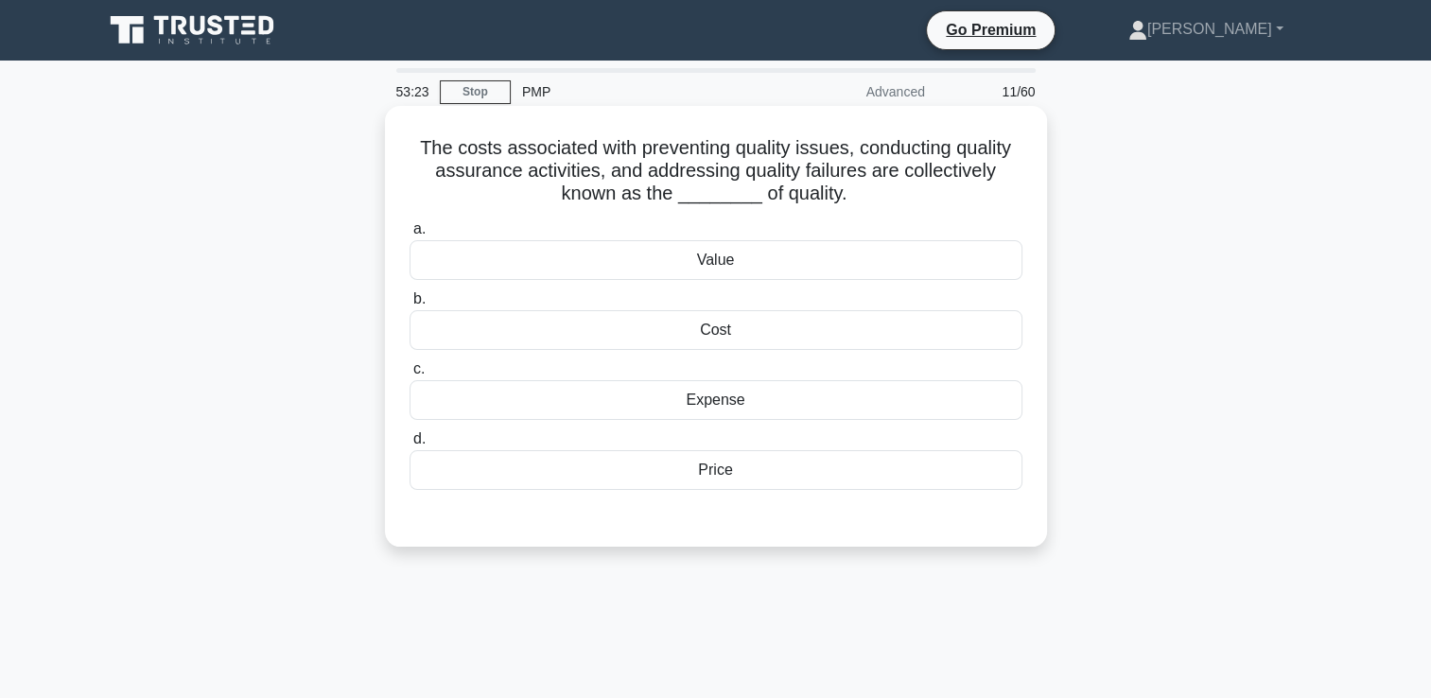
click at [693, 256] on div "Value" at bounding box center [716, 260] width 613 height 40
click at [410, 236] on input "a. Value" at bounding box center [410, 229] width 0 height 12
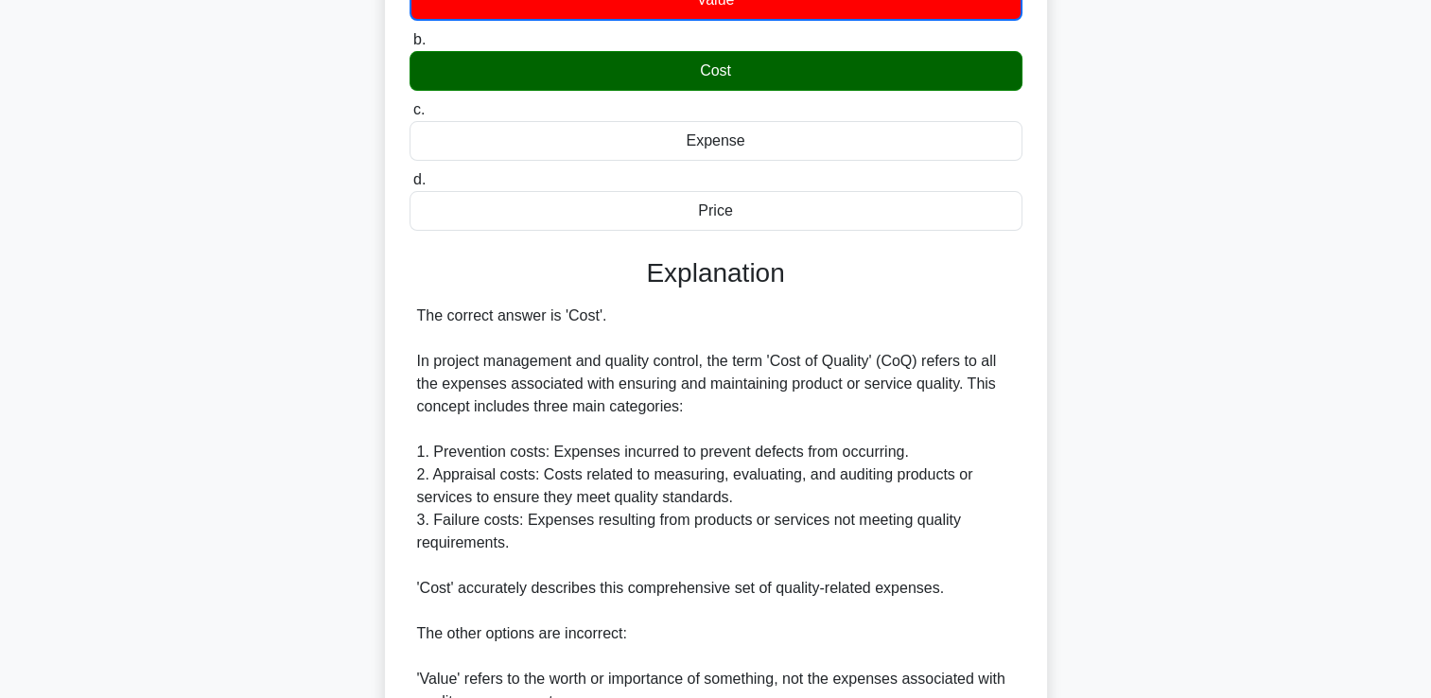
scroll to position [568, 0]
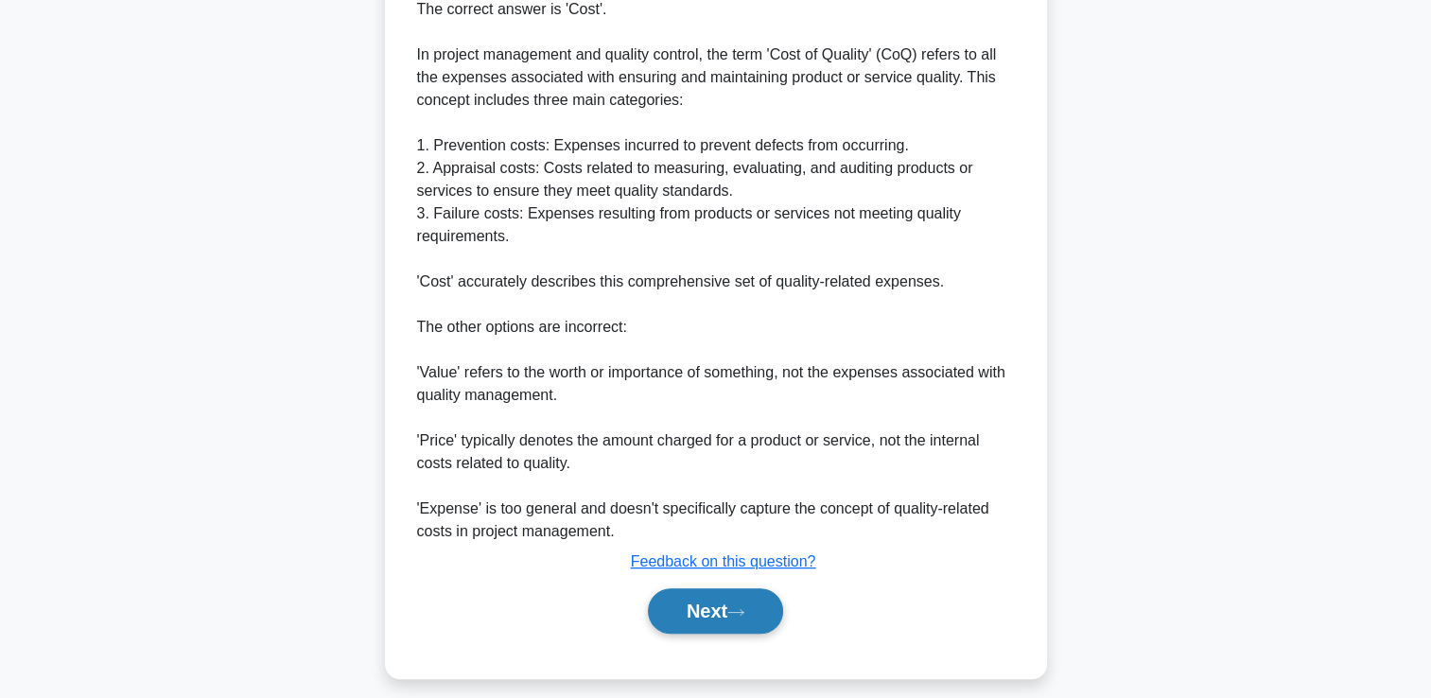
click at [700, 620] on button "Next" at bounding box center [715, 610] width 135 height 45
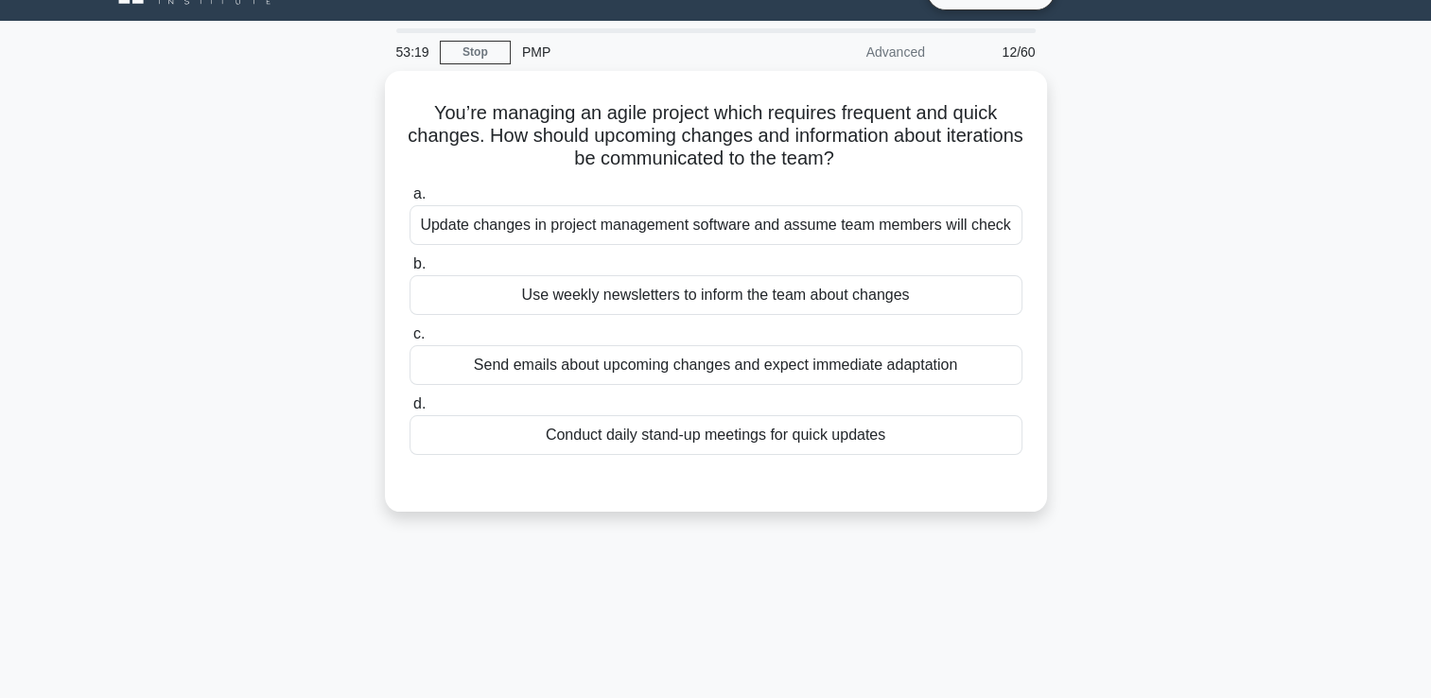
scroll to position [0, 0]
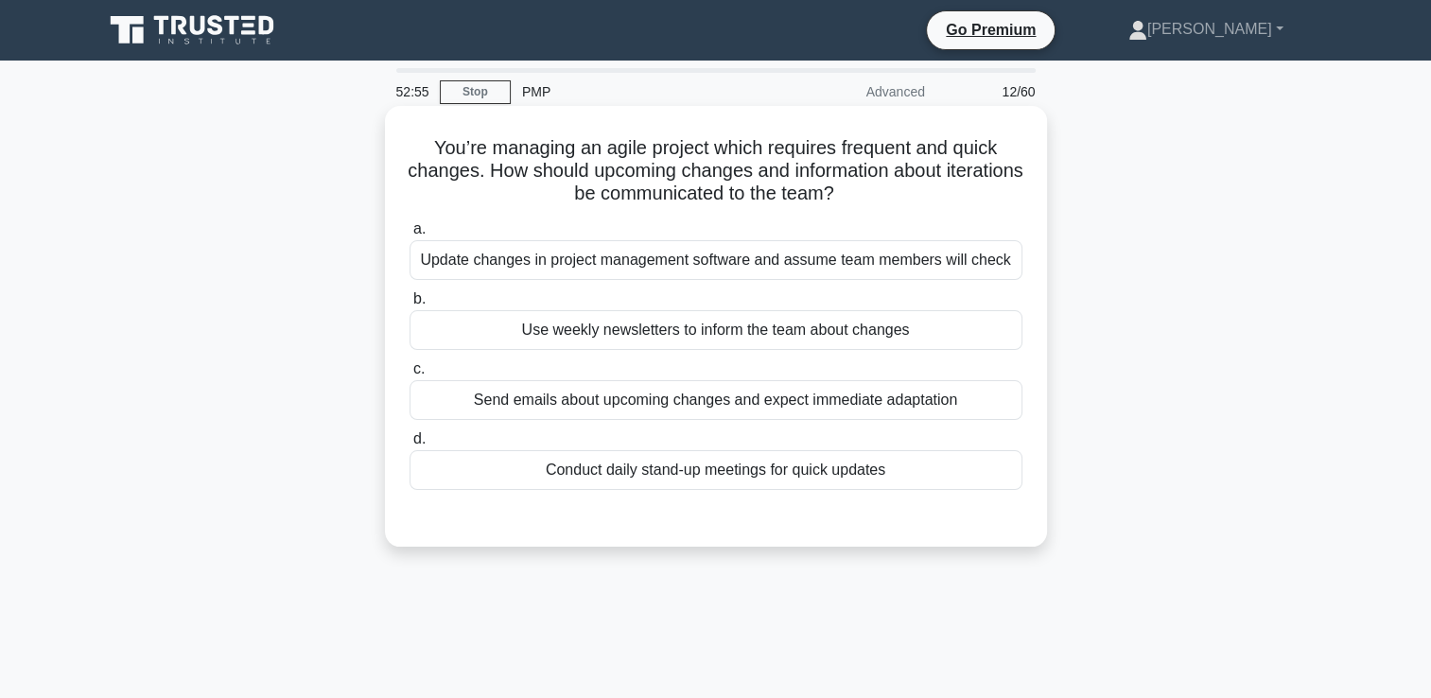
click at [666, 475] on div "Conduct daily stand-up meetings for quick updates" at bounding box center [716, 470] width 613 height 40
click at [410, 445] on input "d. Conduct daily stand-up meetings for quick updates" at bounding box center [410, 439] width 0 height 12
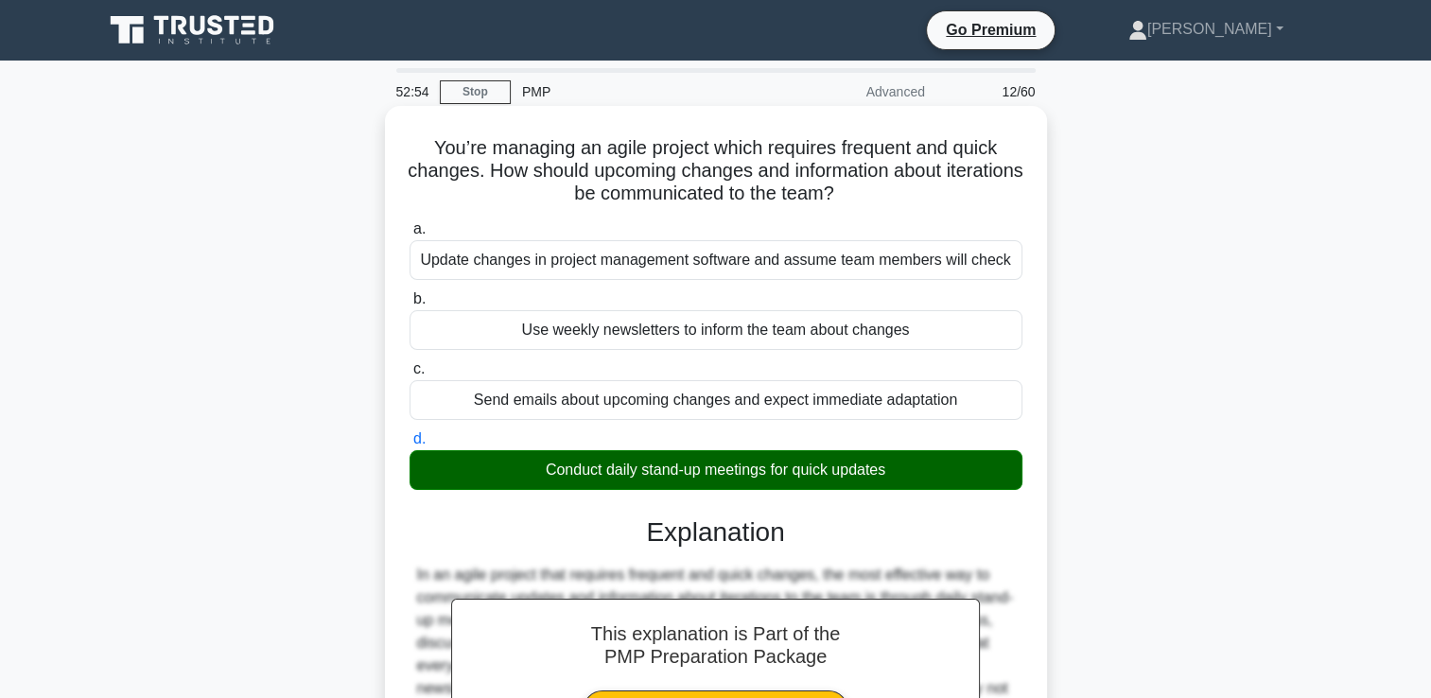
scroll to position [323, 0]
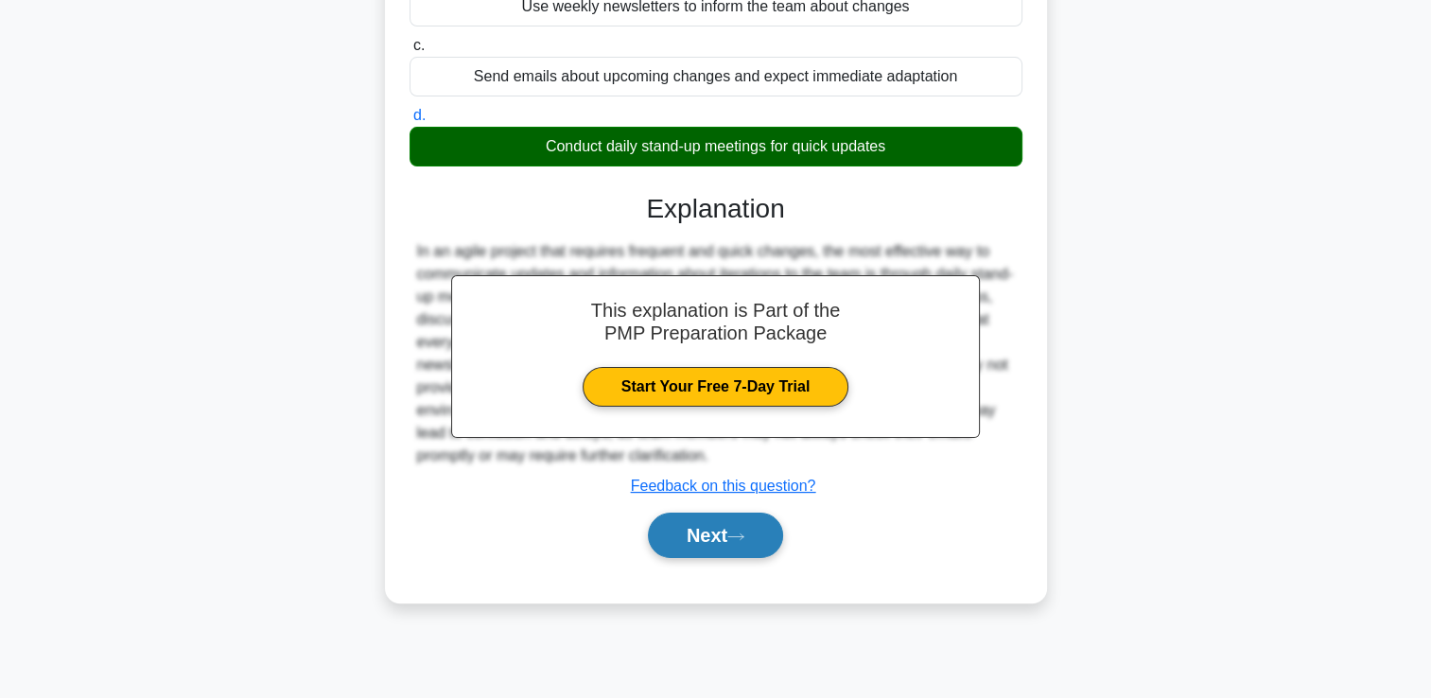
click at [683, 547] on button "Next" at bounding box center [715, 535] width 135 height 45
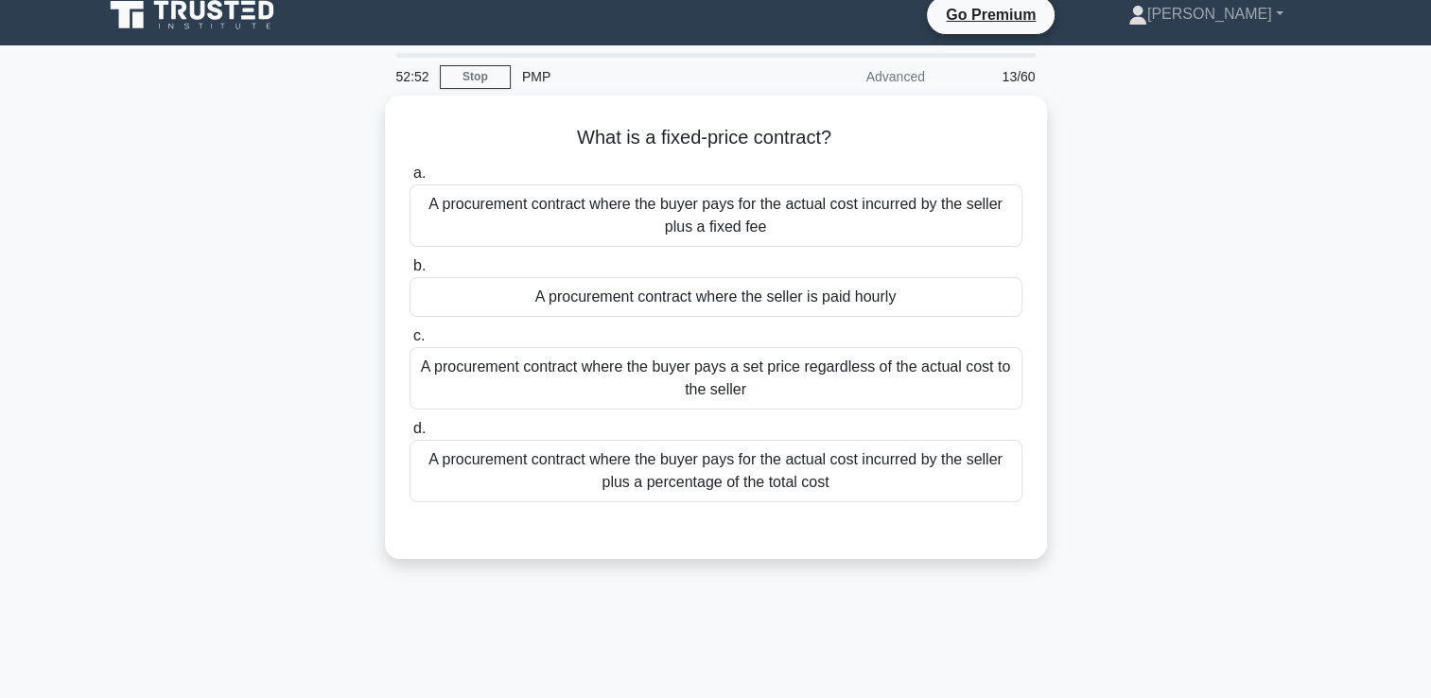
scroll to position [0, 0]
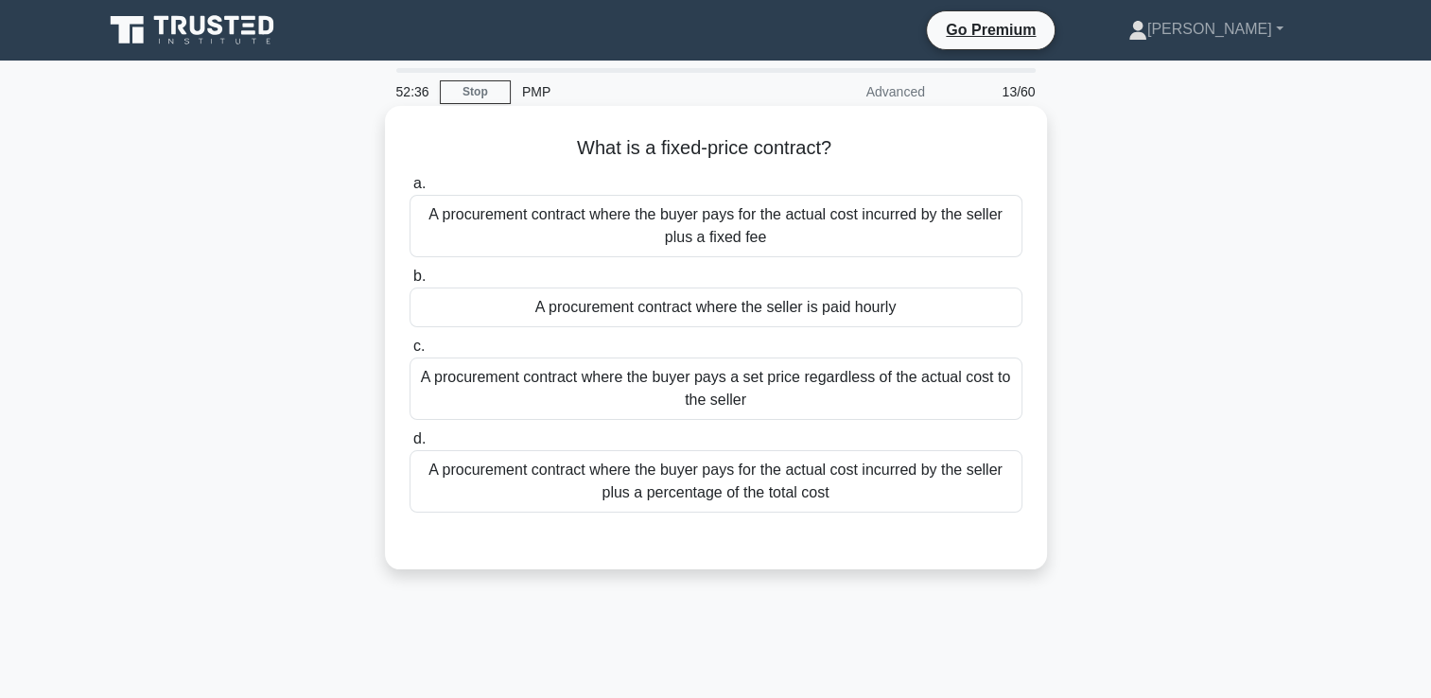
click at [759, 505] on div "A procurement contract where the buyer pays for the actual cost incurred by the…" at bounding box center [716, 481] width 613 height 62
click at [410, 445] on input "d. A procurement contract where the buyer pays for the actual cost incurred by …" at bounding box center [410, 439] width 0 height 12
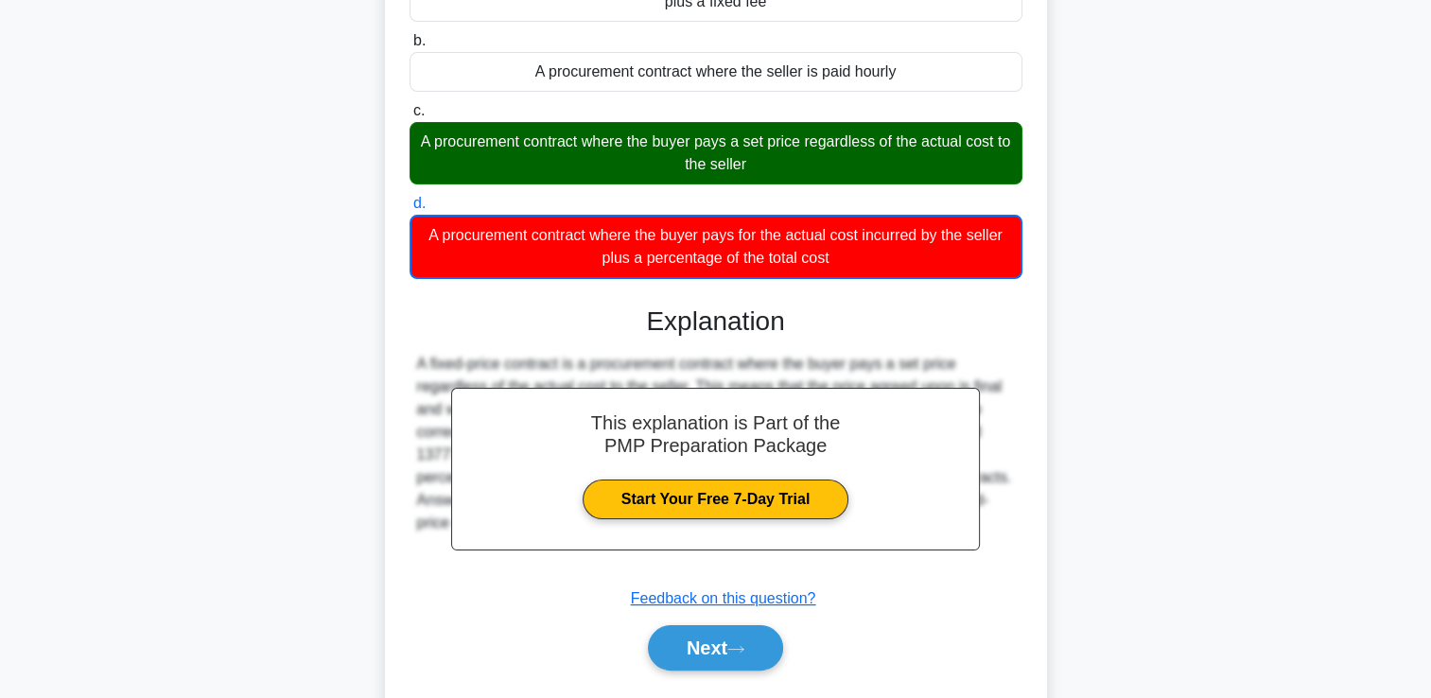
scroll to position [323, 0]
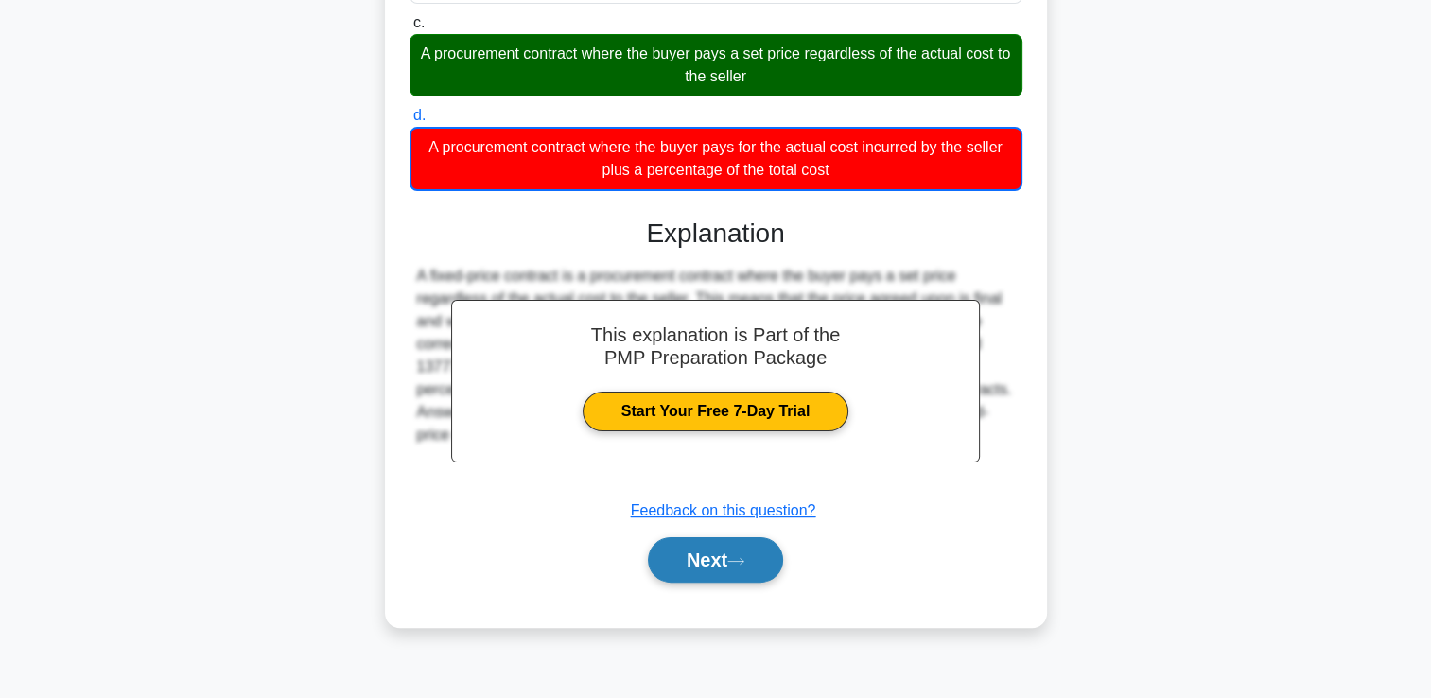
click at [734, 580] on button "Next" at bounding box center [715, 559] width 135 height 45
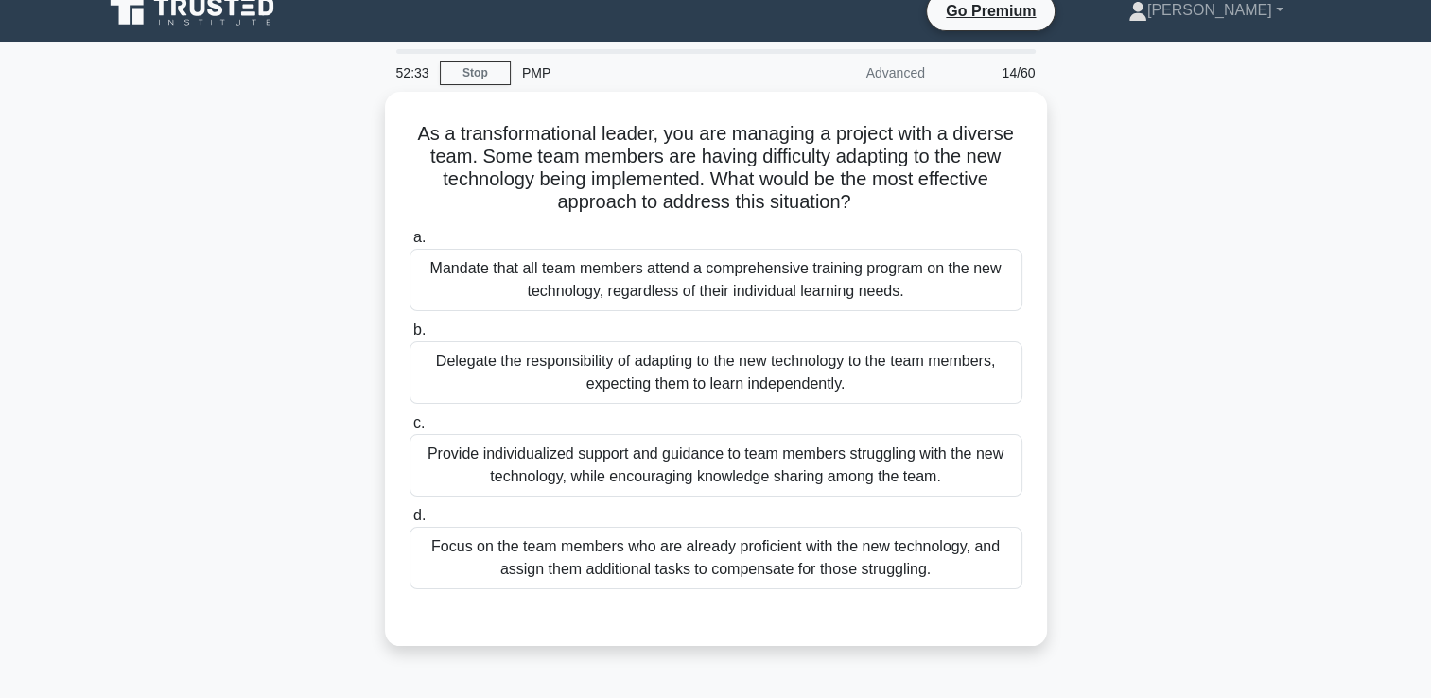
scroll to position [0, 0]
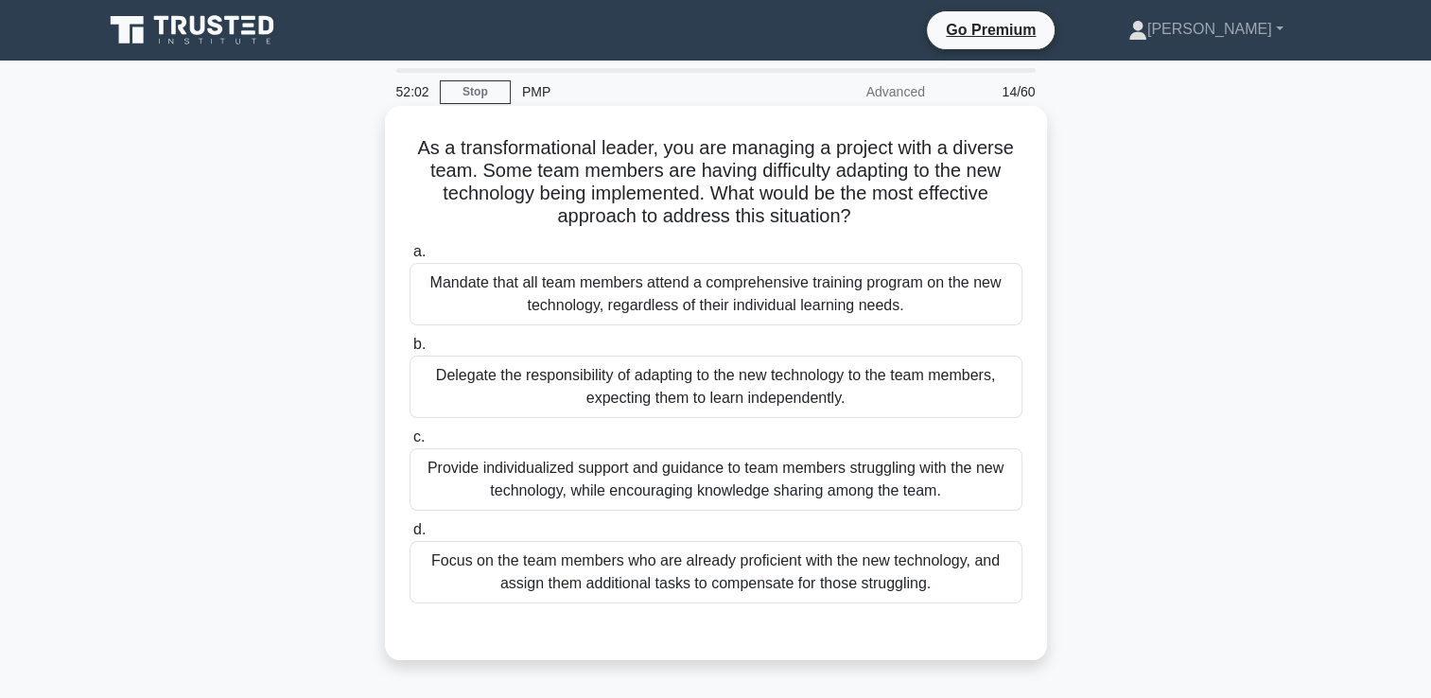
click at [679, 490] on div "Provide individualized support and guidance to team members struggling with the…" at bounding box center [716, 479] width 613 height 62
click at [410, 444] on input "c. Provide individualized support and guidance to team members struggling with …" at bounding box center [410, 437] width 0 height 12
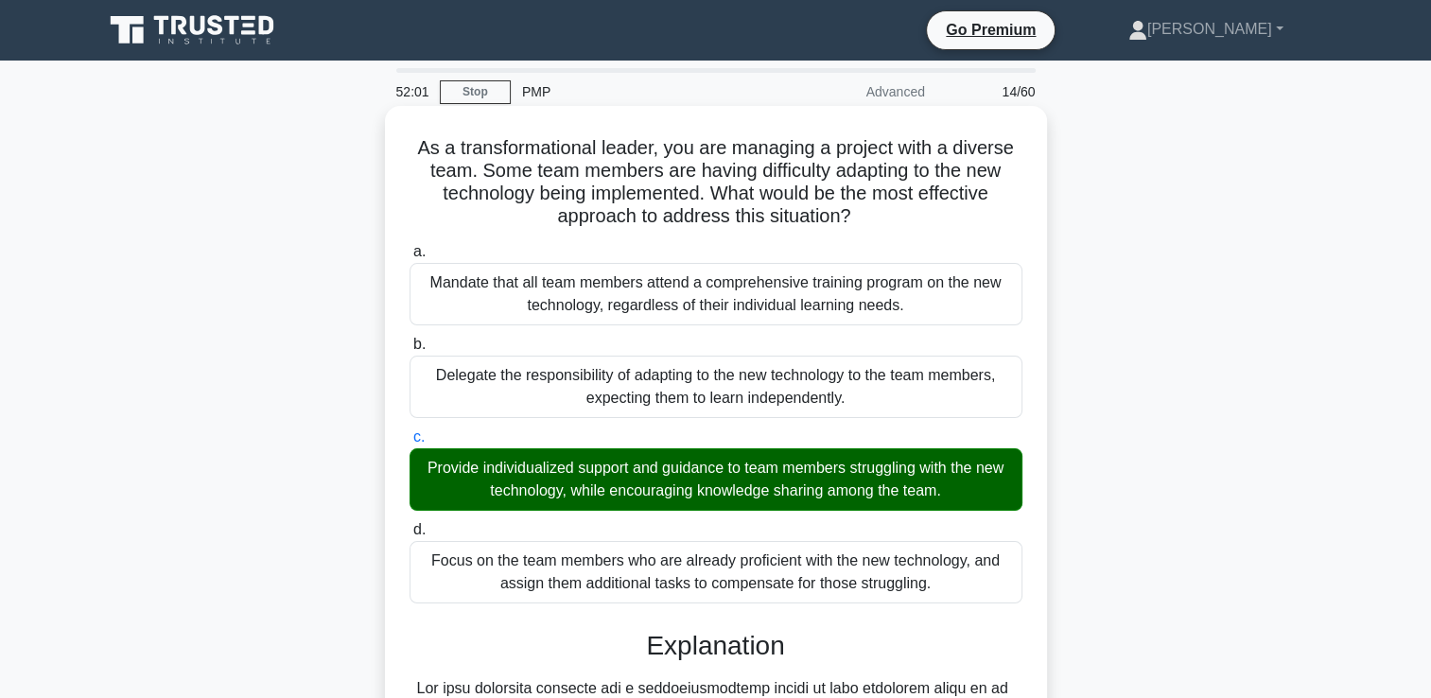
scroll to position [466, 0]
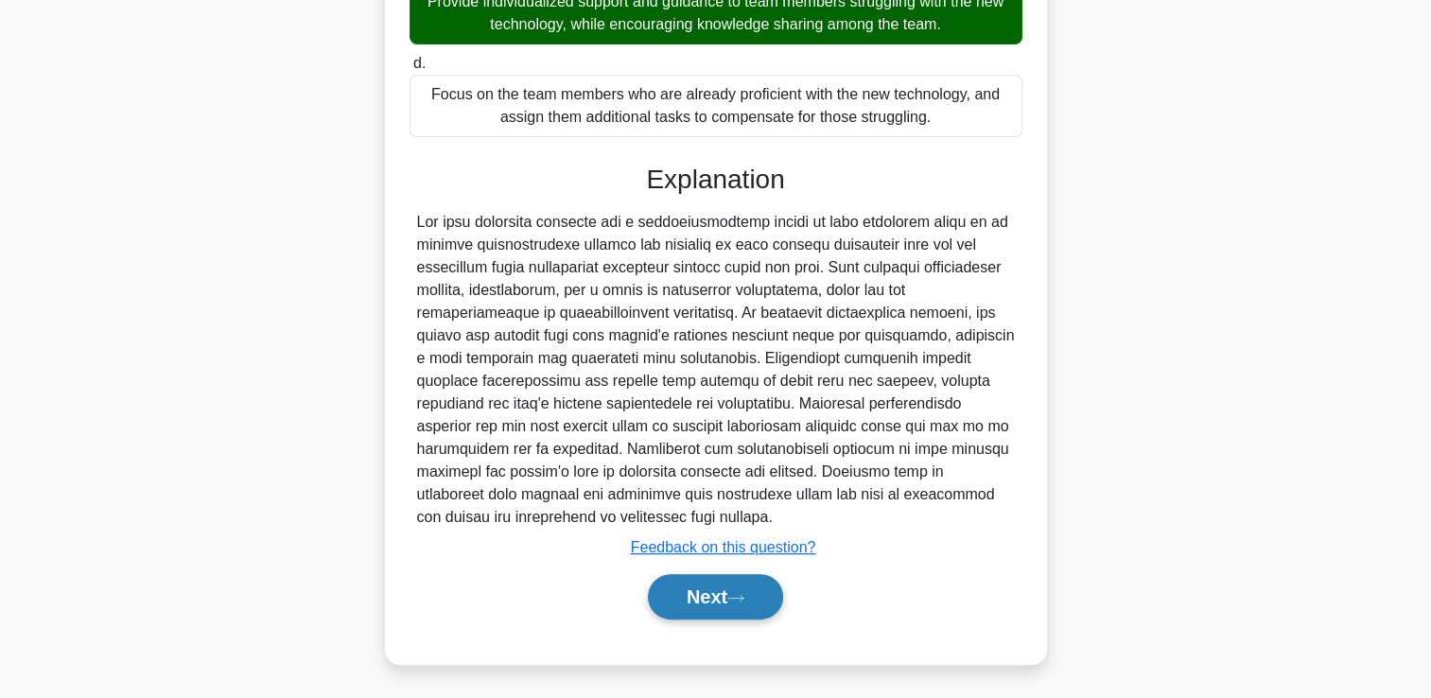
click at [692, 577] on button "Next" at bounding box center [715, 596] width 135 height 45
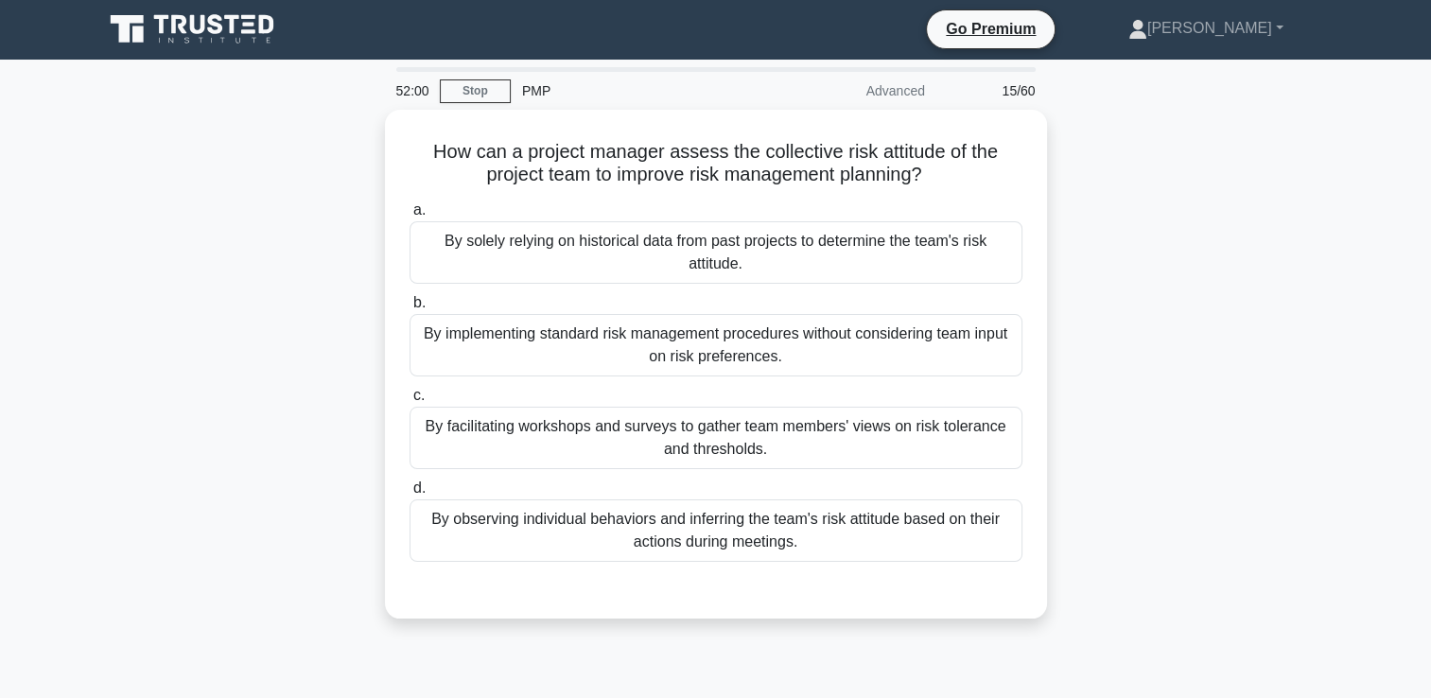
scroll to position [0, 0]
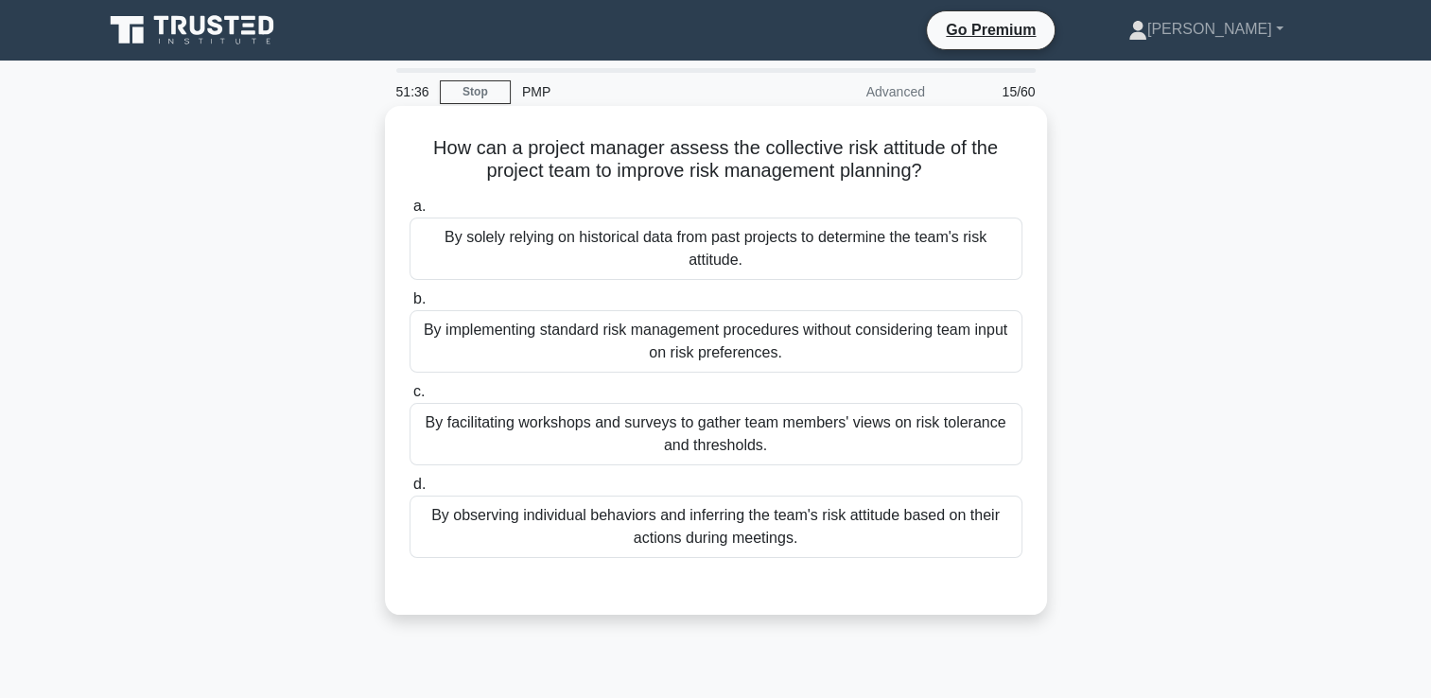
click at [598, 353] on div "By implementing standard risk management procedures without considering team in…" at bounding box center [716, 341] width 613 height 62
click at [410, 306] on input "b. By implementing standard risk management procedures without considering team…" at bounding box center [410, 299] width 0 height 12
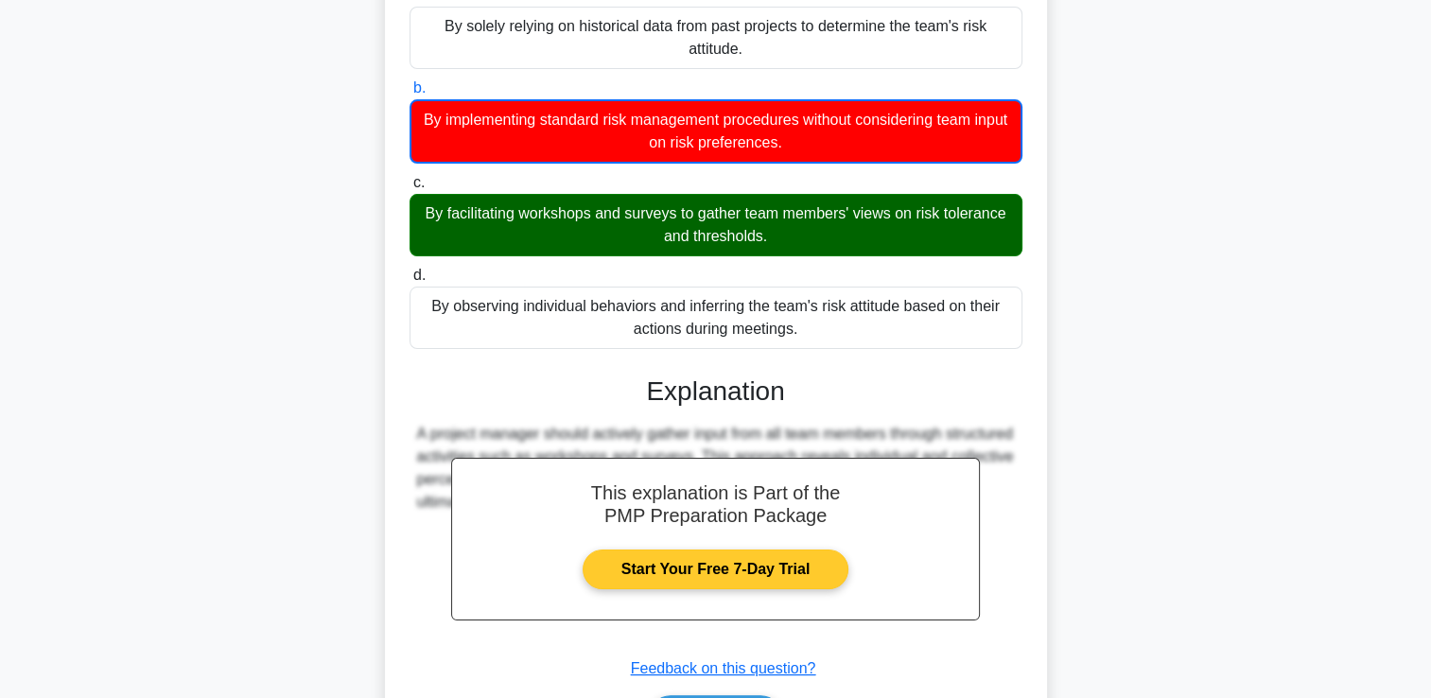
scroll to position [332, 0]
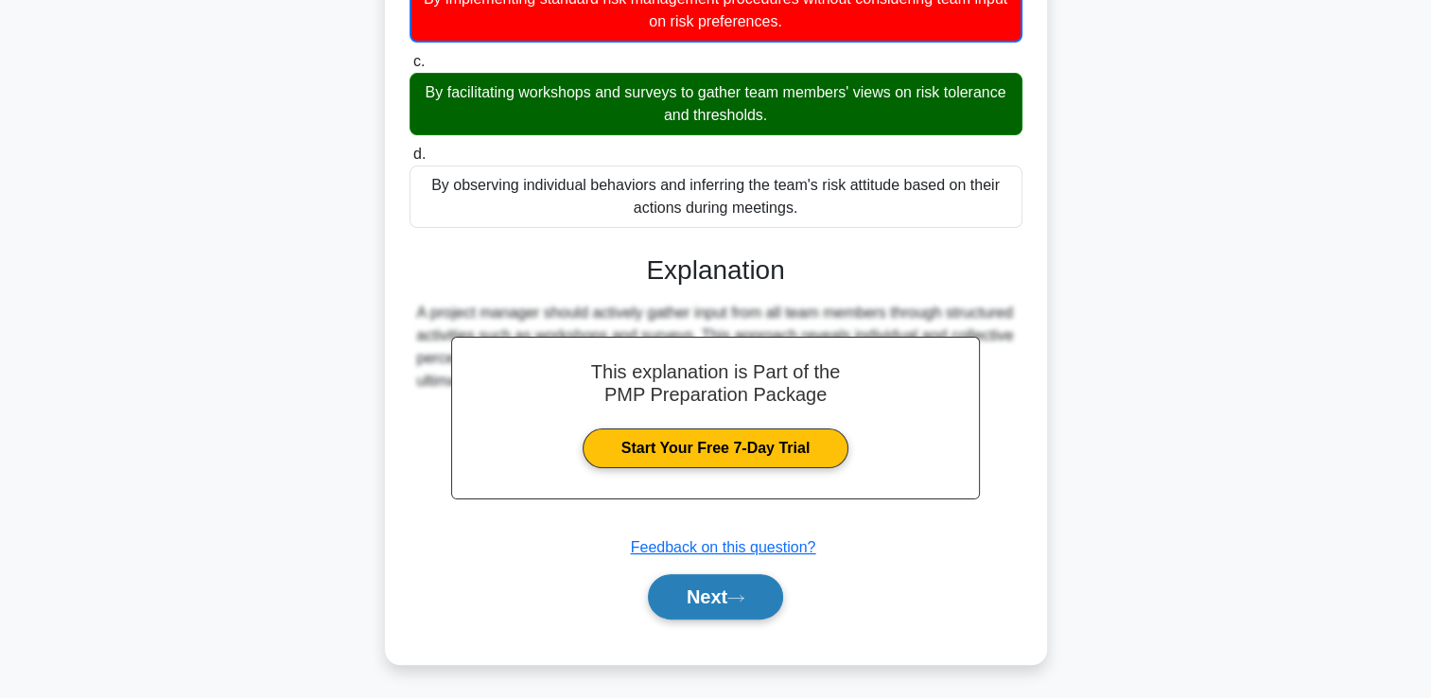
click at [715, 598] on button "Next" at bounding box center [715, 596] width 135 height 45
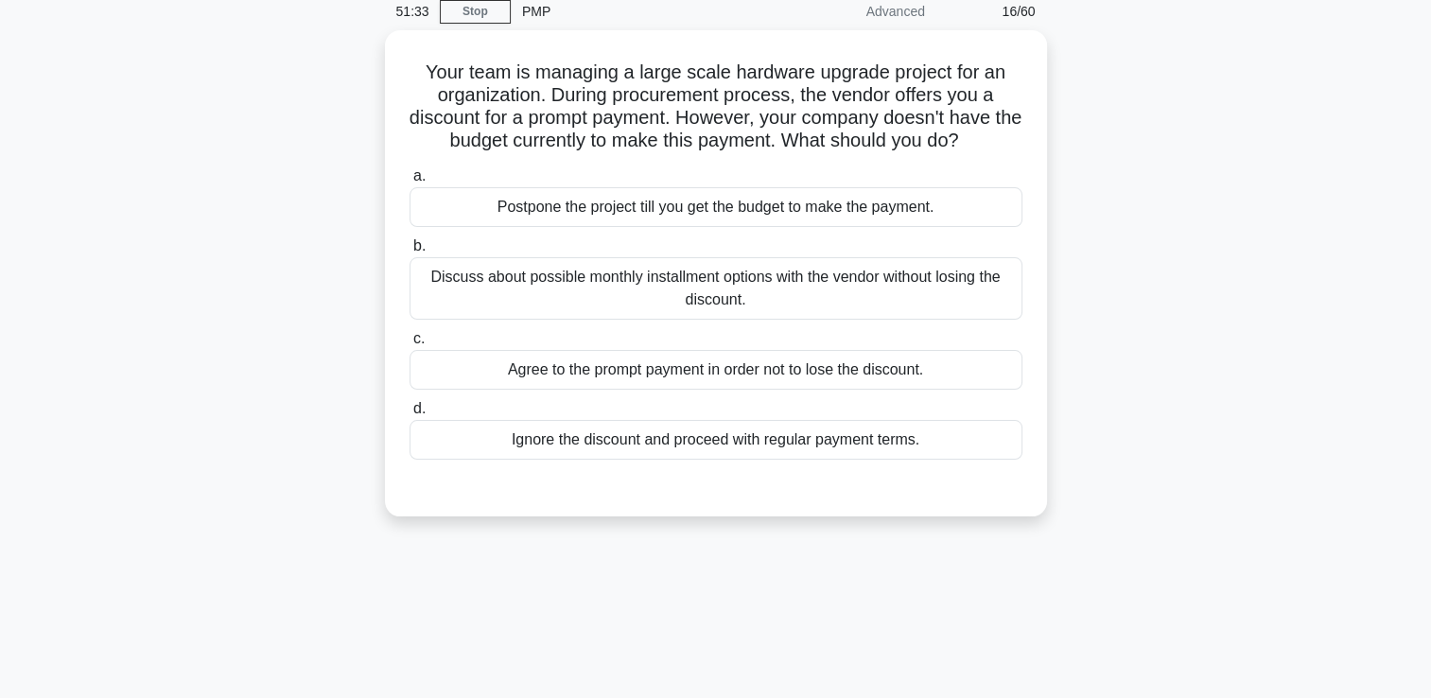
scroll to position [40, 0]
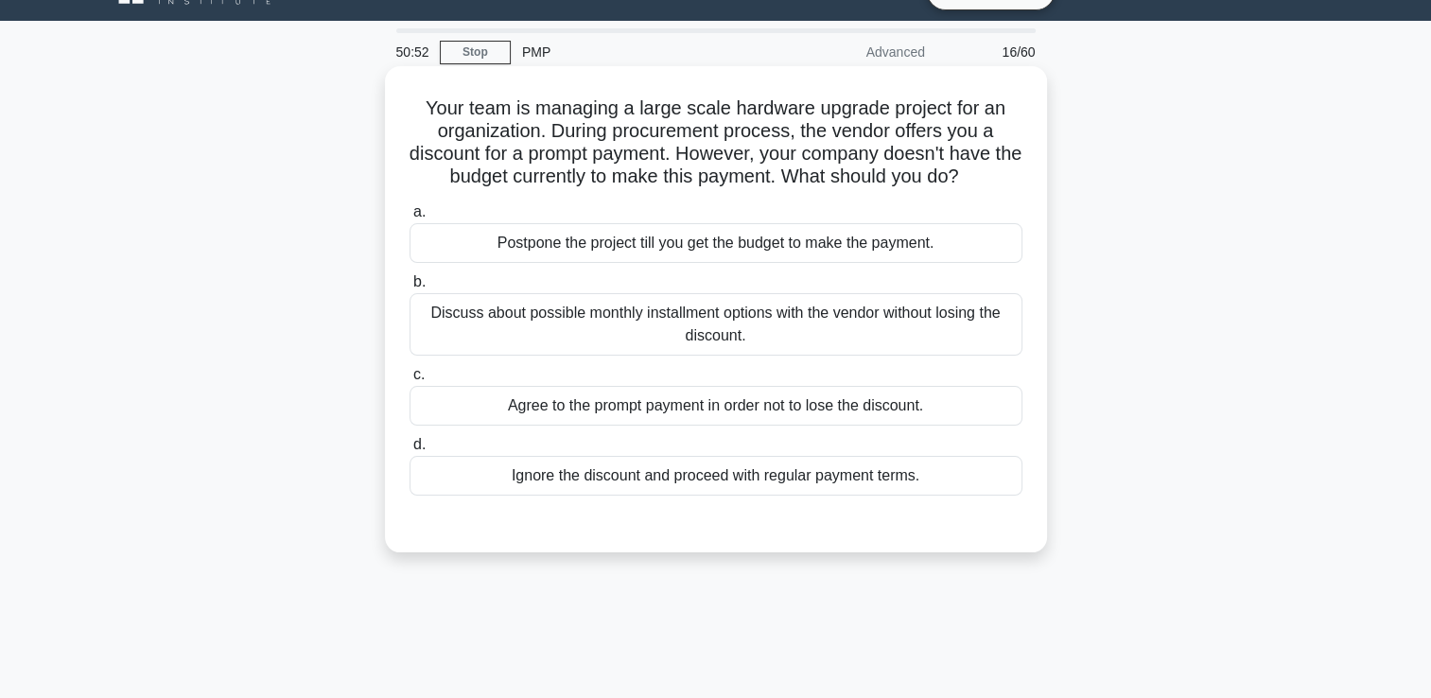
click at [549, 315] on div "Discuss about possible monthly installment options with the vendor without losi…" at bounding box center [716, 324] width 613 height 62
click at [410, 288] on input "b. Discuss about possible monthly installment options with the vendor without l…" at bounding box center [410, 282] width 0 height 12
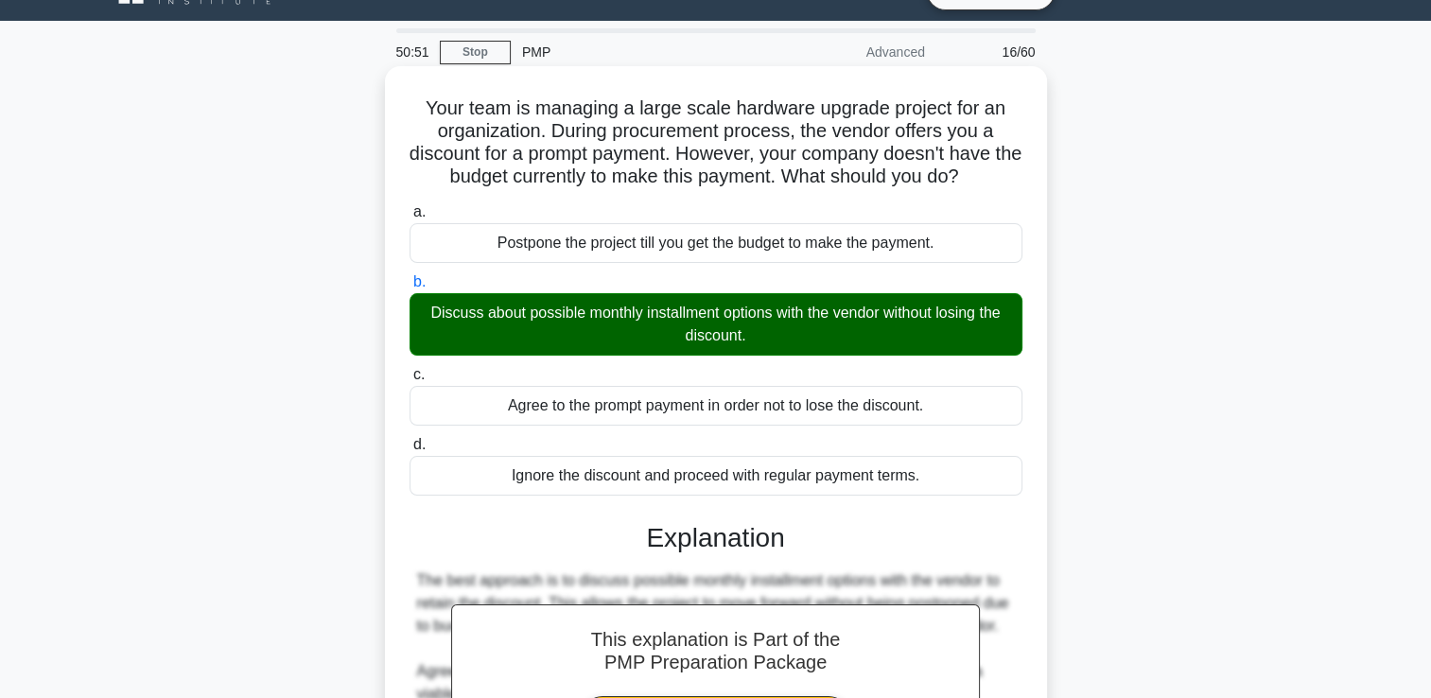
scroll to position [398, 0]
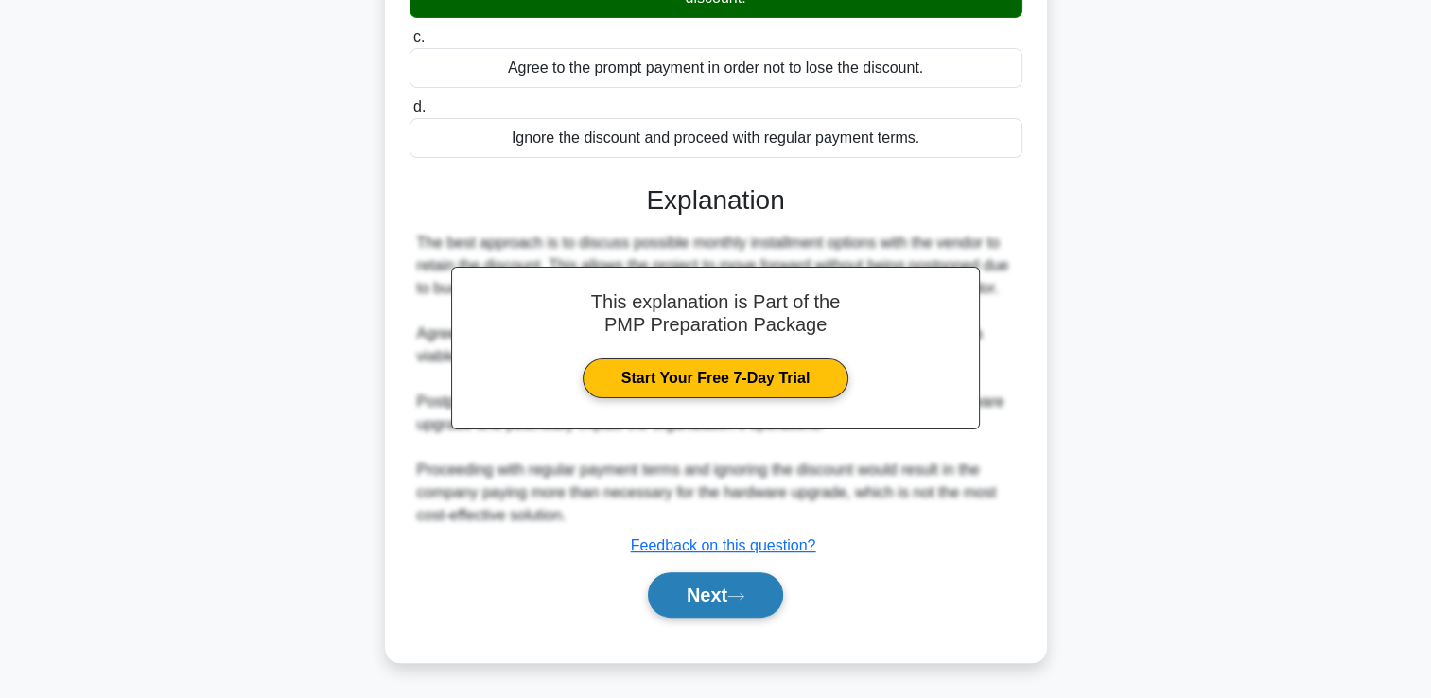
click at [704, 594] on button "Next" at bounding box center [715, 594] width 135 height 45
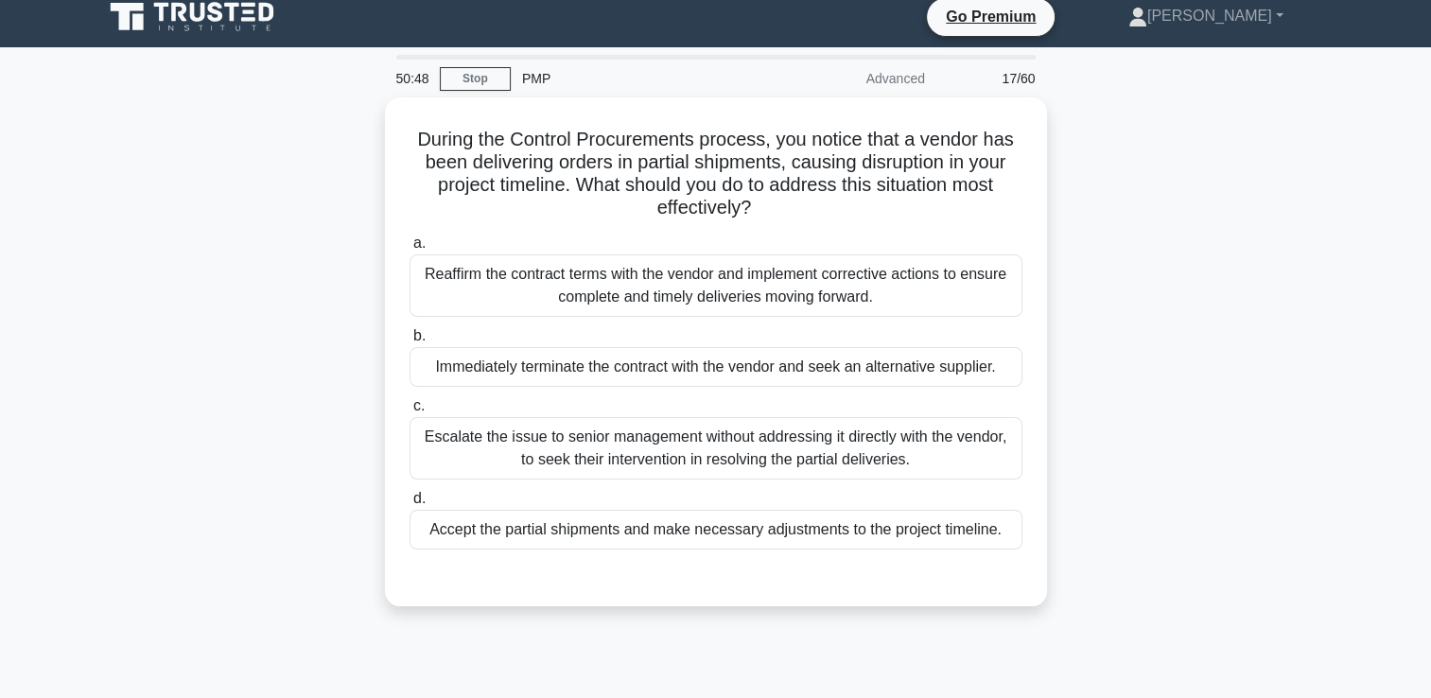
scroll to position [0, 0]
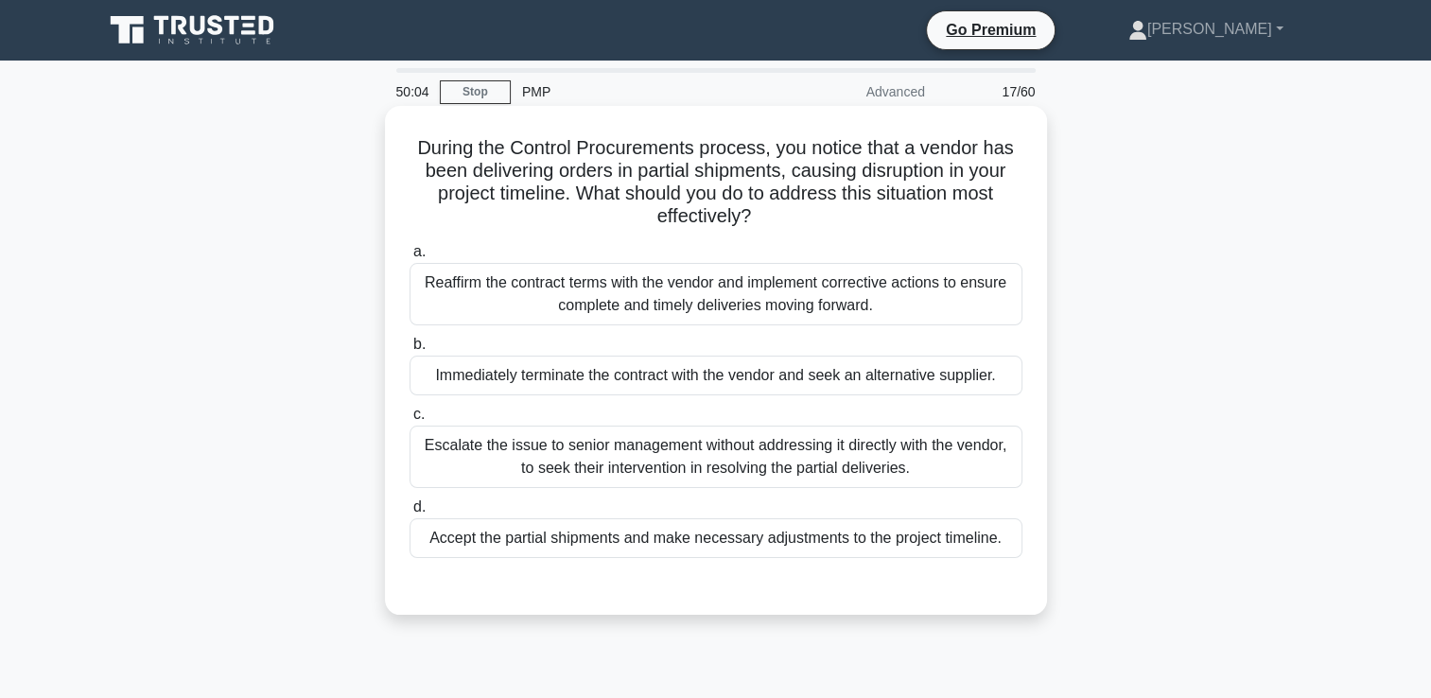
click at [573, 305] on div "Reaffirm the contract terms with the vendor and implement corrective actions to…" at bounding box center [716, 294] width 613 height 62
click at [410, 258] on input "a. Reaffirm the contract terms with the vendor and implement corrective actions…" at bounding box center [410, 252] width 0 height 12
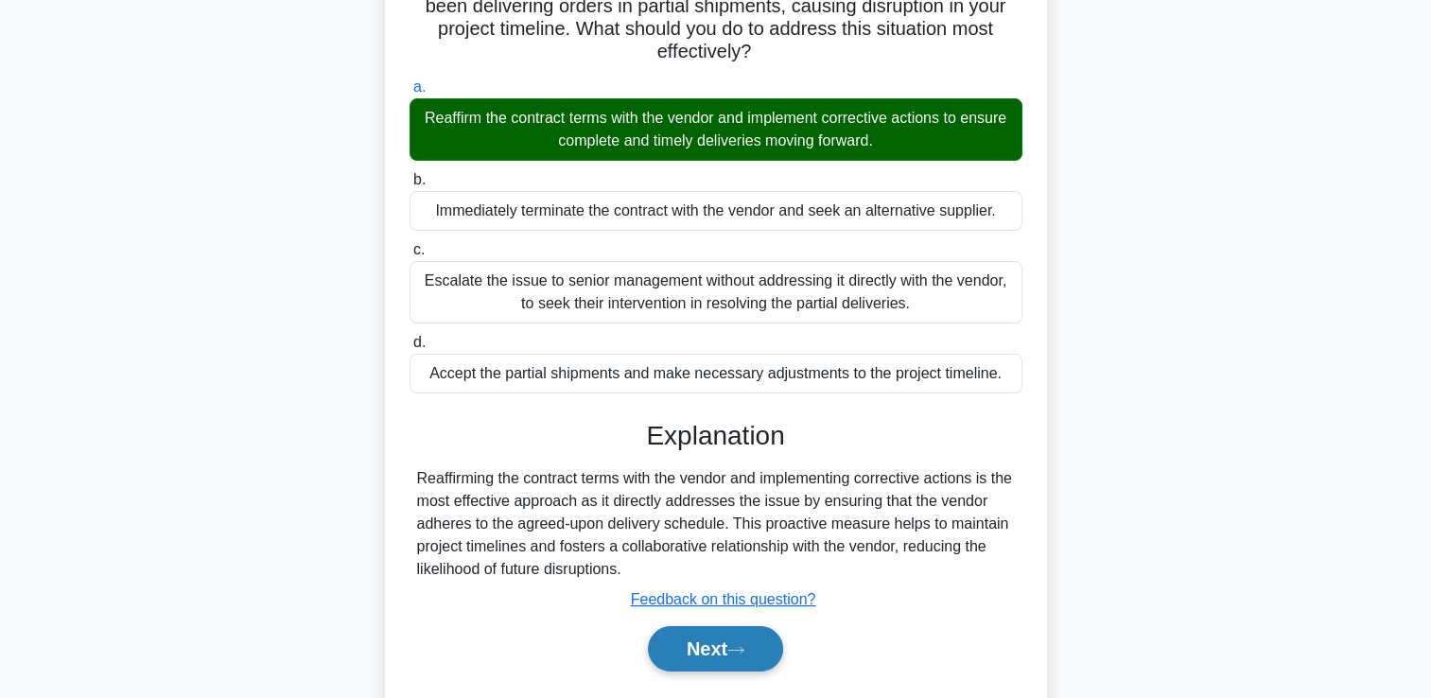
scroll to position [323, 0]
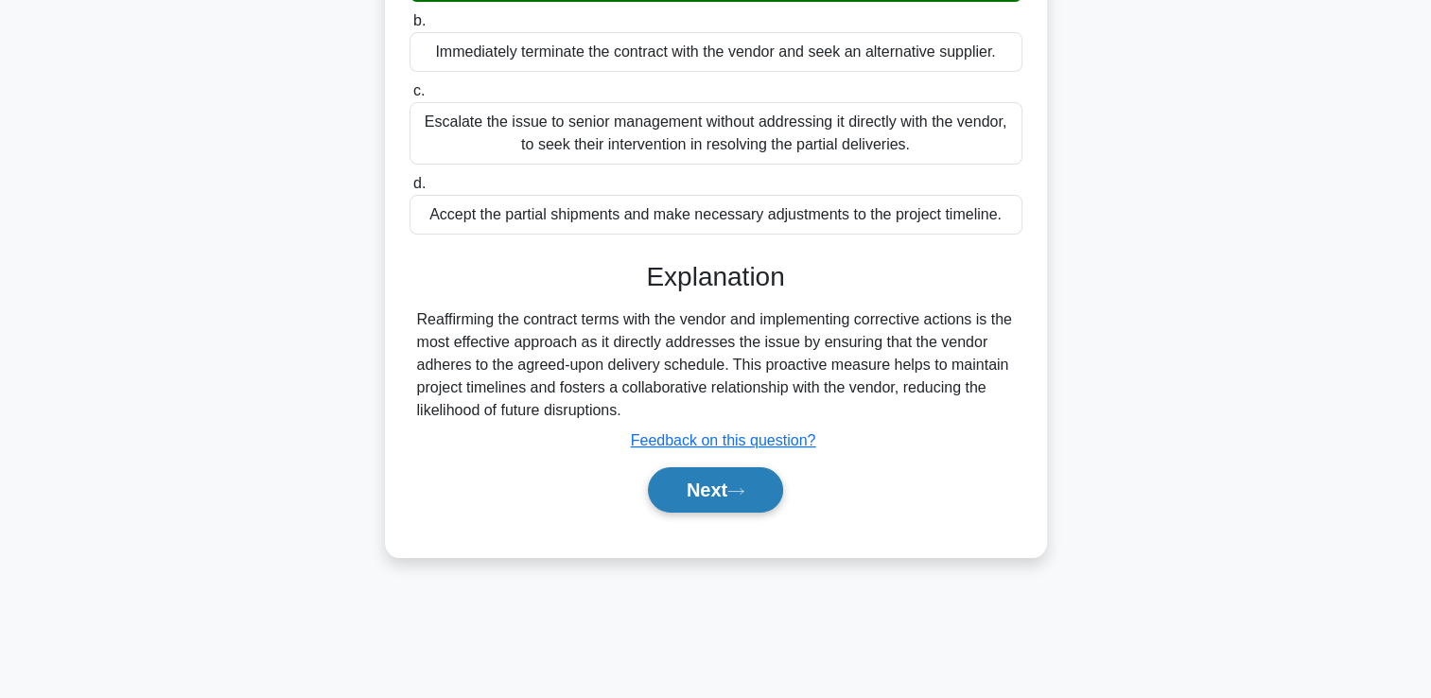
click at [690, 479] on button "Next" at bounding box center [715, 489] width 135 height 45
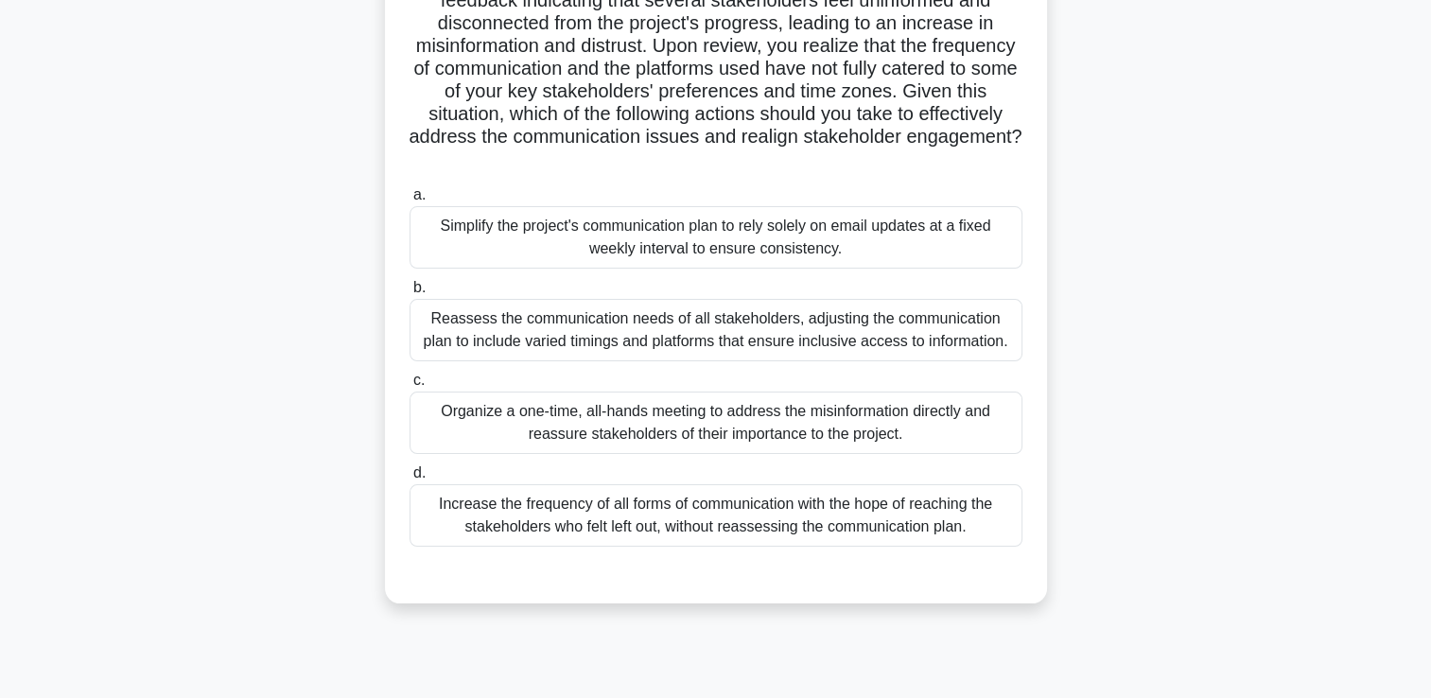
scroll to position [189, 0]
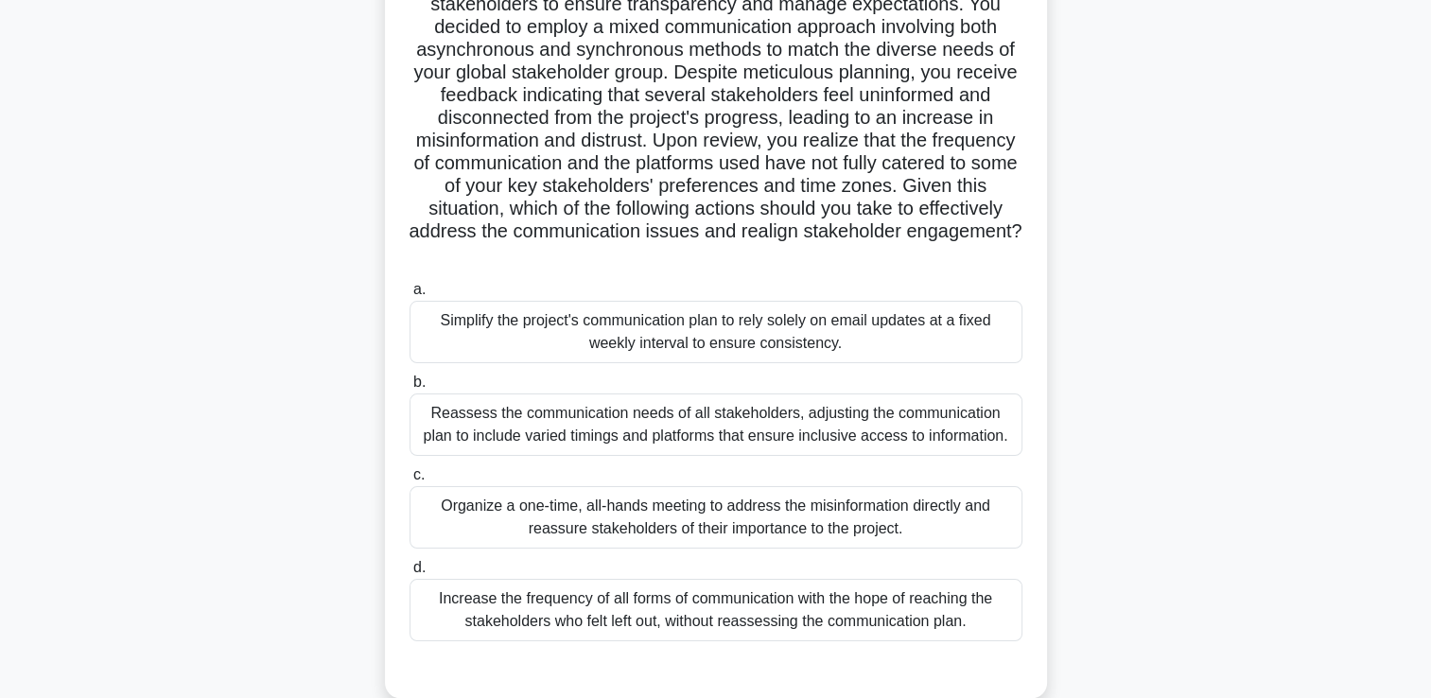
click at [599, 416] on div "Reassess the communication needs of all stakeholders, adjusting the communicati…" at bounding box center [716, 424] width 613 height 62
click at [410, 389] on input "b. Reassess the communication needs of all stakeholders, adjusting the communic…" at bounding box center [410, 382] width 0 height 12
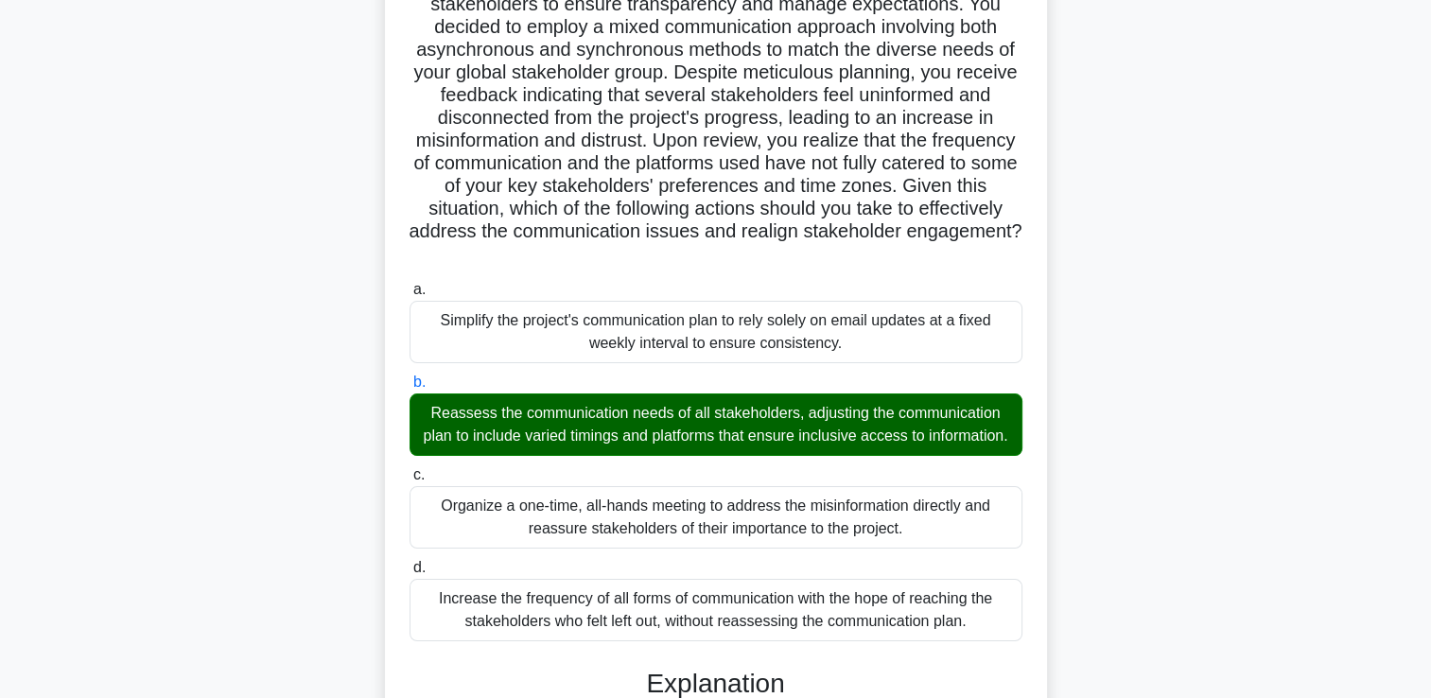
scroll to position [625, 0]
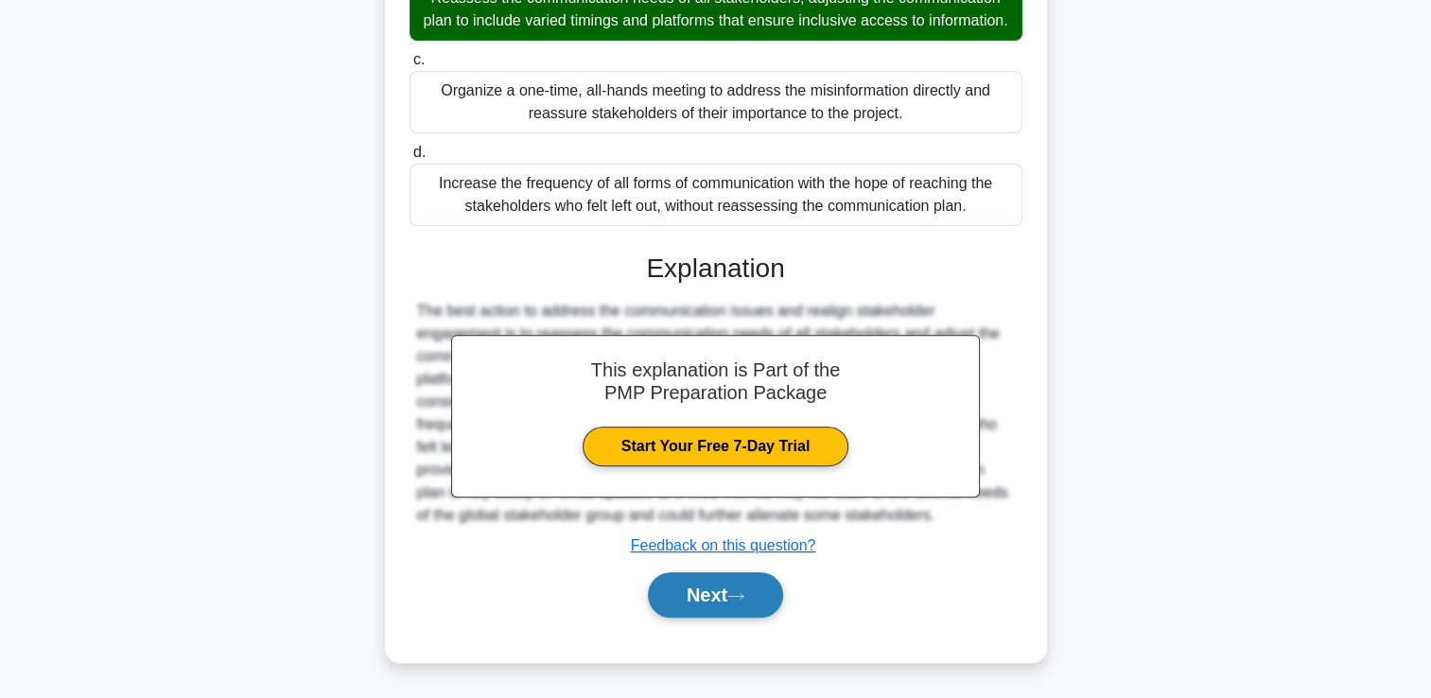
click at [681, 602] on button "Next" at bounding box center [715, 594] width 135 height 45
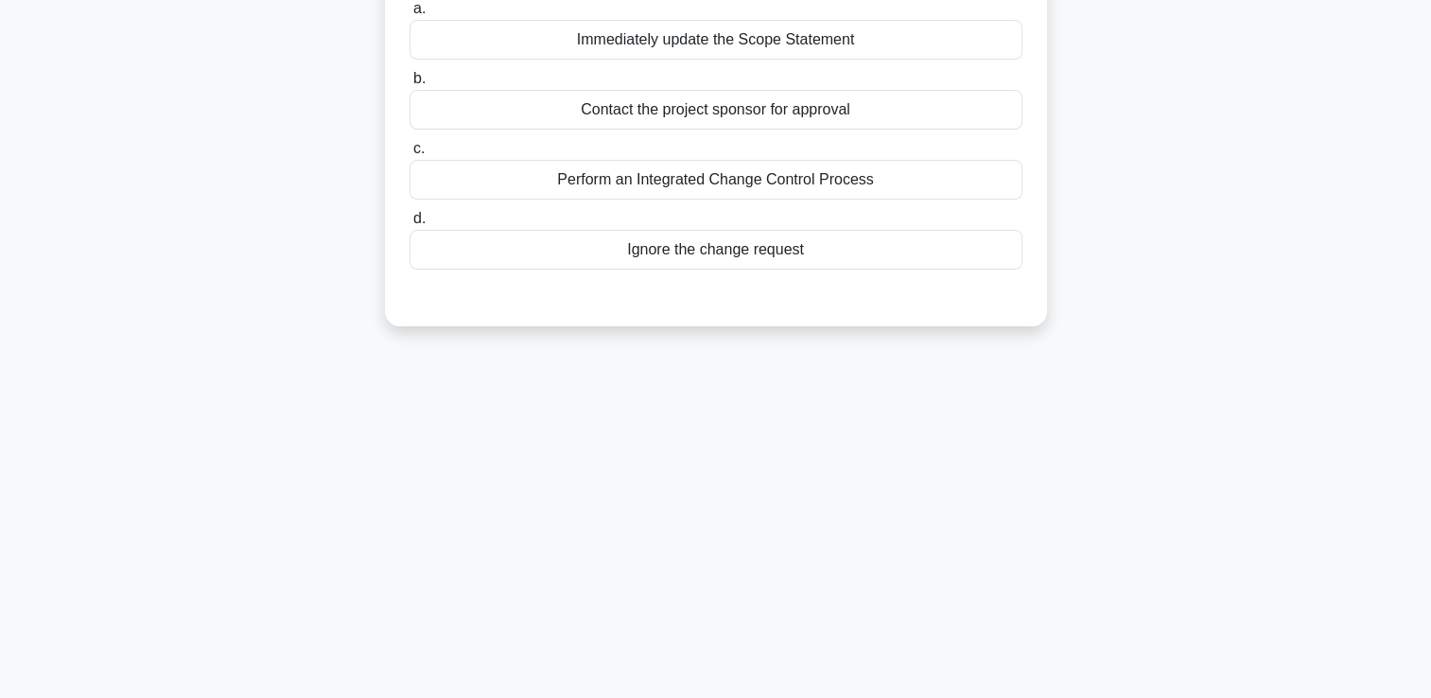
scroll to position [40, 0]
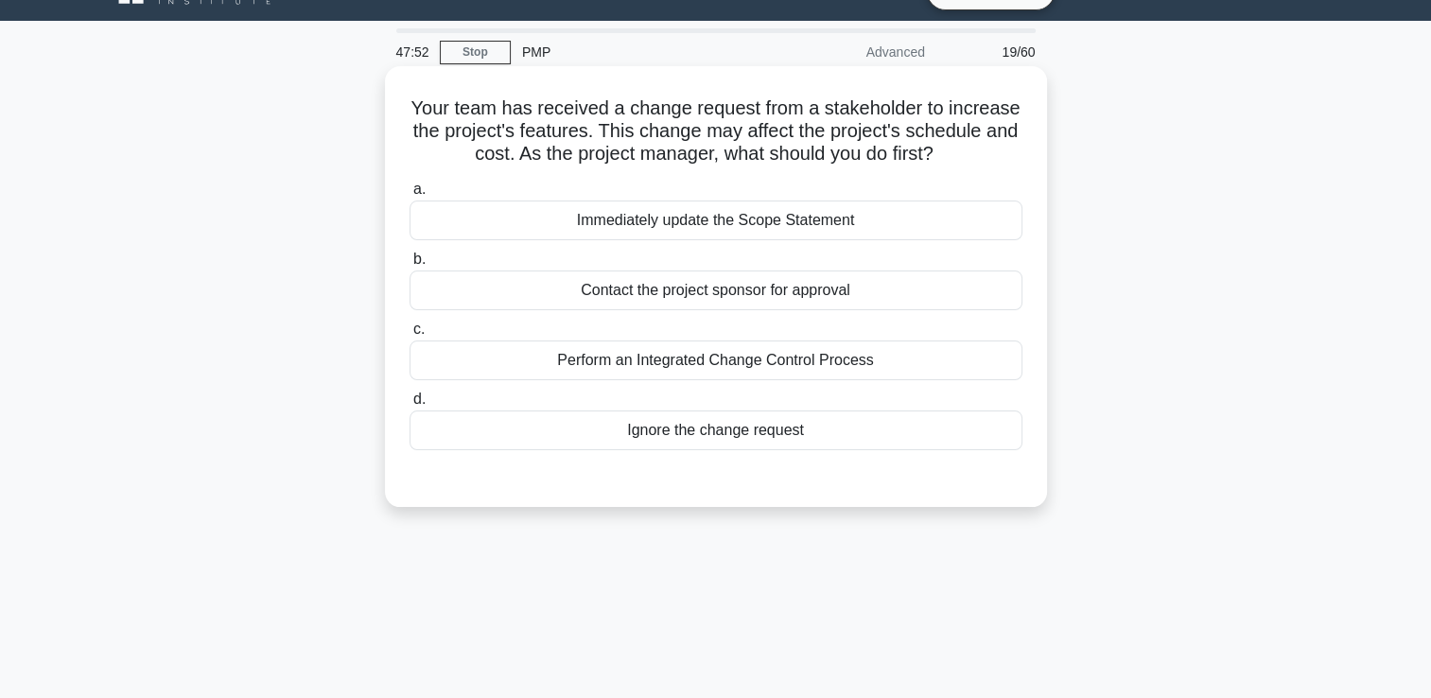
click at [668, 354] on div "Perform an Integrated Change Control Process" at bounding box center [716, 361] width 613 height 40
click at [410, 336] on input "c. Perform an Integrated Change Control Process" at bounding box center [410, 329] width 0 height 12
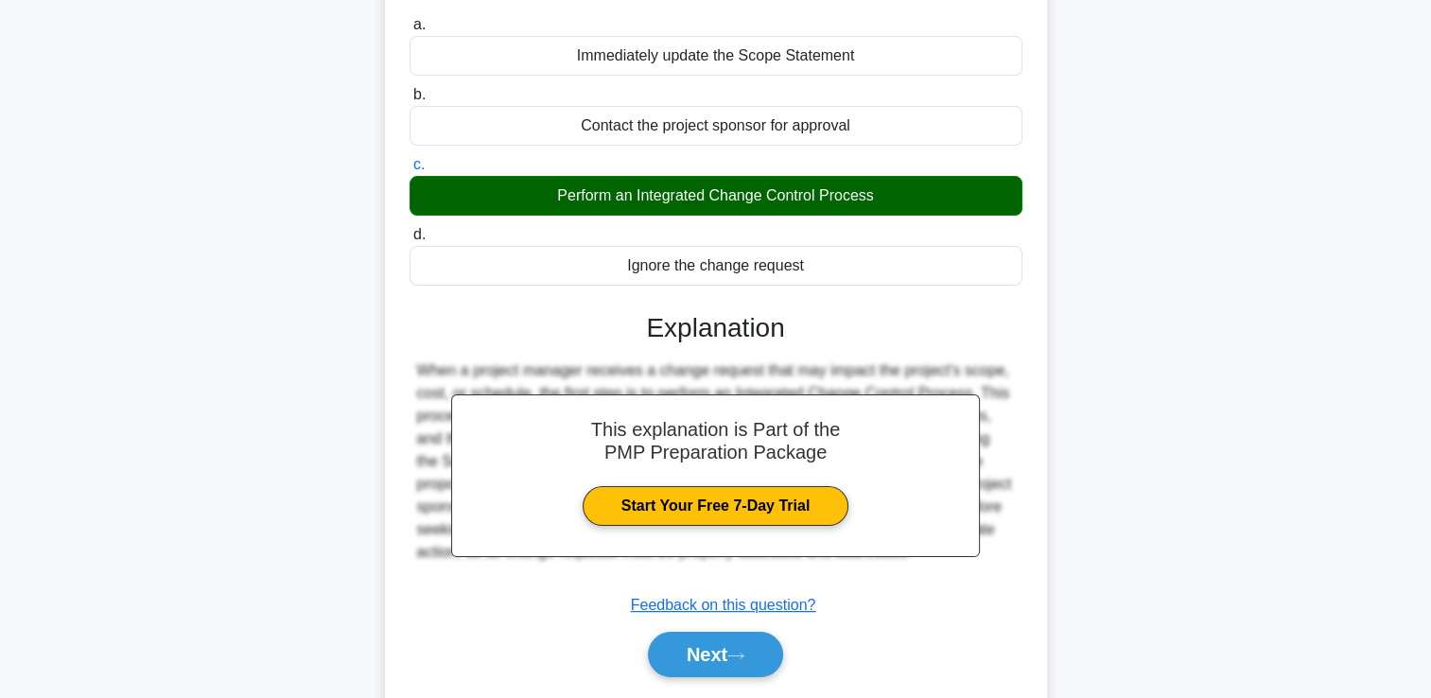
scroll to position [323, 0]
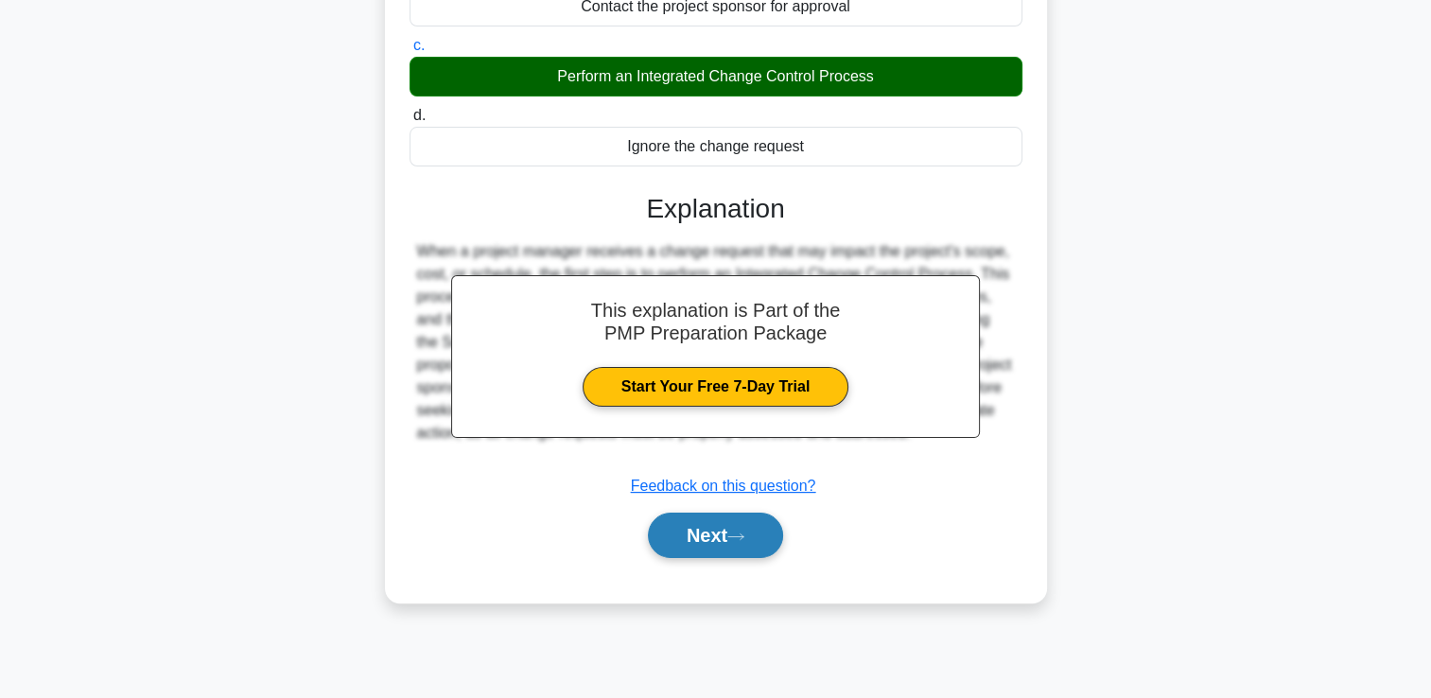
click at [683, 544] on button "Next" at bounding box center [715, 535] width 135 height 45
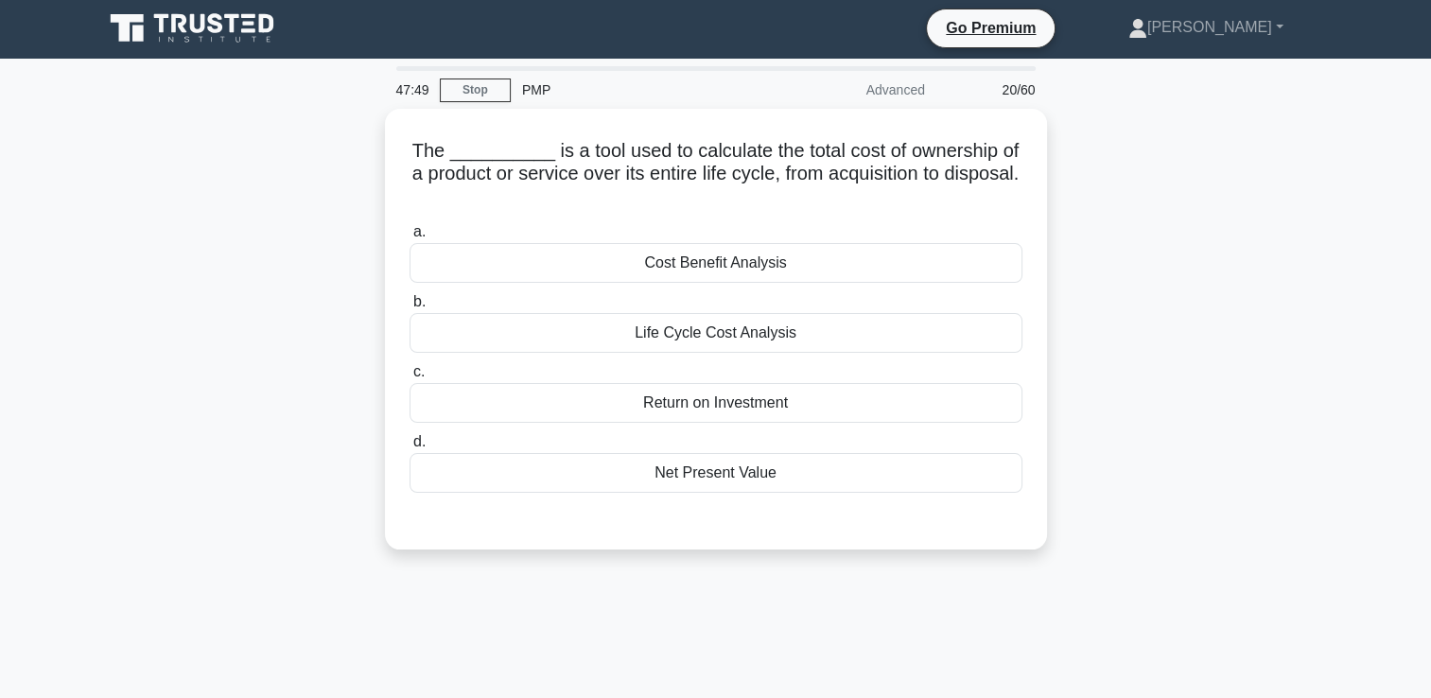
scroll to position [0, 0]
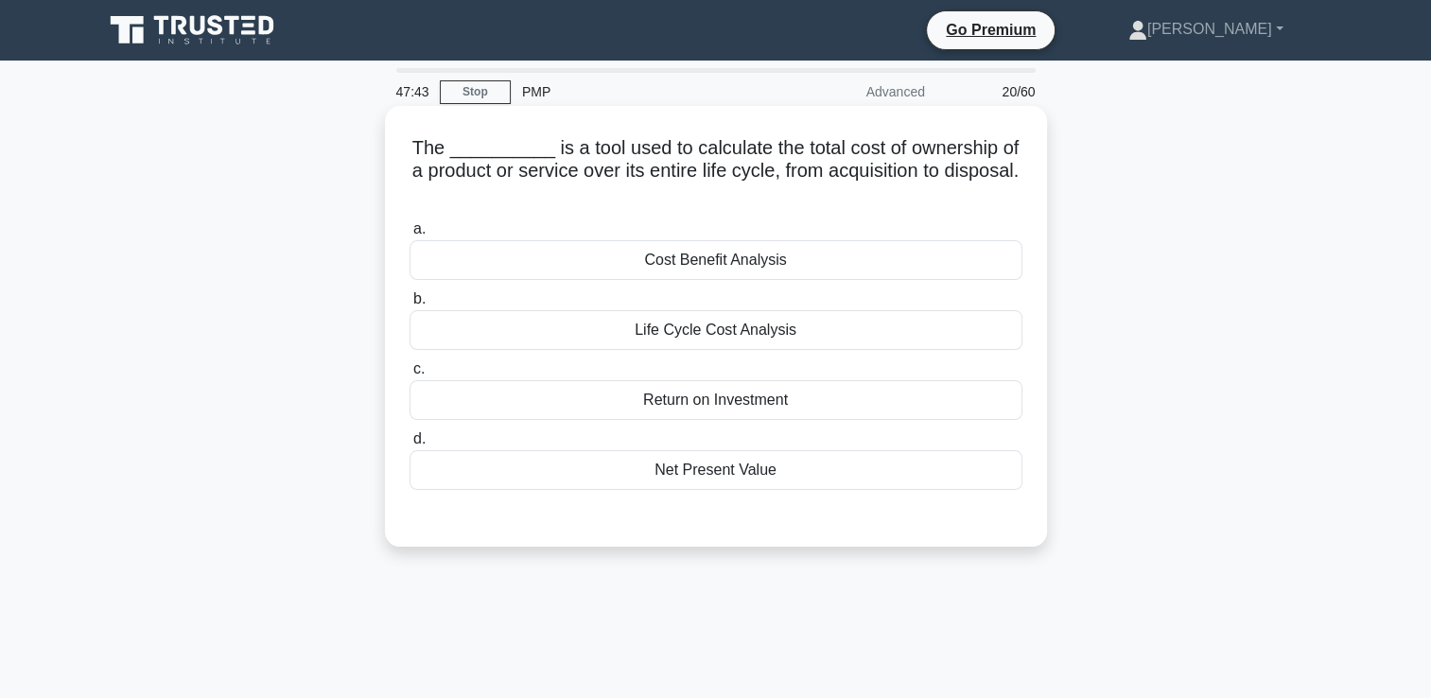
click at [681, 324] on div "Life Cycle Cost Analysis" at bounding box center [716, 330] width 613 height 40
click at [410, 306] on input "b. Life Cycle Cost Analysis" at bounding box center [410, 299] width 0 height 12
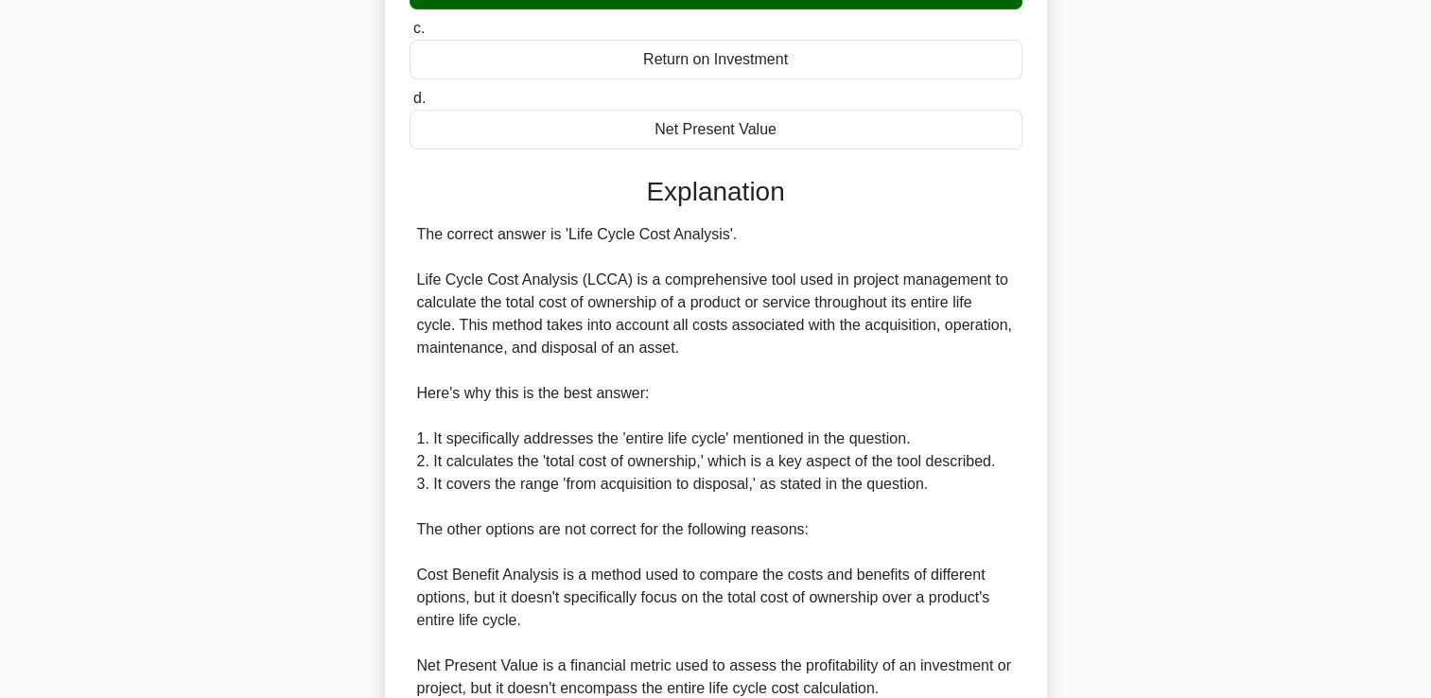
scroll to position [568, 0]
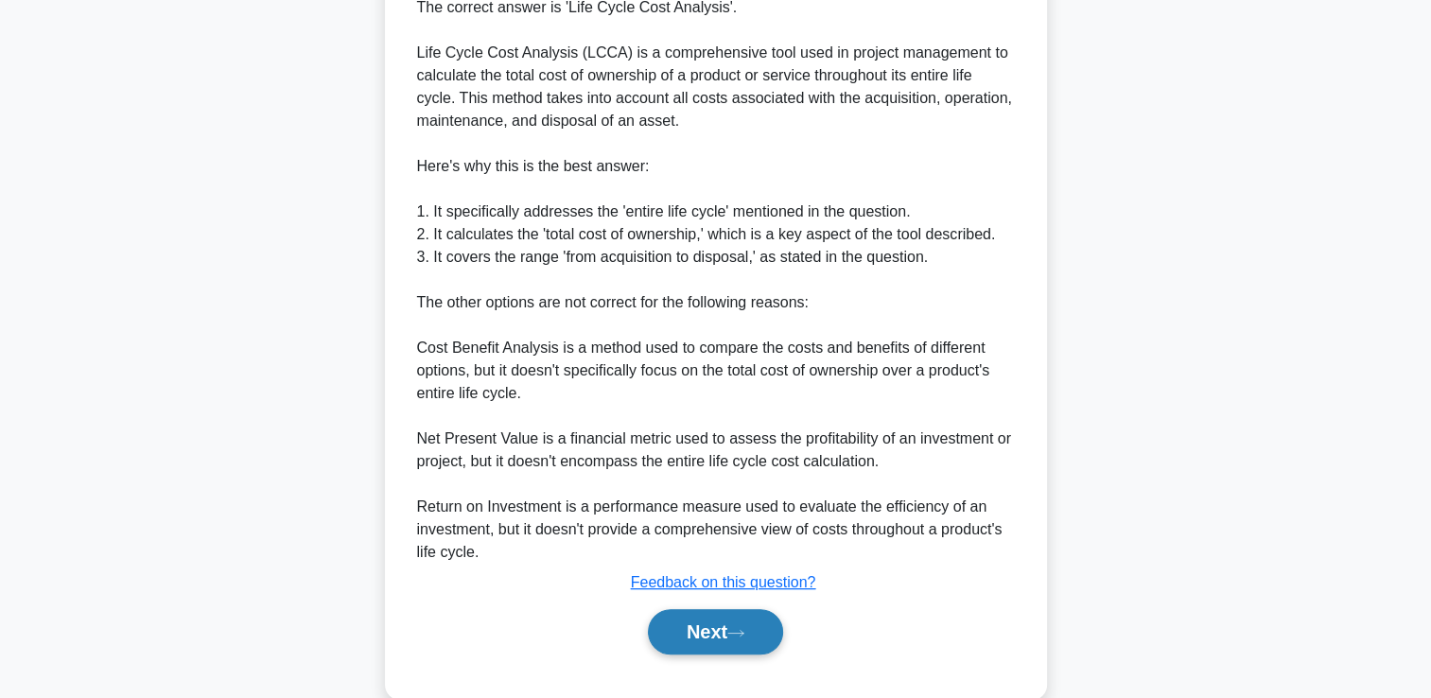
click at [754, 629] on button "Next" at bounding box center [715, 631] width 135 height 45
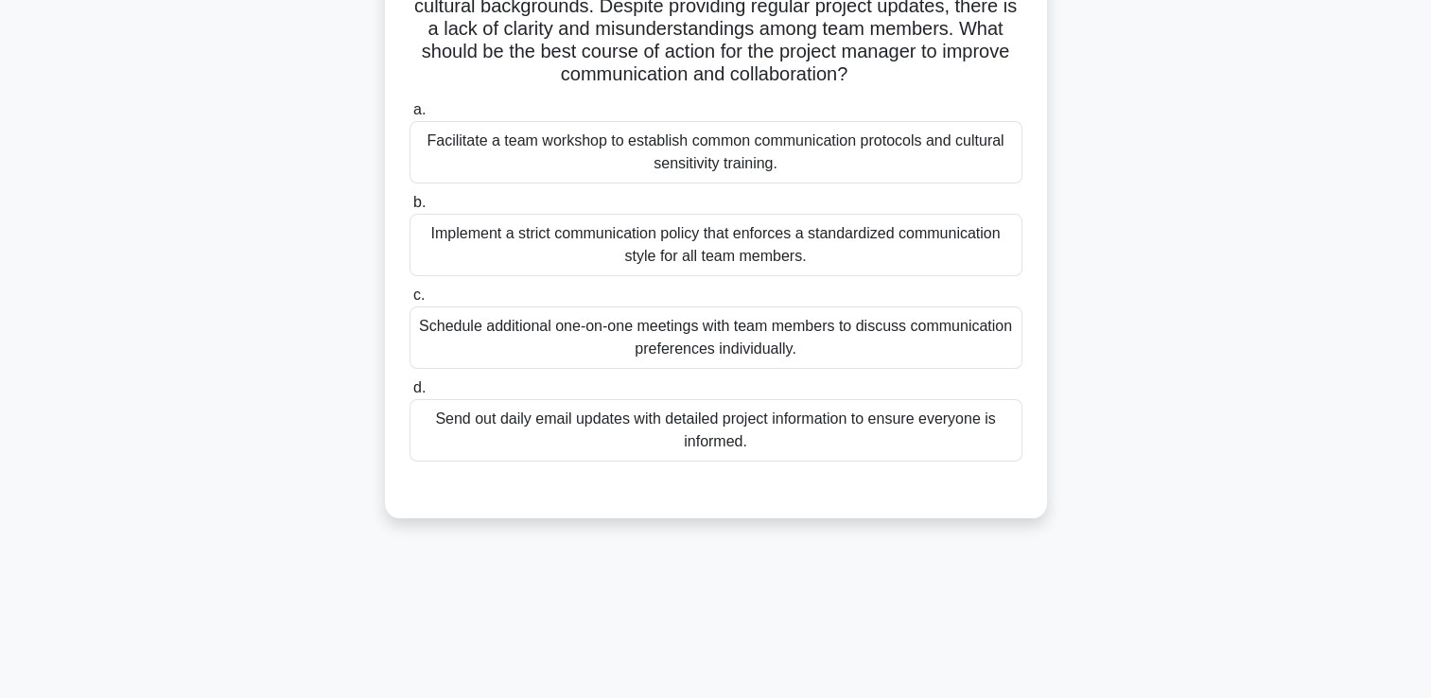
scroll to position [40, 0]
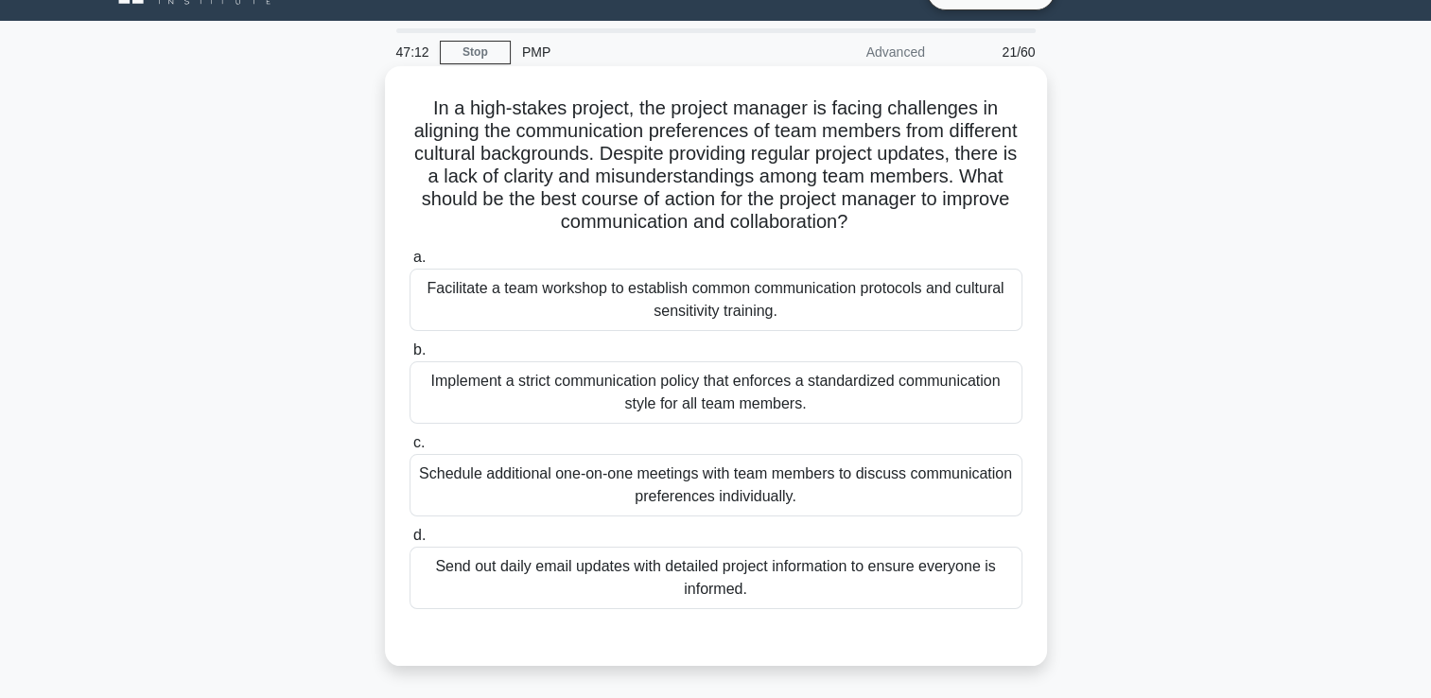
click at [724, 521] on div "a. Facilitate a team workshop to establish common communication protocols and c…" at bounding box center [716, 427] width 636 height 371
click at [724, 490] on div "Schedule additional one-on-one meetings with team members to discuss communicat…" at bounding box center [716, 485] width 613 height 62
click at [410, 449] on input "c. Schedule additional one-on-one meetings with team members to discuss communi…" at bounding box center [410, 443] width 0 height 12
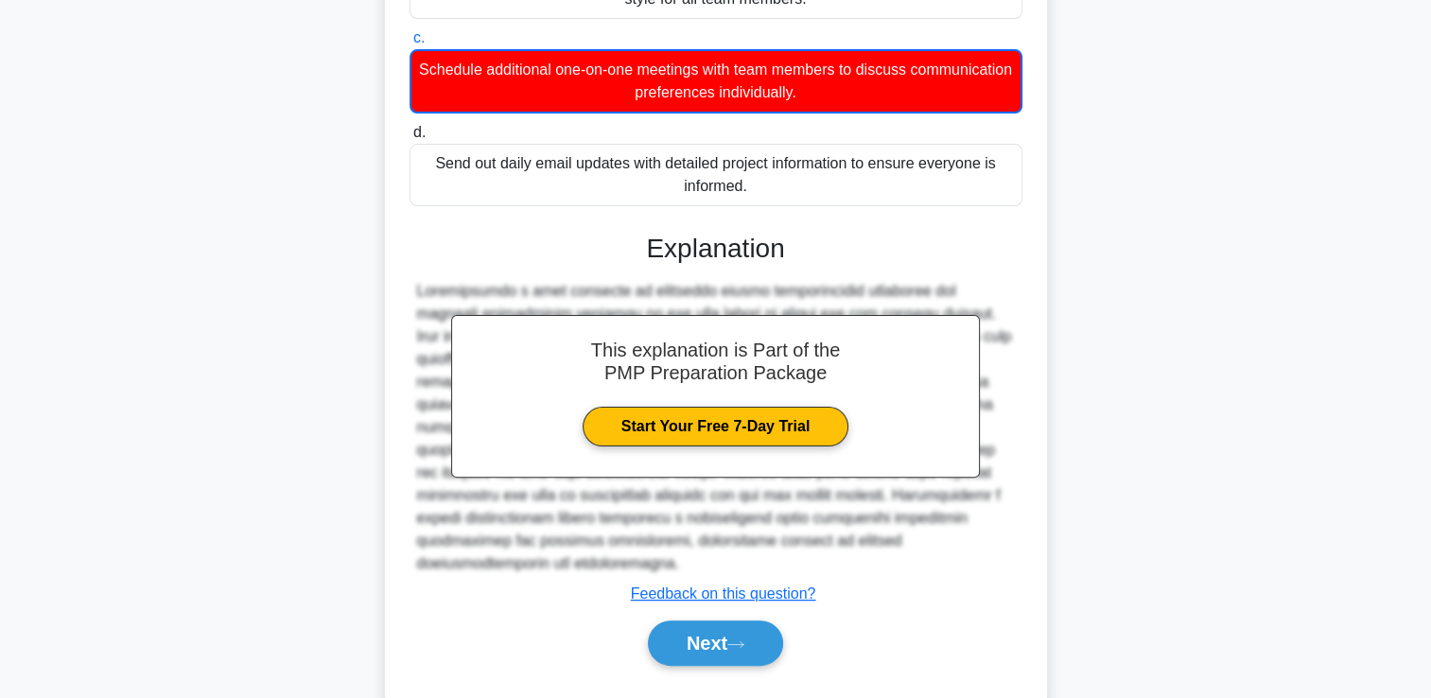
scroll to position [491, 0]
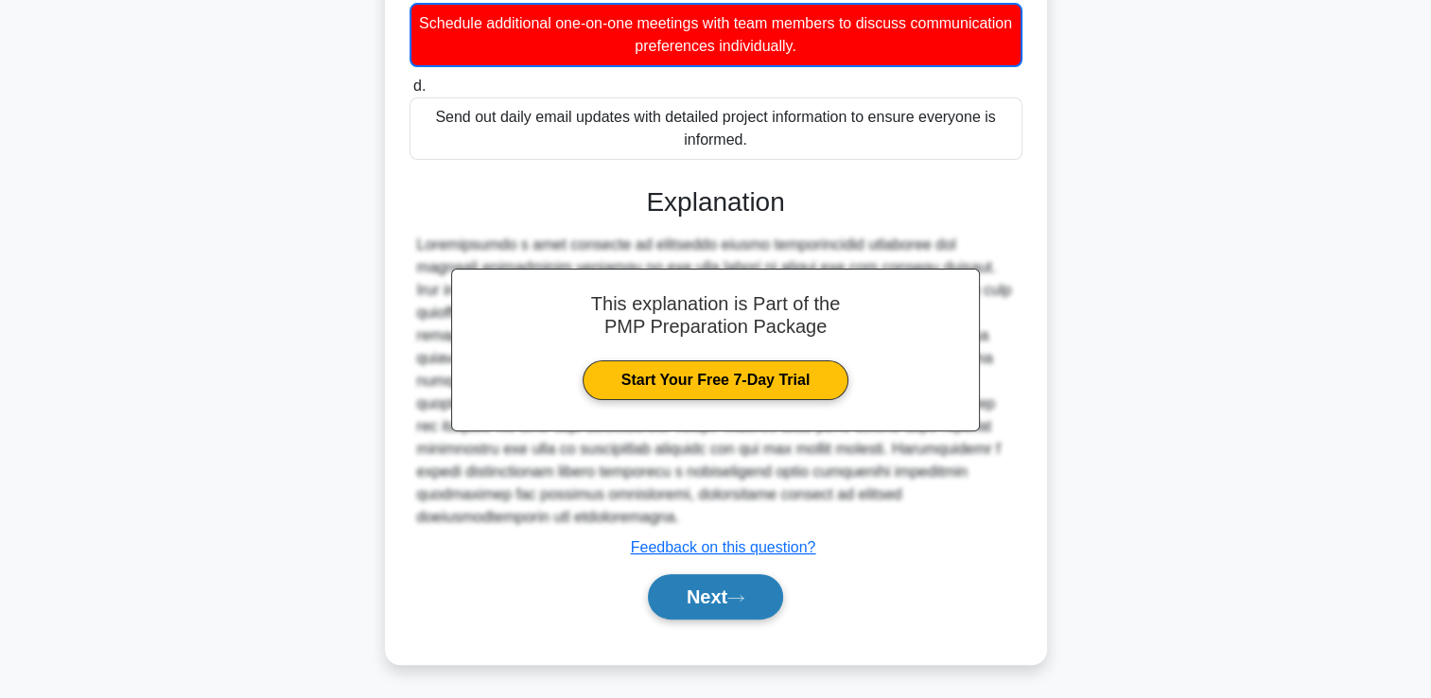
click at [742, 590] on button "Next" at bounding box center [715, 596] width 135 height 45
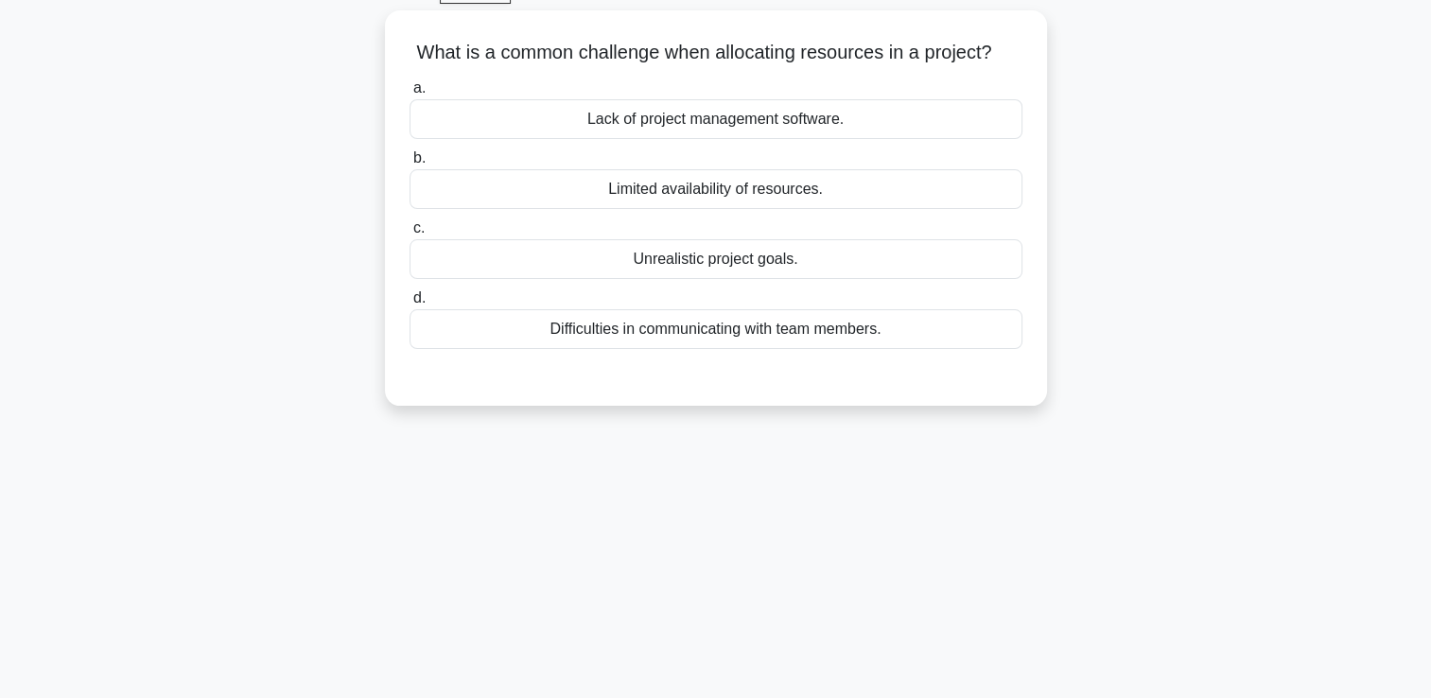
scroll to position [0, 0]
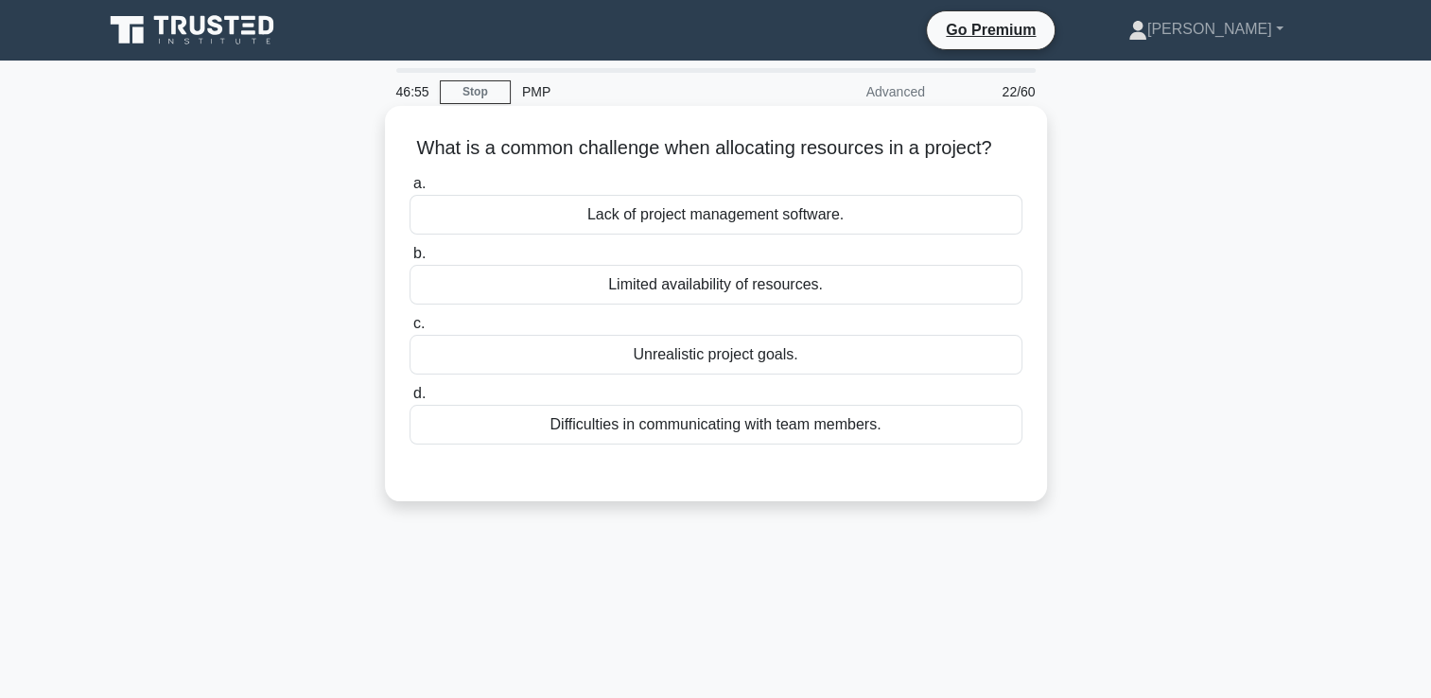
click at [720, 287] on div "Limited availability of resources." at bounding box center [716, 285] width 613 height 40
click at [410, 260] on input "b. Limited availability of resources." at bounding box center [410, 254] width 0 height 12
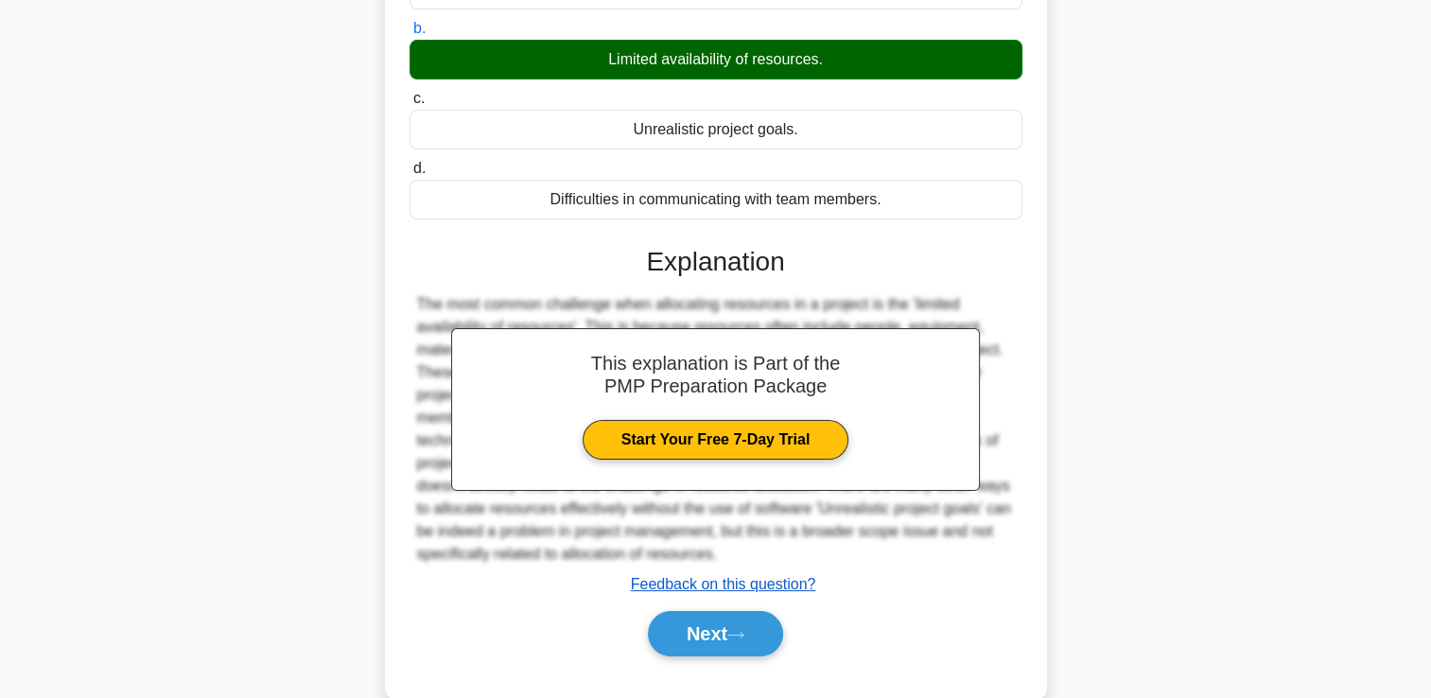
scroll to position [323, 0]
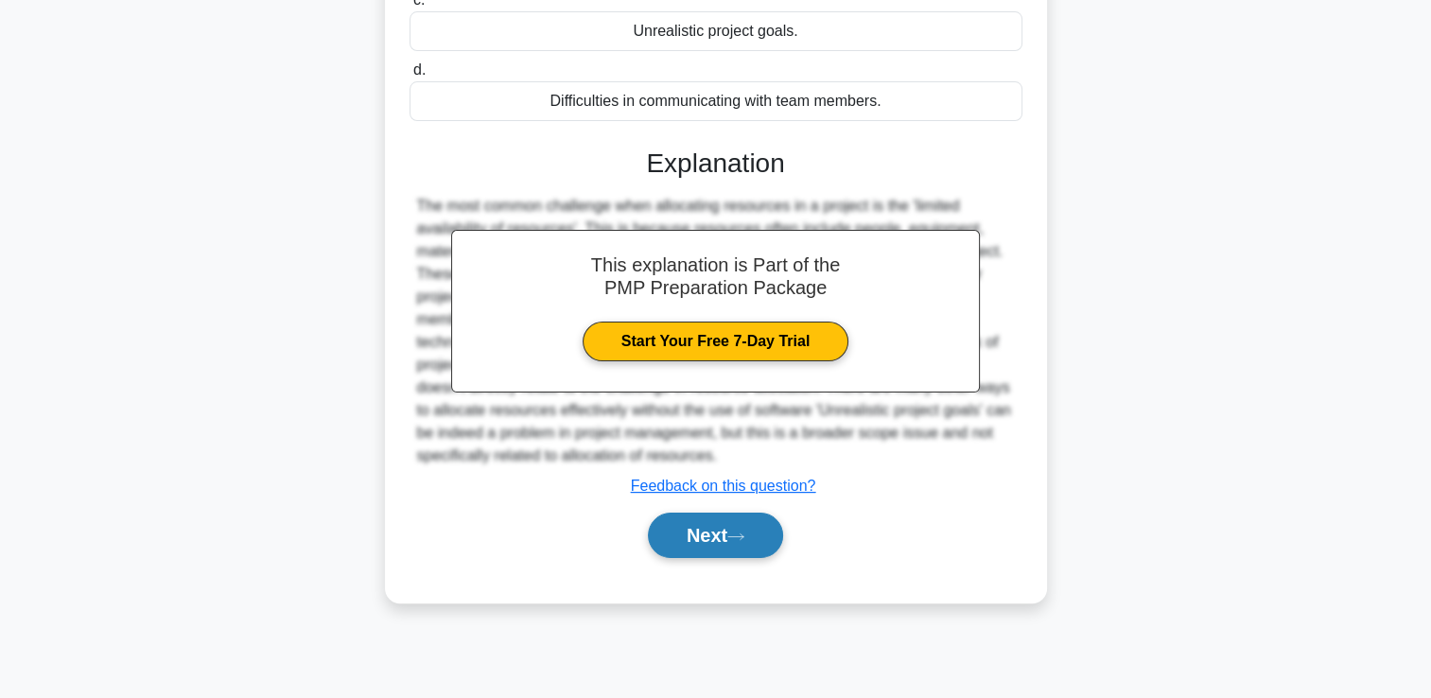
click at [753, 523] on button "Next" at bounding box center [715, 535] width 135 height 45
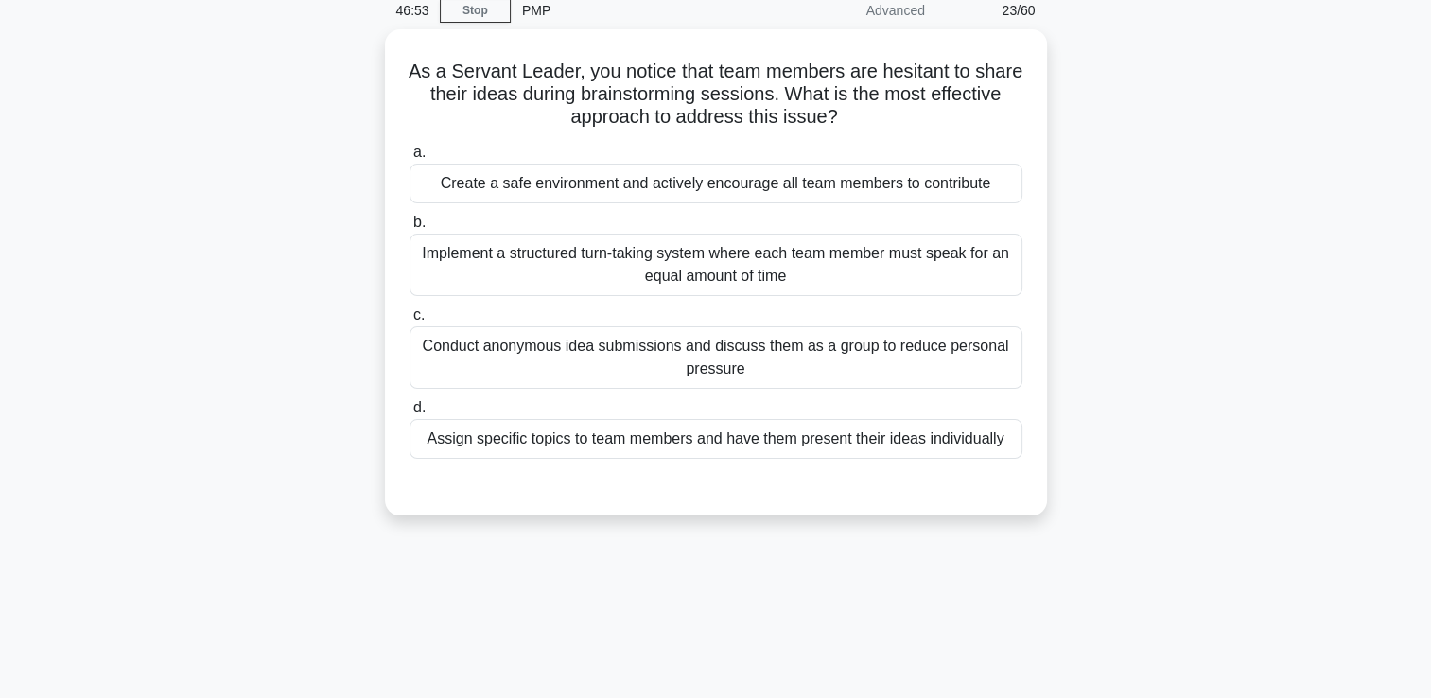
scroll to position [40, 0]
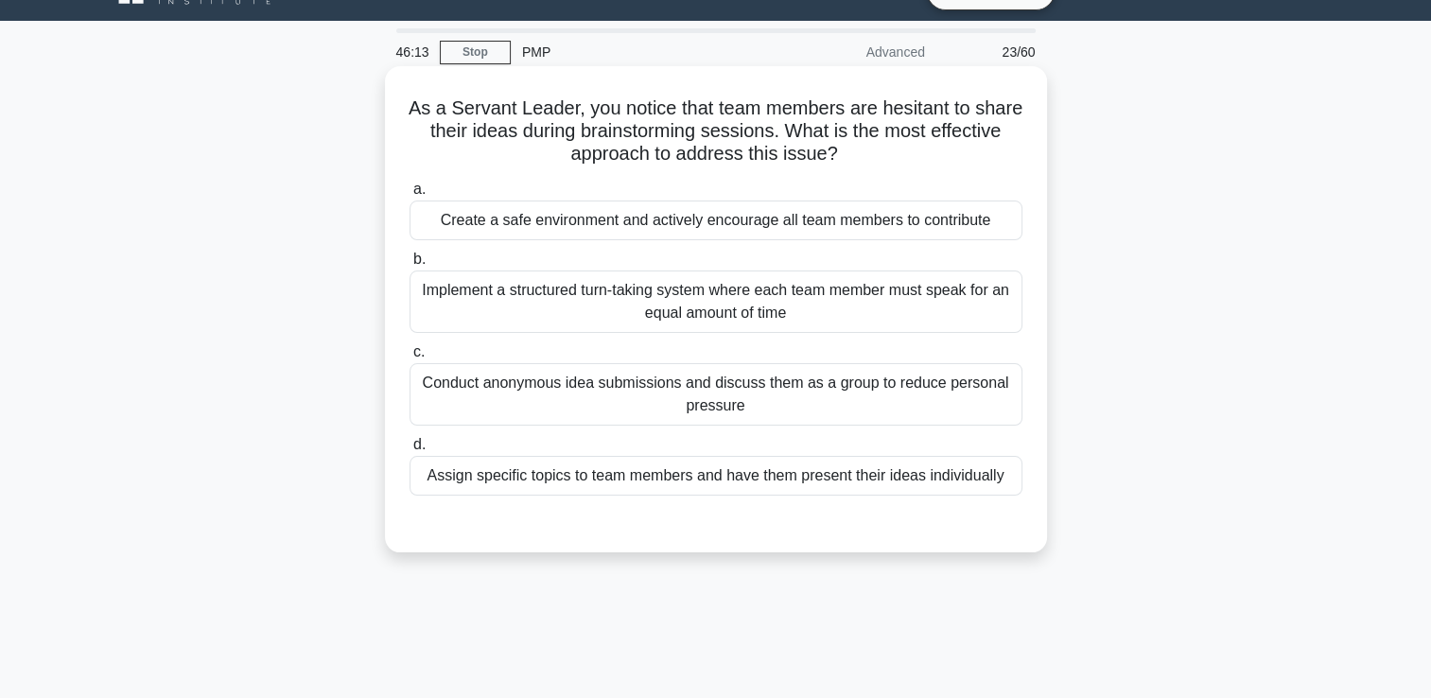
click at [697, 330] on div "Implement a structured turn-taking system where each team member must speak for…" at bounding box center [716, 302] width 613 height 62
click at [410, 266] on input "b. Implement a structured turn-taking system where each team member must speak …" at bounding box center [410, 259] width 0 height 12
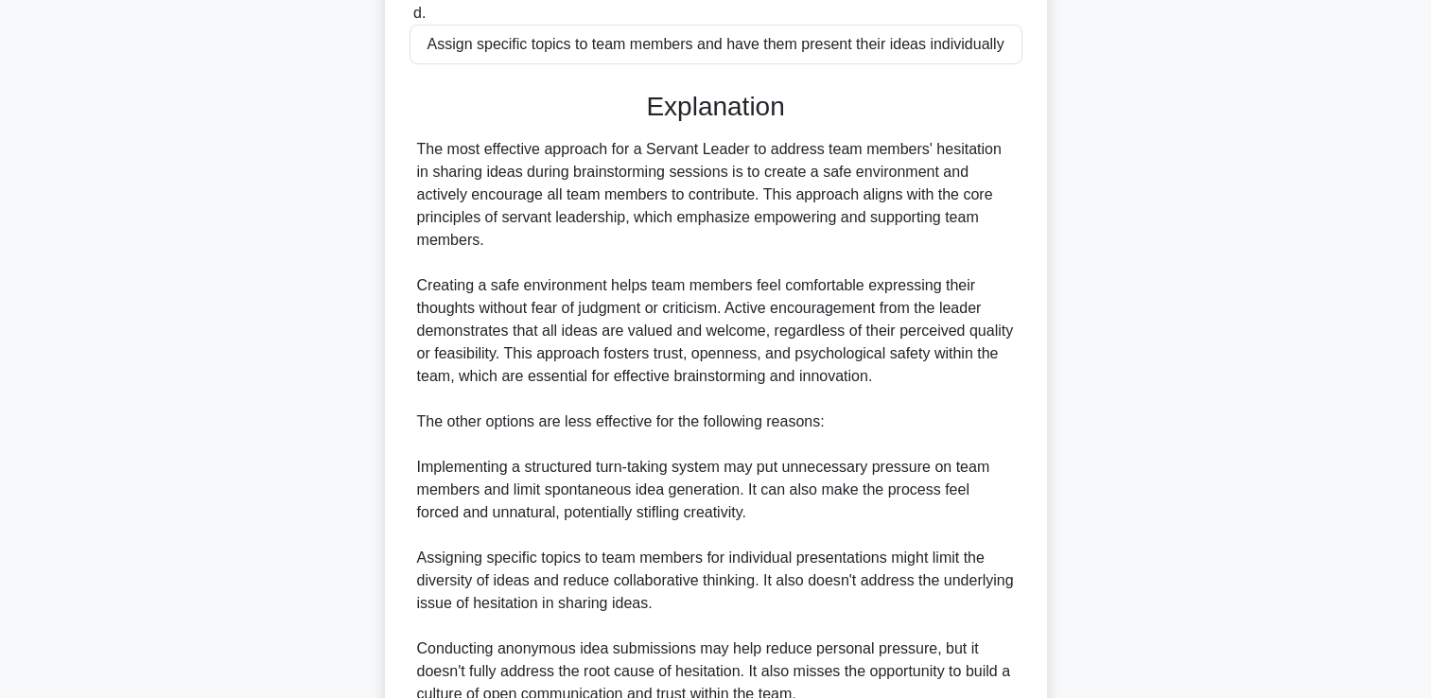
scroll to position [607, 0]
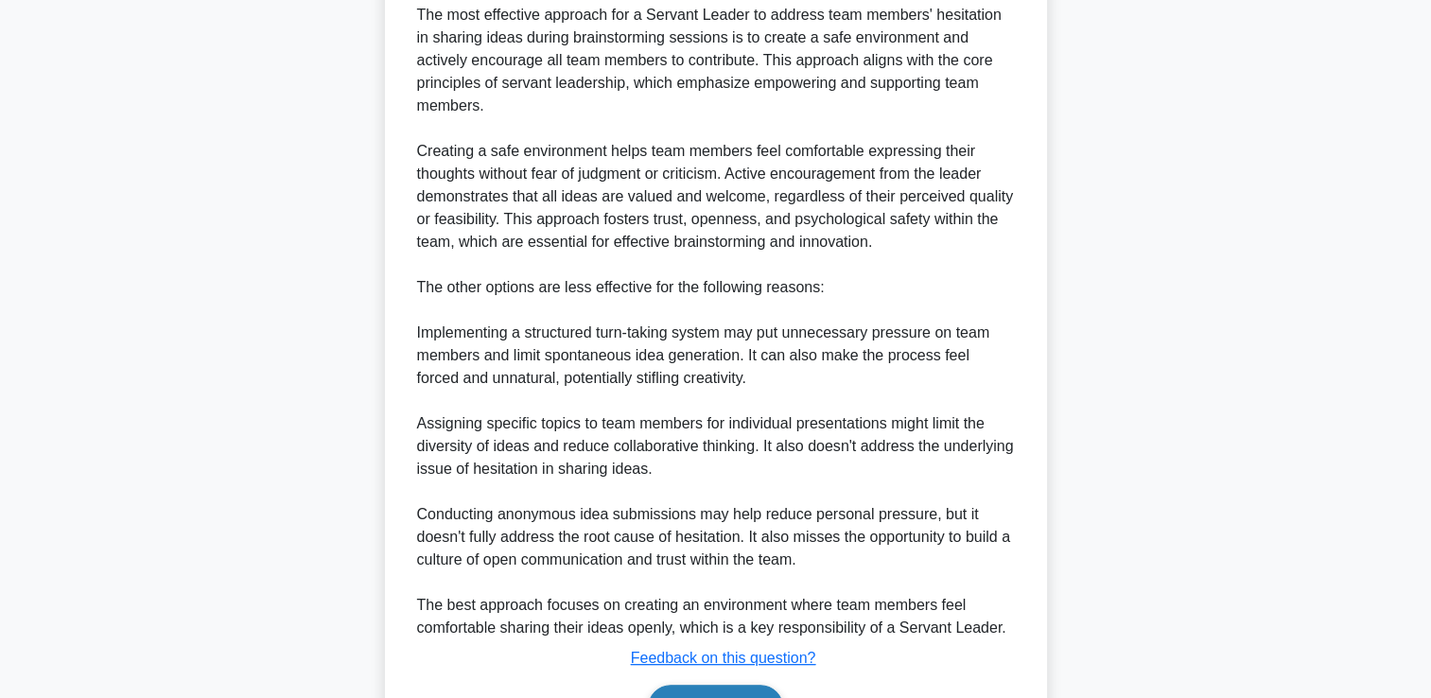
click at [777, 685] on button "Next" at bounding box center [715, 707] width 135 height 45
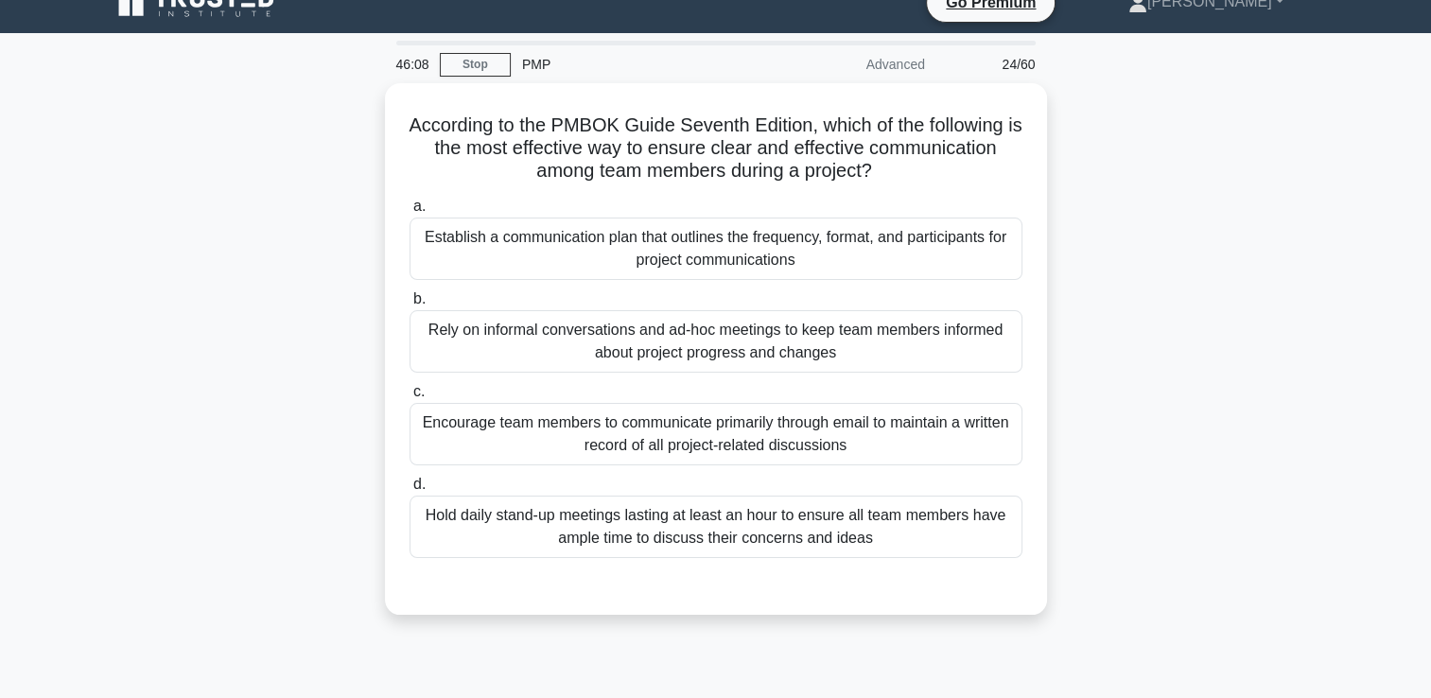
scroll to position [10, 0]
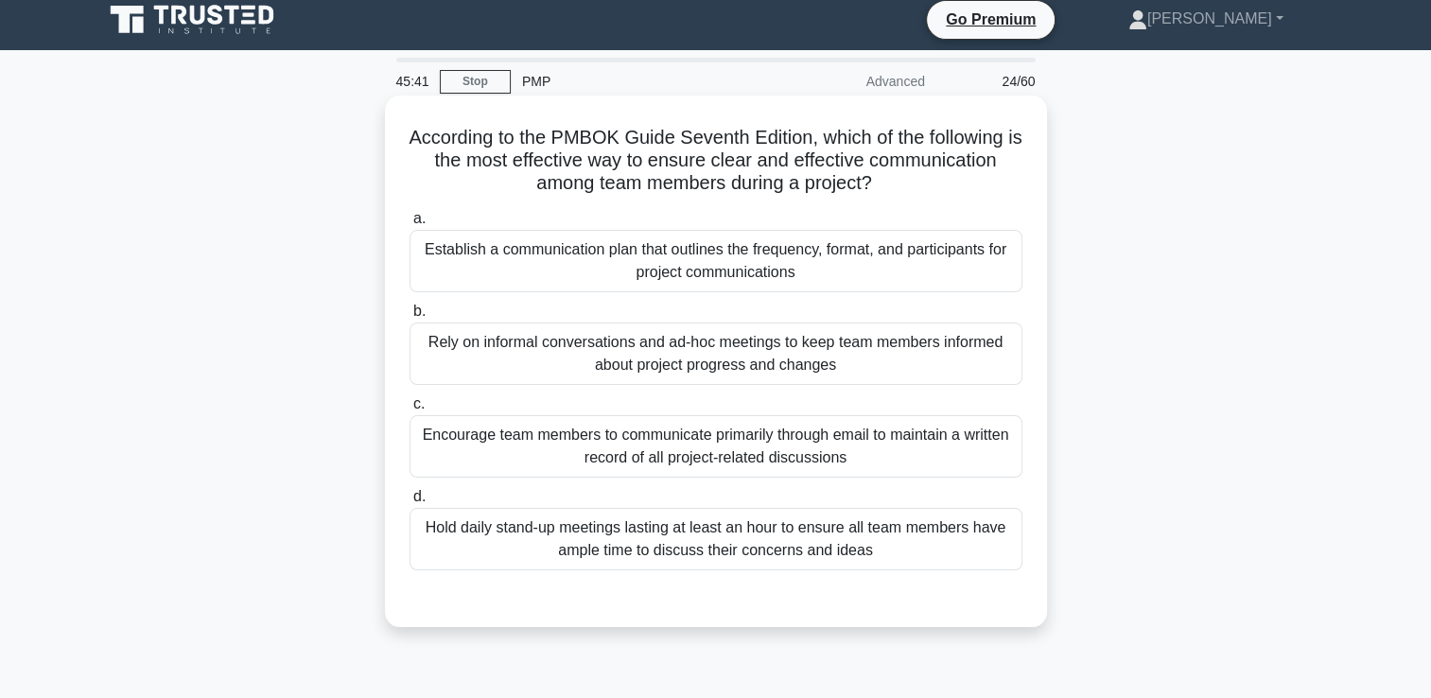
click at [484, 253] on div "Establish a communication plan that outlines the frequency, format, and partici…" at bounding box center [716, 261] width 613 height 62
click at [410, 225] on input "a. Establish a communication plan that outlines the frequency, format, and part…" at bounding box center [410, 219] width 0 height 12
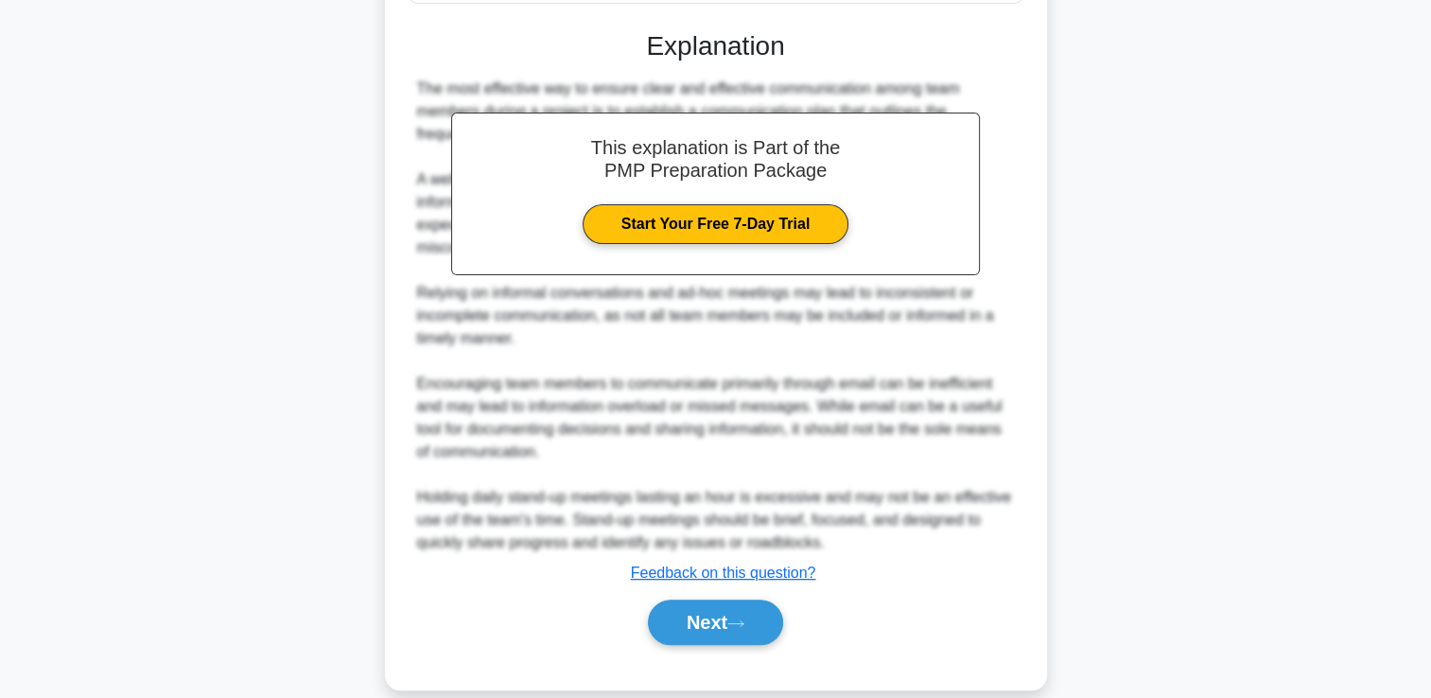
scroll to position [578, 0]
click at [682, 622] on button "Next" at bounding box center [715, 621] width 135 height 45
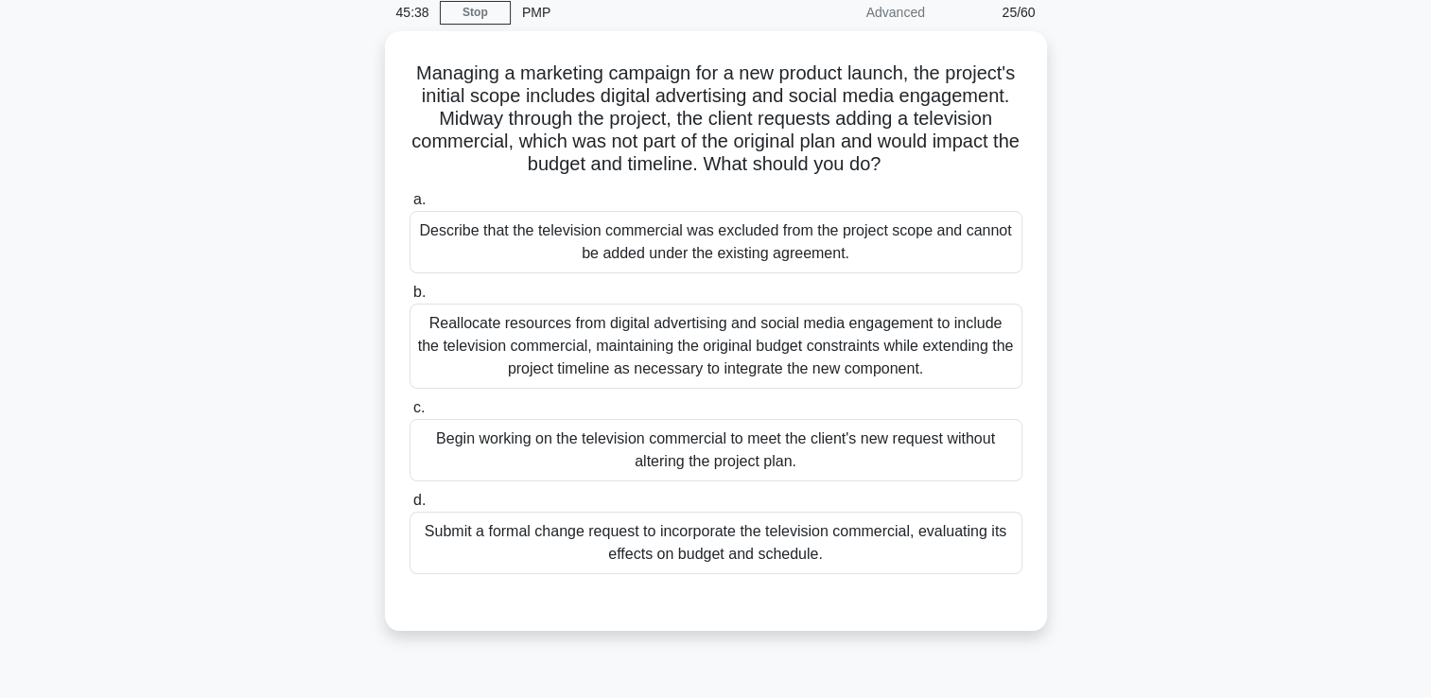
scroll to position [0, 0]
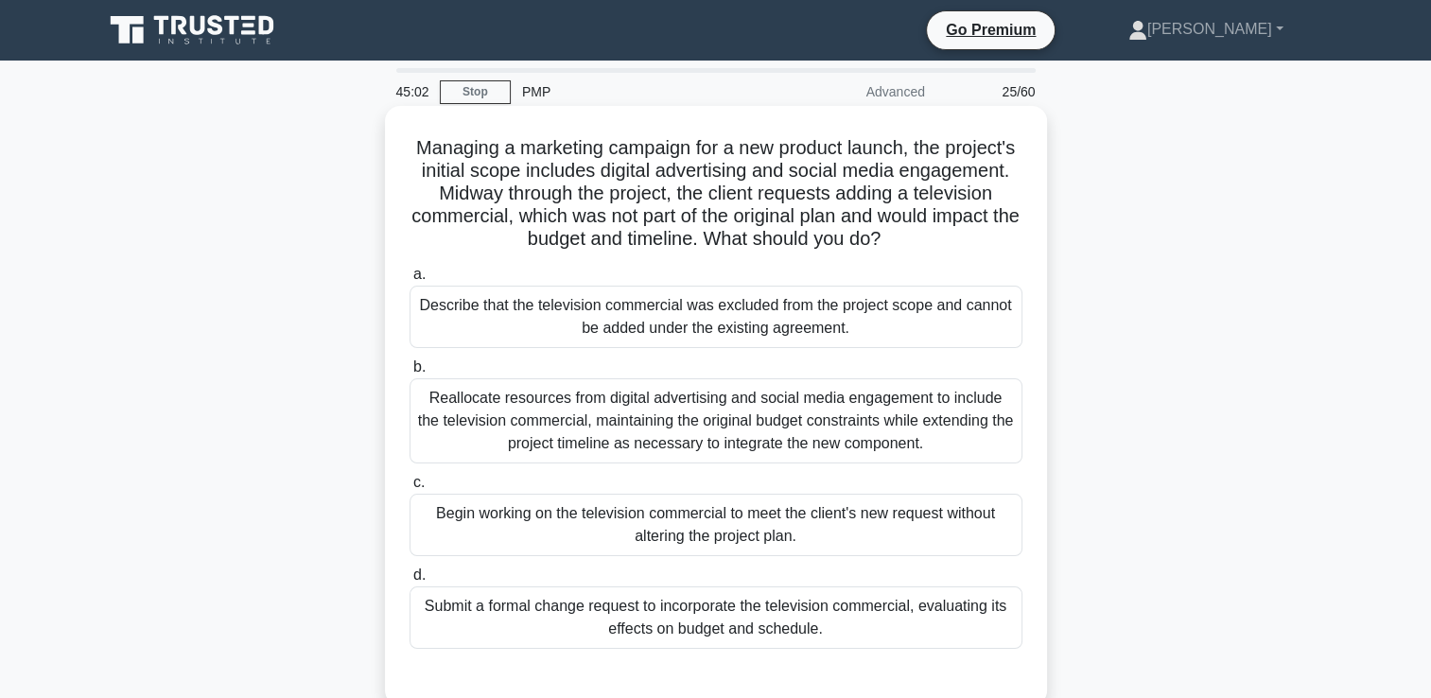
click at [576, 423] on div "Reallocate resources from digital advertising and social media engagement to in…" at bounding box center [716, 420] width 613 height 85
click at [410, 374] on input "b. Reallocate resources from digital advertising and social media engagement to…" at bounding box center [410, 367] width 0 height 12
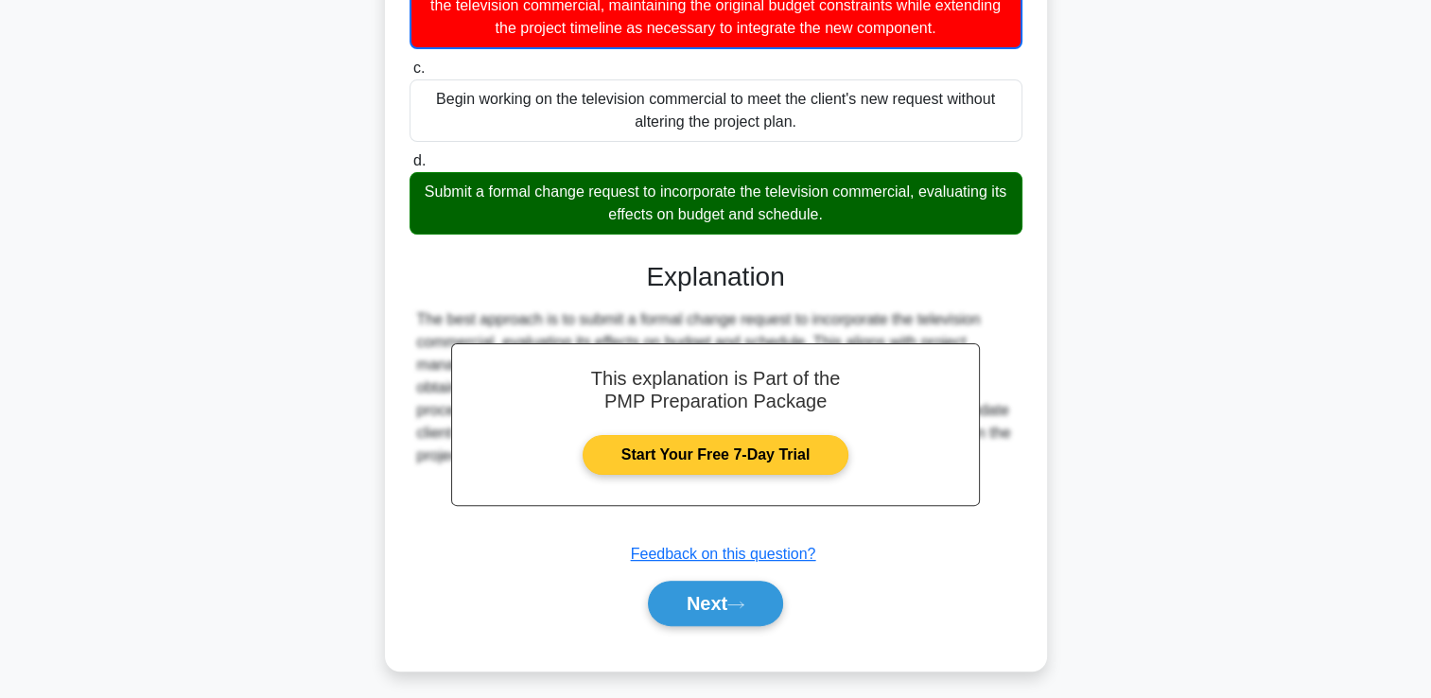
scroll to position [423, 0]
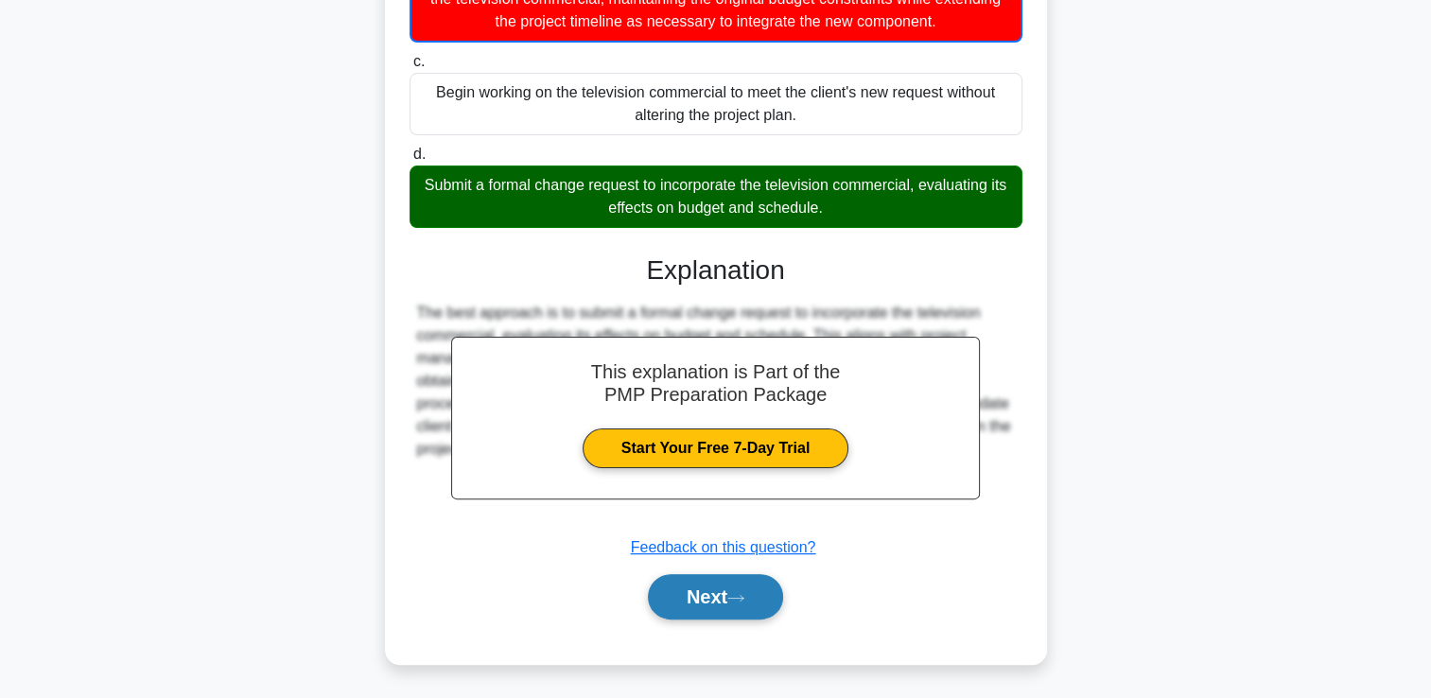
click at [697, 602] on button "Next" at bounding box center [715, 596] width 135 height 45
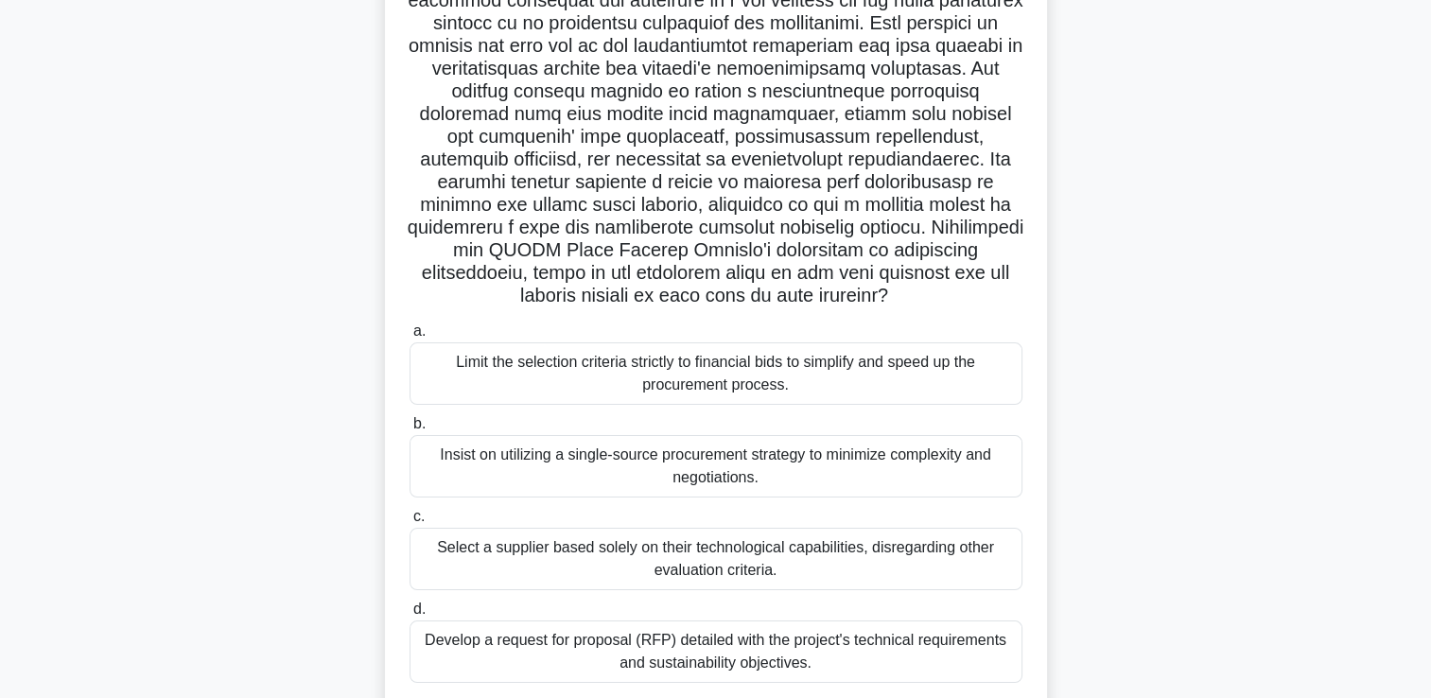
scroll to position [284, 0]
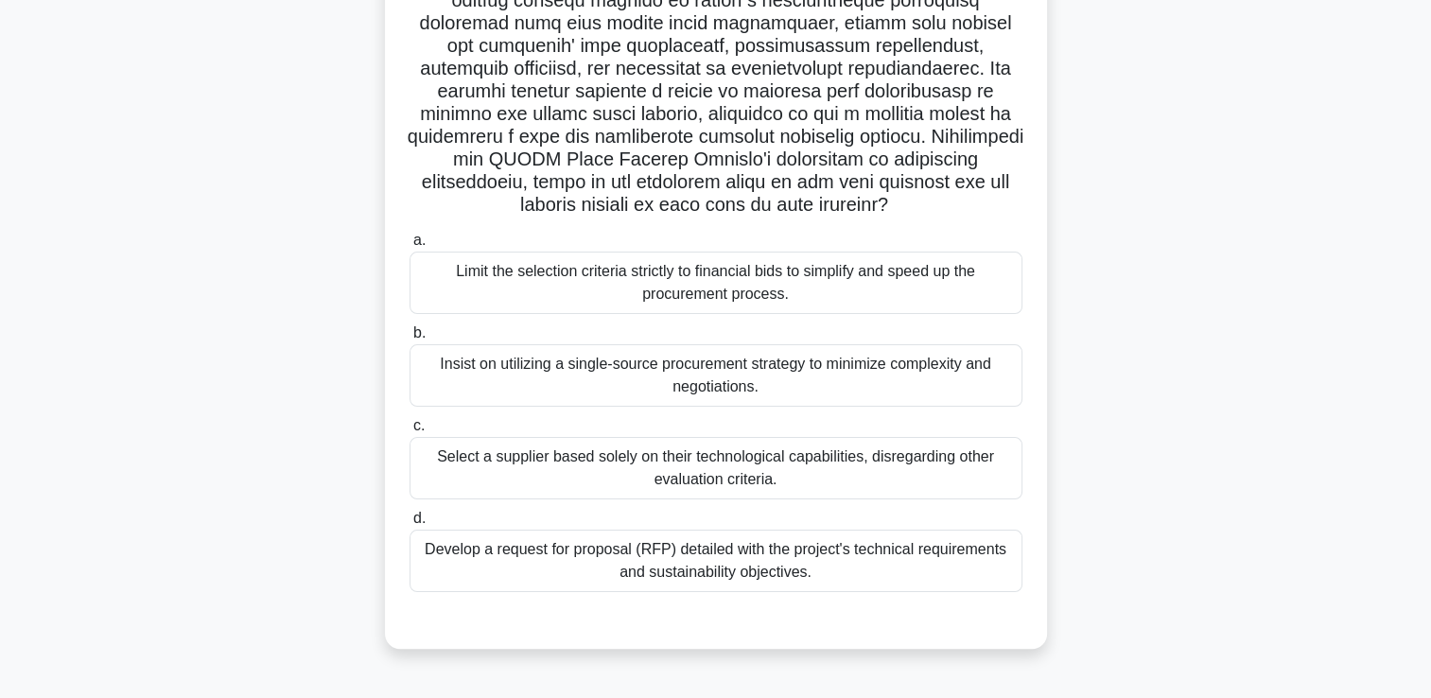
click at [705, 556] on div "Develop a request for proposal (RFP) detailed with the project's technical requ…" at bounding box center [716, 561] width 613 height 62
click at [410, 525] on input "d. Develop a request for proposal (RFP) detailed with the project's technical r…" at bounding box center [410, 519] width 0 height 12
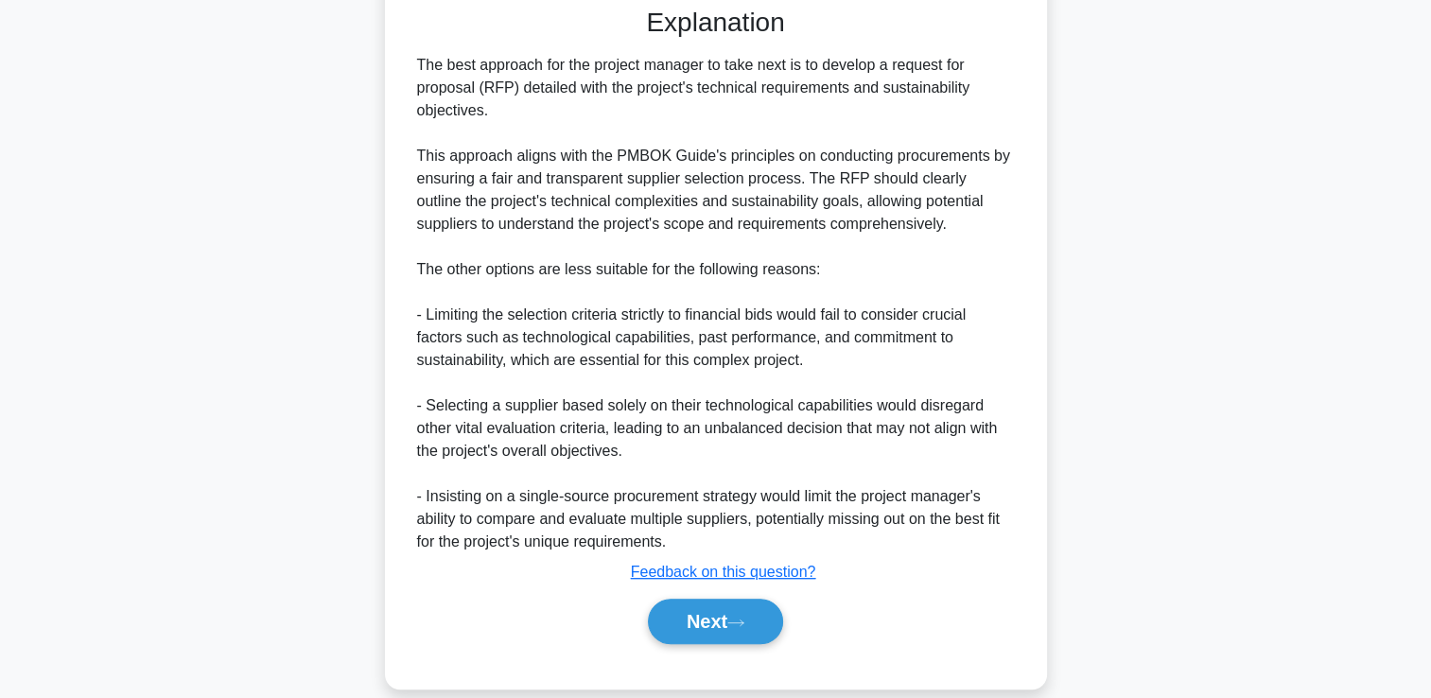
scroll to position [920, 0]
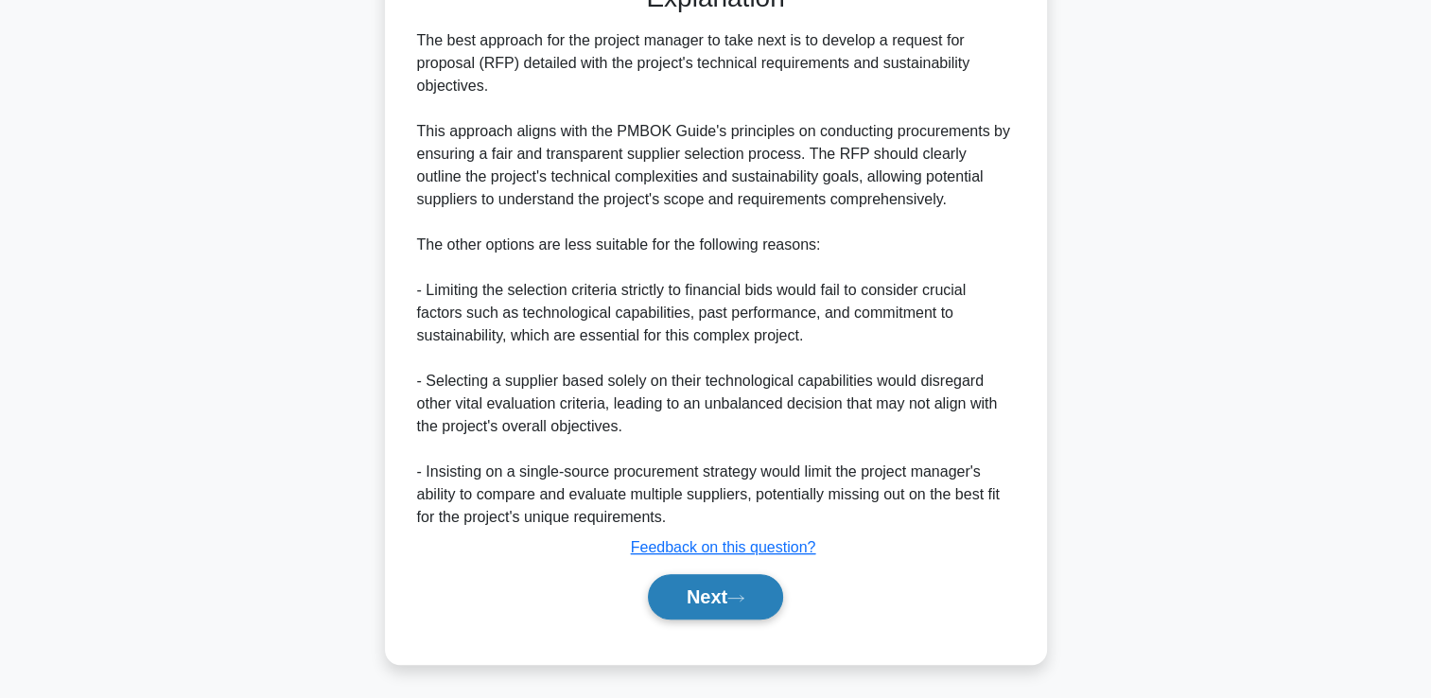
click at [737, 589] on button "Next" at bounding box center [715, 596] width 135 height 45
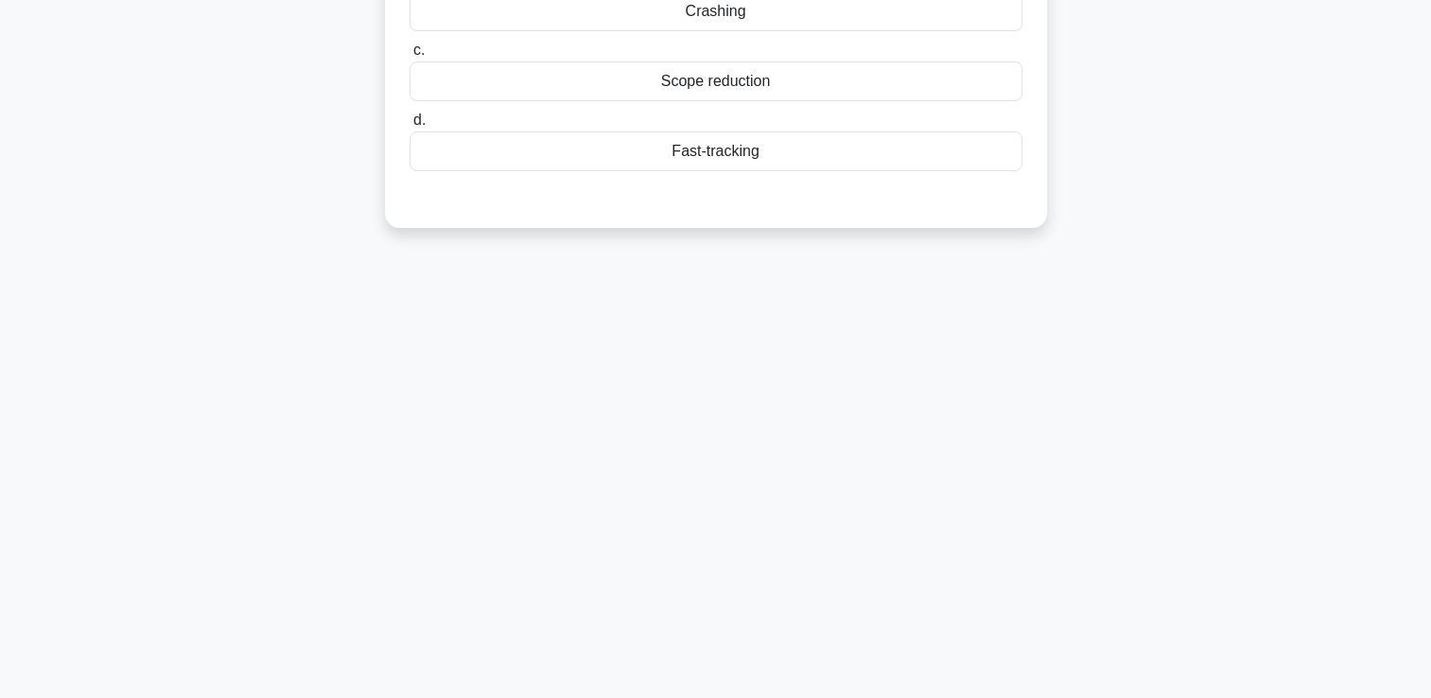
scroll to position [40, 0]
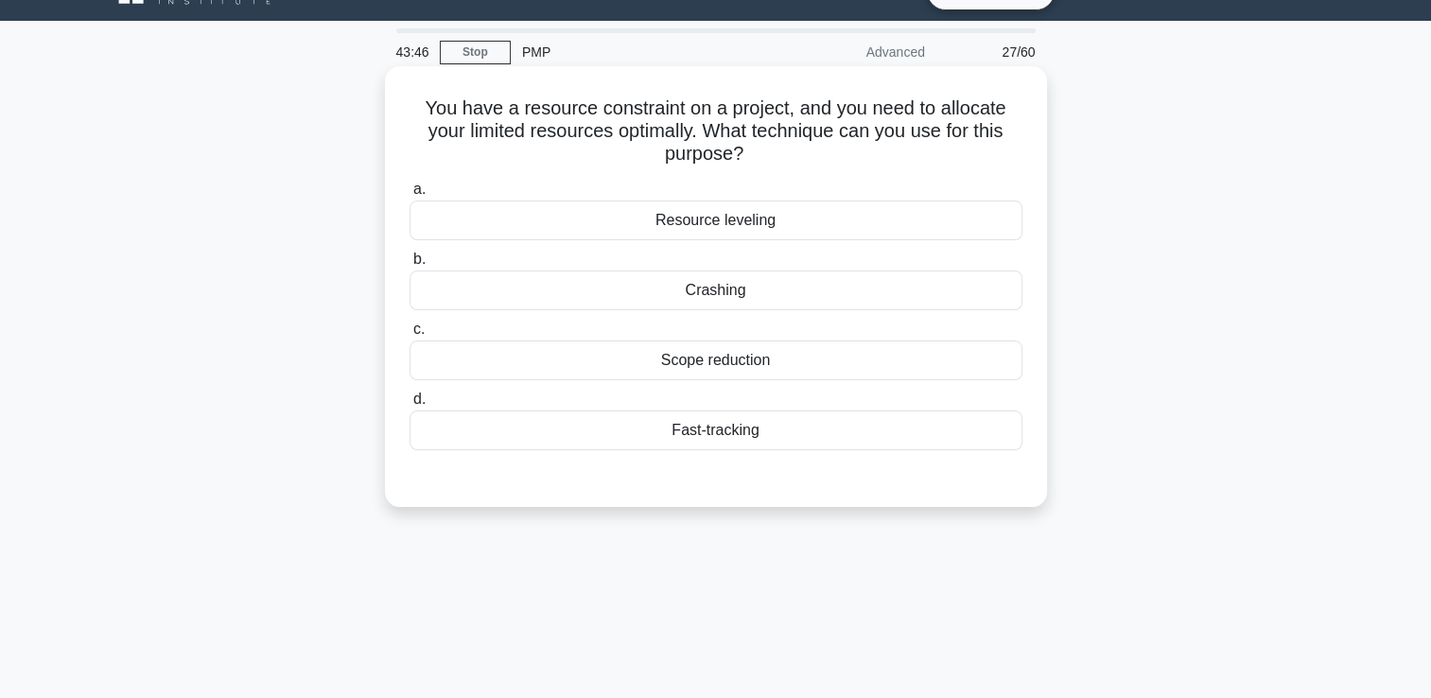
click at [751, 433] on div "Fast-tracking" at bounding box center [716, 430] width 613 height 40
click at [410, 406] on input "d. Fast-tracking" at bounding box center [410, 399] width 0 height 12
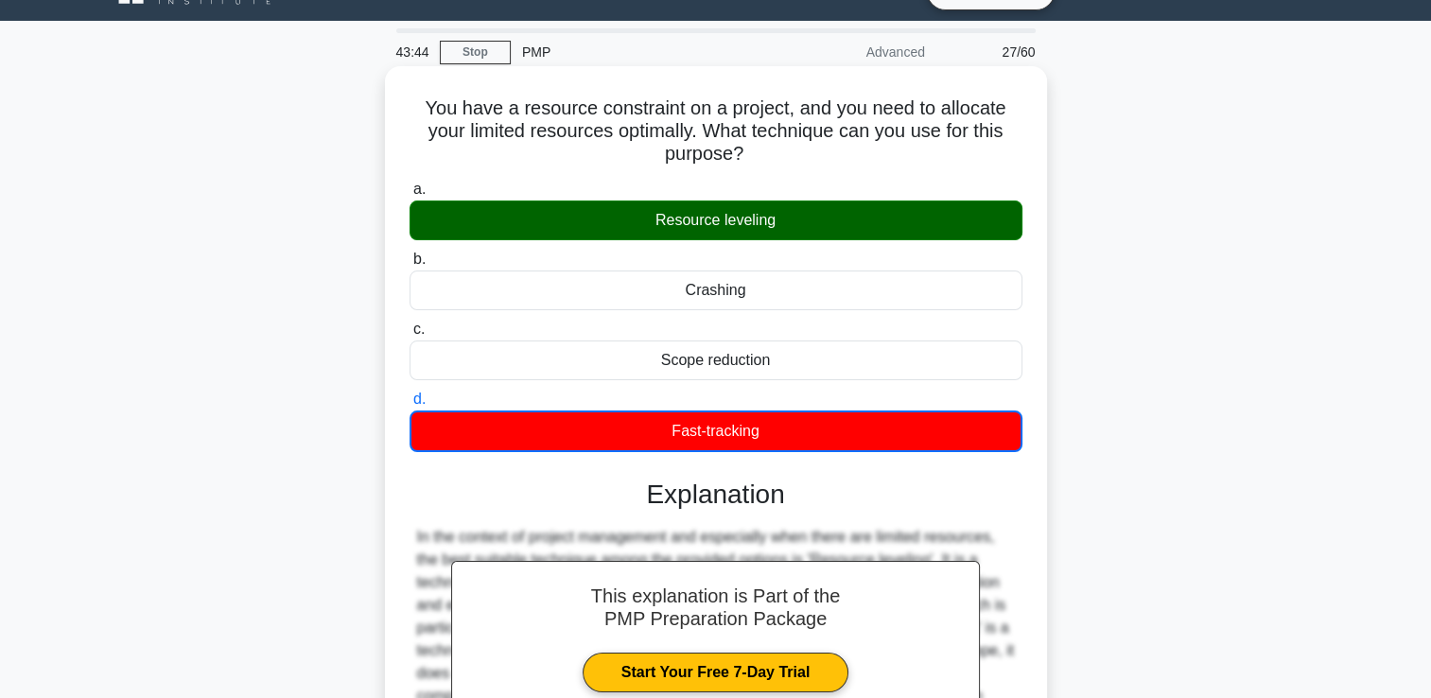
scroll to position [323, 0]
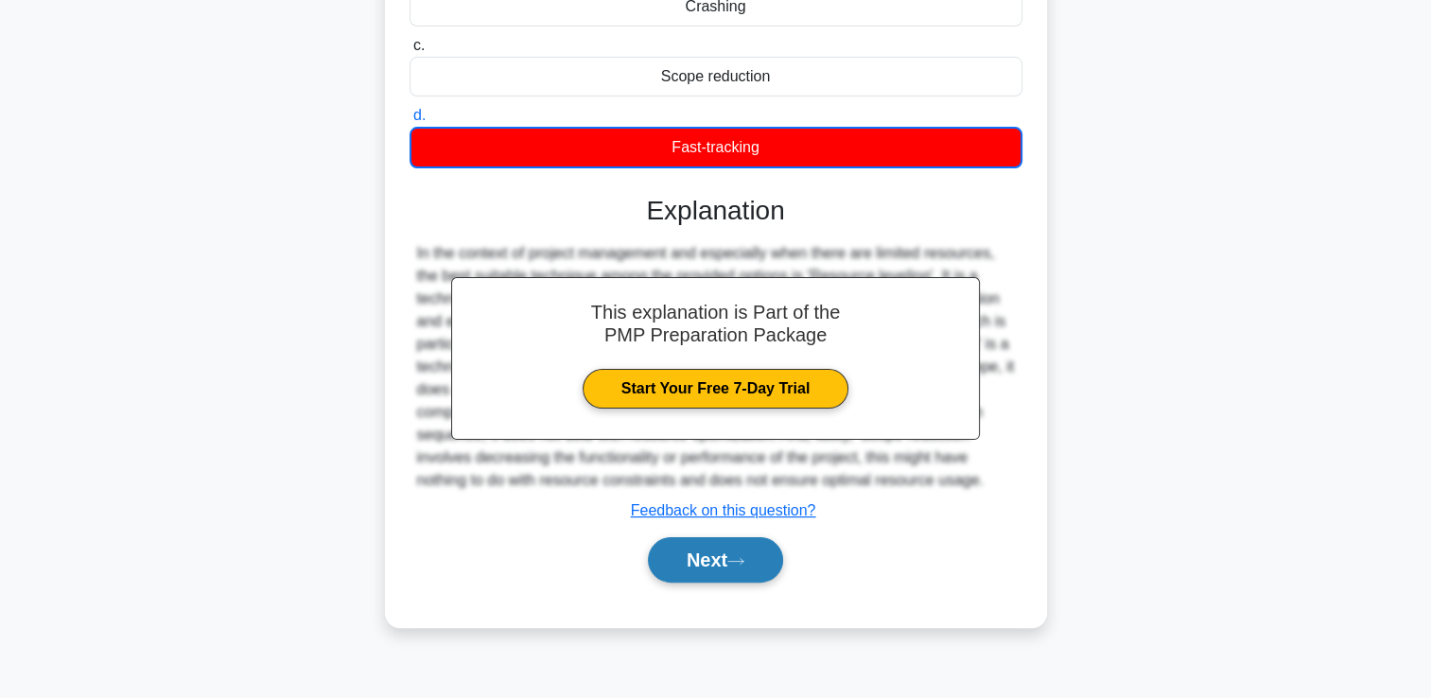
click at [757, 550] on button "Next" at bounding box center [715, 559] width 135 height 45
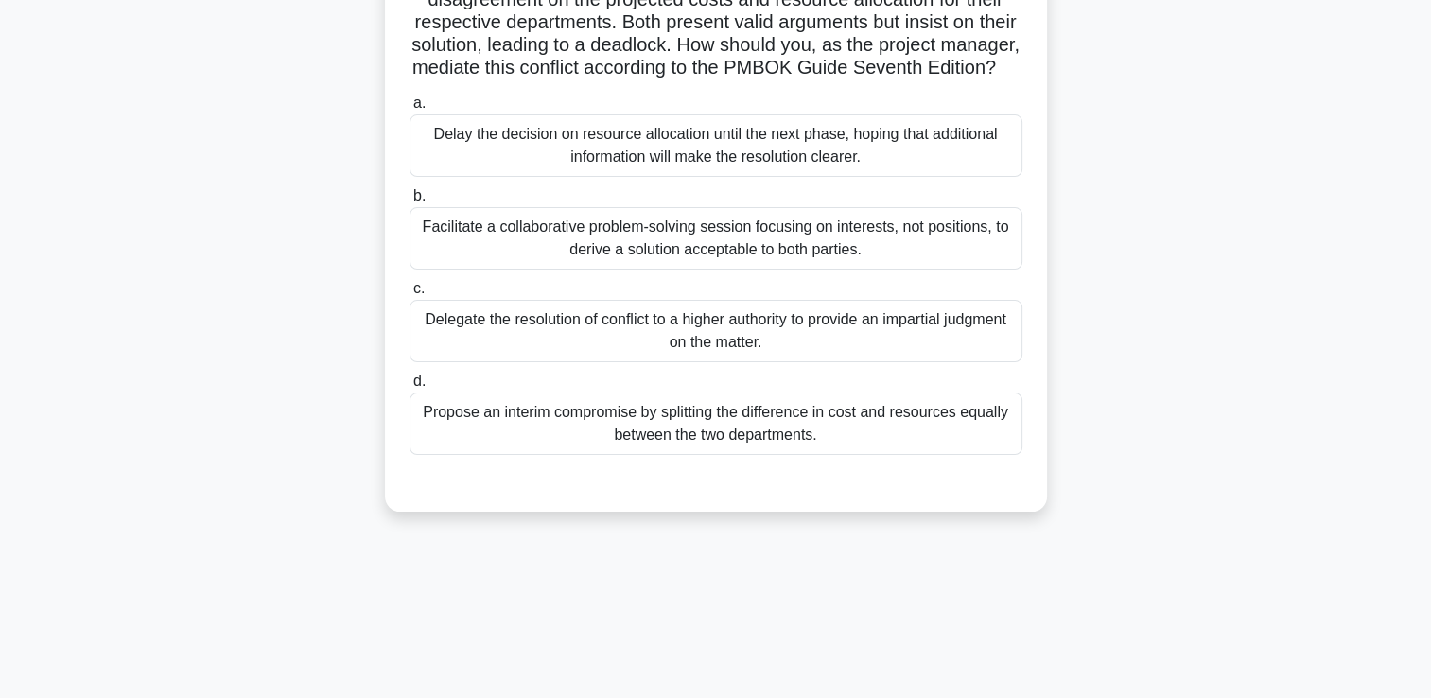
scroll to position [0, 0]
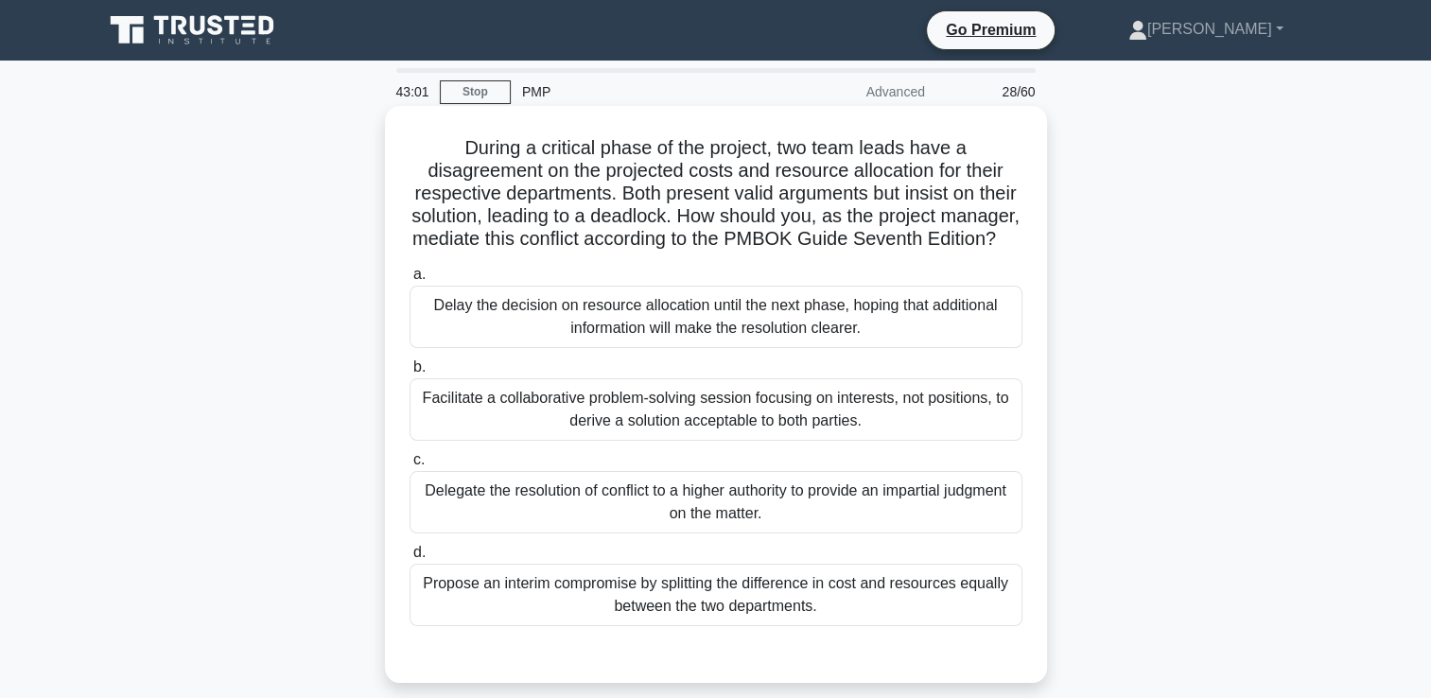
click at [769, 435] on div "Facilitate a collaborative problem-solving session focusing on interests, not p…" at bounding box center [716, 409] width 613 height 62
click at [410, 374] on input "b. Facilitate a collaborative problem-solving session focusing on interests, no…" at bounding box center [410, 367] width 0 height 12
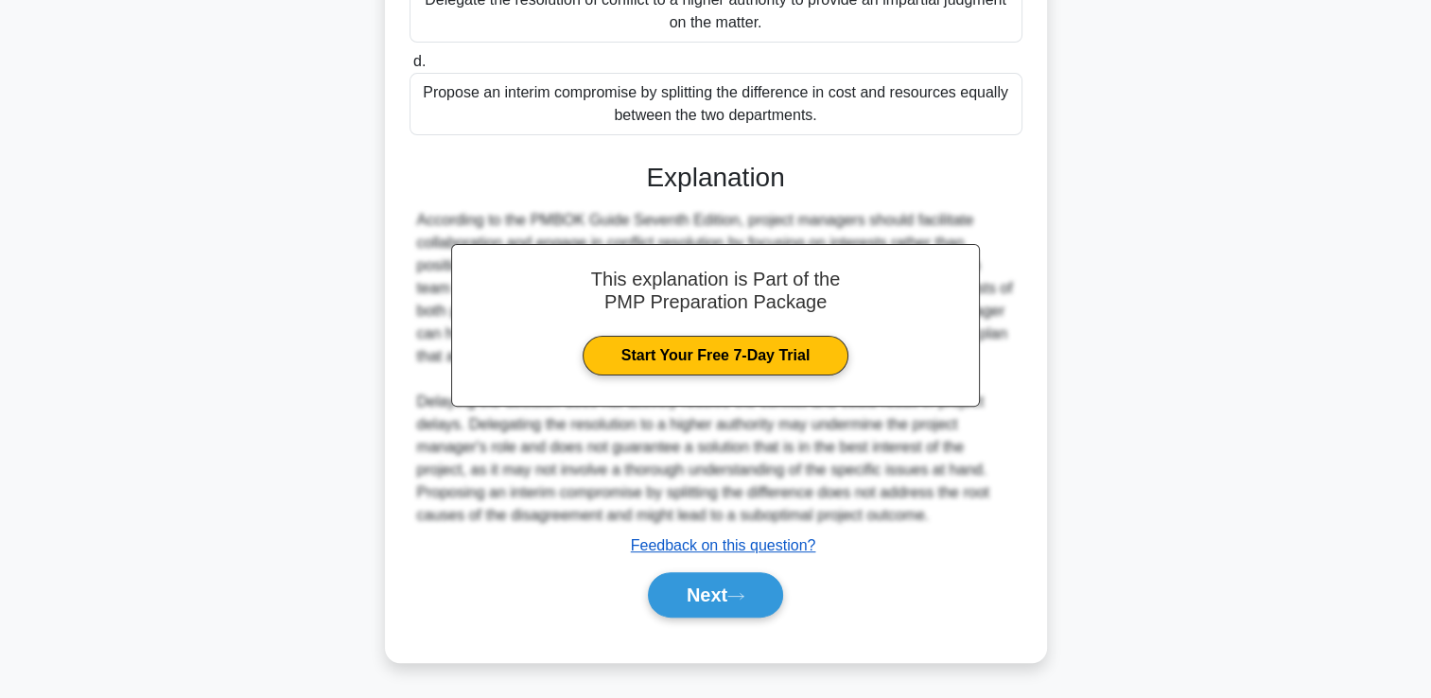
scroll to position [512, 0]
click at [751, 618] on div "Next" at bounding box center [716, 595] width 613 height 61
click at [753, 599] on button "Next" at bounding box center [715, 594] width 135 height 45
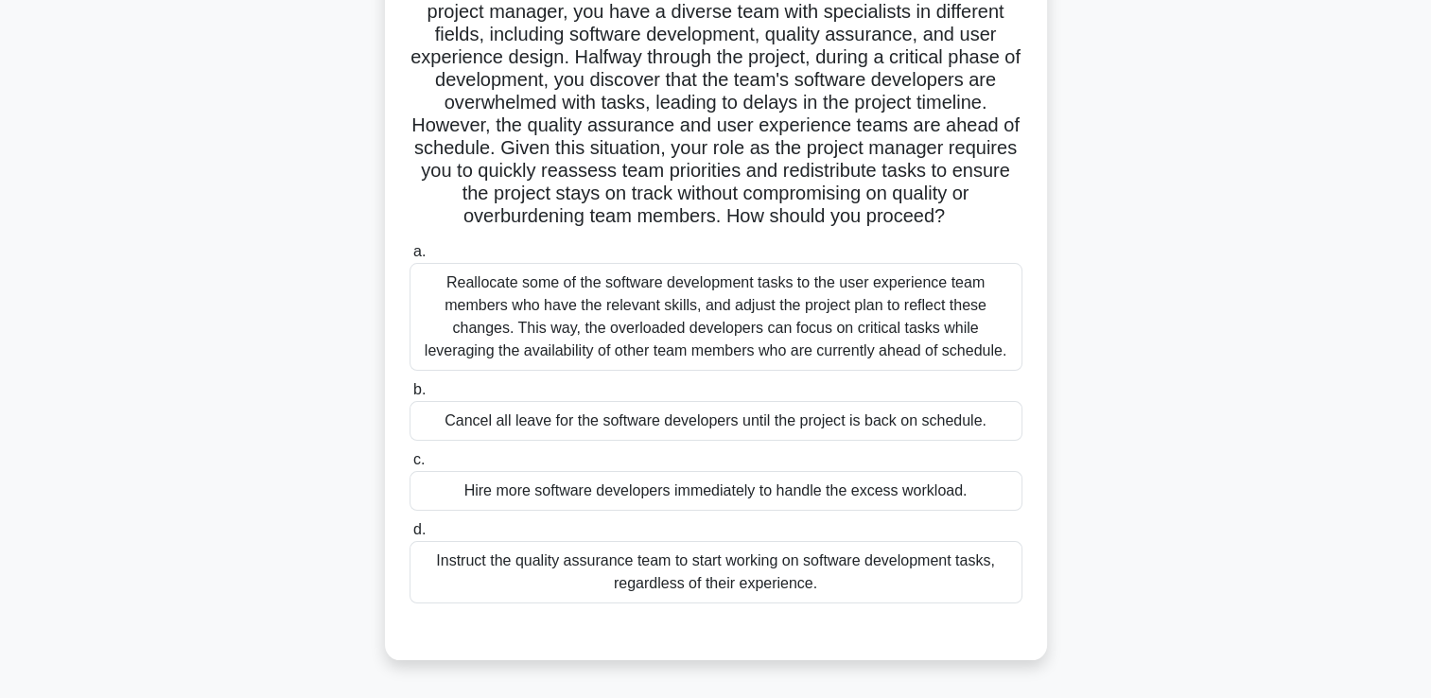
scroll to position [284, 0]
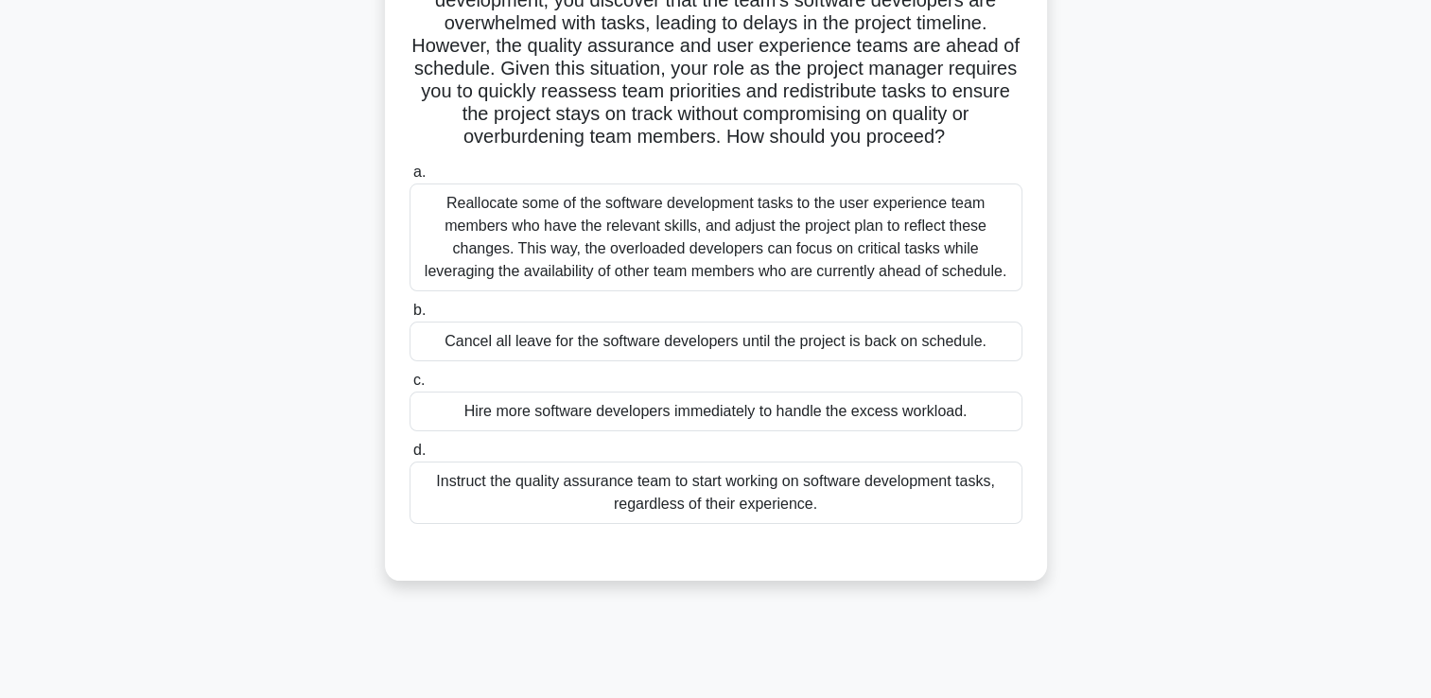
click at [719, 206] on div "Reallocate some of the software development tasks to the user experience team m…" at bounding box center [716, 237] width 613 height 108
click at [410, 179] on input "a. Reallocate some of the software development tasks to the user experience tea…" at bounding box center [410, 172] width 0 height 12
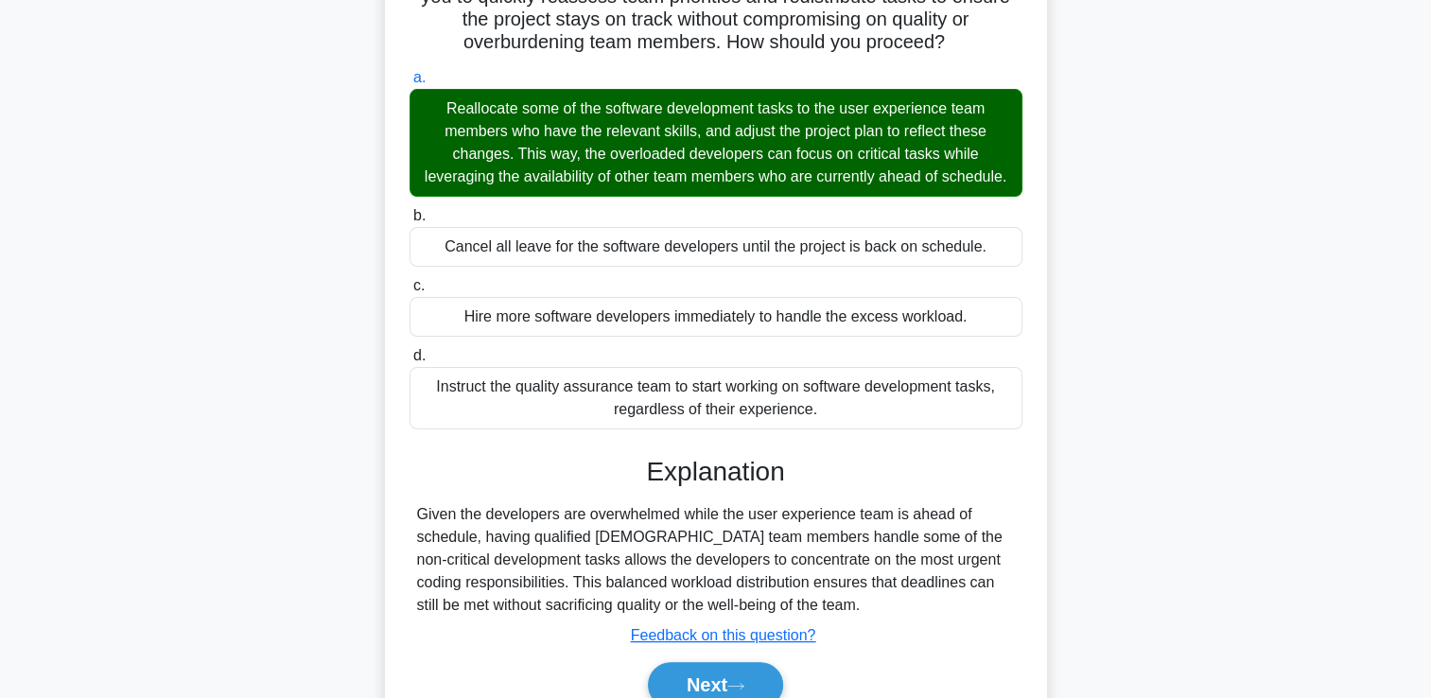
scroll to position [489, 0]
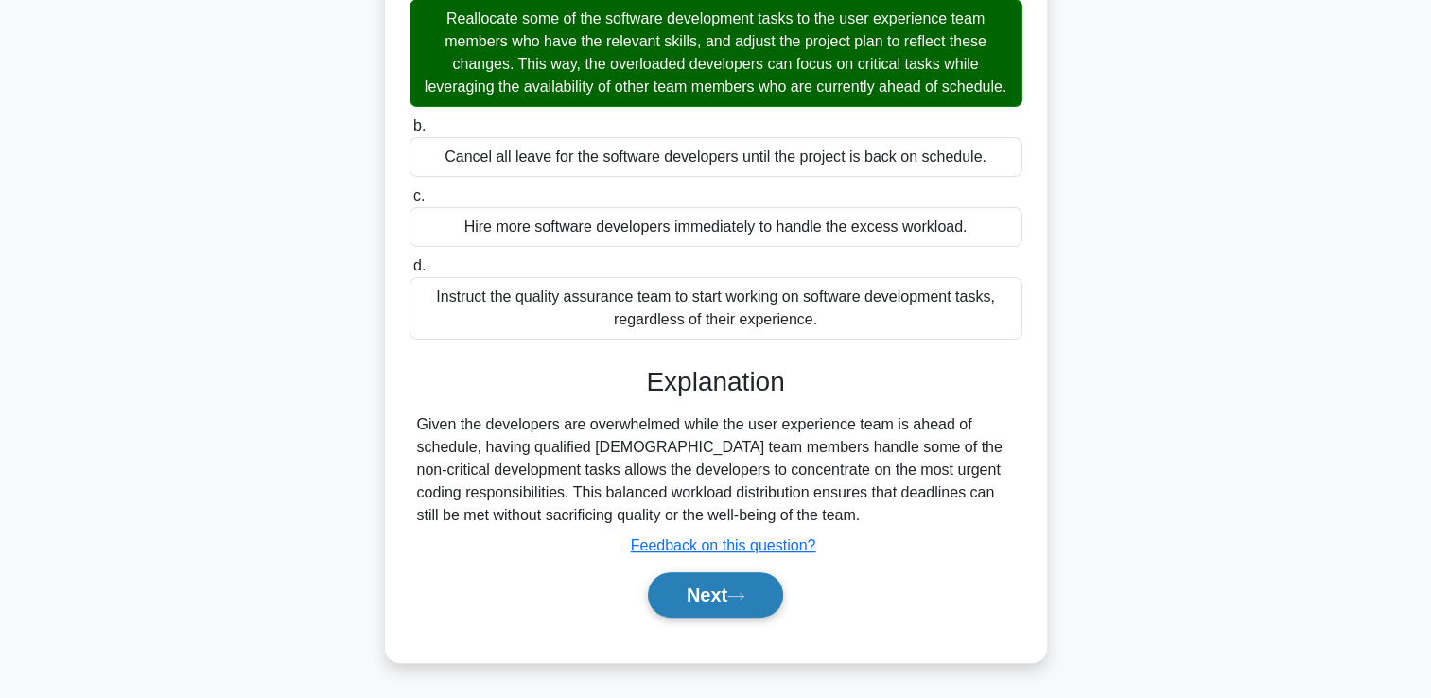
click at [744, 597] on icon at bounding box center [735, 596] width 17 height 10
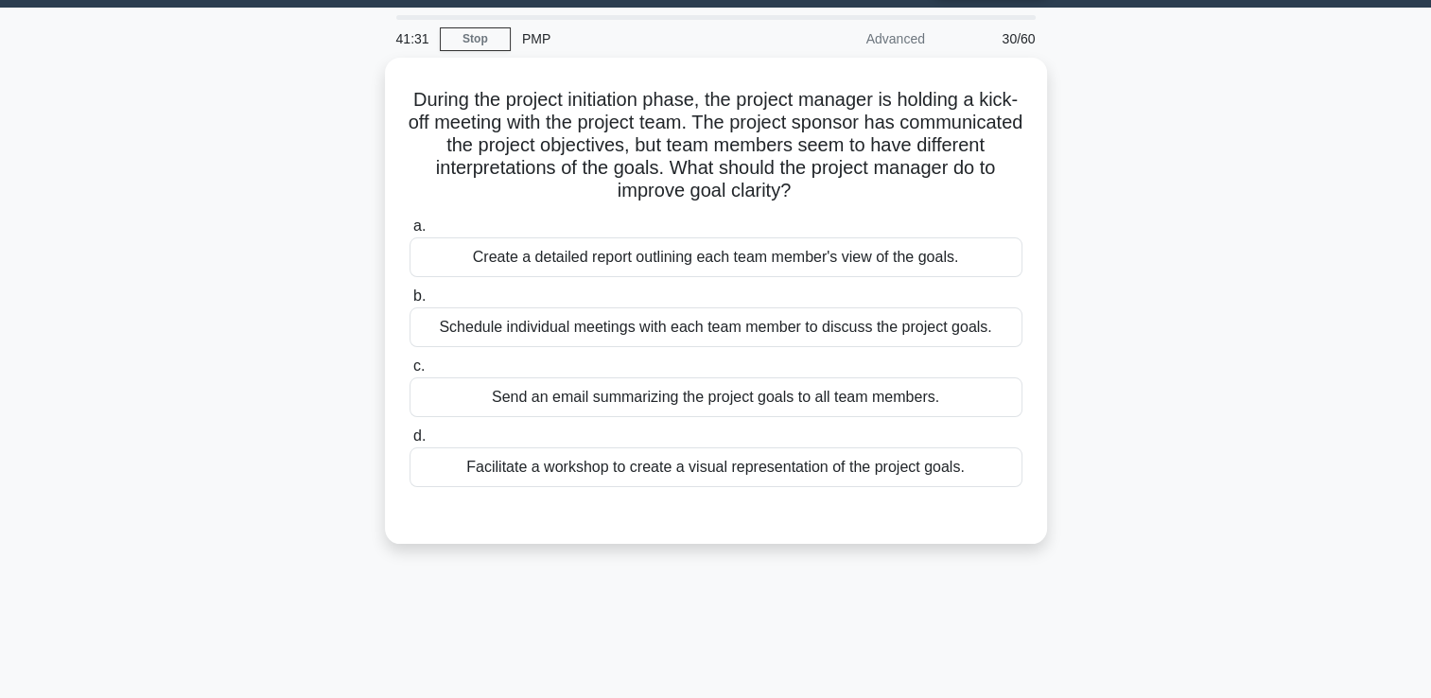
scroll to position [0, 0]
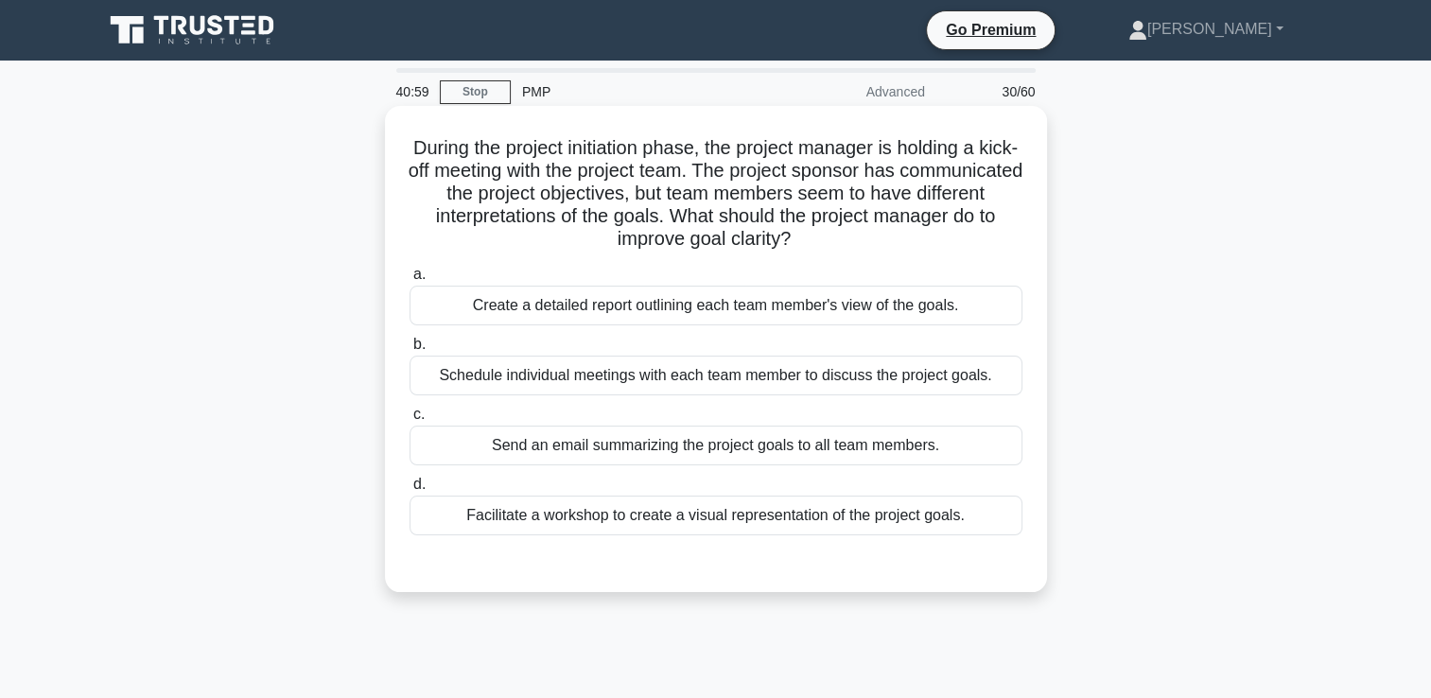
click at [740, 387] on div "Schedule individual meetings with each team member to discuss the project goals." at bounding box center [716, 376] width 613 height 40
click at [410, 351] on input "b. Schedule individual meetings with each team member to discuss the project go…" at bounding box center [410, 345] width 0 height 12
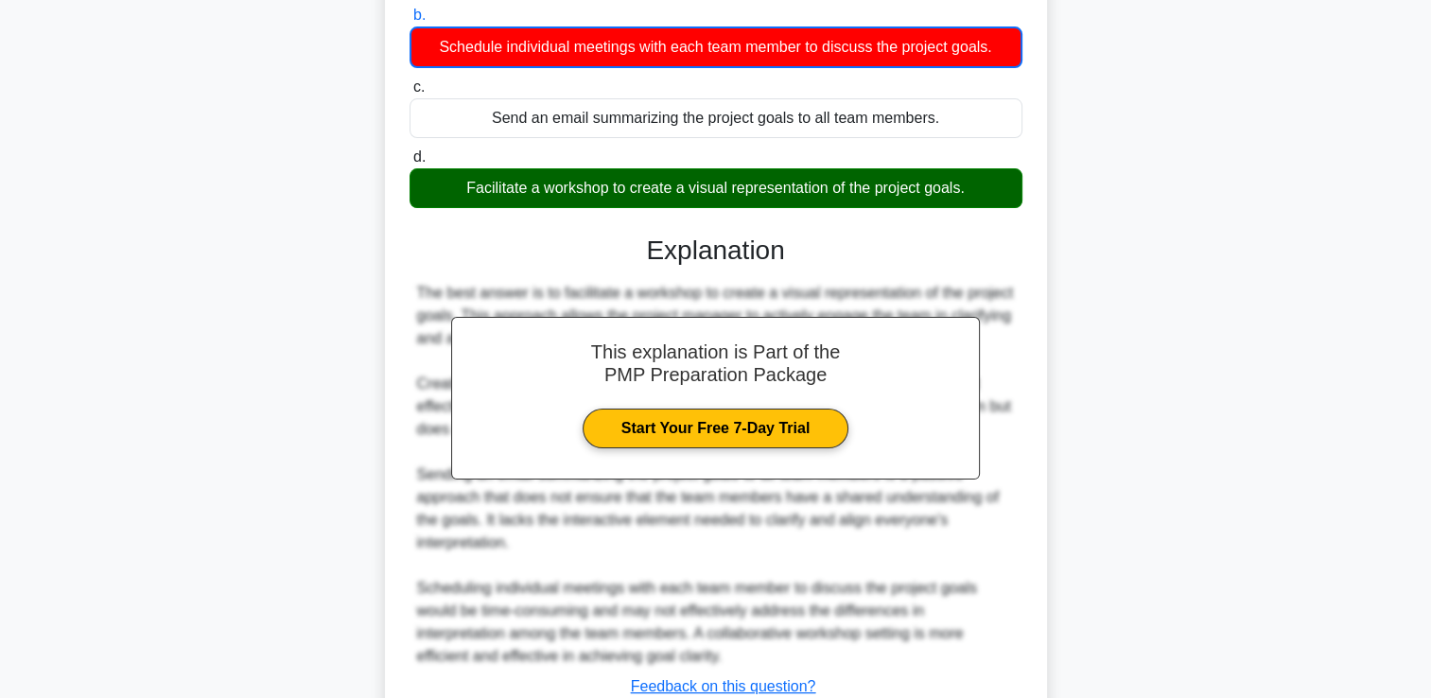
scroll to position [468, 0]
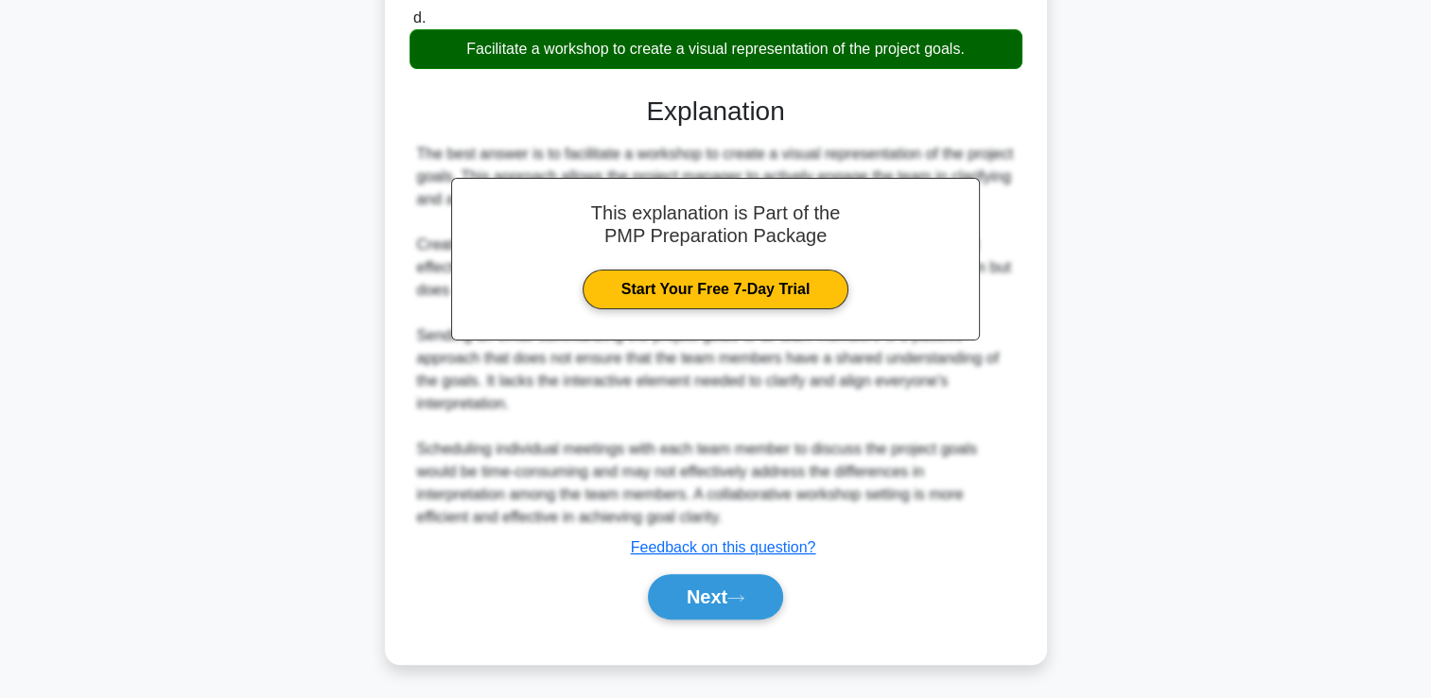
click at [728, 619] on div "Next" at bounding box center [716, 597] width 613 height 61
click at [726, 600] on button "Next" at bounding box center [715, 596] width 135 height 45
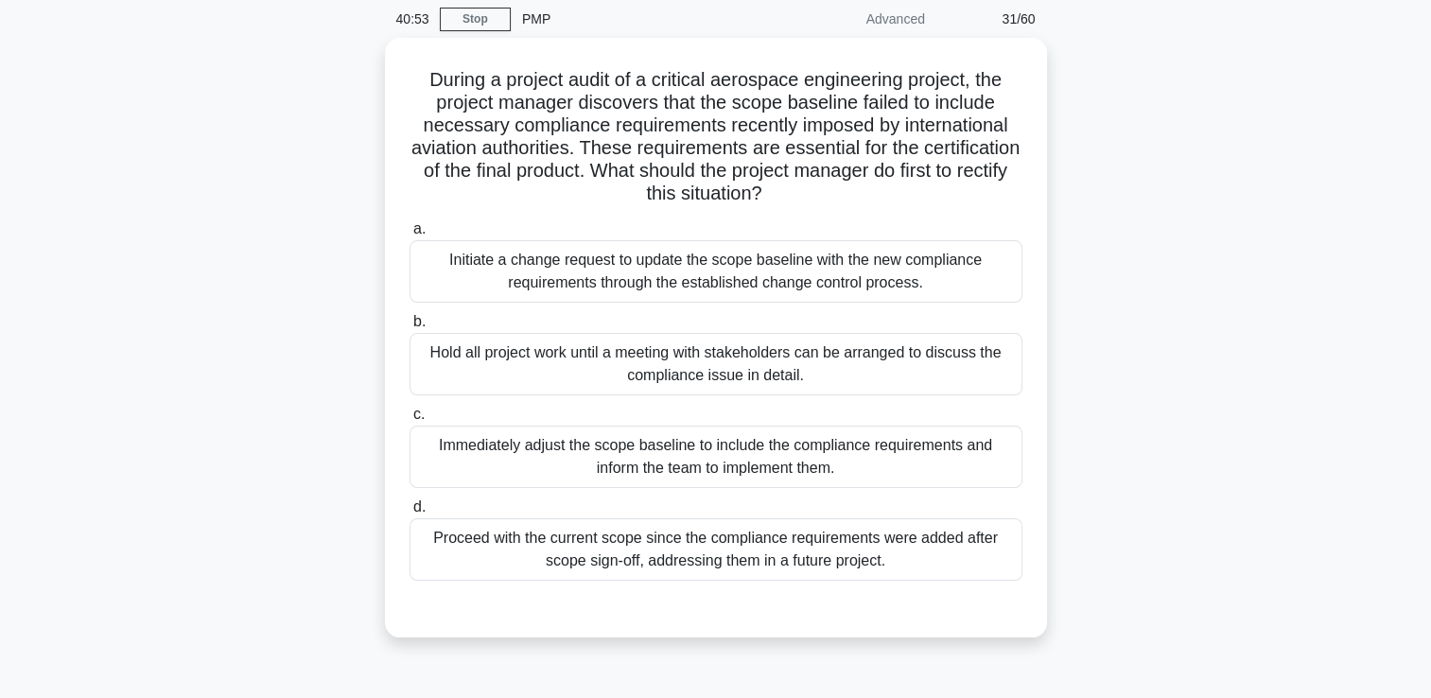
scroll to position [40, 0]
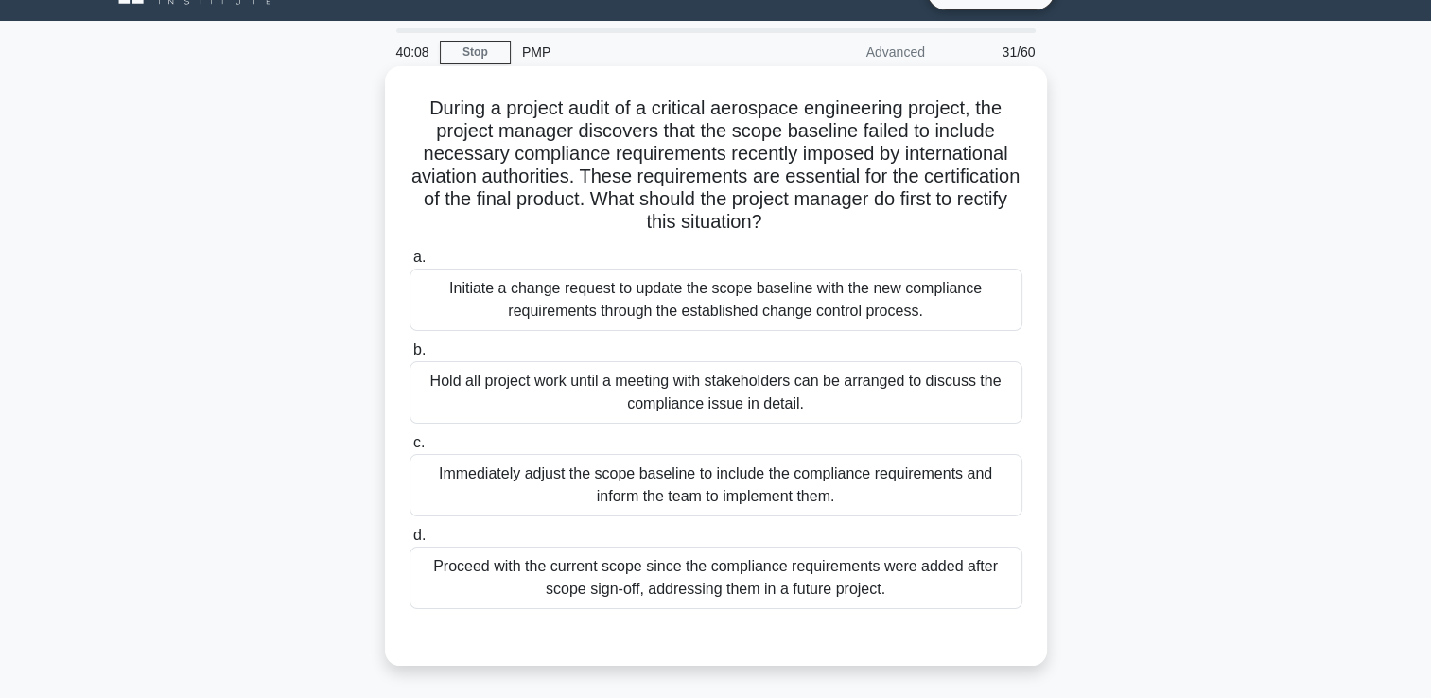
click at [675, 316] on div "Initiate a change request to update the scope baseline with the new compliance …" at bounding box center [716, 300] width 613 height 62
click at [410, 264] on input "a. Initiate a change request to update the scope baseline with the new complian…" at bounding box center [410, 258] width 0 height 12
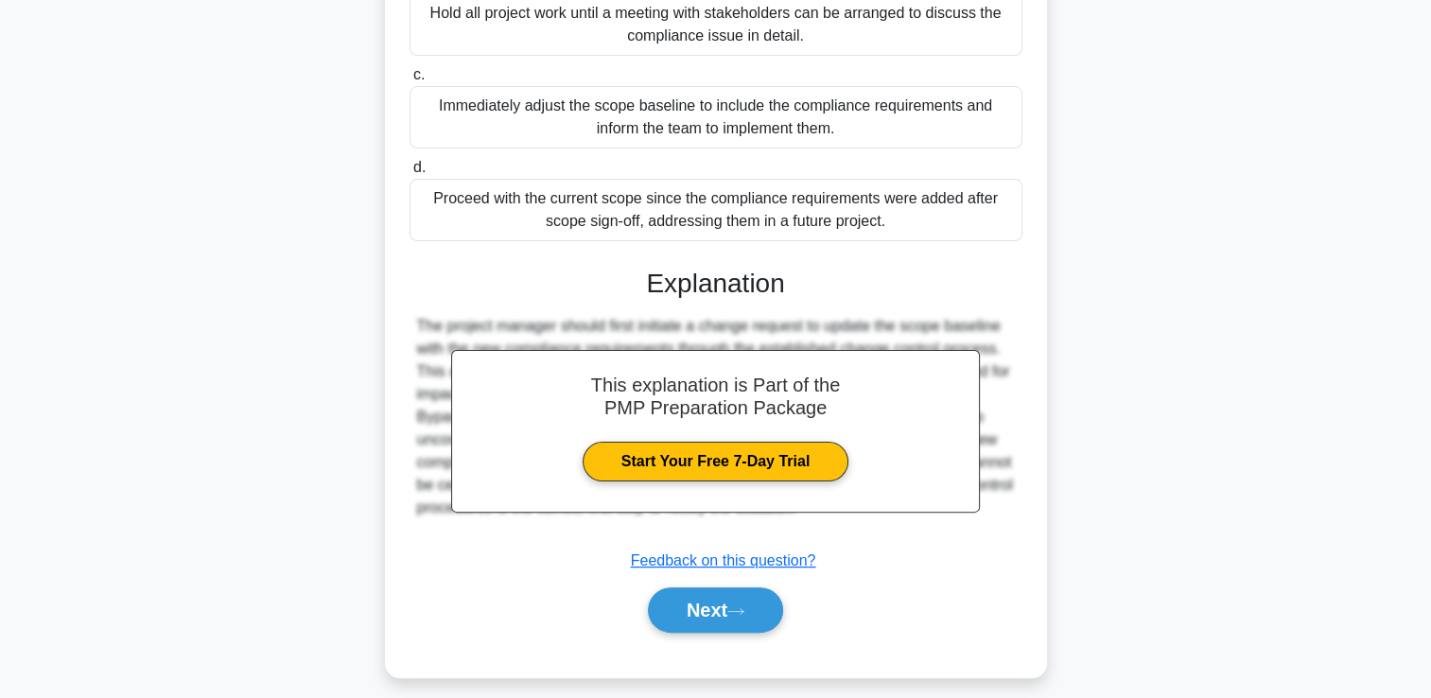
scroll to position [421, 0]
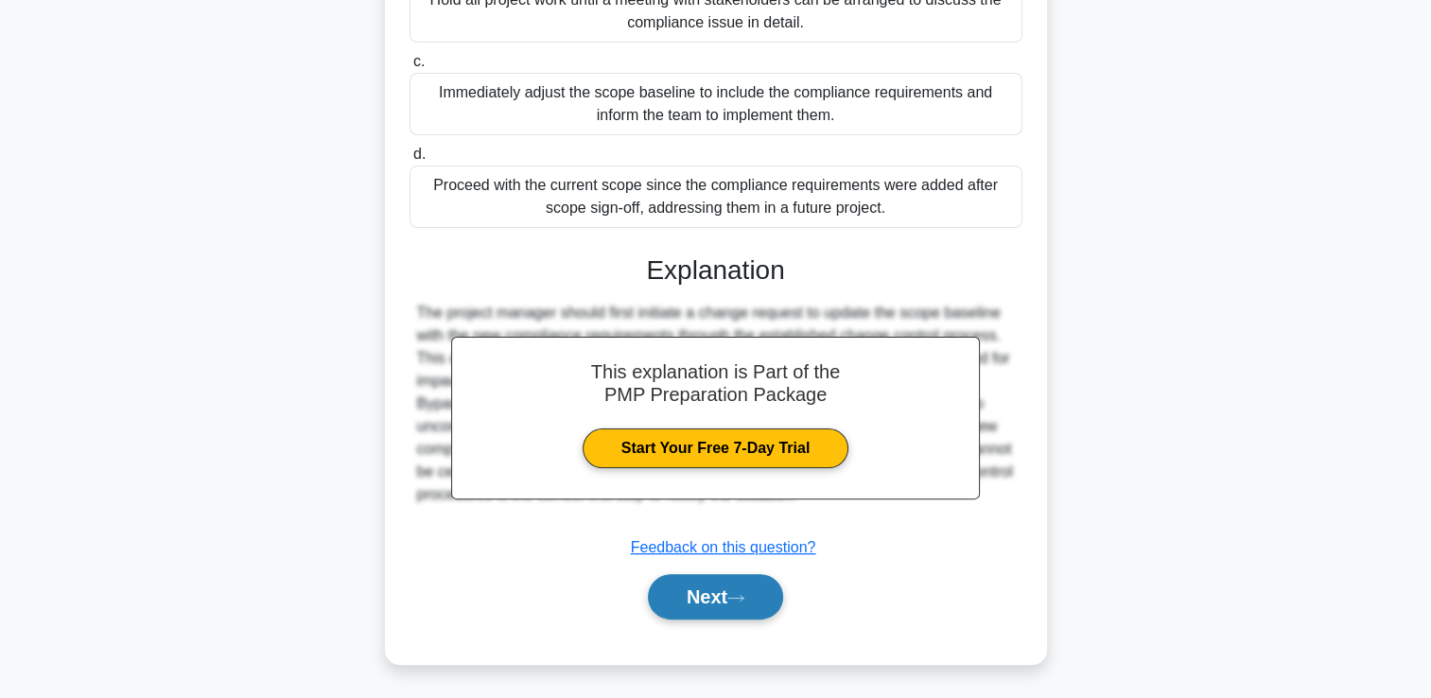
click at [733, 602] on button "Next" at bounding box center [715, 596] width 135 height 45
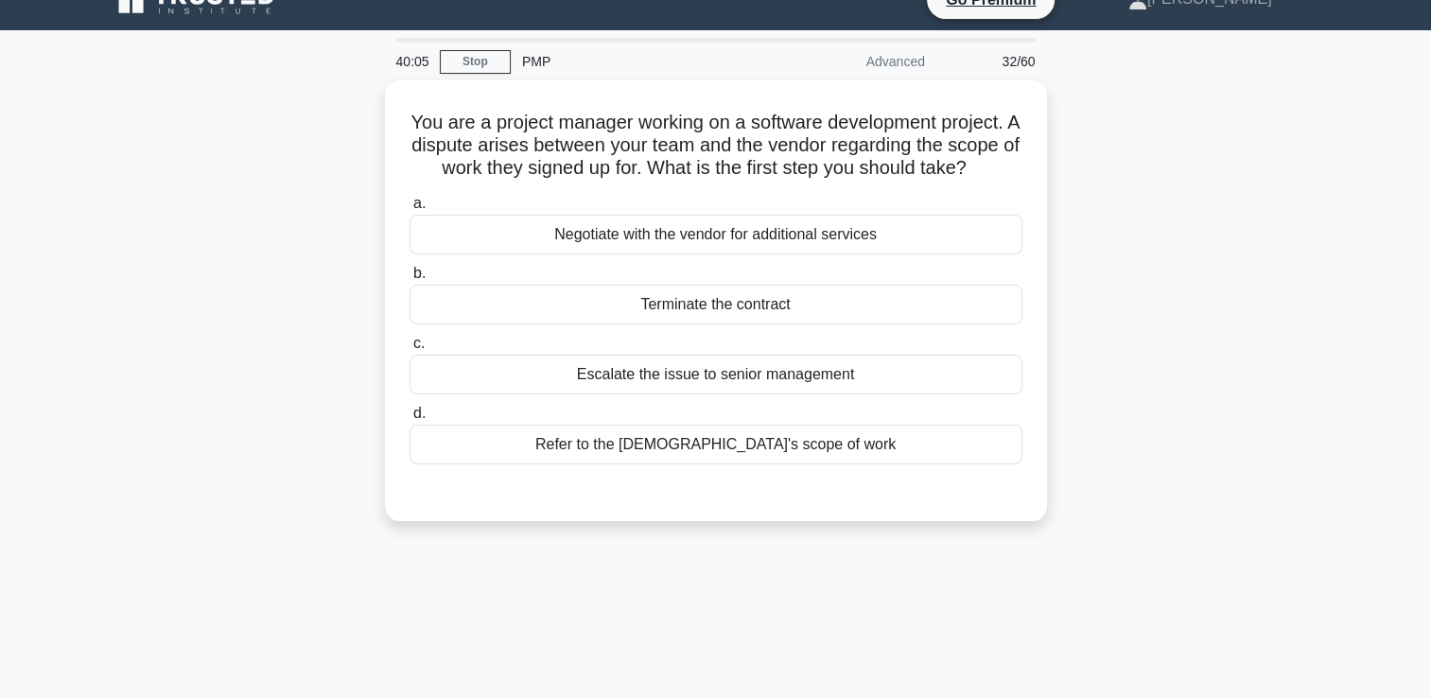
scroll to position [0, 0]
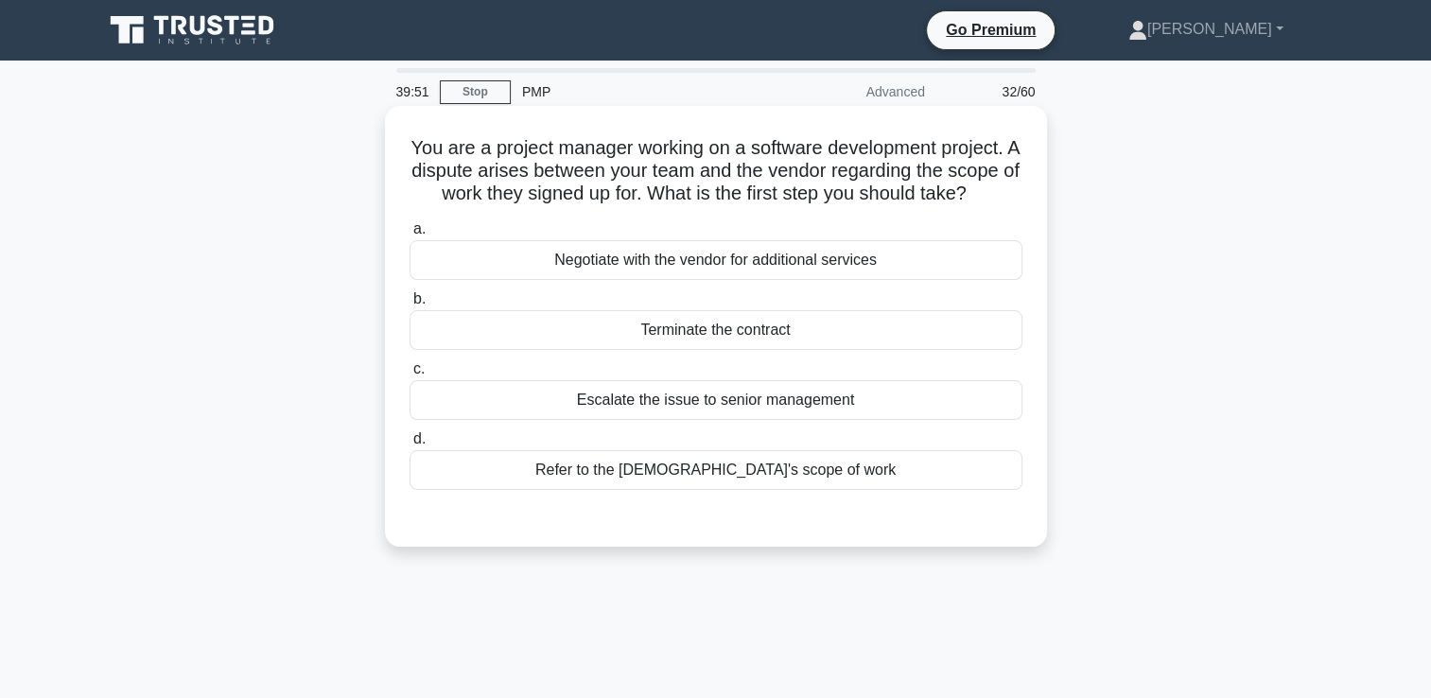
click at [655, 280] on div "Negotiate with the vendor for additional services" at bounding box center [716, 260] width 613 height 40
click at [410, 236] on input "a. Negotiate with the vendor for additional services" at bounding box center [410, 229] width 0 height 12
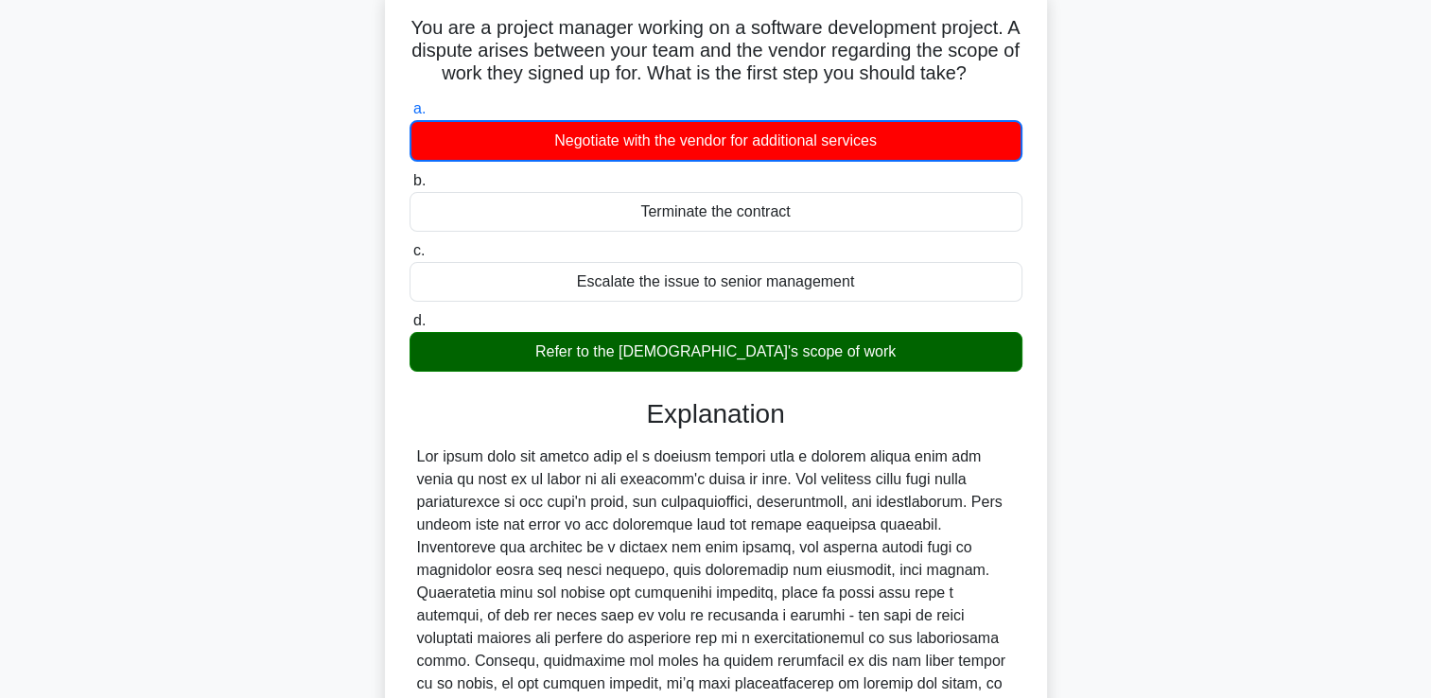
scroll to position [332, 0]
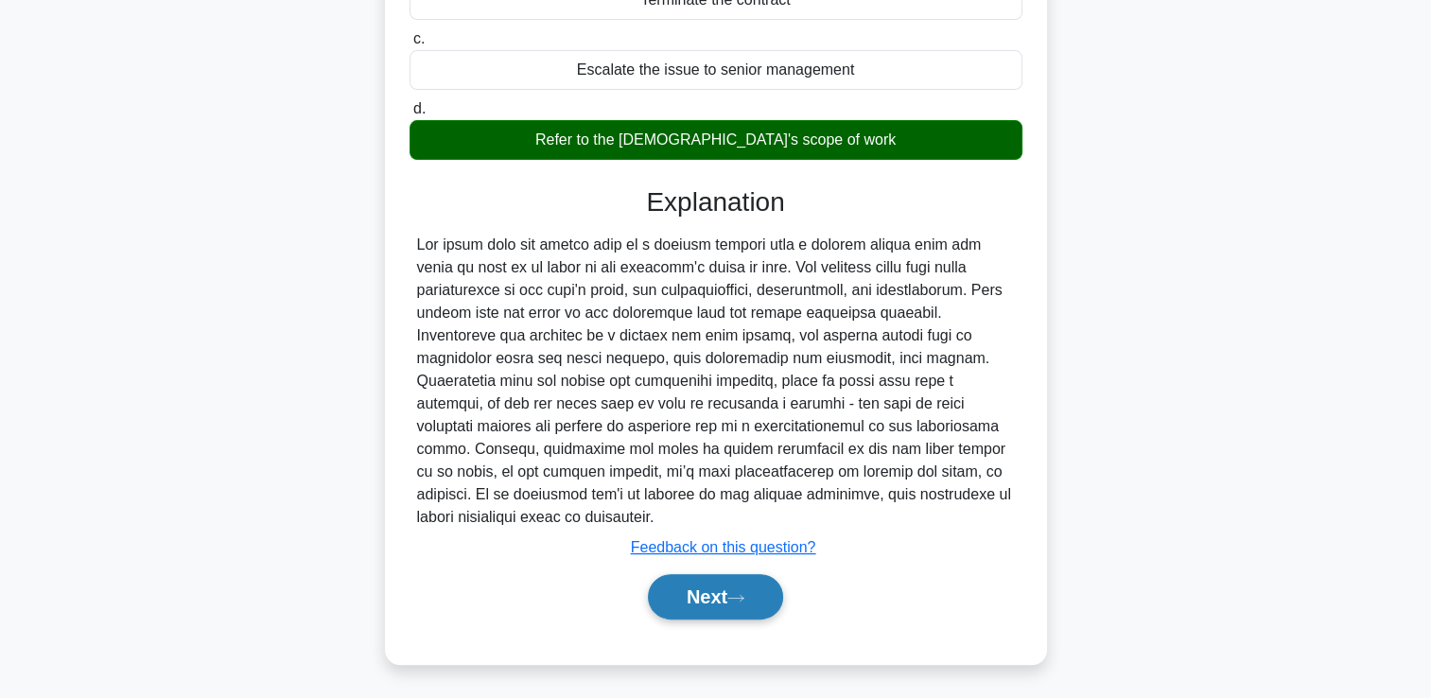
click at [677, 587] on button "Next" at bounding box center [715, 596] width 135 height 45
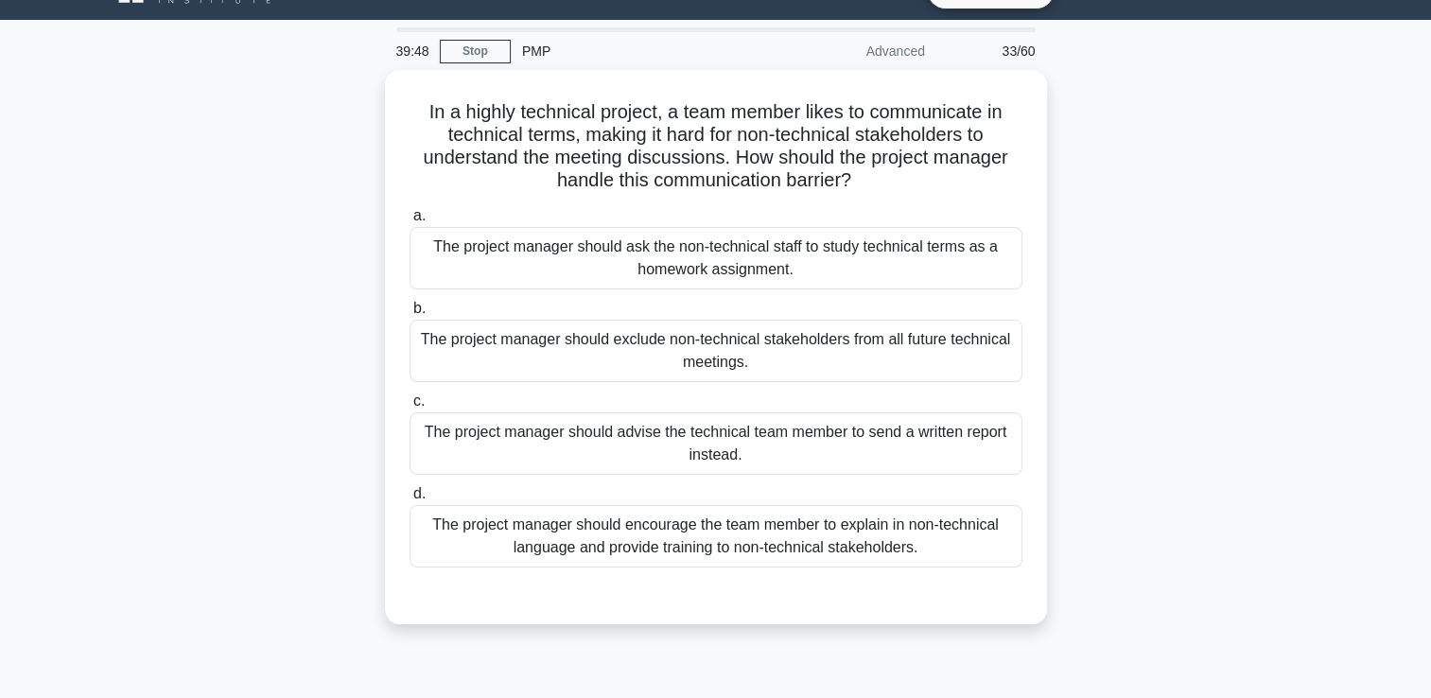
scroll to position [40, 0]
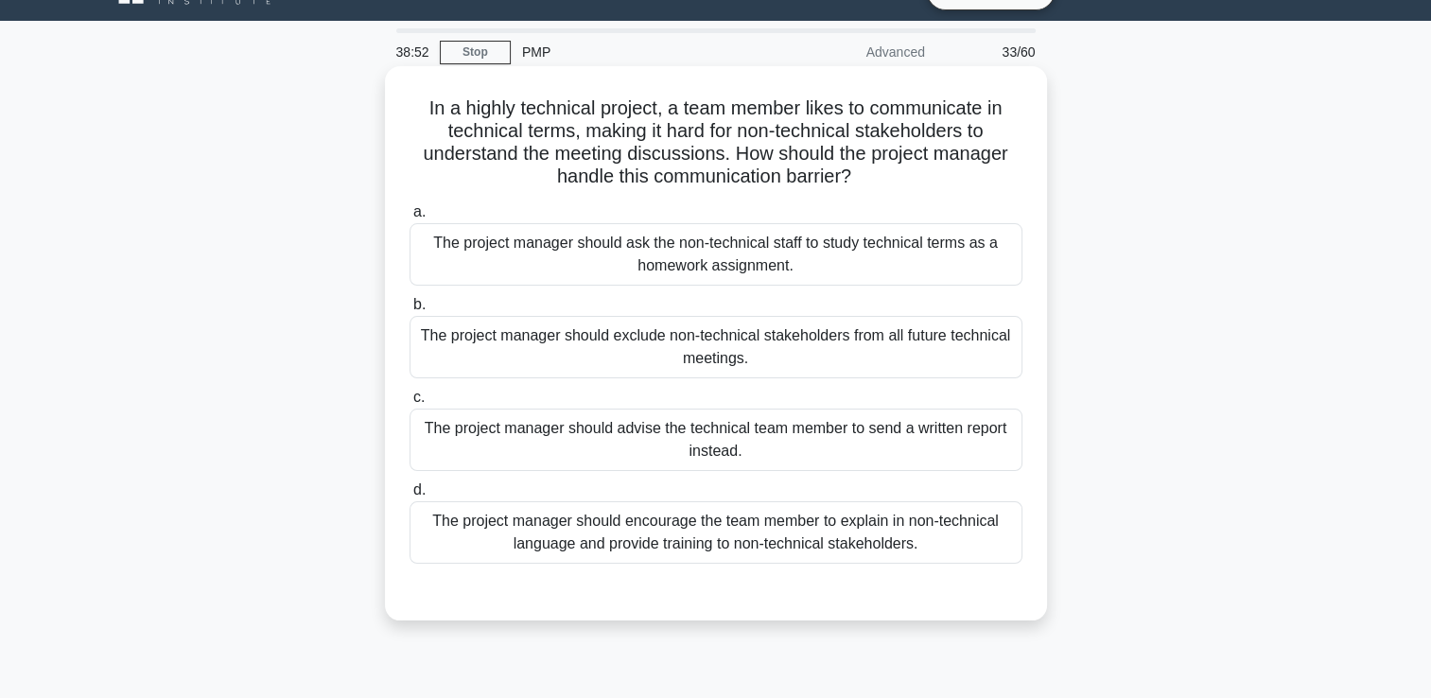
click at [750, 555] on div "The project manager should encourage the team member to explain in non-technica…" at bounding box center [716, 532] width 613 height 62
click at [410, 497] on input "d. The project manager should encourage the team member to explain in non-techn…" at bounding box center [410, 490] width 0 height 12
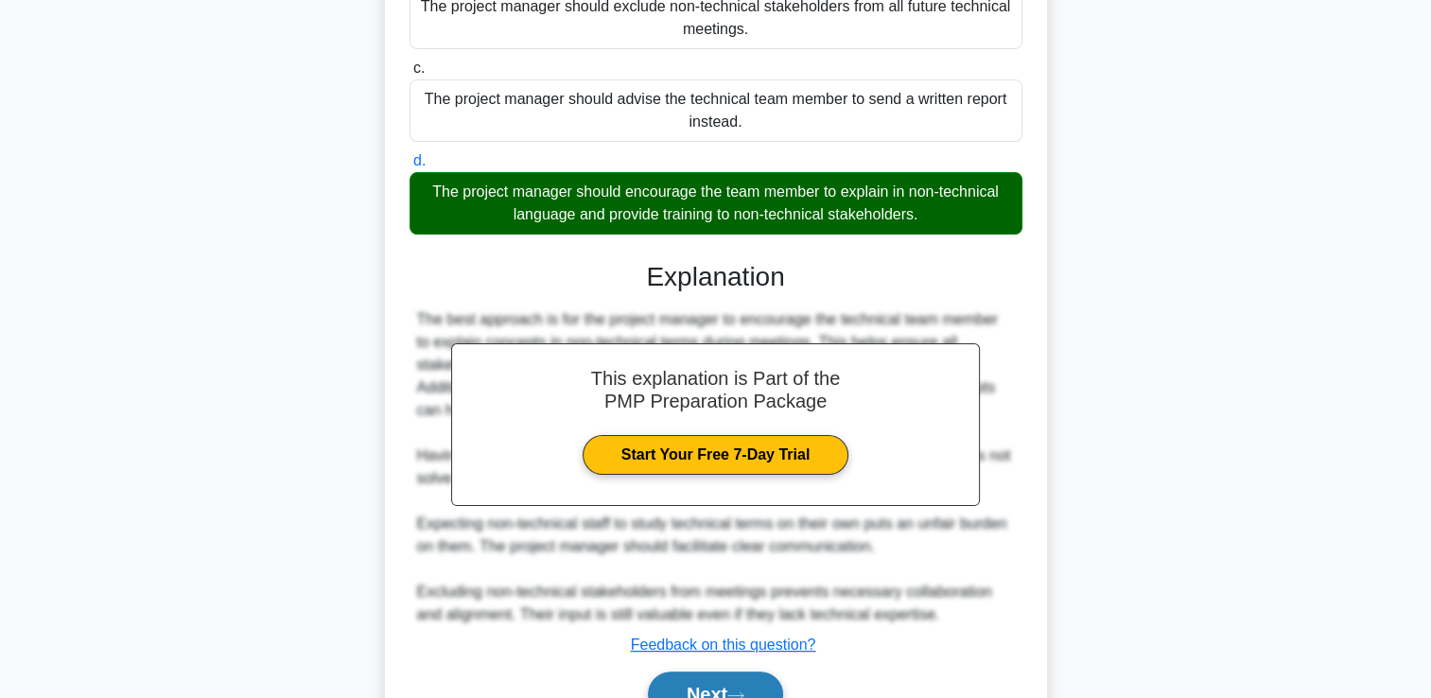
scroll to position [466, 0]
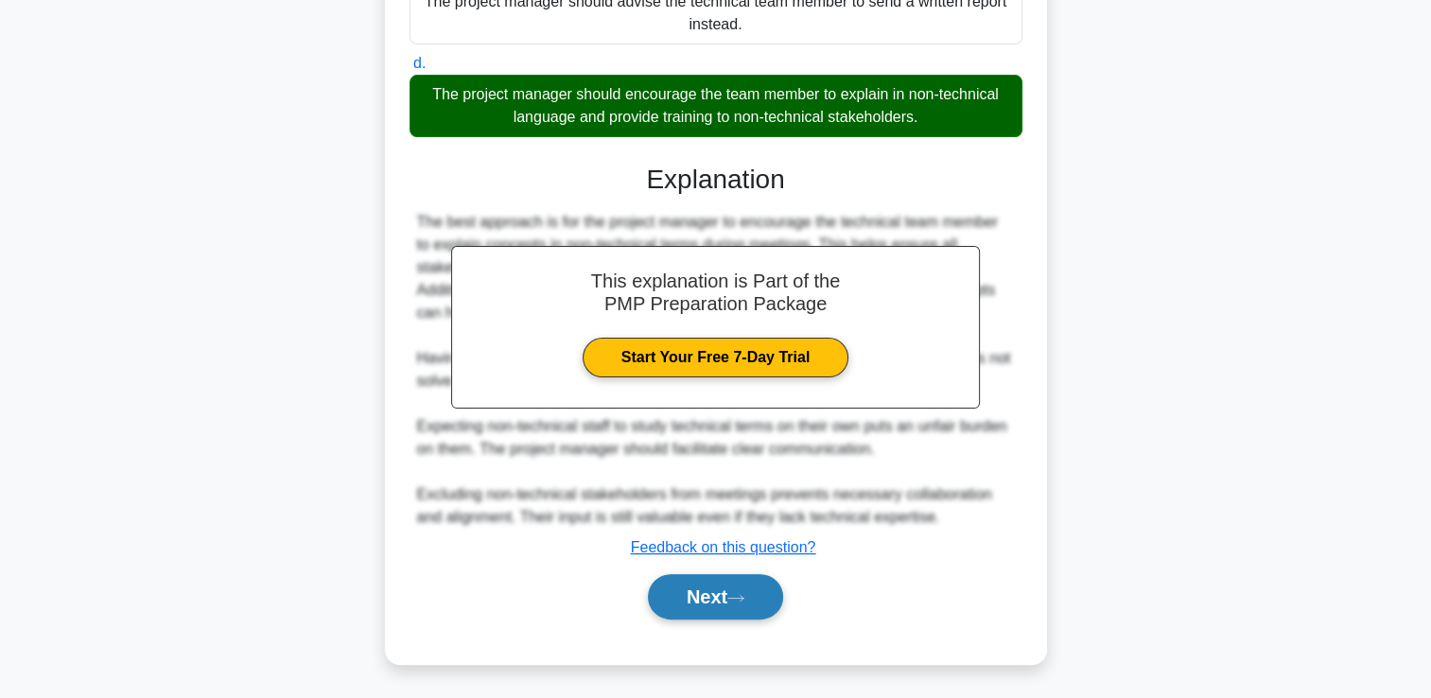
click at [743, 608] on button "Next" at bounding box center [715, 596] width 135 height 45
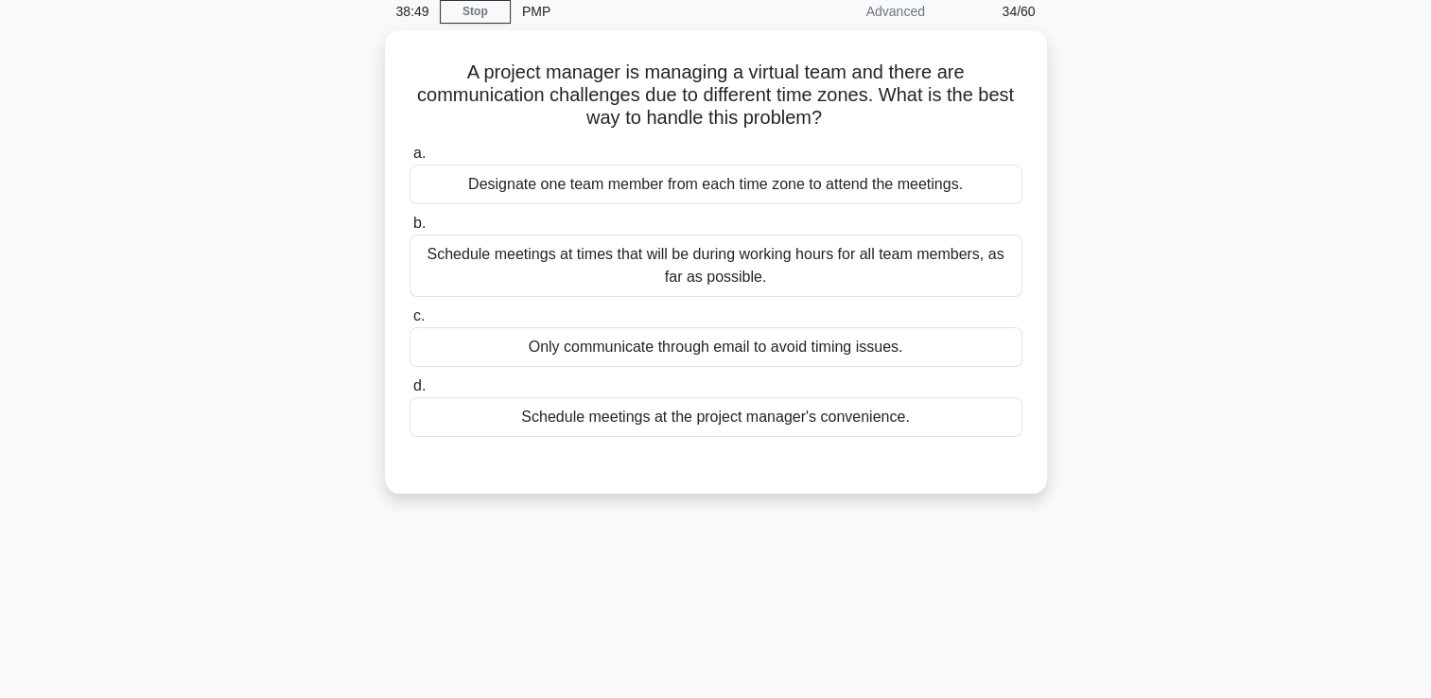
scroll to position [40, 0]
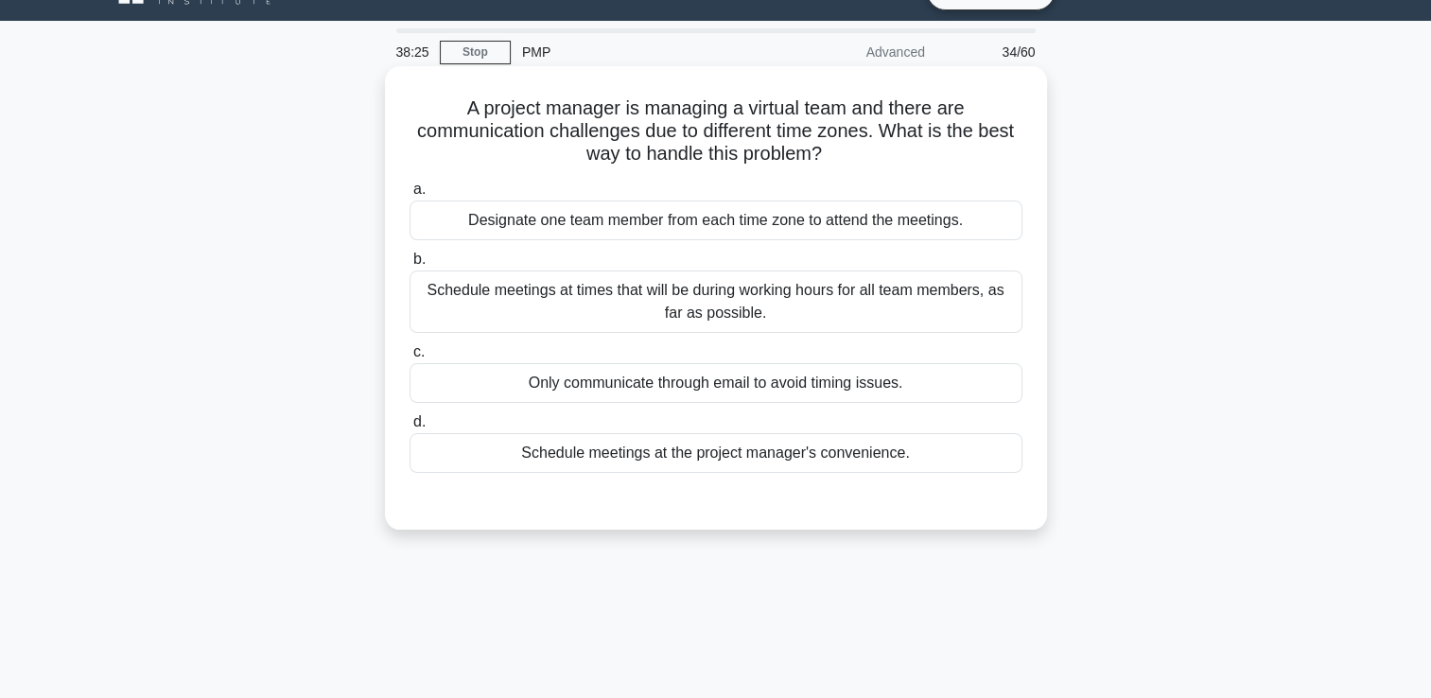
click at [630, 327] on div "Schedule meetings at times that will be during working hours for all team membe…" at bounding box center [716, 302] width 613 height 62
click at [410, 266] on input "b. Schedule meetings at times that will be during working hours for all team me…" at bounding box center [410, 259] width 0 height 12
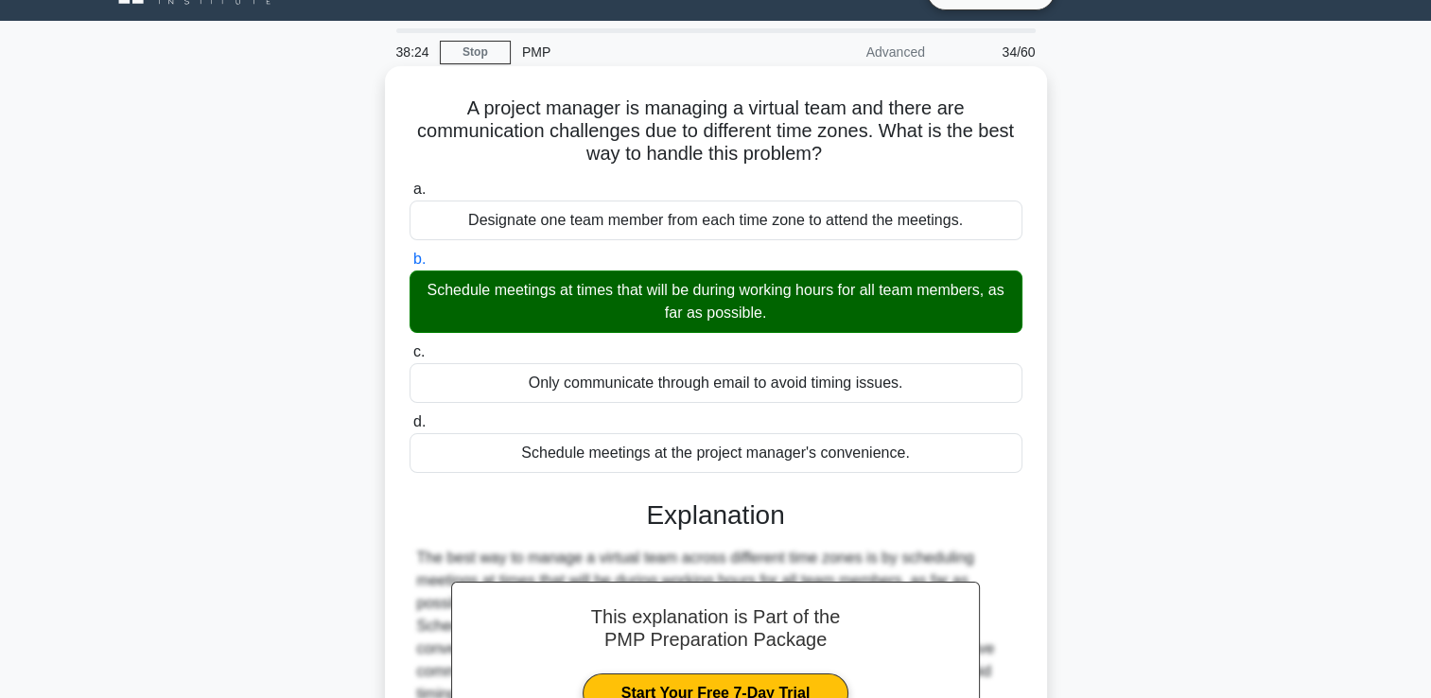
scroll to position [323, 0]
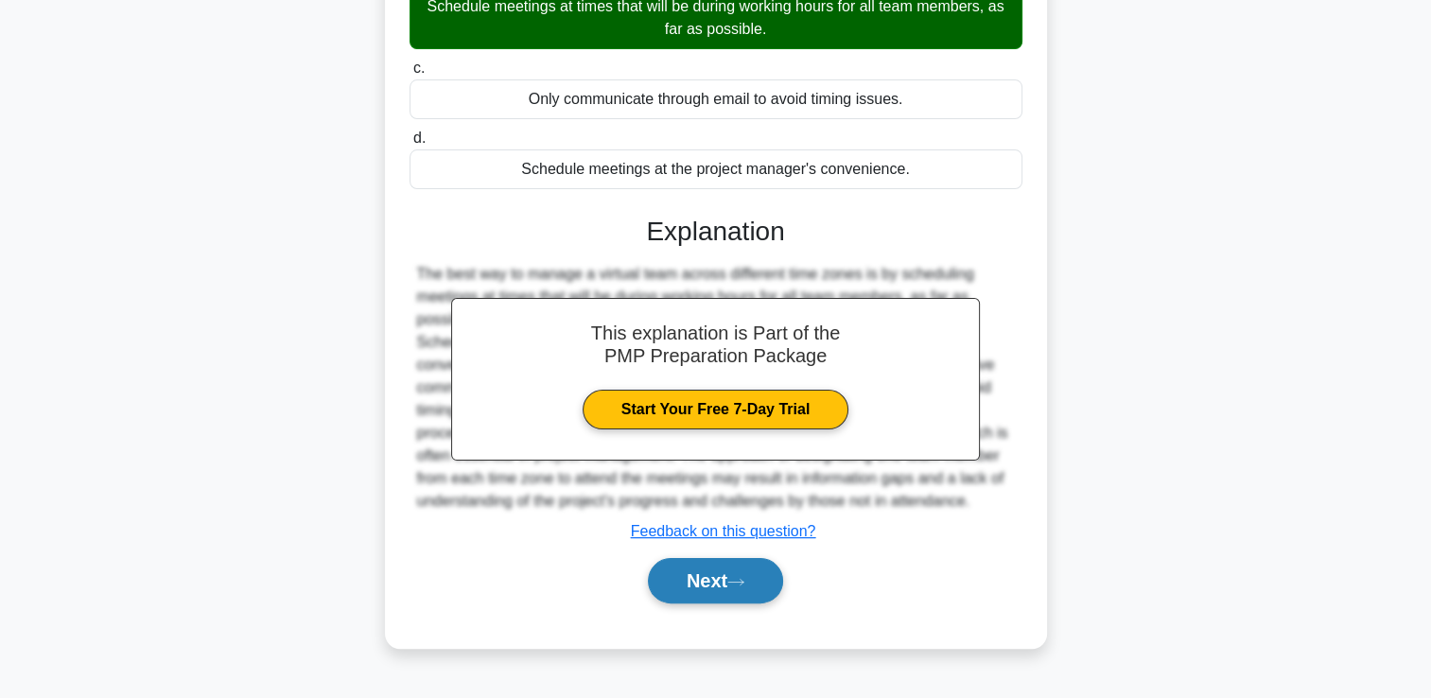
click at [670, 568] on button "Next" at bounding box center [715, 580] width 135 height 45
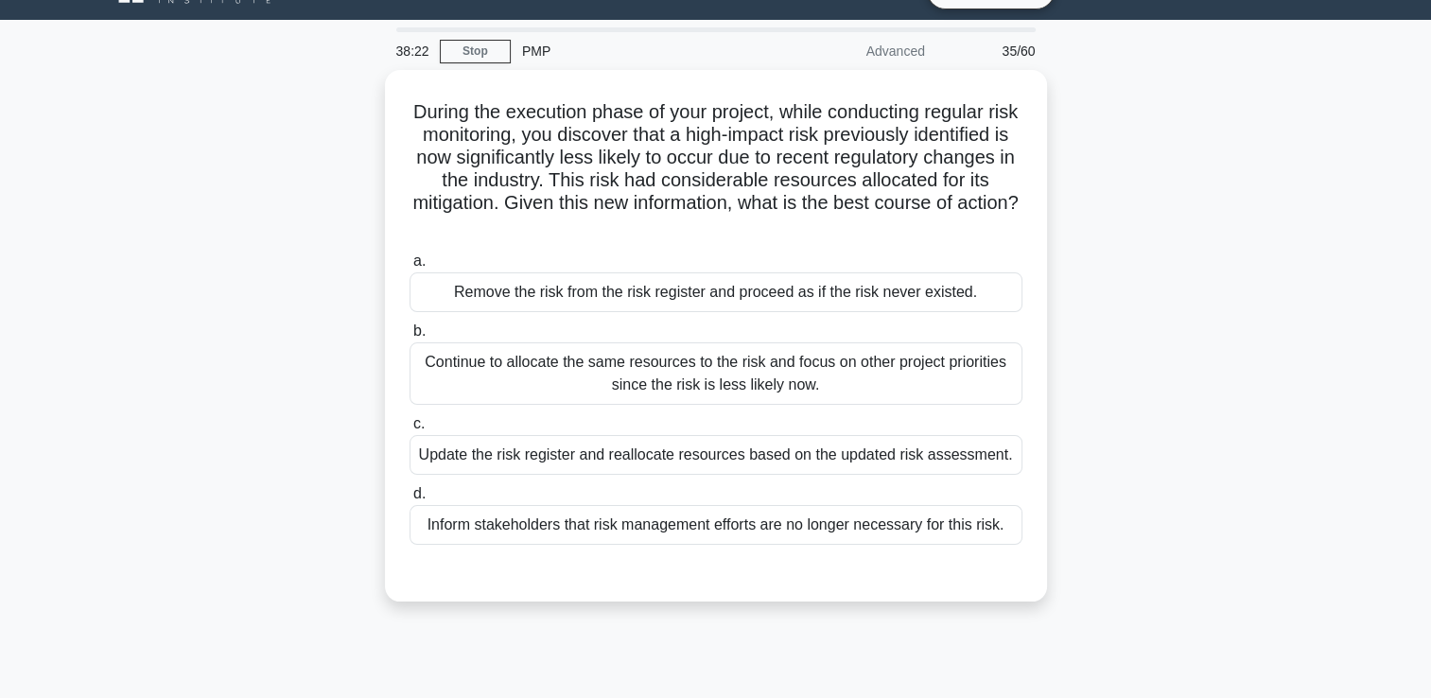
scroll to position [40, 0]
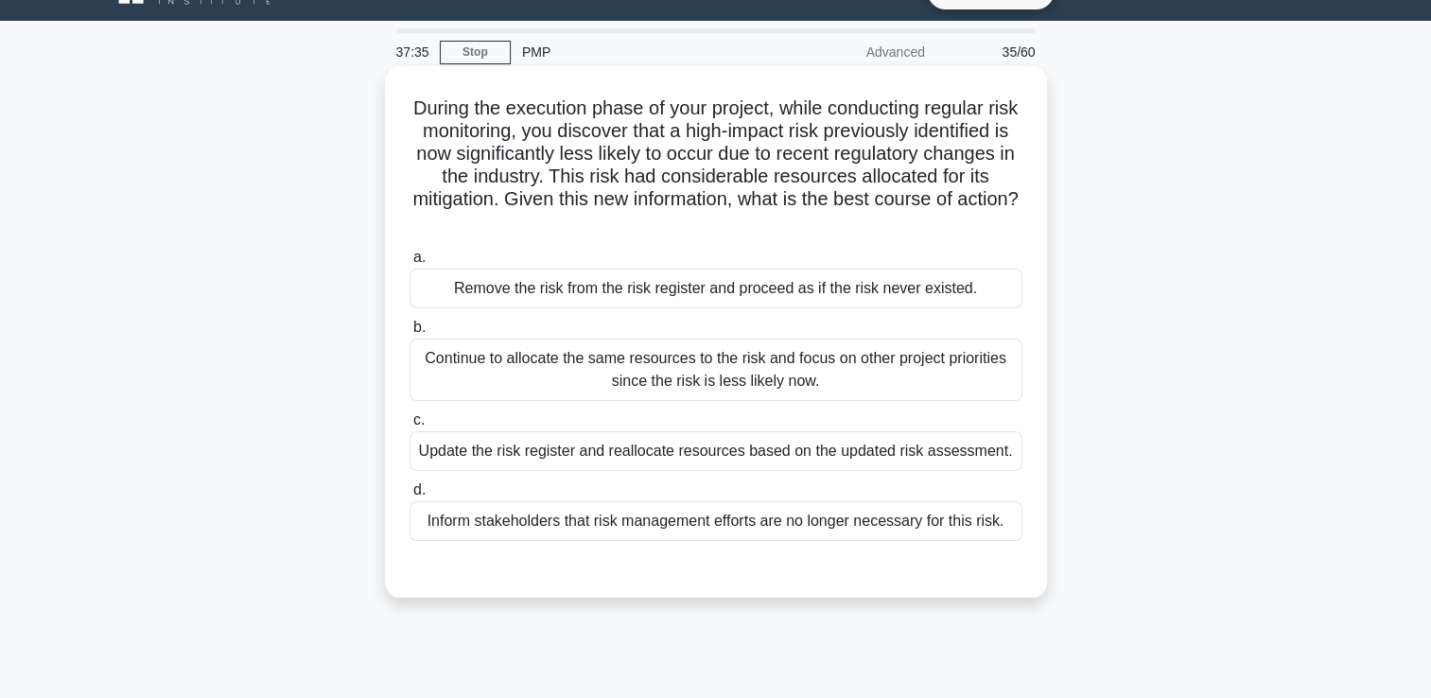
click at [646, 365] on div "Continue to allocate the same resources to the risk and focus on other project …" at bounding box center [716, 370] width 613 height 62
click at [410, 334] on input "b. Continue to allocate the same resources to the risk and focus on other proje…" at bounding box center [410, 328] width 0 height 12
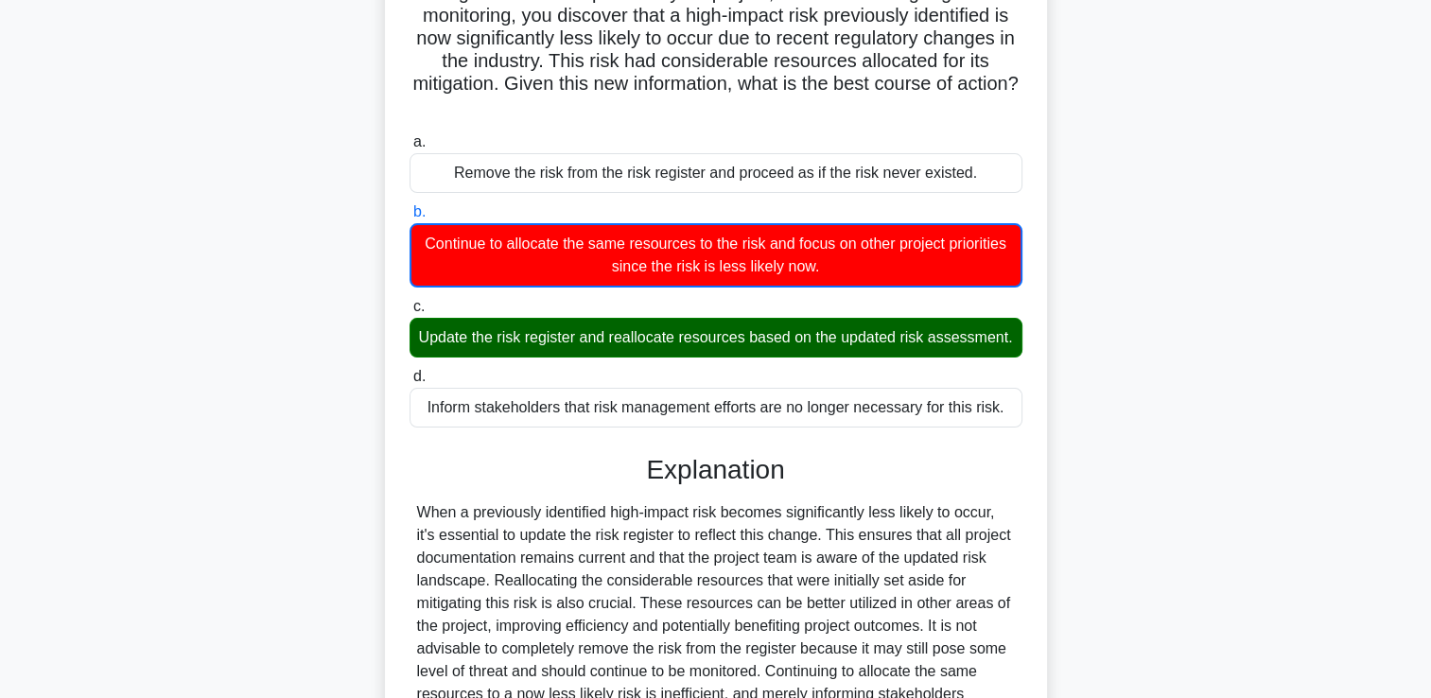
scroll to position [400, 0]
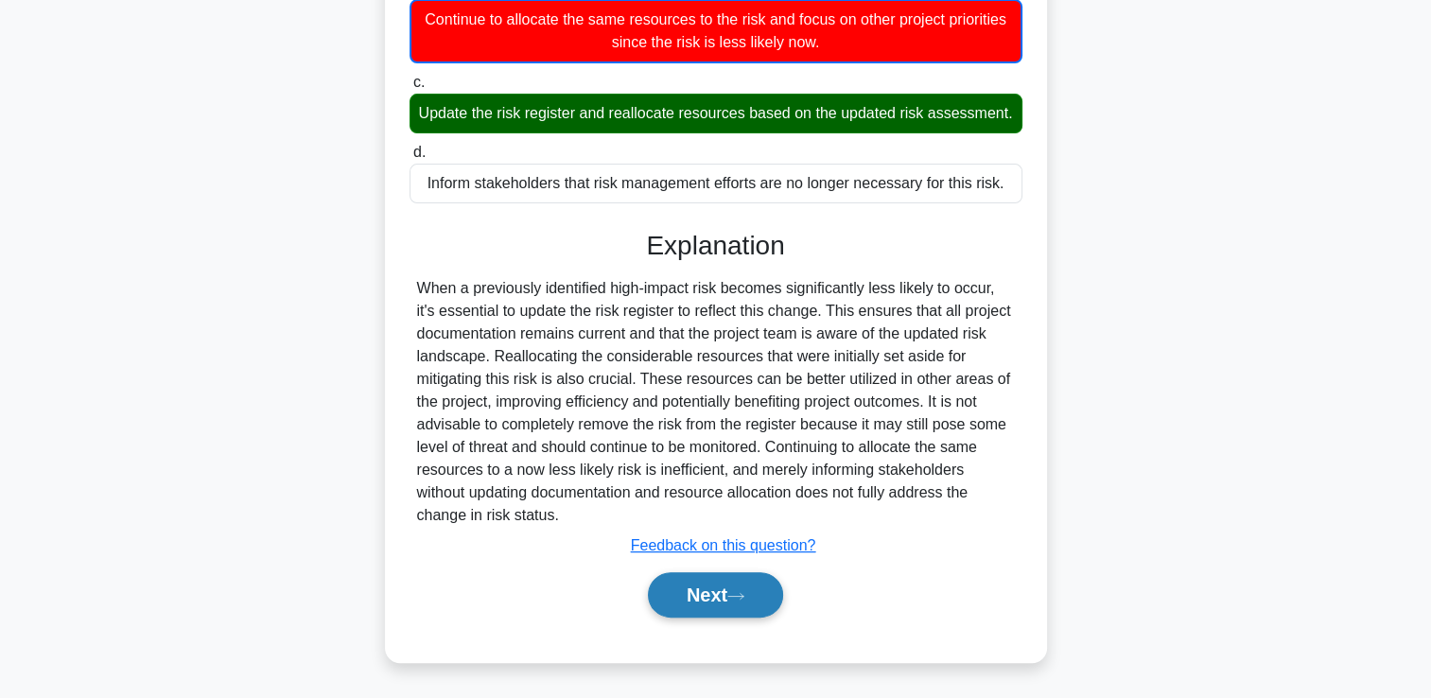
click at [677, 608] on button "Next" at bounding box center [715, 594] width 135 height 45
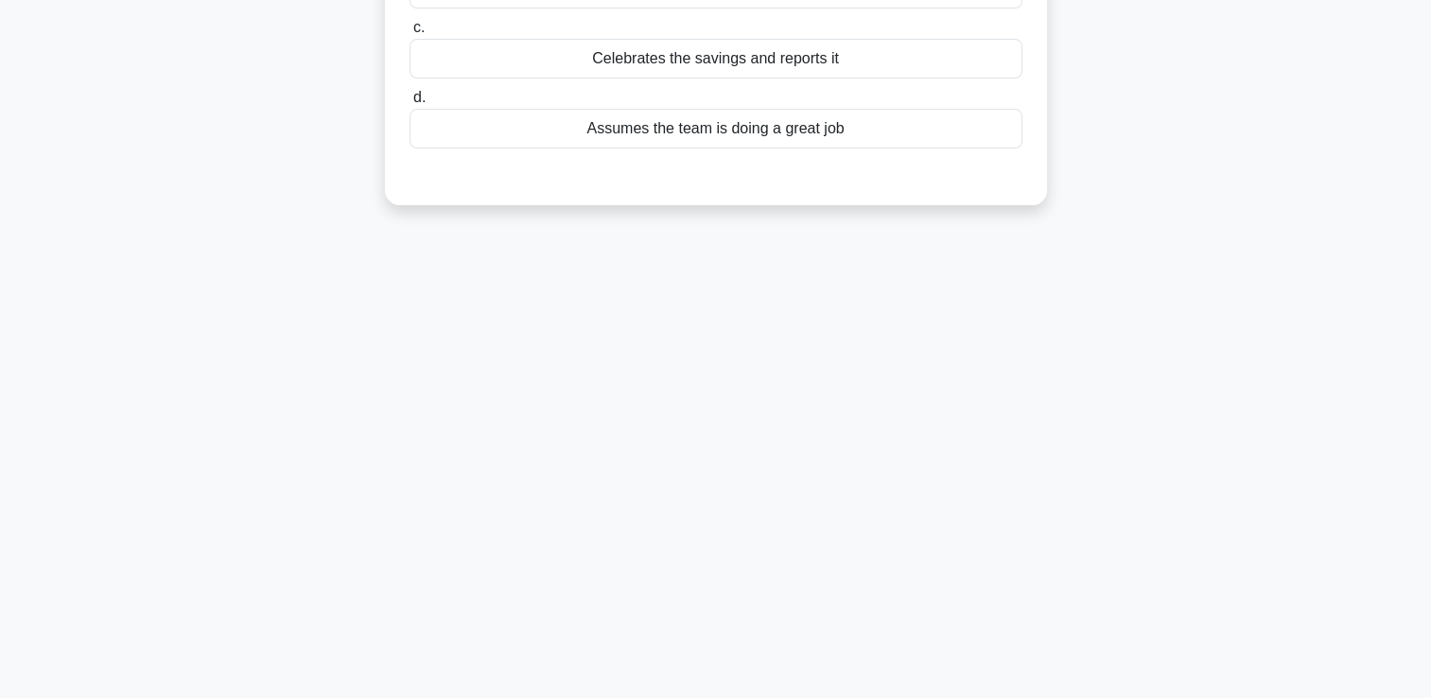
scroll to position [40, 0]
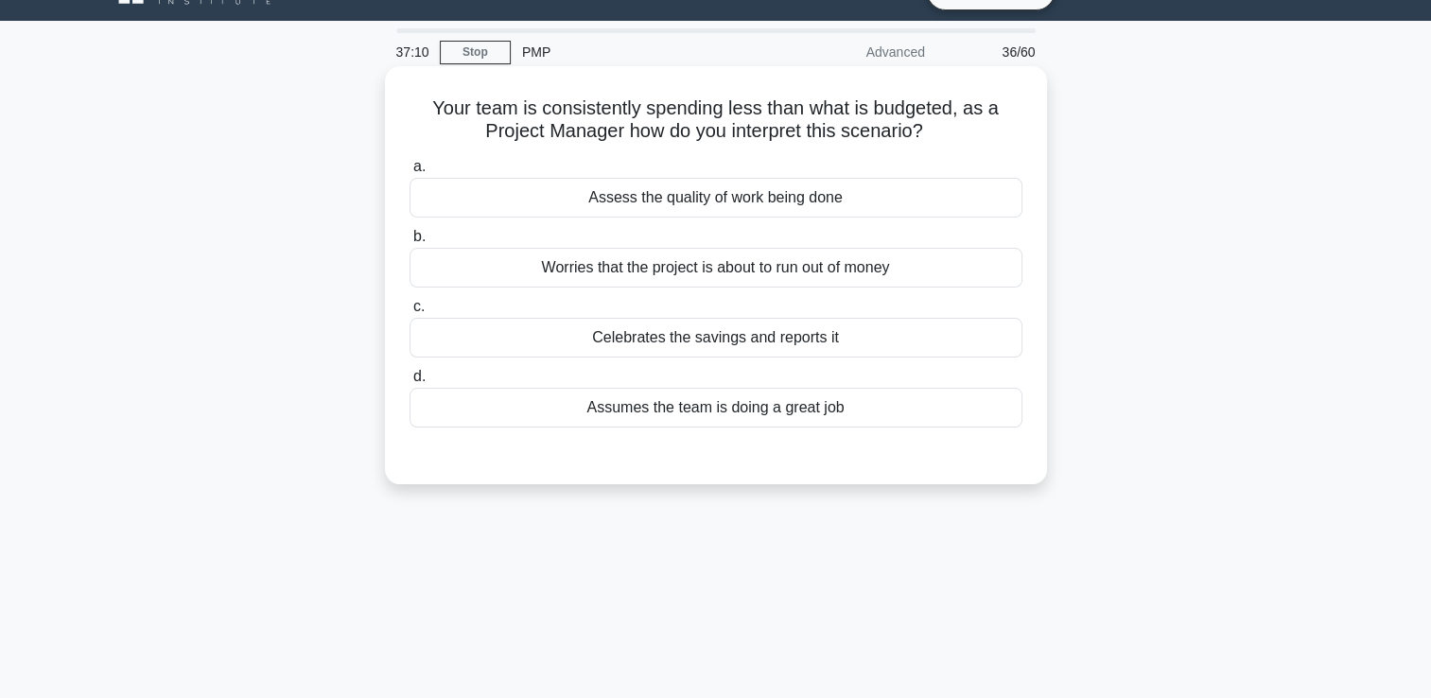
click at [710, 212] on div "Assess the quality of work being done" at bounding box center [716, 198] width 613 height 40
click at [410, 173] on input "a. Assess the quality of work being done" at bounding box center [410, 167] width 0 height 12
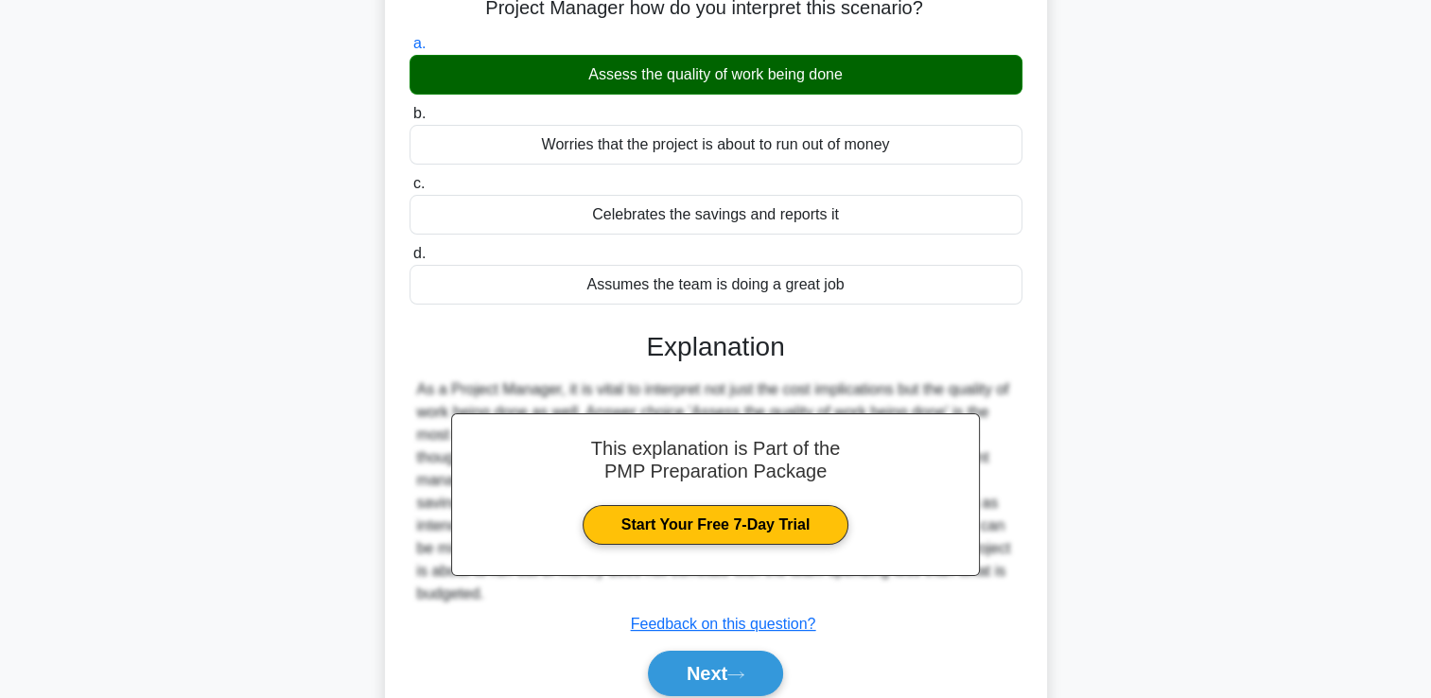
scroll to position [323, 0]
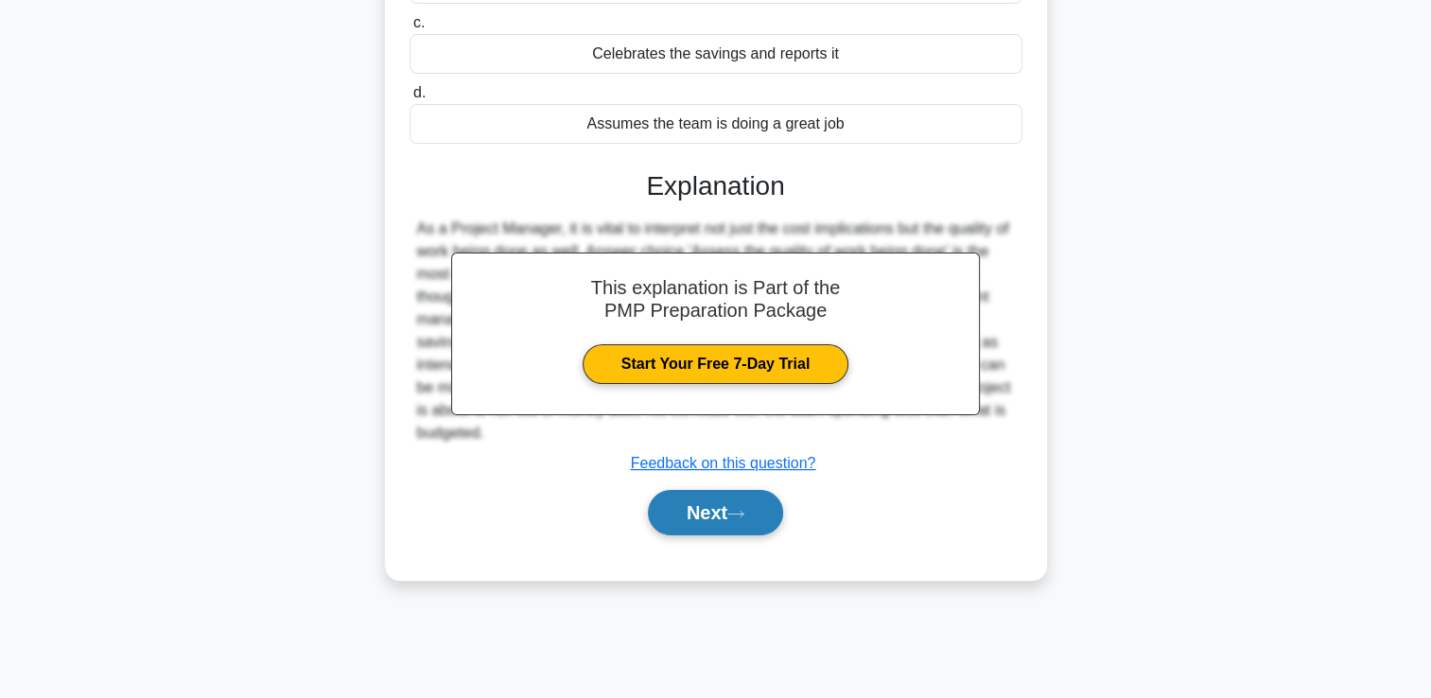
click at [712, 530] on button "Next" at bounding box center [715, 512] width 135 height 45
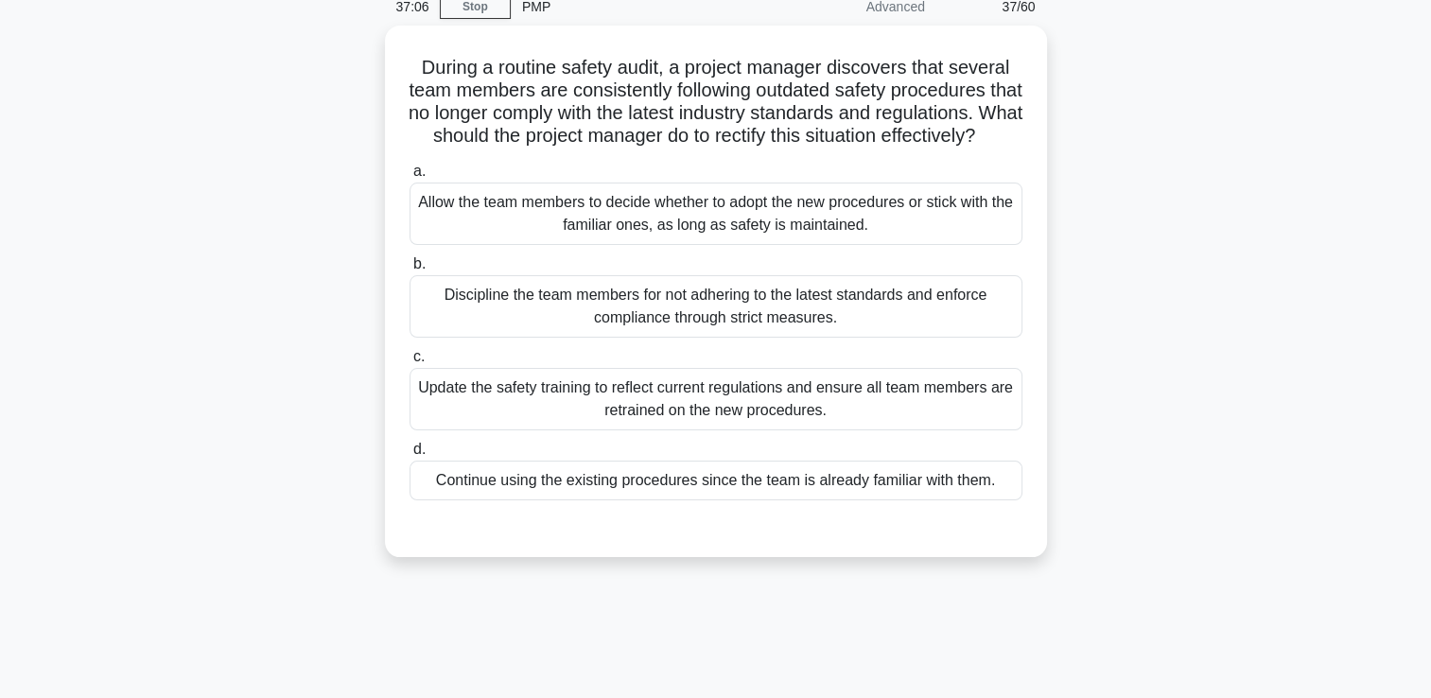
scroll to position [40, 0]
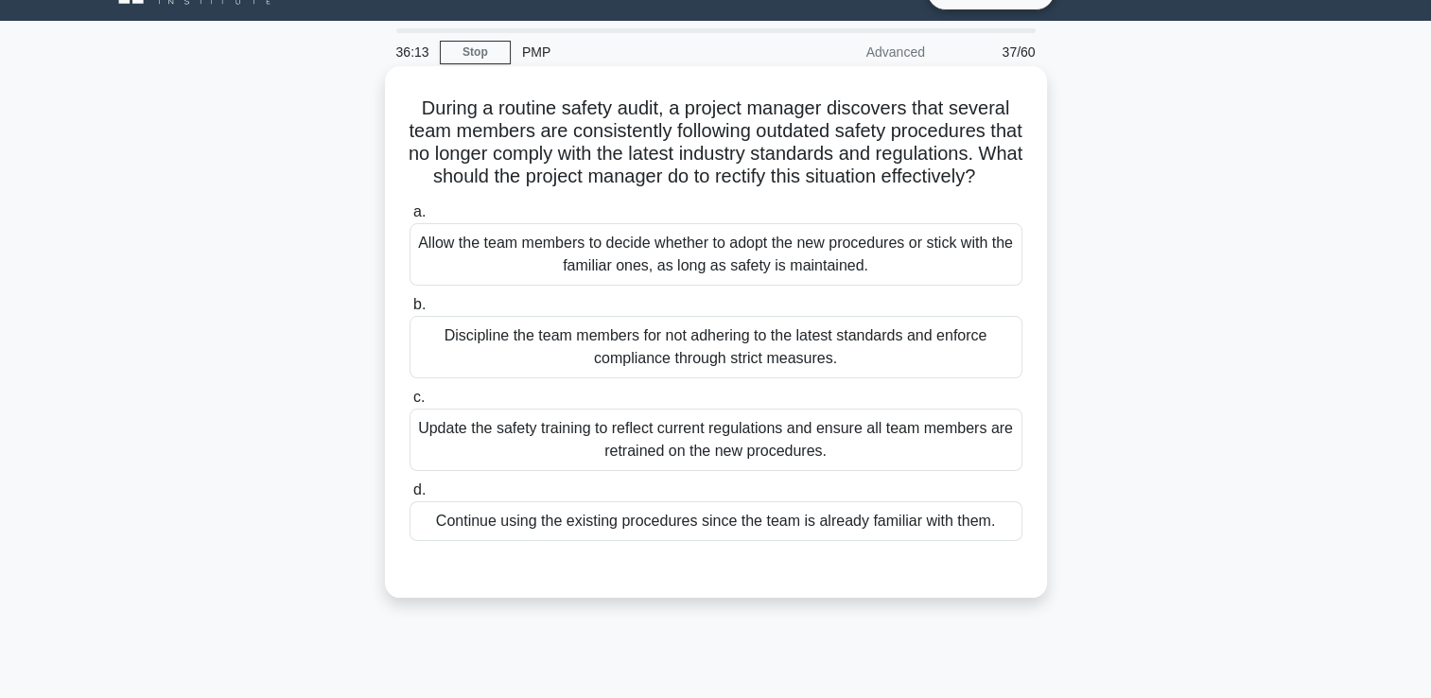
click at [670, 471] on div "Update the safety training to reflect current regulations and ensure all team m…" at bounding box center [716, 440] width 613 height 62
click at [410, 404] on input "c. Update the safety training to reflect current regulations and ensure all tea…" at bounding box center [410, 398] width 0 height 12
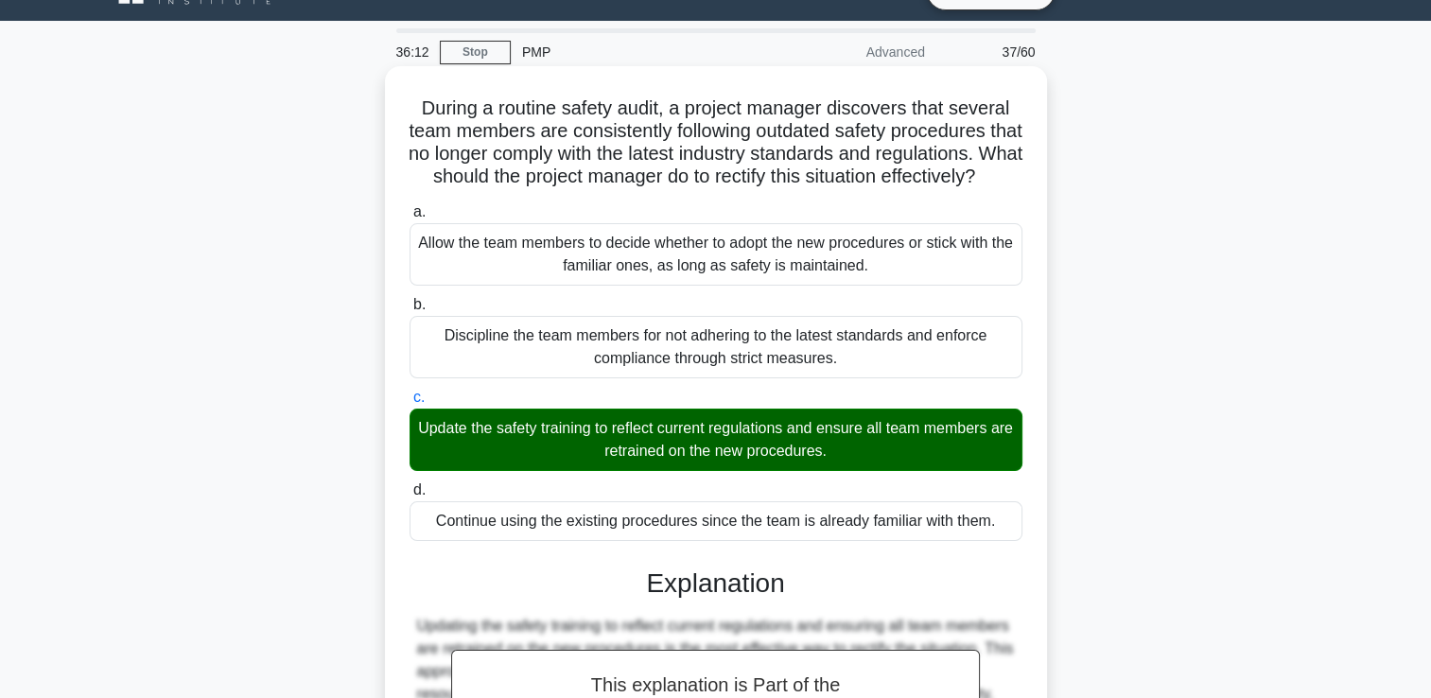
scroll to position [421, 0]
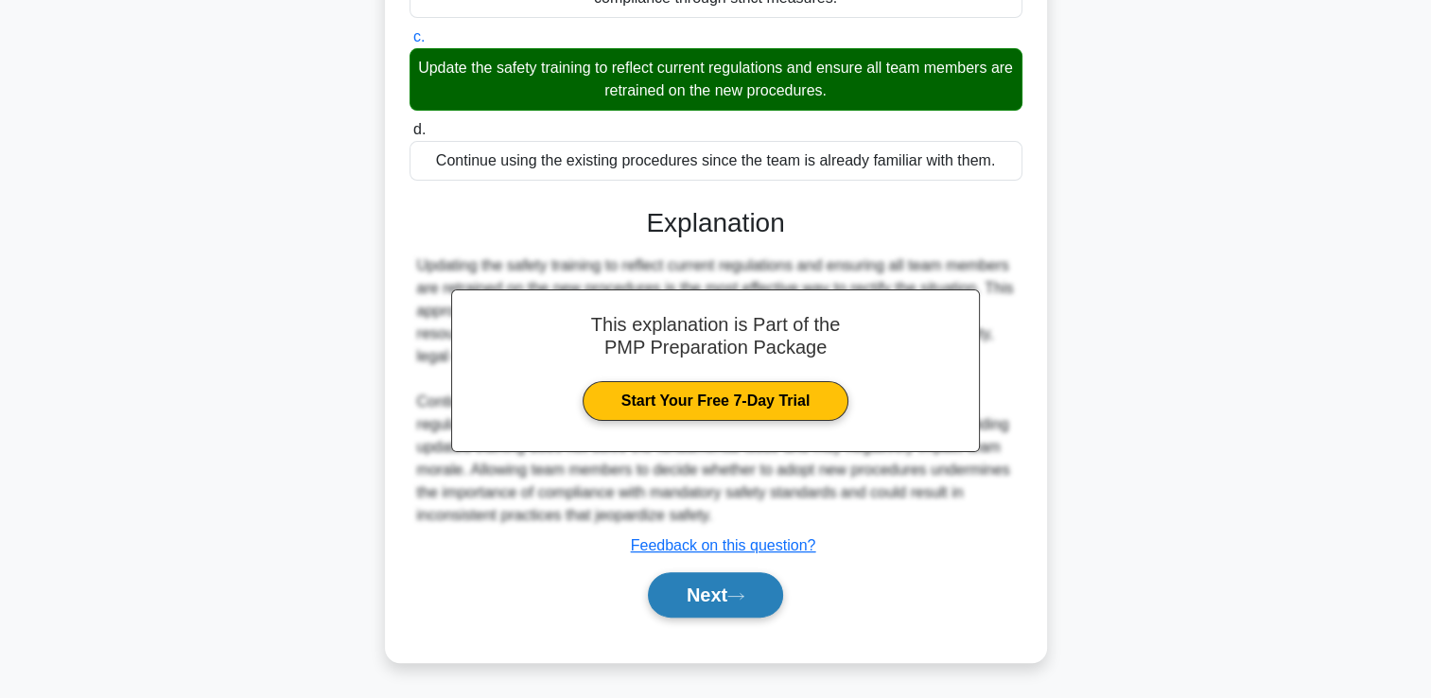
click at [687, 592] on button "Next" at bounding box center [715, 594] width 135 height 45
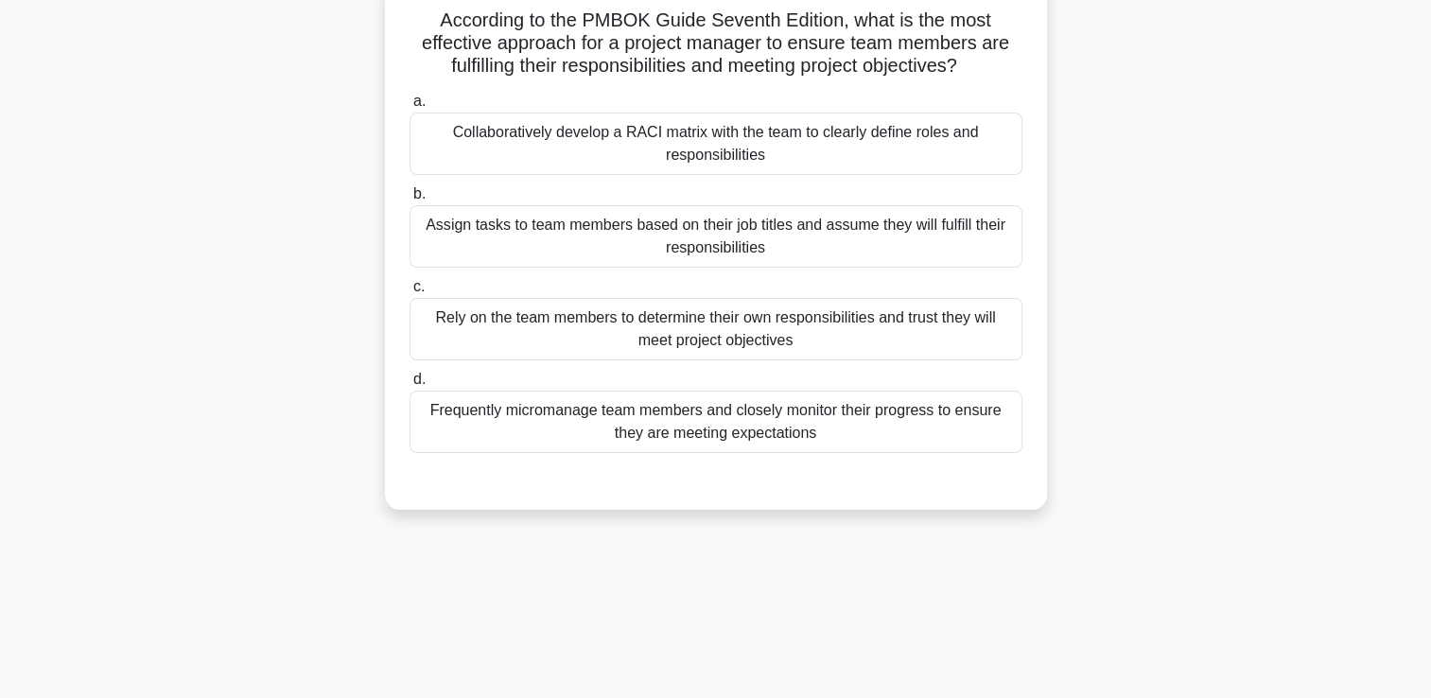
scroll to position [40, 0]
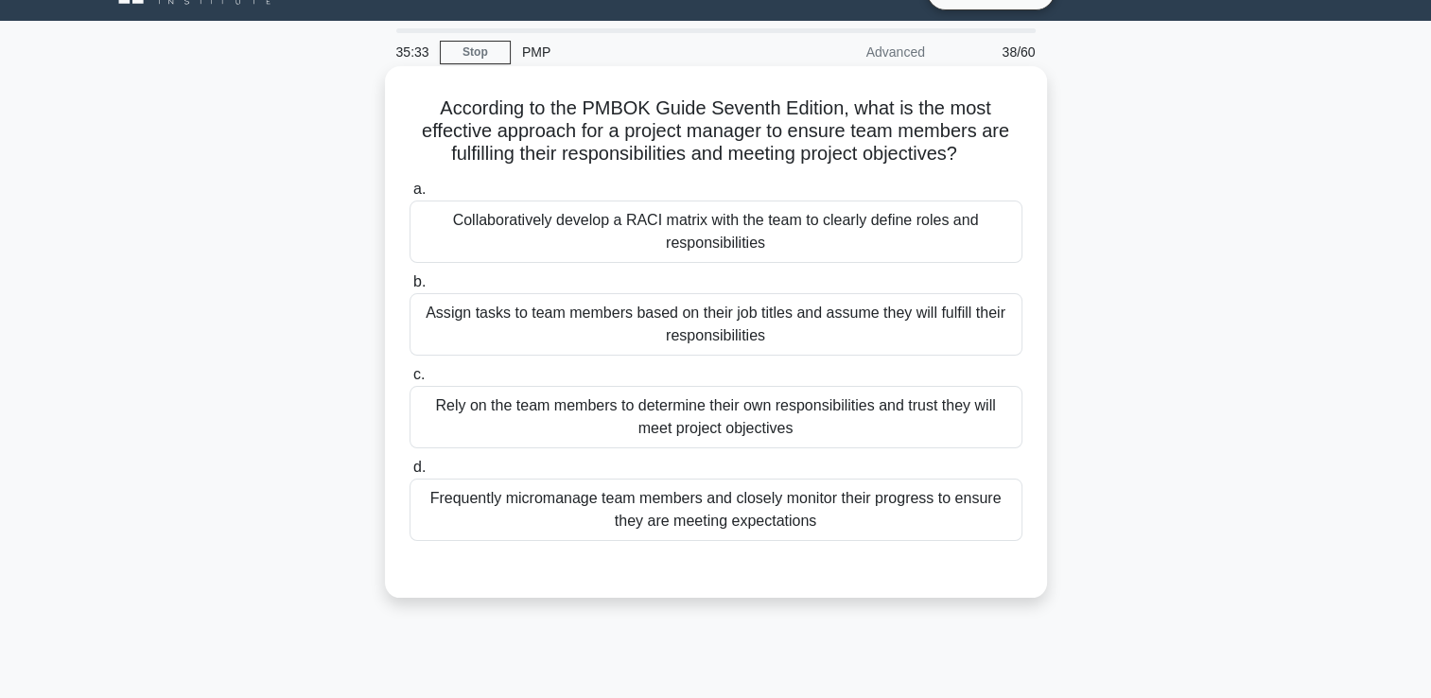
click at [550, 231] on div "Collaboratively develop a RACI matrix with the team to clearly define roles and…" at bounding box center [716, 232] width 613 height 62
click at [410, 196] on input "a. Collaboratively develop a RACI matrix with the team to clearly define roles …" at bounding box center [410, 189] width 0 height 12
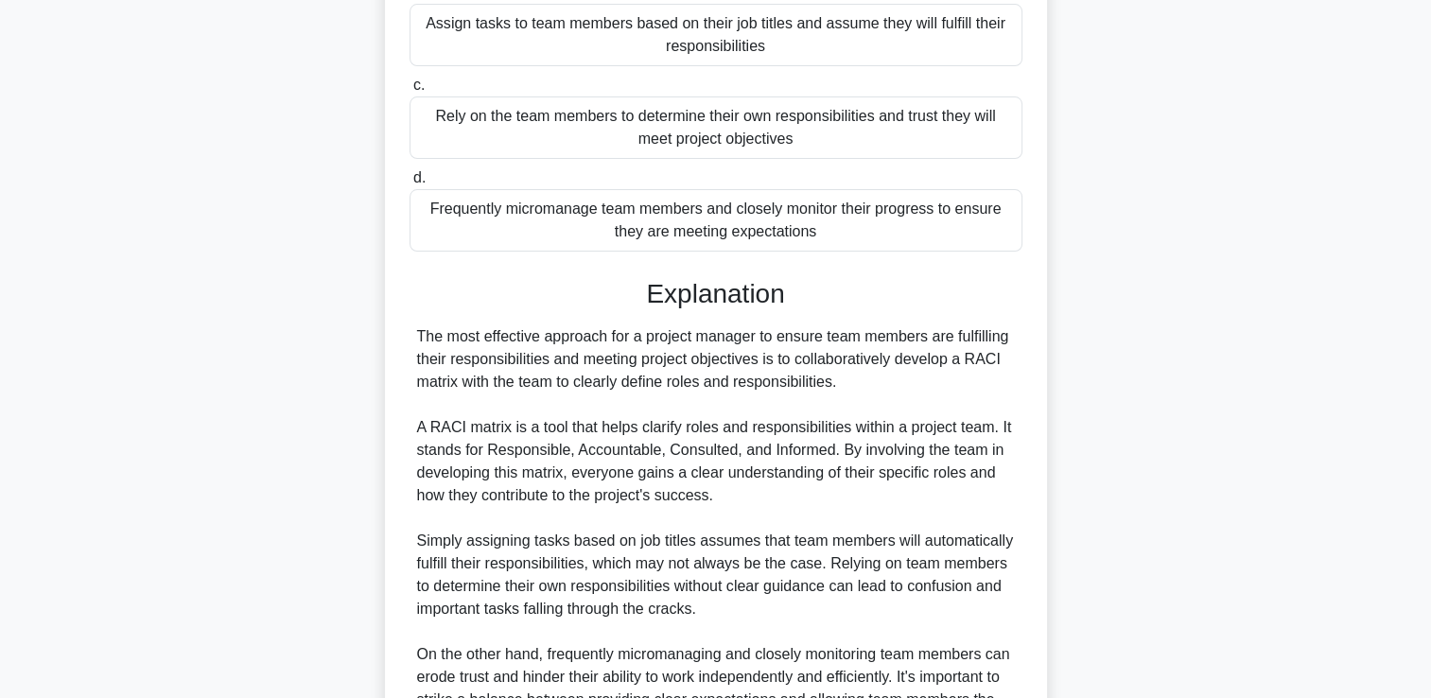
scroll to position [513, 0]
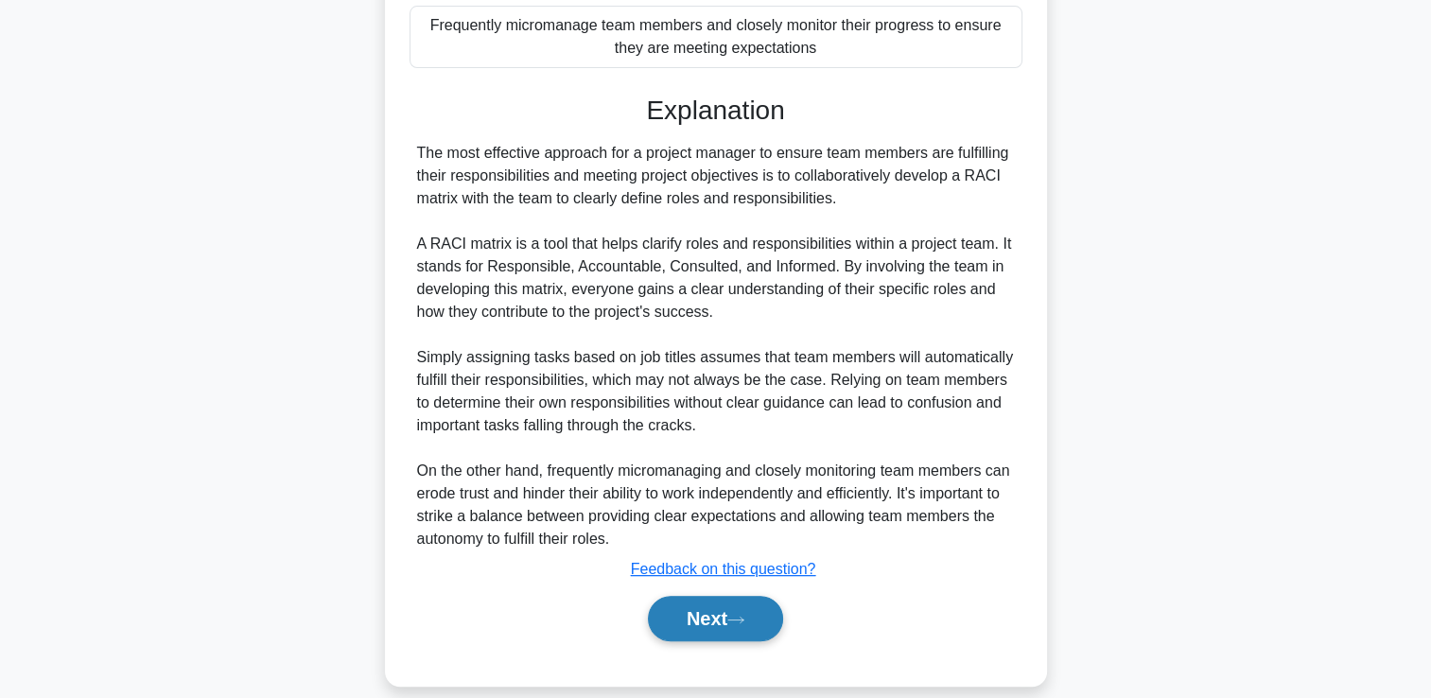
click at [704, 622] on button "Next" at bounding box center [715, 618] width 135 height 45
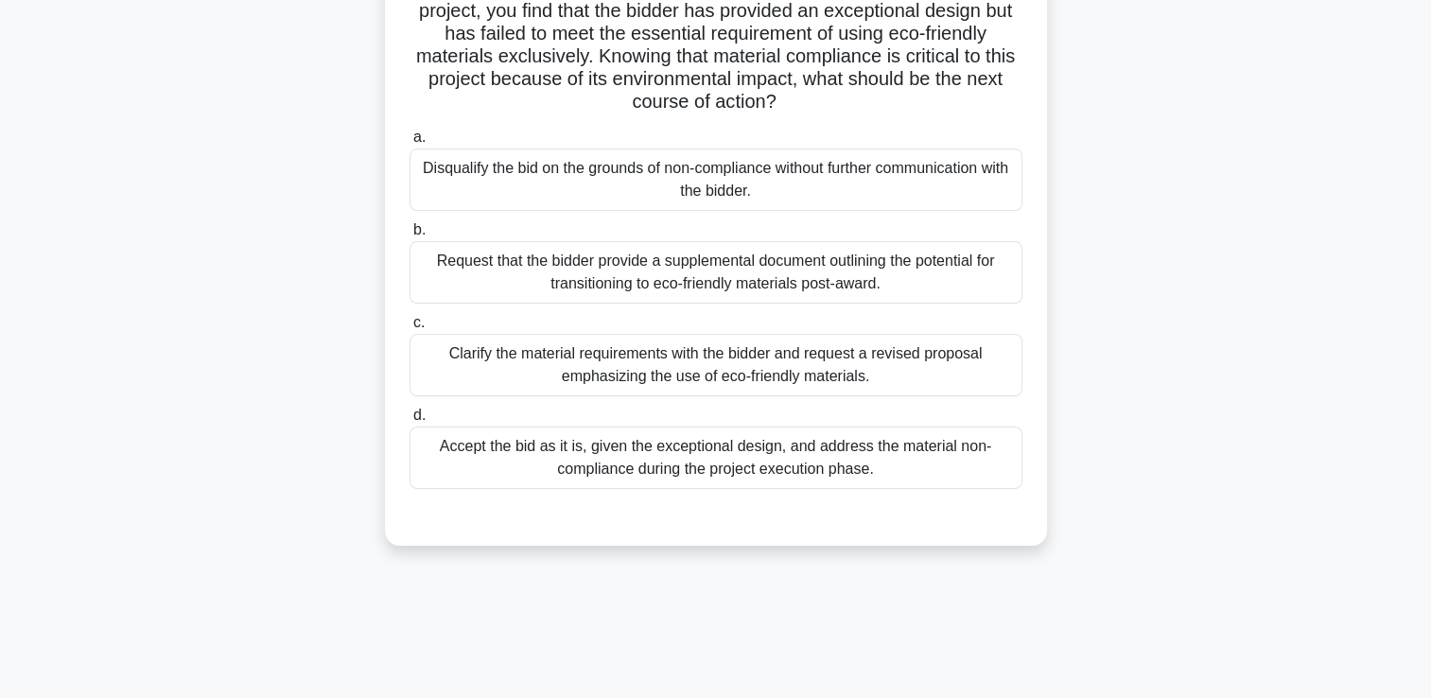
scroll to position [40, 0]
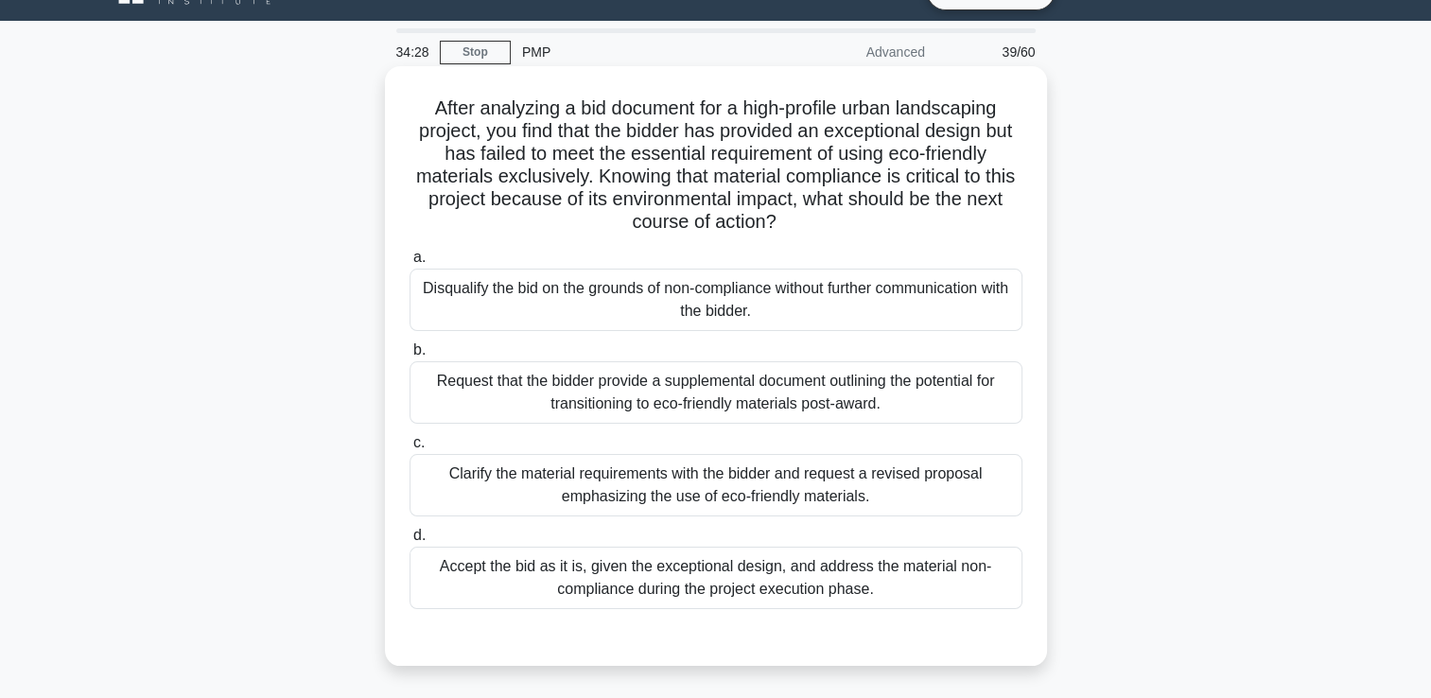
click at [881, 467] on div "Clarify the material requirements with the bidder and request a revised proposa…" at bounding box center [716, 485] width 613 height 62
click at [410, 449] on input "c. Clarify the material requirements with the bidder and request a revised prop…" at bounding box center [410, 443] width 0 height 12
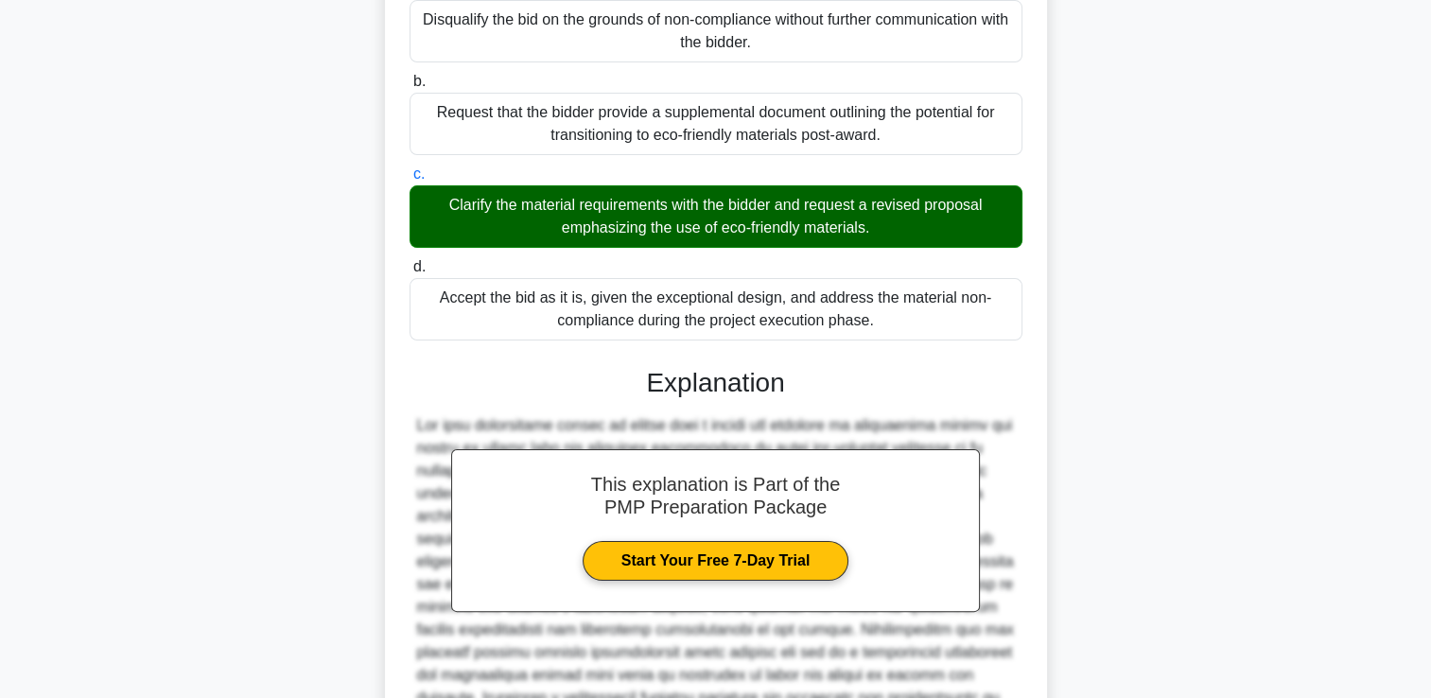
scroll to position [513, 0]
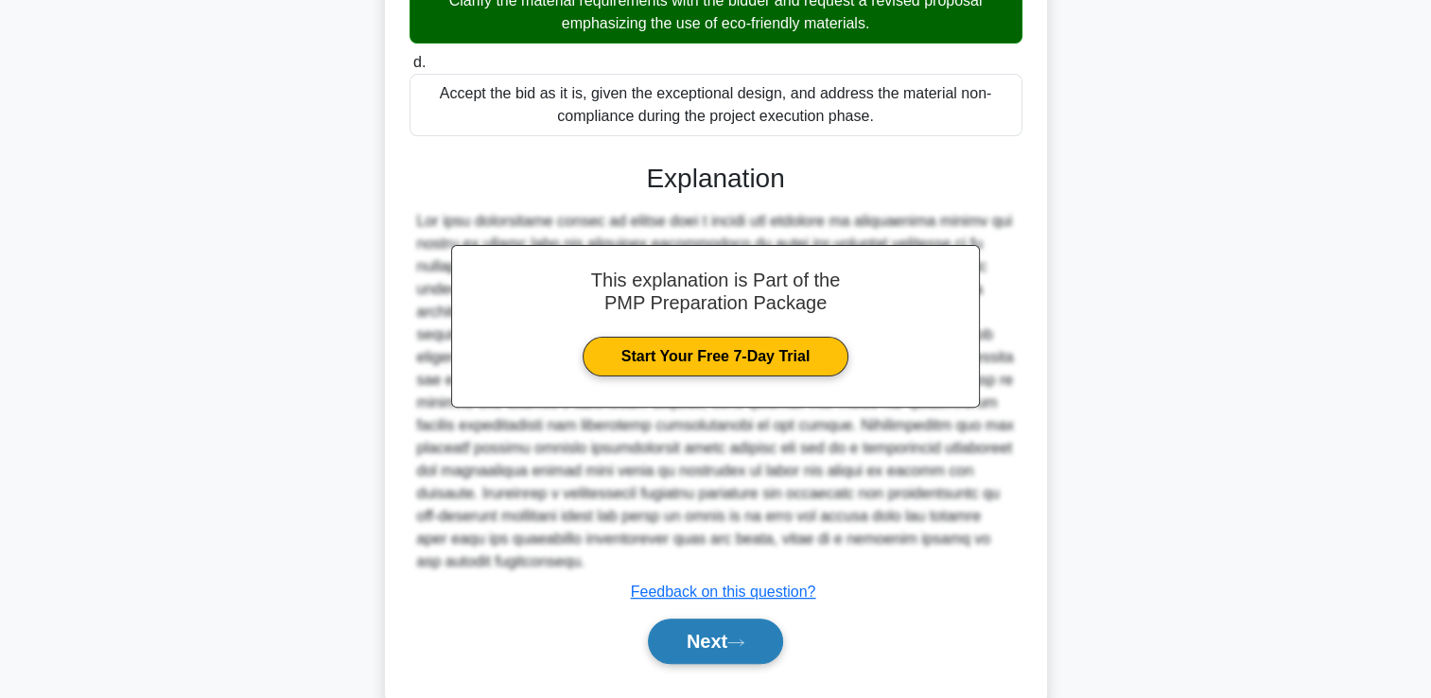
click at [730, 624] on button "Next" at bounding box center [715, 641] width 135 height 45
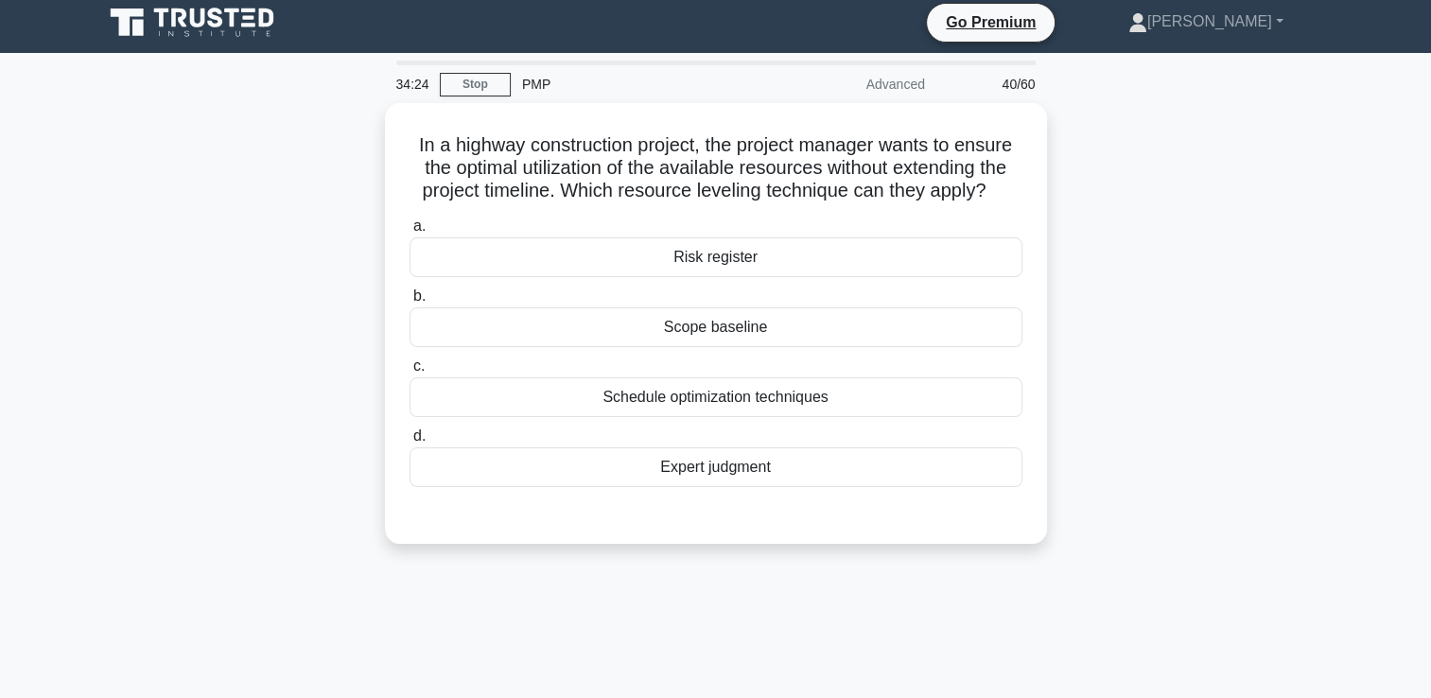
scroll to position [0, 0]
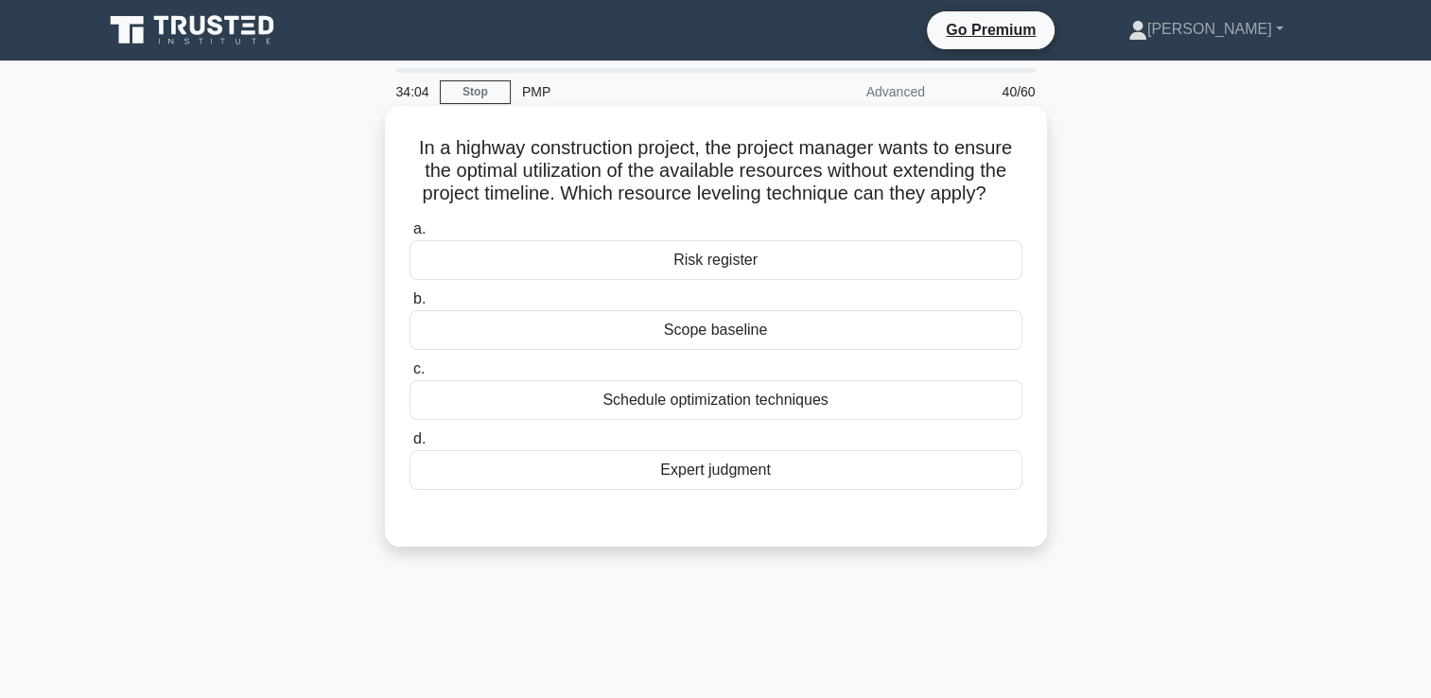
click at [666, 397] on div "Schedule optimization techniques" at bounding box center [716, 400] width 613 height 40
click at [410, 375] on input "c. Schedule optimization techniques" at bounding box center [410, 369] width 0 height 12
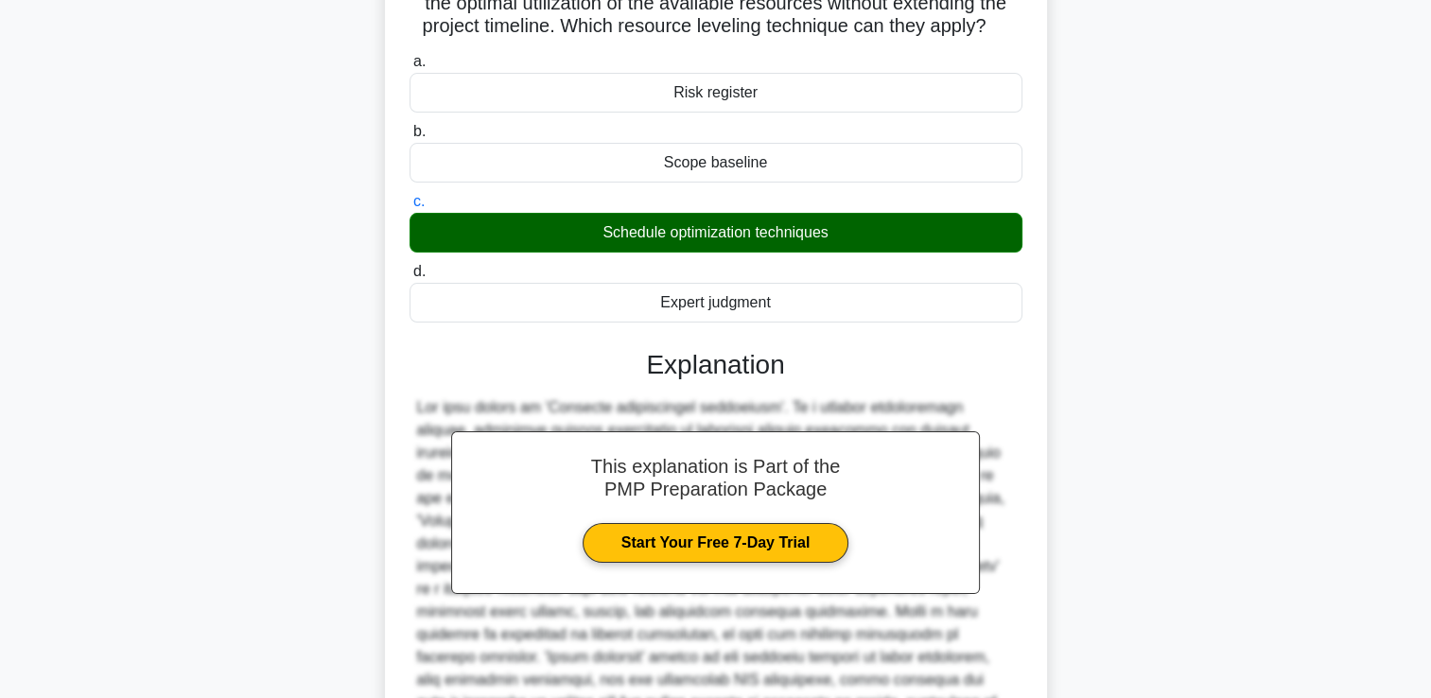
scroll to position [375, 0]
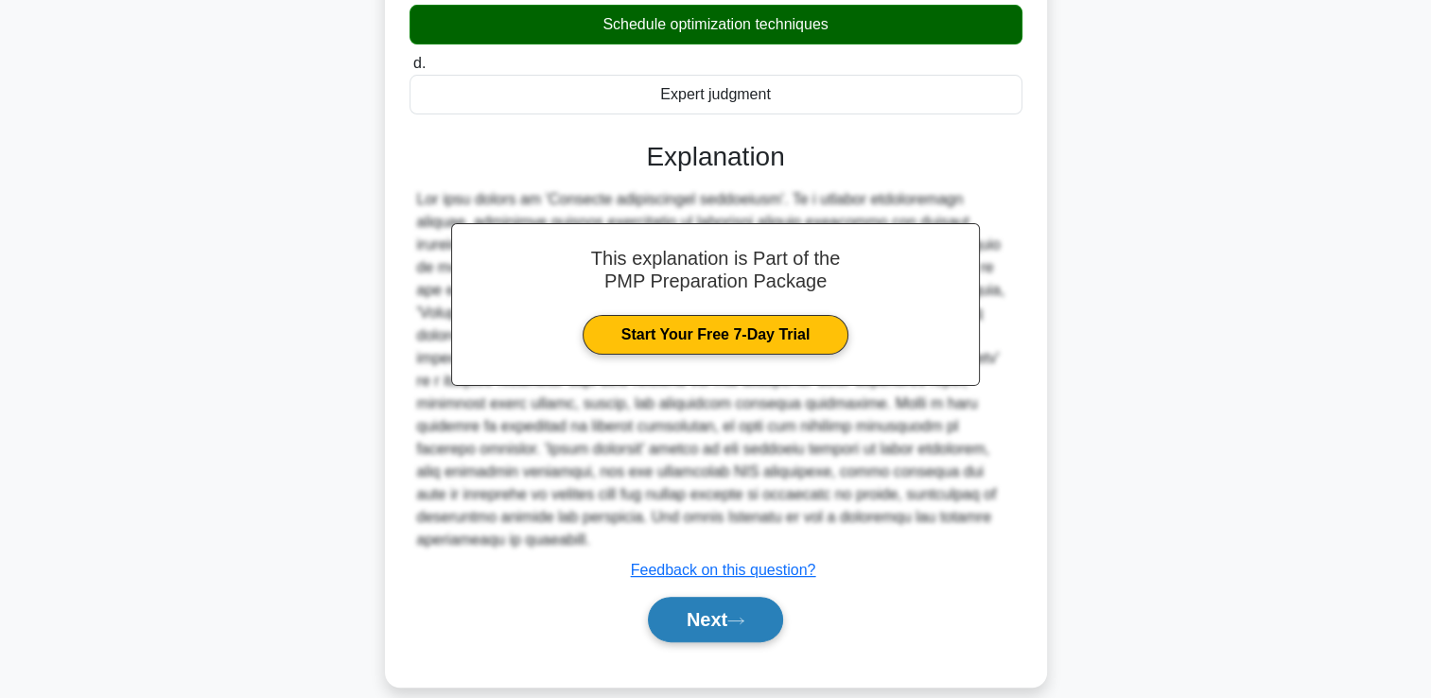
click at [703, 599] on button "Next" at bounding box center [715, 619] width 135 height 45
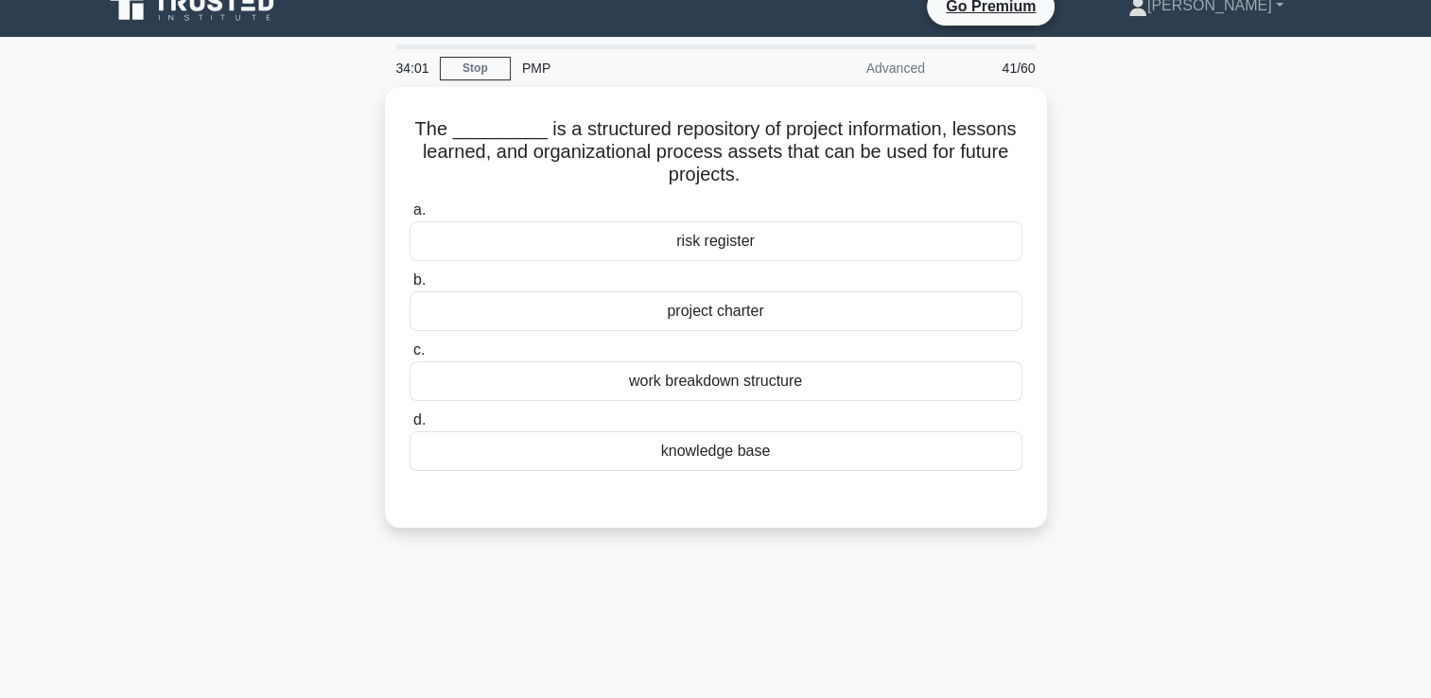
scroll to position [0, 0]
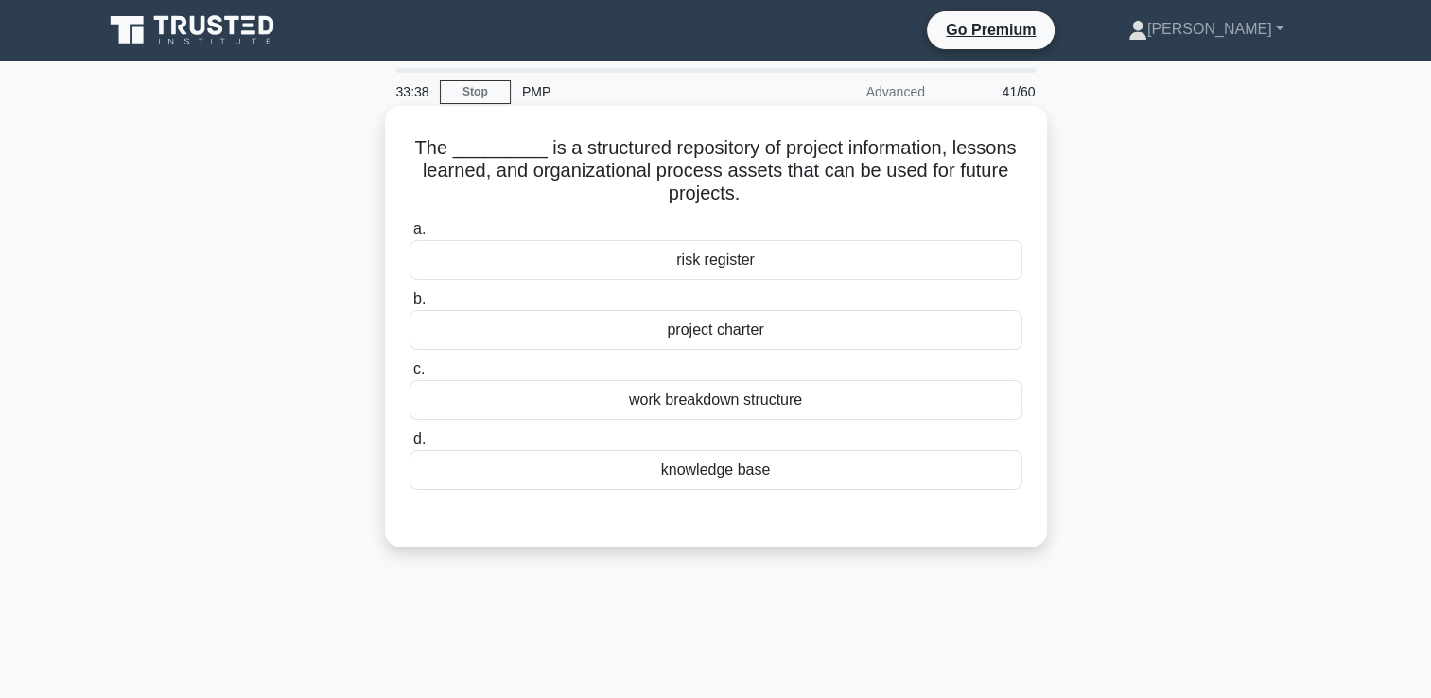
click at [667, 467] on div "knowledge base" at bounding box center [716, 470] width 613 height 40
click at [410, 445] on input "d. knowledge base" at bounding box center [410, 439] width 0 height 12
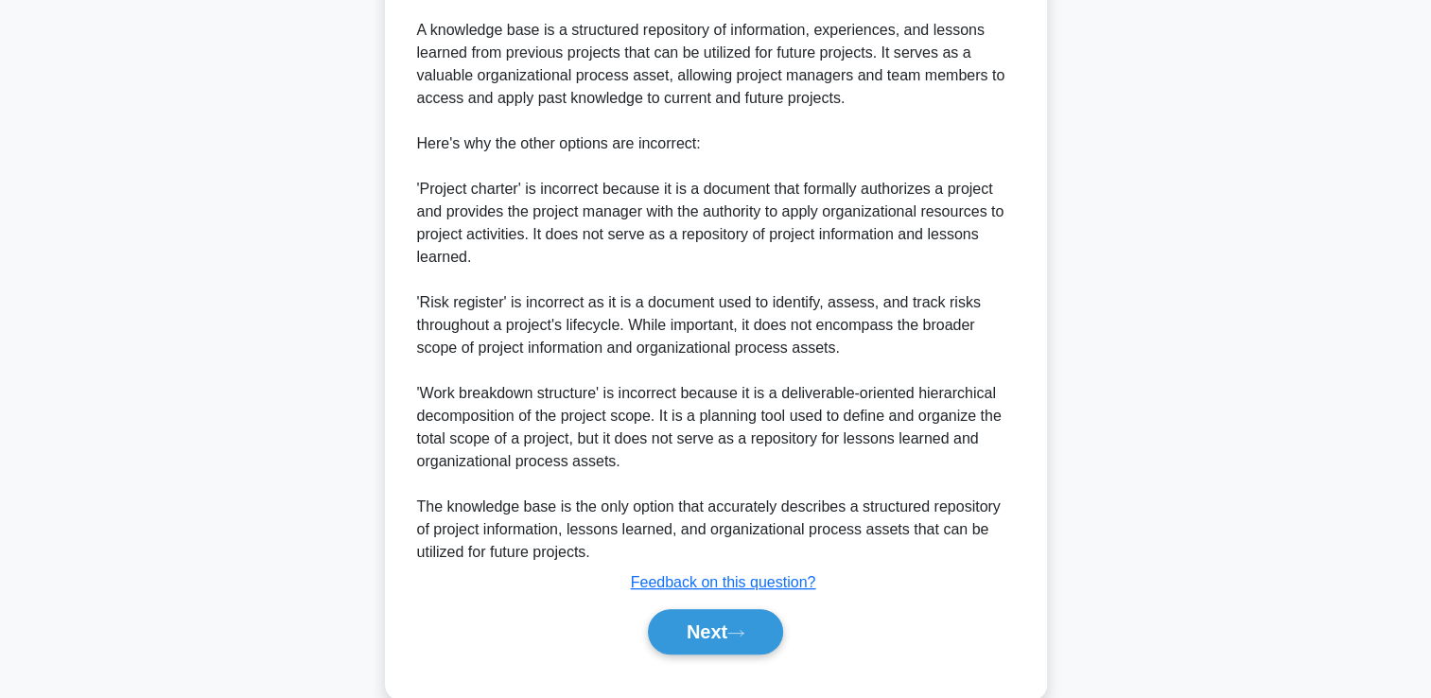
scroll to position [531, 0]
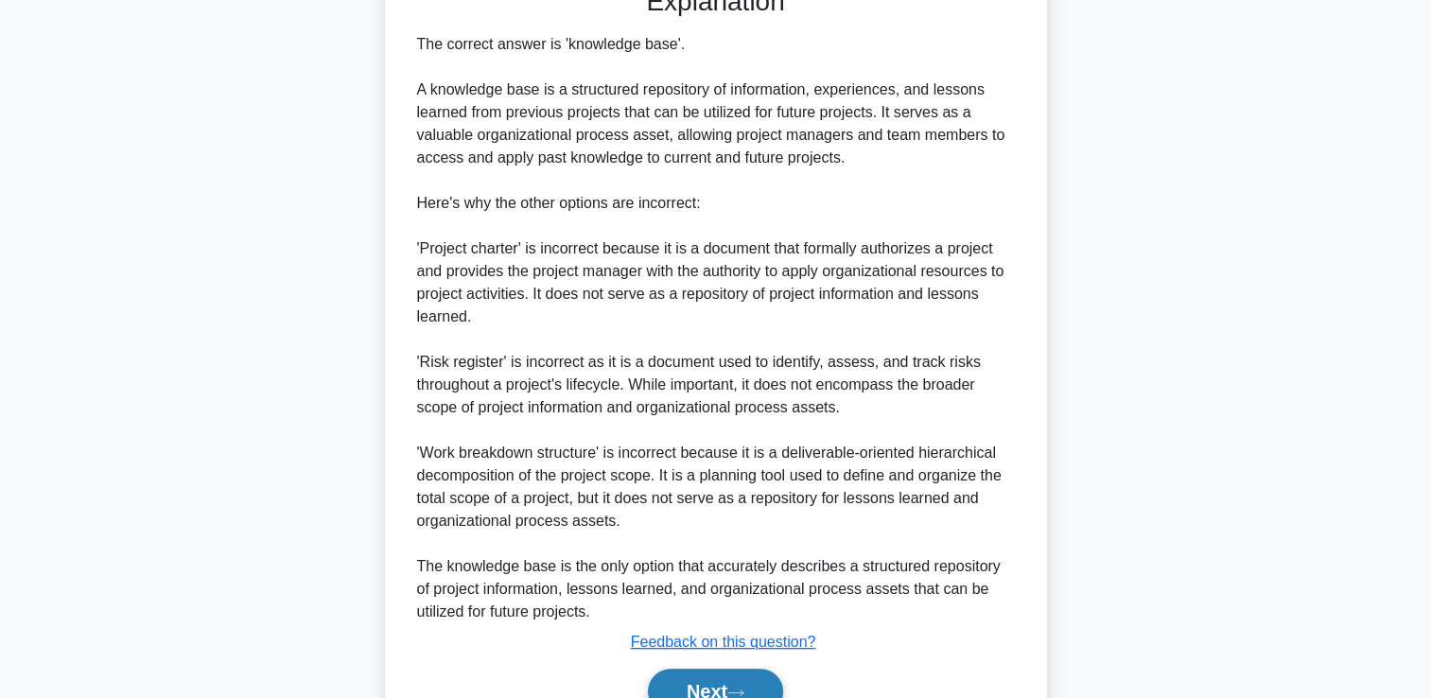
click at [680, 675] on button "Next" at bounding box center [715, 691] width 135 height 45
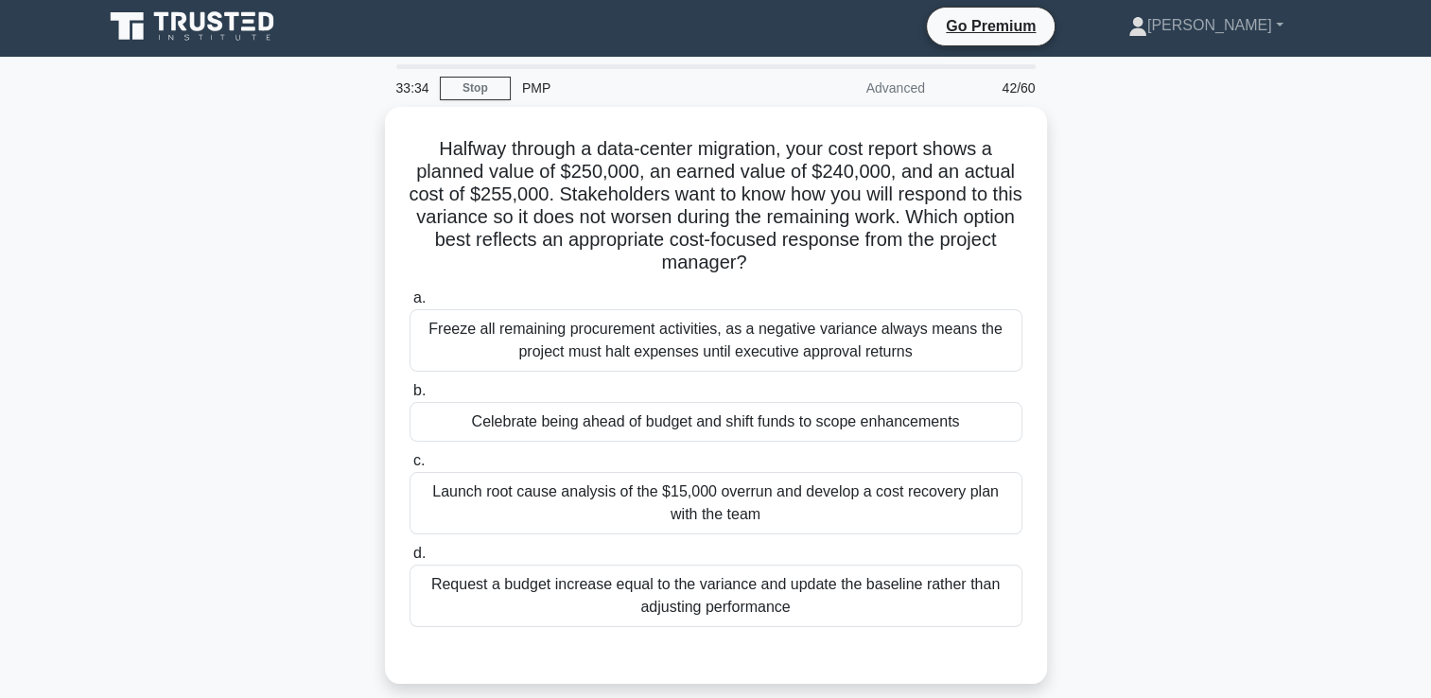
scroll to position [0, 0]
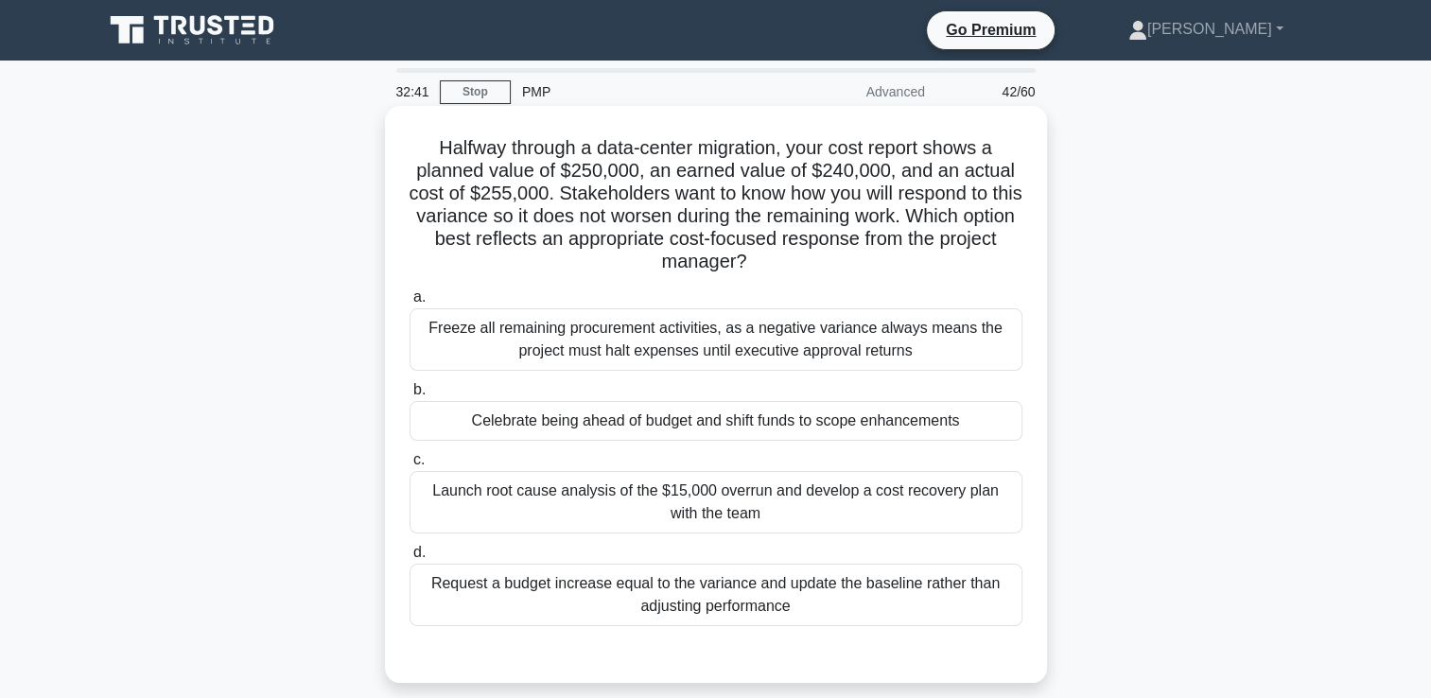
click at [571, 329] on div "Freeze all remaining procurement activities, as a negative variance always mean…" at bounding box center [716, 339] width 613 height 62
click at [410, 304] on input "a. Freeze all remaining procurement activities, as a negative variance always m…" at bounding box center [410, 297] width 0 height 12
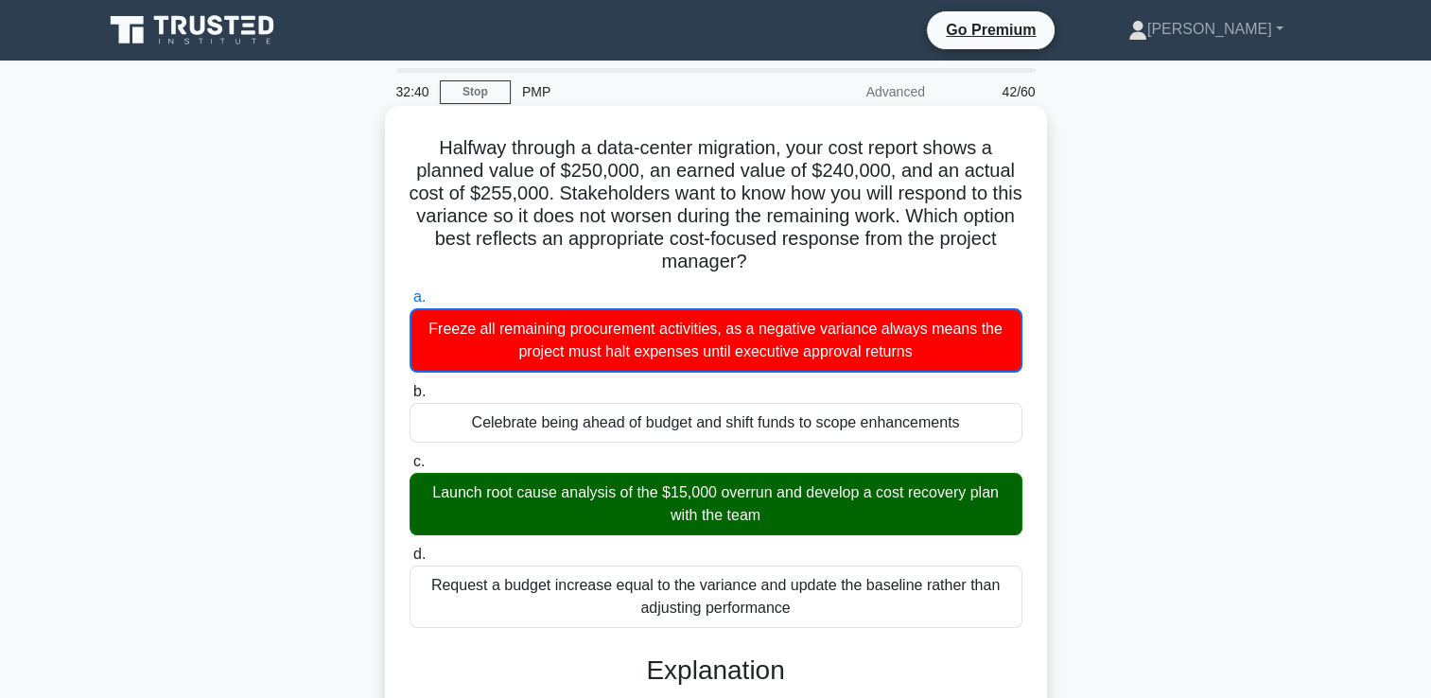
scroll to position [468, 0]
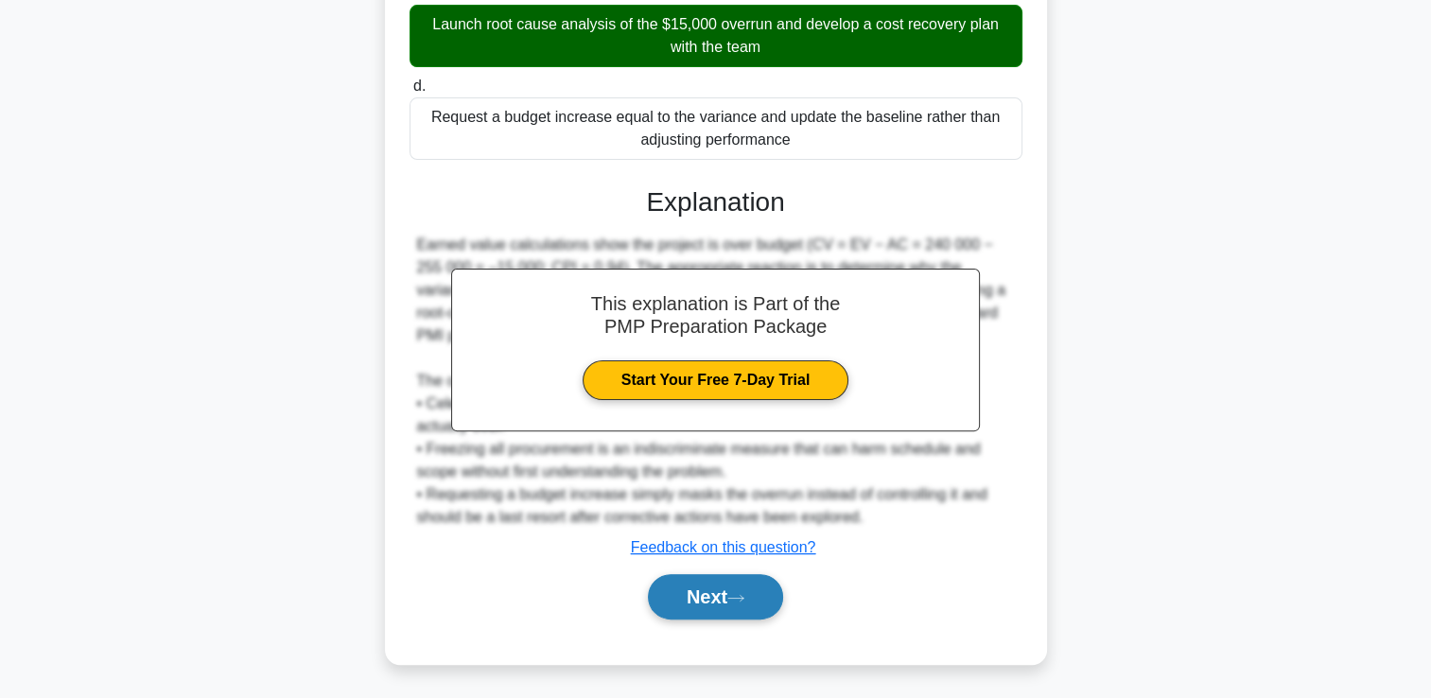
click at [726, 606] on button "Next" at bounding box center [715, 596] width 135 height 45
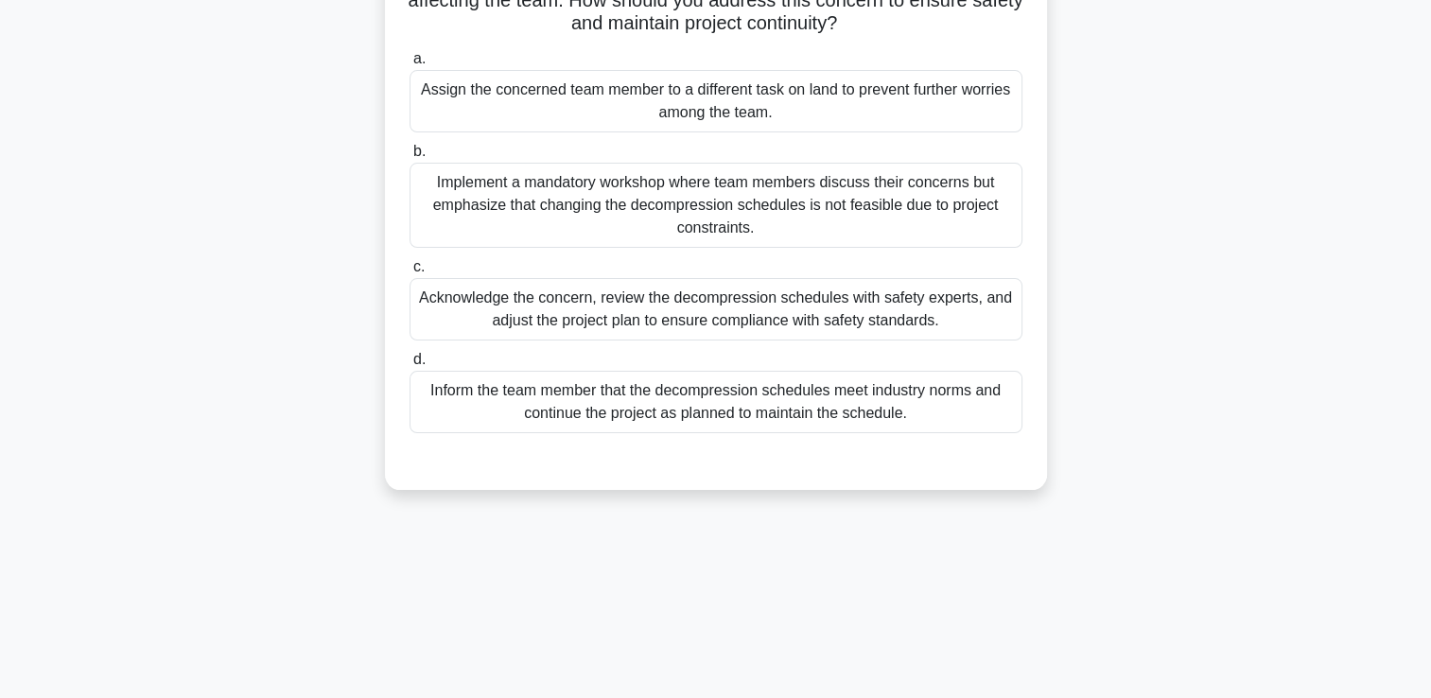
scroll to position [40, 0]
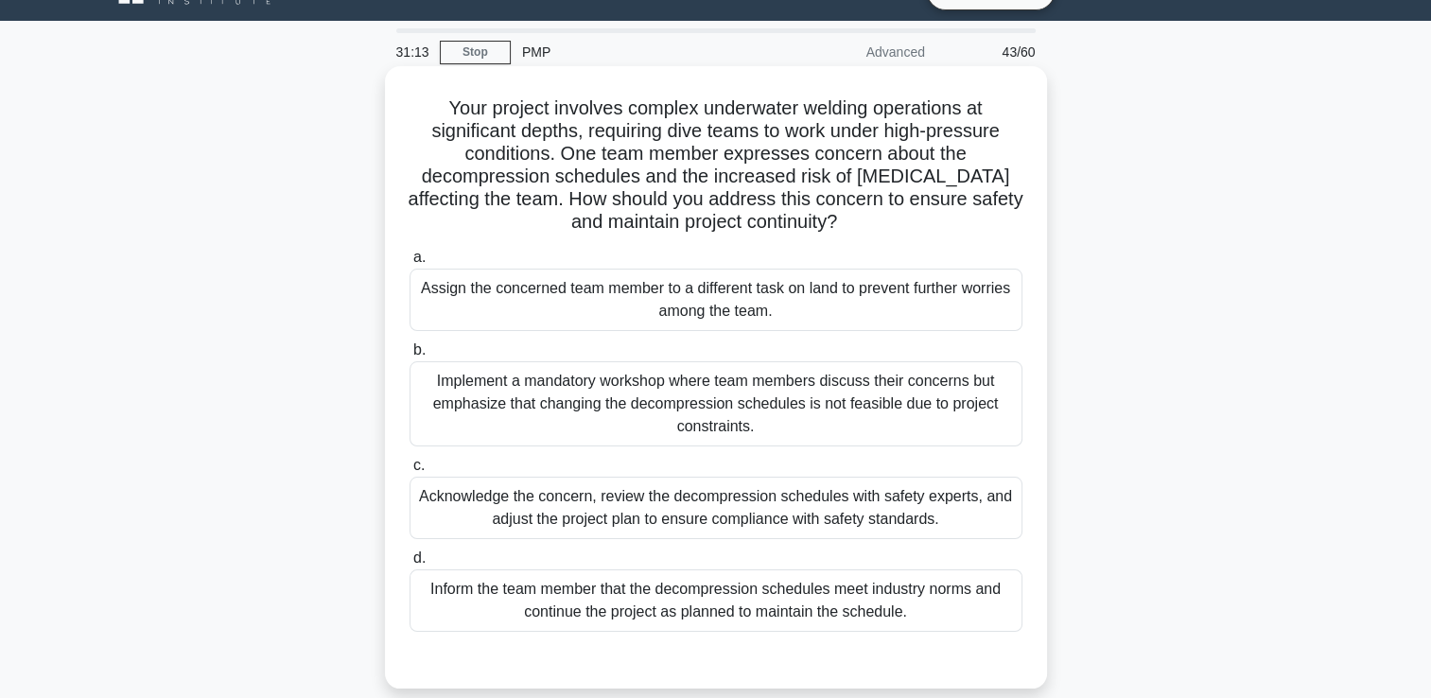
click at [598, 512] on div "Acknowledge the concern, review the decompression schedules with safety experts…" at bounding box center [716, 508] width 613 height 62
click at [410, 472] on input "c. Acknowledge the concern, review the decompression schedules with safety expe…" at bounding box center [410, 466] width 0 height 12
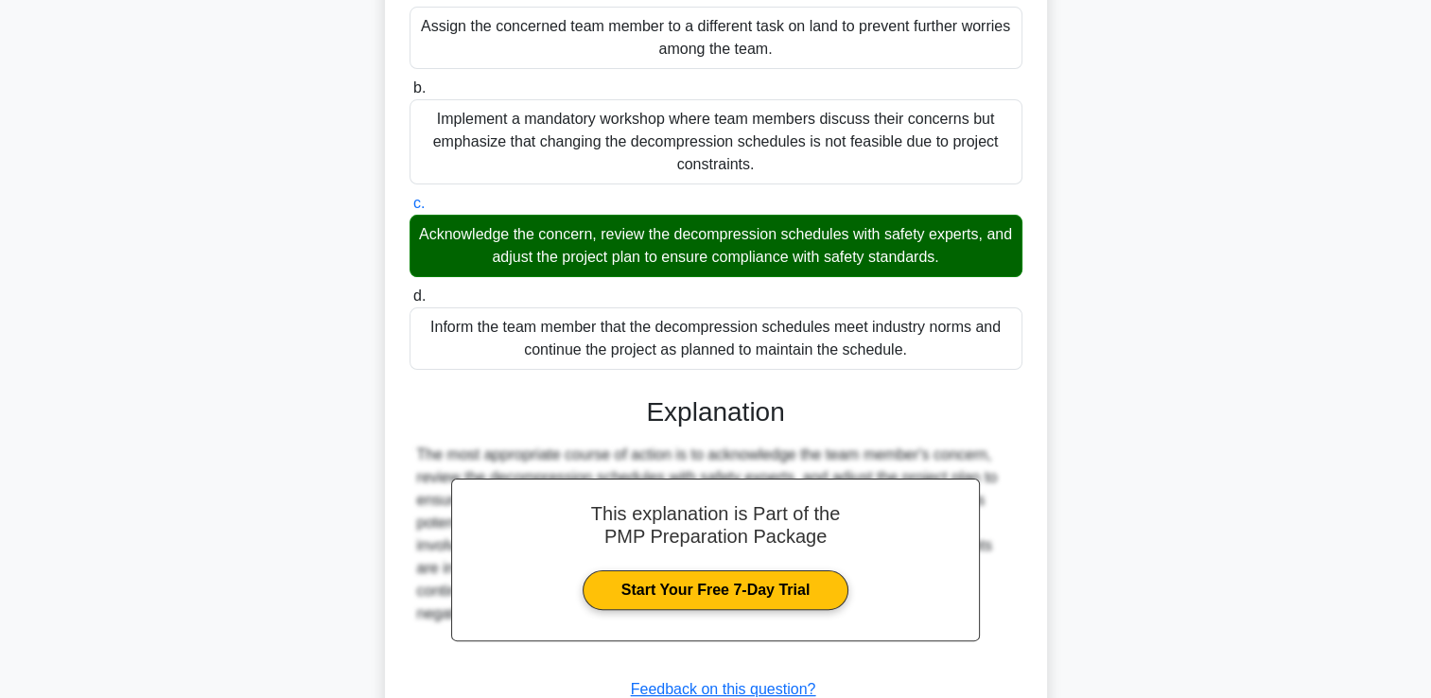
scroll to position [444, 0]
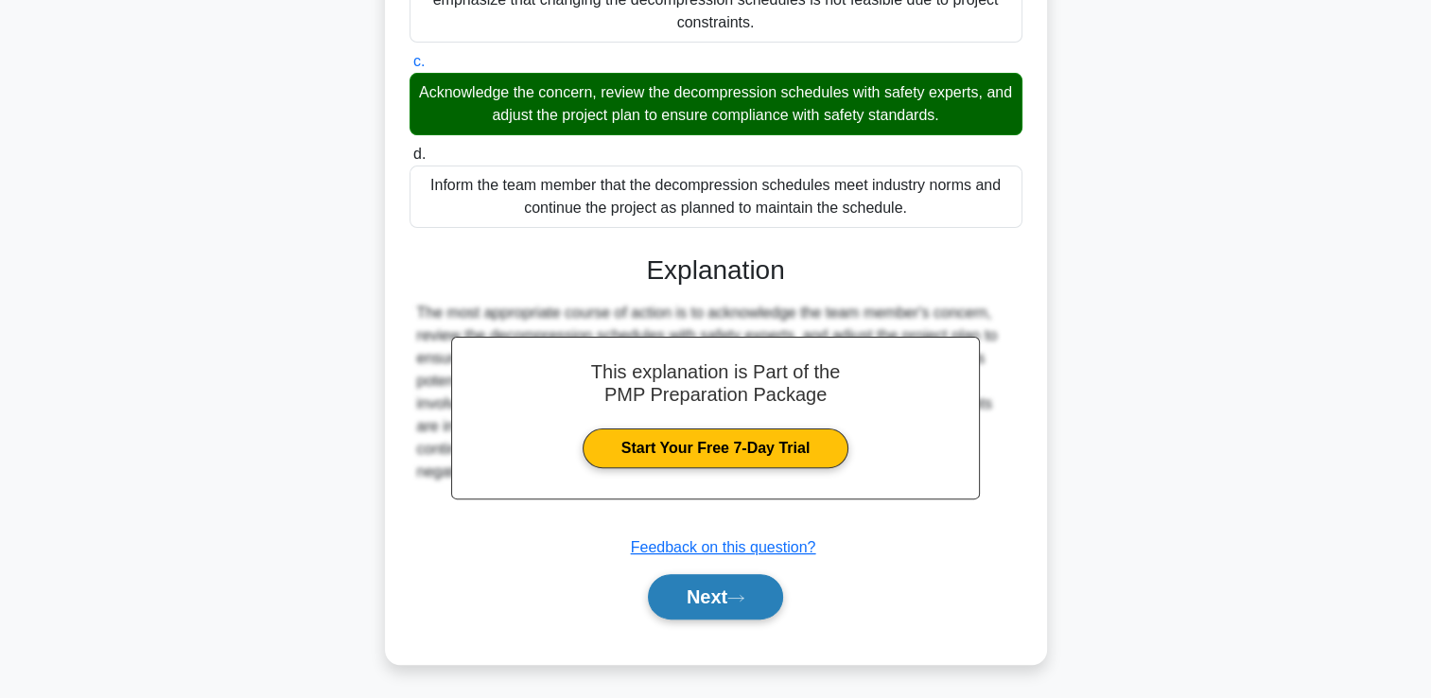
drag, startPoint x: 668, startPoint y: 566, endPoint x: 666, endPoint y: 580, distance: 14.3
click at [669, 571] on div "Next" at bounding box center [716, 597] width 613 height 61
click at [663, 585] on button "Next" at bounding box center [715, 596] width 135 height 45
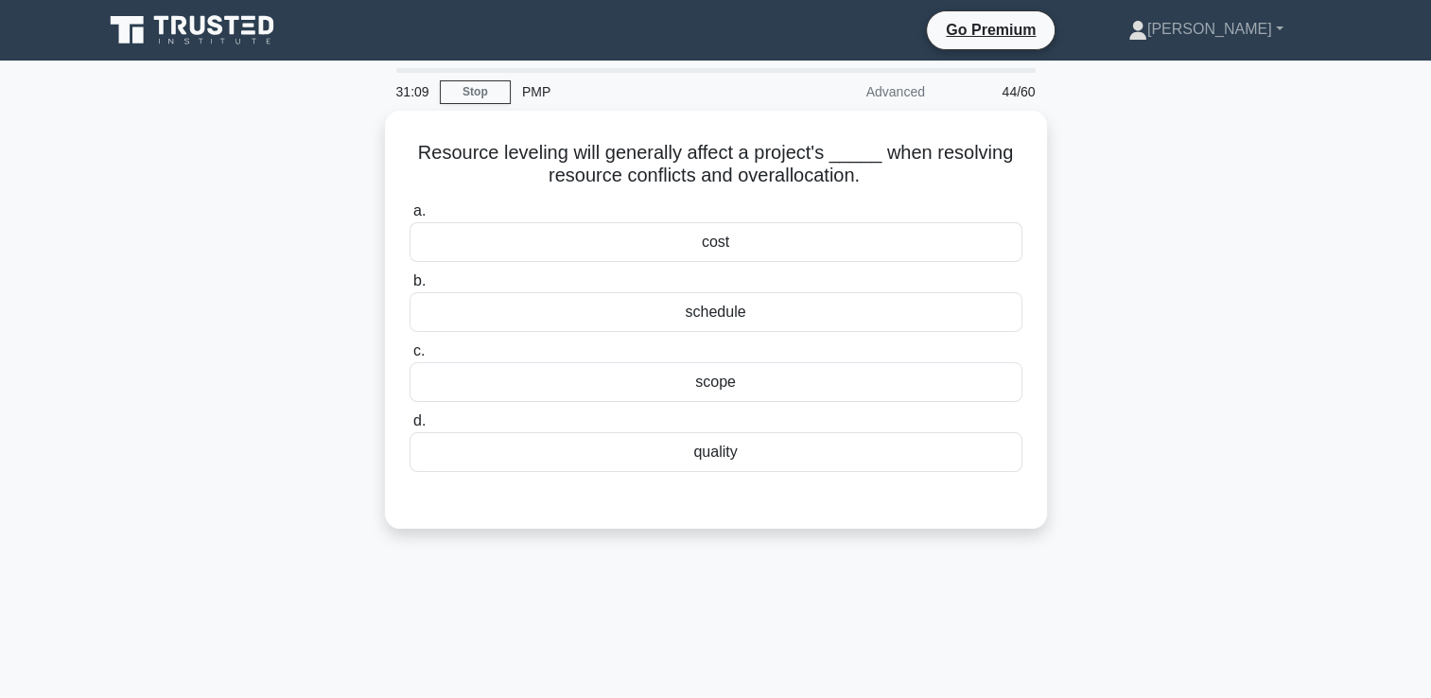
scroll to position [0, 0]
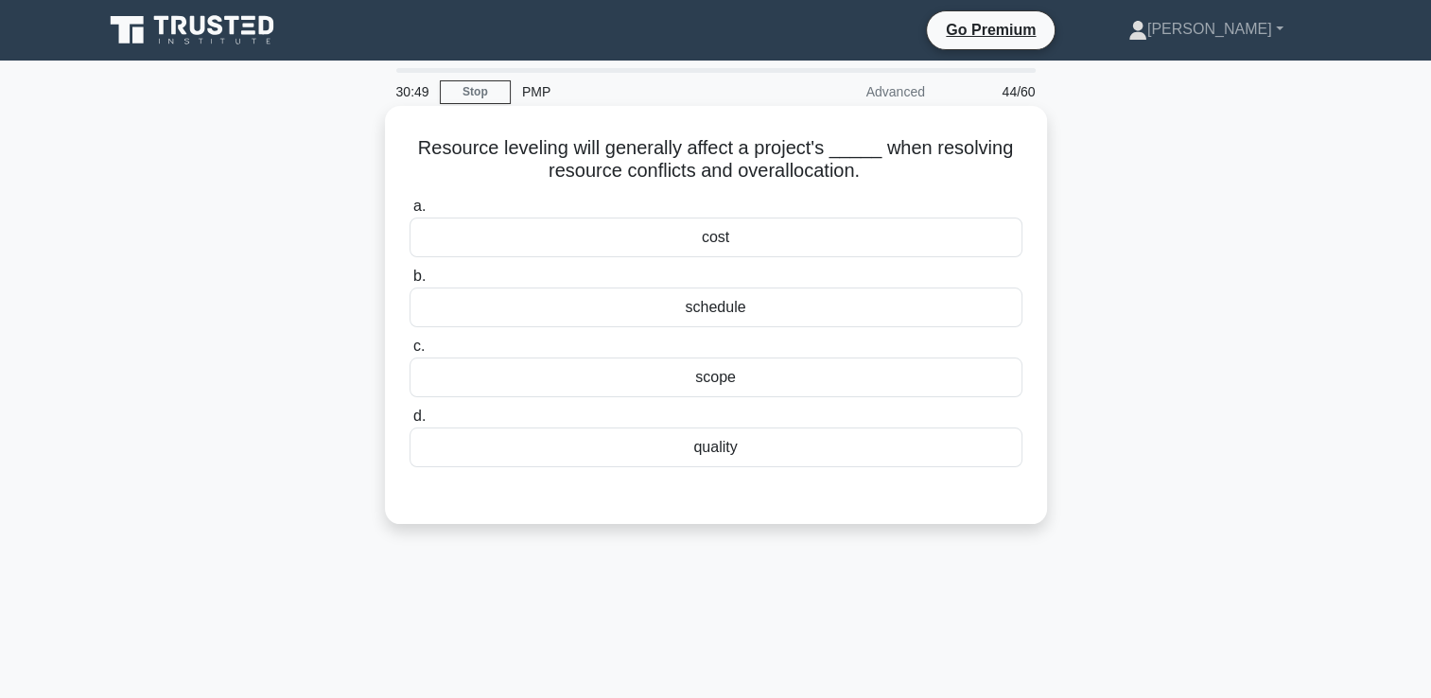
click at [681, 452] on div "quality" at bounding box center [716, 448] width 613 height 40
click at [410, 423] on input "d. quality" at bounding box center [410, 416] width 0 height 12
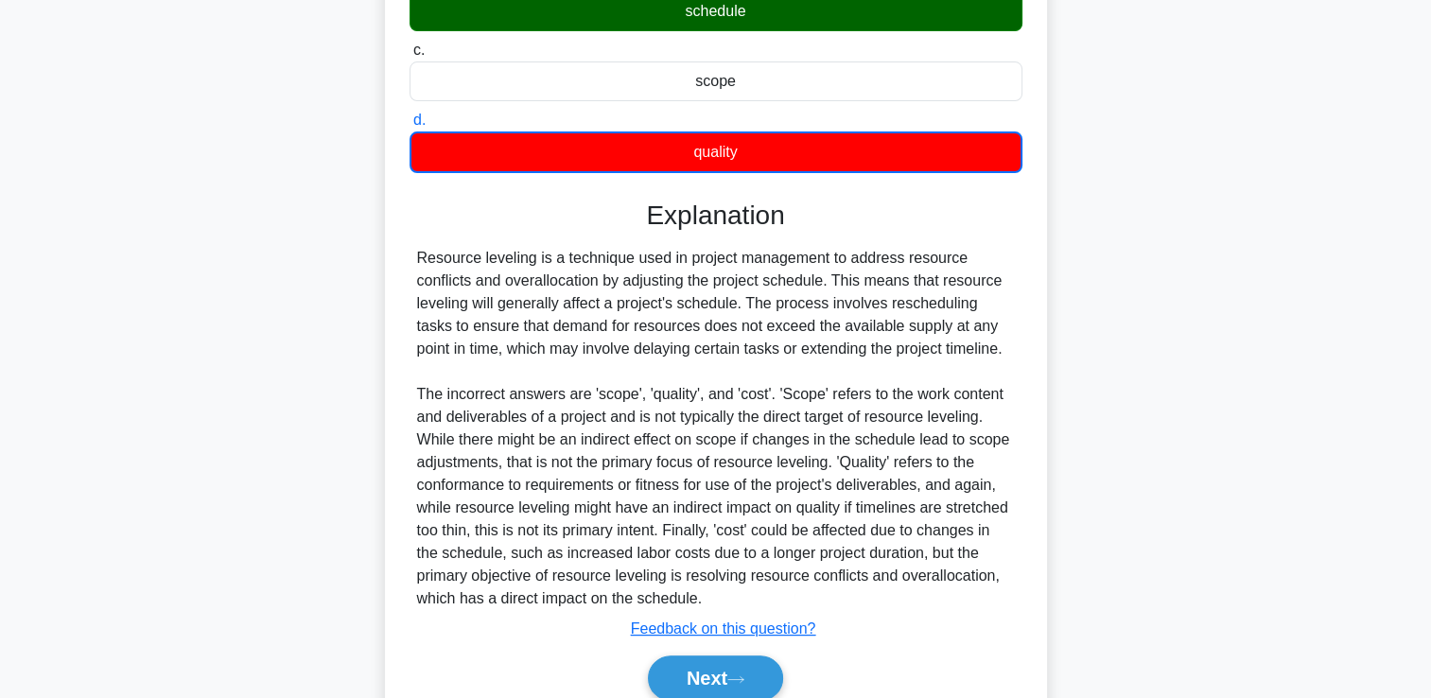
scroll to position [377, 0]
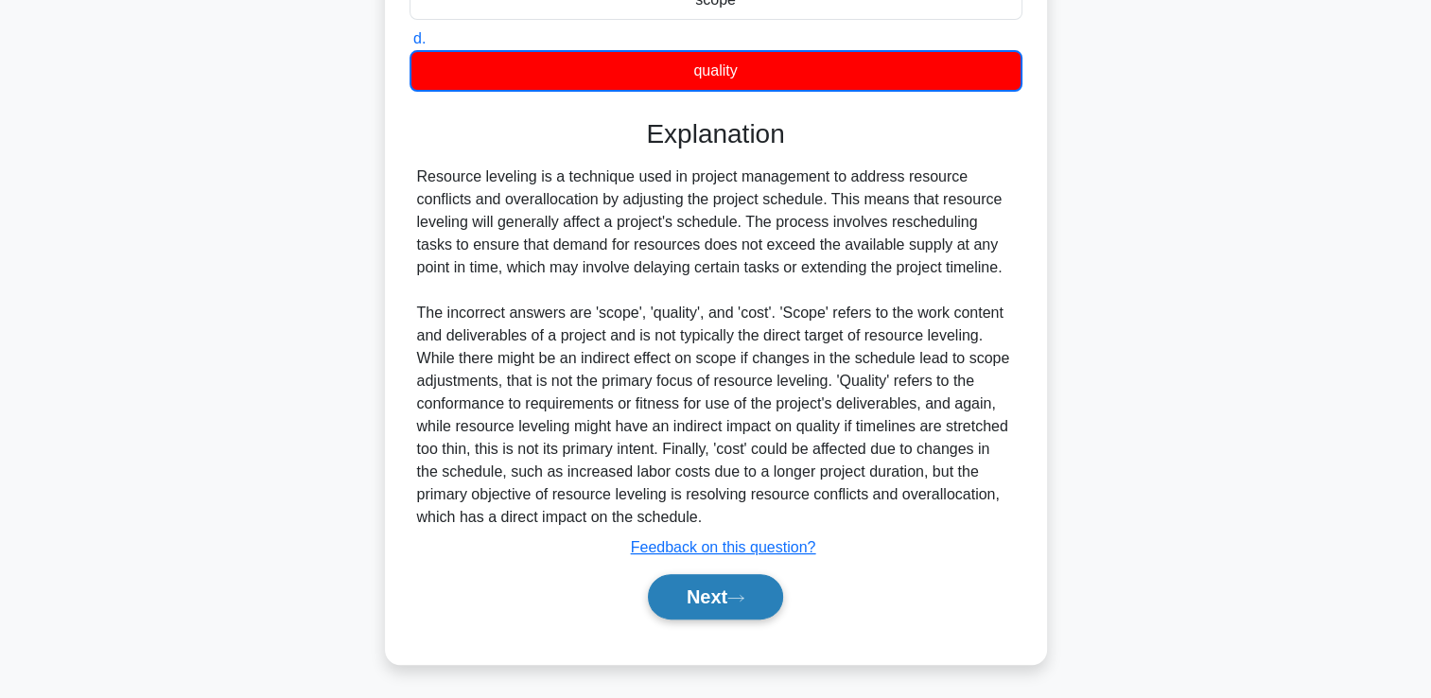
click at [707, 593] on button "Next" at bounding box center [715, 596] width 135 height 45
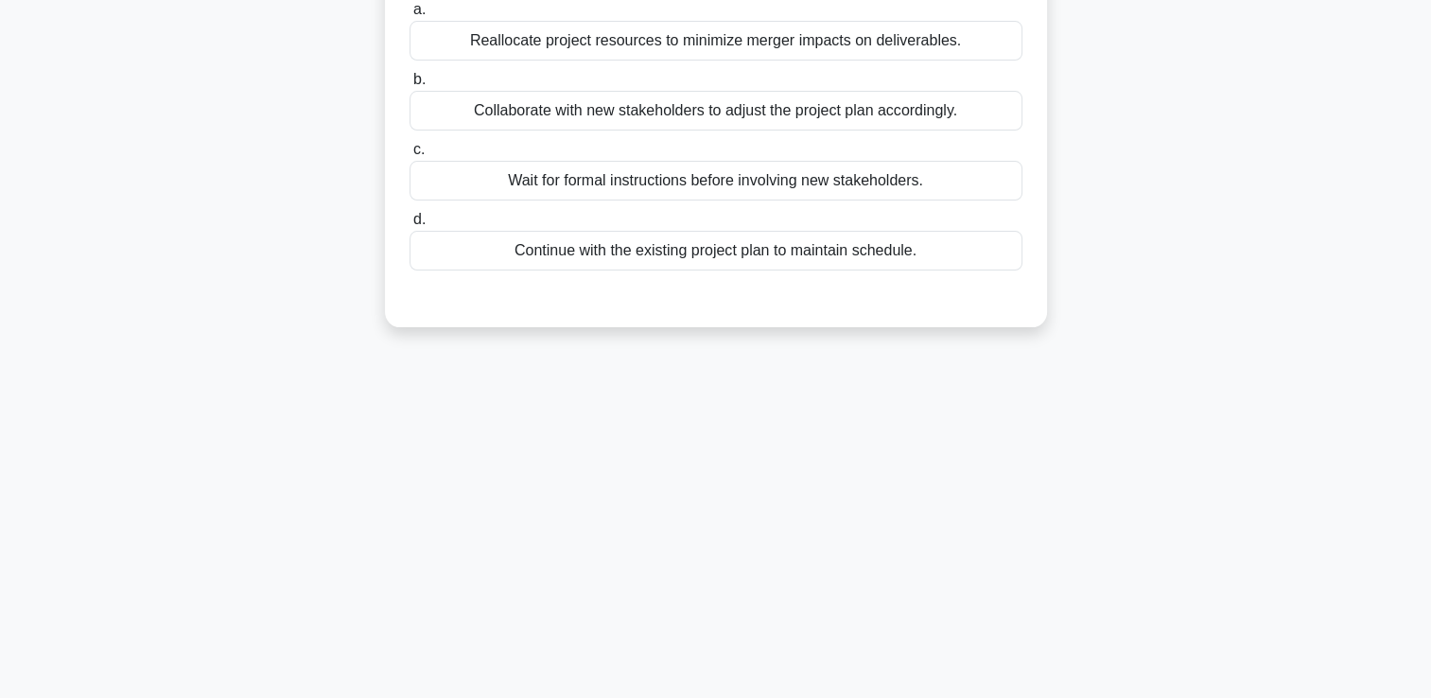
scroll to position [40, 0]
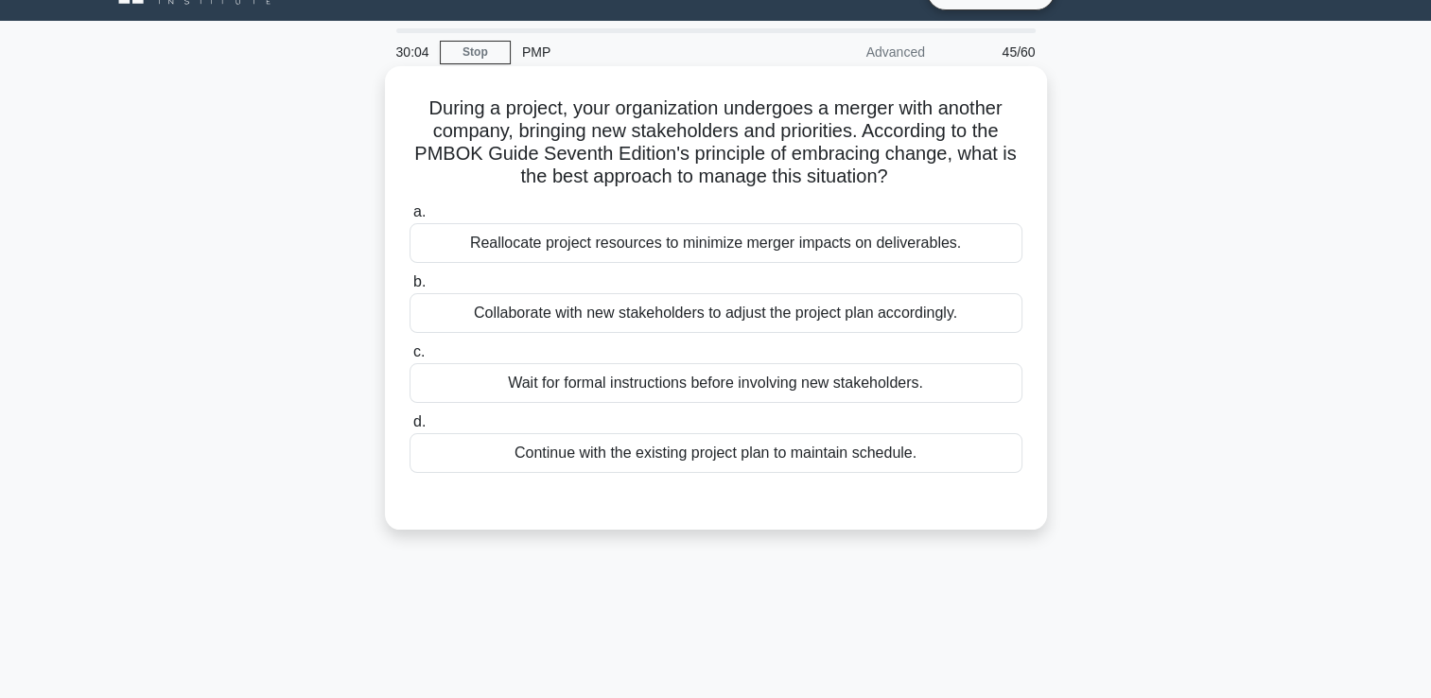
click at [661, 243] on div "Reallocate project resources to minimize merger impacts on deliverables." at bounding box center [716, 243] width 613 height 40
click at [410, 218] on input "a. Reallocate project resources to minimize merger impacts on deliverables." at bounding box center [410, 212] width 0 height 12
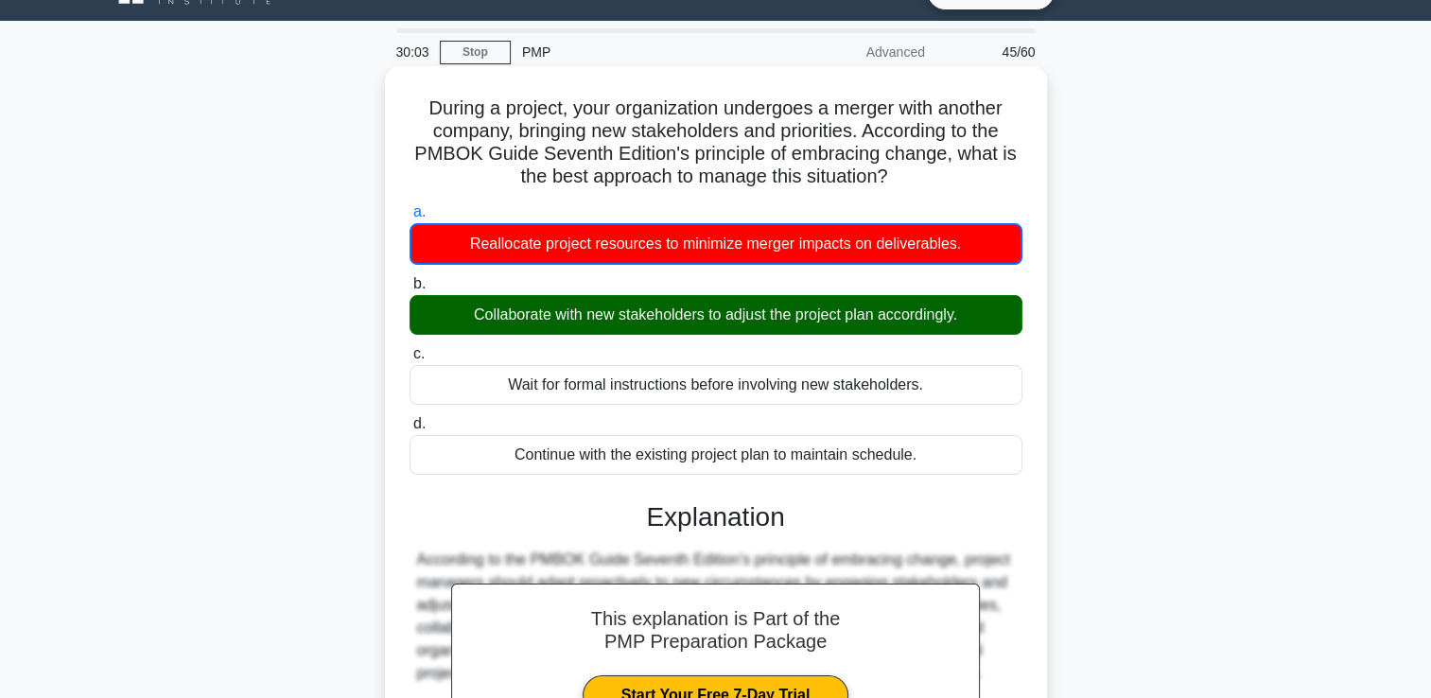
scroll to position [323, 0]
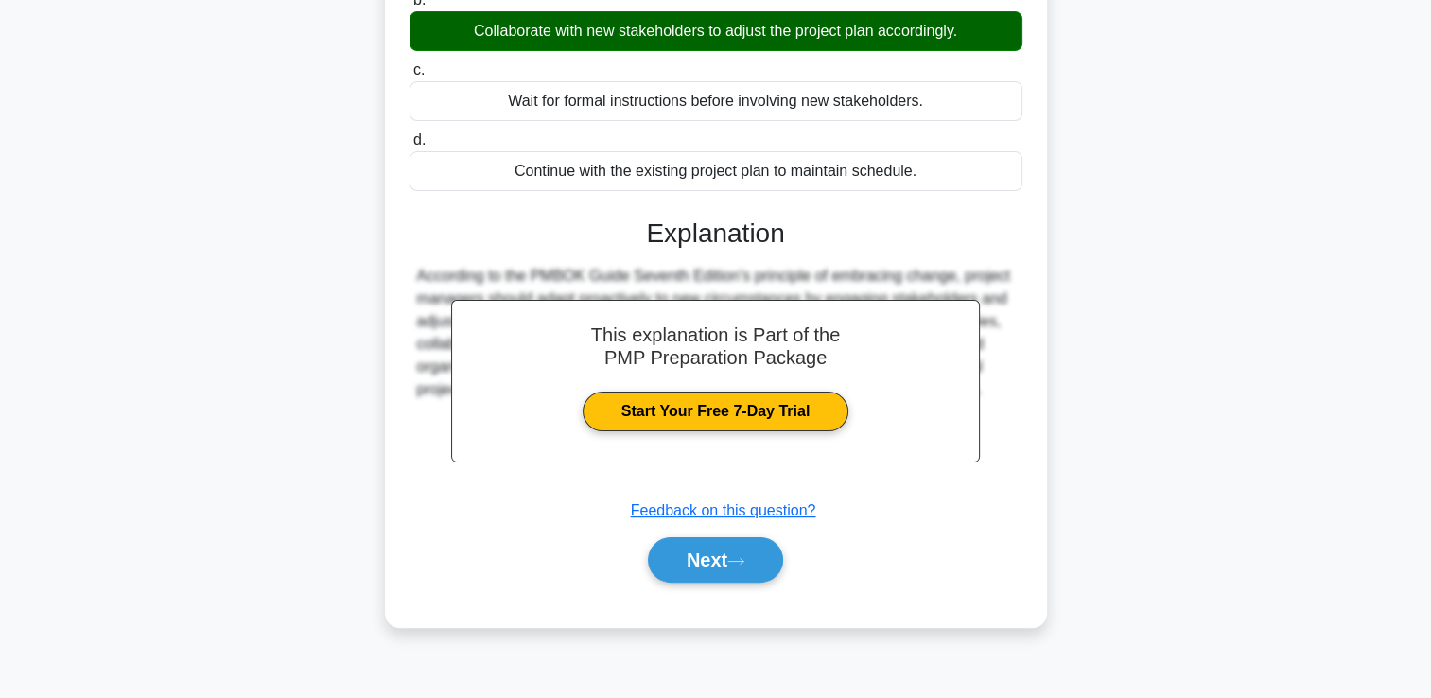
click at [715, 534] on div "Next" at bounding box center [716, 560] width 613 height 61
click at [707, 550] on button "Next" at bounding box center [715, 559] width 135 height 45
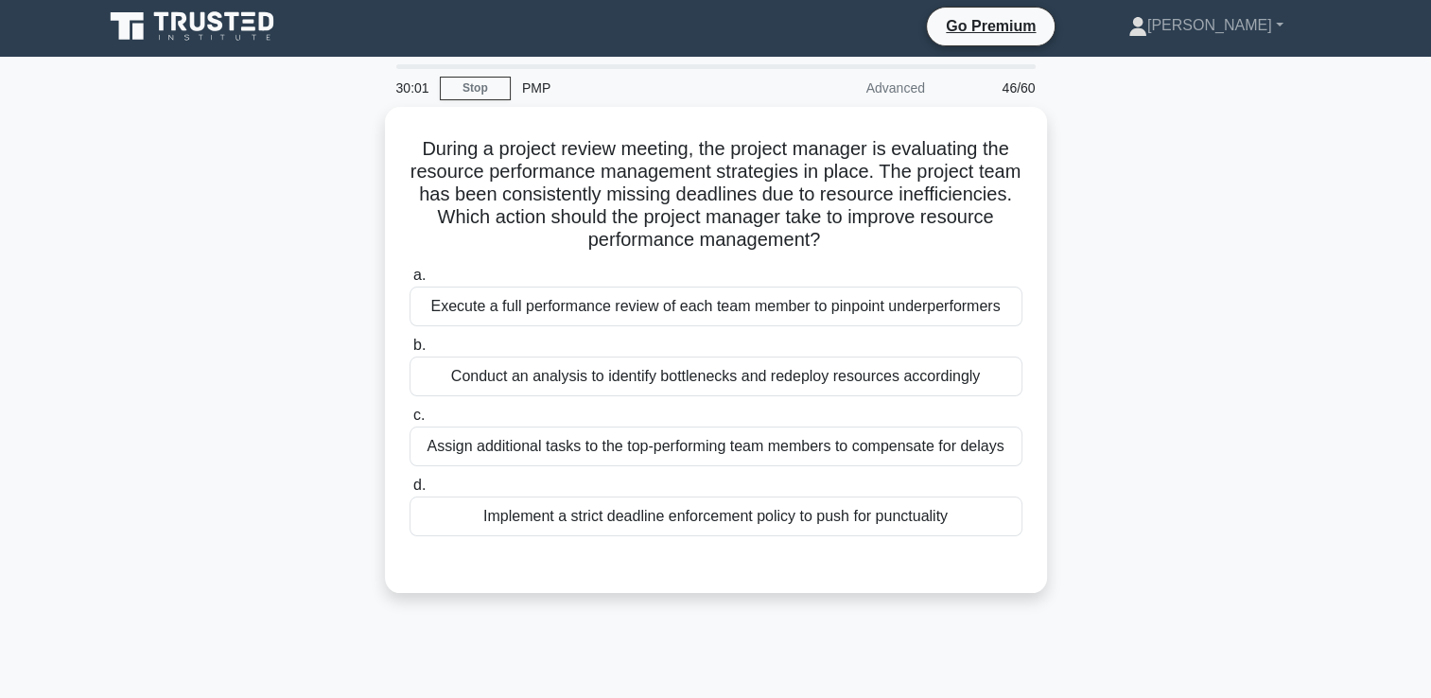
scroll to position [0, 0]
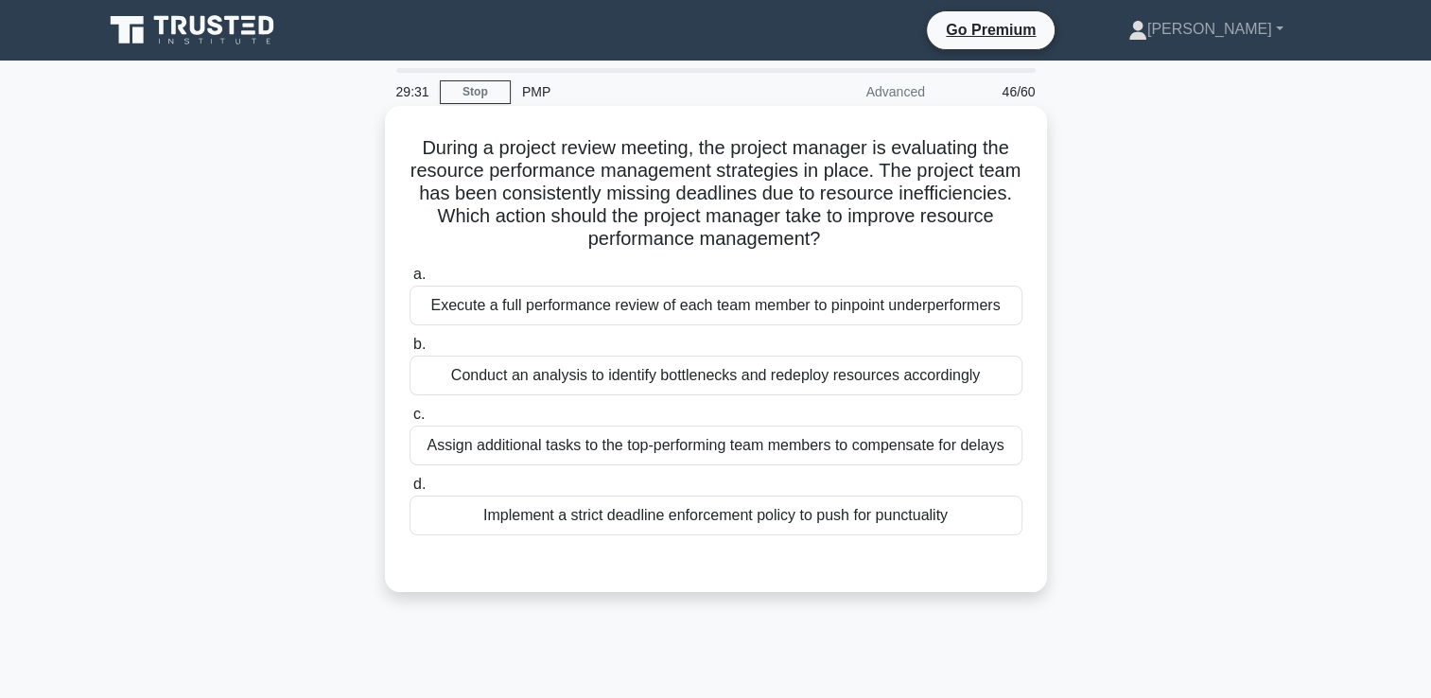
click at [698, 457] on div "Assign additional tasks to the top-performing team members to compensate for de…" at bounding box center [716, 446] width 613 height 40
click at [410, 421] on input "c. Assign additional tasks to the top-performing team members to compensate for…" at bounding box center [410, 415] width 0 height 12
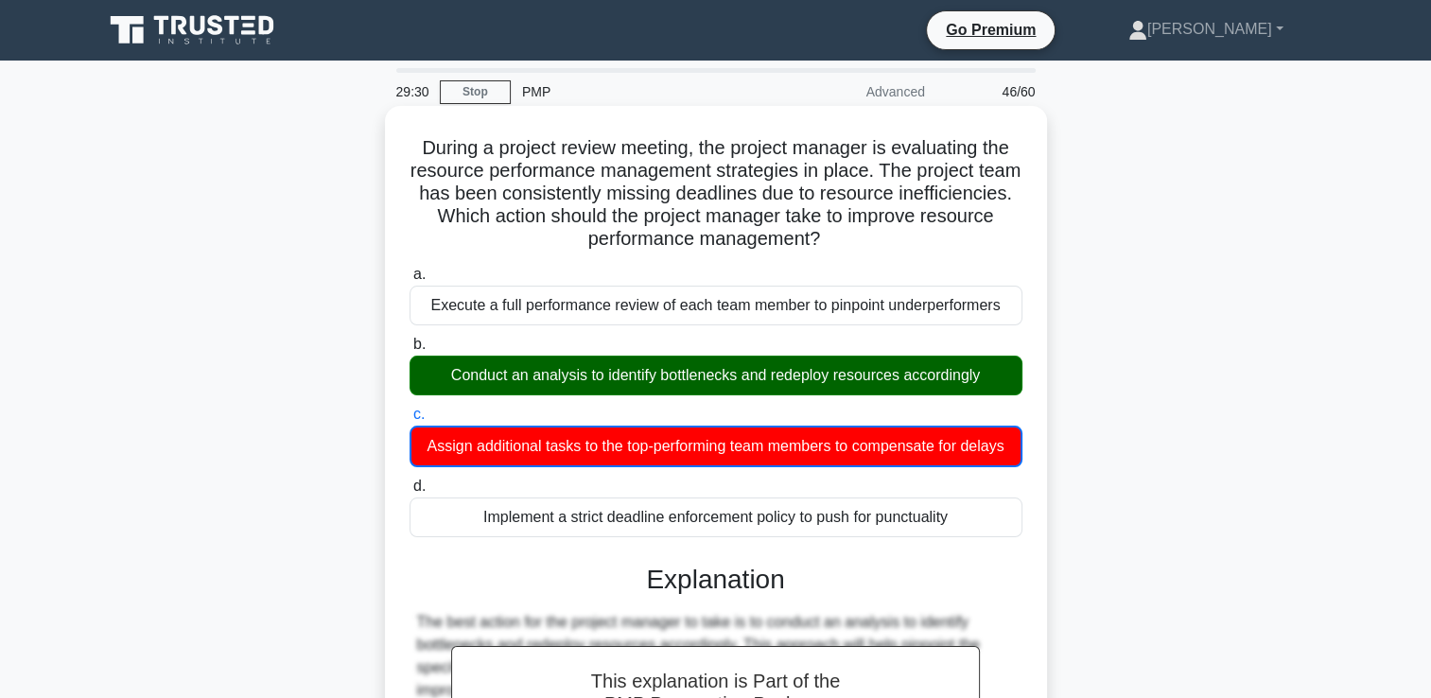
scroll to position [468, 0]
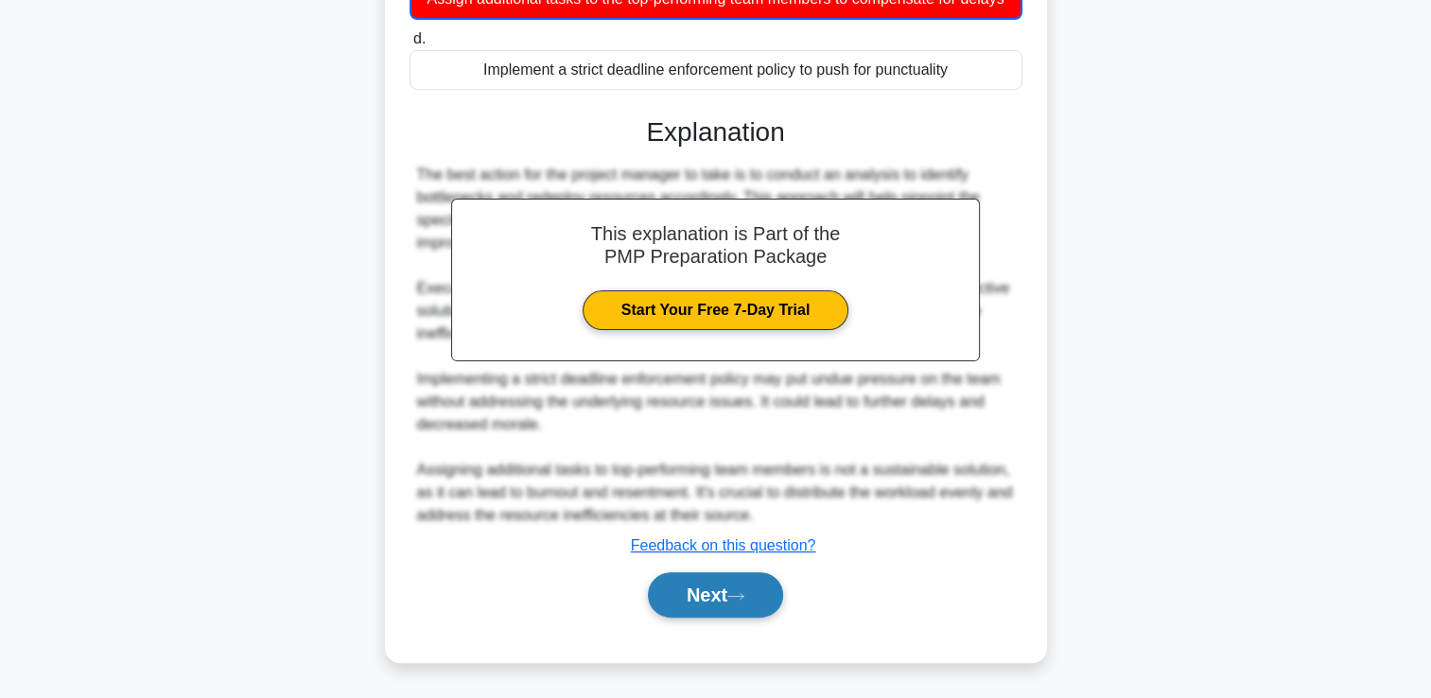
click at [704, 591] on button "Next" at bounding box center [715, 594] width 135 height 45
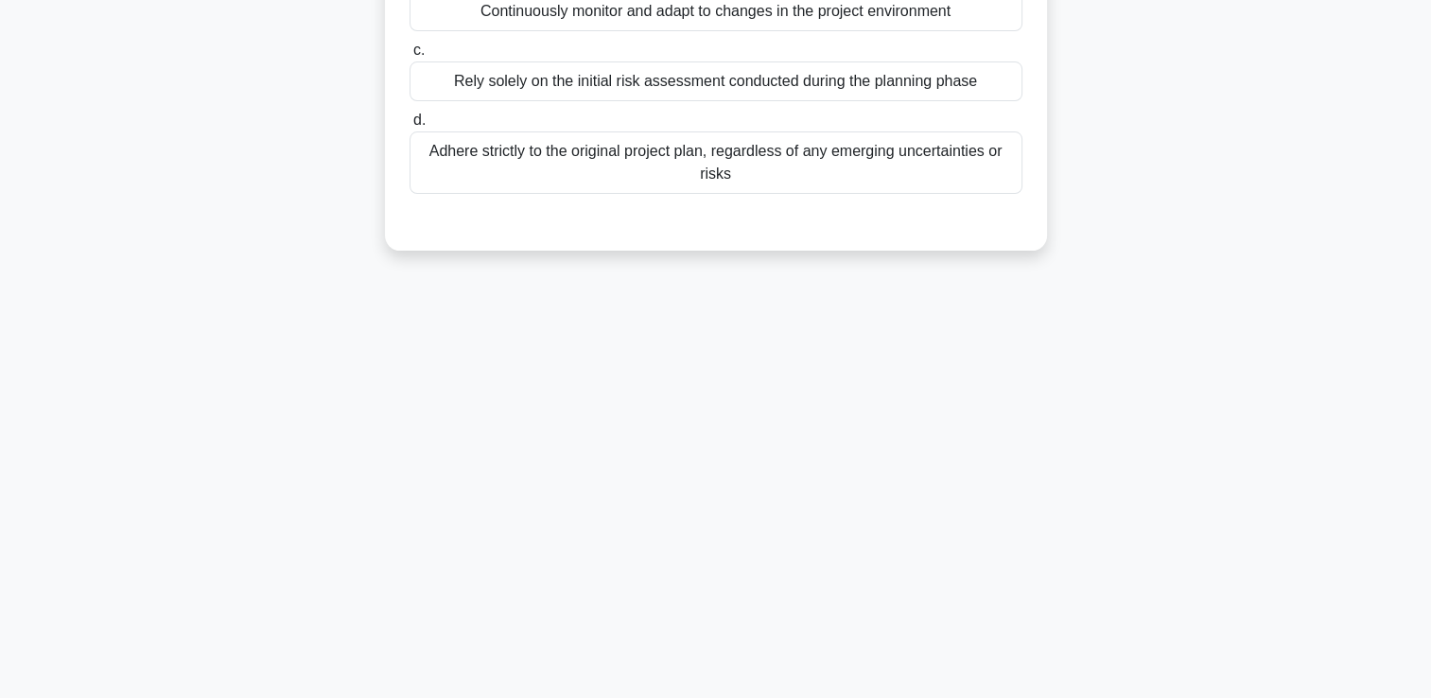
scroll to position [0, 0]
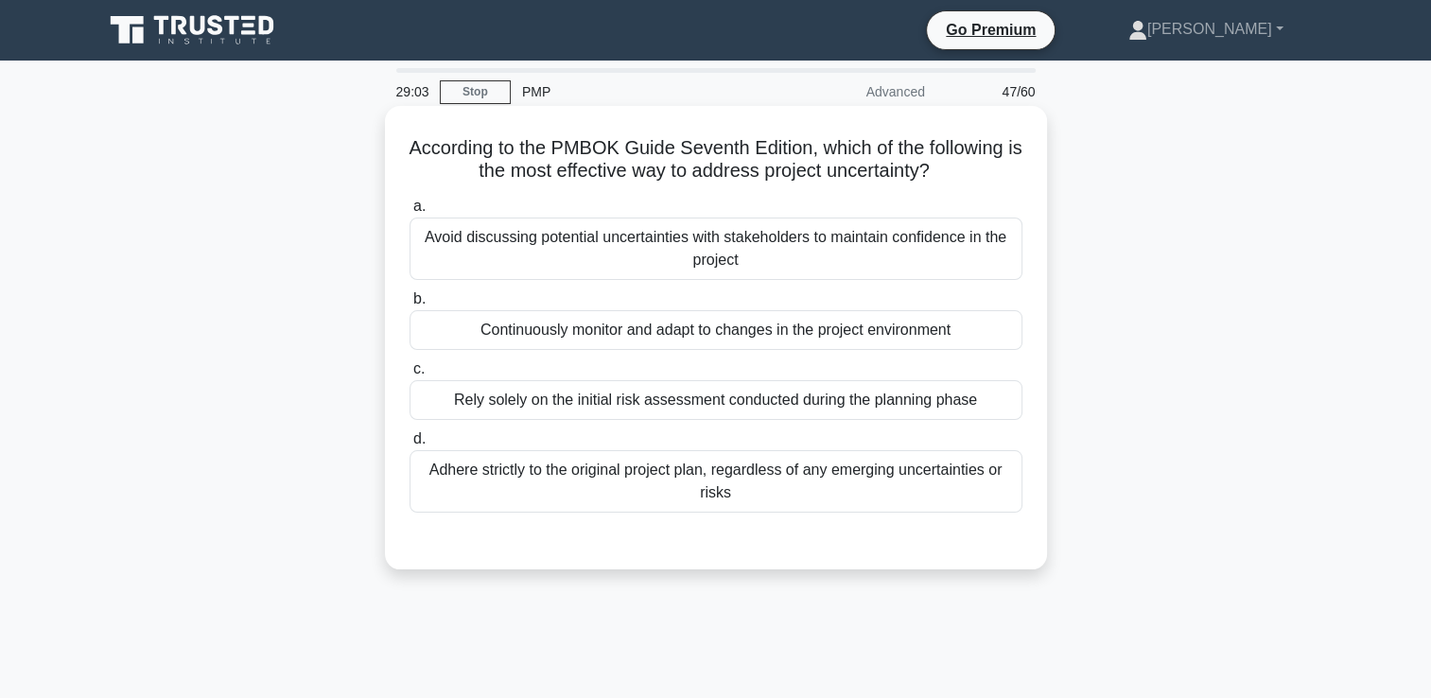
click at [490, 241] on div "Avoid discussing potential uncertainties with stakeholders to maintain confiden…" at bounding box center [716, 249] width 613 height 62
click at [410, 213] on input "a. Avoid discussing potential uncertainties with stakeholders to maintain confi…" at bounding box center [410, 207] width 0 height 12
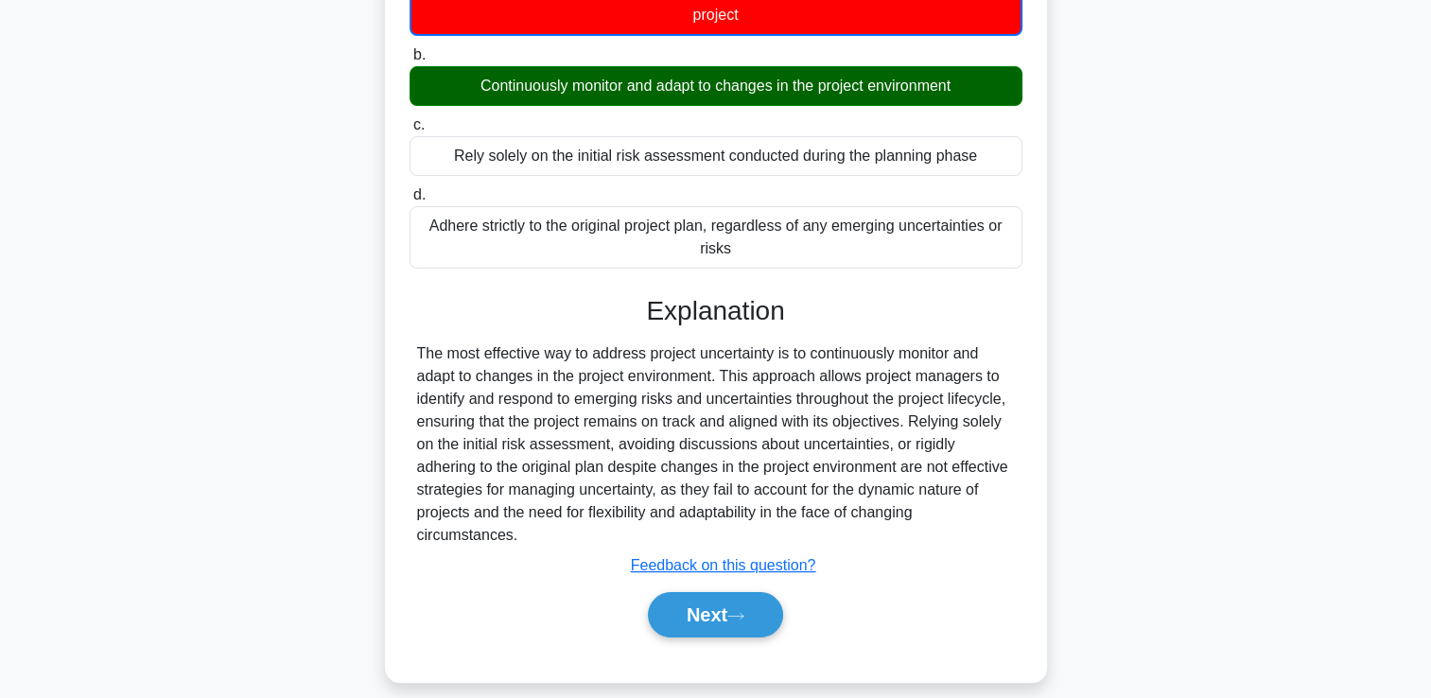
scroll to position [323, 0]
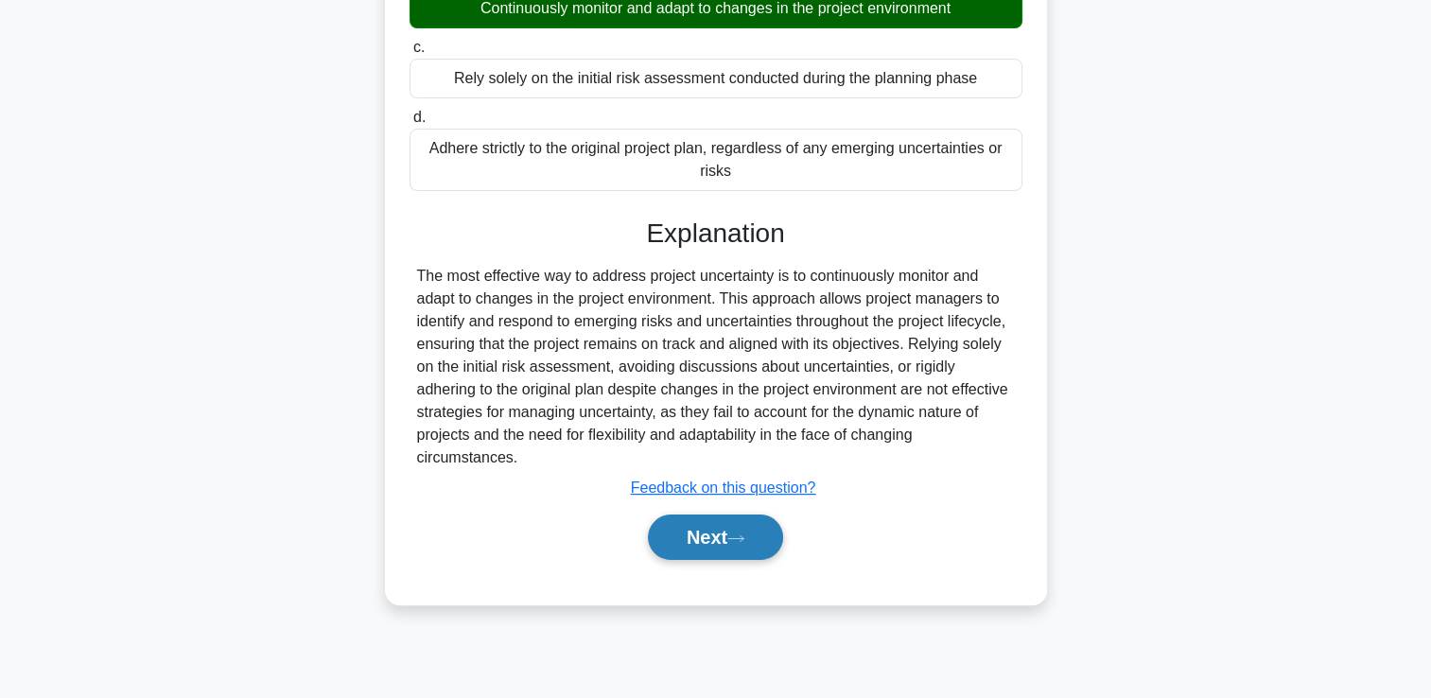
click at [689, 530] on button "Next" at bounding box center [715, 537] width 135 height 45
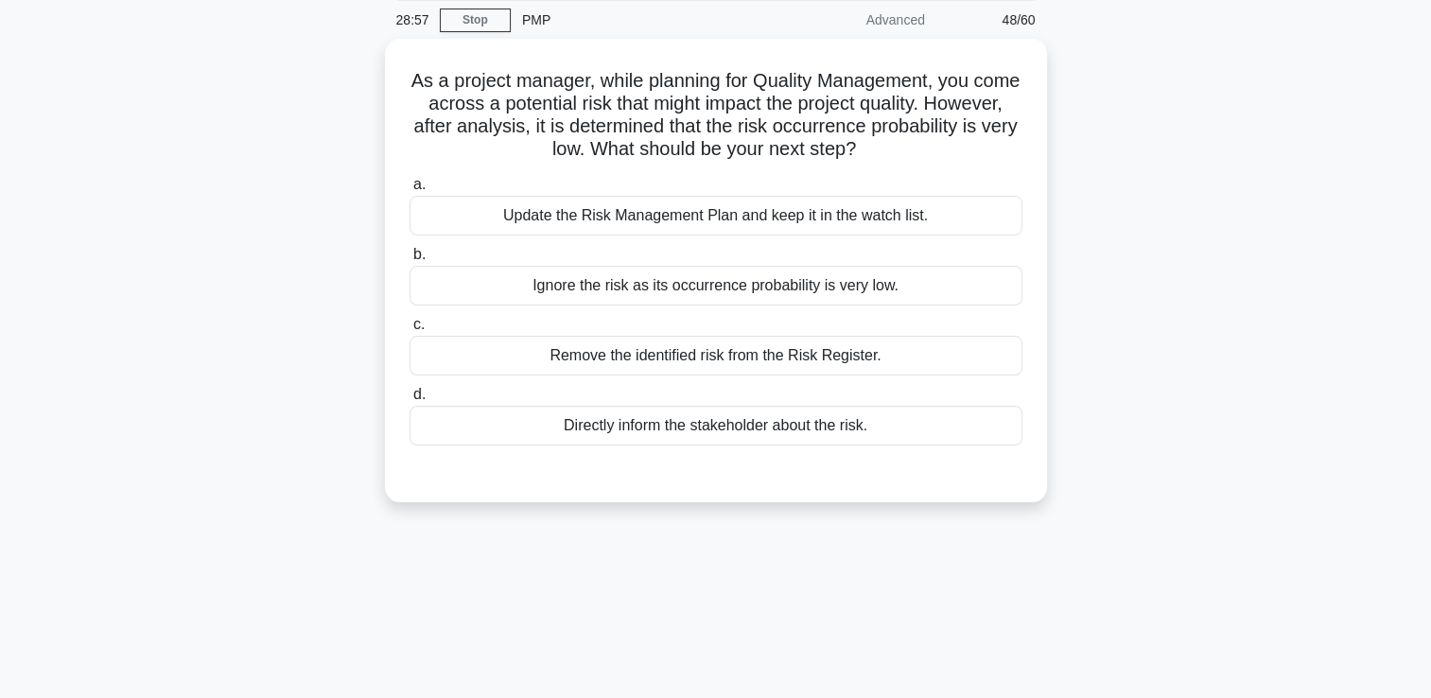
scroll to position [40, 0]
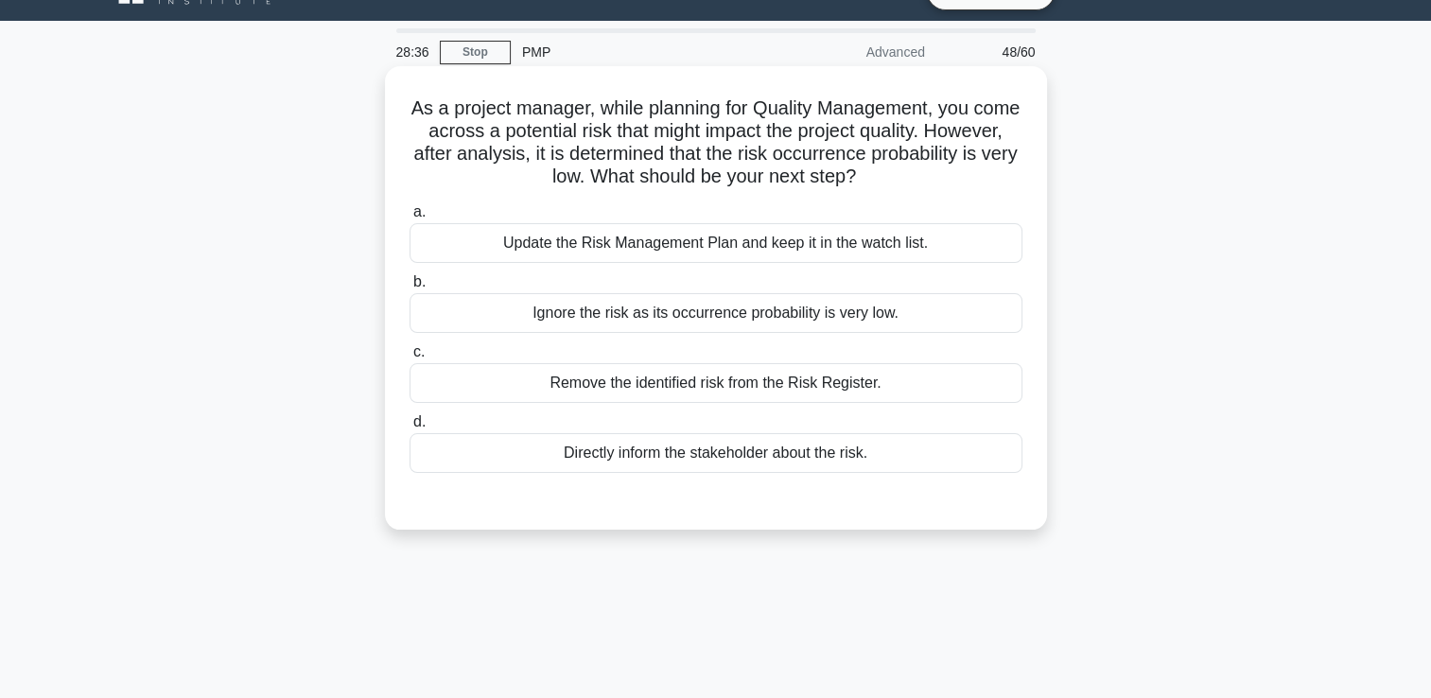
click at [615, 229] on div "Update the Risk Management Plan and keep it in the watch list." at bounding box center [716, 243] width 613 height 40
click at [410, 218] on input "a. Update the Risk Management Plan and keep it in the watch list." at bounding box center [410, 212] width 0 height 12
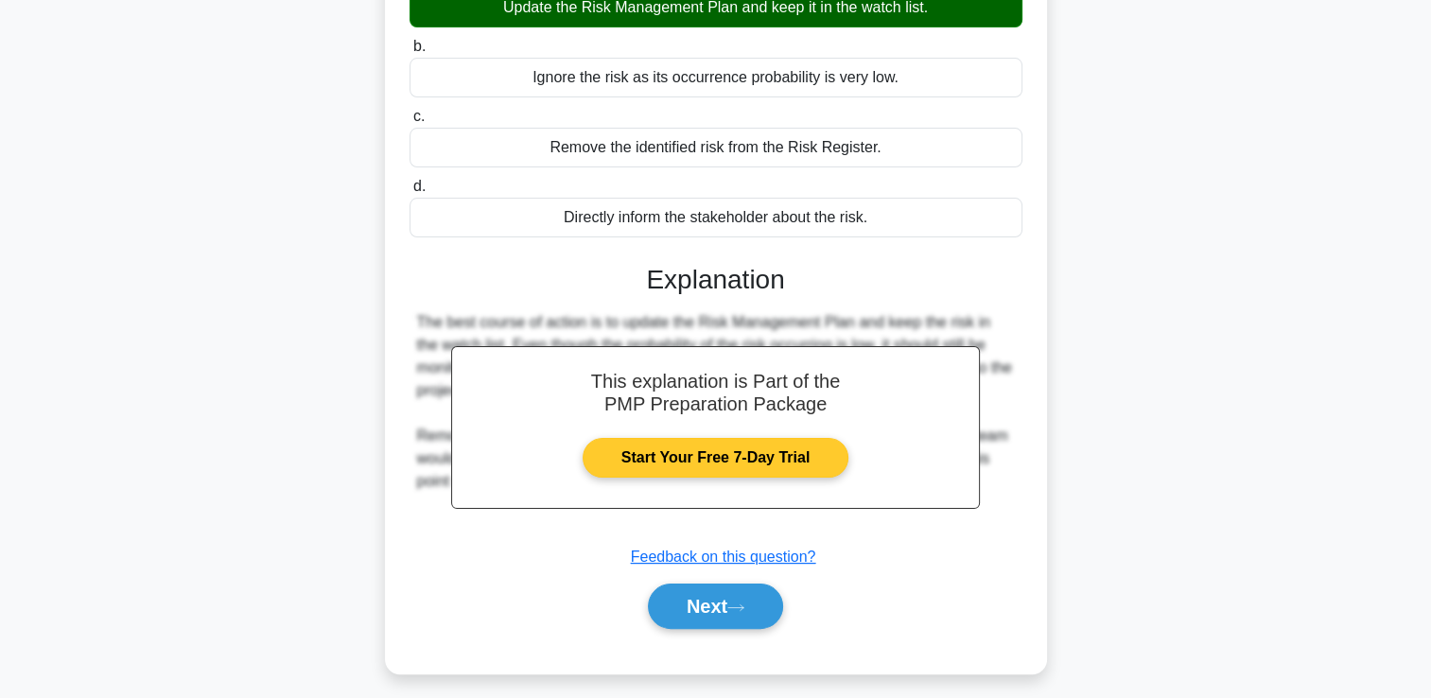
scroll to position [323, 0]
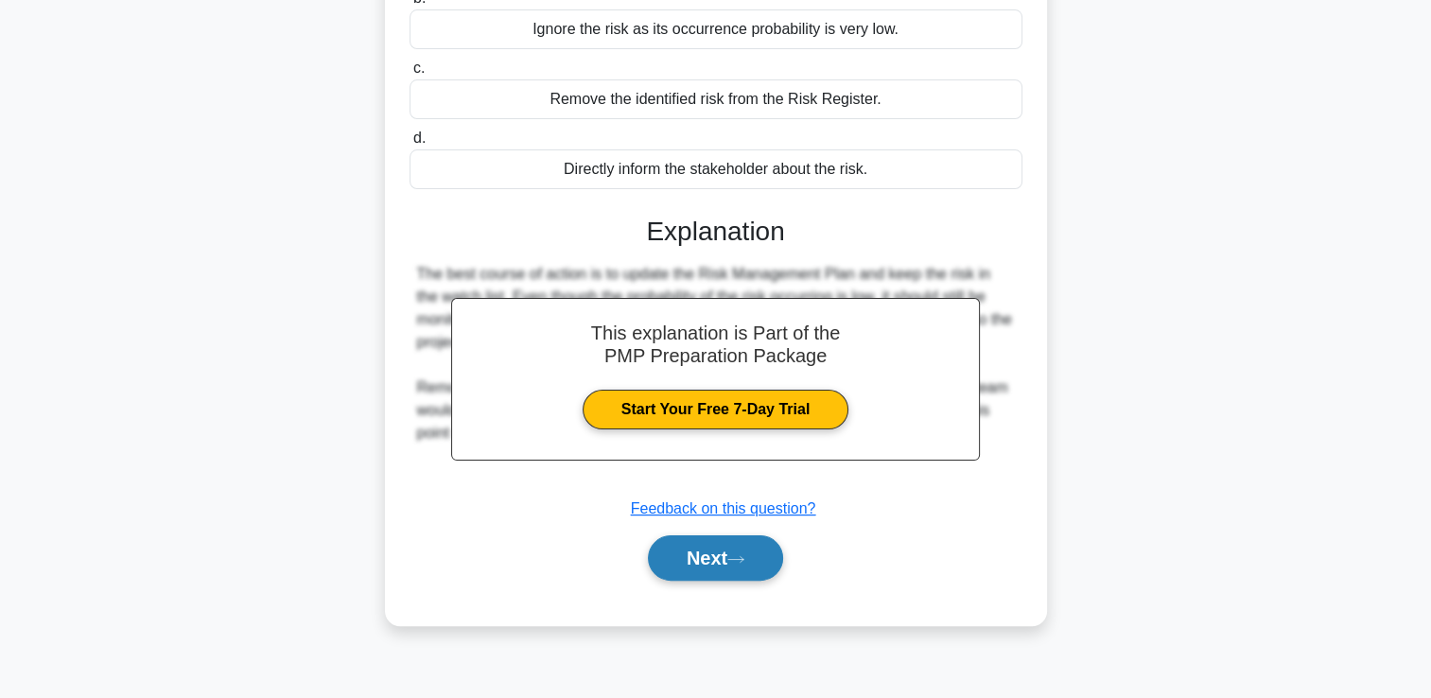
click at [719, 546] on button "Next" at bounding box center [715, 557] width 135 height 45
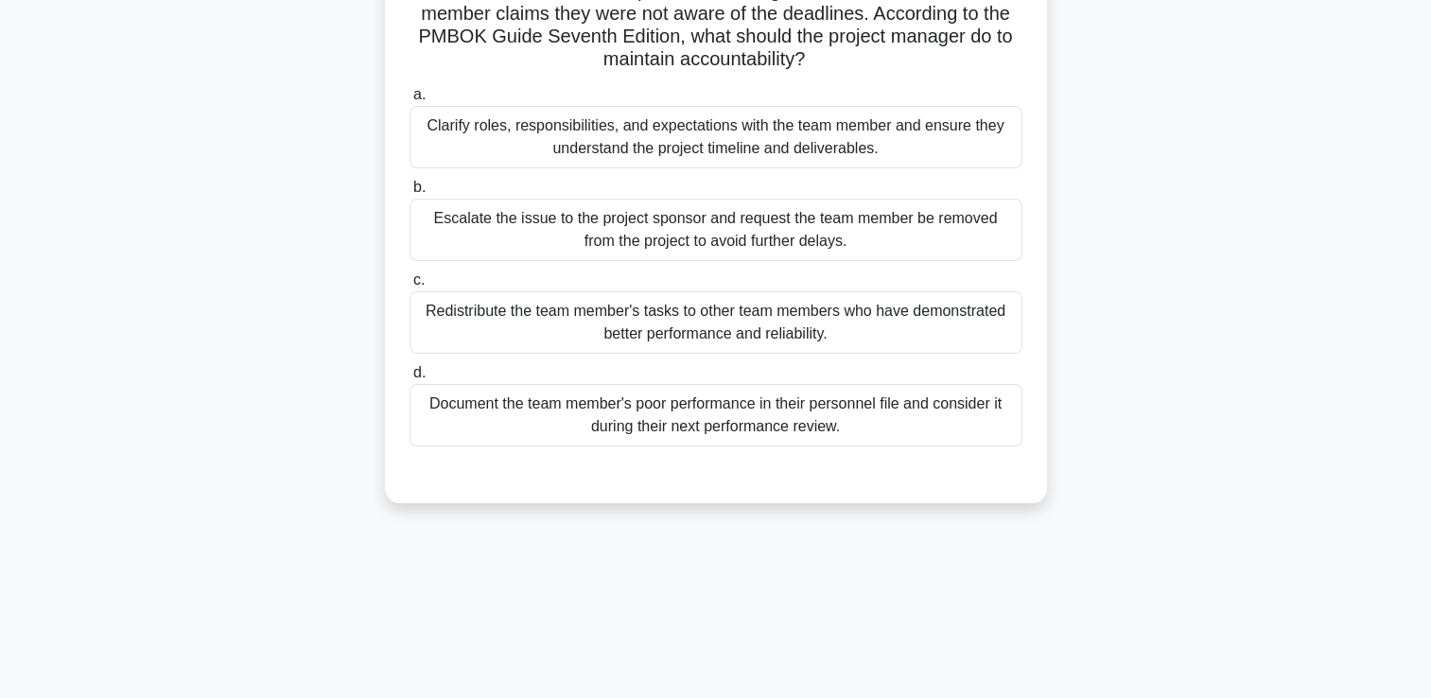
scroll to position [40, 0]
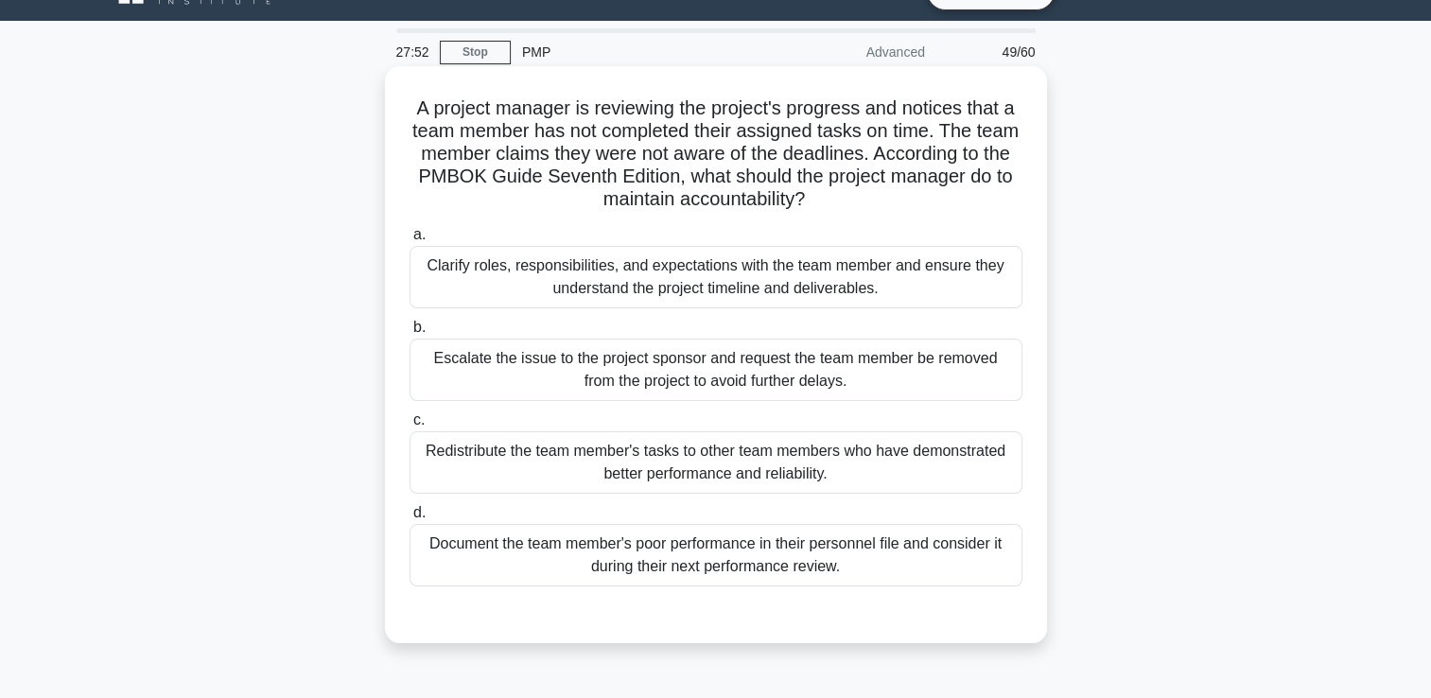
click at [700, 460] on div "Redistribute the team member's tasks to other team members who have demonstrate…" at bounding box center [716, 462] width 613 height 62
click at [410, 427] on input "c. Redistribute the team member's tasks to other team members who have demonstr…" at bounding box center [410, 420] width 0 height 12
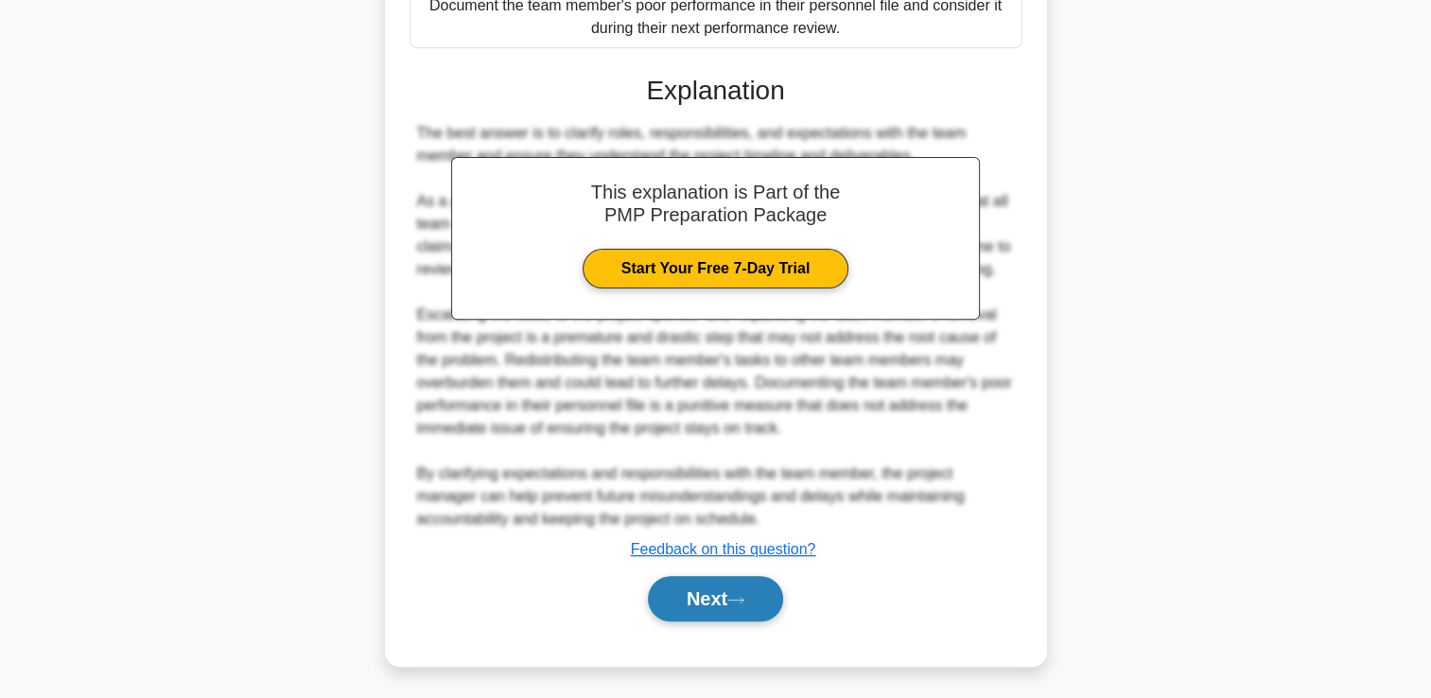
scroll to position [582, 0]
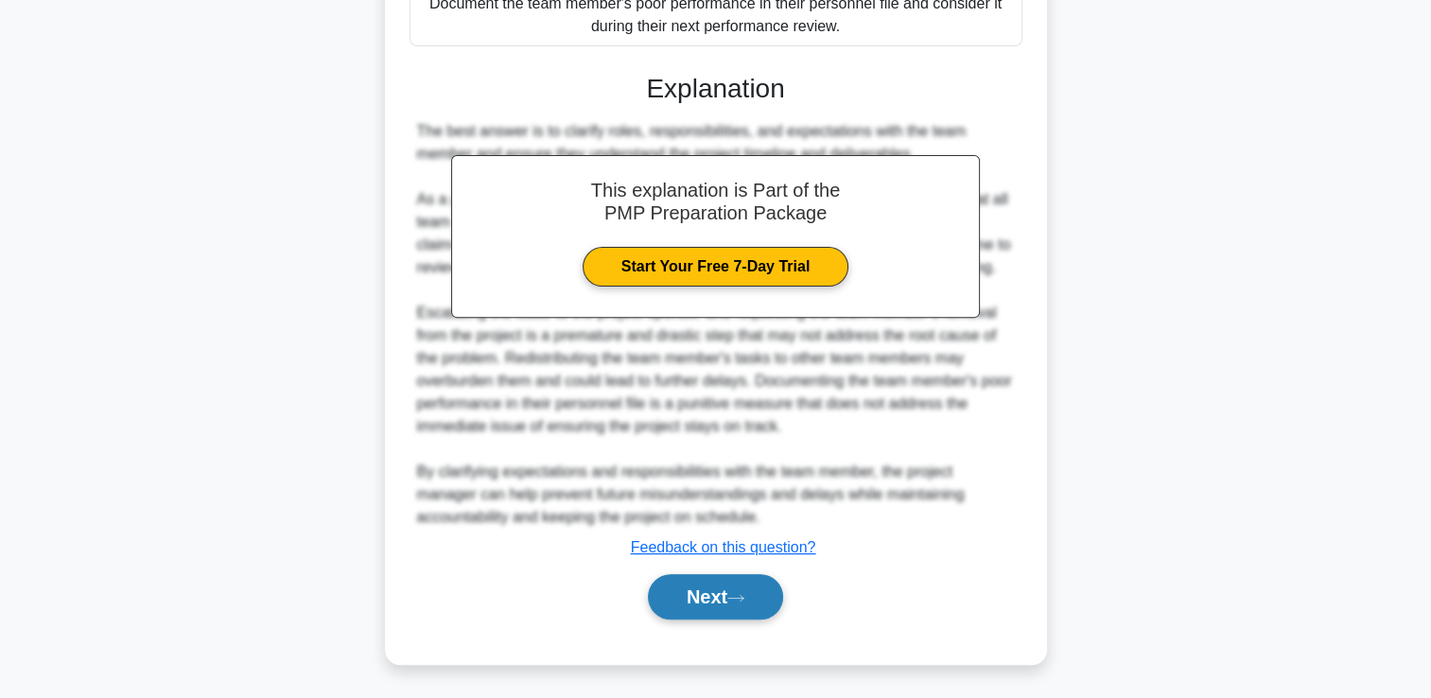
click at [696, 597] on button "Next" at bounding box center [715, 596] width 135 height 45
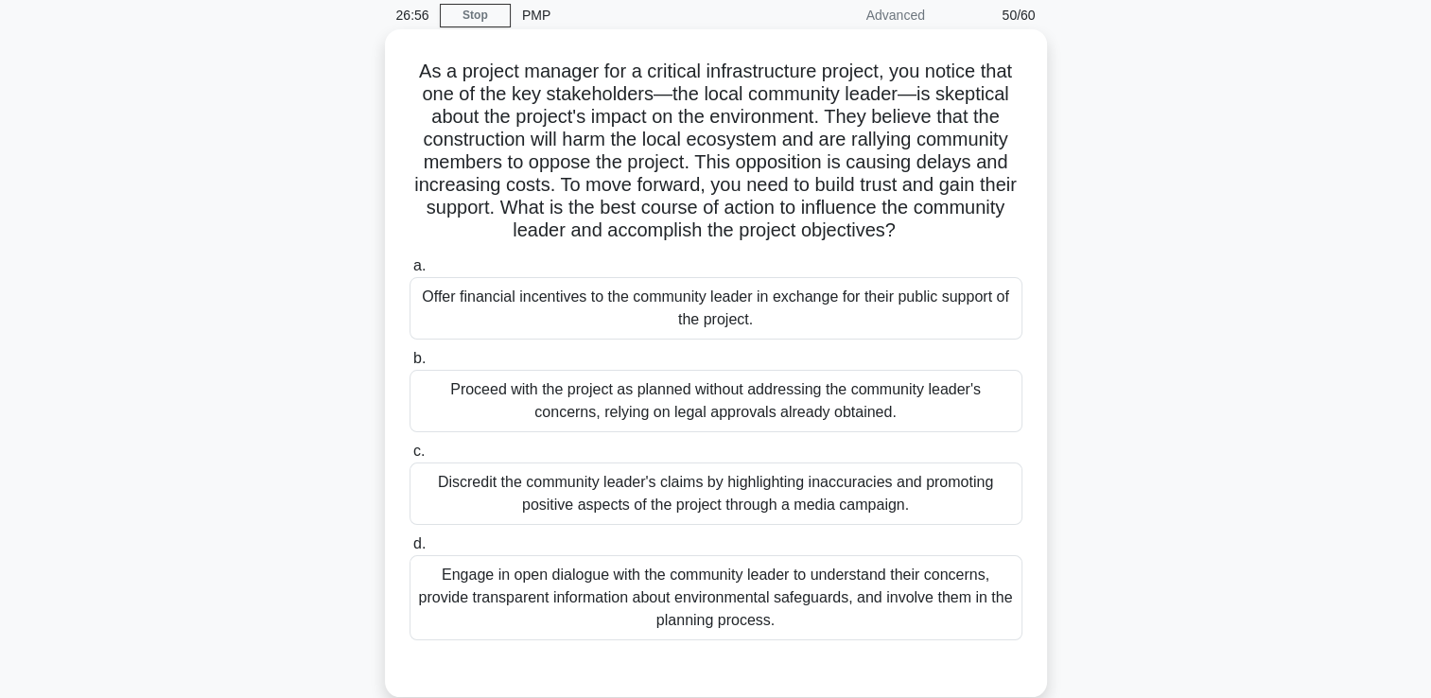
scroll to position [109, 0]
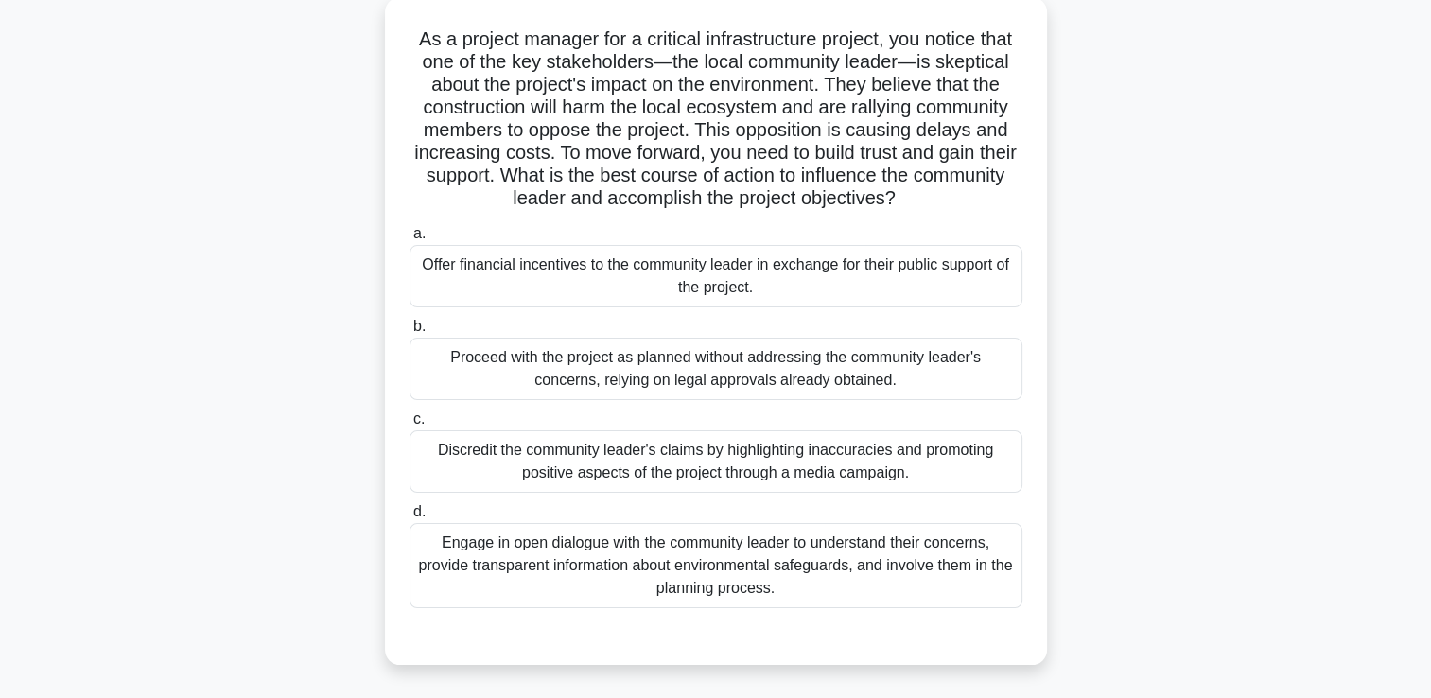
click at [689, 559] on div "Engage in open dialogue with the community leader to understand their concerns,…" at bounding box center [716, 565] width 613 height 85
click at [410, 518] on input "d. Engage in open dialogue with the community leader to understand their concer…" at bounding box center [410, 512] width 0 height 12
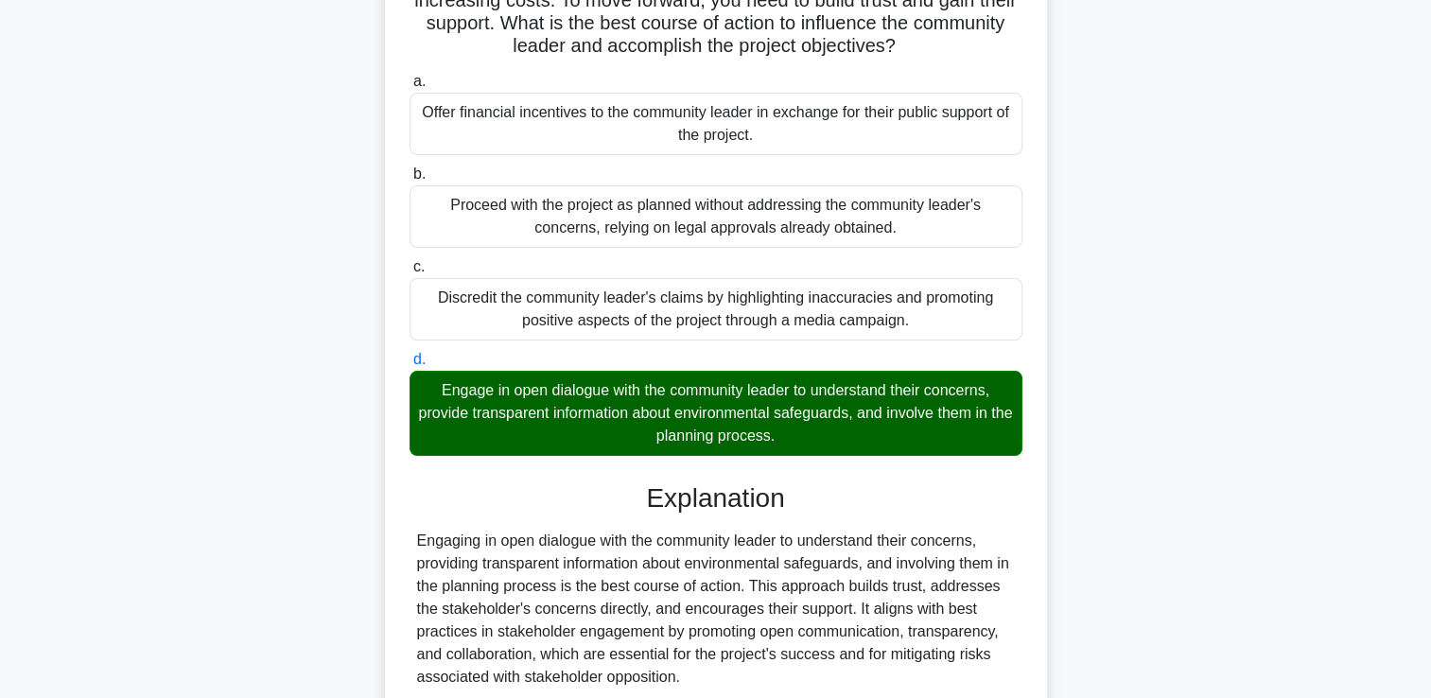
scroll to position [421, 0]
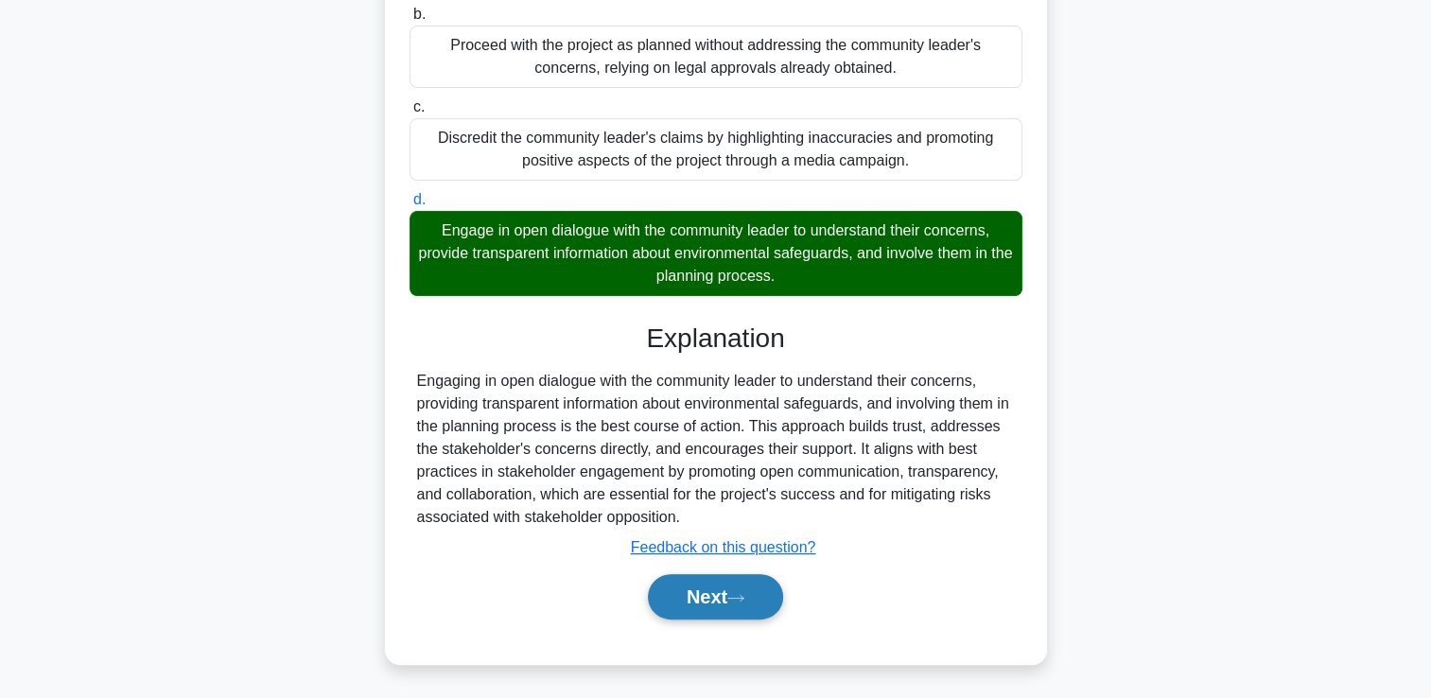
click at [680, 585] on button "Next" at bounding box center [715, 596] width 135 height 45
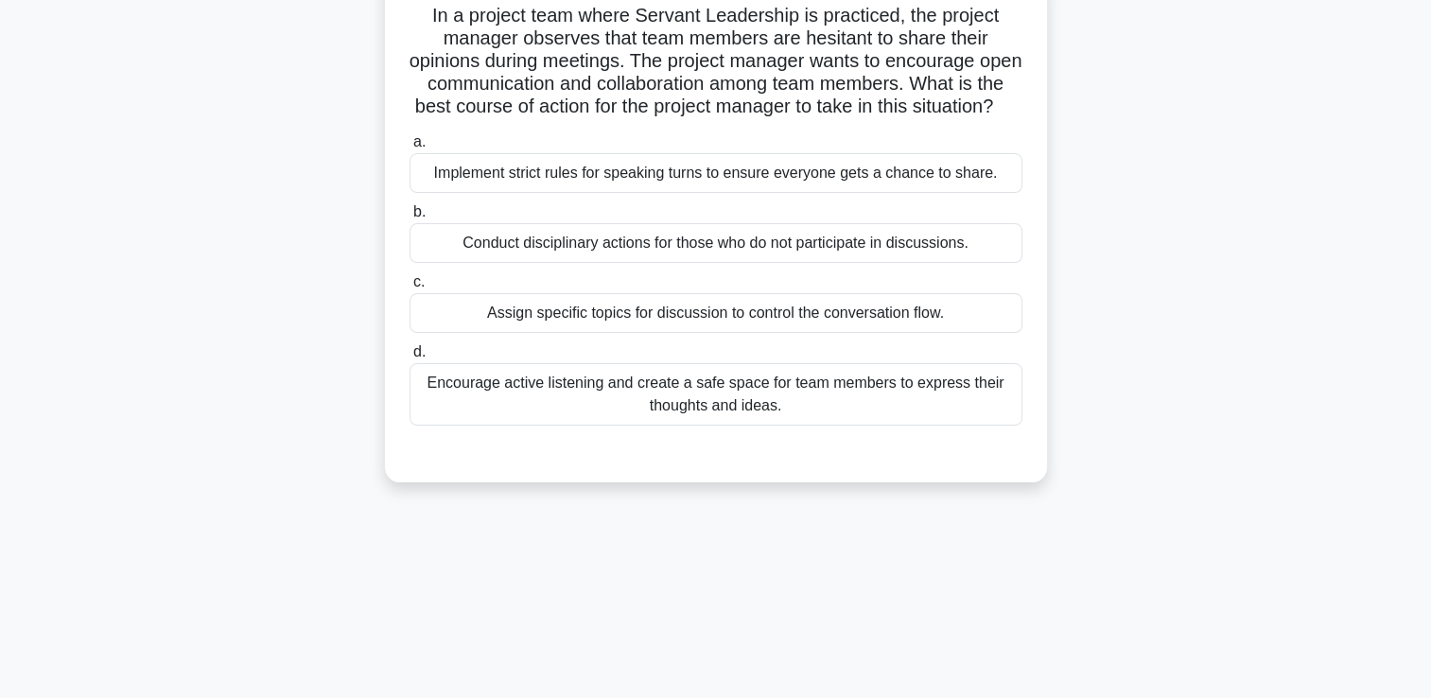
scroll to position [0, 0]
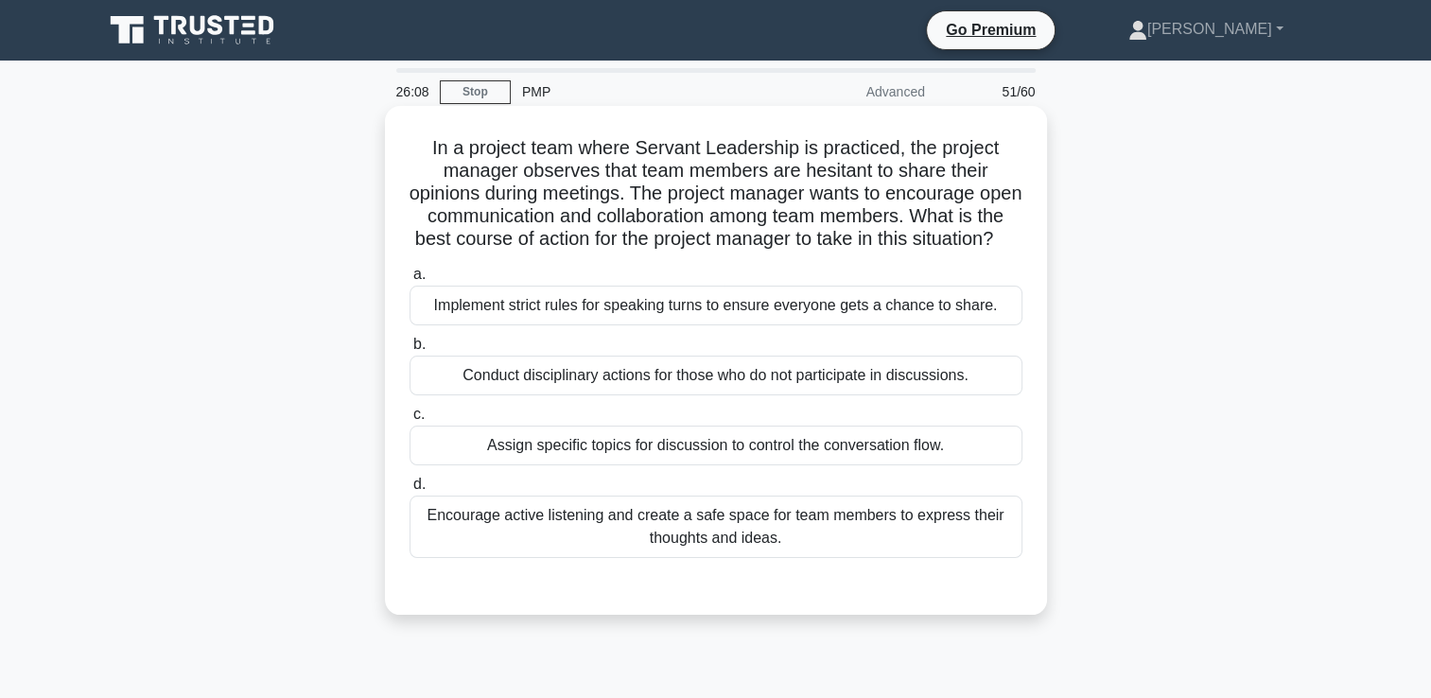
click at [811, 551] on div "Encourage active listening and create a safe space for team members to express …" at bounding box center [716, 527] width 613 height 62
click at [410, 491] on input "d. Encourage active listening and create a safe space for team members to expre…" at bounding box center [410, 485] width 0 height 12
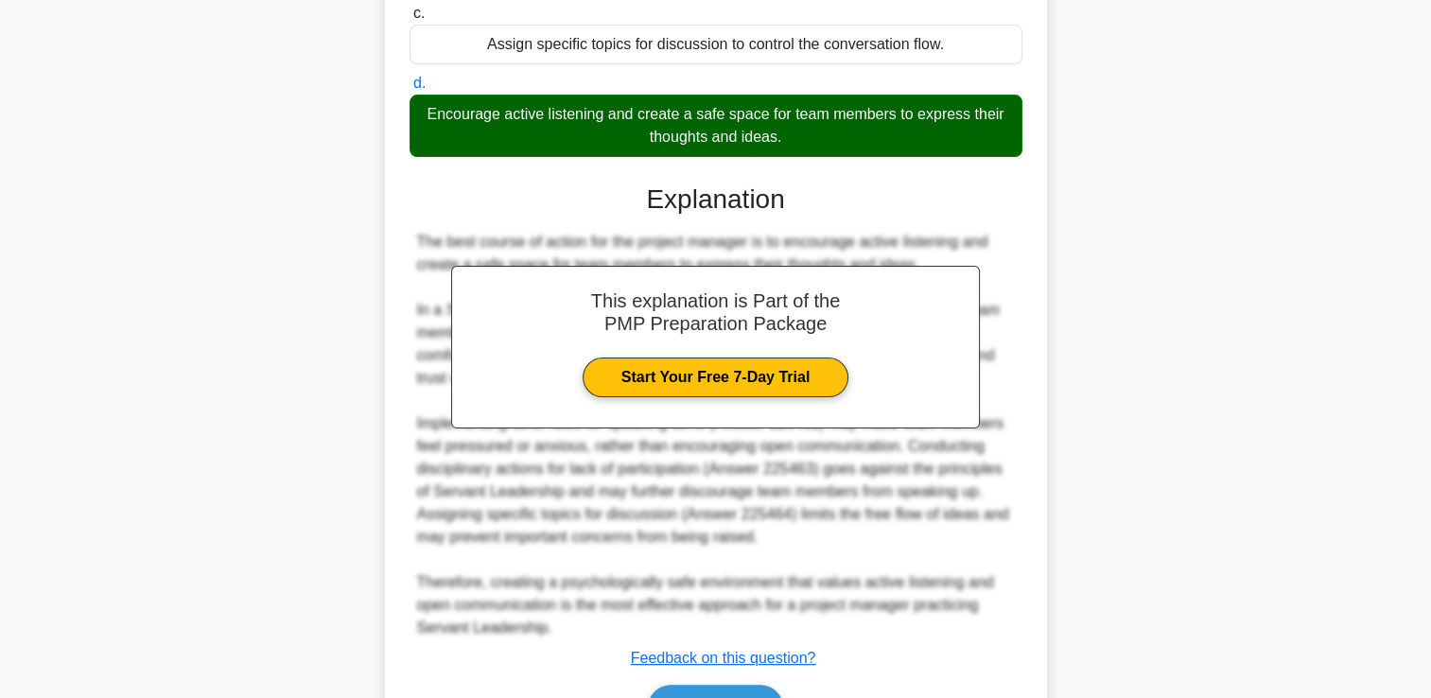
scroll to position [473, 0]
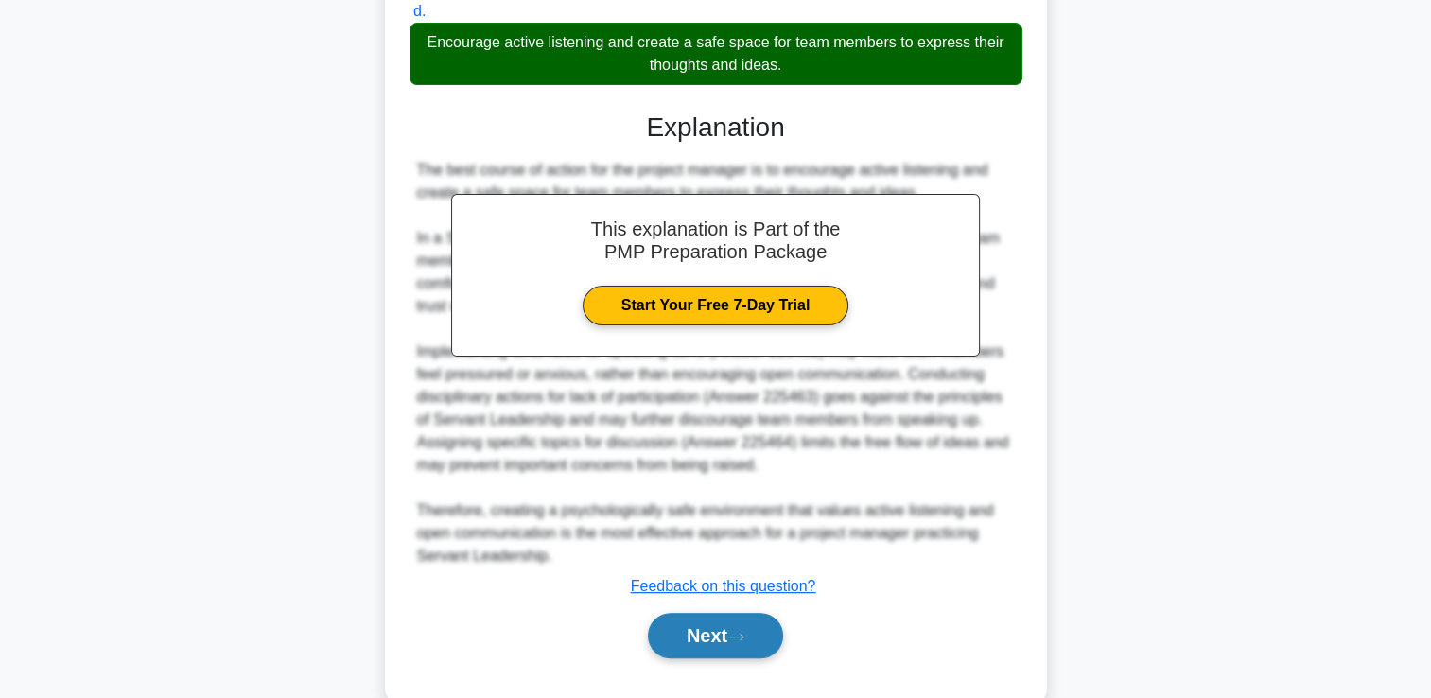
click at [738, 642] on icon at bounding box center [735, 637] width 17 height 10
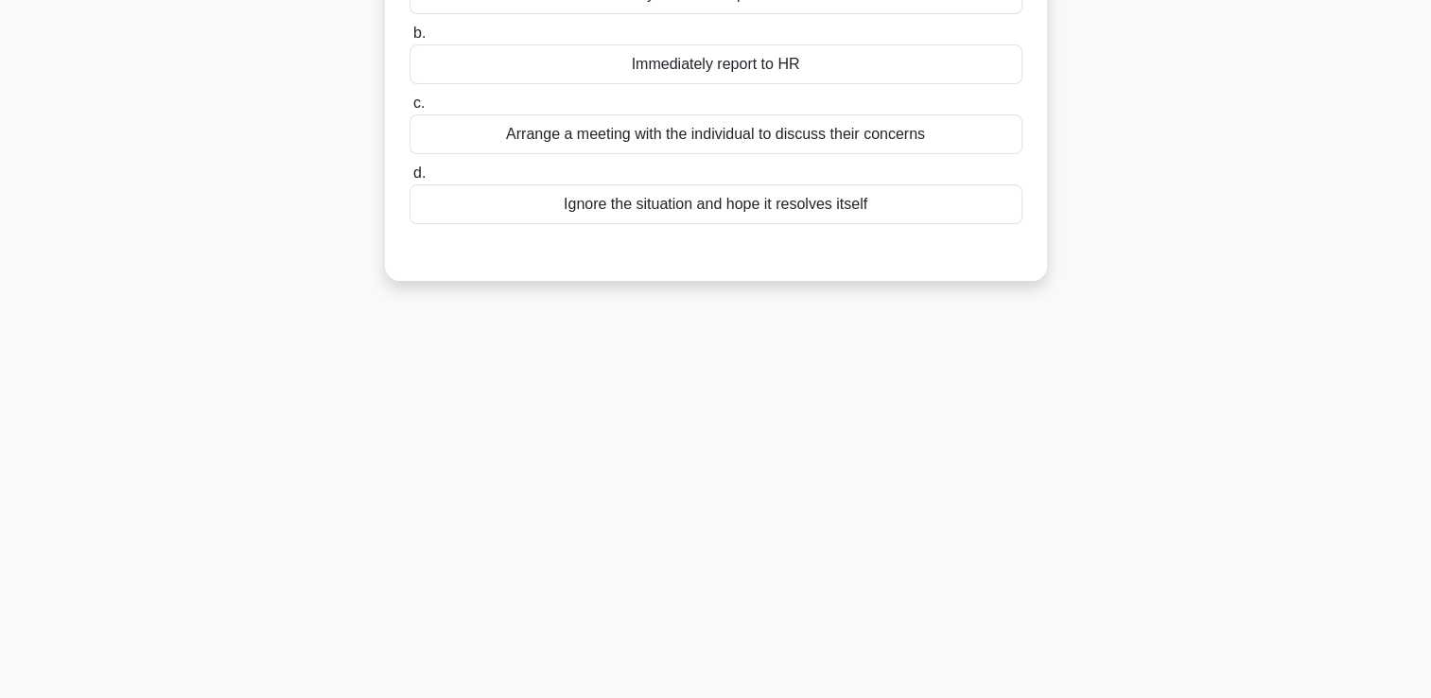
scroll to position [40, 0]
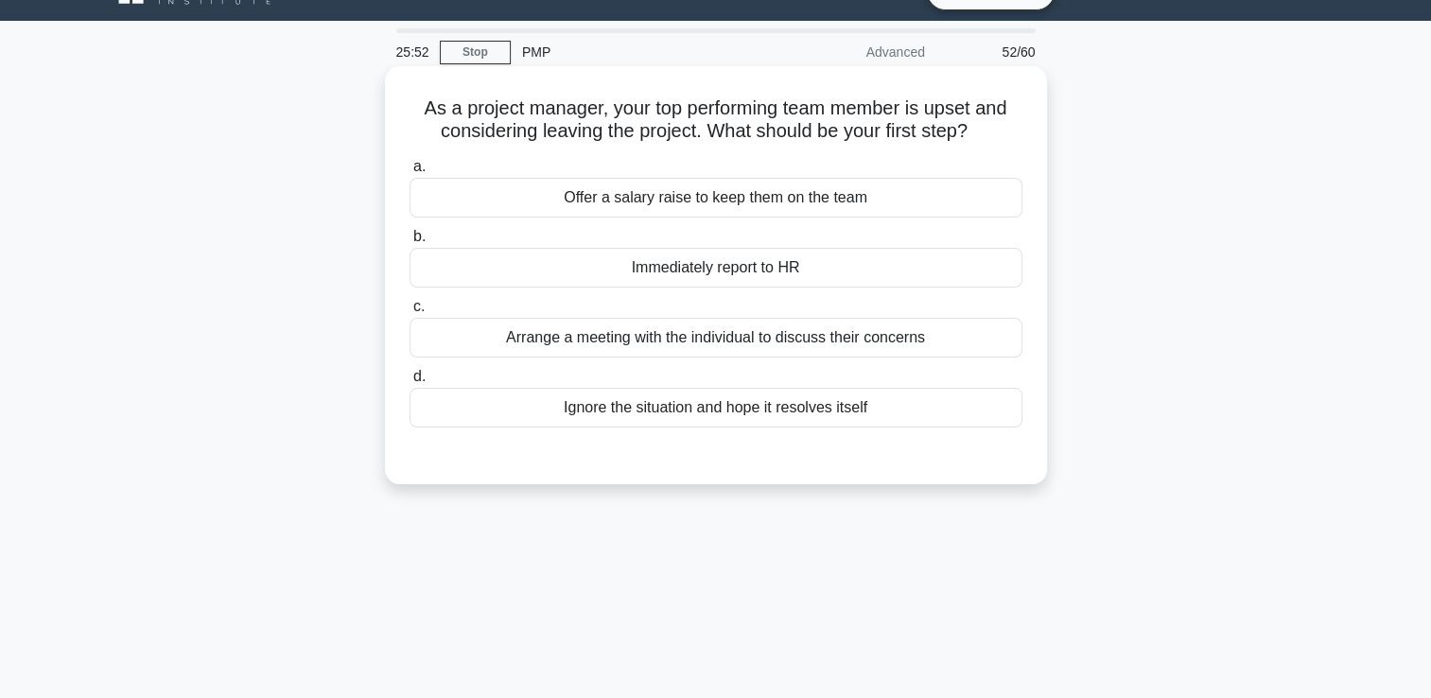
click at [712, 334] on div "Arrange a meeting with the individual to discuss their concerns" at bounding box center [716, 338] width 613 height 40
click at [410, 313] on input "c. Arrange a meeting with the individual to discuss their concerns" at bounding box center [410, 307] width 0 height 12
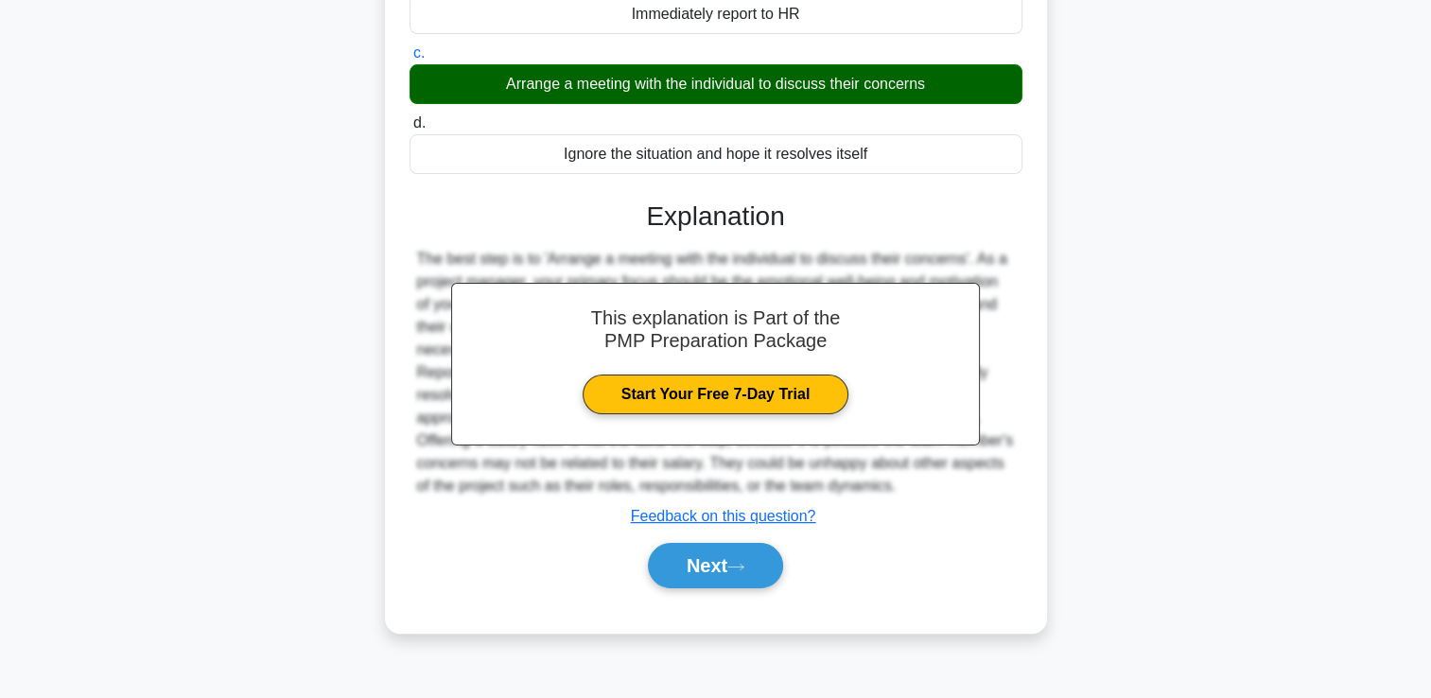
scroll to position [323, 0]
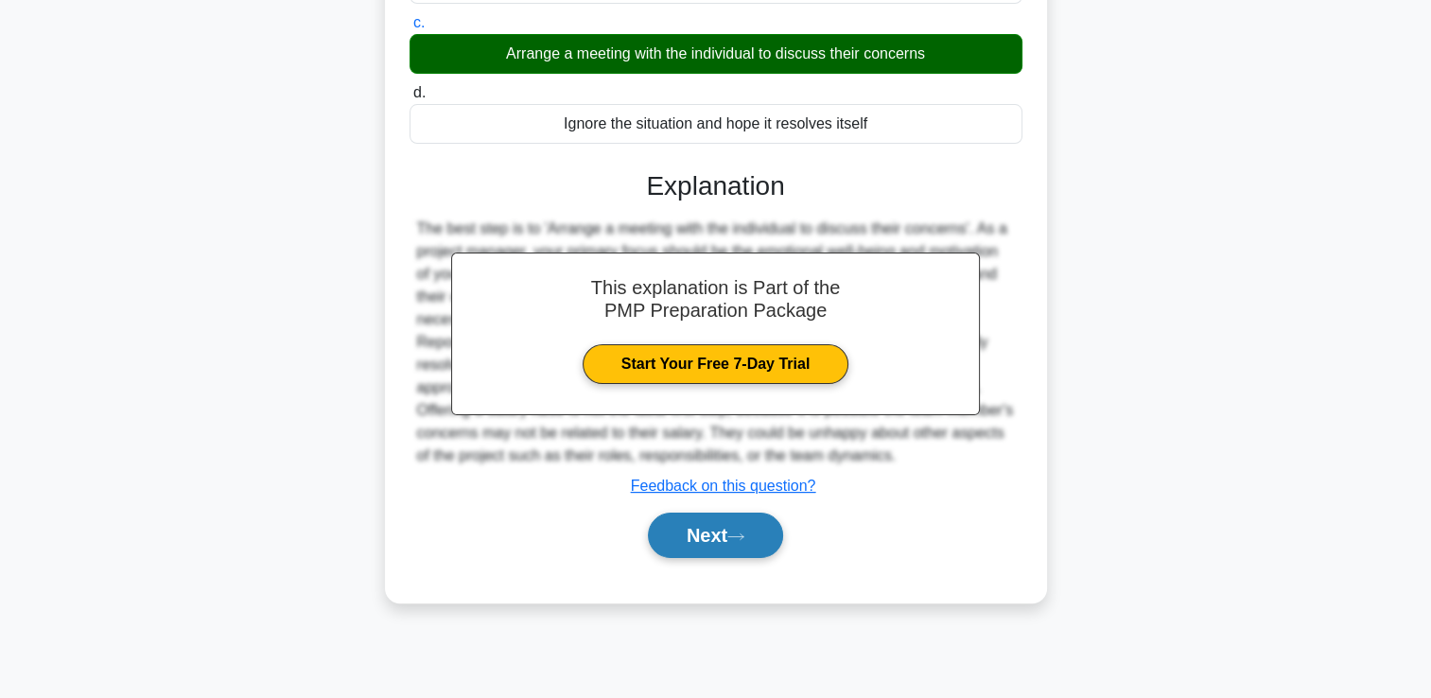
click at [736, 522] on button "Next" at bounding box center [715, 535] width 135 height 45
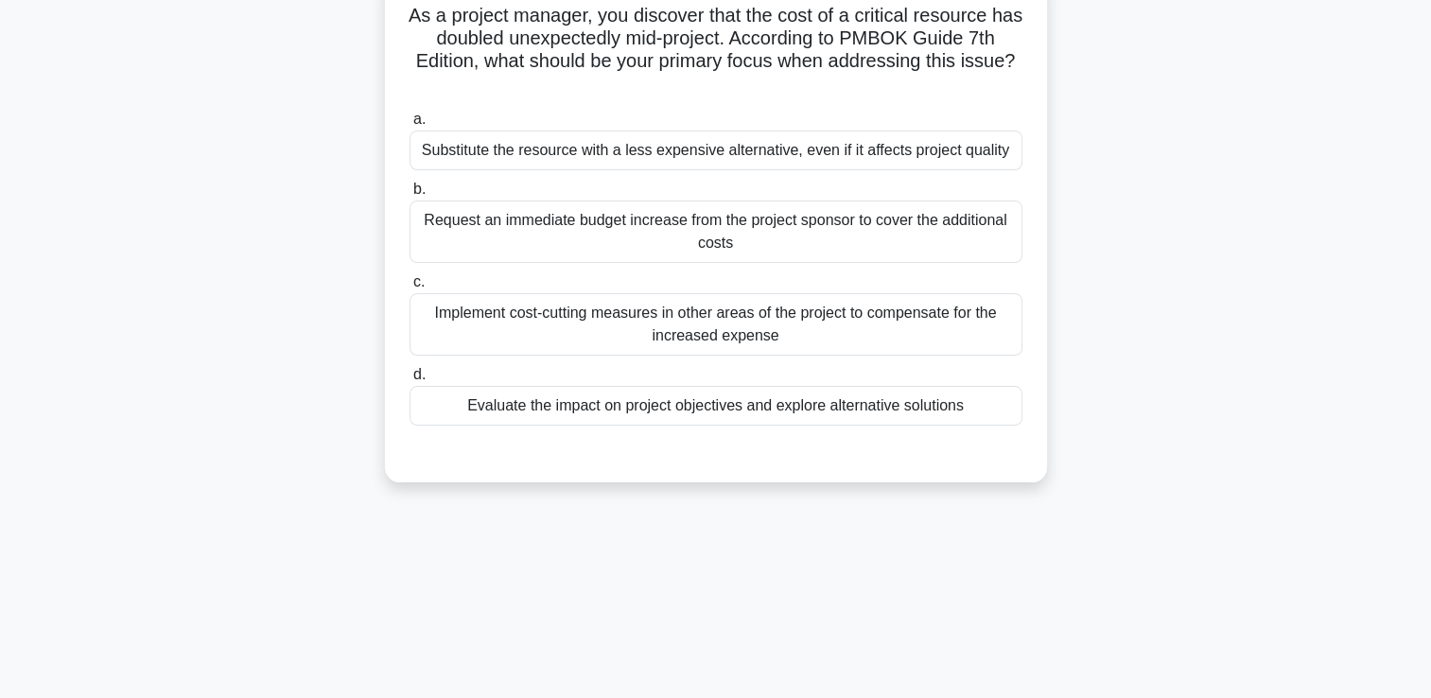
scroll to position [0, 0]
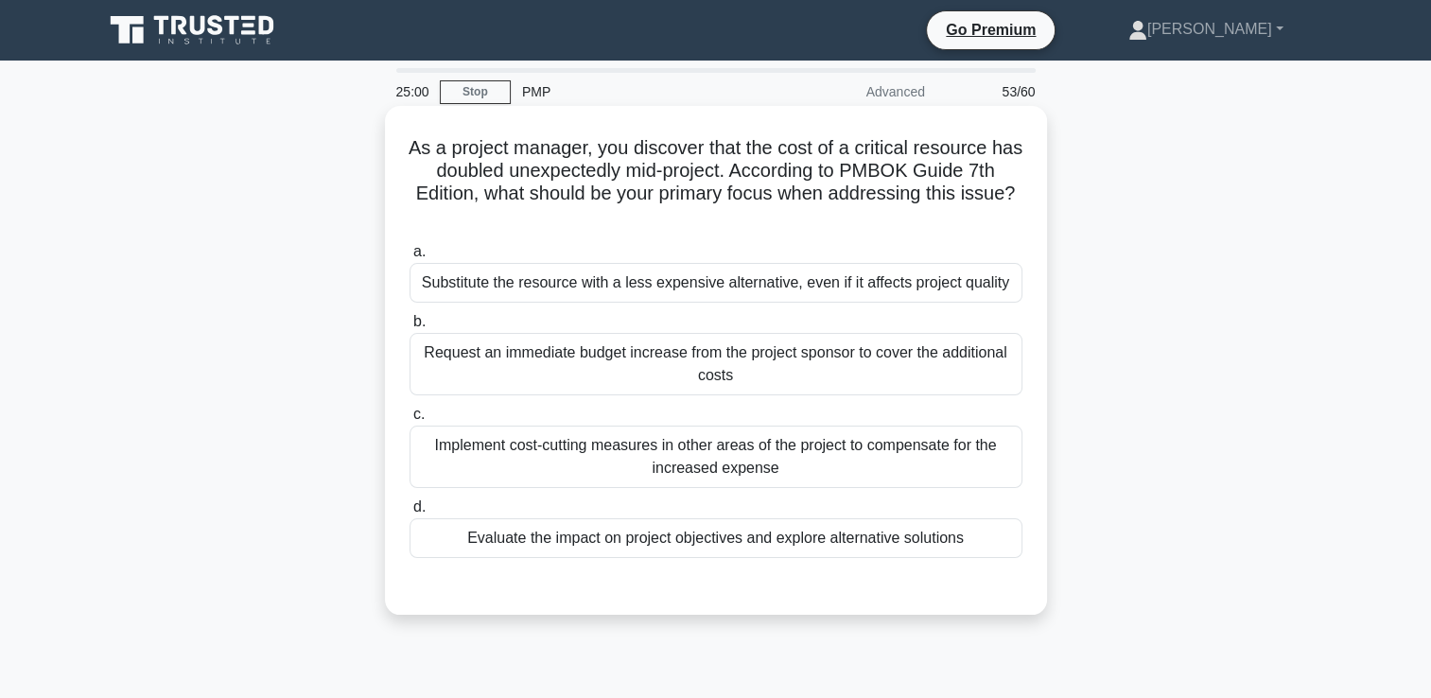
click at [1006, 533] on div "Evaluate the impact on project objectives and explore alternative solutions" at bounding box center [716, 538] width 613 height 40
click at [410, 514] on input "d. Evaluate the impact on project objectives and explore alternative solutions" at bounding box center [410, 507] width 0 height 12
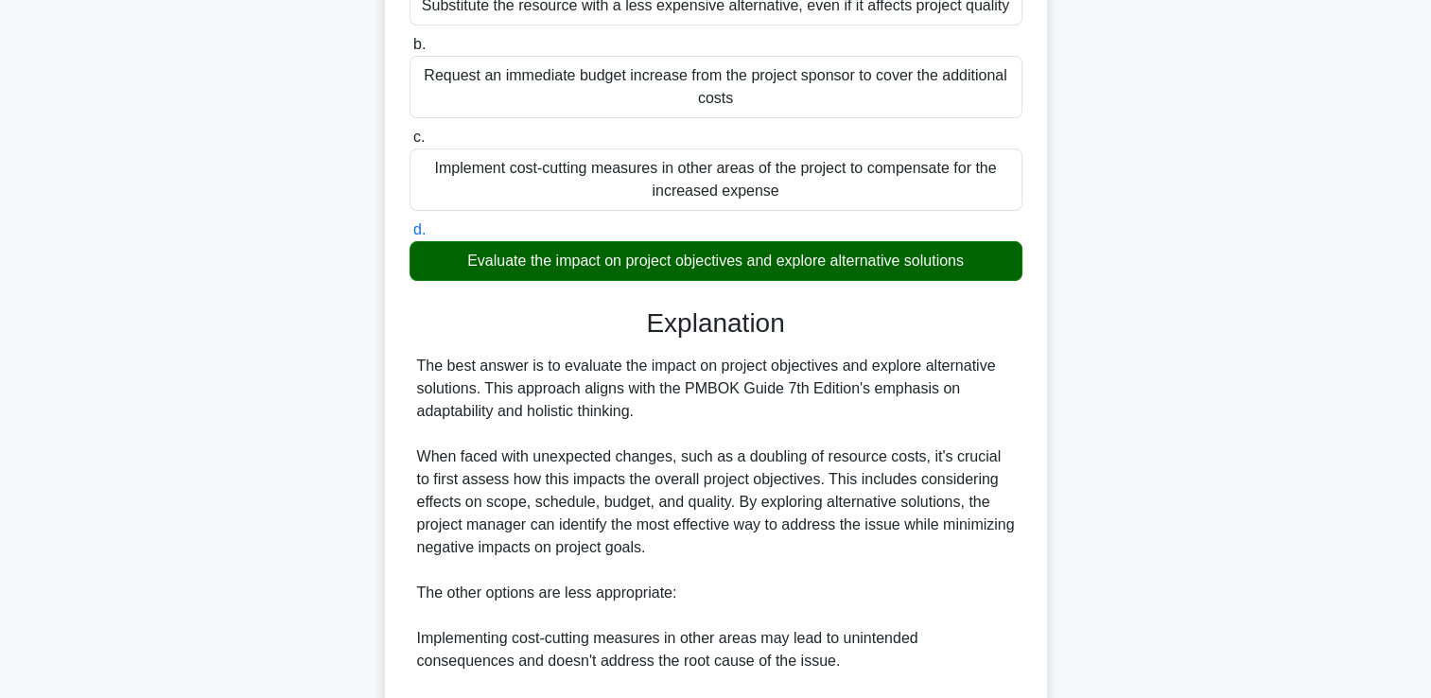
scroll to position [568, 0]
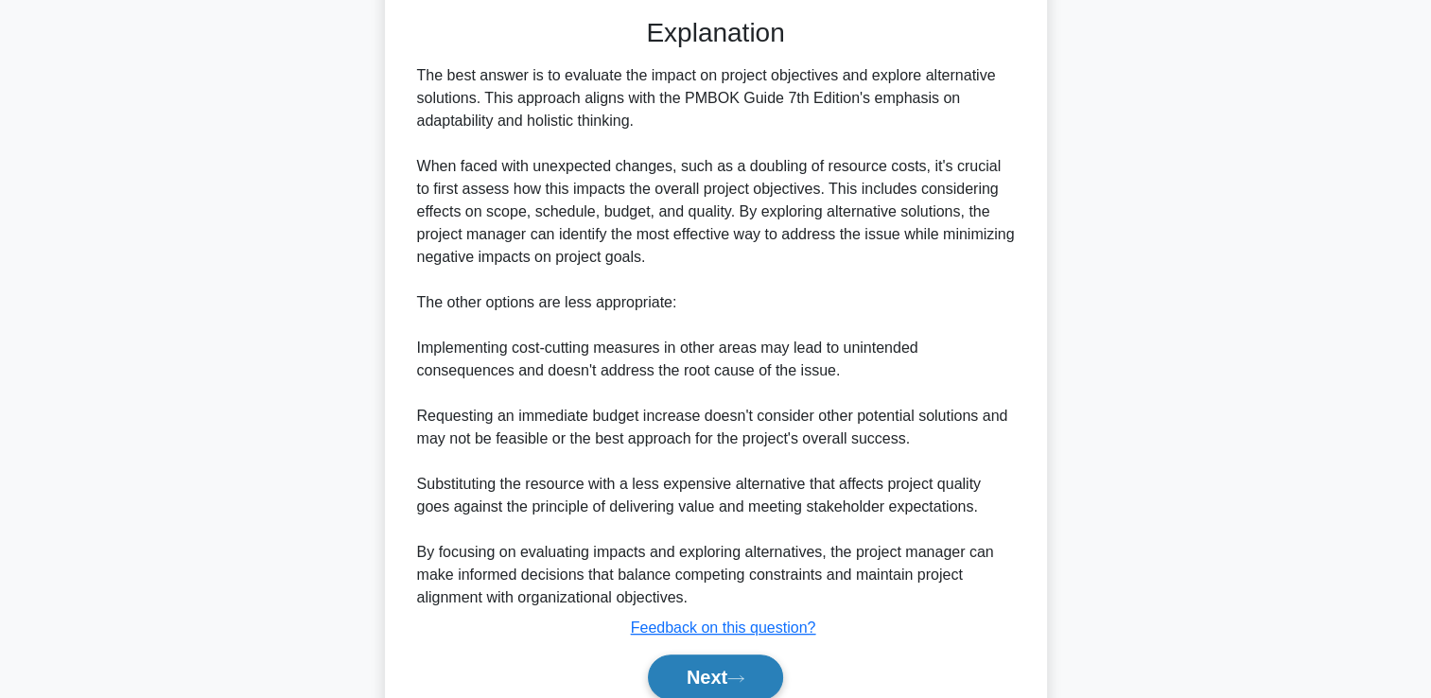
click at [703, 665] on button "Next" at bounding box center [715, 677] width 135 height 45
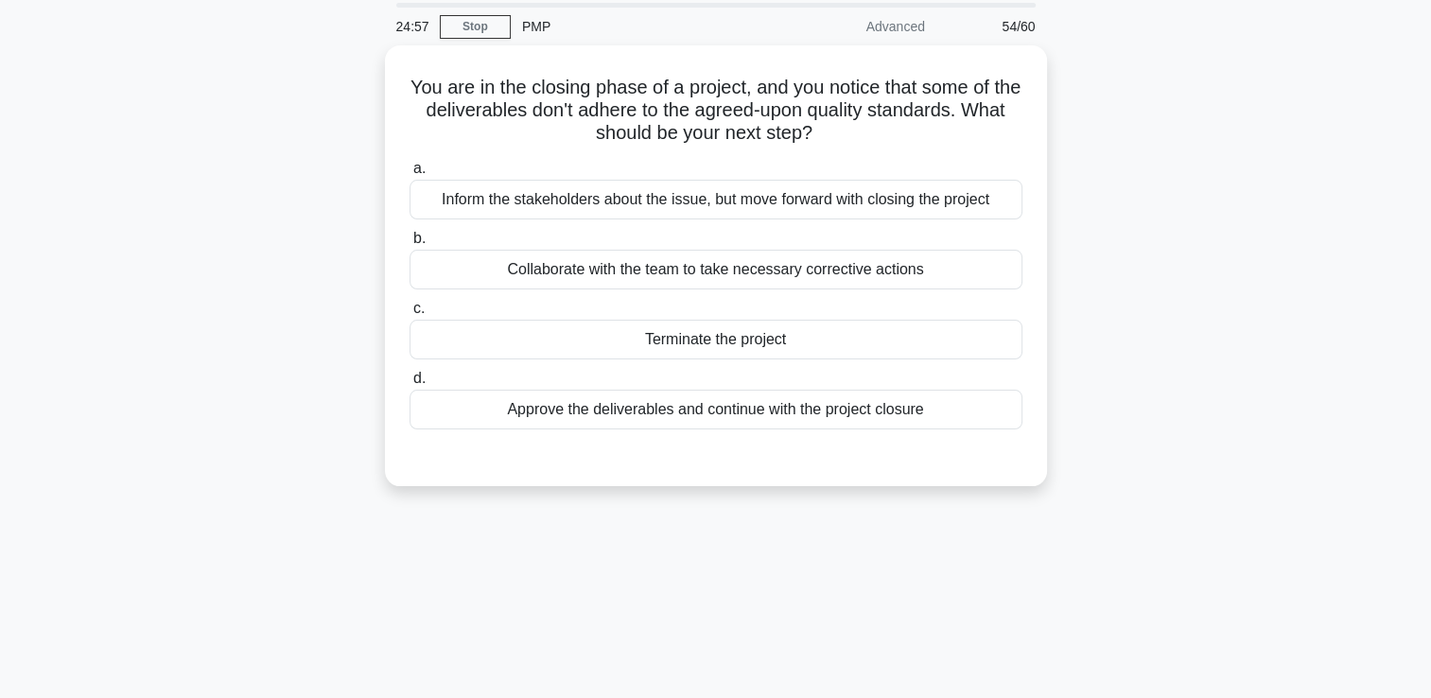
scroll to position [40, 0]
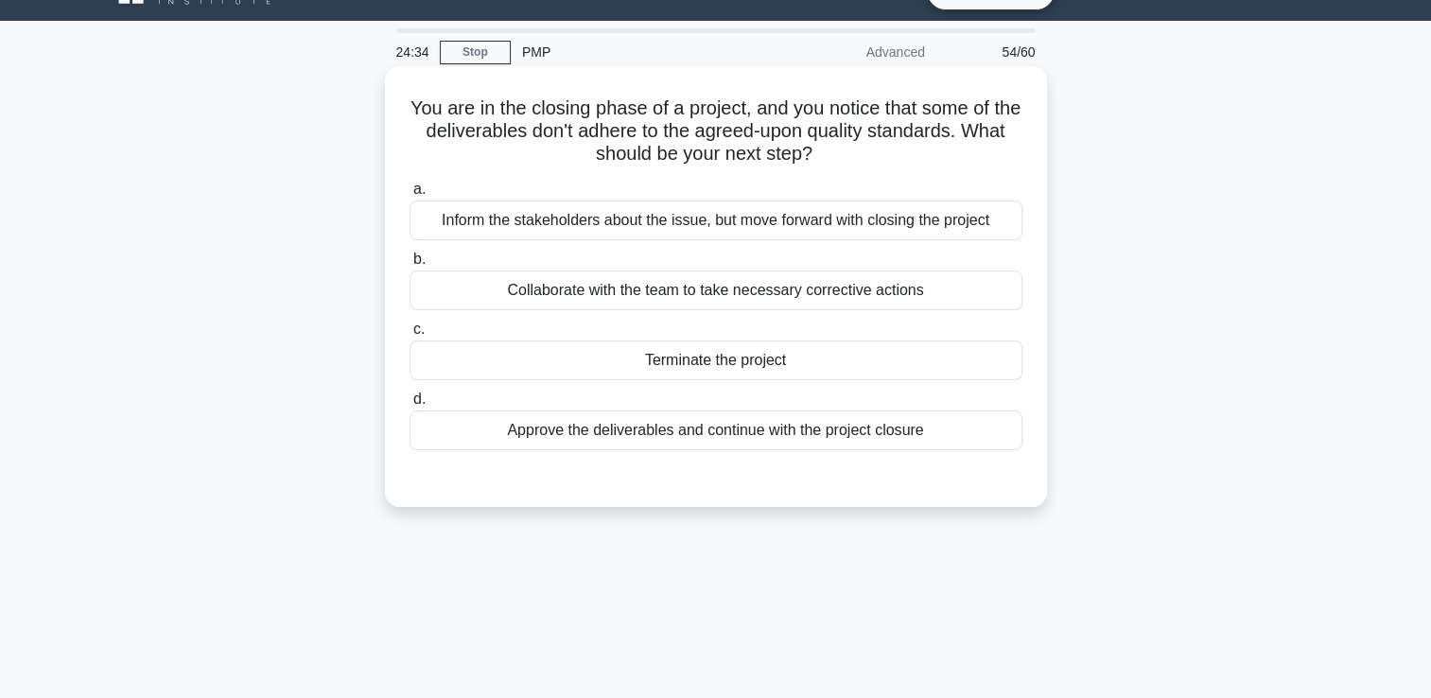
click at [865, 295] on div "Collaborate with the team to take necessary corrective actions" at bounding box center [716, 291] width 613 height 40
click at [410, 266] on input "b. Collaborate with the team to take necessary corrective actions" at bounding box center [410, 259] width 0 height 12
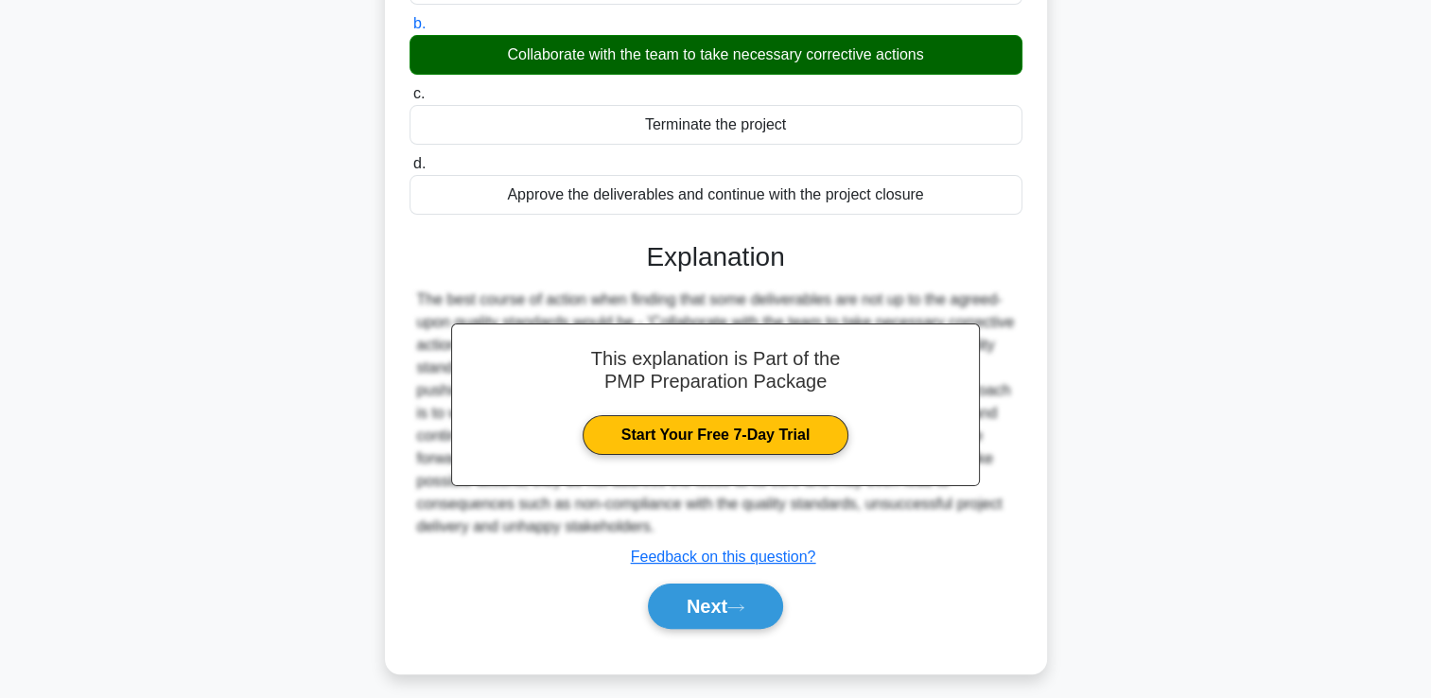
scroll to position [323, 0]
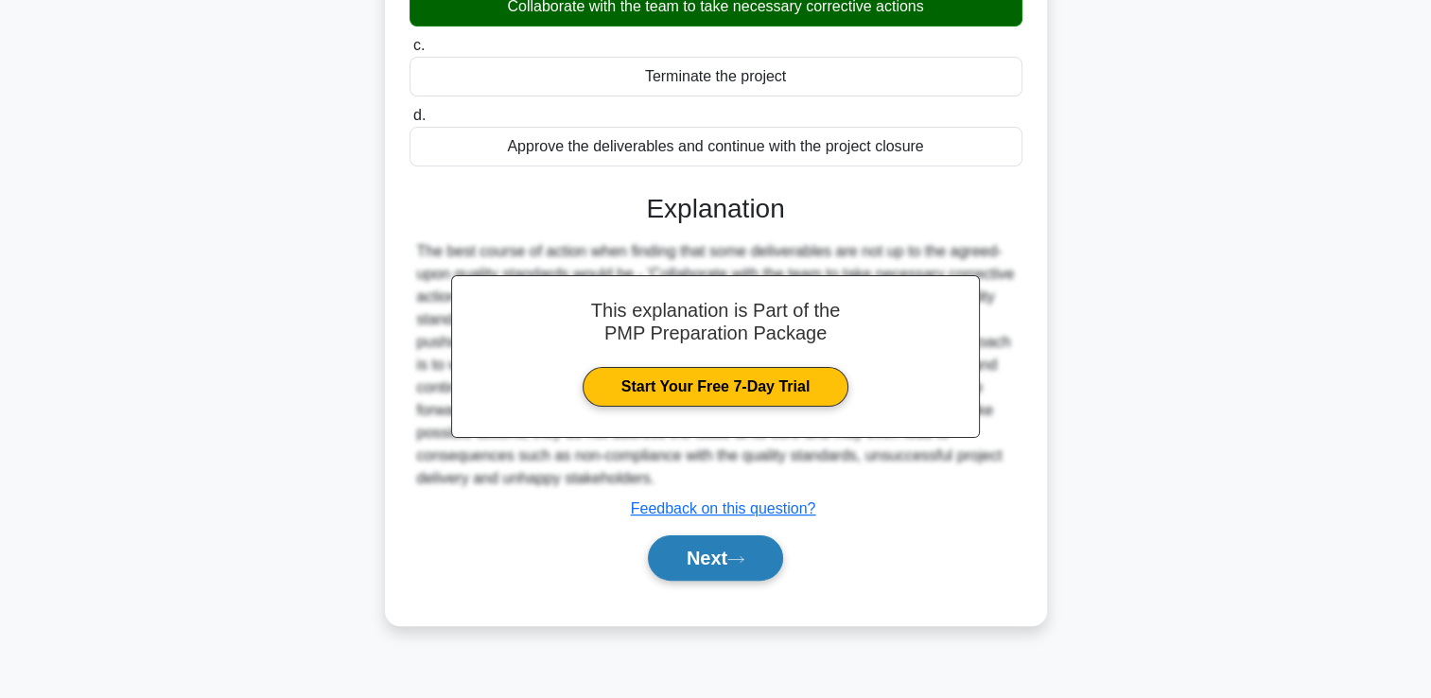
click at [772, 565] on button "Next" at bounding box center [715, 557] width 135 height 45
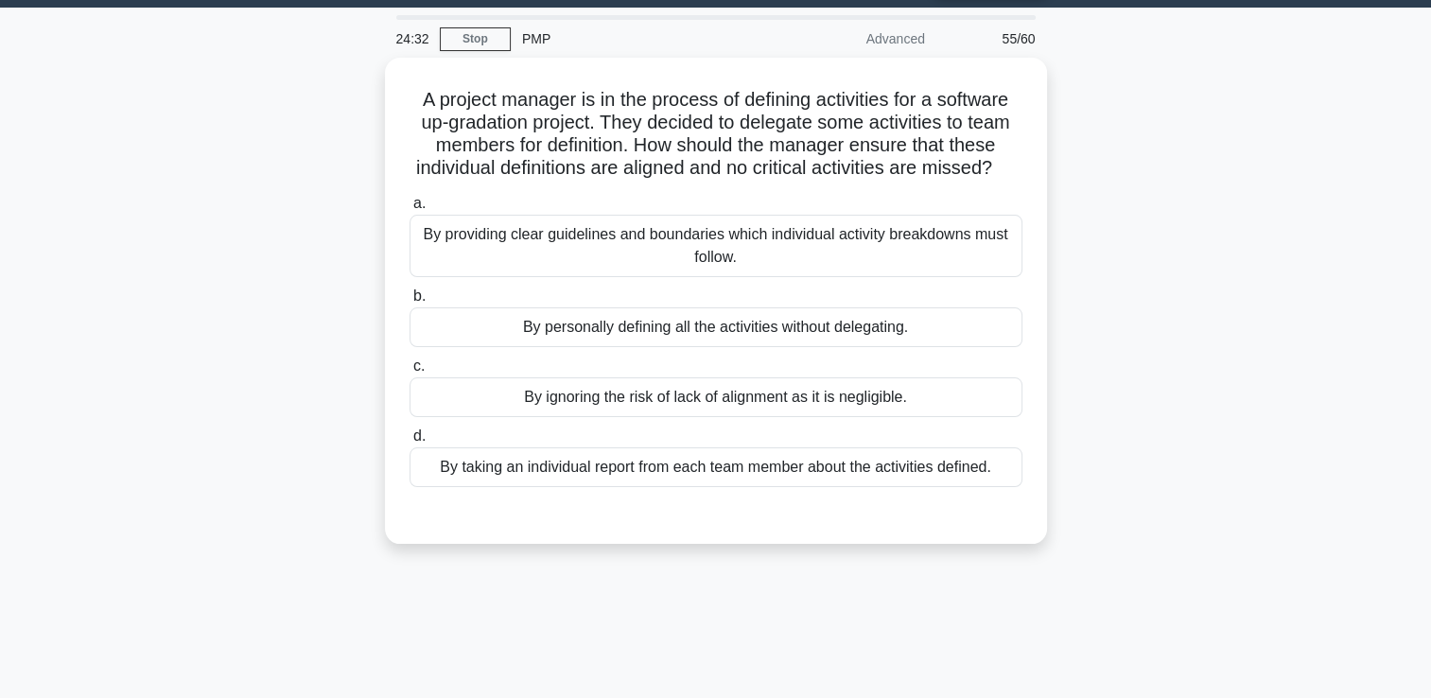
scroll to position [40, 0]
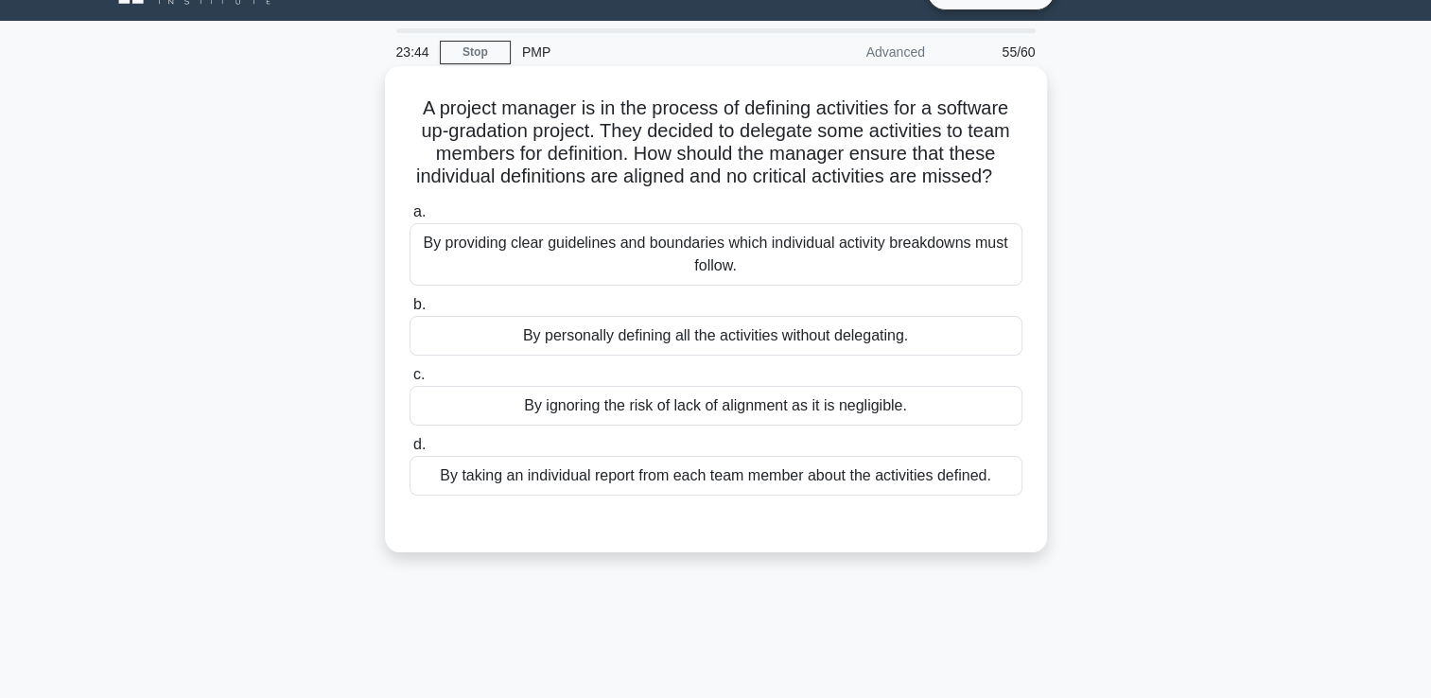
click at [803, 286] on div "By providing clear guidelines and boundaries which individual activity breakdow…" at bounding box center [716, 254] width 613 height 62
click at [410, 218] on input "a. By providing clear guidelines and boundaries which individual activity break…" at bounding box center [410, 212] width 0 height 12
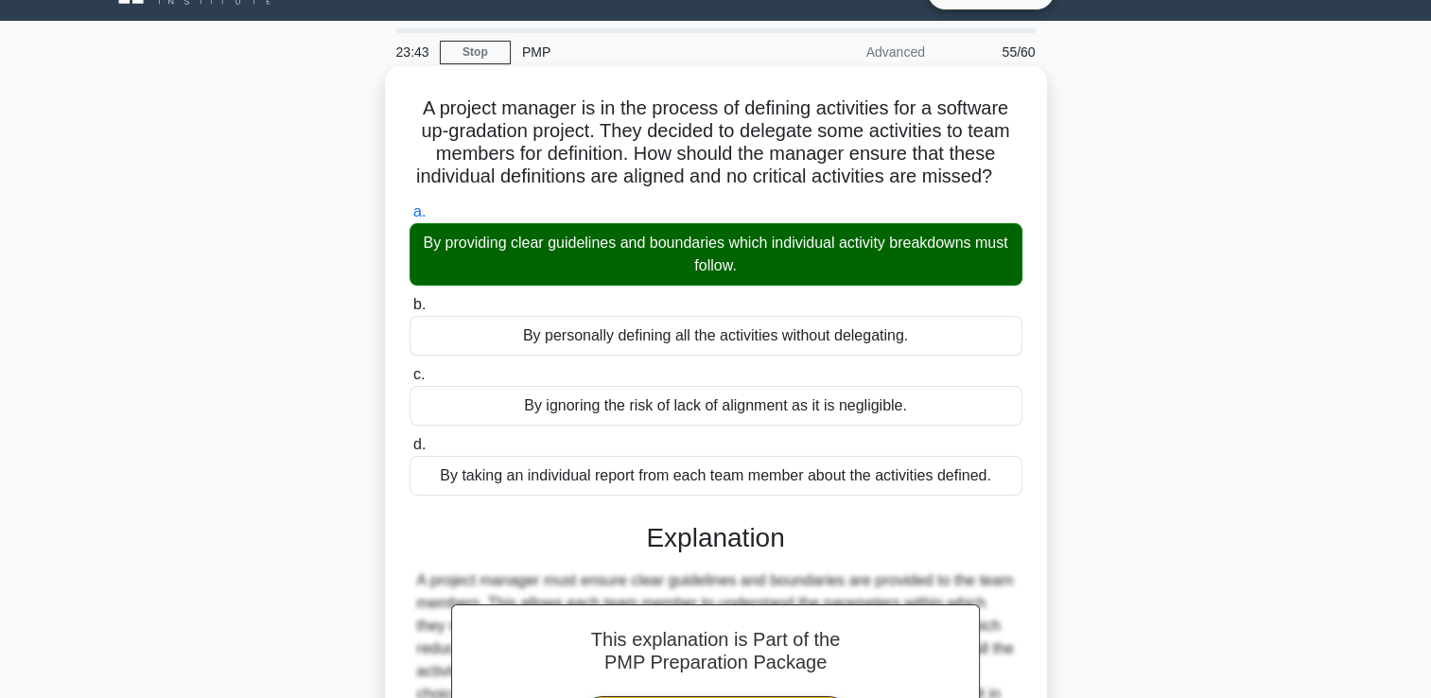
scroll to position [353, 0]
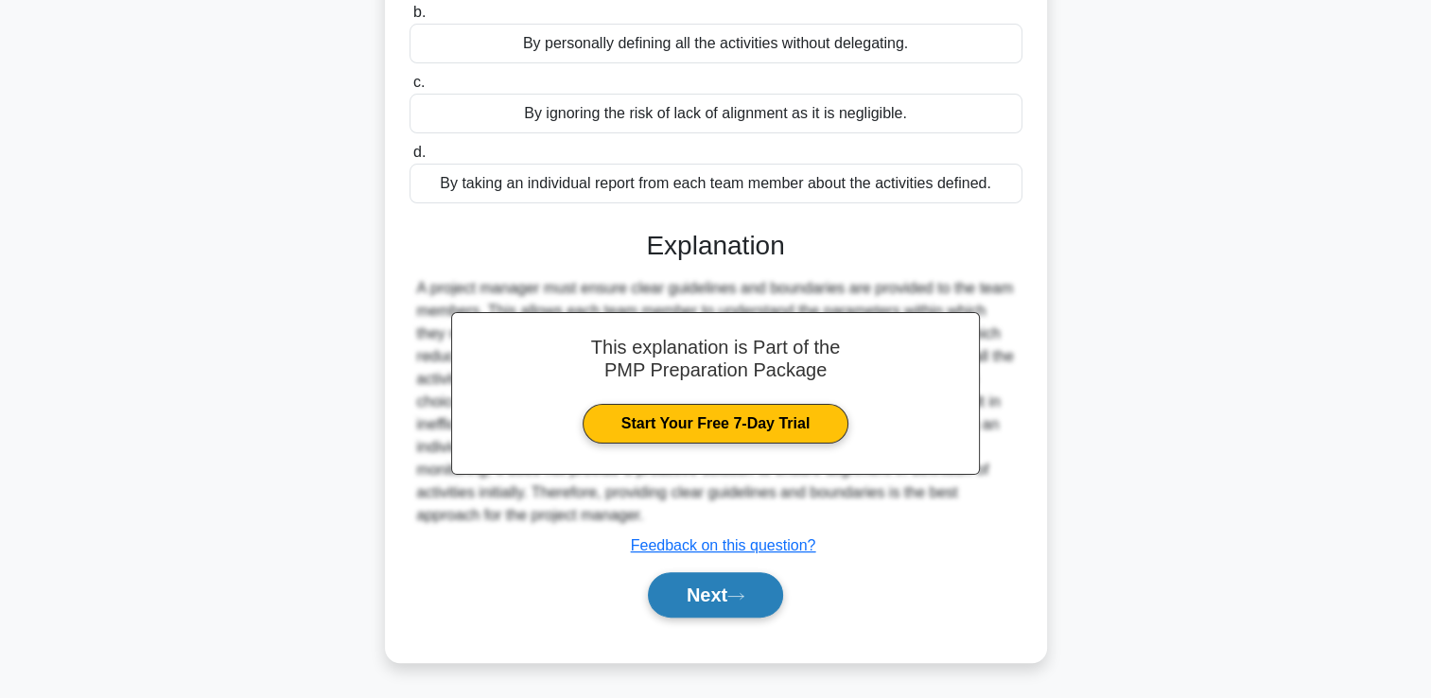
click at [779, 612] on button "Next" at bounding box center [715, 594] width 135 height 45
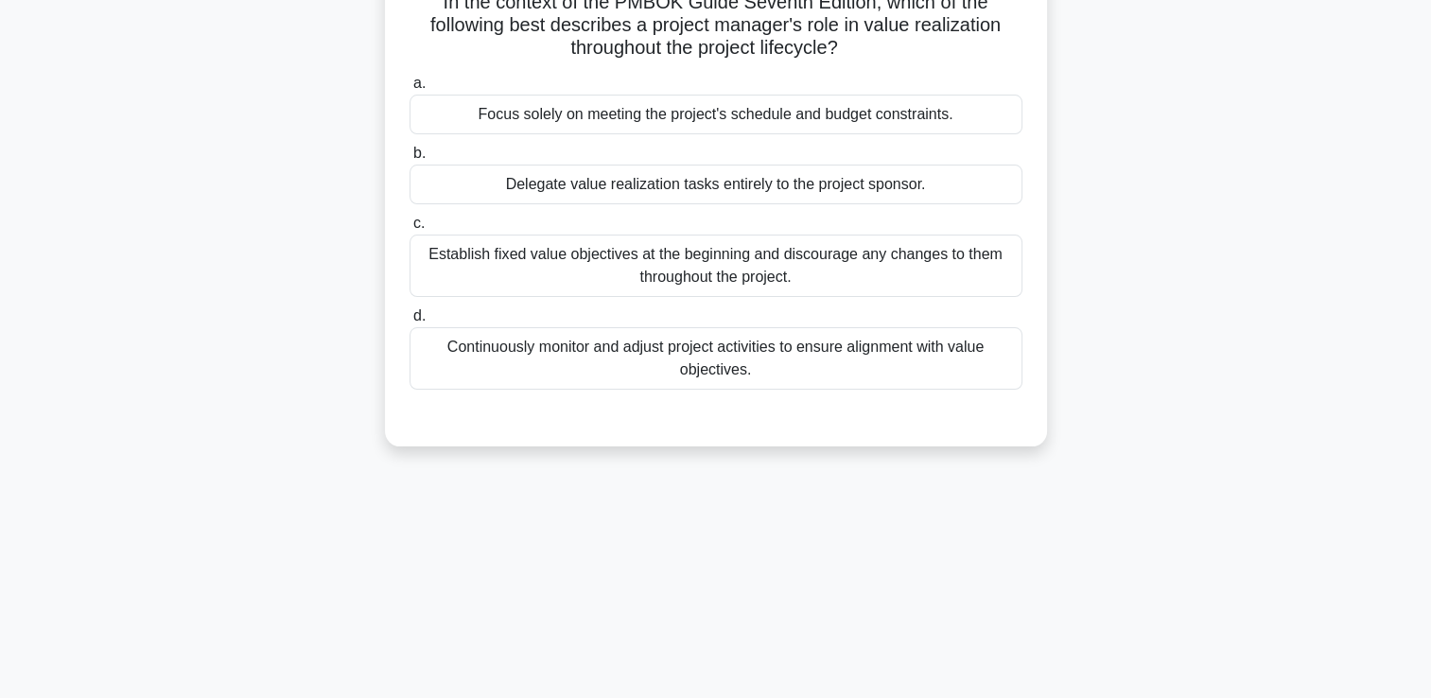
scroll to position [40, 0]
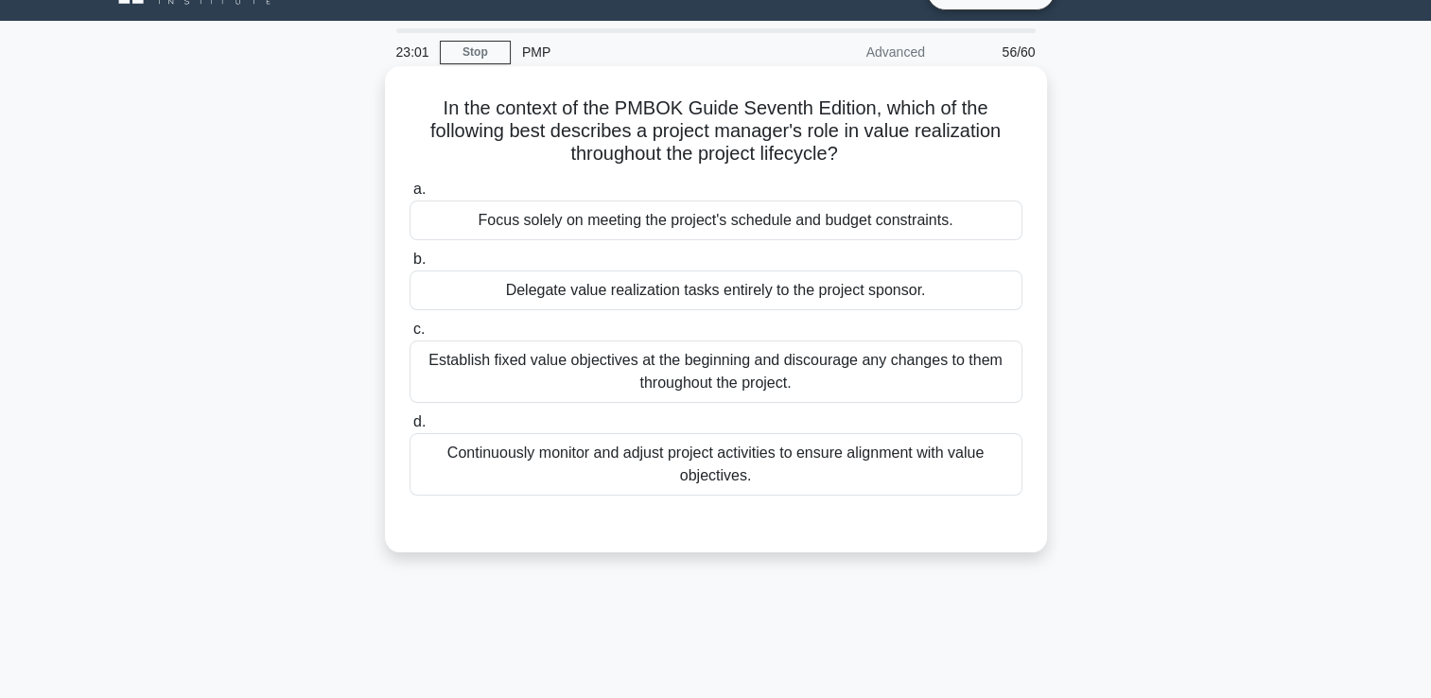
click at [750, 375] on div "Establish fixed value objectives at the beginning and discourage any changes to…" at bounding box center [716, 372] width 613 height 62
click at [410, 336] on input "c. Establish fixed value objectives at the beginning and discourage any changes…" at bounding box center [410, 329] width 0 height 12
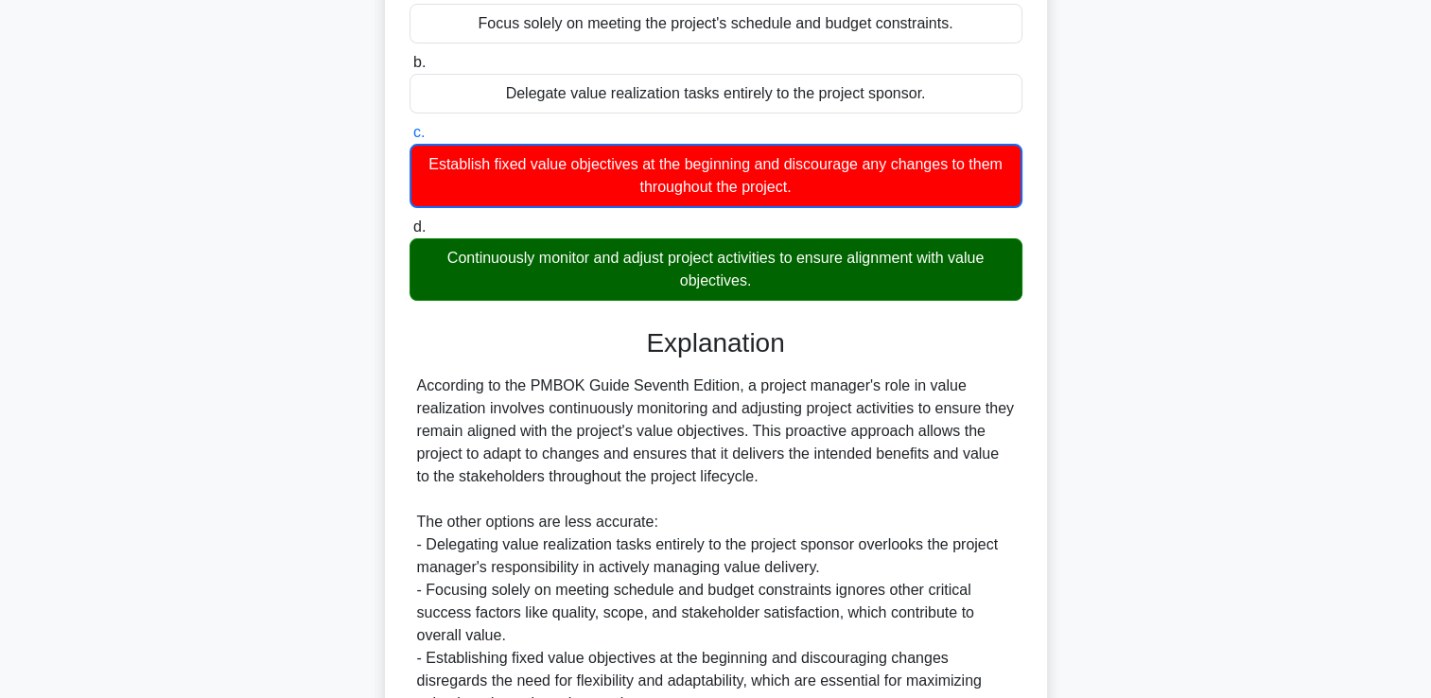
scroll to position [423, 0]
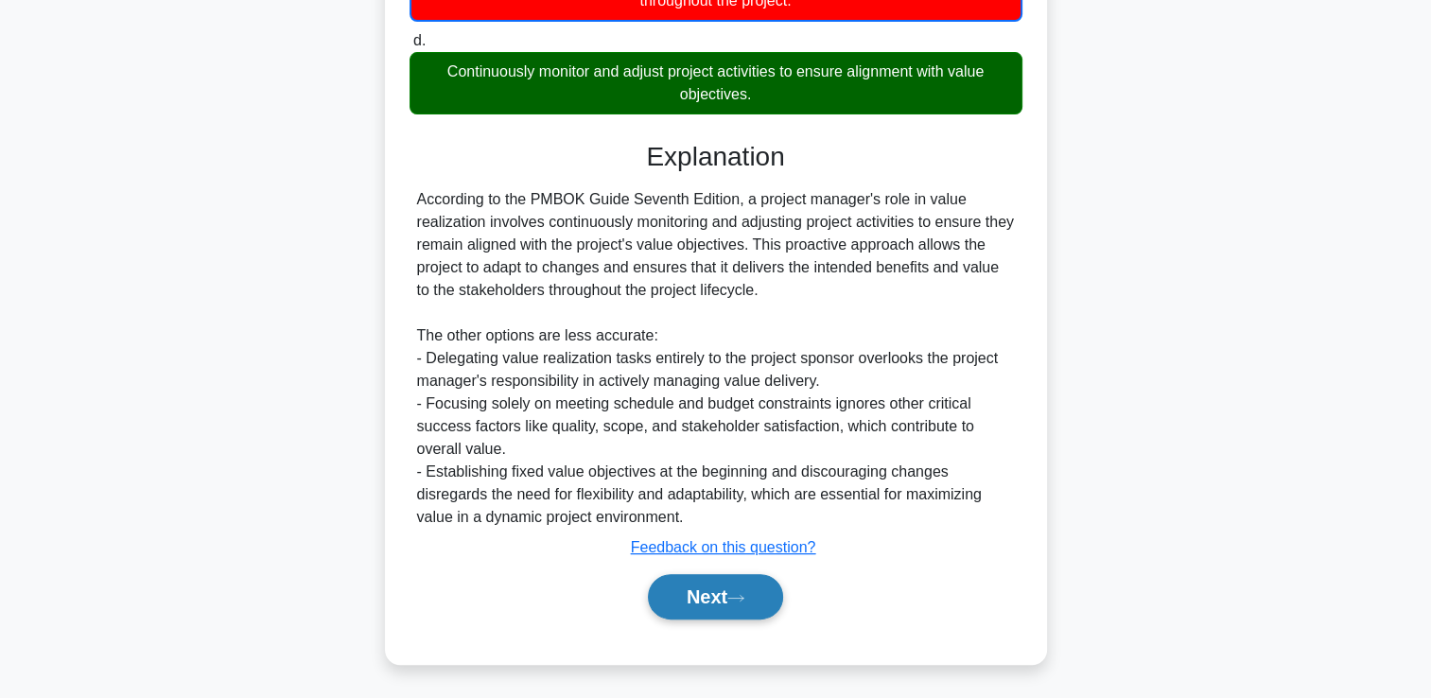
click at [707, 596] on button "Next" at bounding box center [715, 596] width 135 height 45
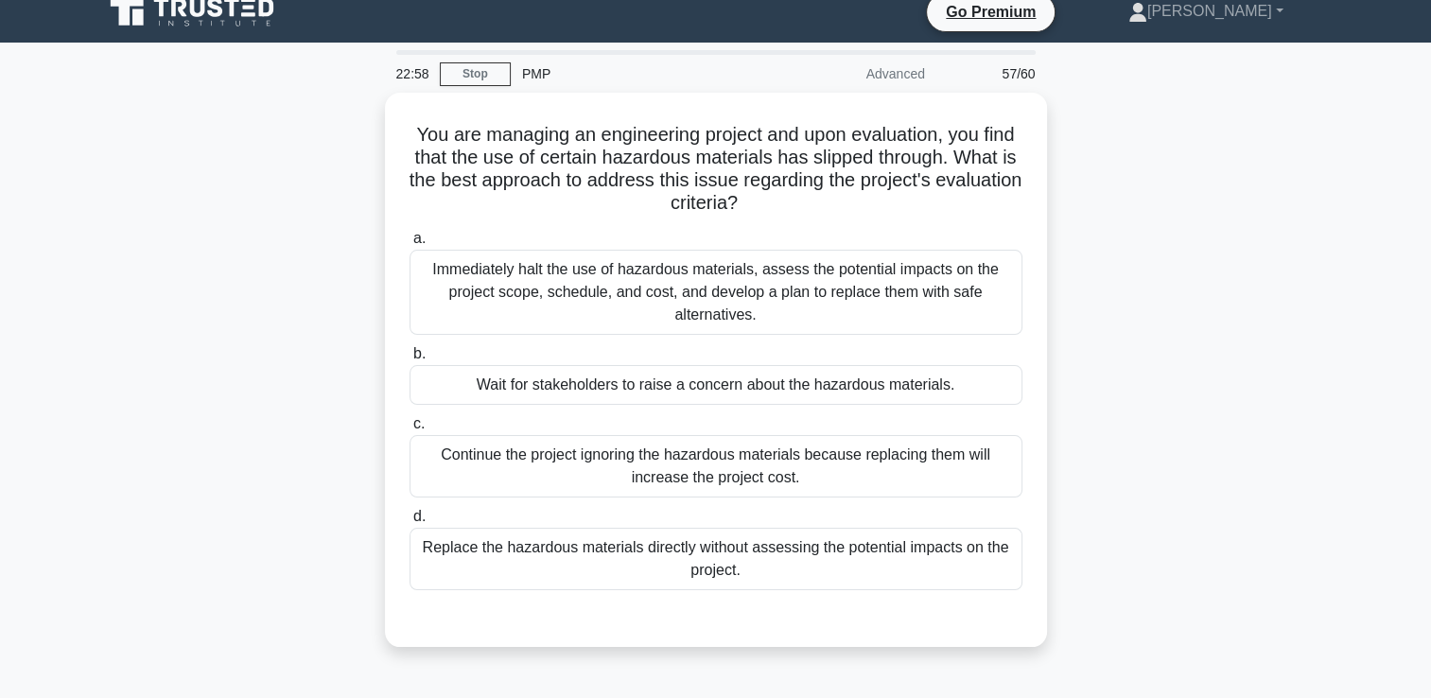
scroll to position [0, 0]
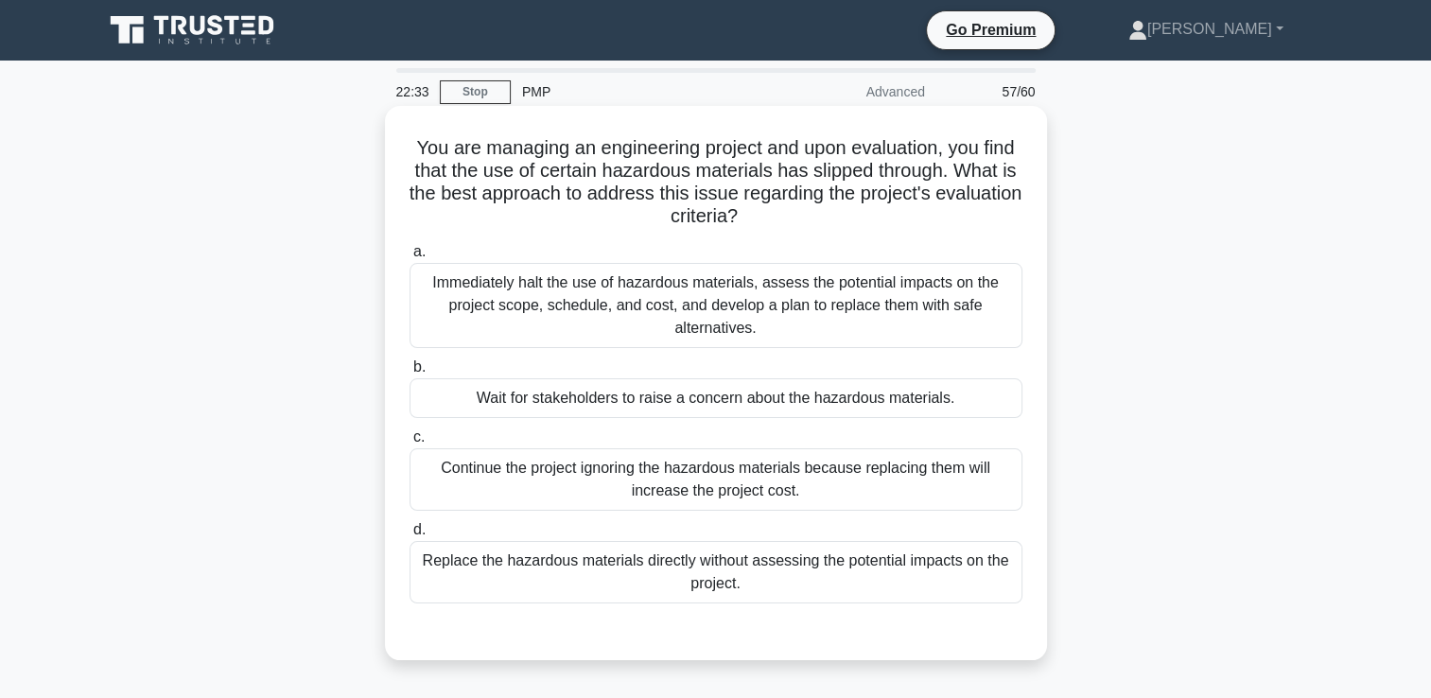
click at [711, 322] on div "Immediately halt the use of hazardous materials, assess the potential impacts o…" at bounding box center [716, 305] width 613 height 85
click at [410, 258] on input "a. Immediately halt the use of hazardous materials, assess the potential impact…" at bounding box center [410, 252] width 0 height 12
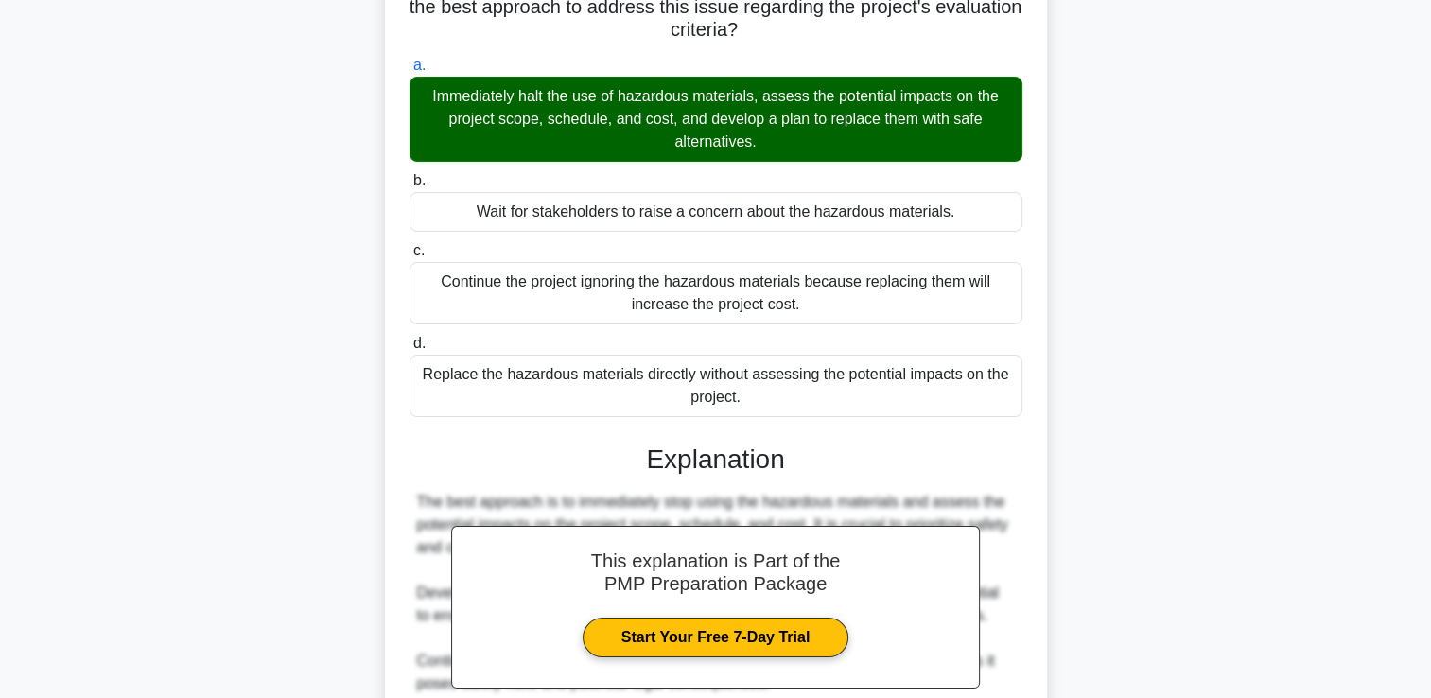
scroll to position [489, 0]
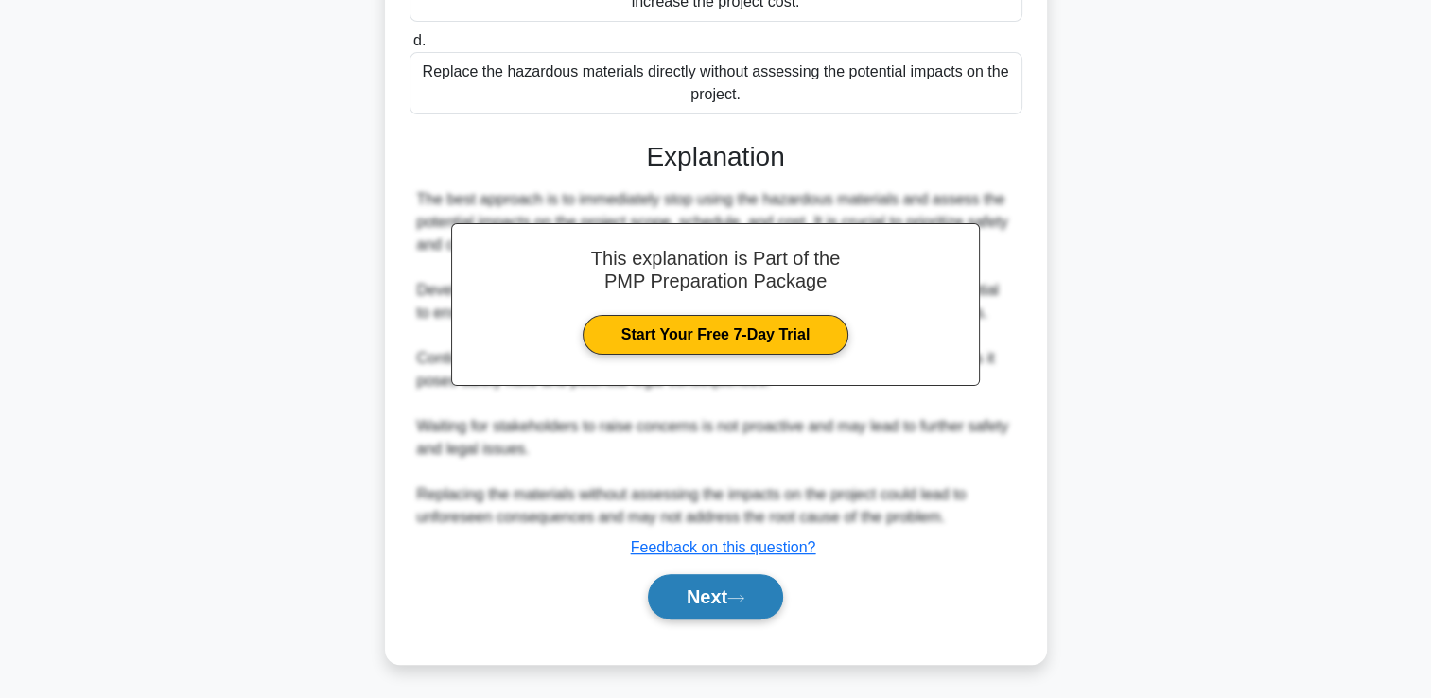
click at [712, 596] on button "Next" at bounding box center [715, 596] width 135 height 45
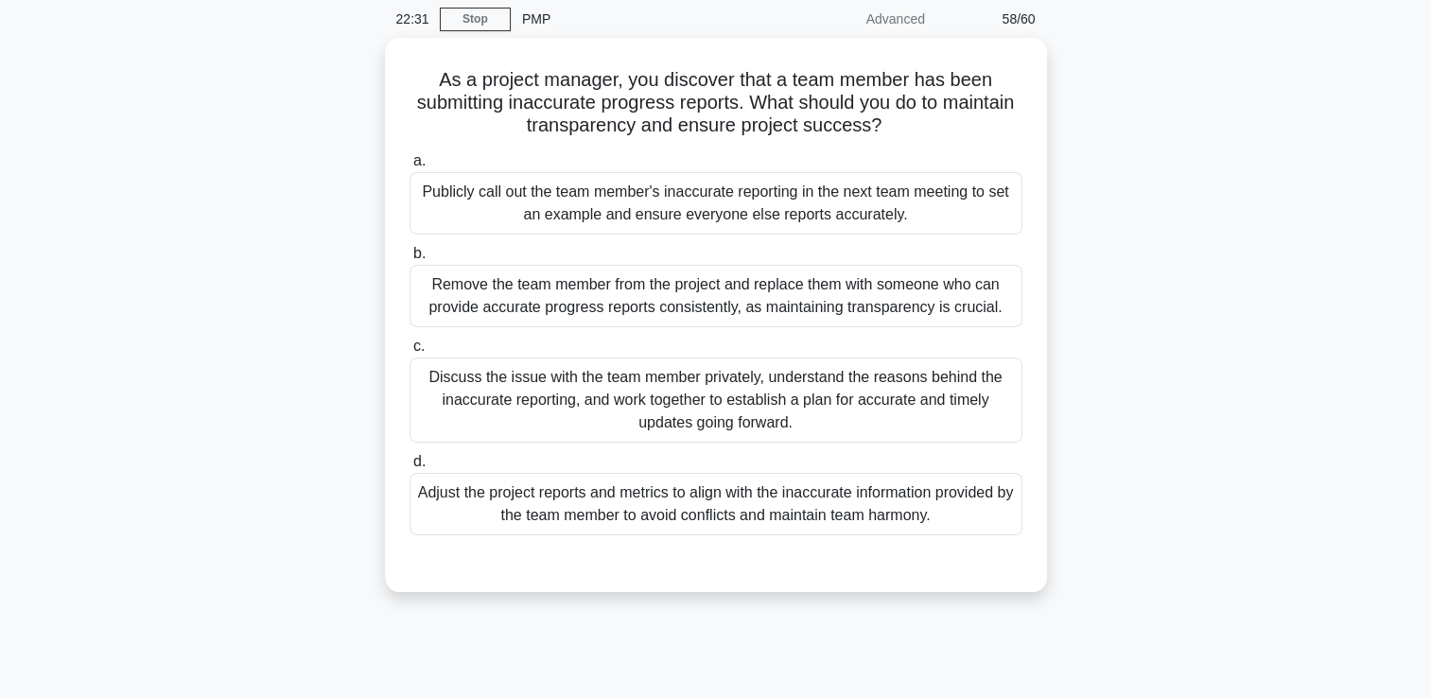
scroll to position [40, 0]
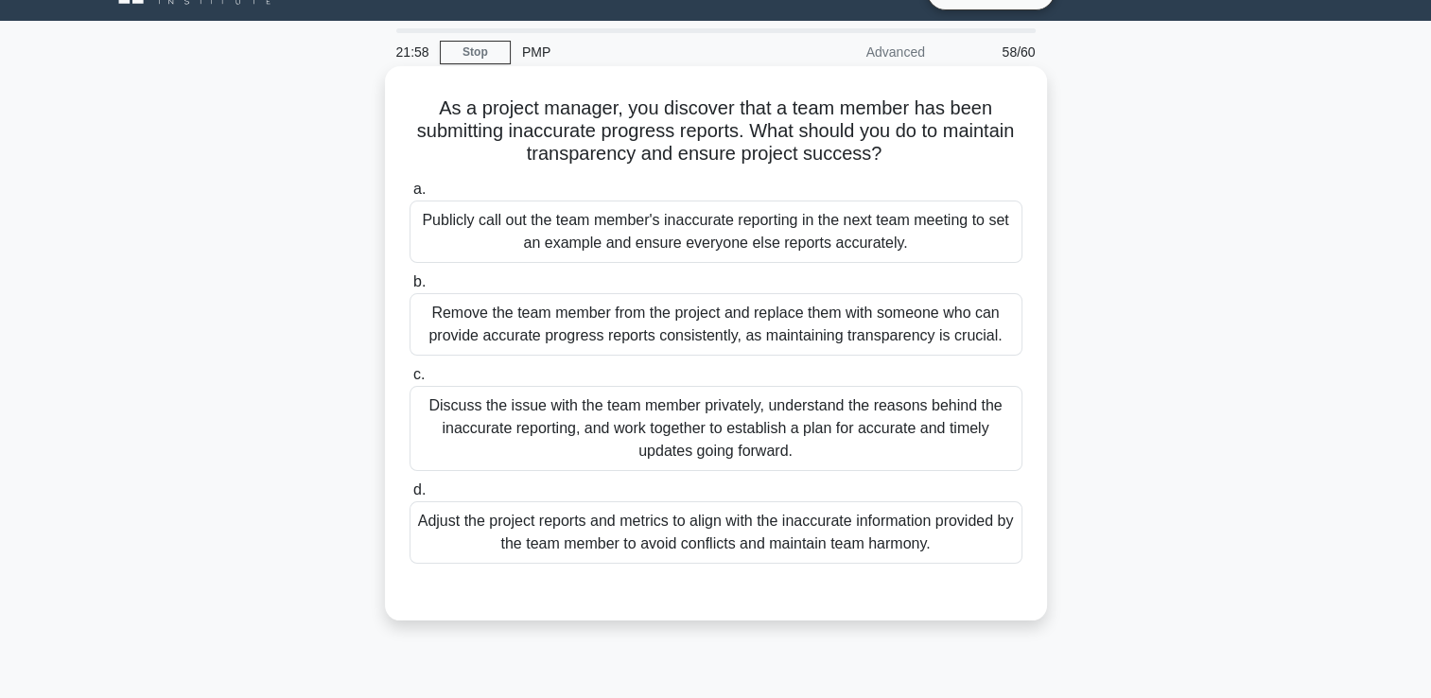
click at [739, 403] on div "Discuss the issue with the team member privately, understand the reasons behind…" at bounding box center [716, 428] width 613 height 85
click at [410, 381] on input "c. Discuss the issue with the team member privately, understand the reasons beh…" at bounding box center [410, 375] width 0 height 12
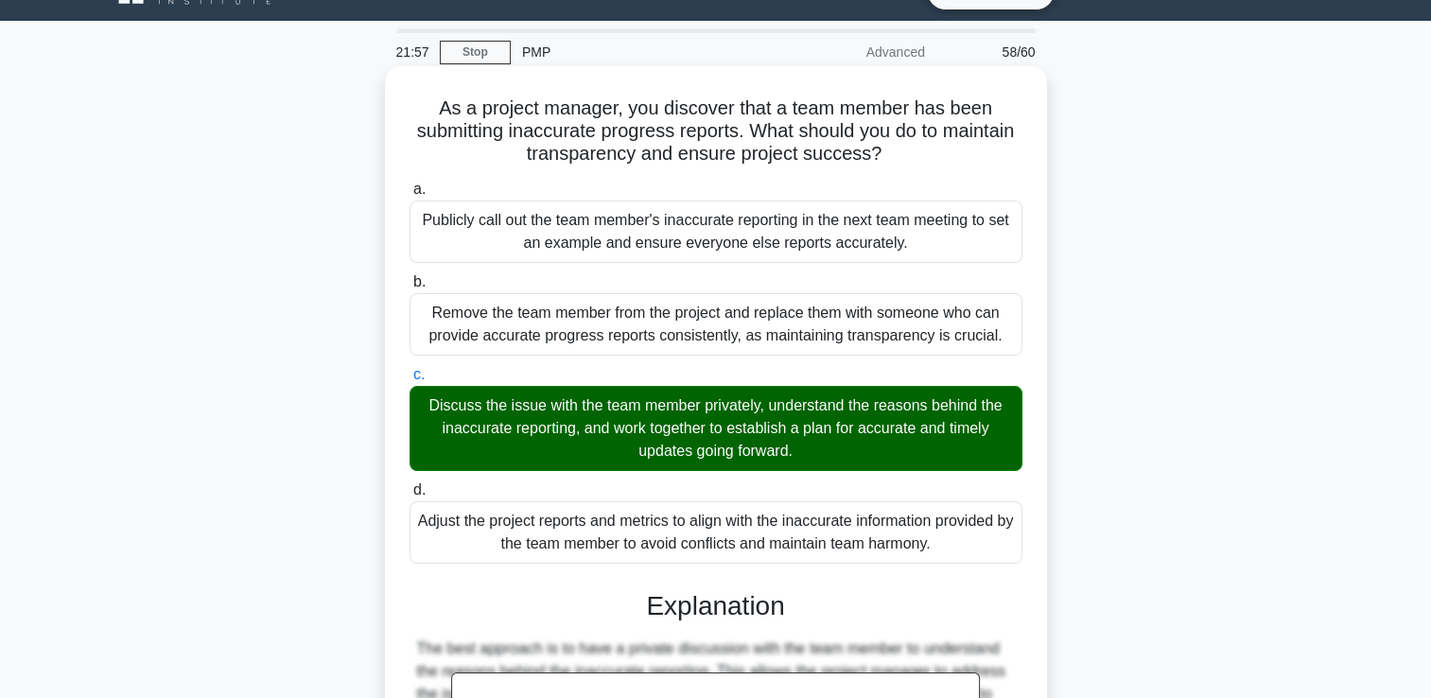
scroll to position [398, 0]
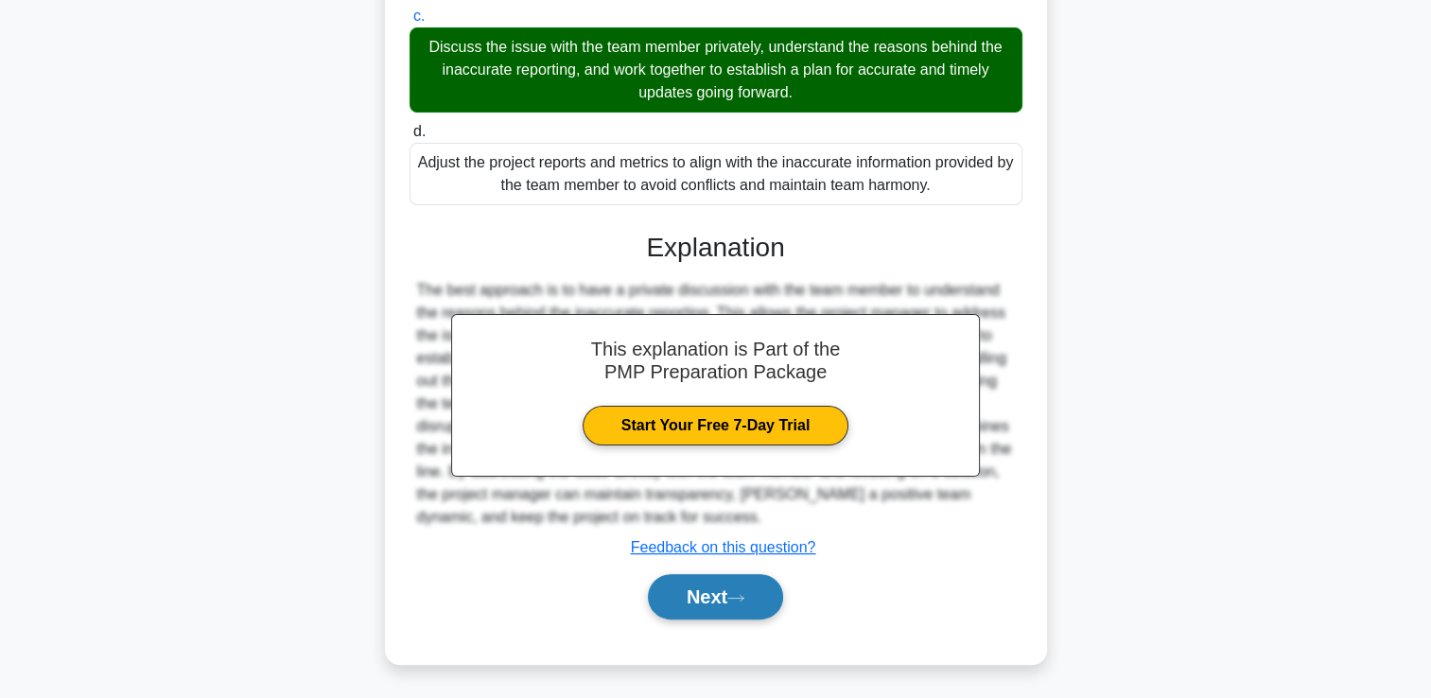
click at [727, 599] on button "Next" at bounding box center [715, 596] width 135 height 45
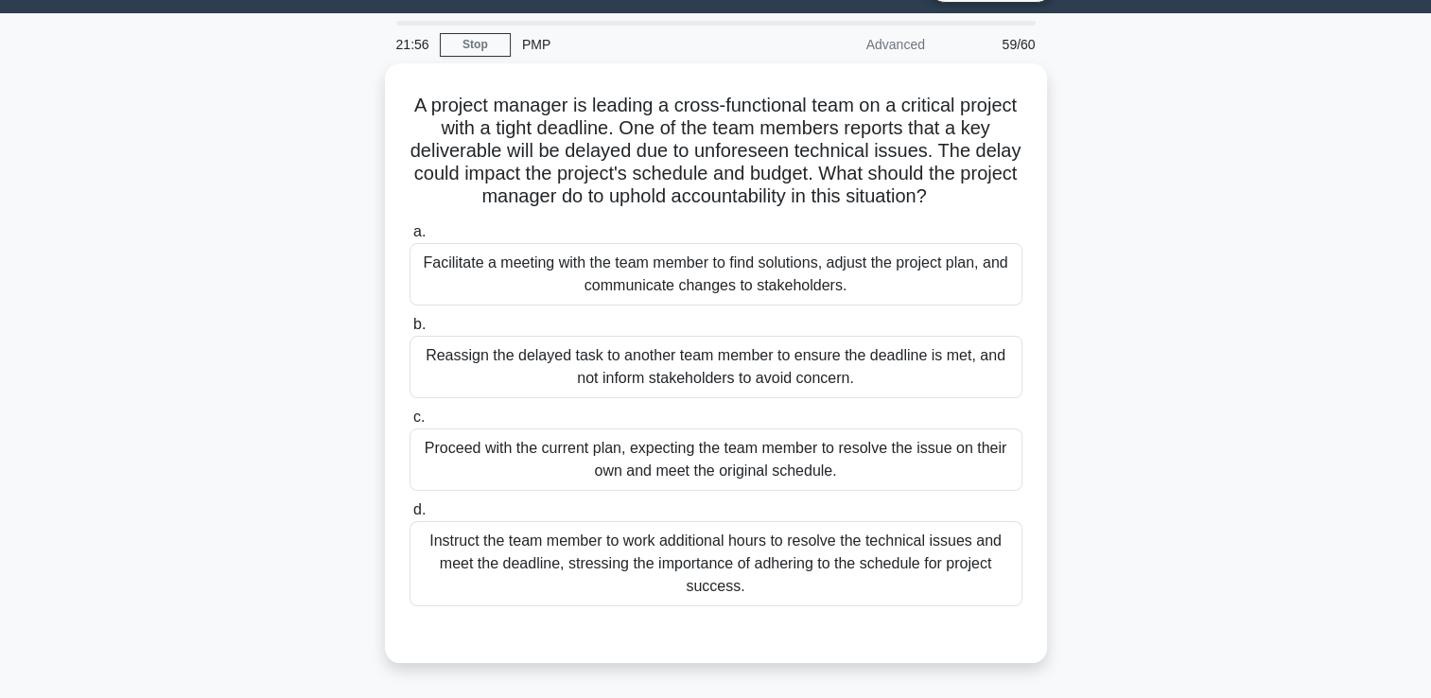
scroll to position [40, 0]
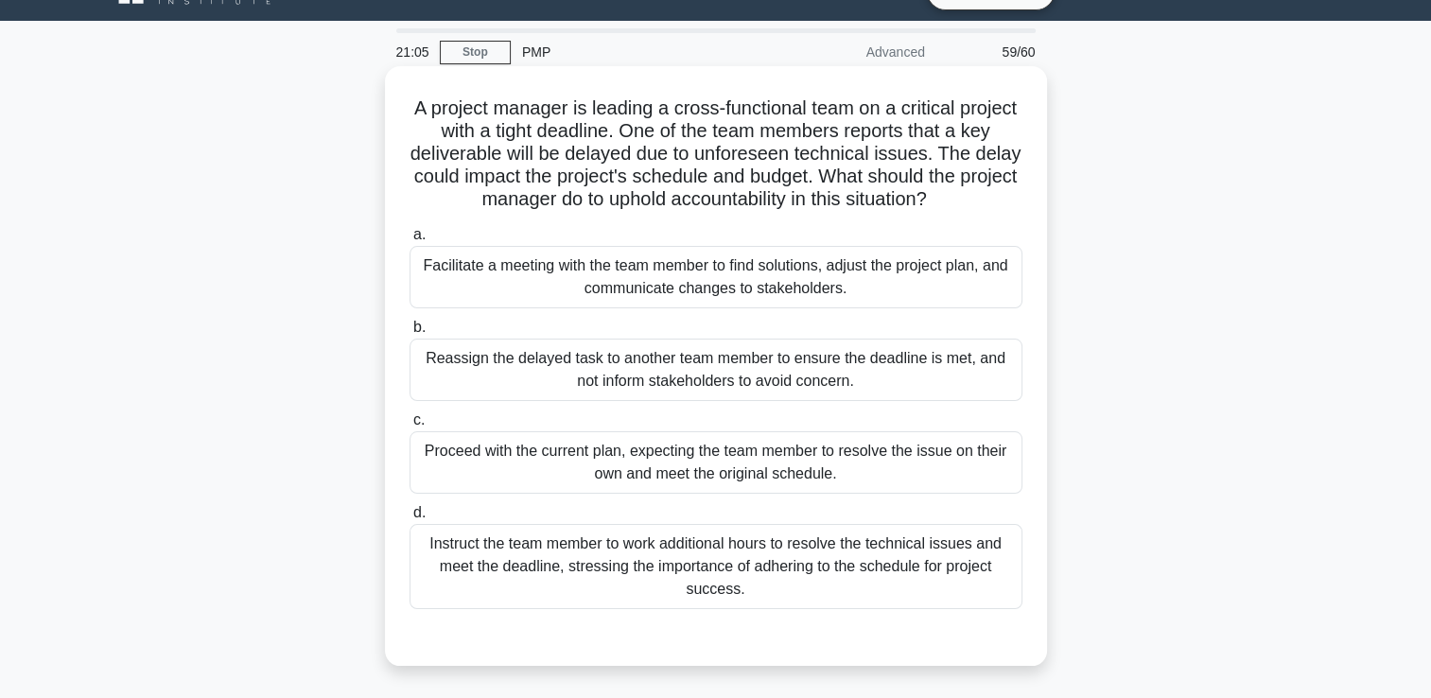
click at [696, 275] on div "Facilitate a meeting with the team member to find solutions, adjust the project…" at bounding box center [716, 277] width 613 height 62
click at [410, 241] on input "a. Facilitate a meeting with the team member to find solutions, adjust the proj…" at bounding box center [410, 235] width 0 height 12
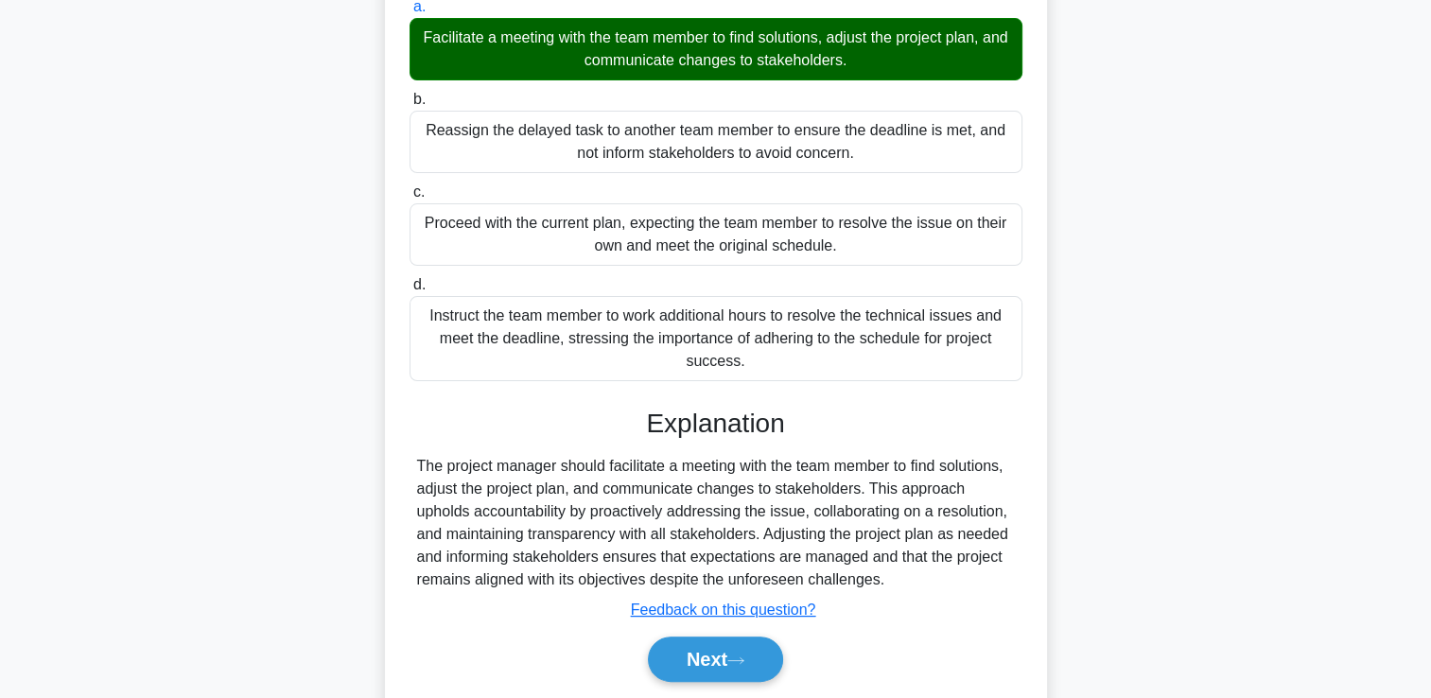
scroll to position [330, 0]
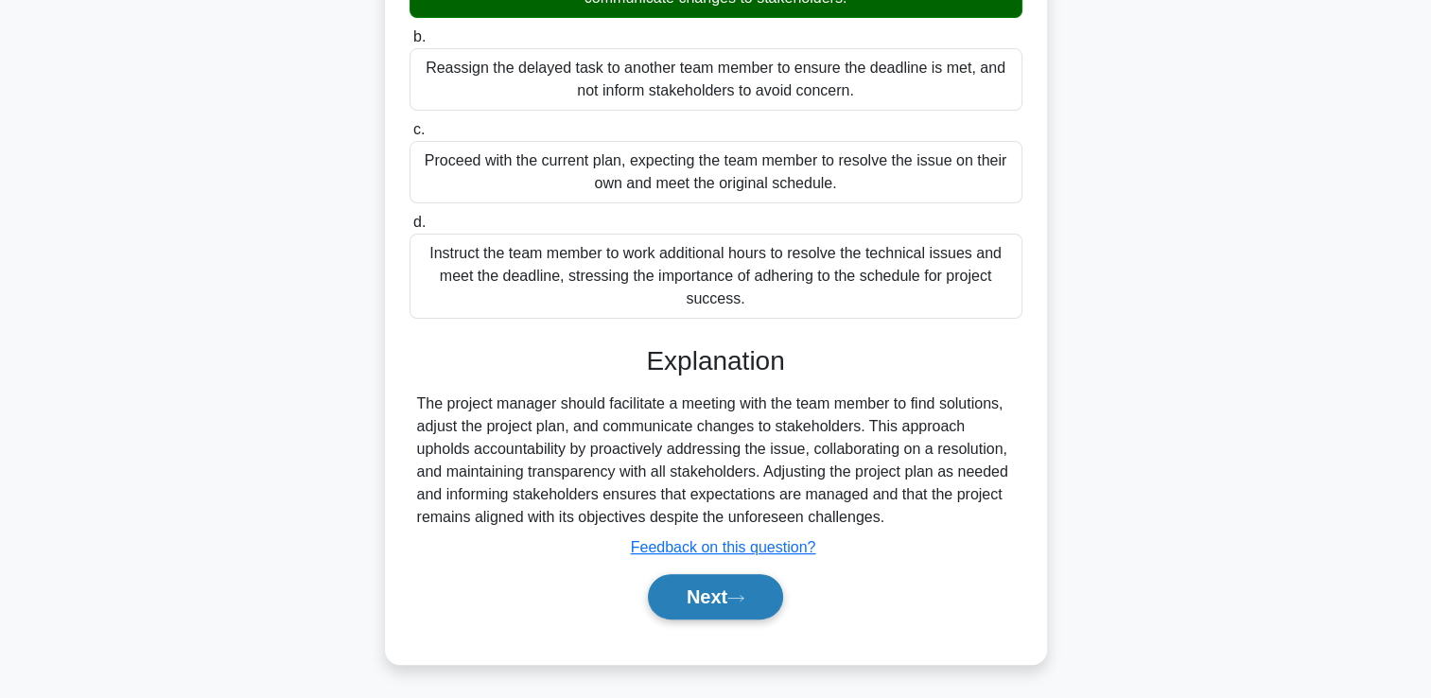
click at [726, 592] on button "Next" at bounding box center [715, 596] width 135 height 45
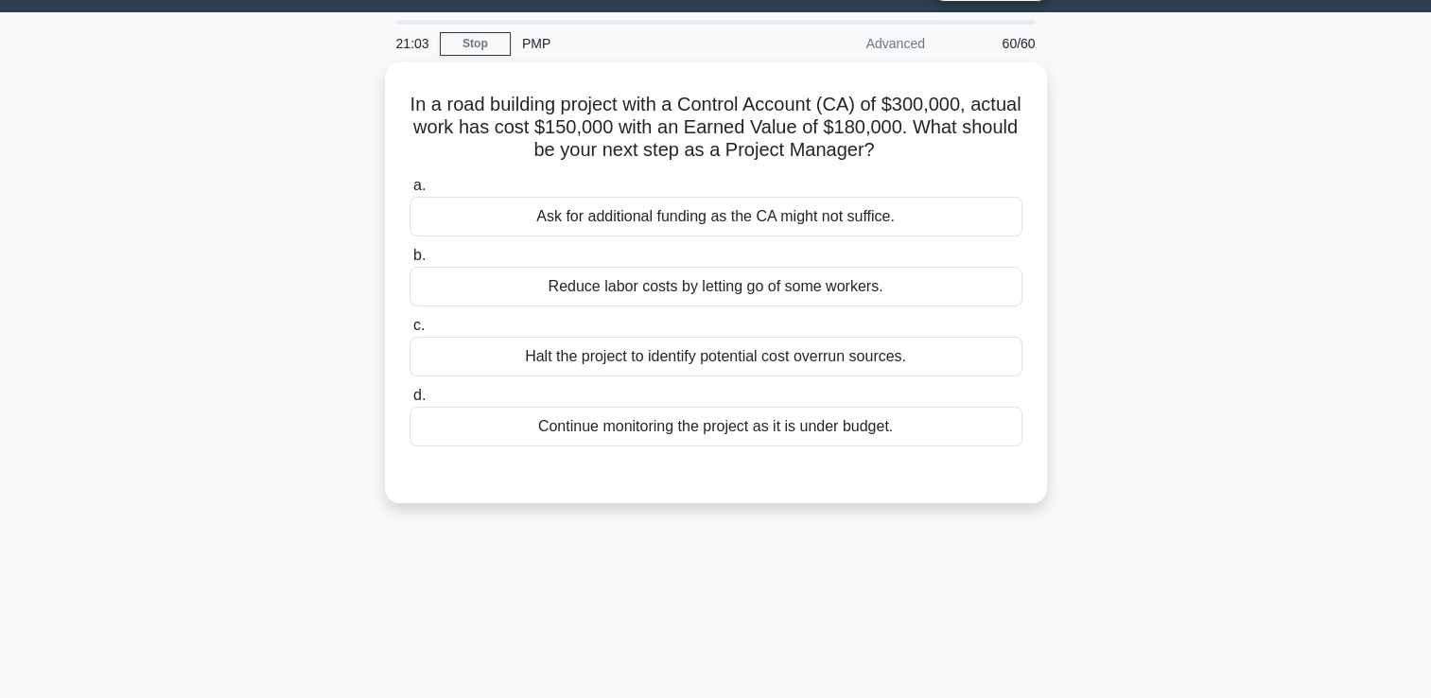
scroll to position [40, 0]
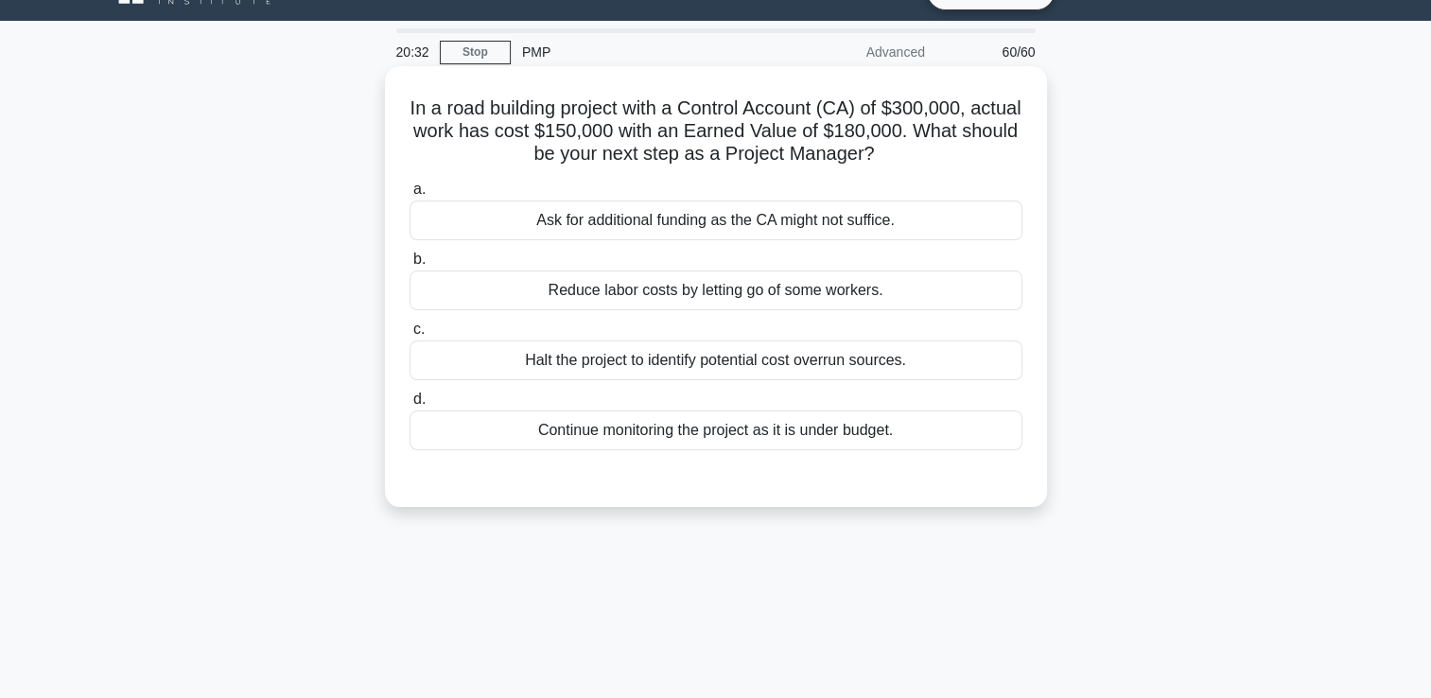
click at [738, 435] on div "Continue monitoring the project as it is under budget." at bounding box center [716, 430] width 613 height 40
click at [410, 406] on input "d. Continue monitoring the project as it is under budget." at bounding box center [410, 399] width 0 height 12
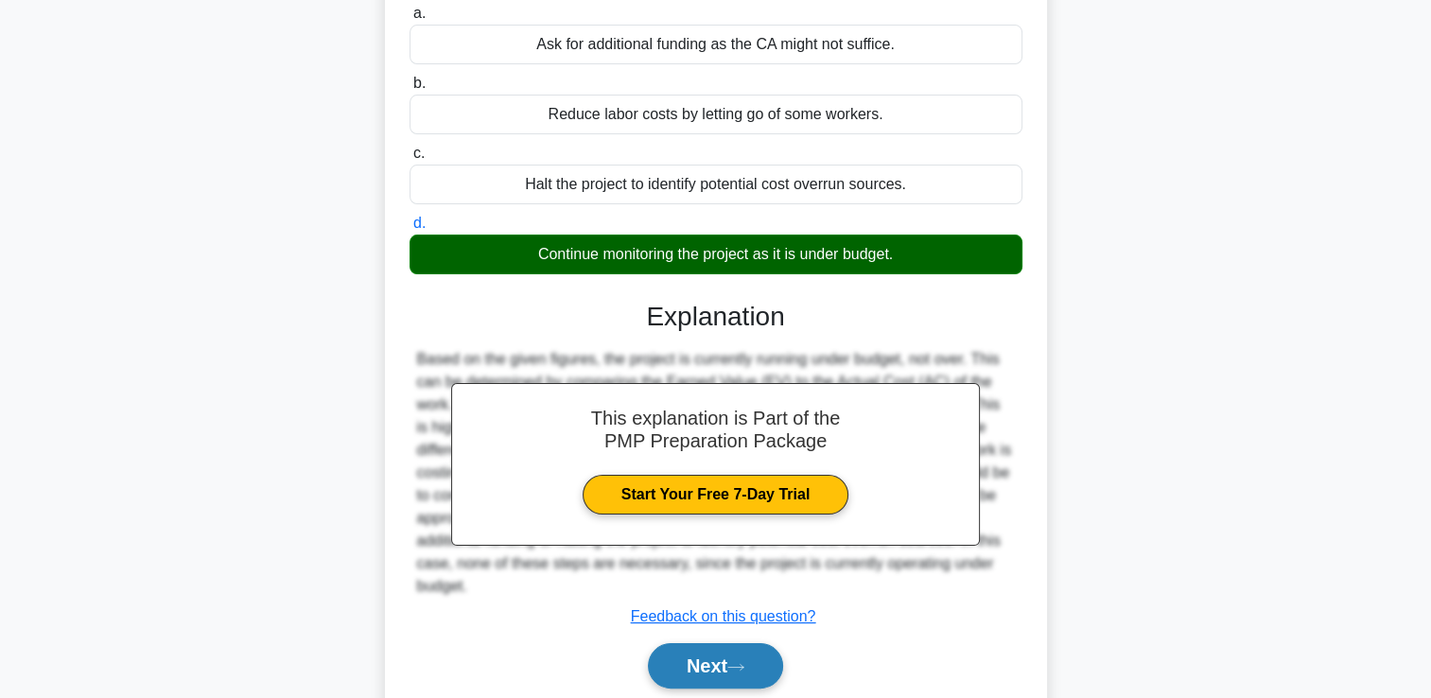
scroll to position [323, 0]
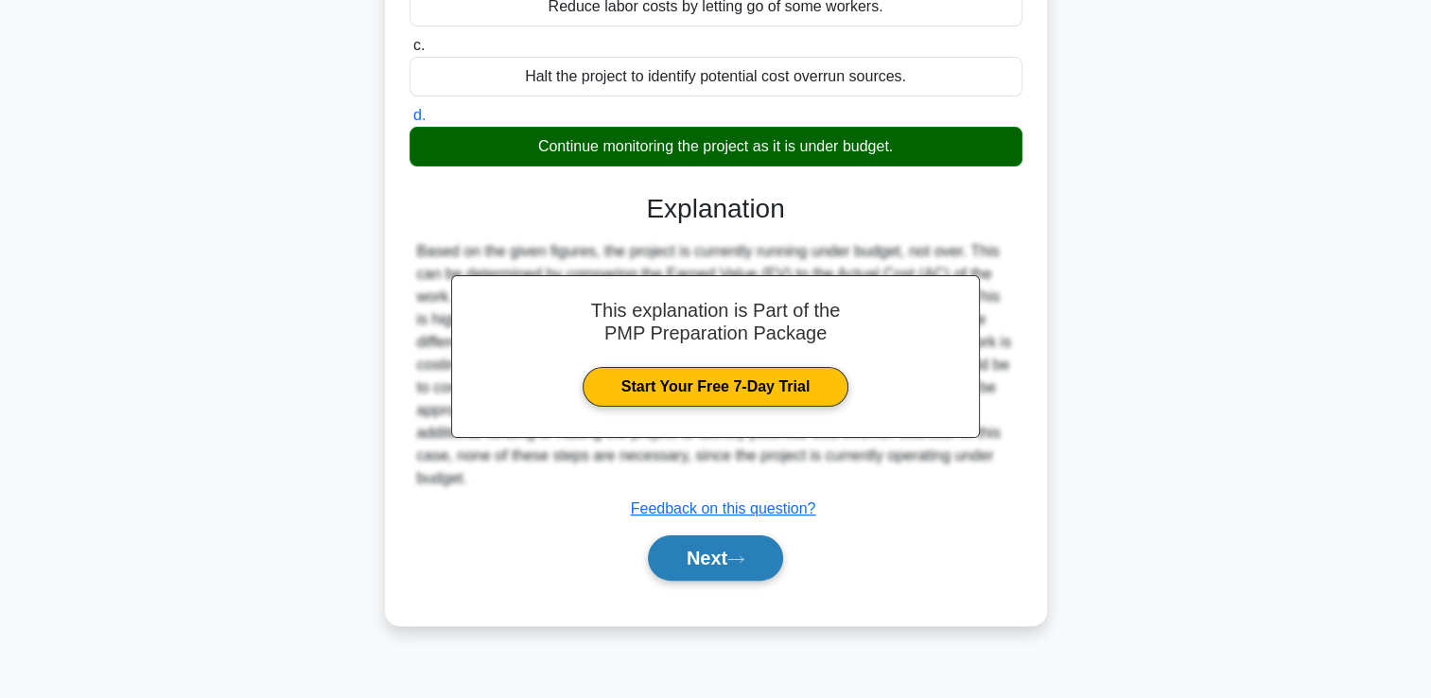
click at [740, 576] on button "Next" at bounding box center [715, 557] width 135 height 45
click at [740, 572] on button "Next" at bounding box center [715, 557] width 135 height 45
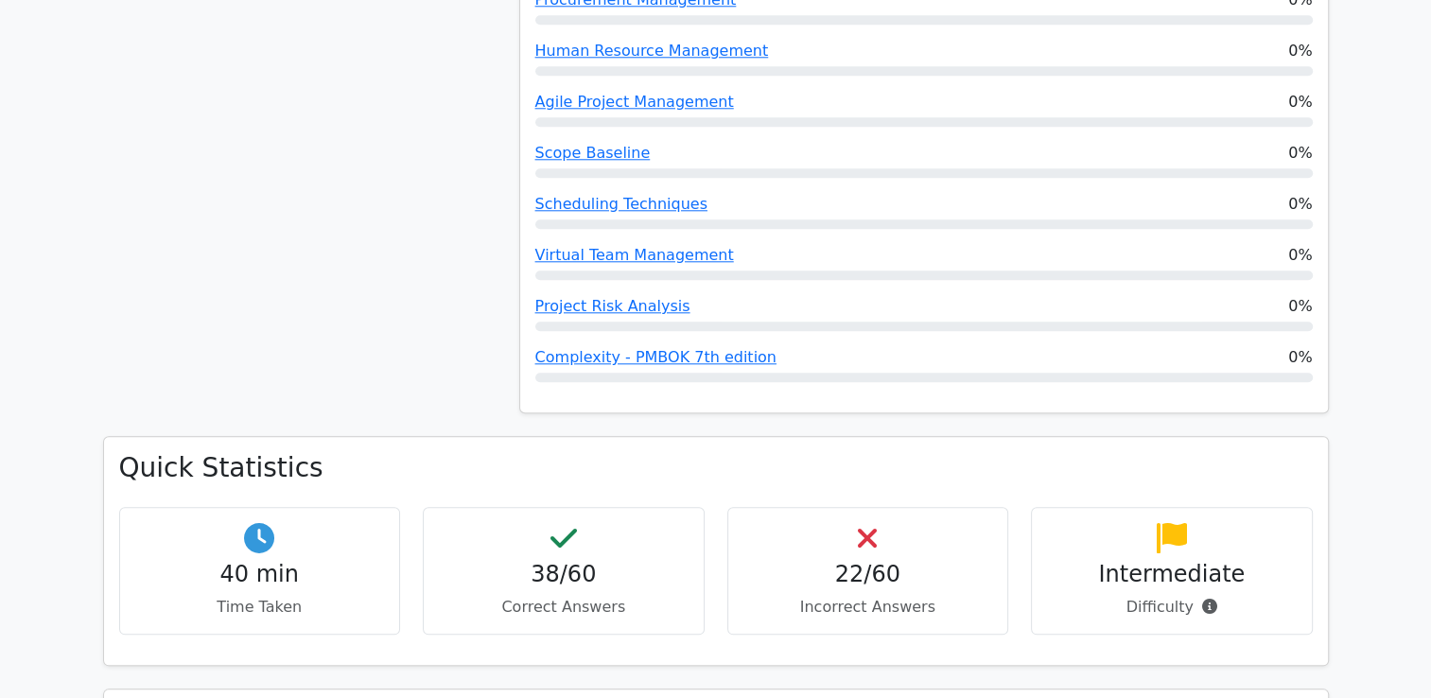
scroll to position [1986, 0]
